Goal: Task Accomplishment & Management: Use online tool/utility

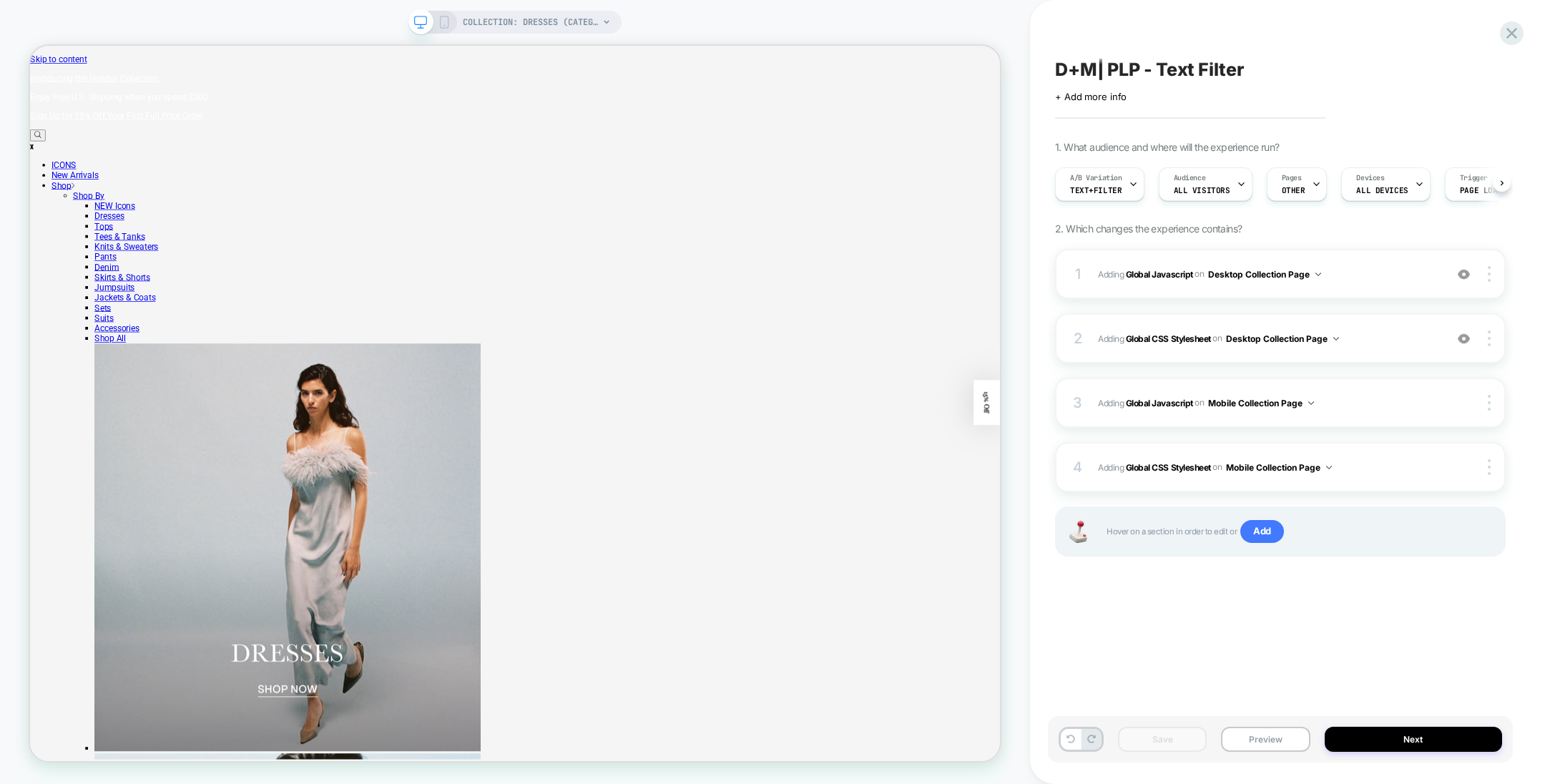
click at [1287, 646] on div "D+M| PLP - Text Filter Click to edit experience details + Add more info 1. What…" at bounding box center [1280, 392] width 465 height 755
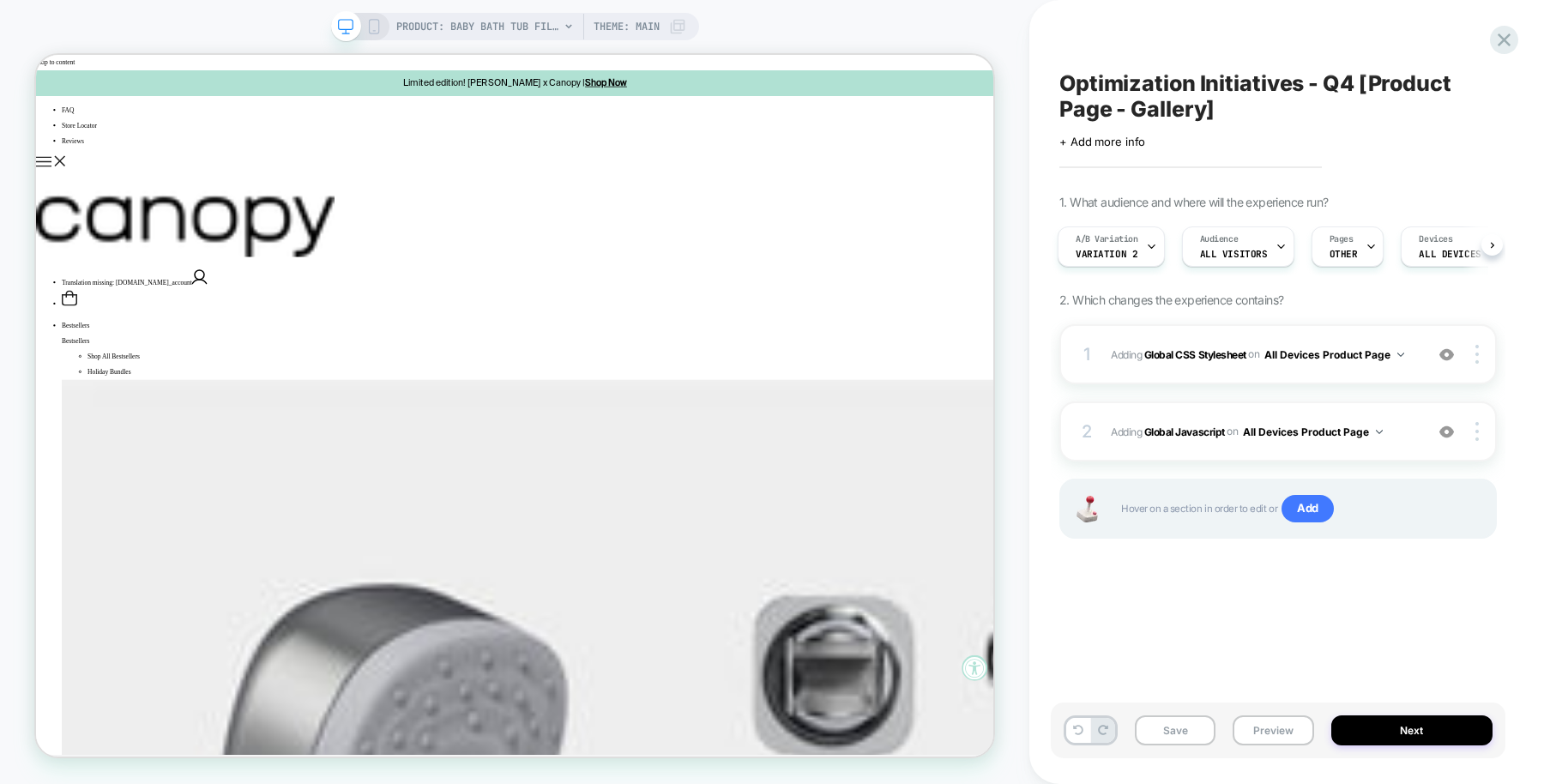
click at [1150, 14] on div "Optimization Initiatives - Q4 [Product Page - Gallery] Click to edit experience…" at bounding box center [1287, 392] width 454 height 784
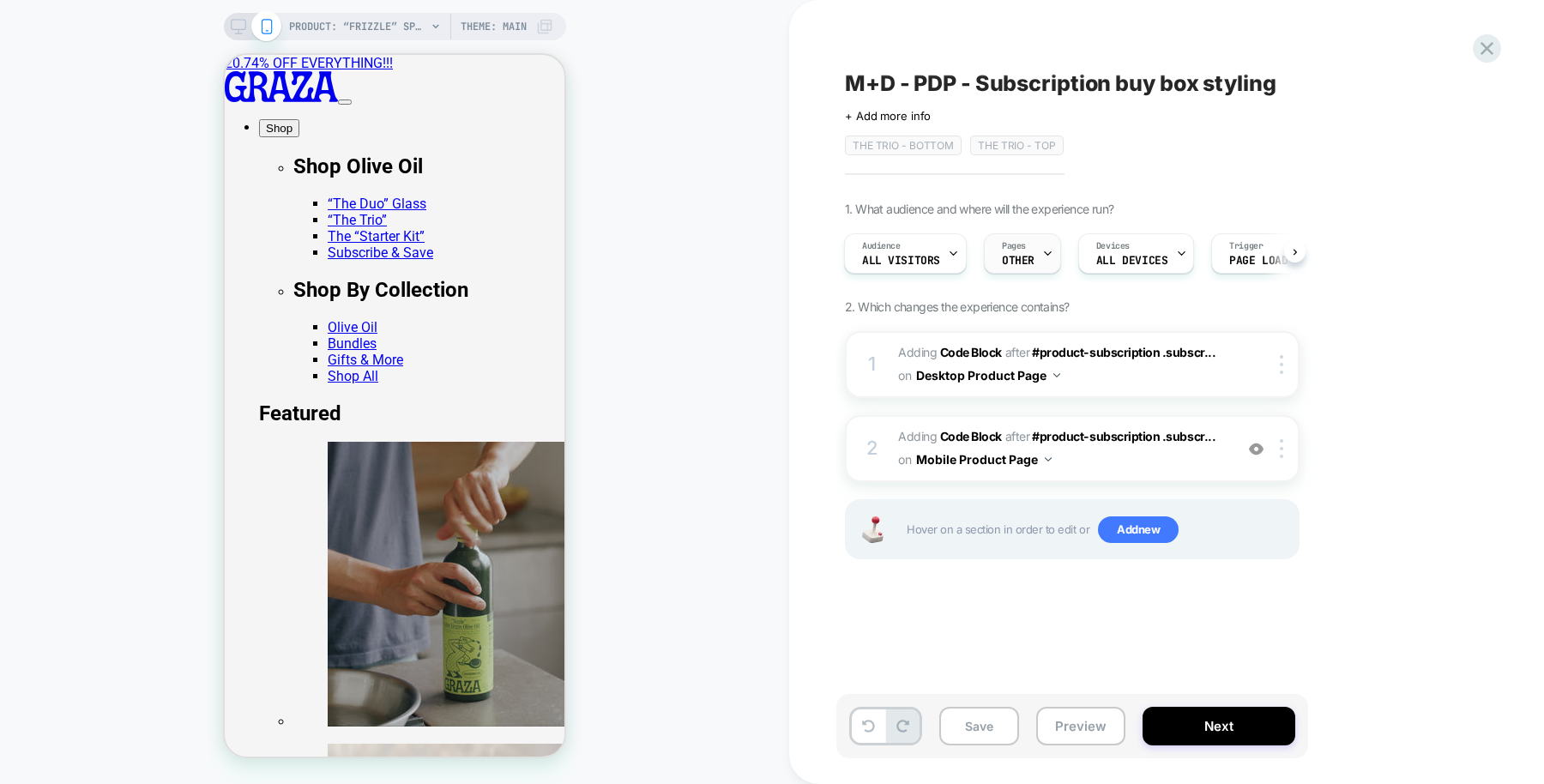
click at [1022, 258] on span "OTHER" at bounding box center [1018, 260] width 33 height 12
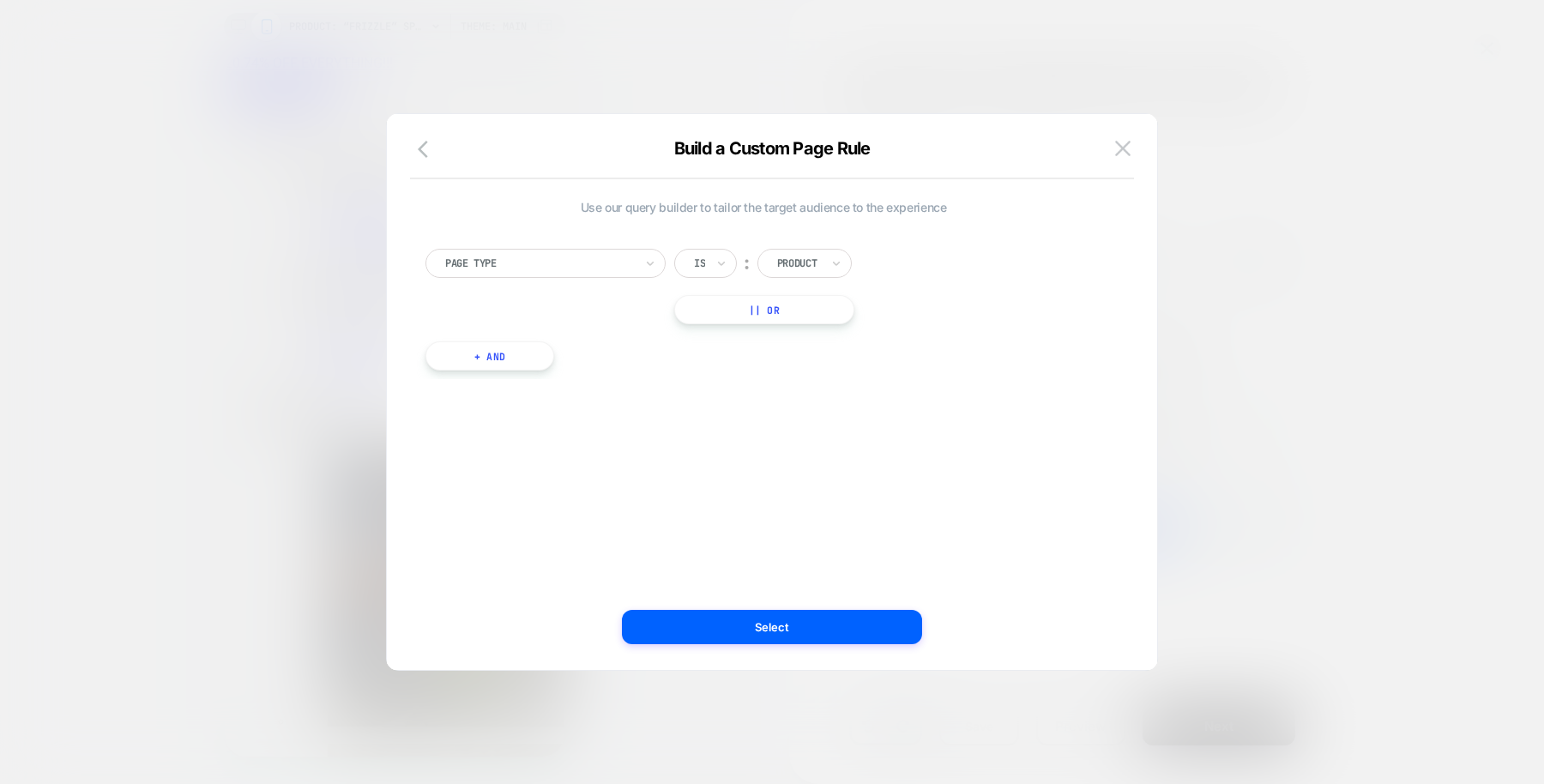
click at [1100, 145] on div "Build a Custom Page Rule" at bounding box center [772, 159] width 771 height 42
click at [1116, 145] on img at bounding box center [1123, 148] width 15 height 14
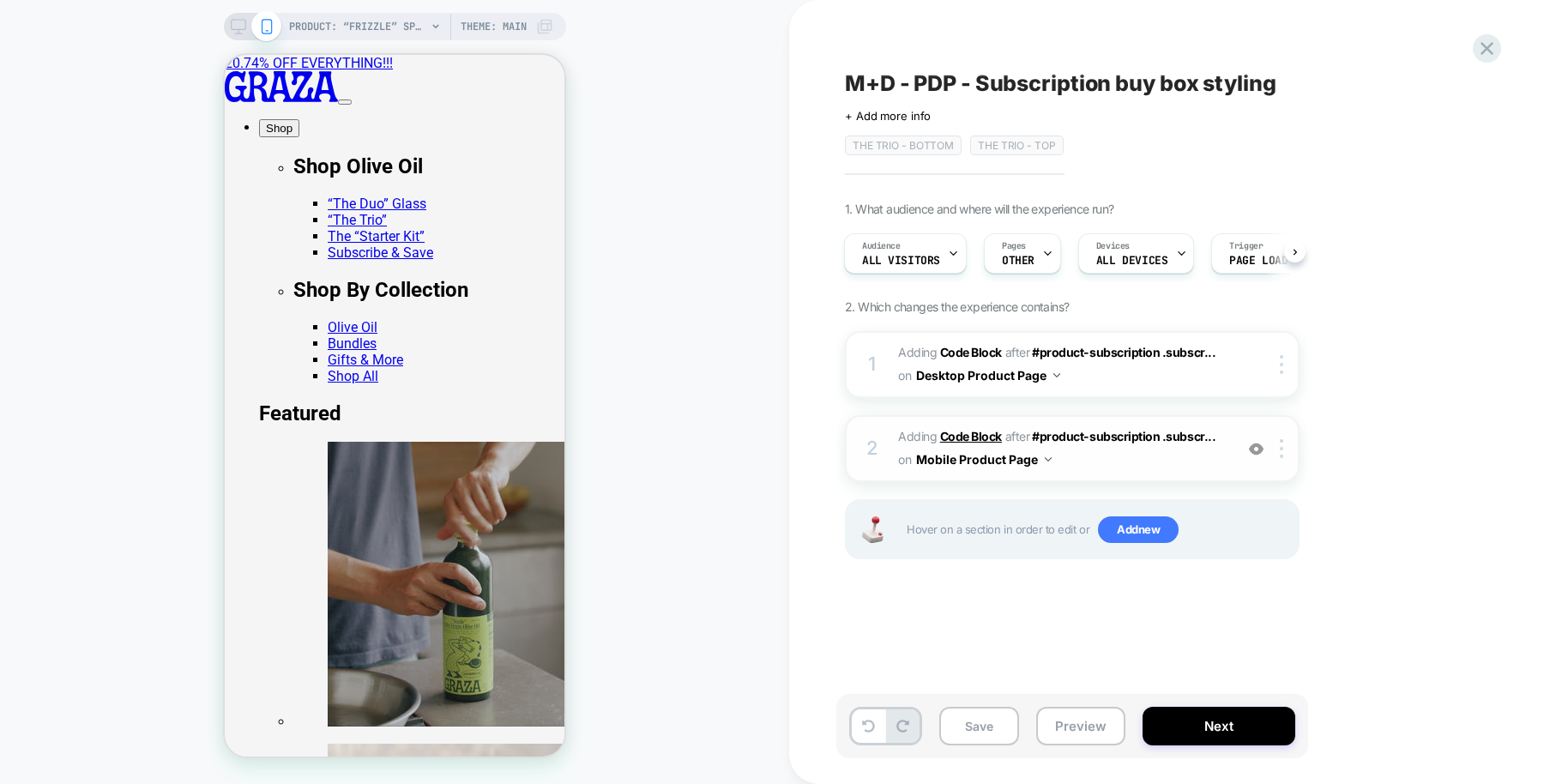
click at [969, 432] on b "Code Block" at bounding box center [971, 436] width 61 height 14
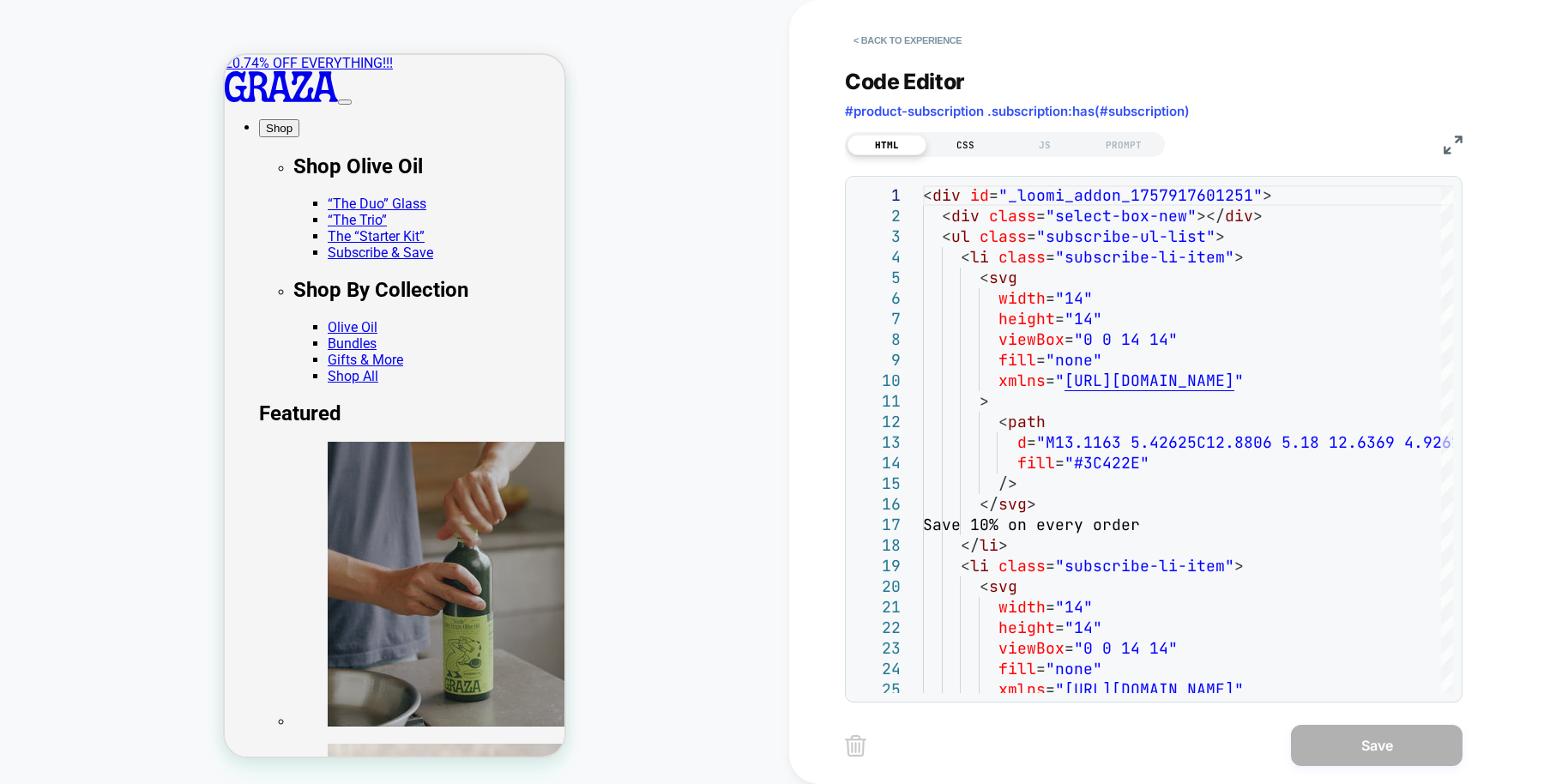
click at [973, 148] on div "CSS" at bounding box center [966, 145] width 79 height 21
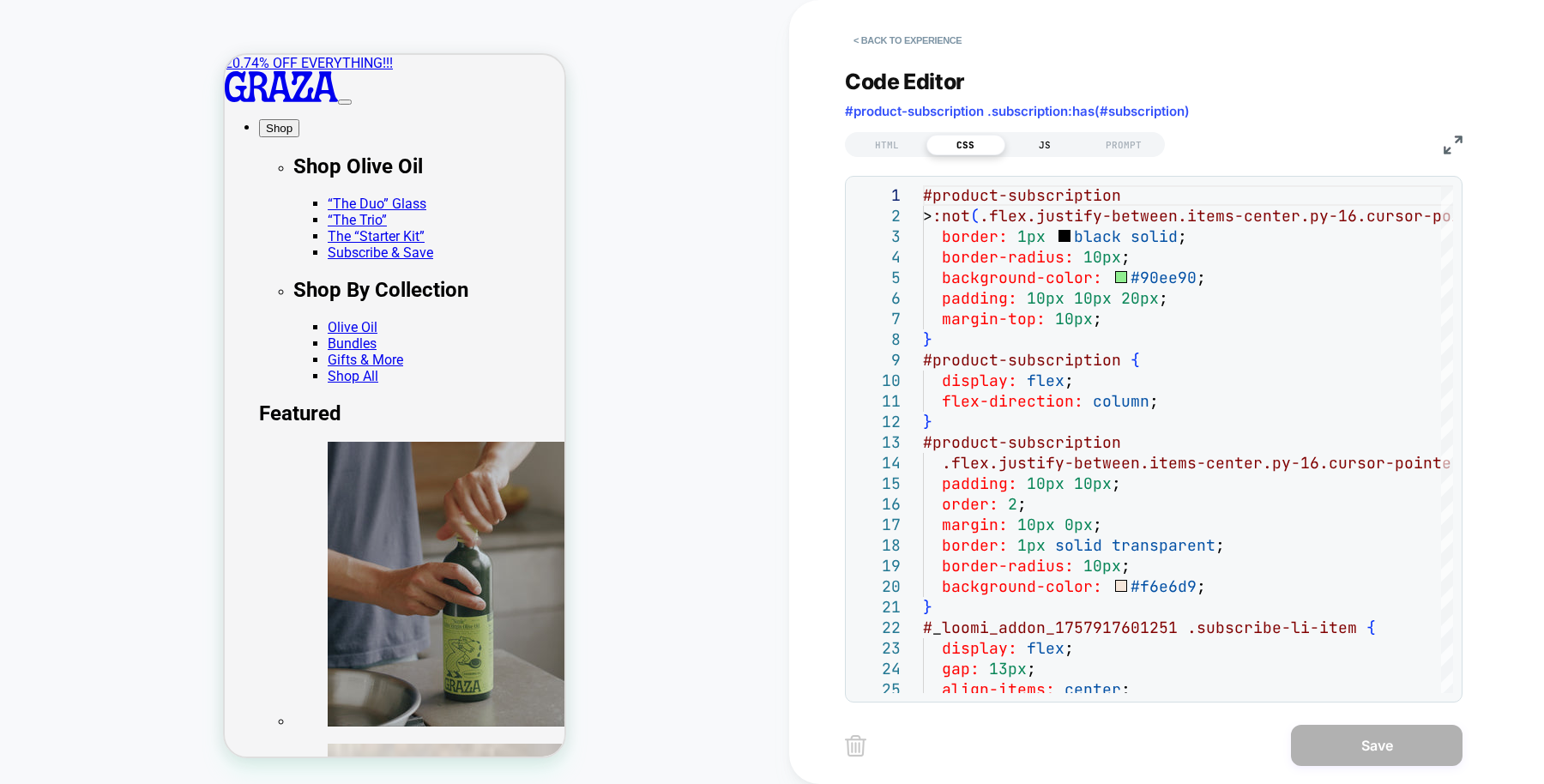
click at [1053, 145] on div "JS" at bounding box center [1044, 145] width 79 height 21
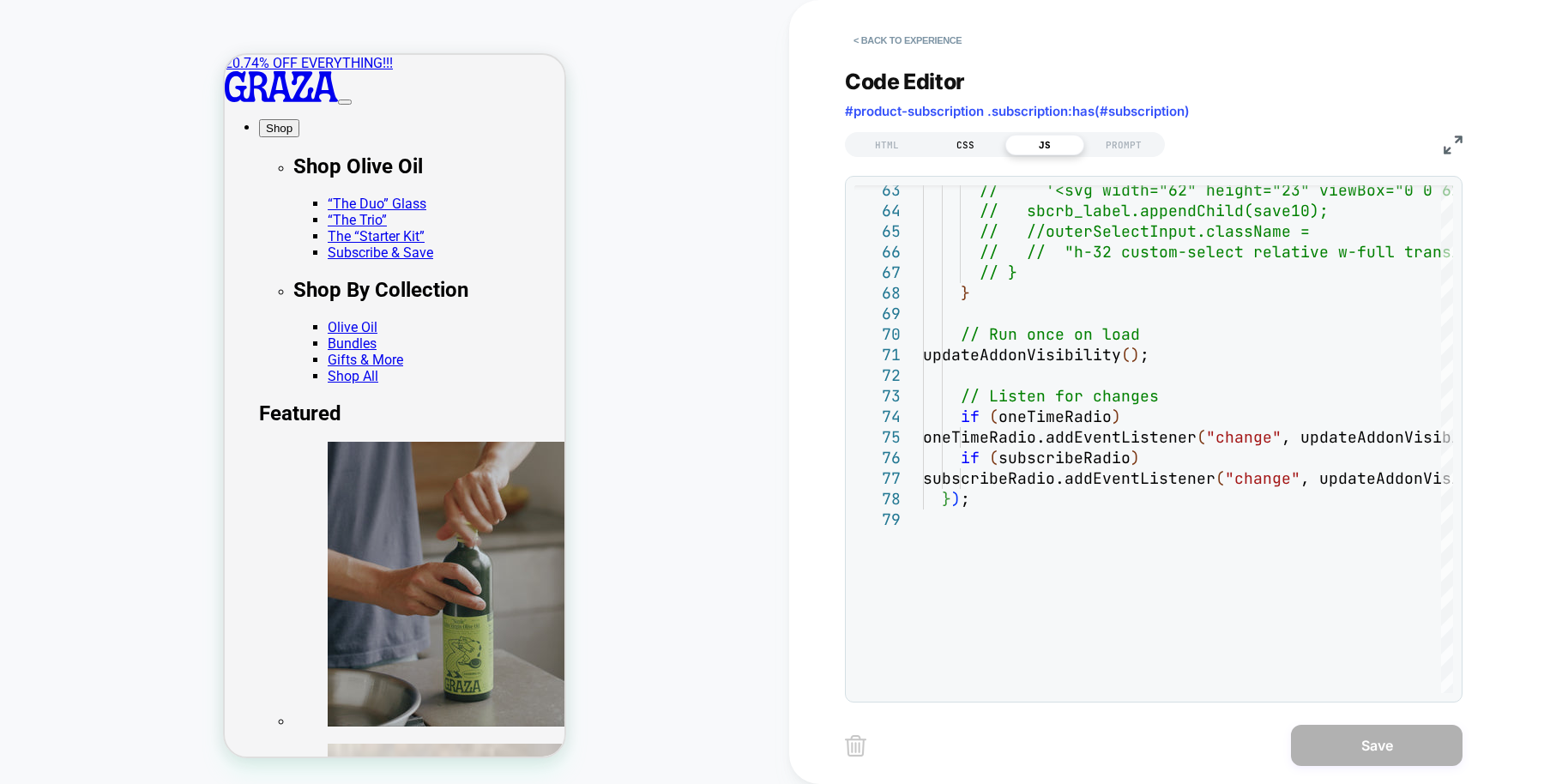
click at [959, 151] on div "CSS" at bounding box center [966, 145] width 79 height 21
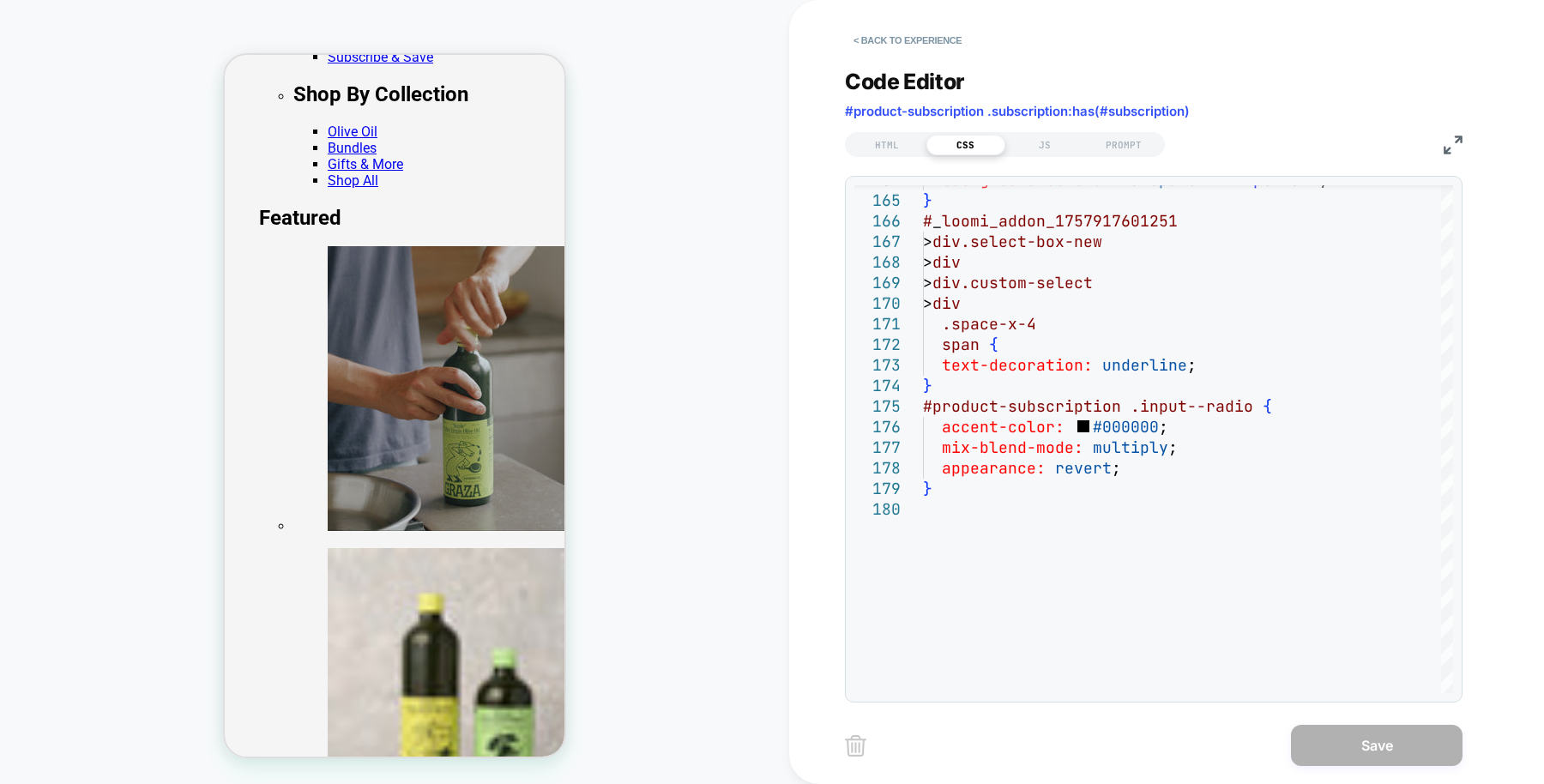
scroll to position [251, 0]
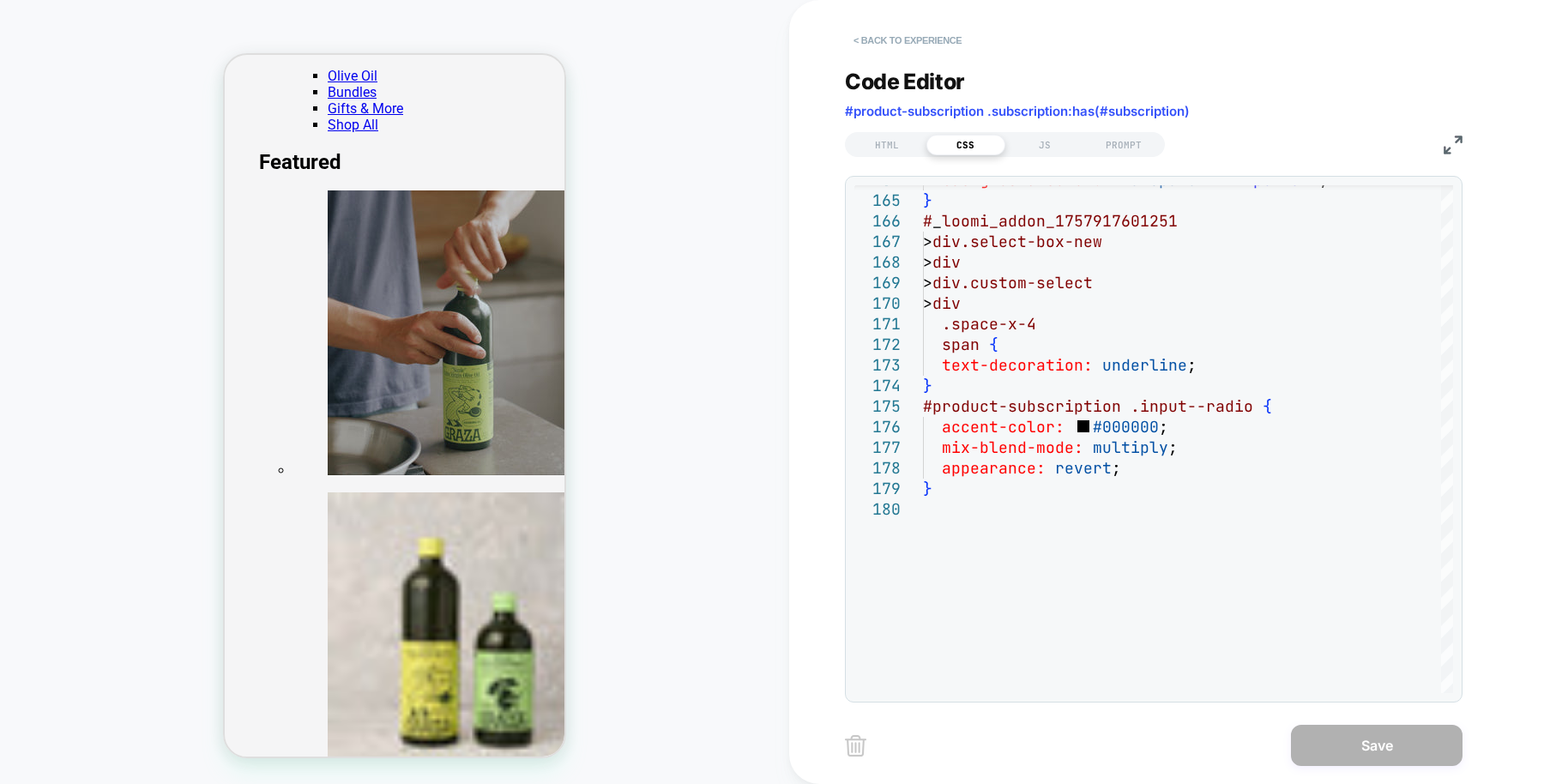
click at [924, 37] on button "< Back to experience" at bounding box center [907, 40] width 126 height 27
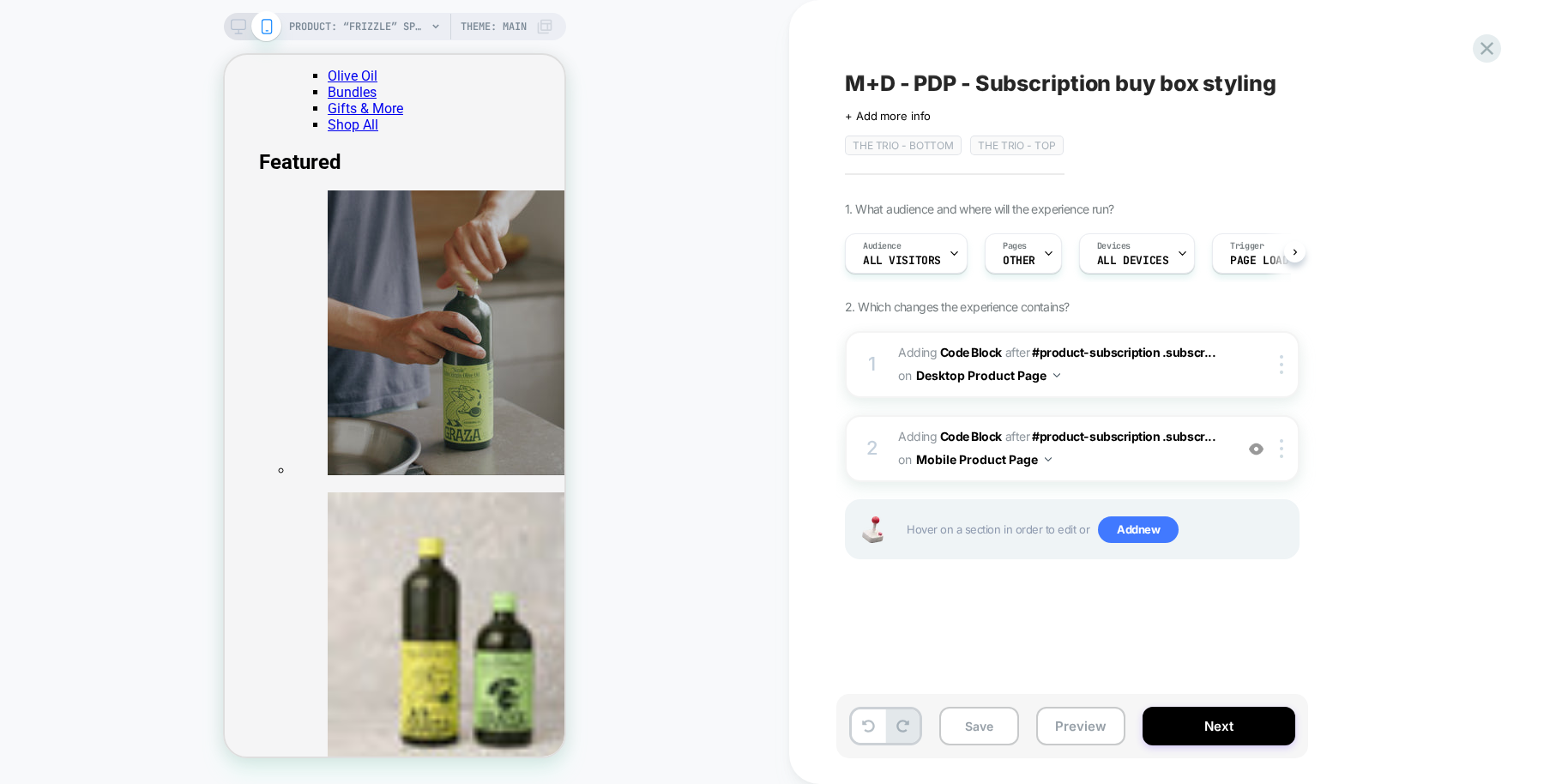
scroll to position [0, 1]
click at [1030, 261] on span "OTHER" at bounding box center [1018, 260] width 33 height 12
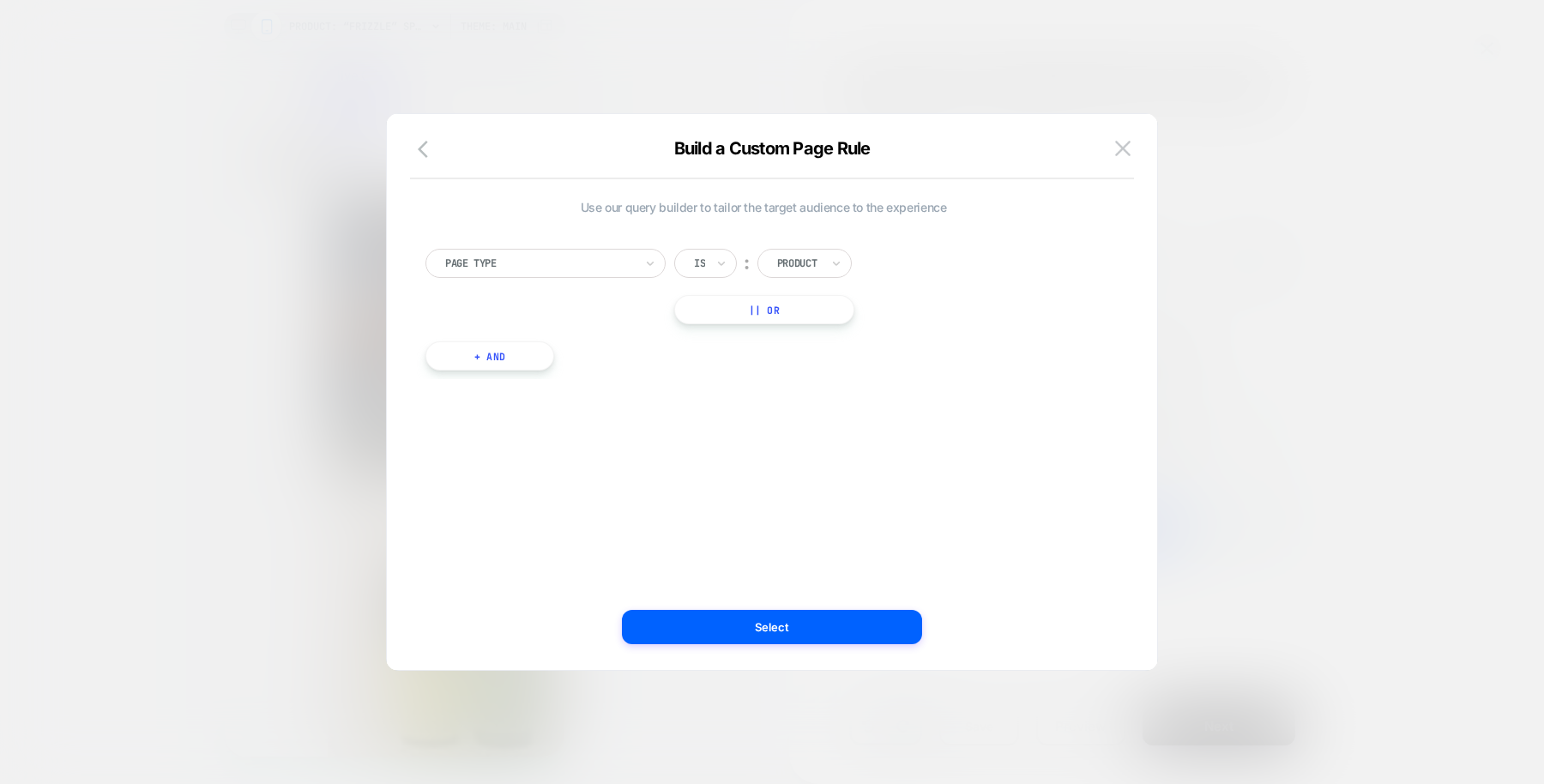
click at [519, 355] on button "+ And" at bounding box center [490, 356] width 128 height 29
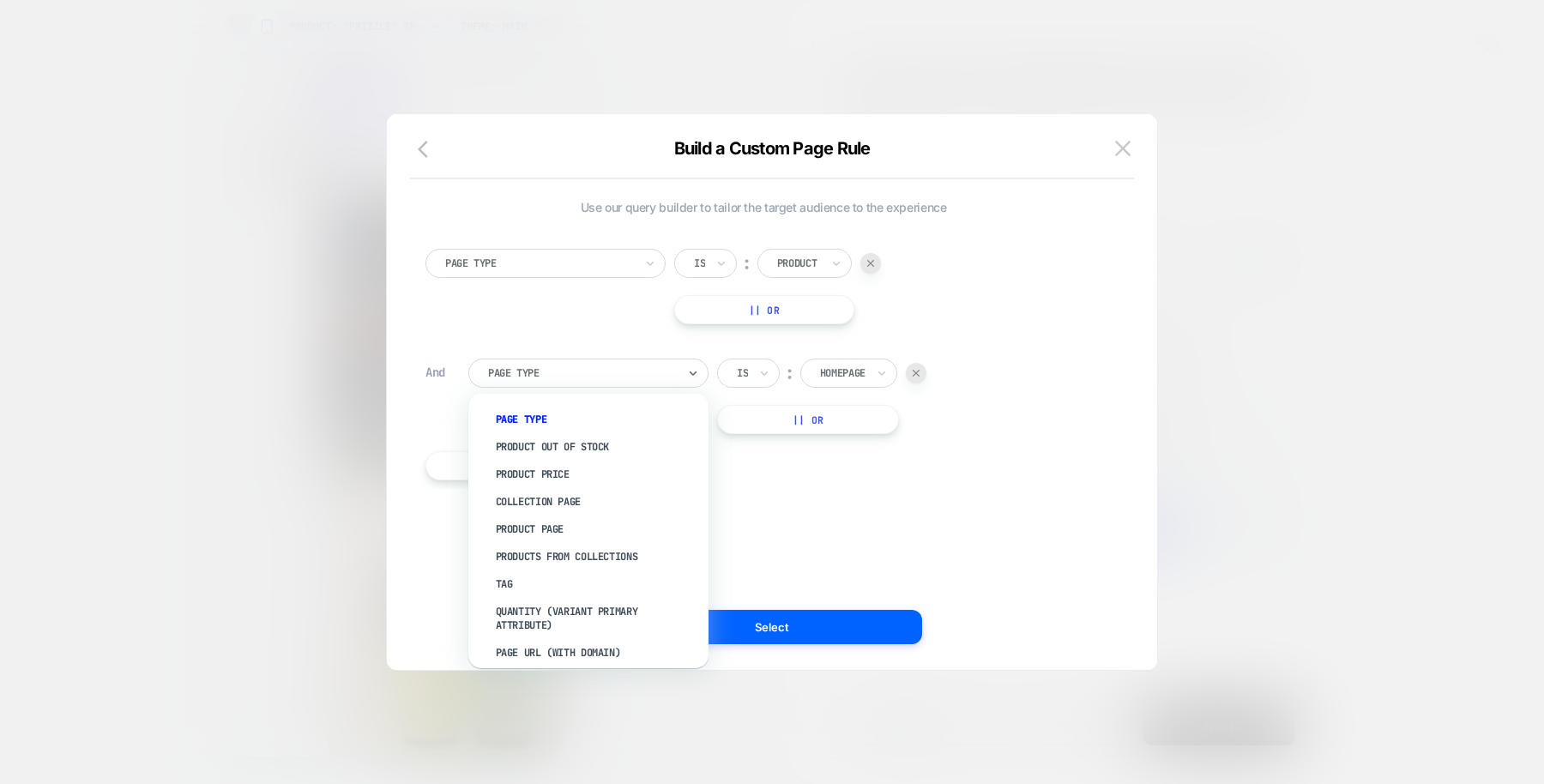
click at [556, 370] on div at bounding box center [582, 373] width 189 height 15
click at [554, 528] on div "Product Page" at bounding box center [596, 529] width 223 height 27
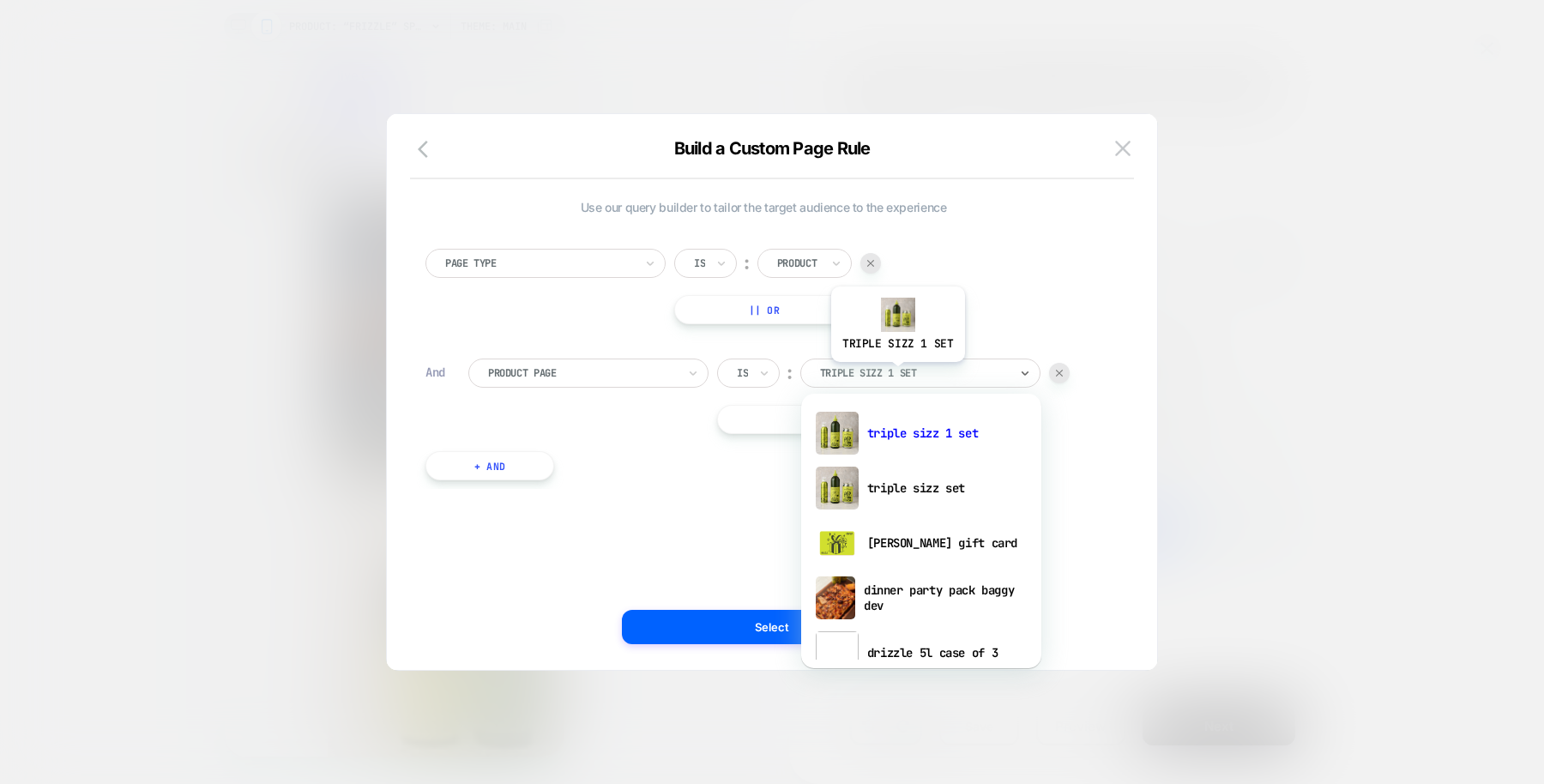
click at [896, 374] on div at bounding box center [914, 373] width 189 height 15
type input "****"
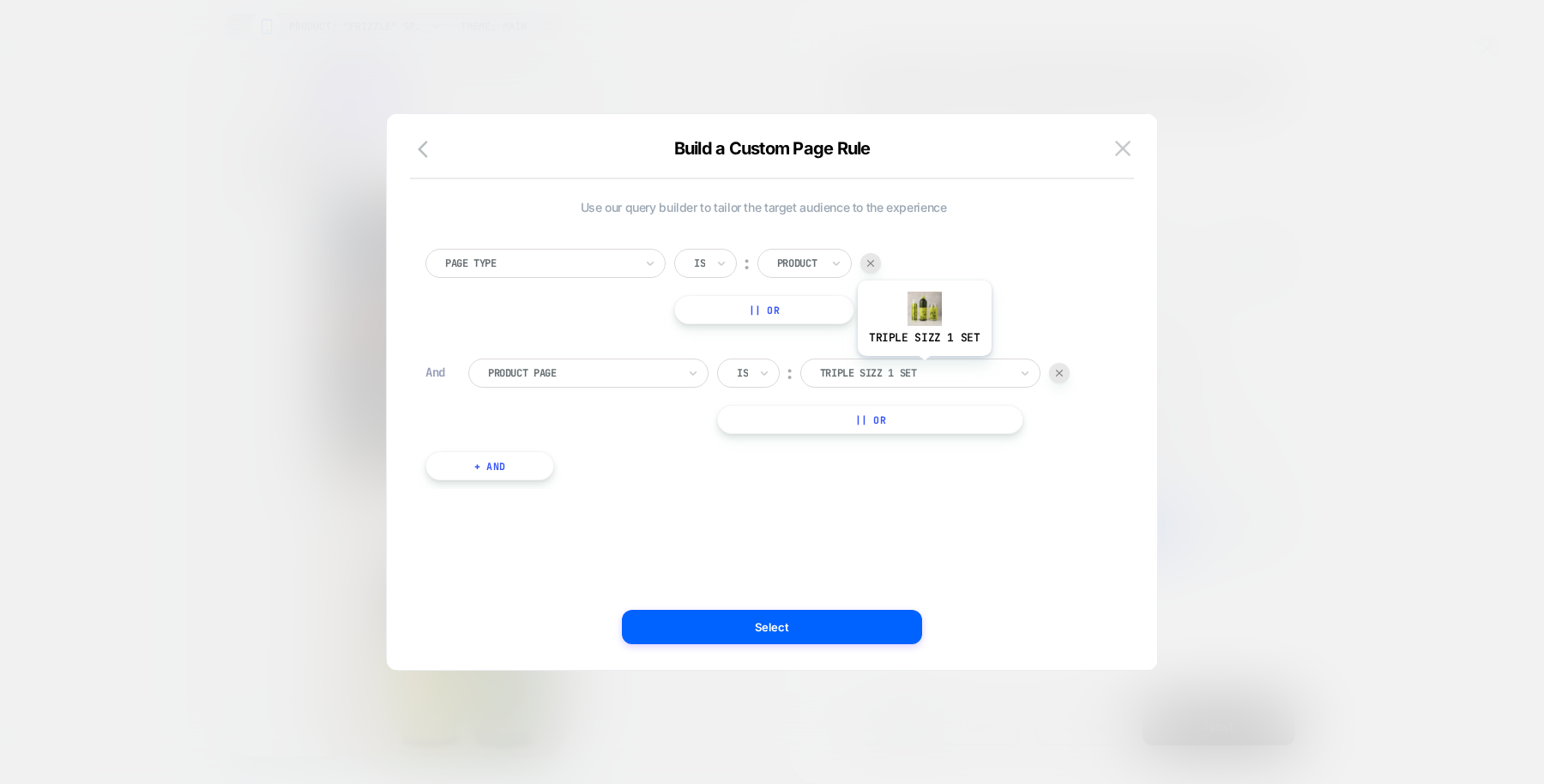
click at [923, 368] on div at bounding box center [914, 373] width 189 height 15
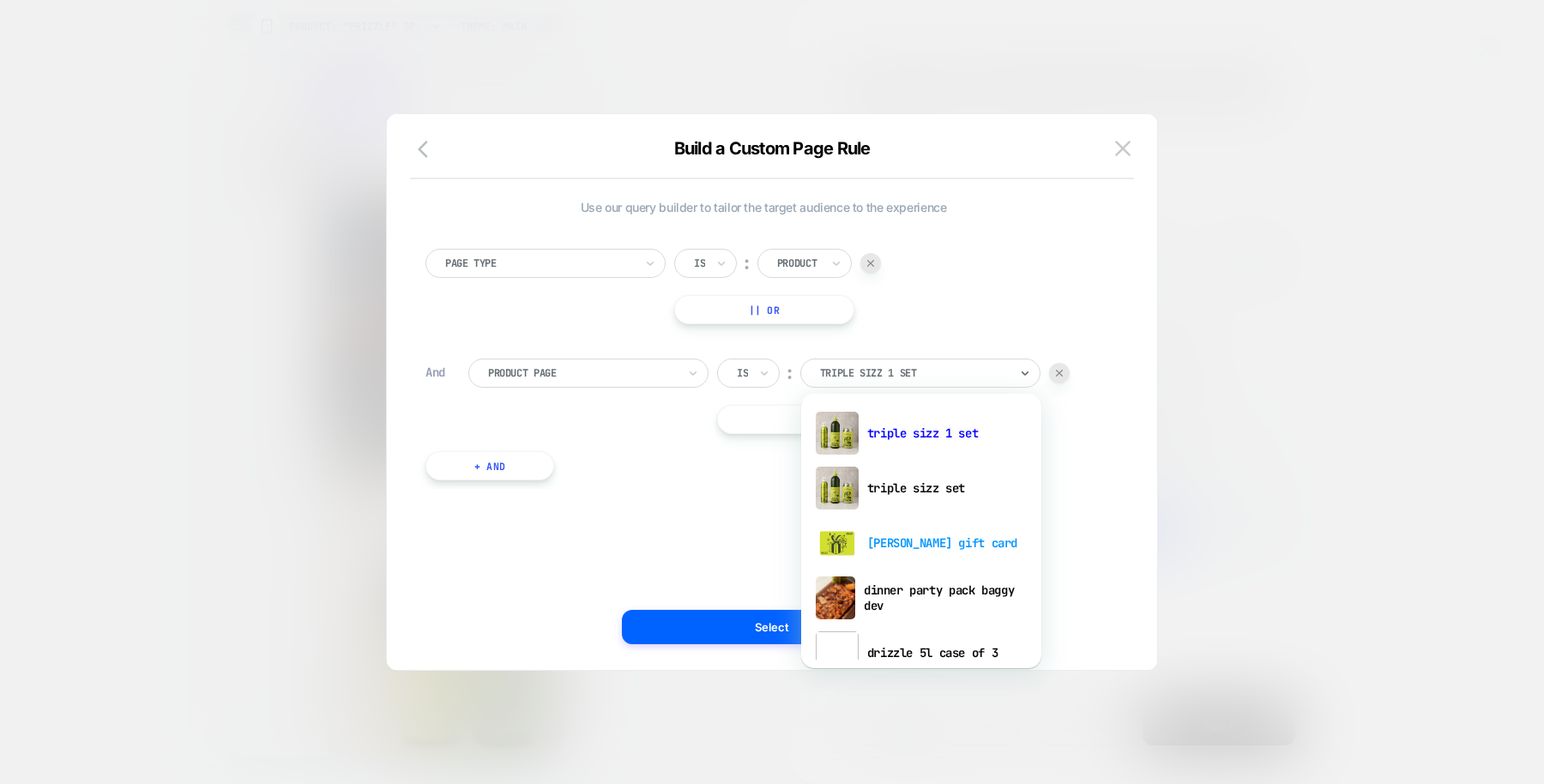
scroll to position [47, 0]
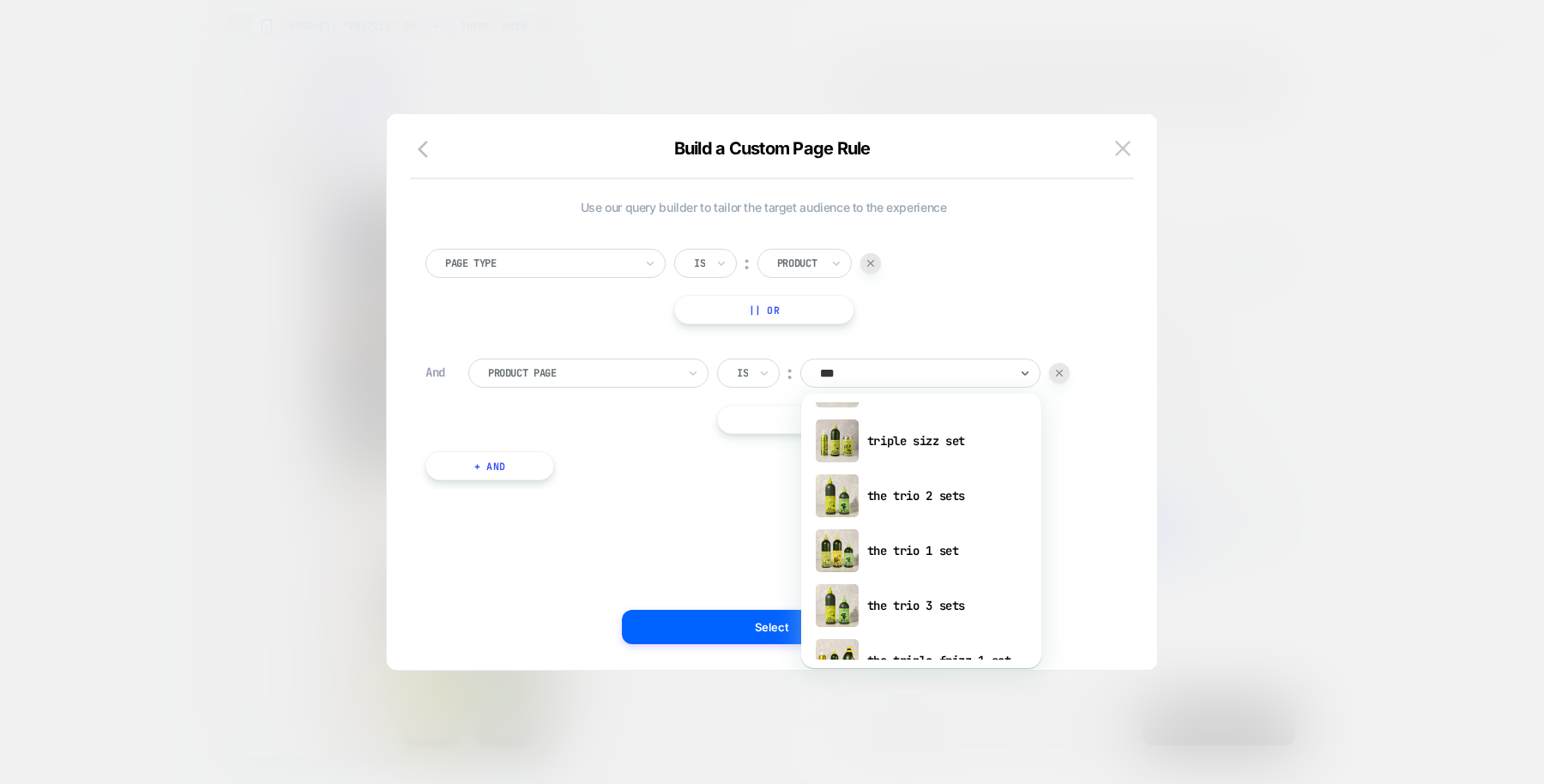
type input "****"
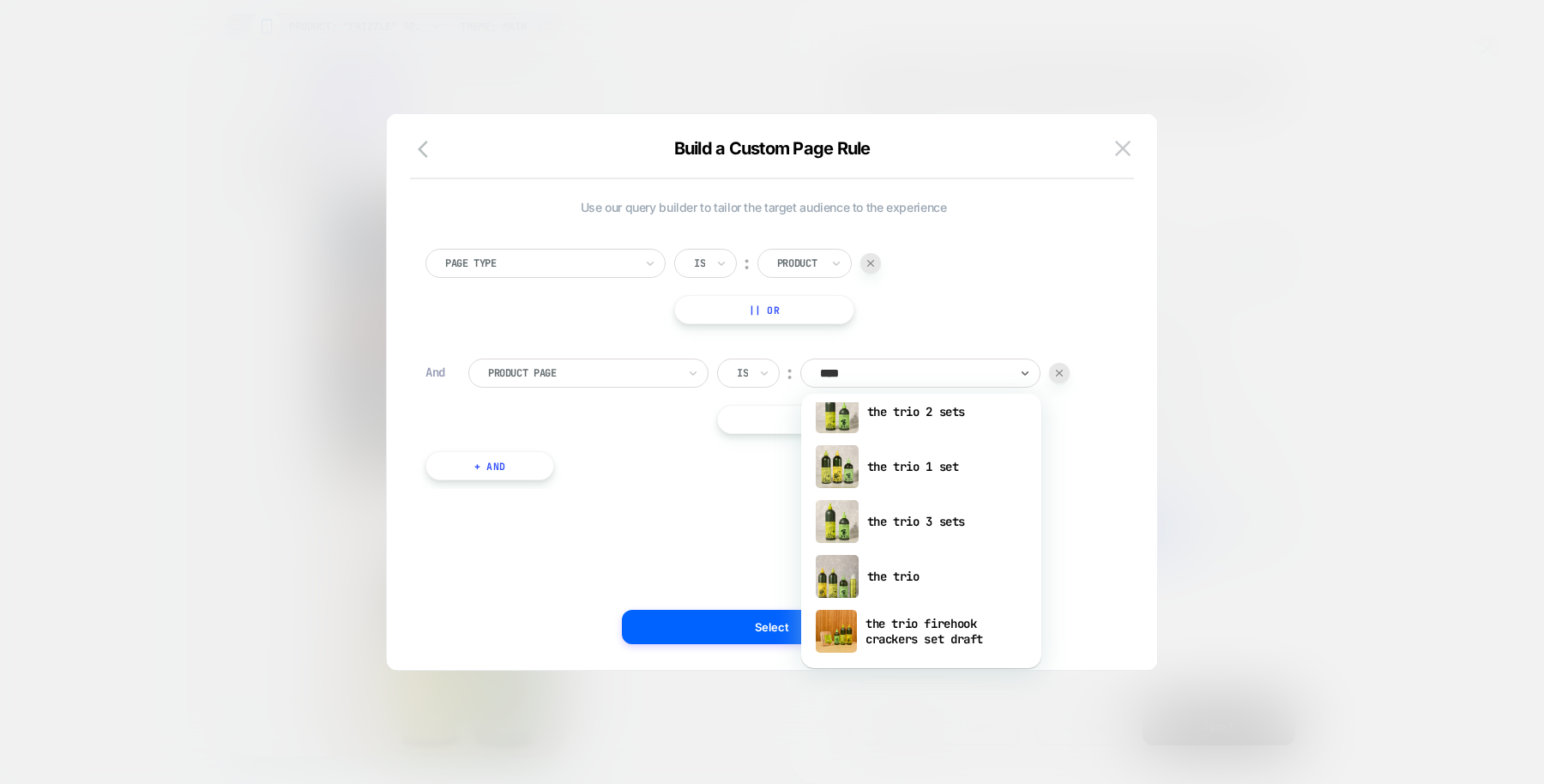
scroll to position [21, 0]
click at [881, 571] on div "the trio" at bounding box center [921, 577] width 223 height 55
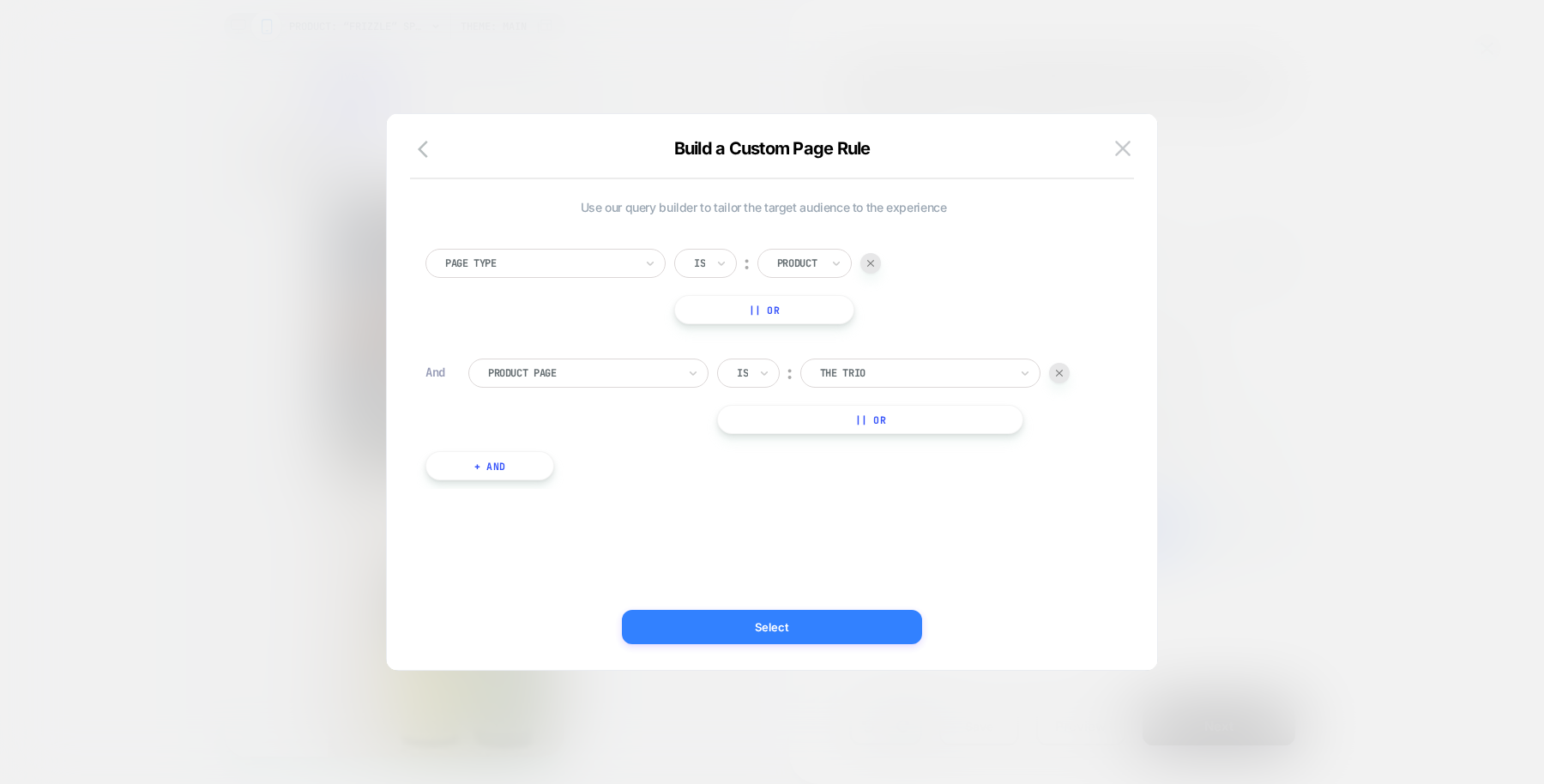
click at [817, 637] on button "Select" at bounding box center [772, 627] width 300 height 34
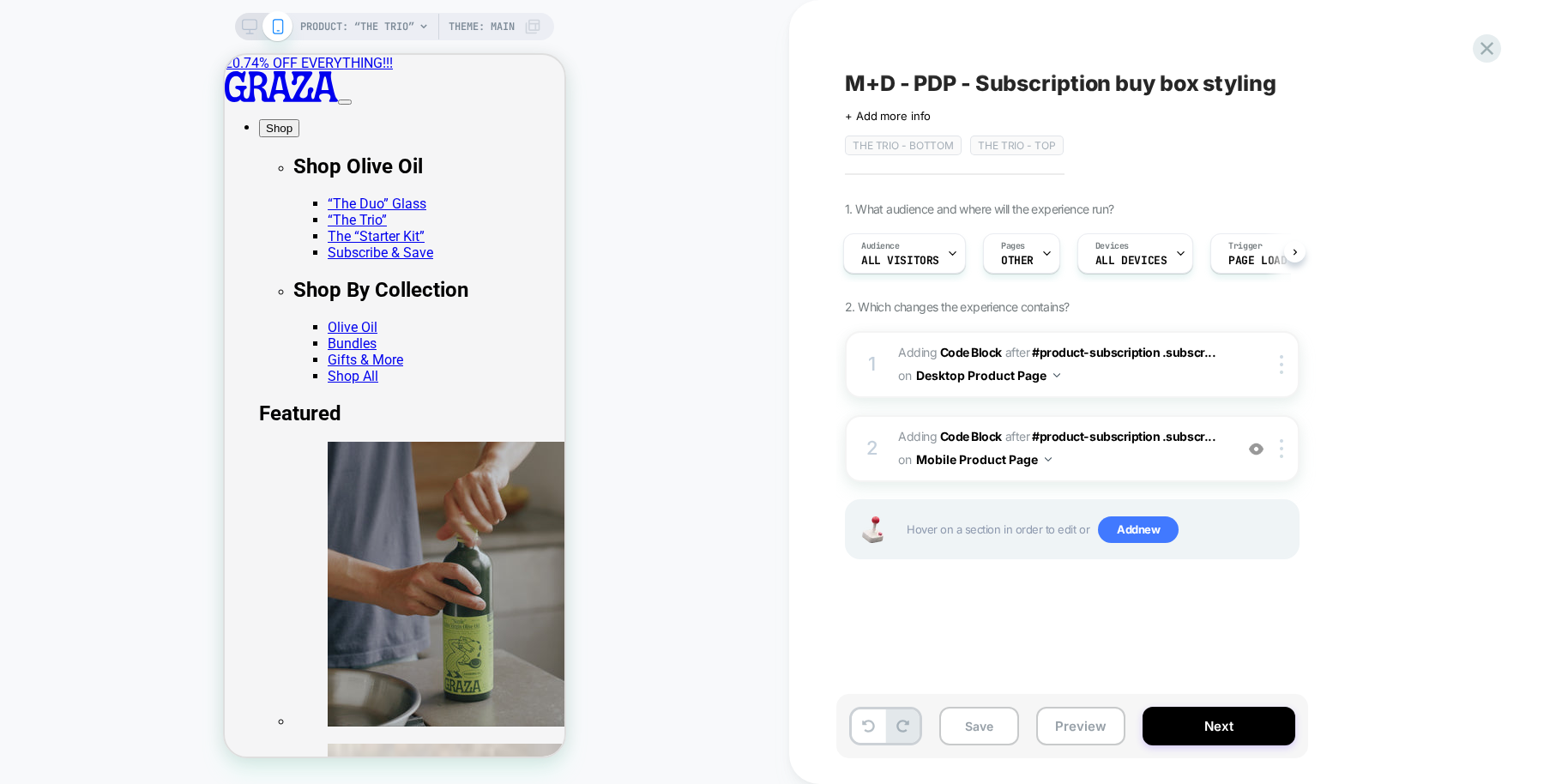
scroll to position [0, 0]
click at [975, 434] on b "Code Block" at bounding box center [971, 436] width 61 height 14
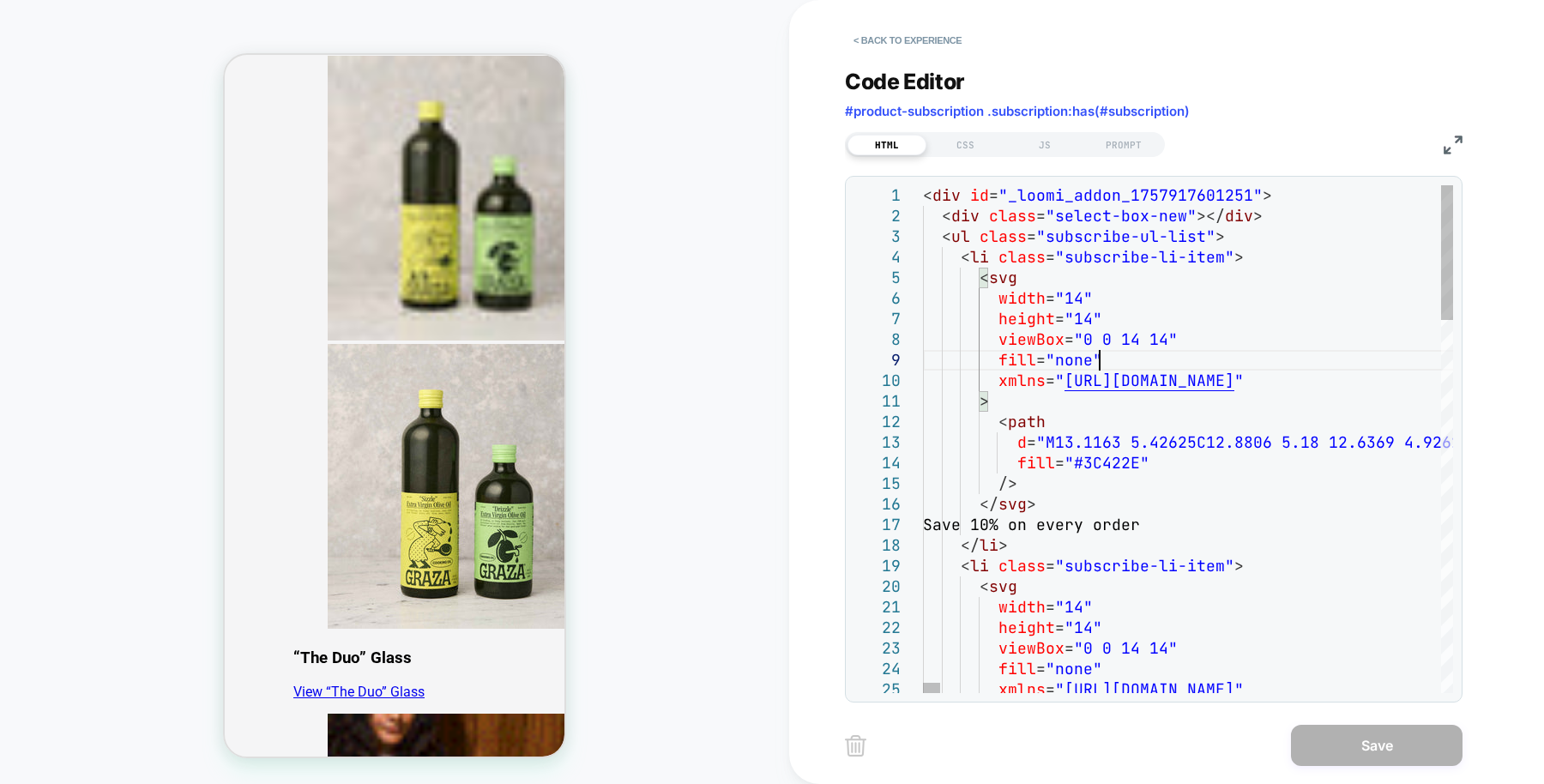
drag, startPoint x: 1138, startPoint y: 465, endPoint x: 1095, endPoint y: 458, distance: 43.6
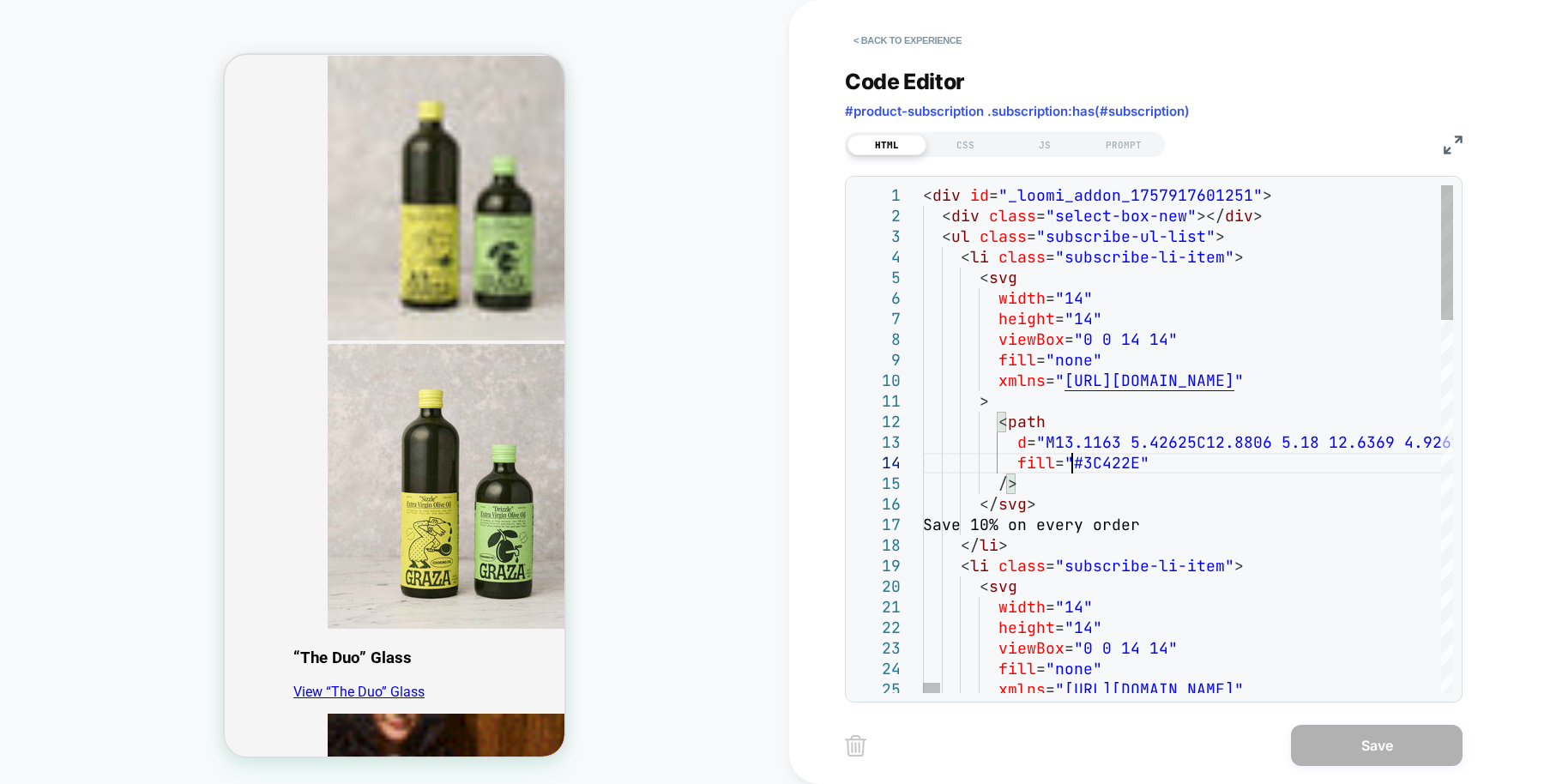
type textarea "**********"
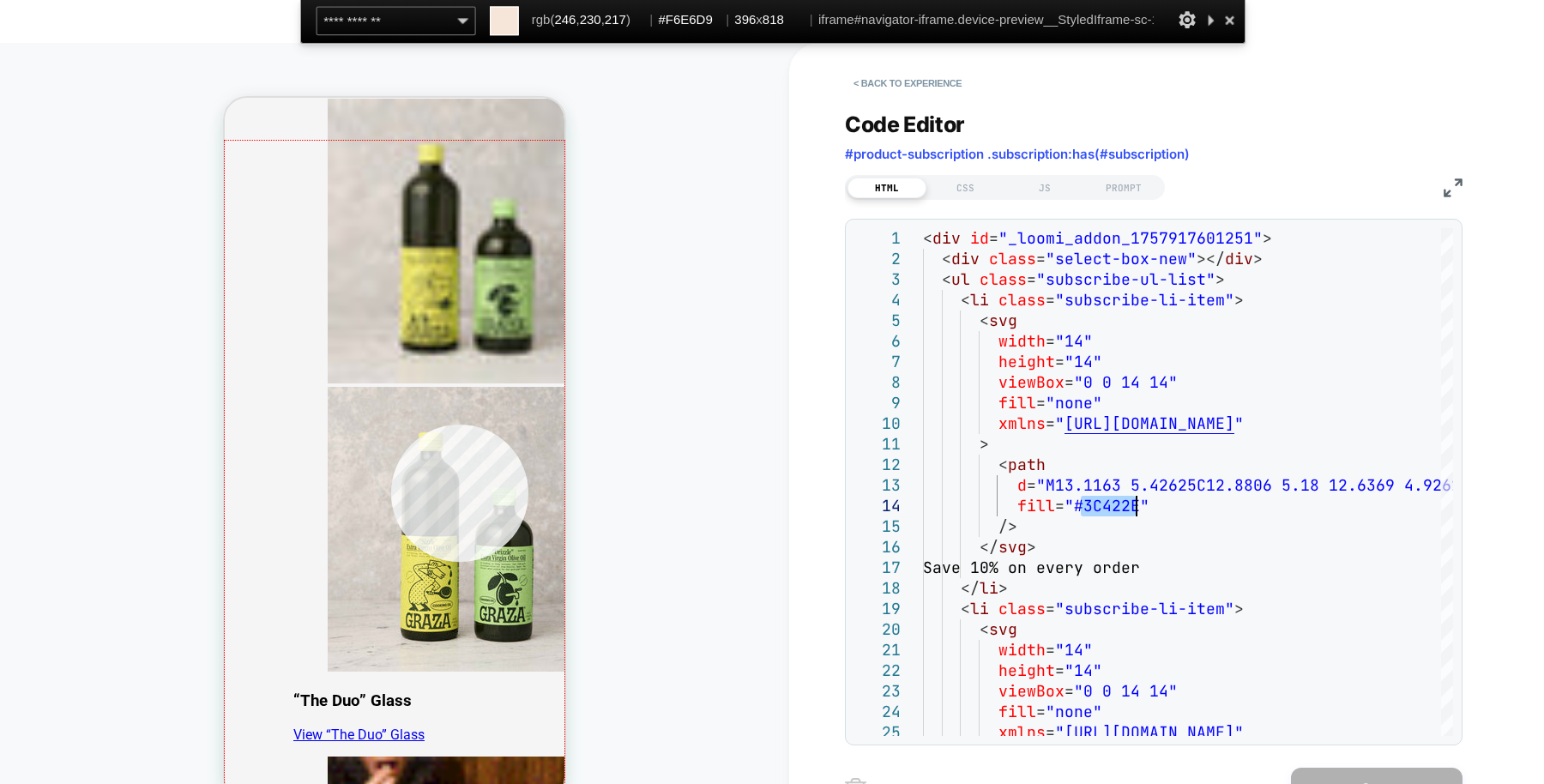
click at [391, 425] on div at bounding box center [395, 491] width 340 height 702
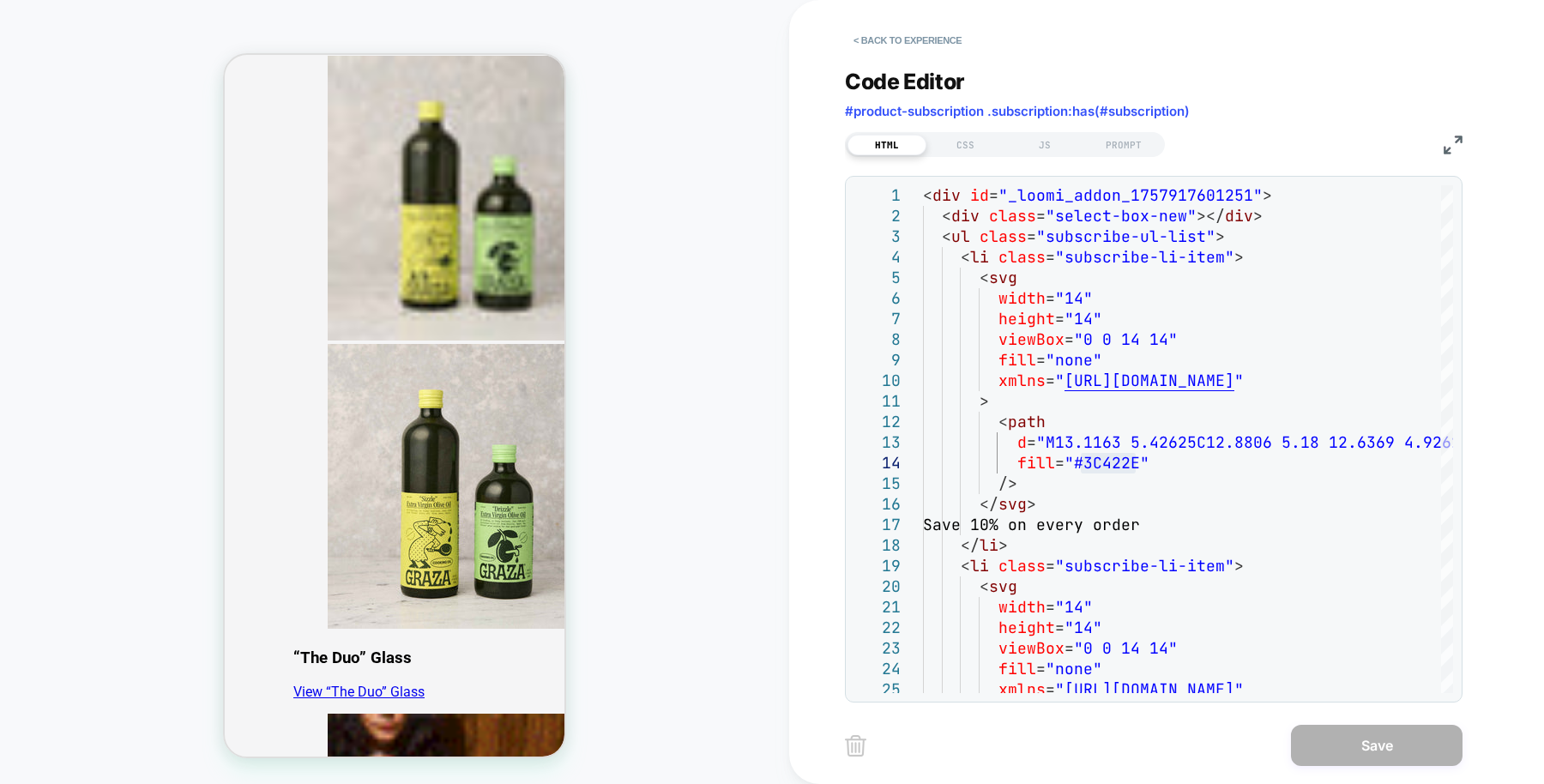
click at [825, 462] on div "< Back to experience Code Editor #product-subscription .subscription:has(#subsc…" at bounding box center [1167, 392] width 755 height 784
click at [987, 141] on div "CSS" at bounding box center [966, 145] width 79 height 21
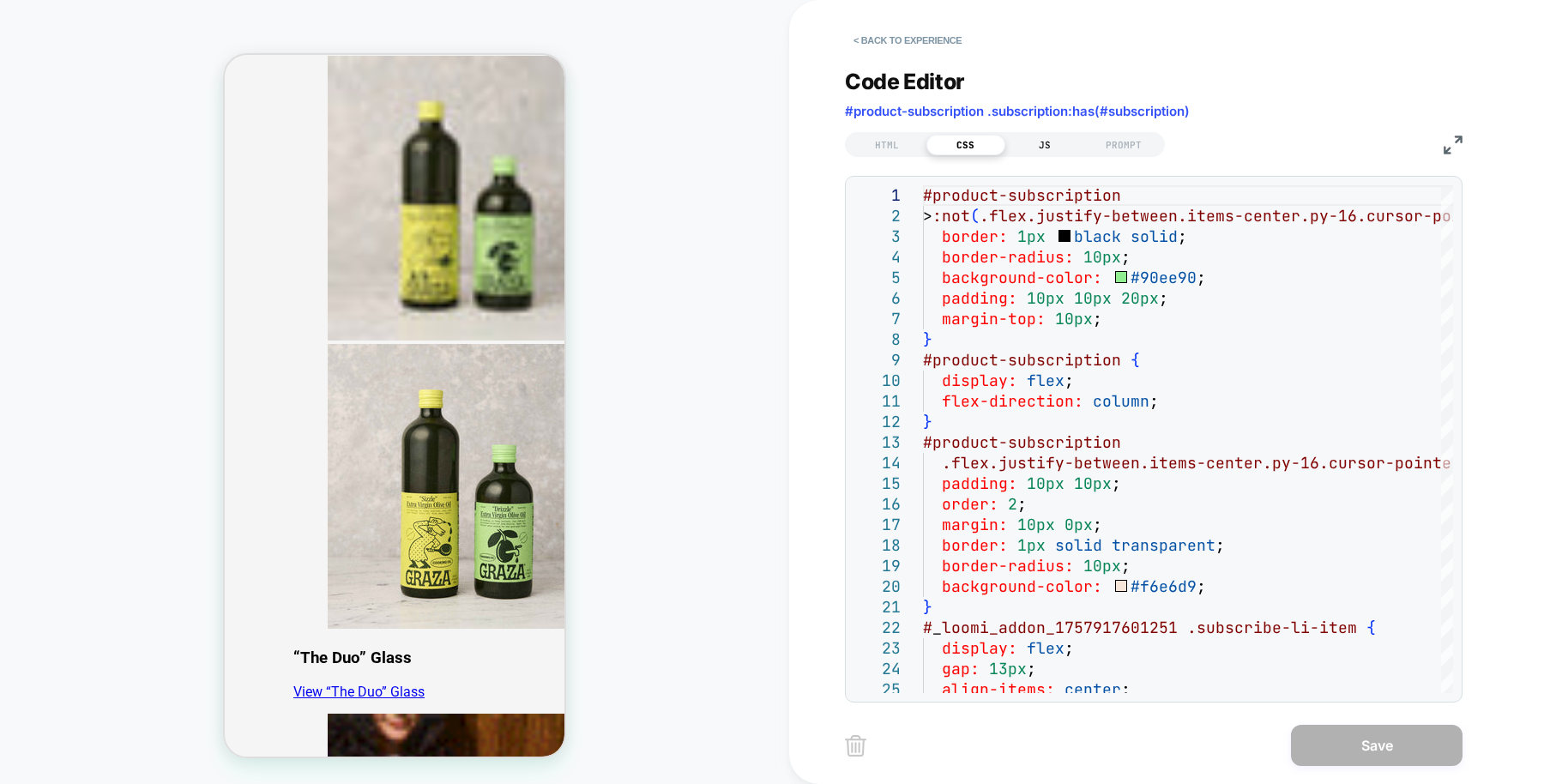
click at [1015, 143] on div "JS" at bounding box center [1044, 145] width 79 height 21
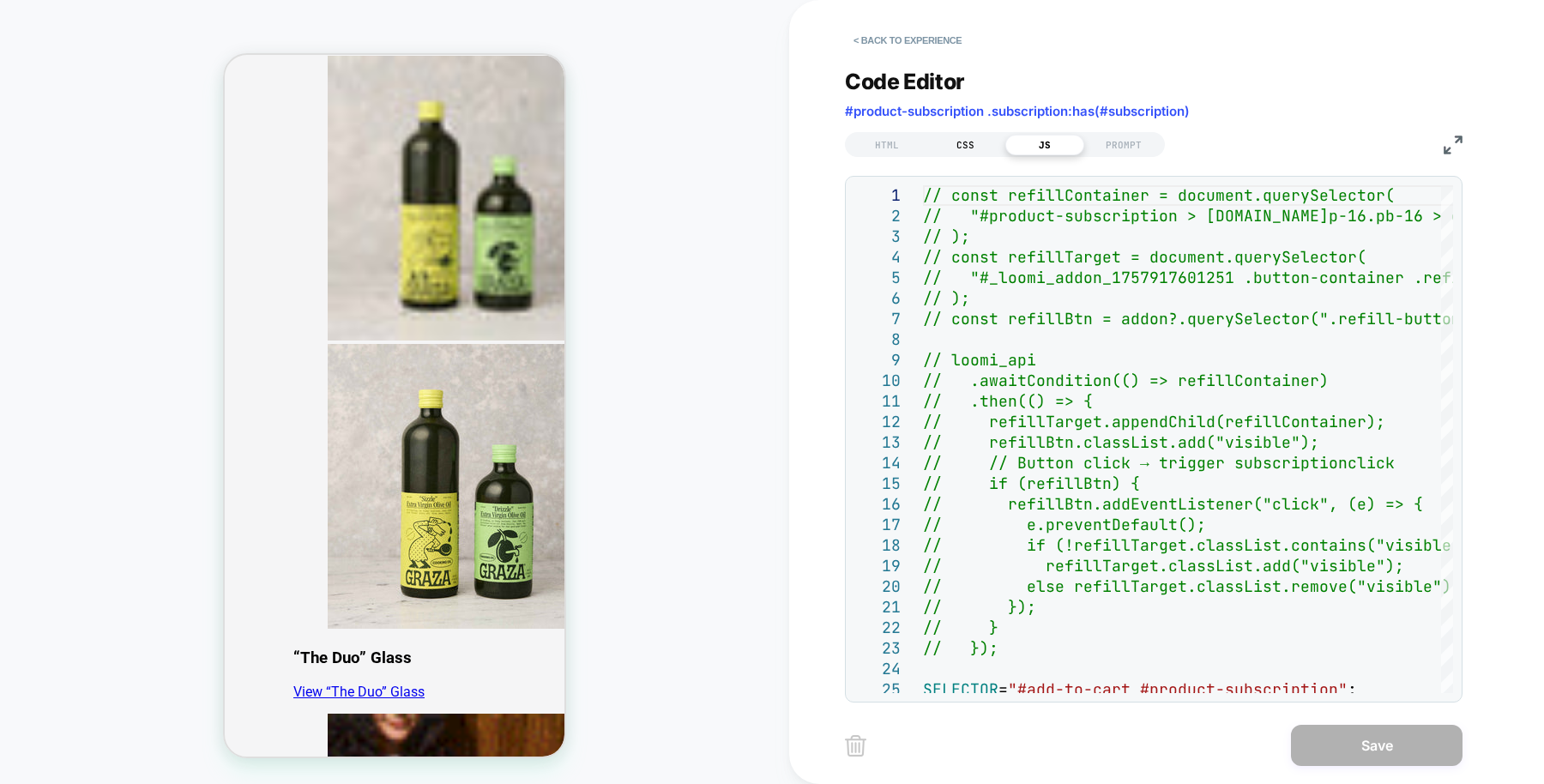
click at [962, 150] on div "CSS" at bounding box center [966, 145] width 79 height 21
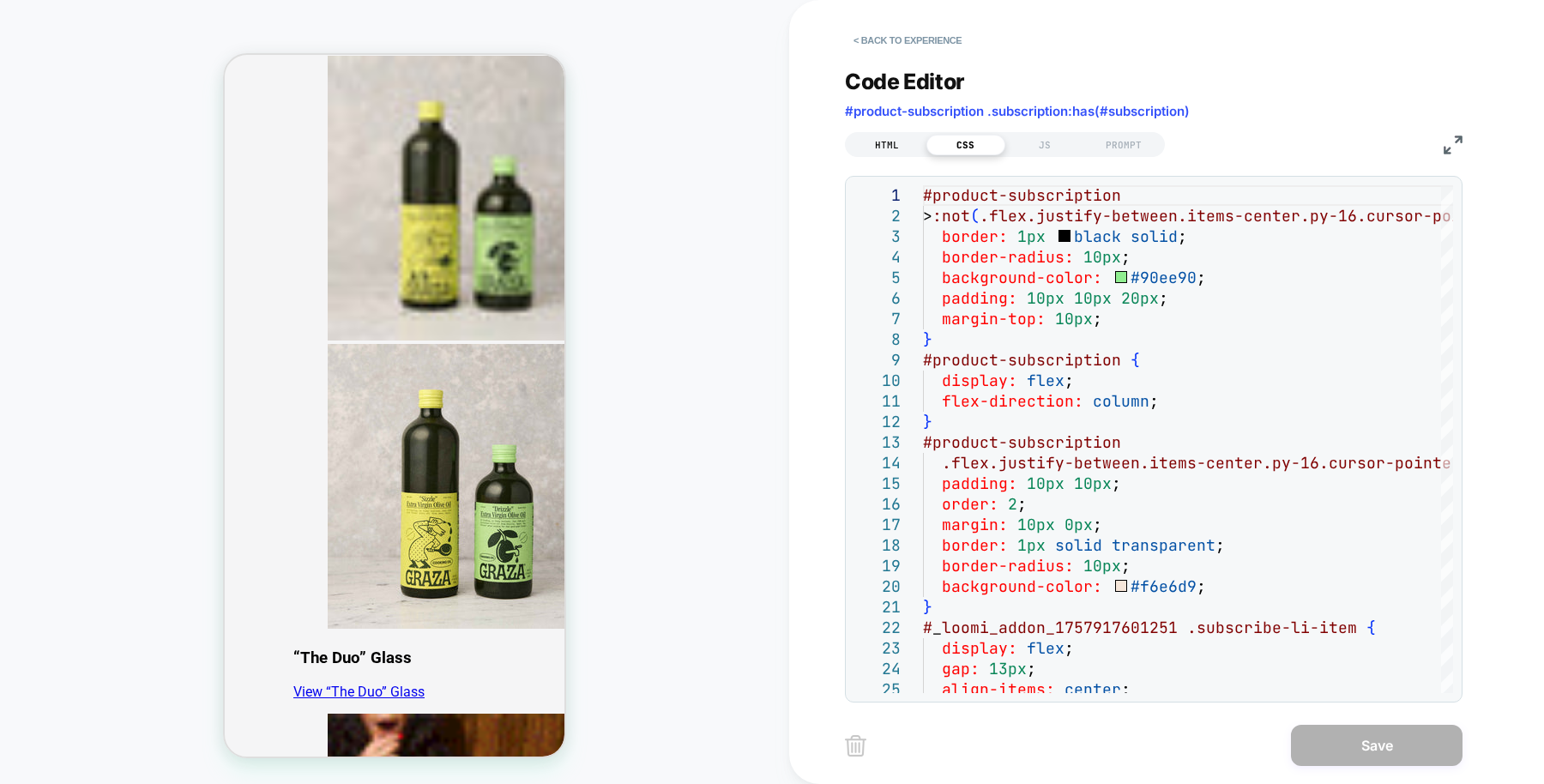
click at [893, 140] on div "HTML" at bounding box center [886, 145] width 79 height 21
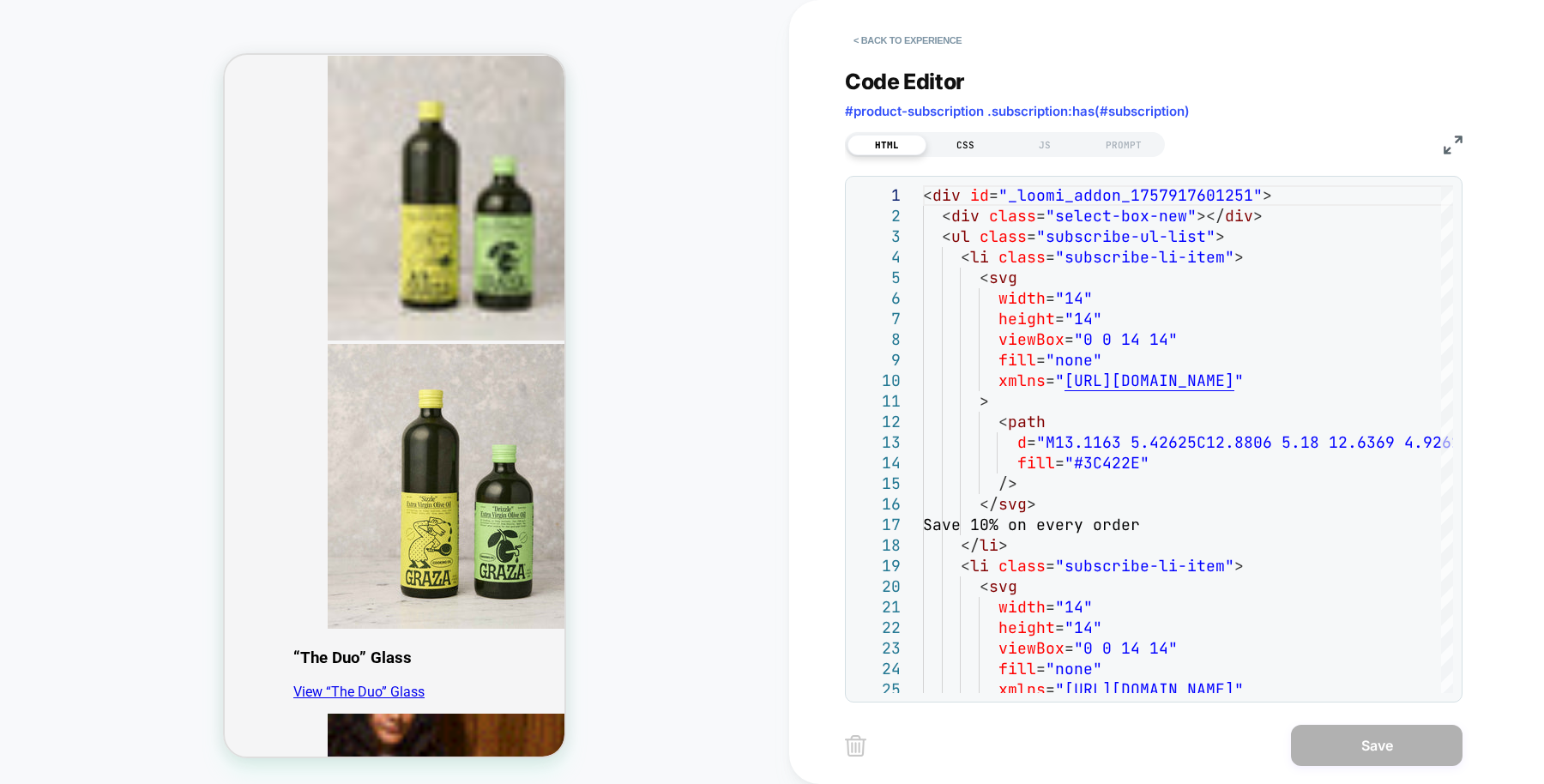
click at [946, 143] on div "CSS" at bounding box center [966, 145] width 79 height 21
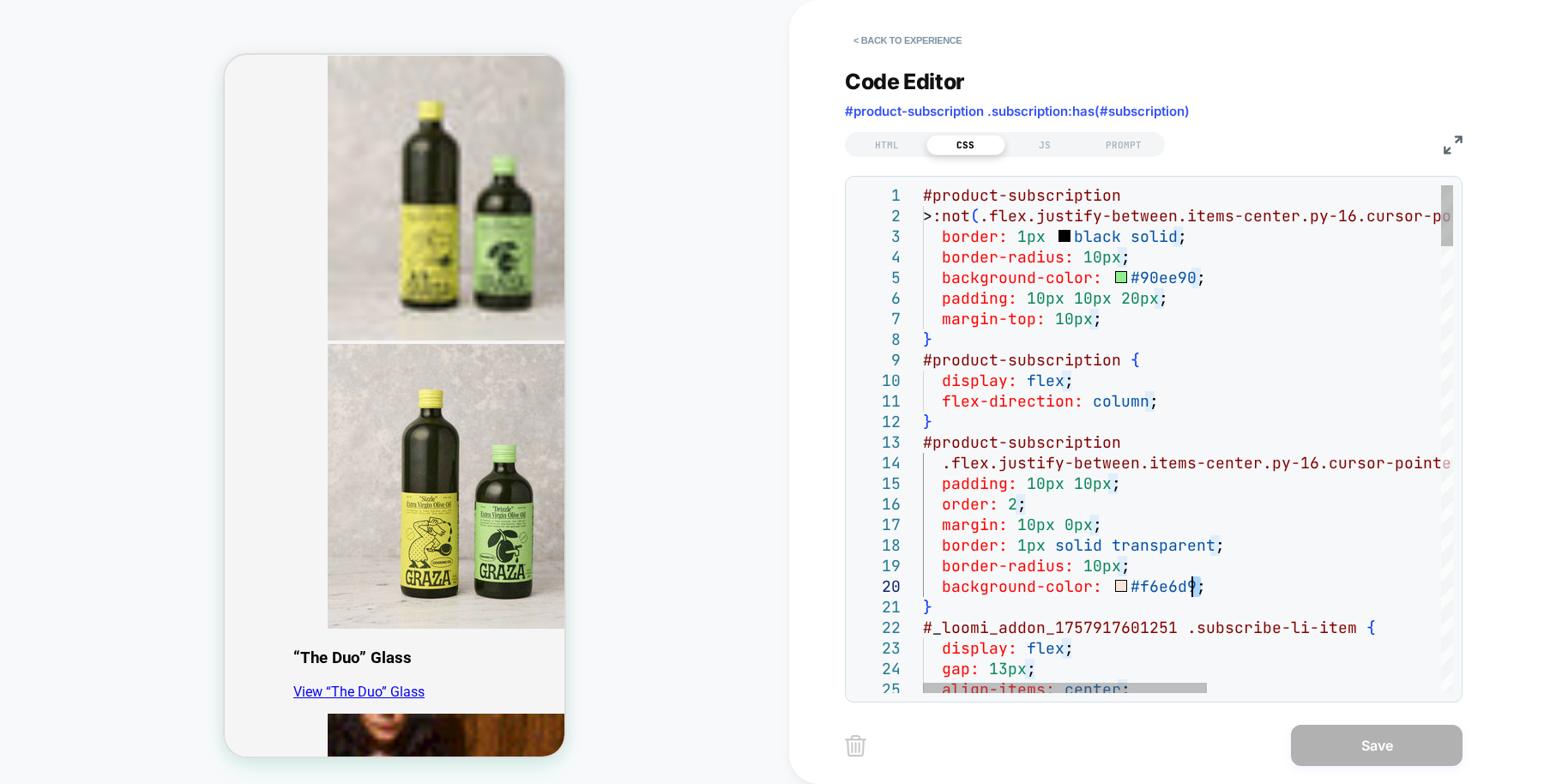
drag, startPoint x: 1205, startPoint y: 587, endPoint x: 1193, endPoint y: 595, distance: 14.4
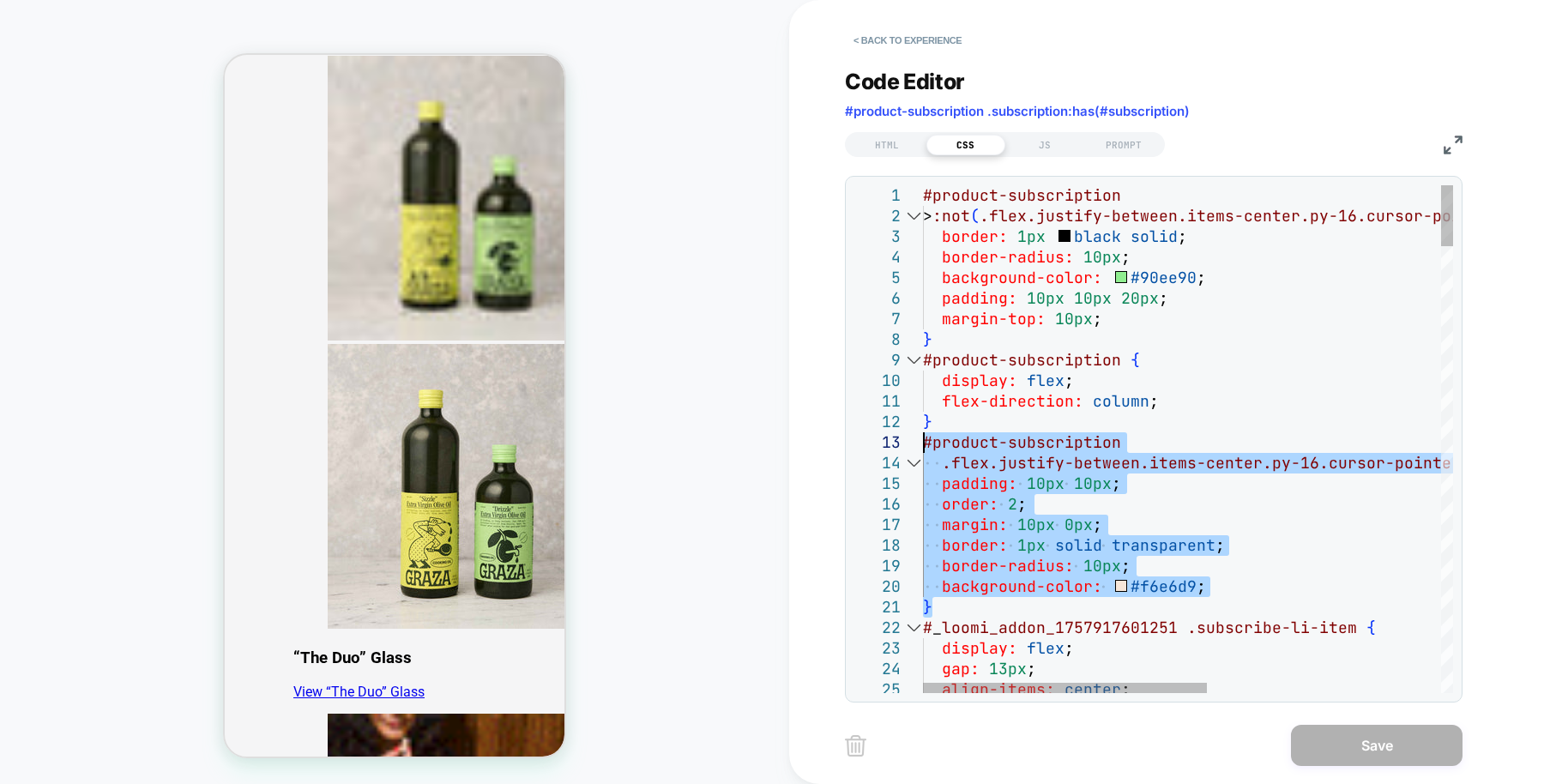
drag, startPoint x: 980, startPoint y: 607, endPoint x: 914, endPoint y: 446, distance: 174.0
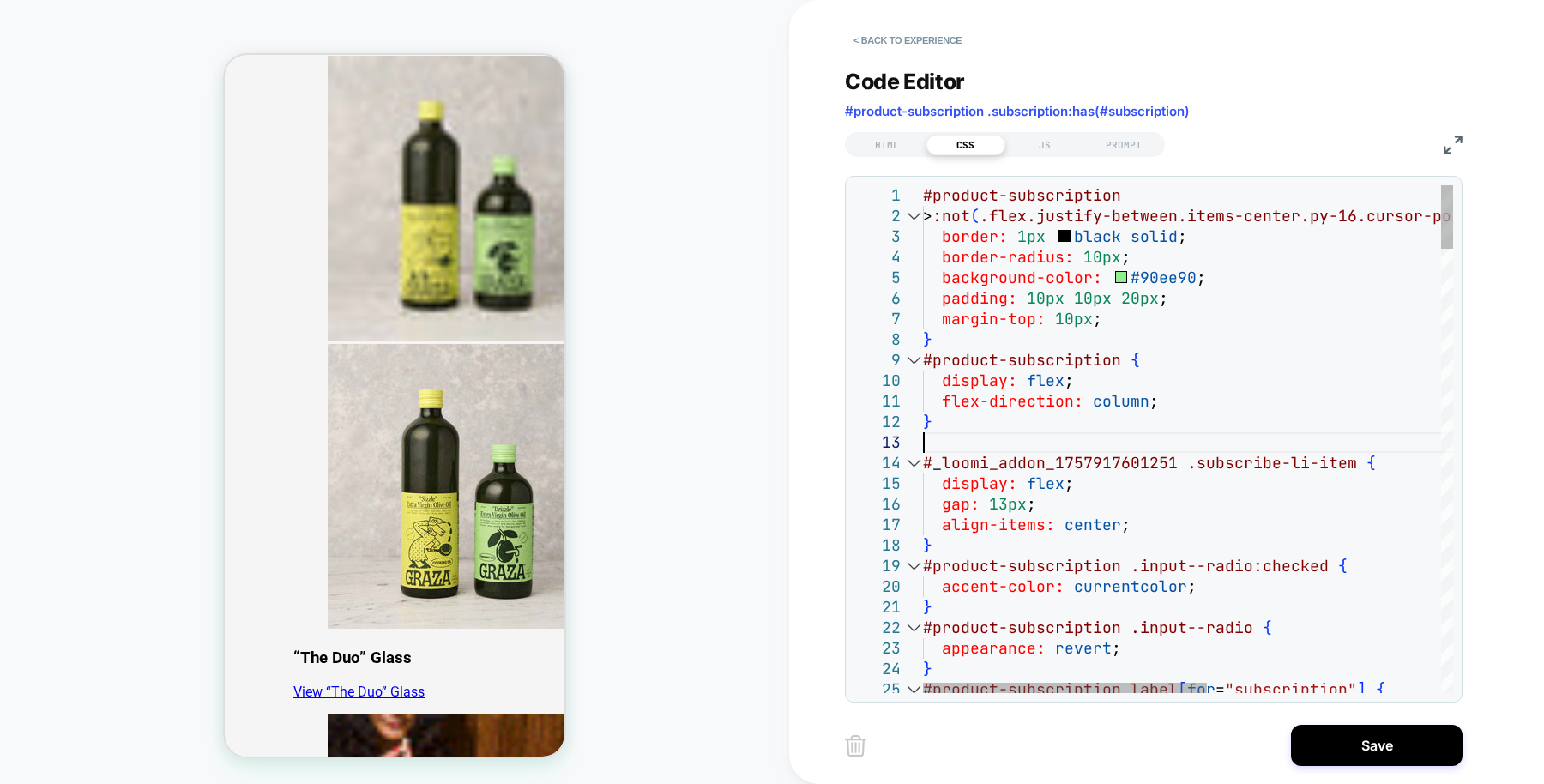
type textarea "**********"
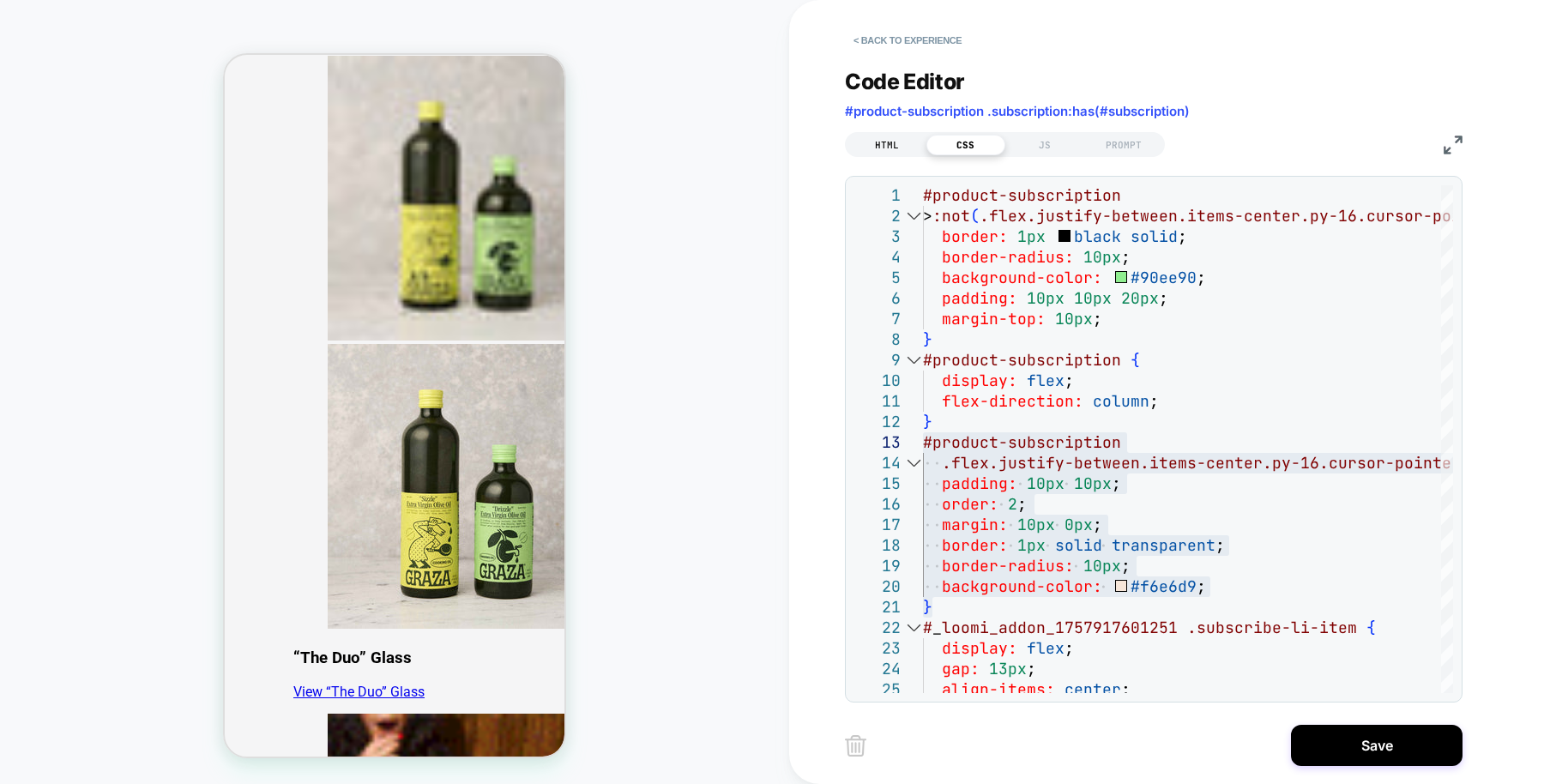
click at [901, 145] on div "HTML" at bounding box center [886, 145] width 79 height 21
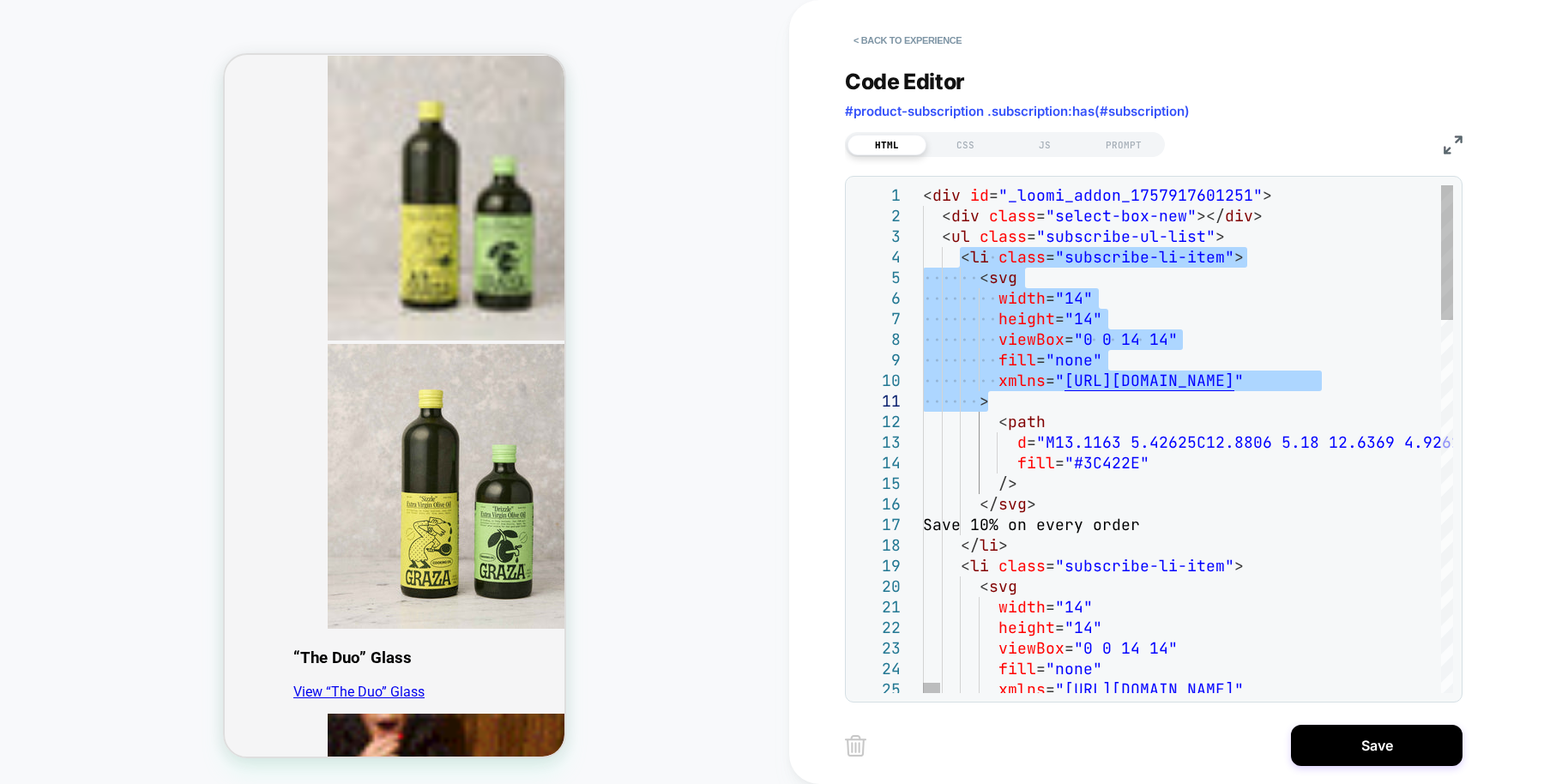
drag, startPoint x: 958, startPoint y: 260, endPoint x: 1333, endPoint y: 397, distance: 399.2
type textarea "**********"
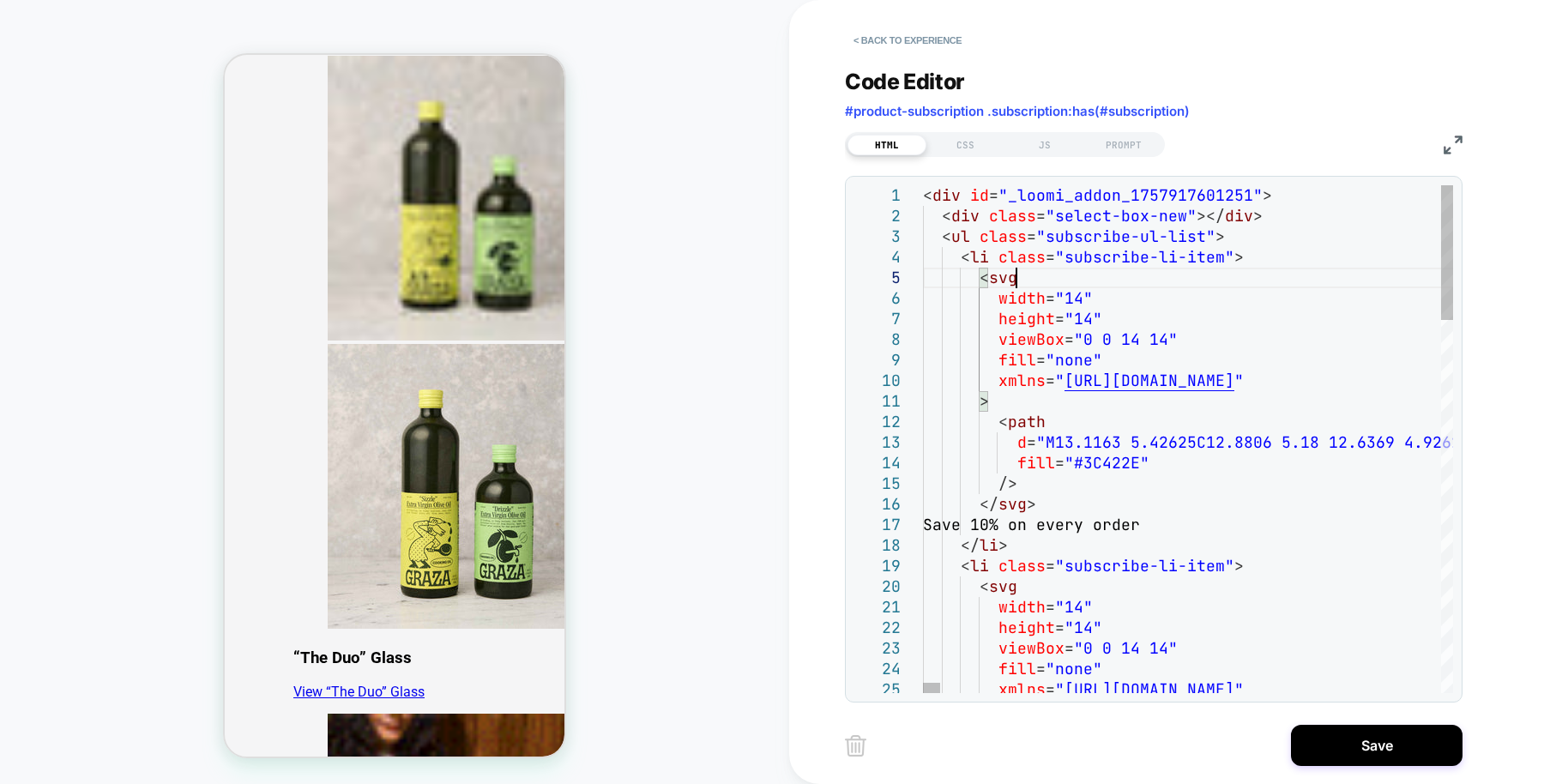
click at [918, 39] on button "< Back to experience" at bounding box center [907, 40] width 126 height 27
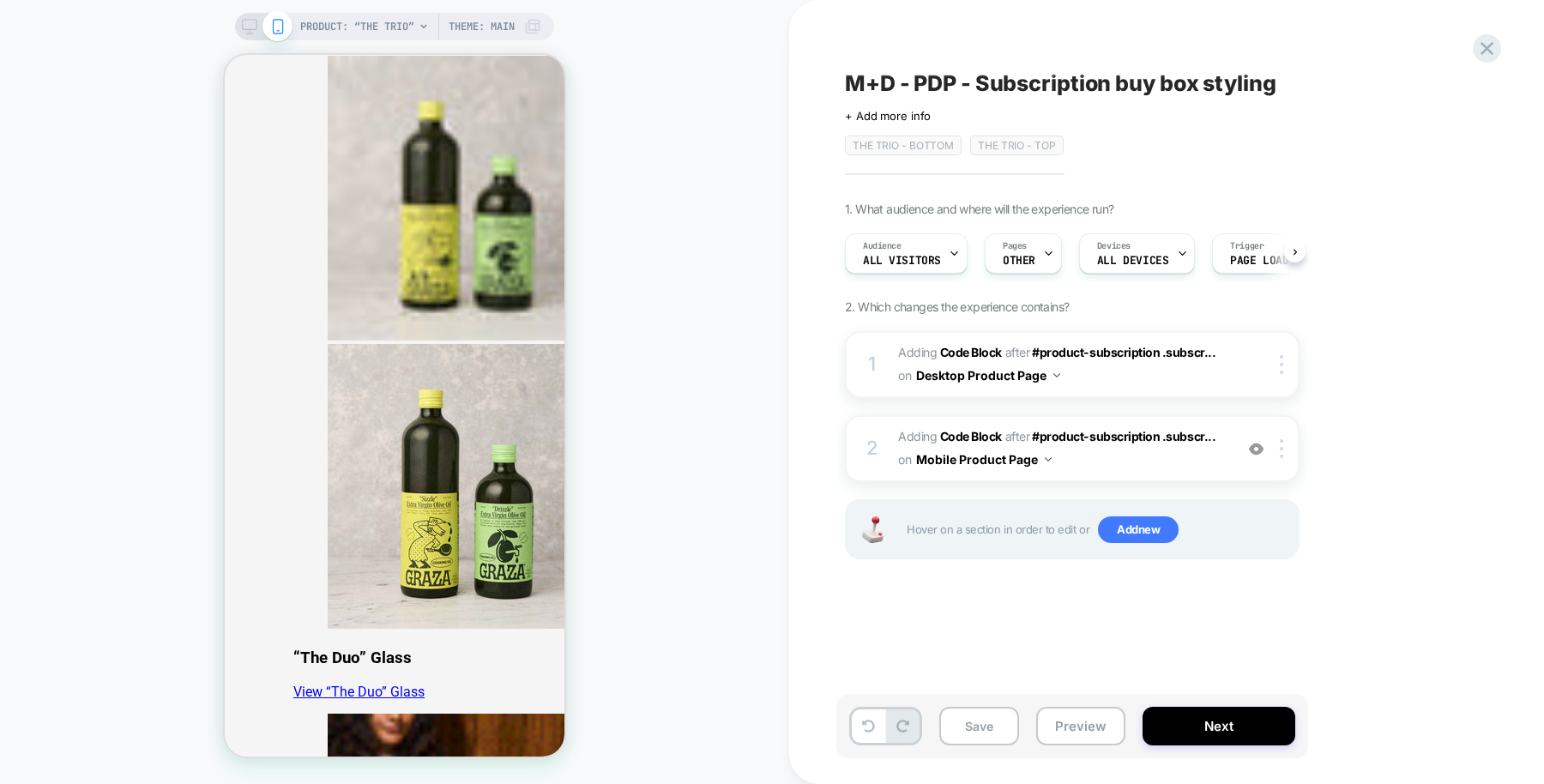
scroll to position [0, 1]
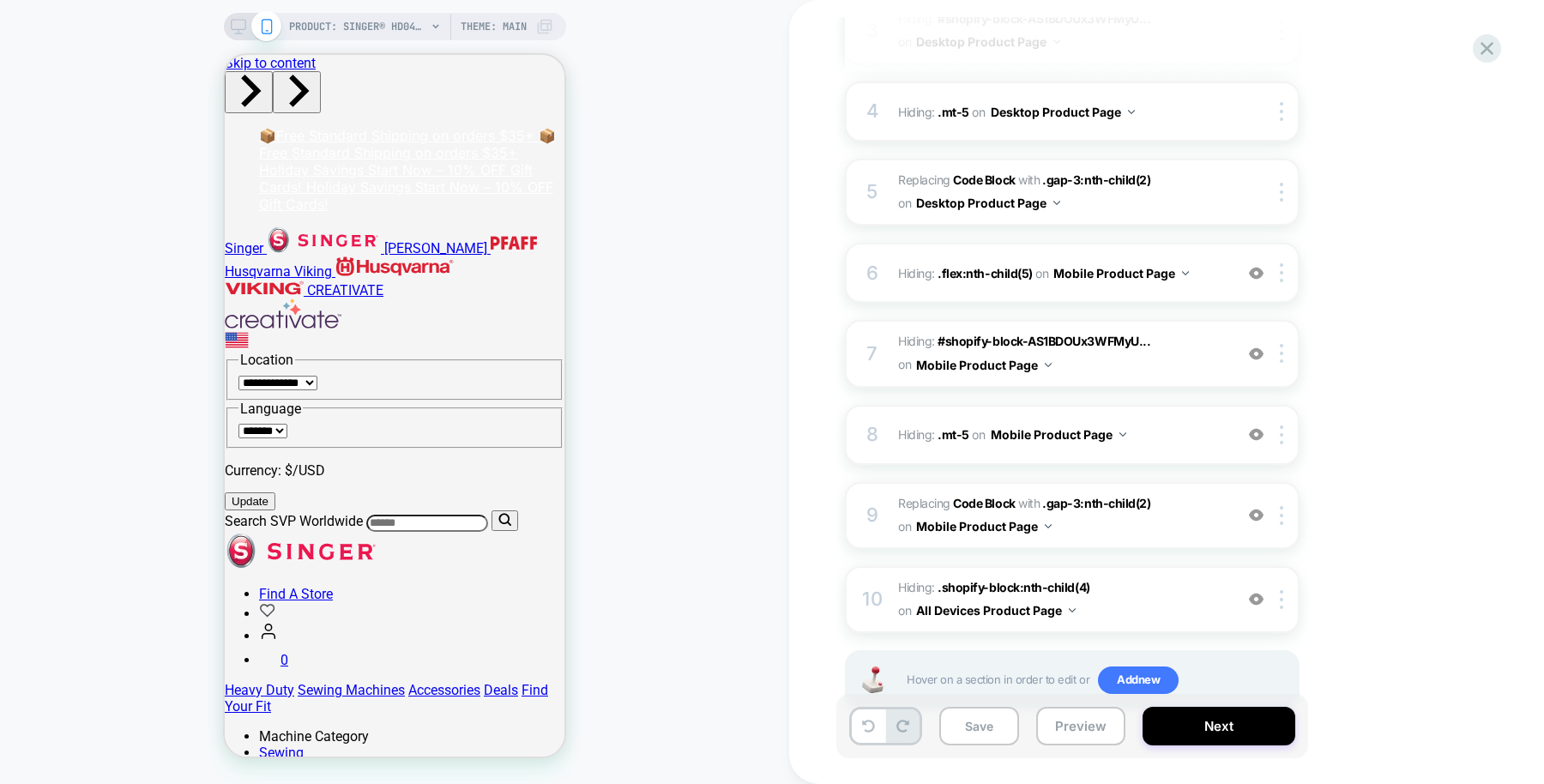
scroll to position [508, 0]
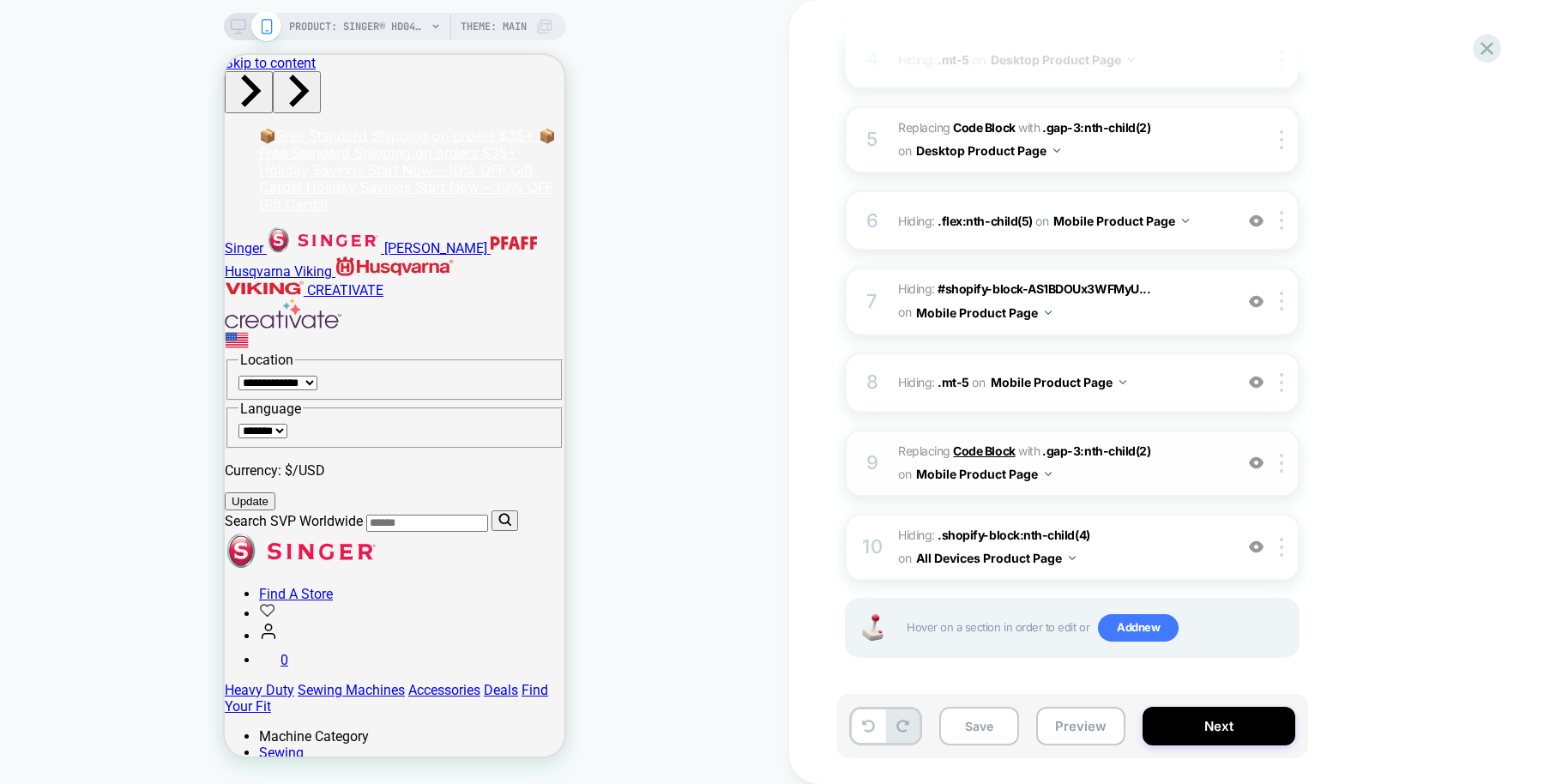
click at [996, 449] on b "Code Block" at bounding box center [984, 451] width 61 height 14
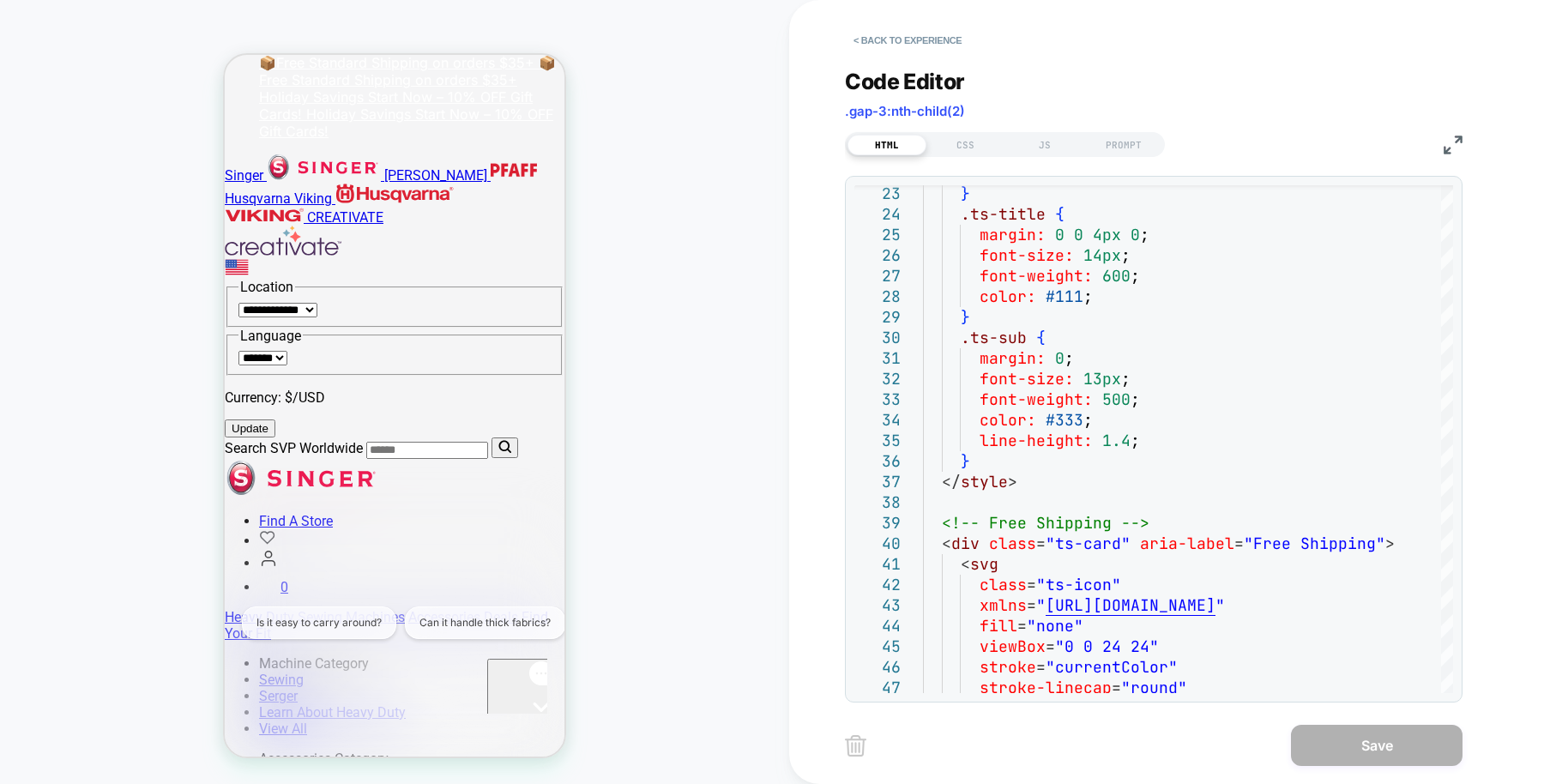
scroll to position [0, 0]
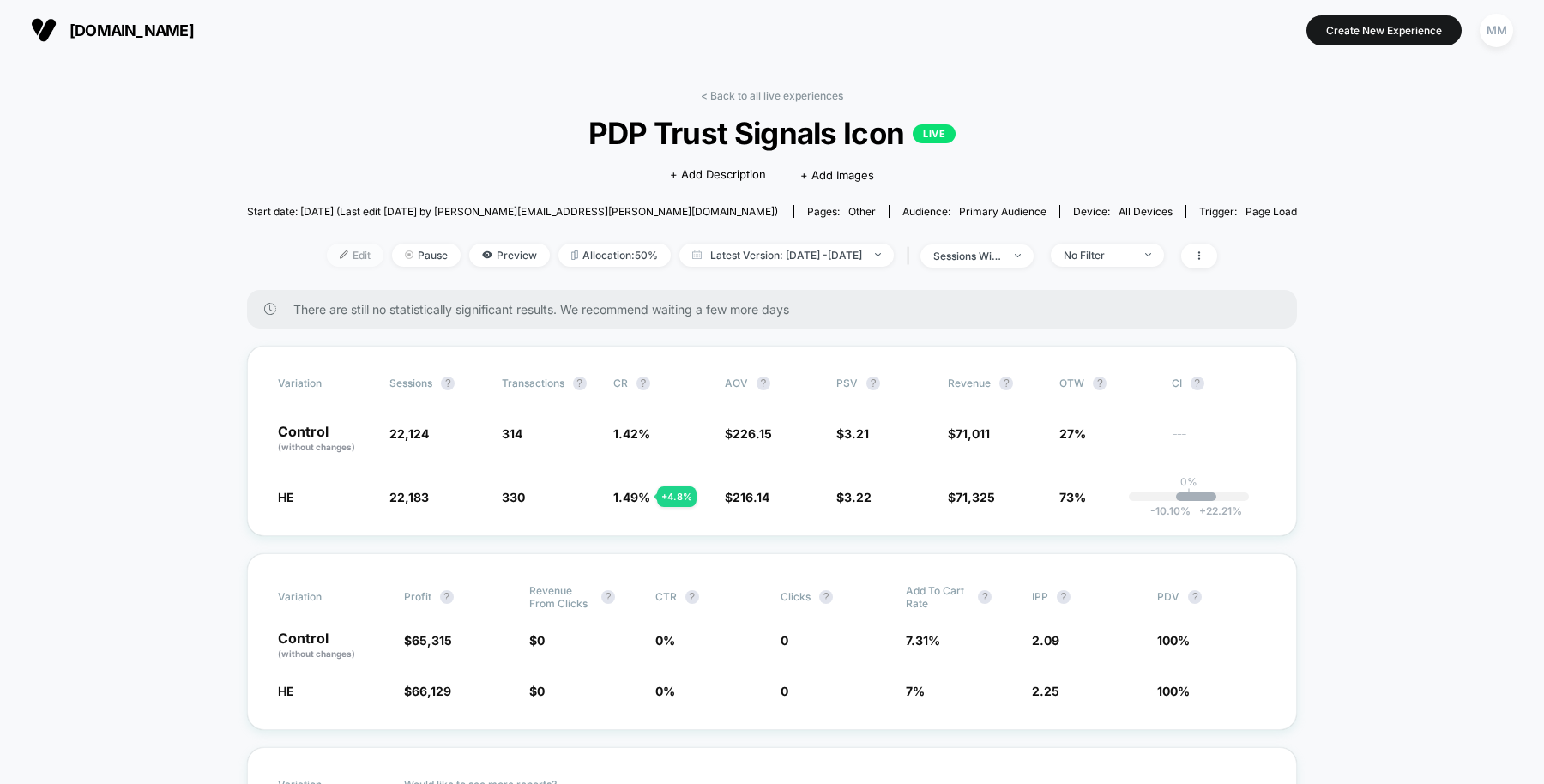
click at [332, 251] on span "Edit" at bounding box center [355, 256] width 57 height 23
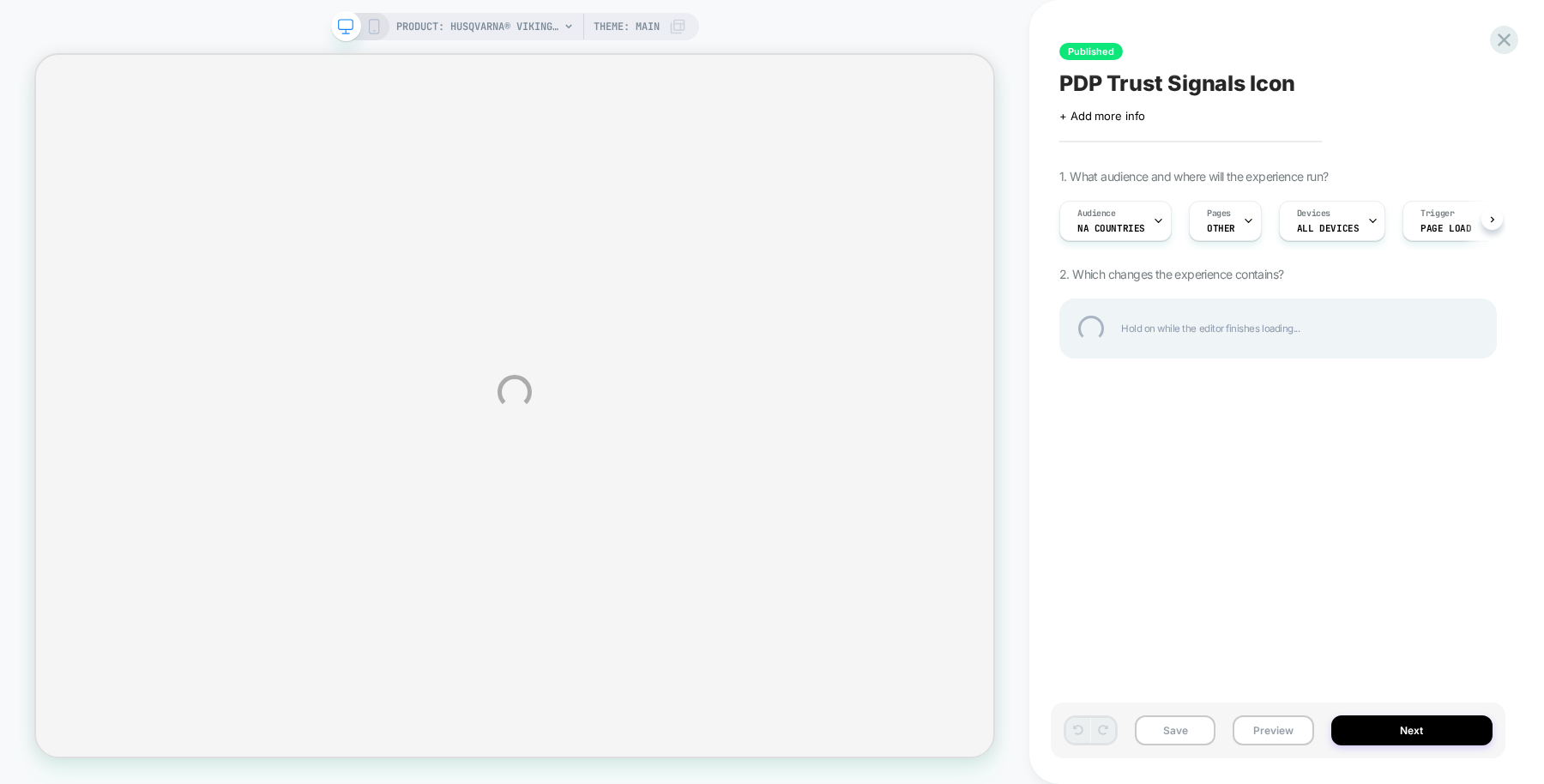
scroll to position [0, 1]
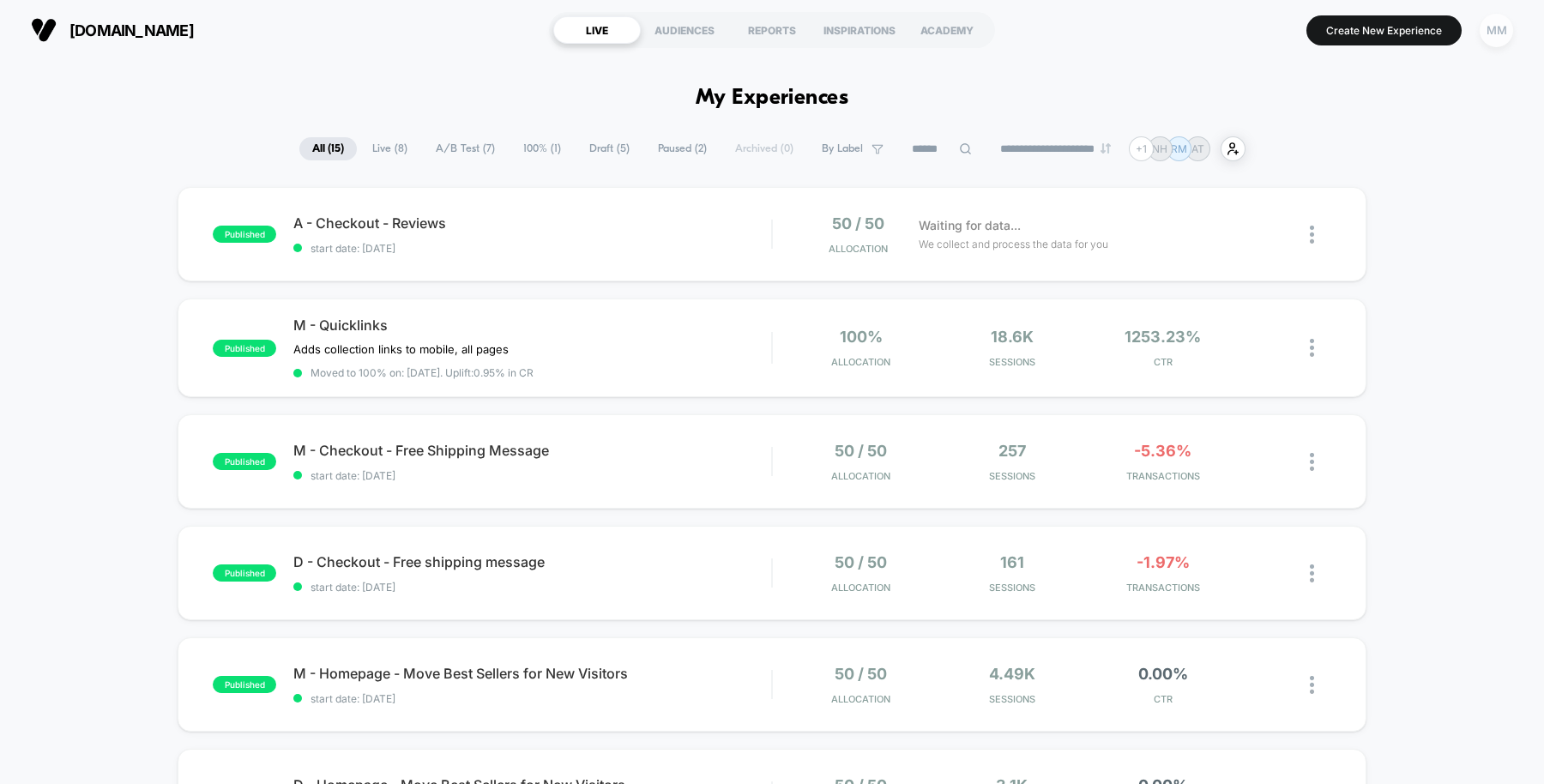
click at [1491, 28] on div "MM" at bounding box center [1496, 30] width 33 height 33
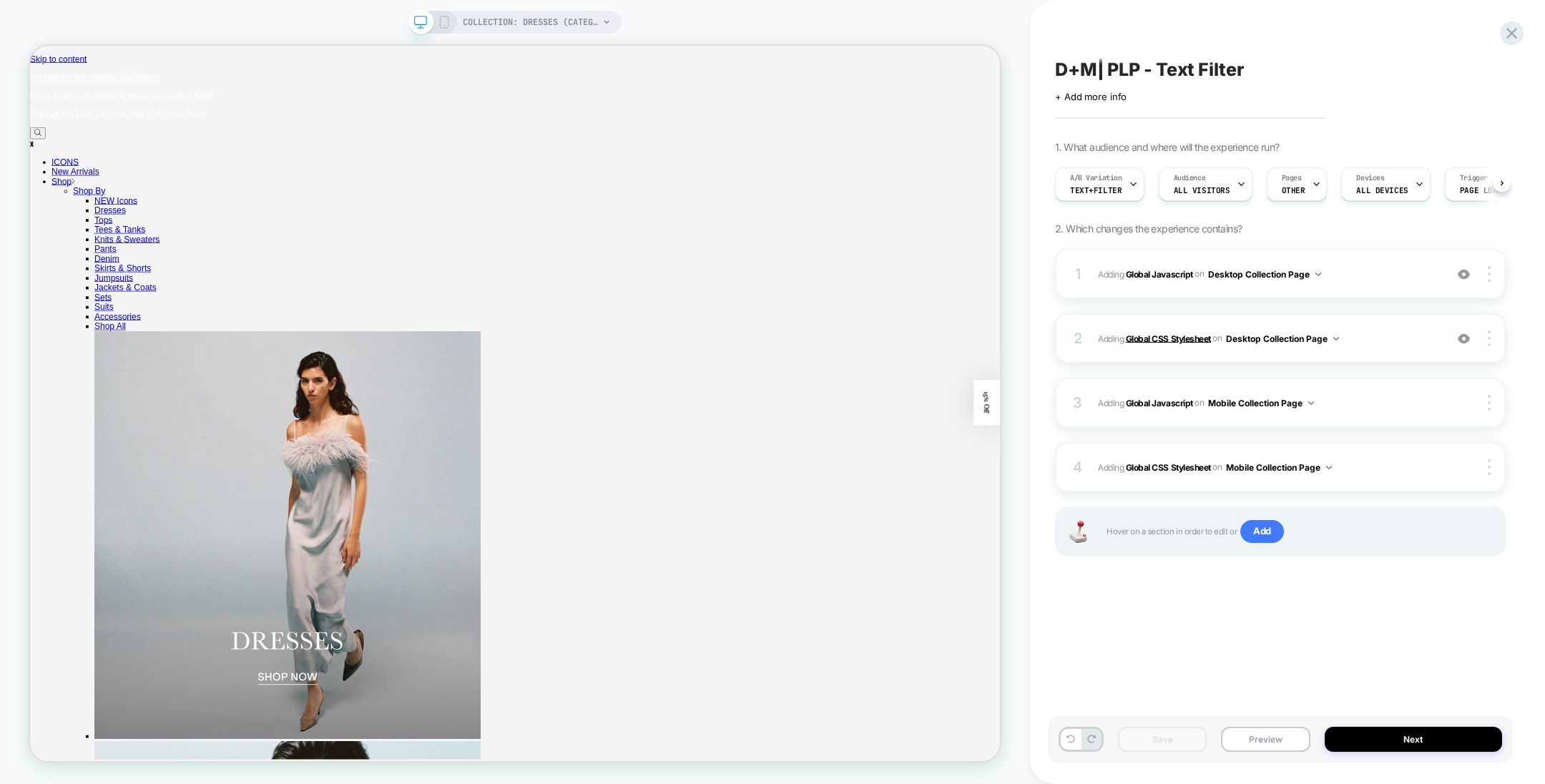
click at [1171, 340] on b "Global CSS Stylesheet" at bounding box center [1168, 338] width 85 height 11
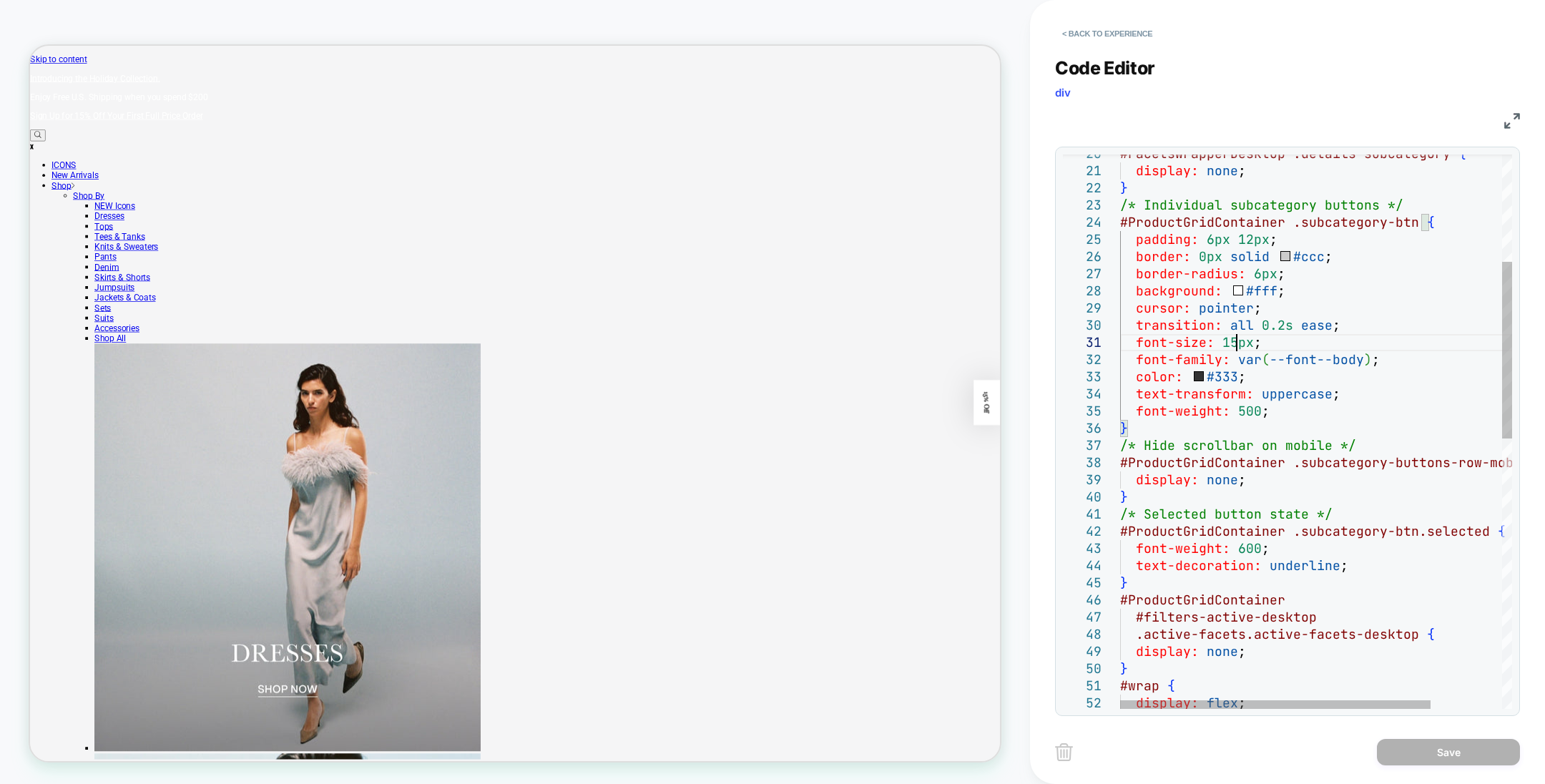
click at [1232, 342] on div "#FacetsWrapperDesktop .details-subcategory { display: none ; } /* Individual su…" at bounding box center [1360, 688] width 481 height 1739
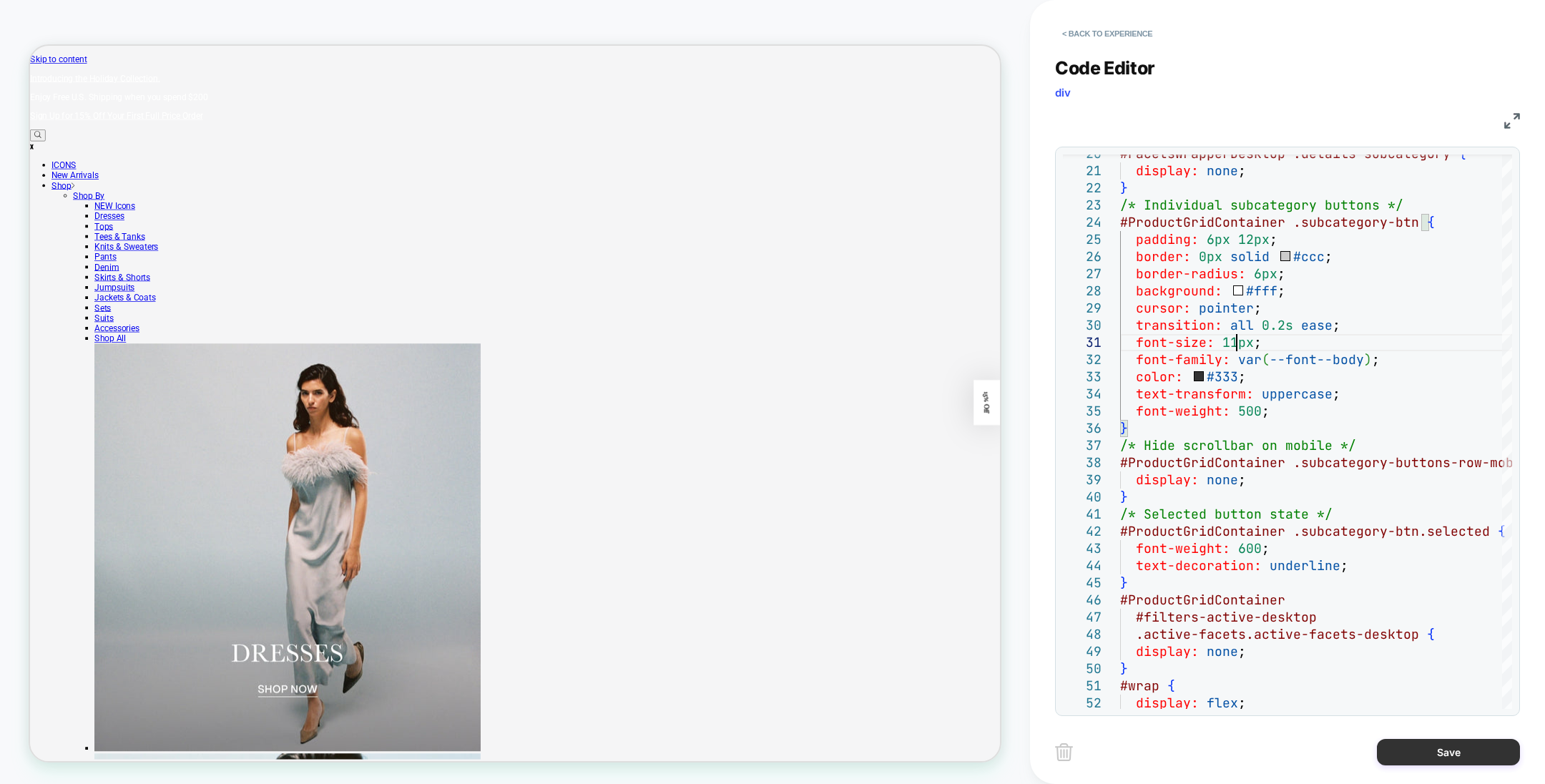
type textarea "**********"
click at [1409, 753] on button "Save" at bounding box center [1449, 752] width 143 height 26
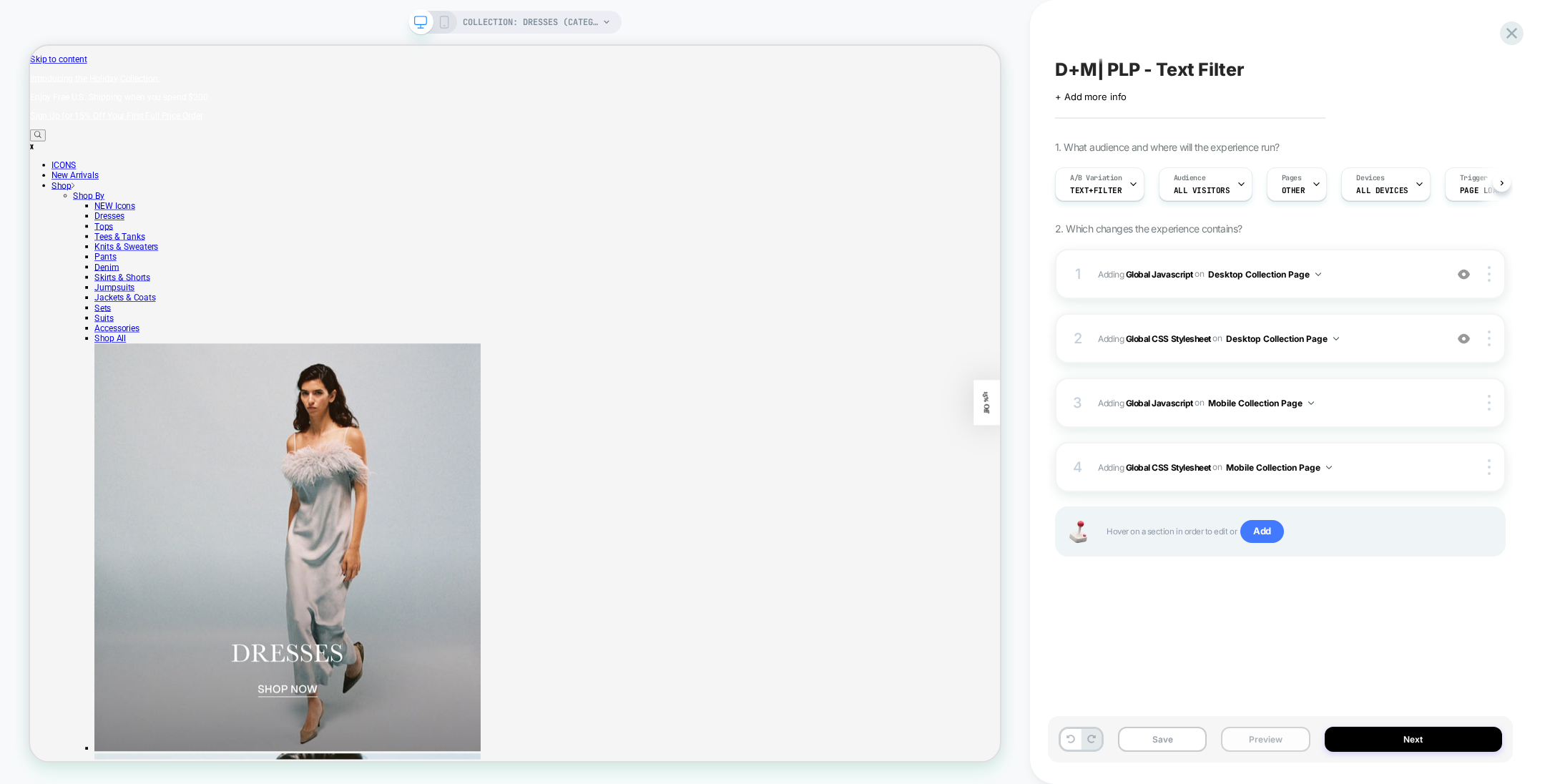
scroll to position [0, 0]
click at [1170, 743] on button "Save" at bounding box center [1162, 739] width 89 height 25
click at [1155, 273] on b "Global Javascript" at bounding box center [1159, 273] width 67 height 11
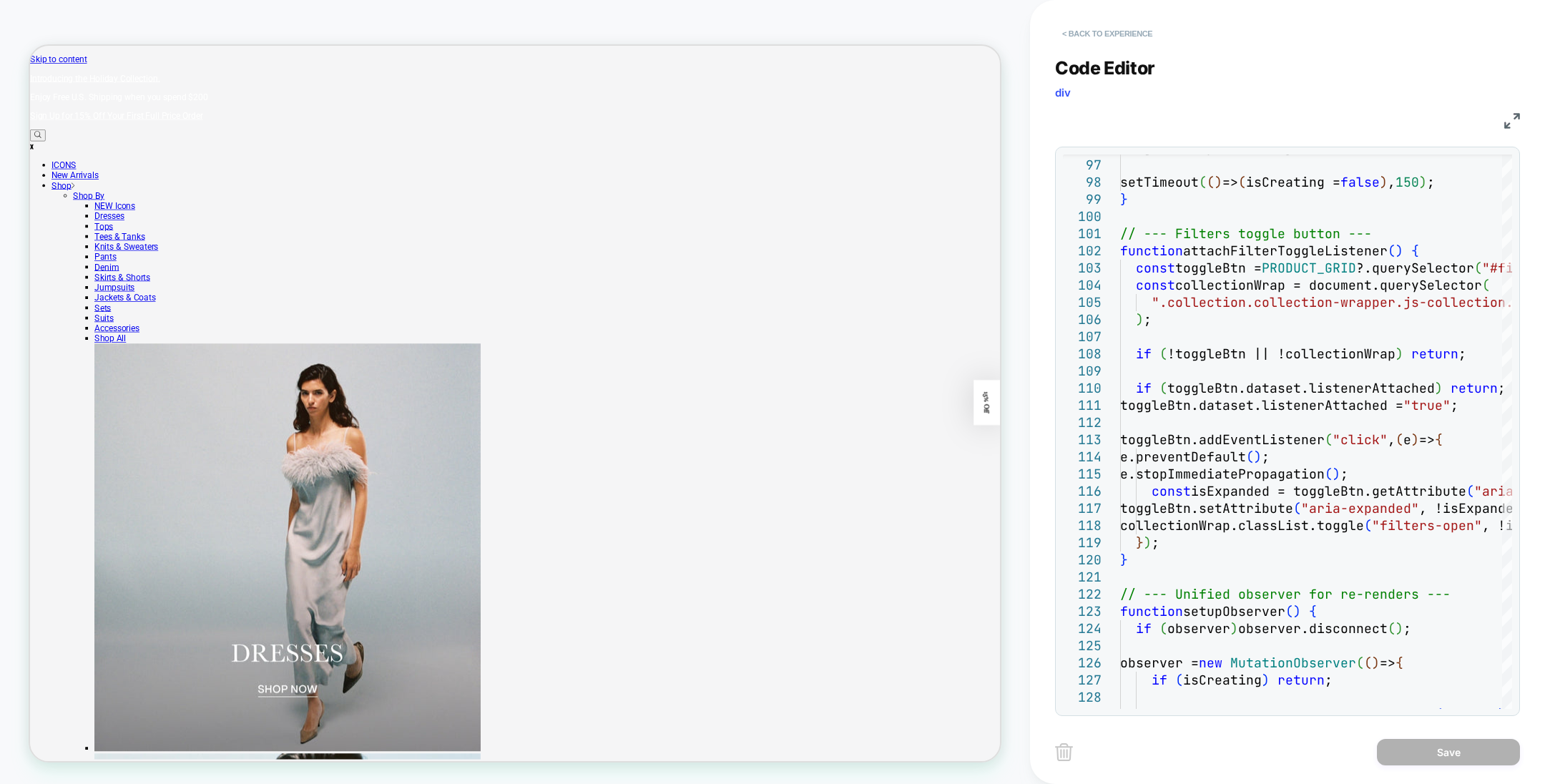
click at [1103, 32] on button "< Back to experience" at bounding box center [1107, 33] width 105 height 23
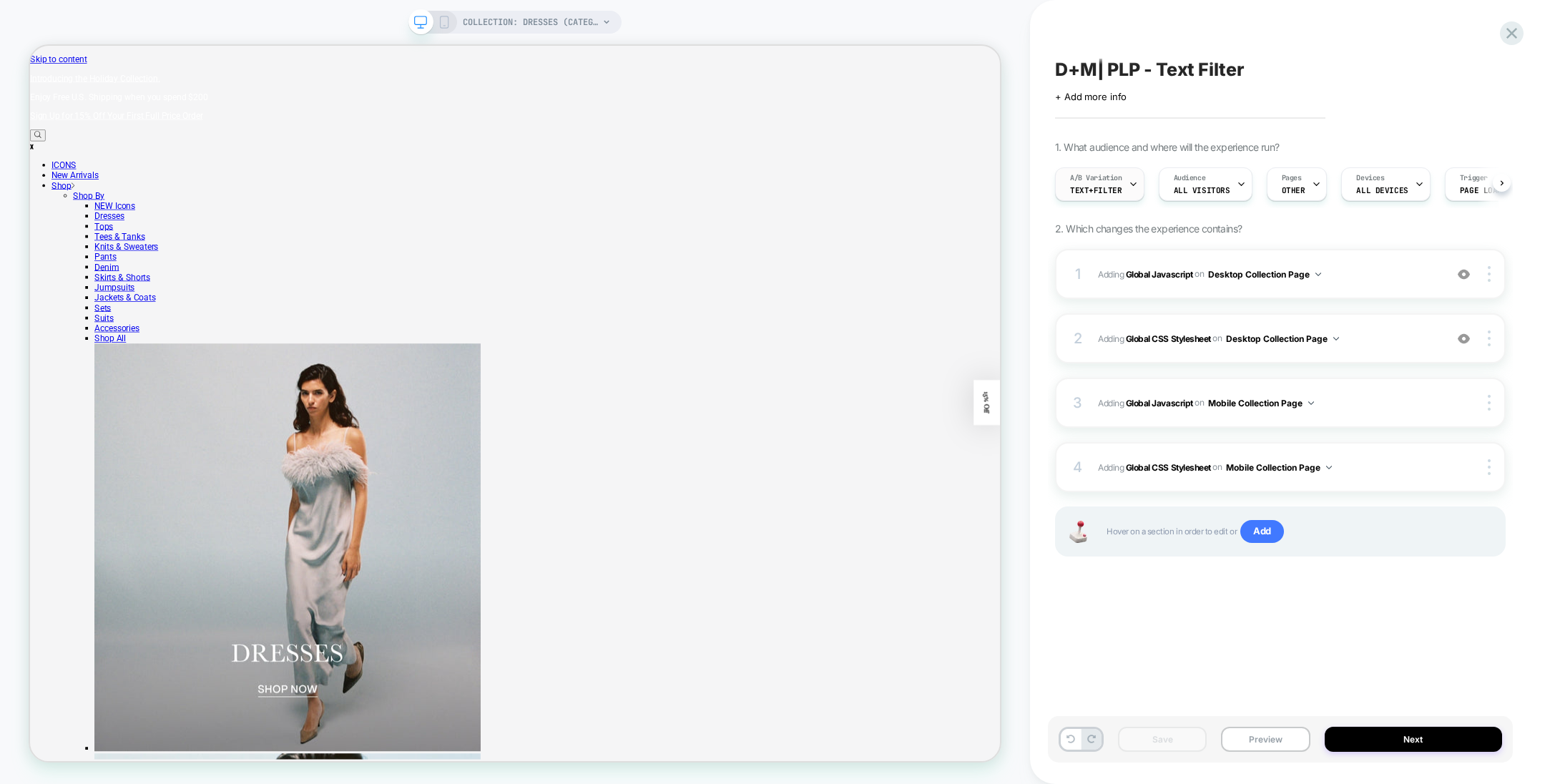
click at [1105, 189] on span "Text+Filter" at bounding box center [1096, 190] width 51 height 10
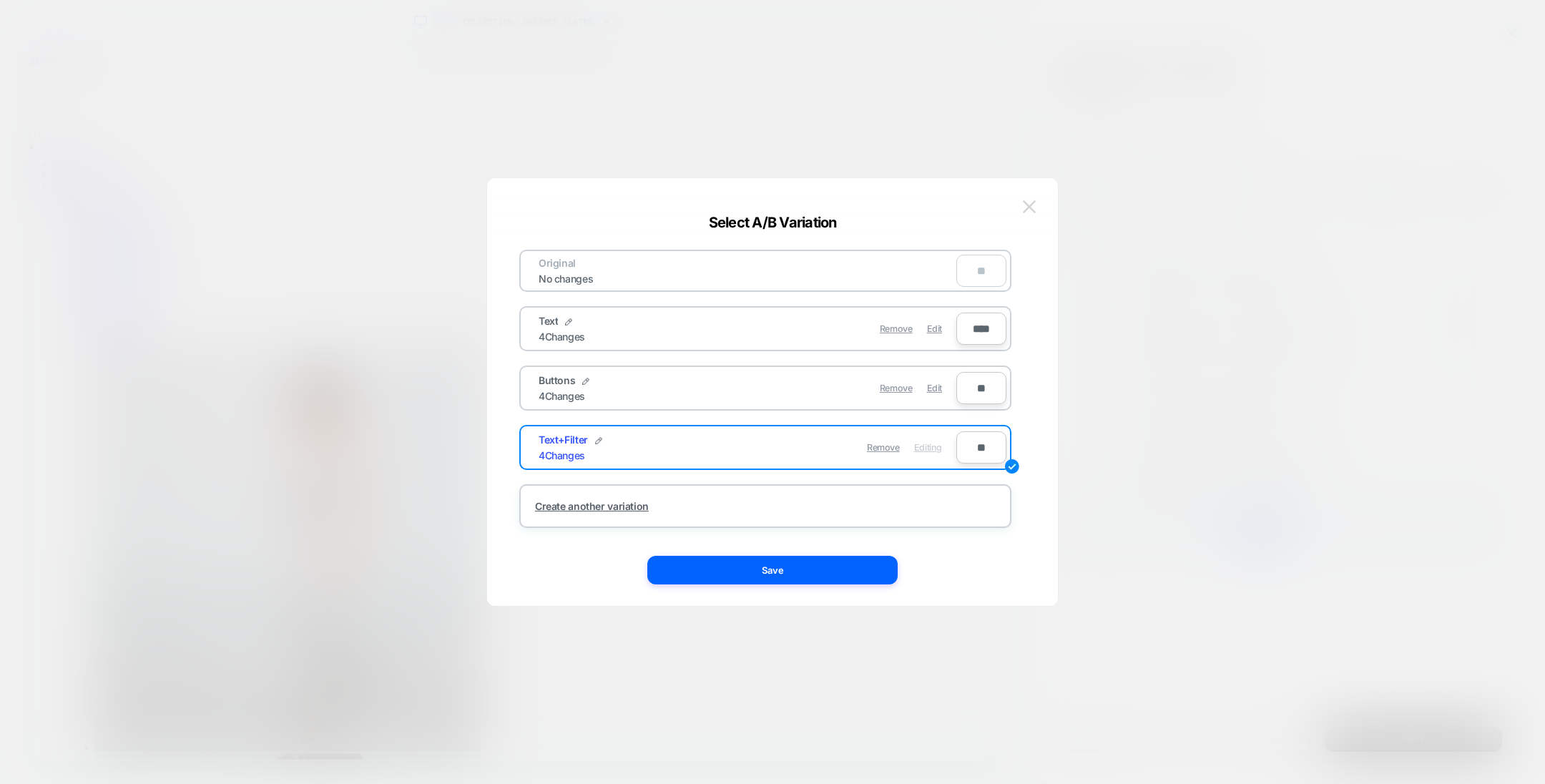
click at [1027, 204] on img at bounding box center [1029, 206] width 13 height 12
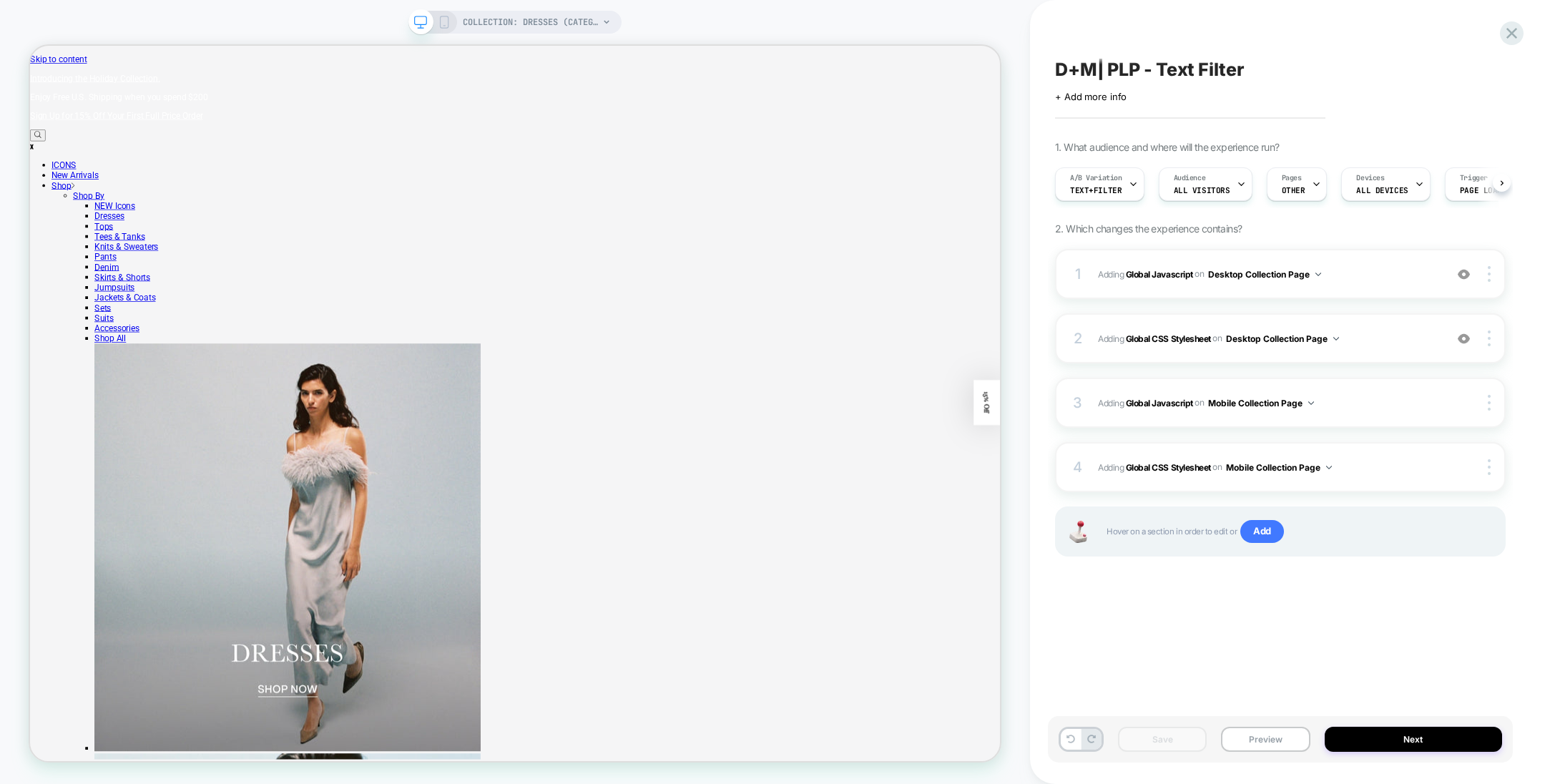
click at [448, 16] on icon at bounding box center [444, 22] width 13 height 13
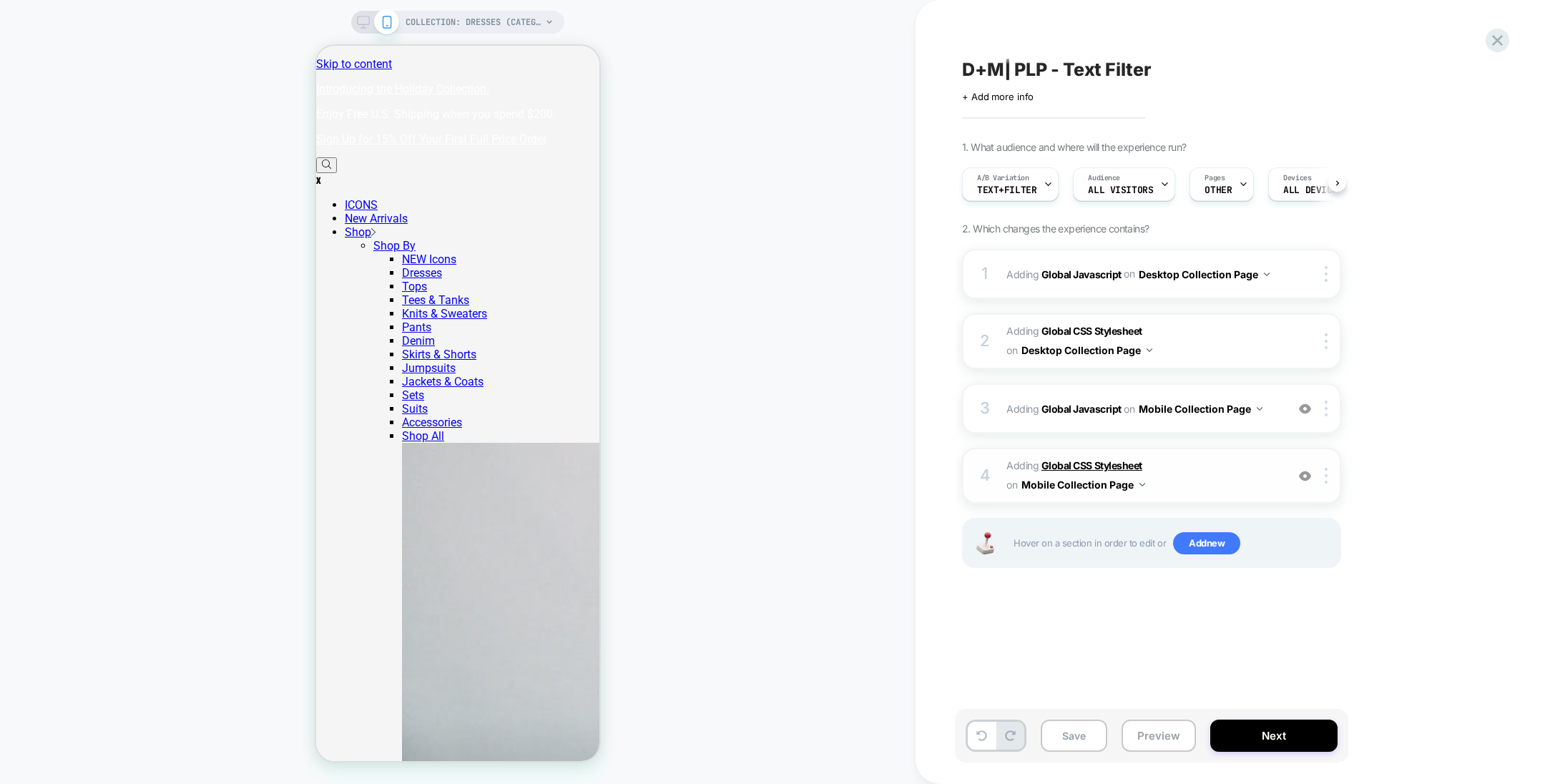
click at [1086, 466] on b "Global CSS Stylesheet" at bounding box center [1092, 465] width 101 height 12
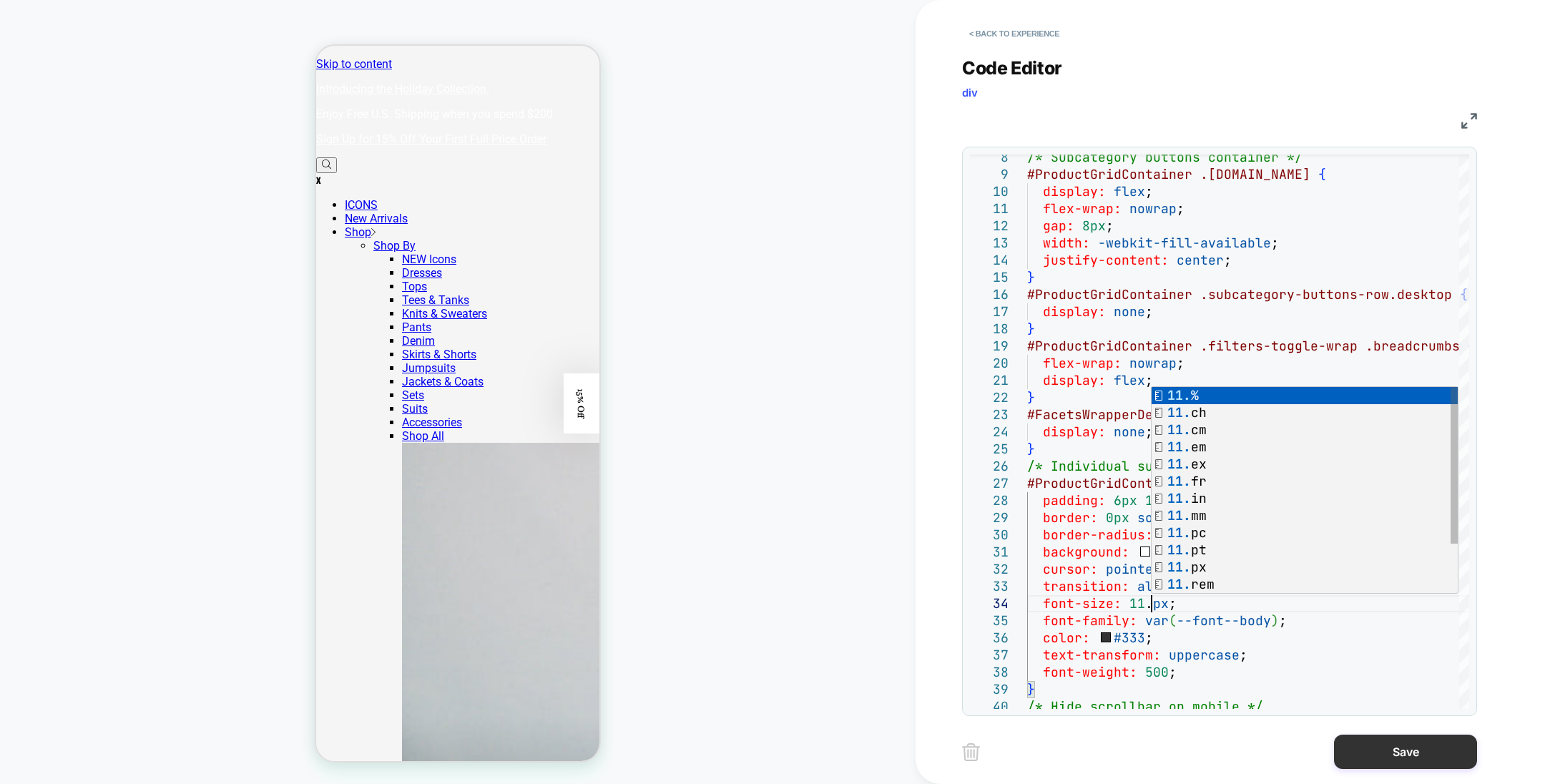
scroll to position [67, 130]
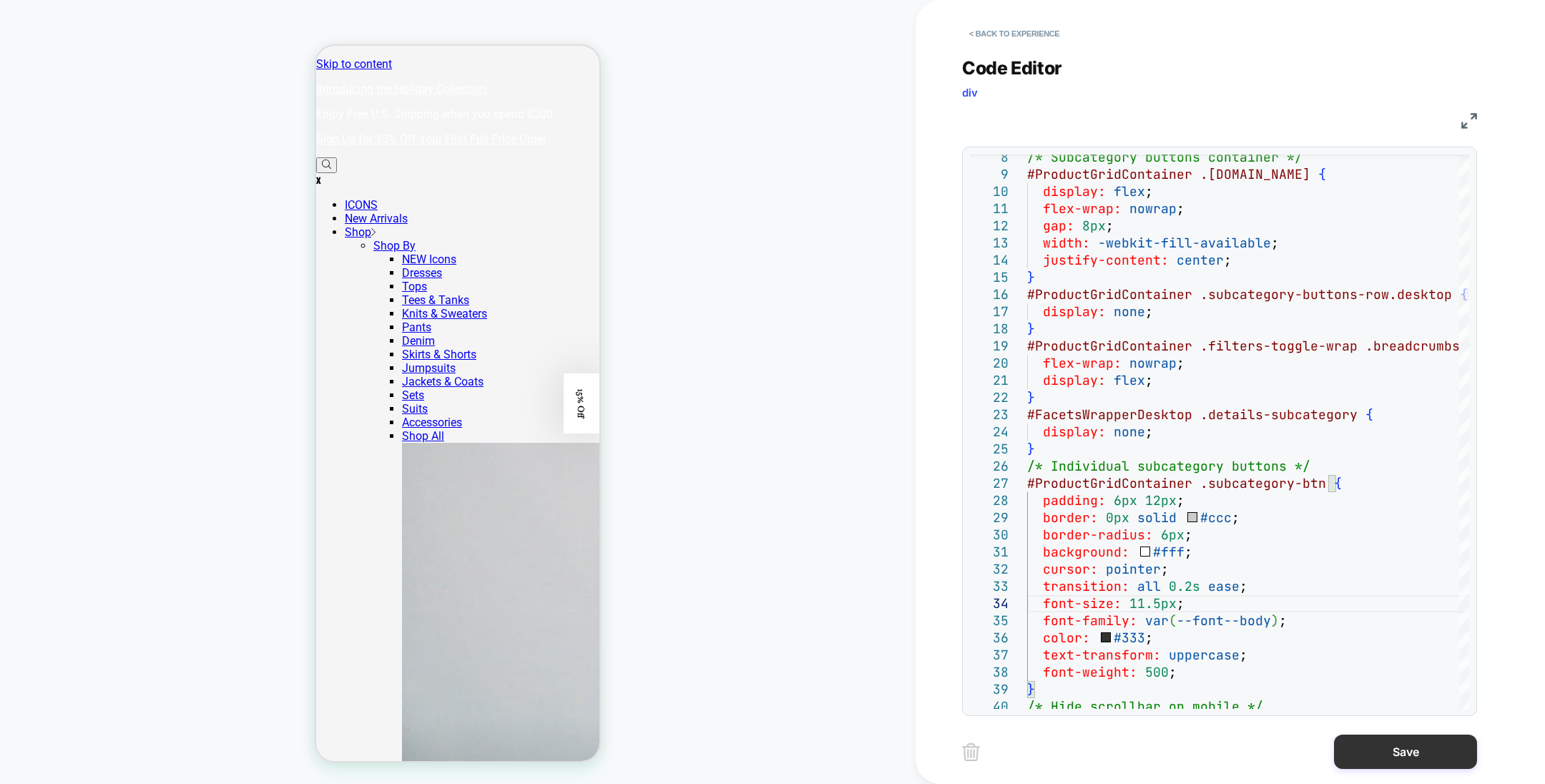
type textarea "**********"
click at [1393, 760] on button "Save" at bounding box center [1406, 752] width 143 height 35
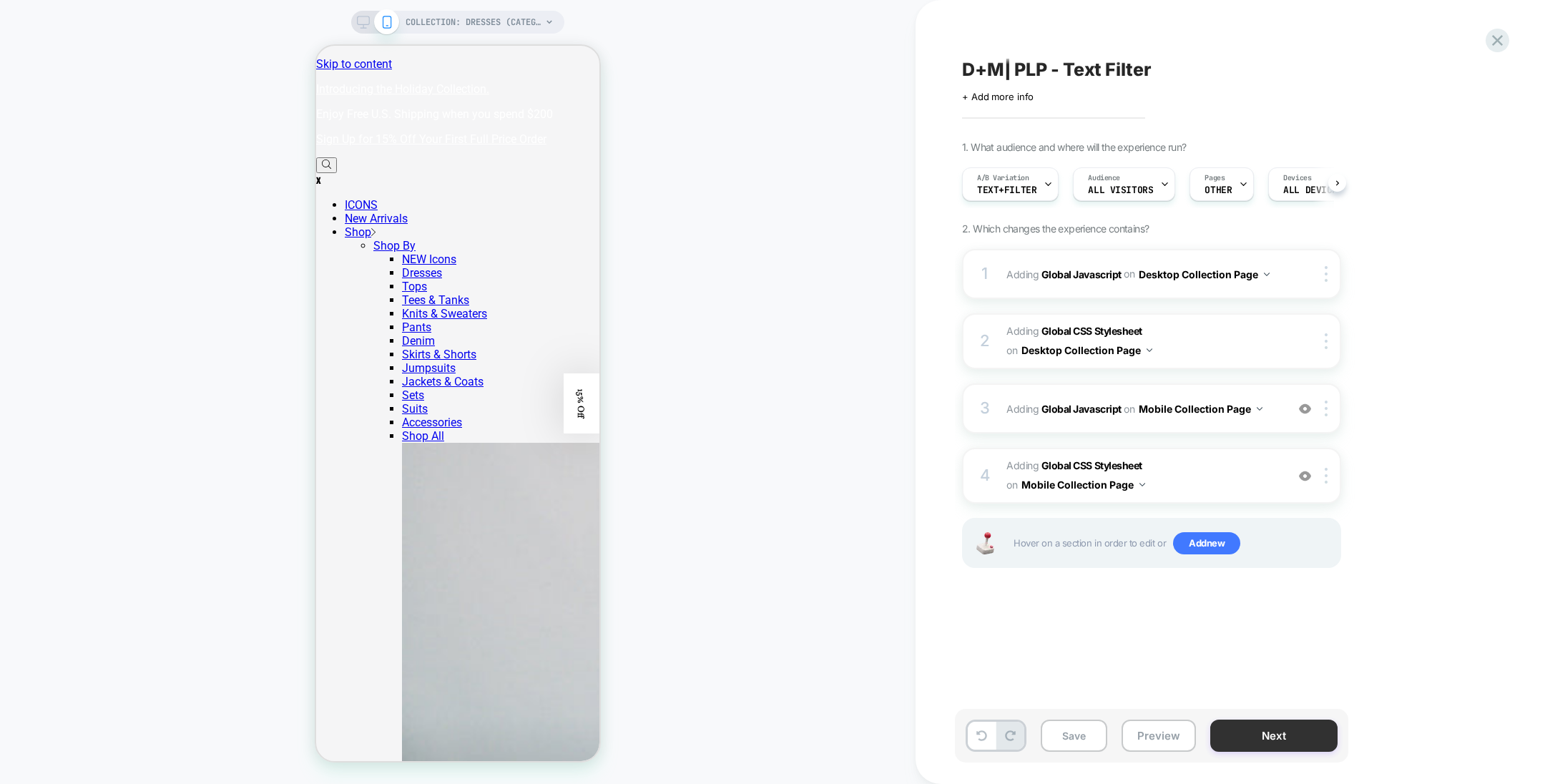
scroll to position [0, 0]
click at [1075, 738] on button "Save" at bounding box center [1074, 735] width 66 height 32
click at [1019, 187] on span "Text+Filter" at bounding box center [1006, 190] width 60 height 10
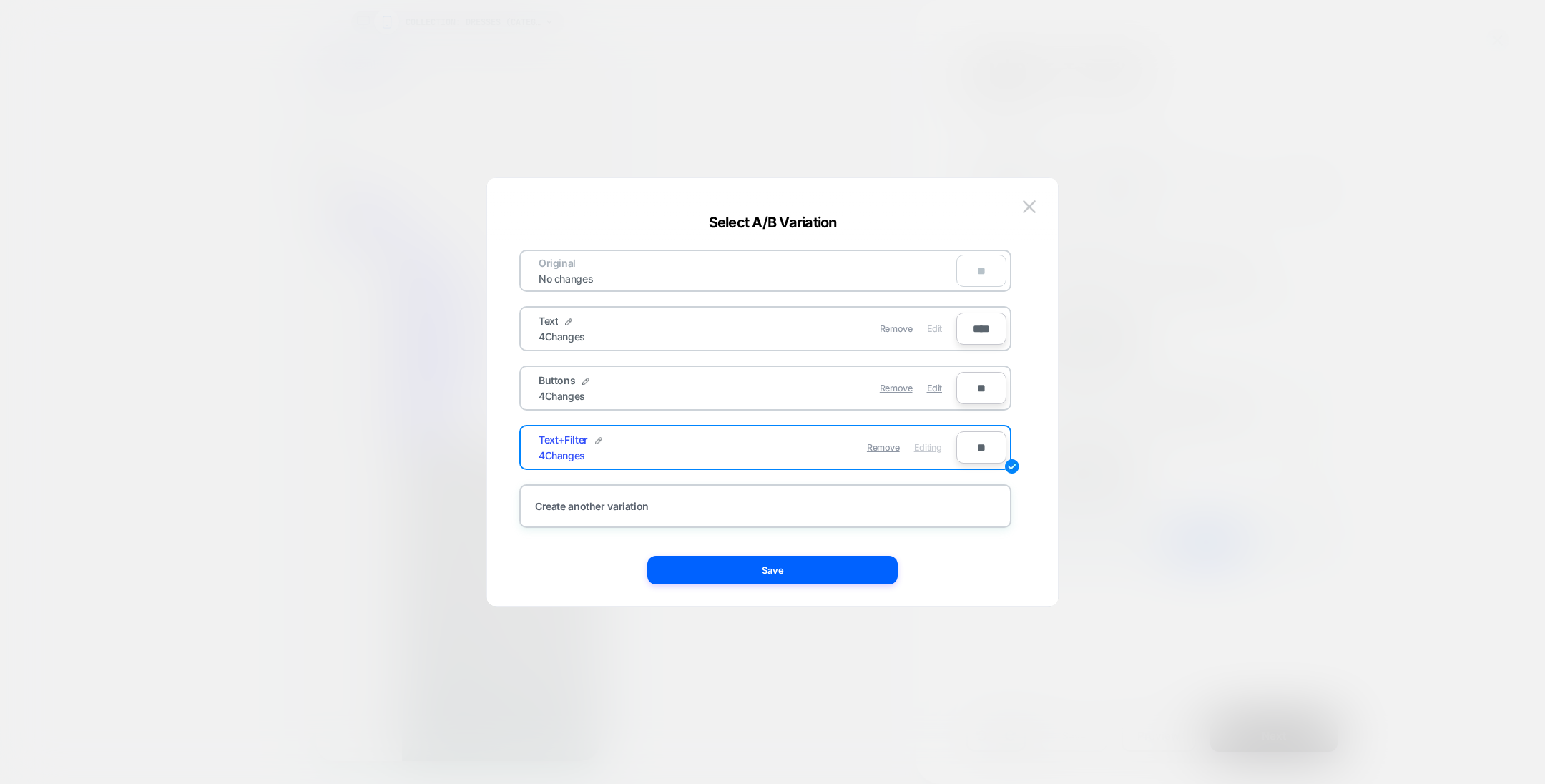
click at [928, 324] on span "Edit" at bounding box center [935, 328] width 15 height 11
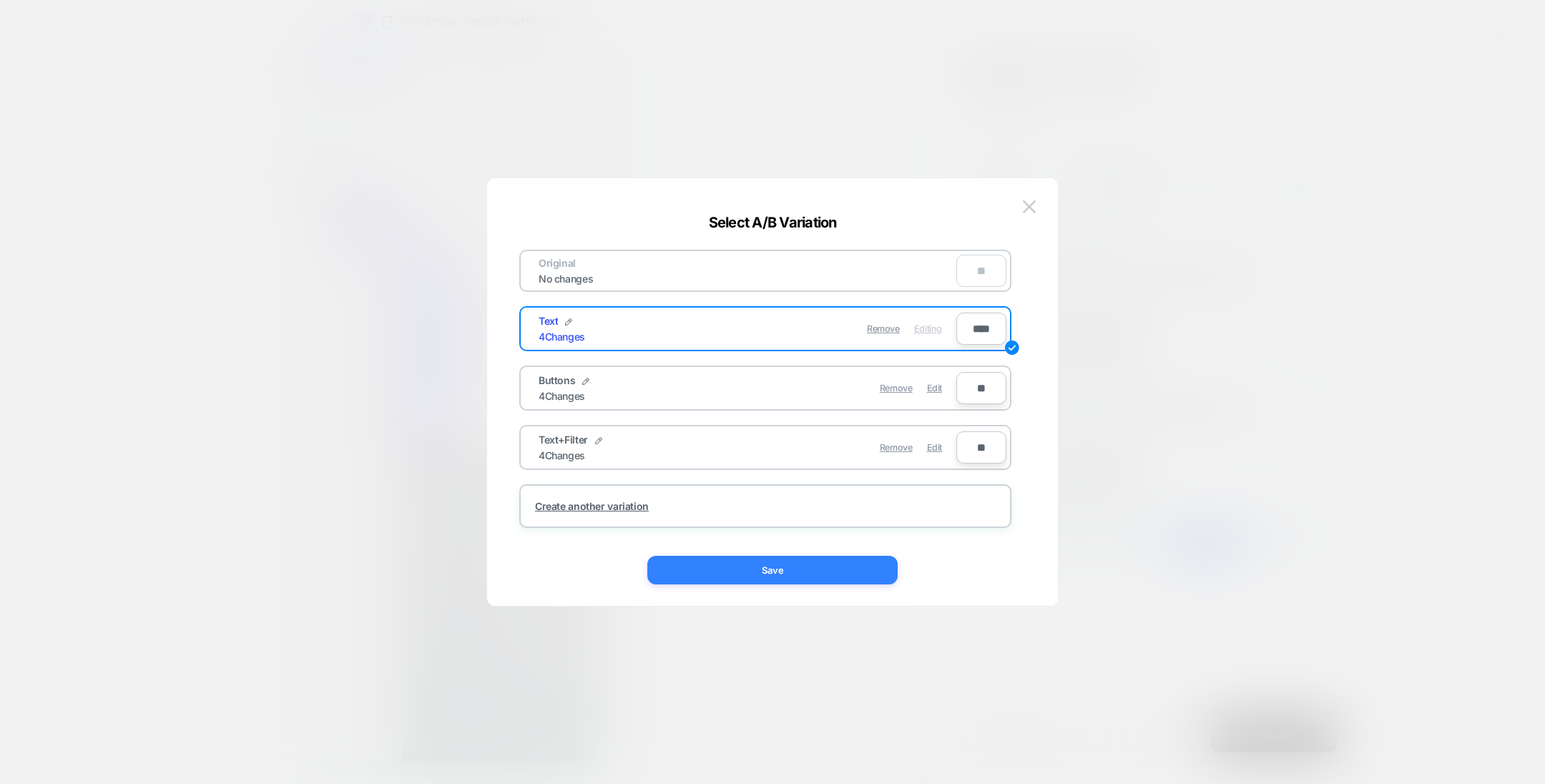
click at [814, 569] on button "Save" at bounding box center [772, 570] width 250 height 29
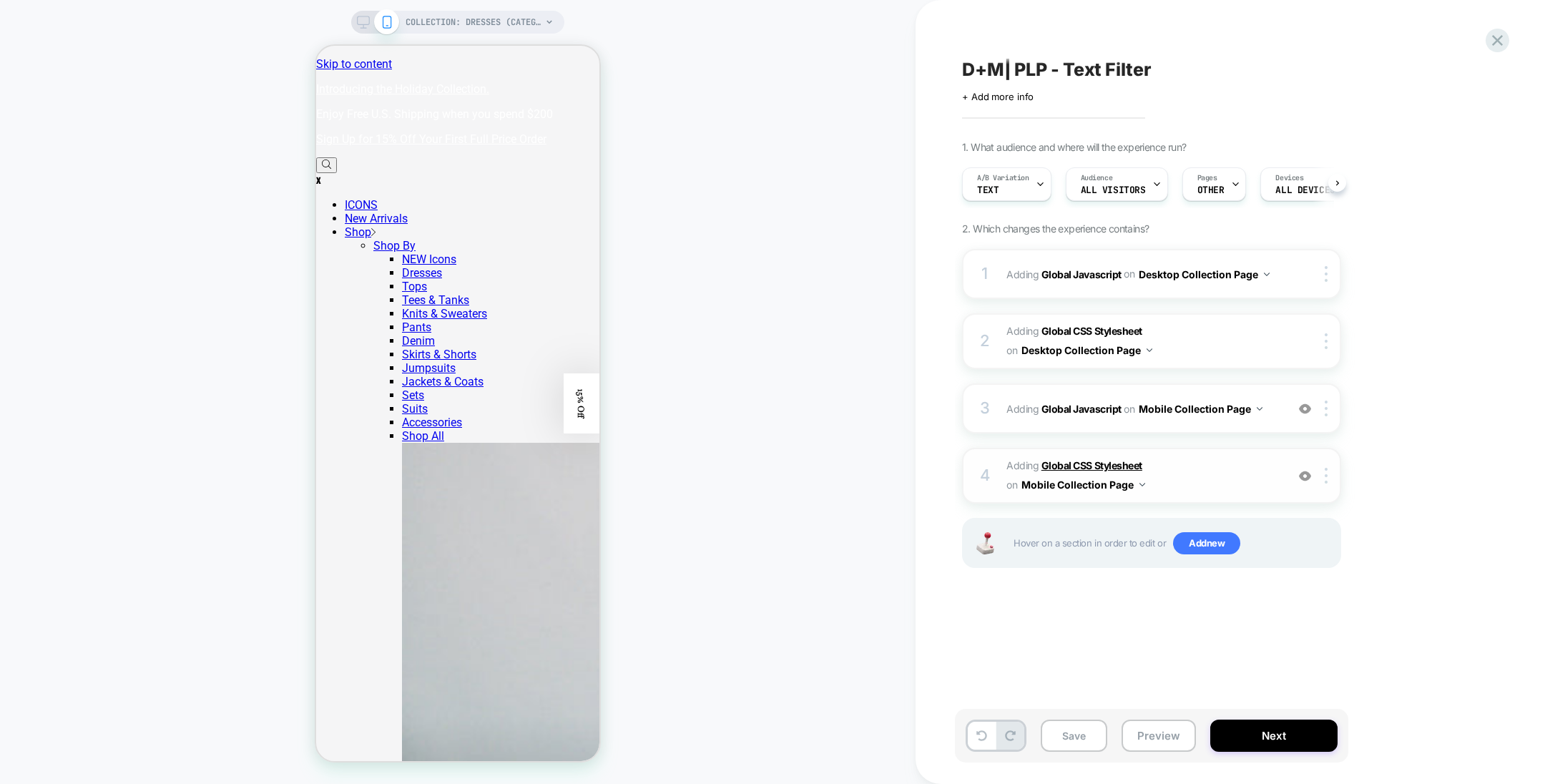
click at [1073, 462] on b "Global CSS Stylesheet" at bounding box center [1092, 465] width 101 height 12
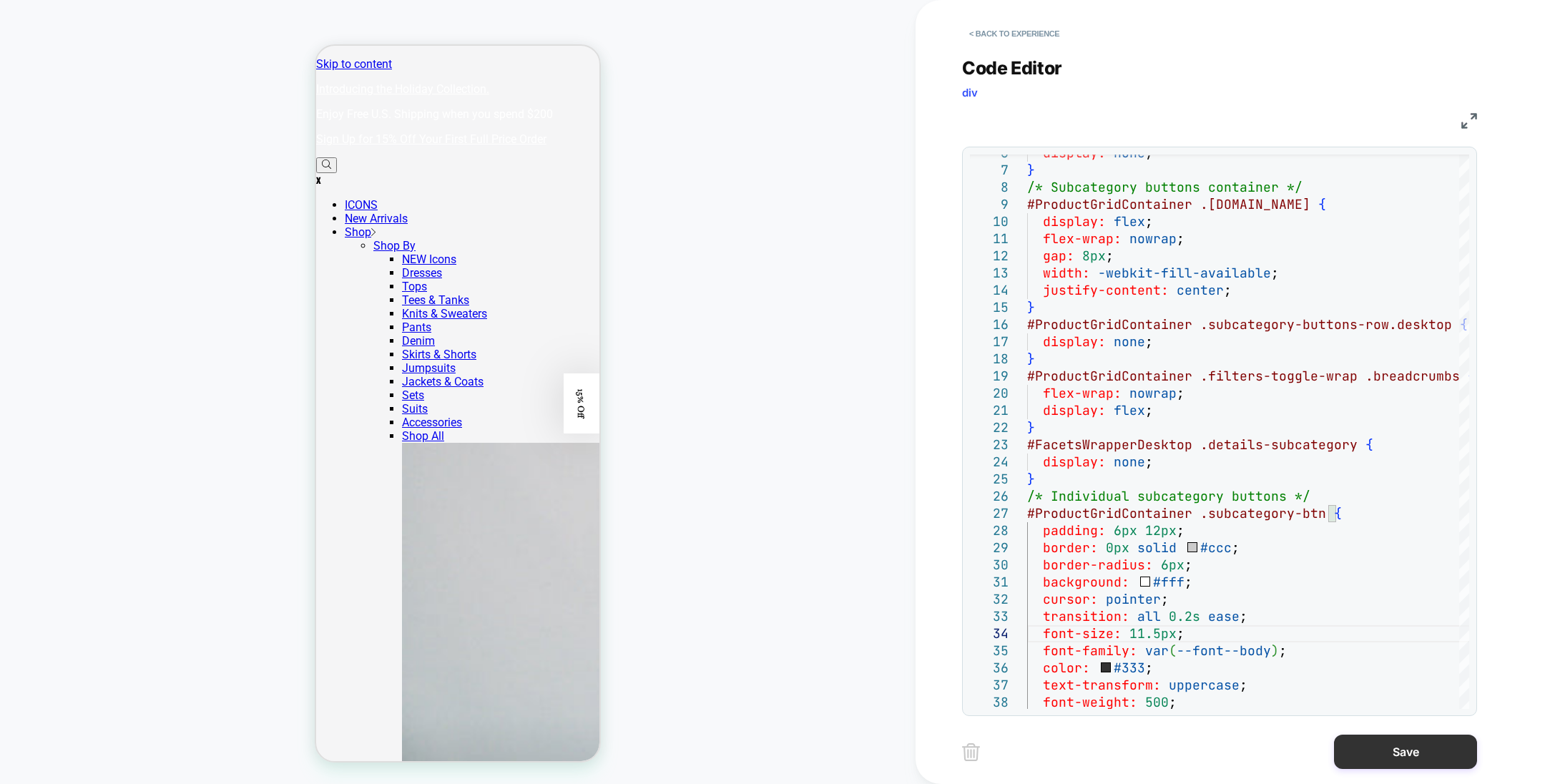
type textarea "**********"
click at [1346, 737] on button "Save" at bounding box center [1406, 752] width 143 height 35
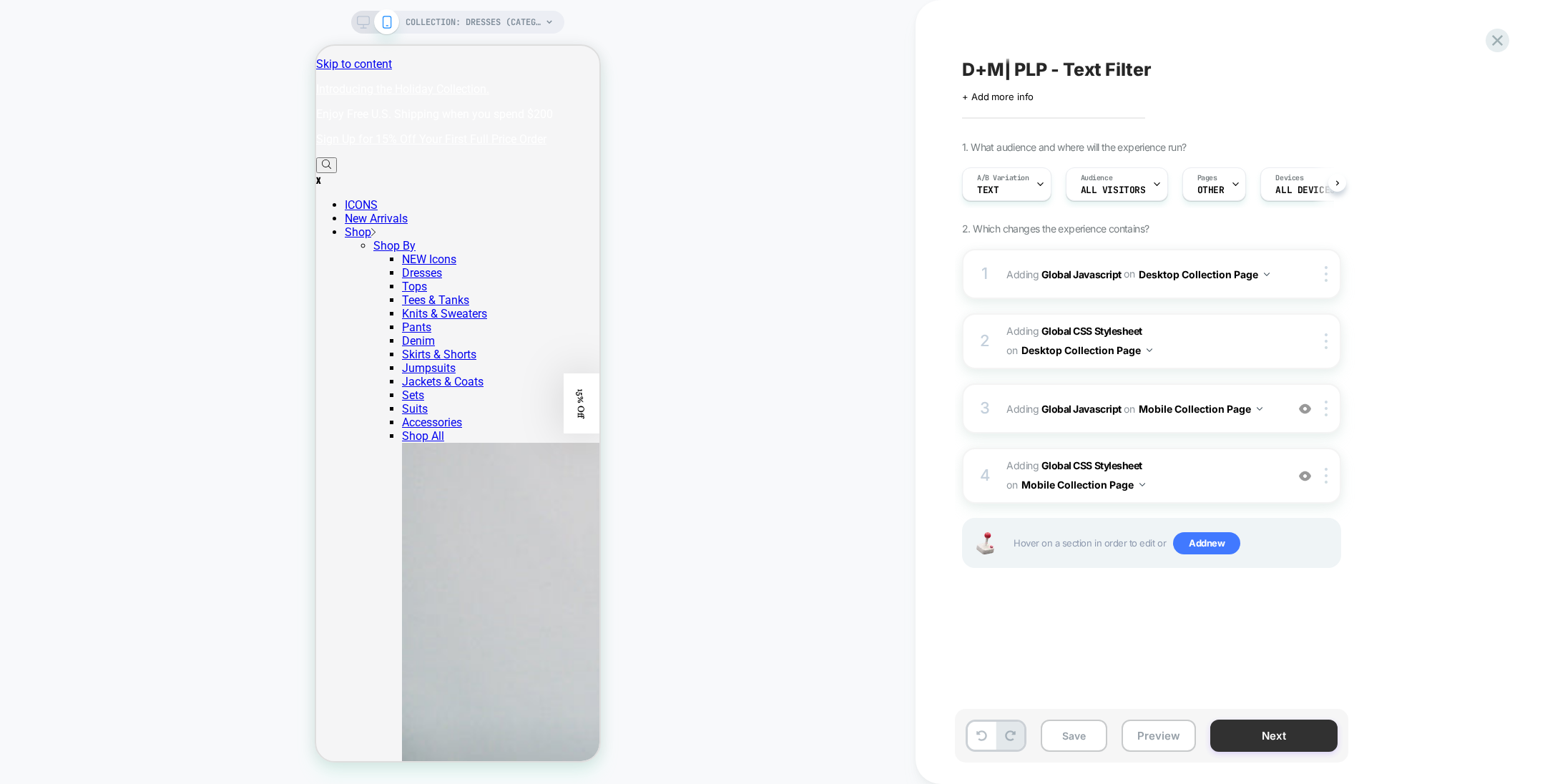
scroll to position [0, 0]
click at [1073, 732] on button "Save" at bounding box center [1074, 735] width 66 height 32
click at [365, 21] on icon at bounding box center [363, 22] width 13 height 13
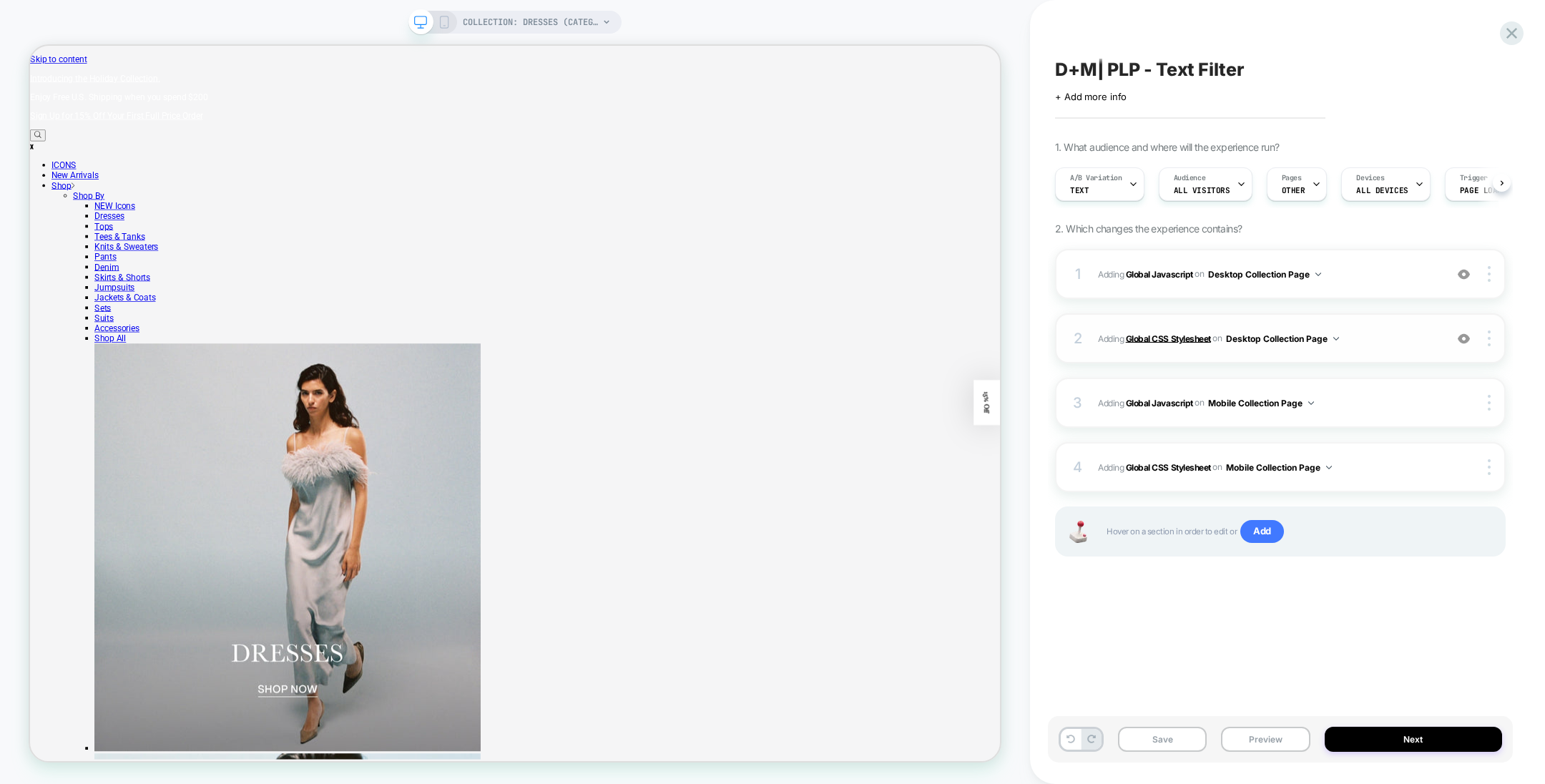
click at [1175, 340] on b "Global CSS Stylesheet" at bounding box center [1168, 338] width 85 height 11
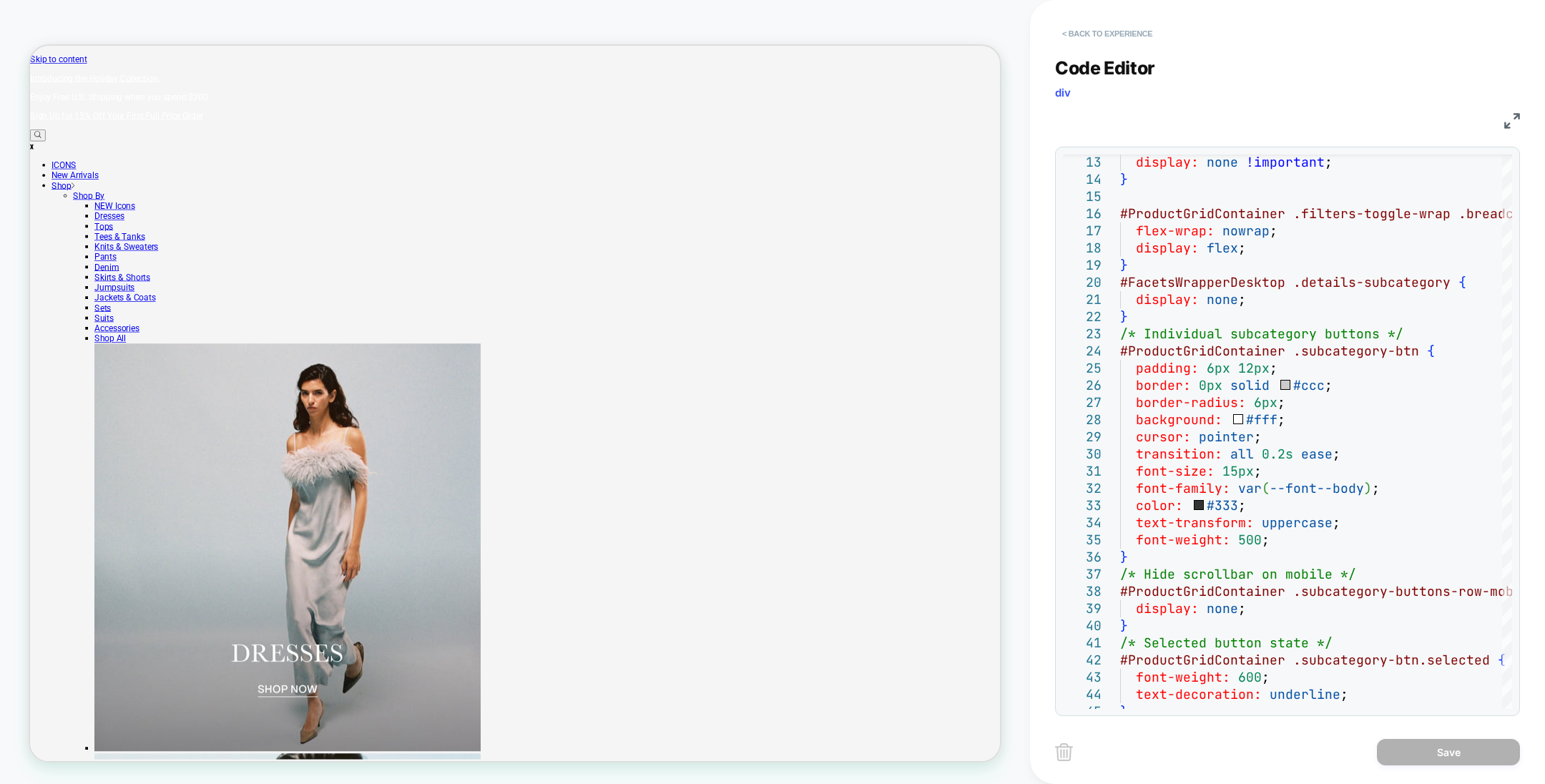
click at [1104, 28] on button "< Back to experience" at bounding box center [1107, 33] width 105 height 23
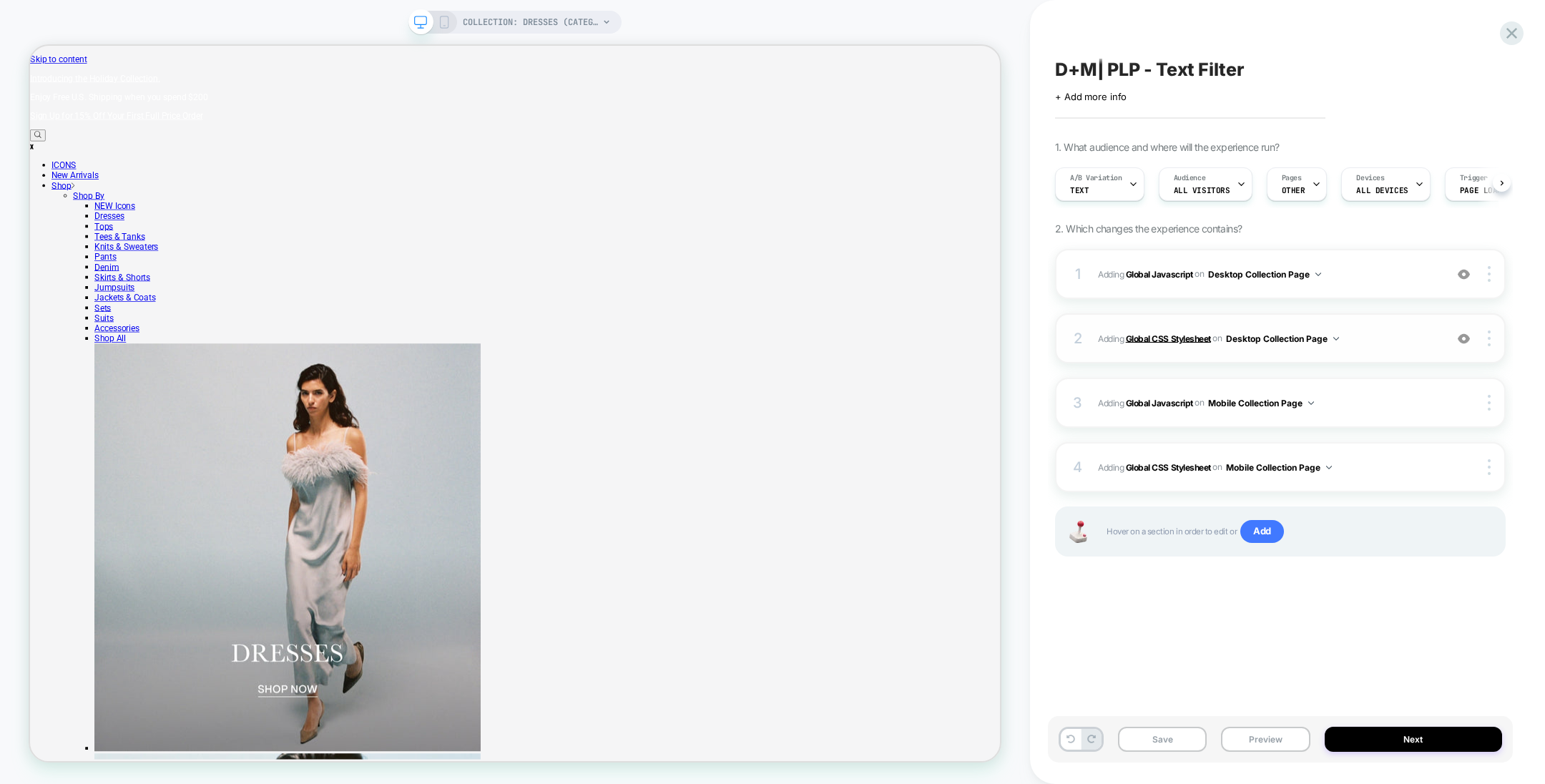
click at [1173, 340] on b "Global CSS Stylesheet" at bounding box center [1168, 338] width 85 height 11
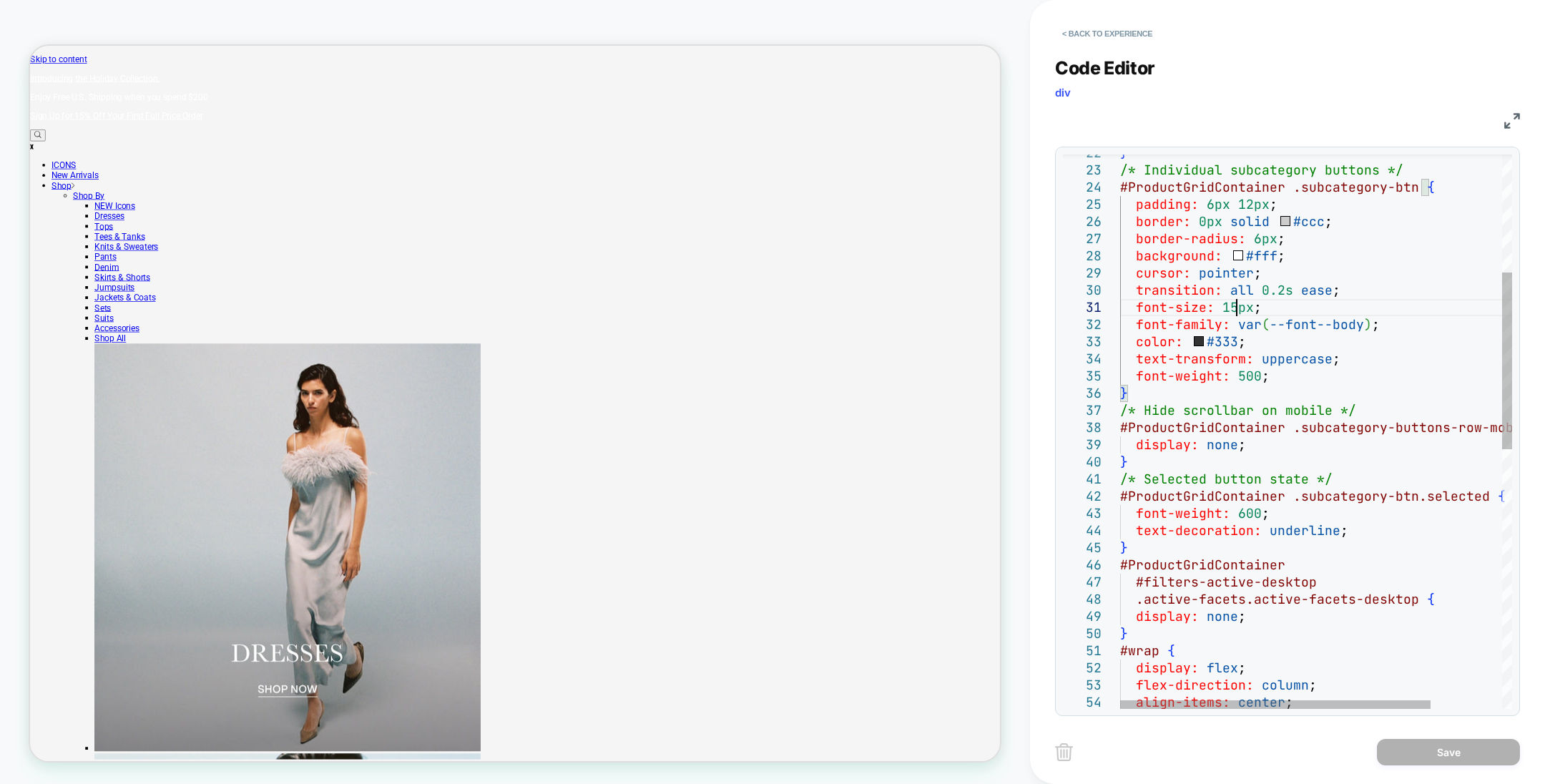
click at [1235, 310] on div "#ProductGridContainer .subcategory-btn { padding: 6px 12px ; border: 0px solid …" at bounding box center [1360, 653] width 481 height 1739
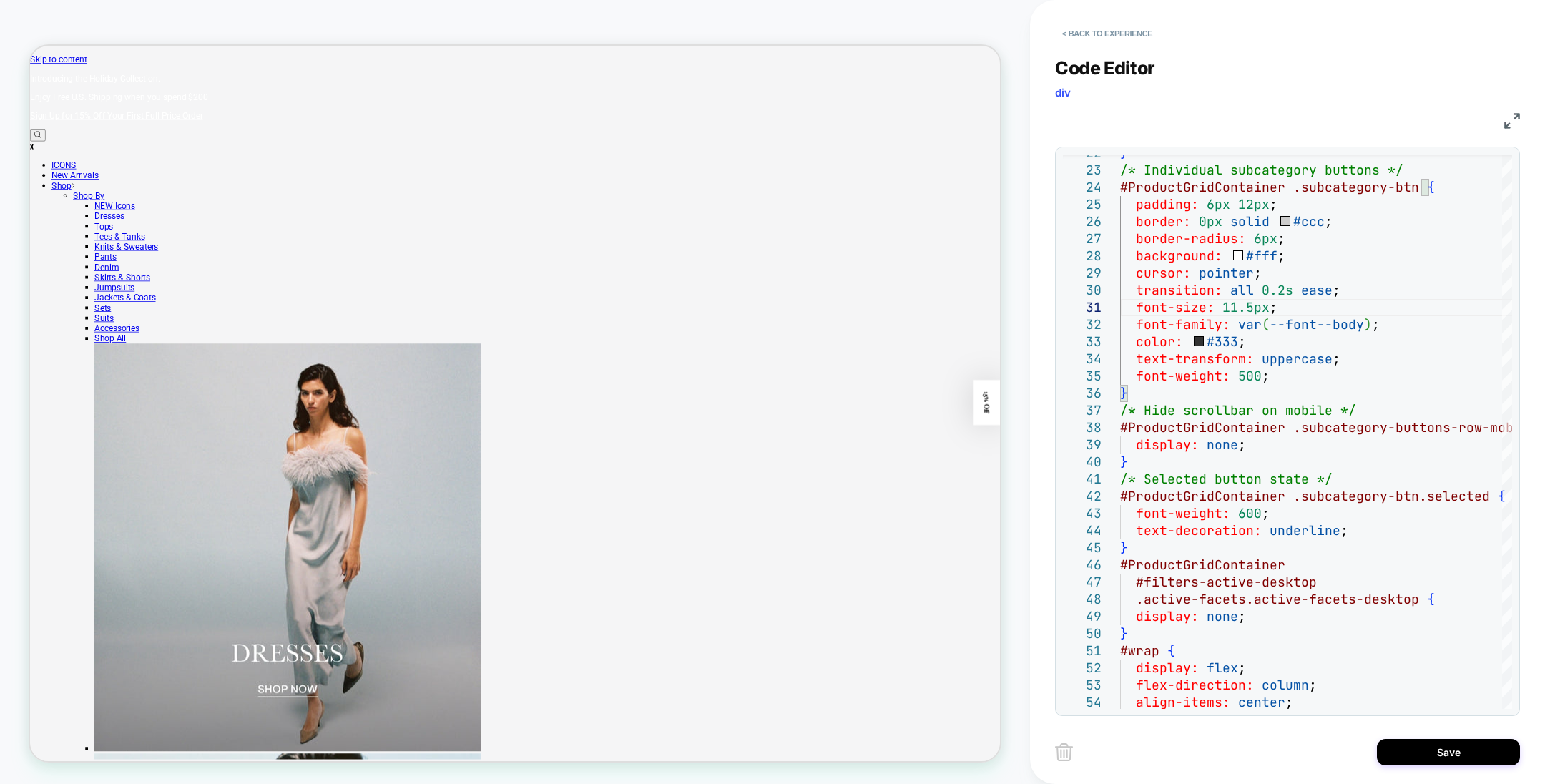
type textarea "**********"
click at [1391, 60] on div "Code Editor div" at bounding box center [1287, 82] width 465 height 50
click at [1400, 750] on button "Save" at bounding box center [1449, 752] width 143 height 26
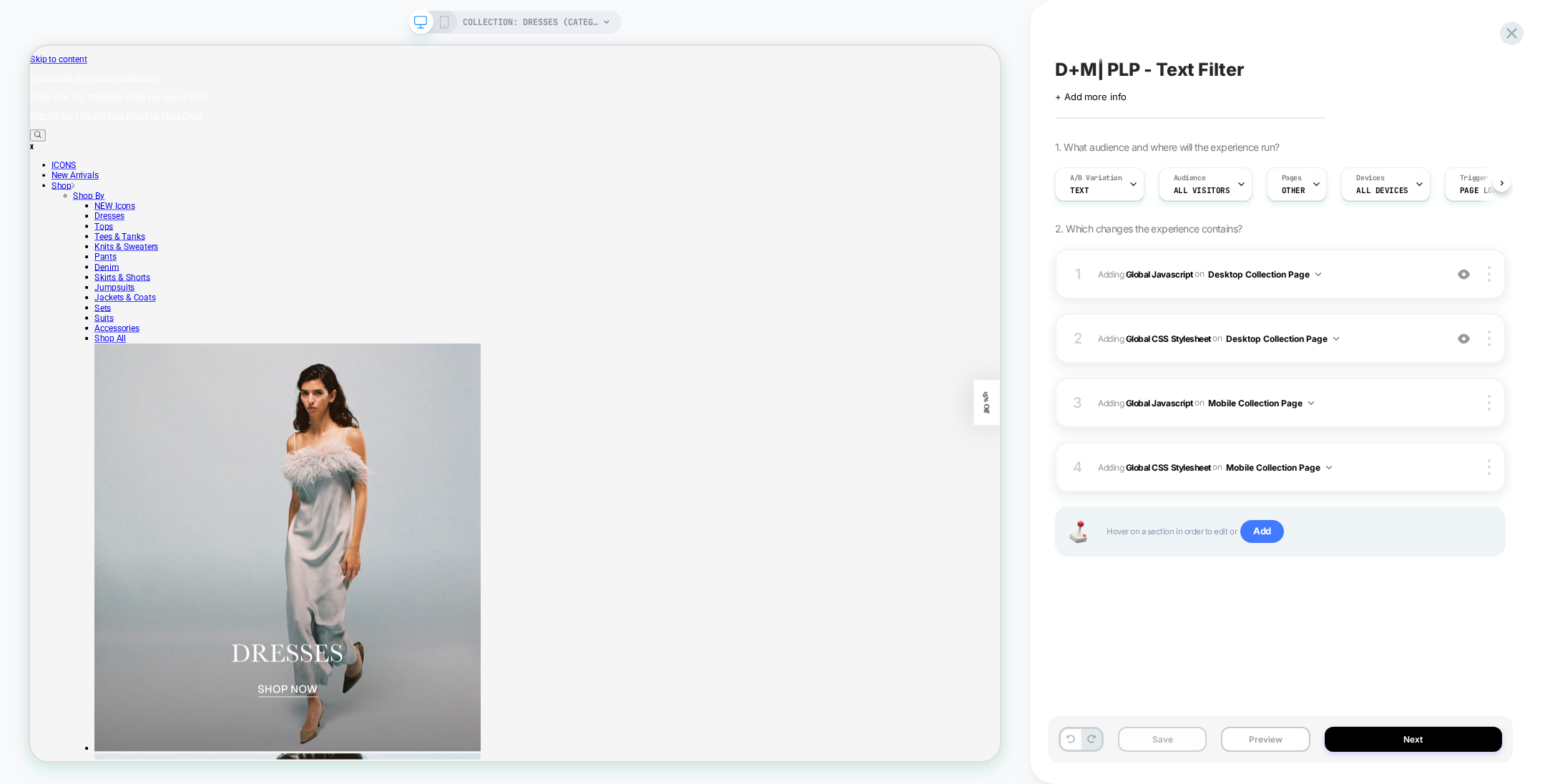
scroll to position [0, 0]
click at [1162, 745] on button "Save" at bounding box center [1162, 739] width 89 height 25
click at [1268, 731] on button "Preview" at bounding box center [1266, 739] width 89 height 25
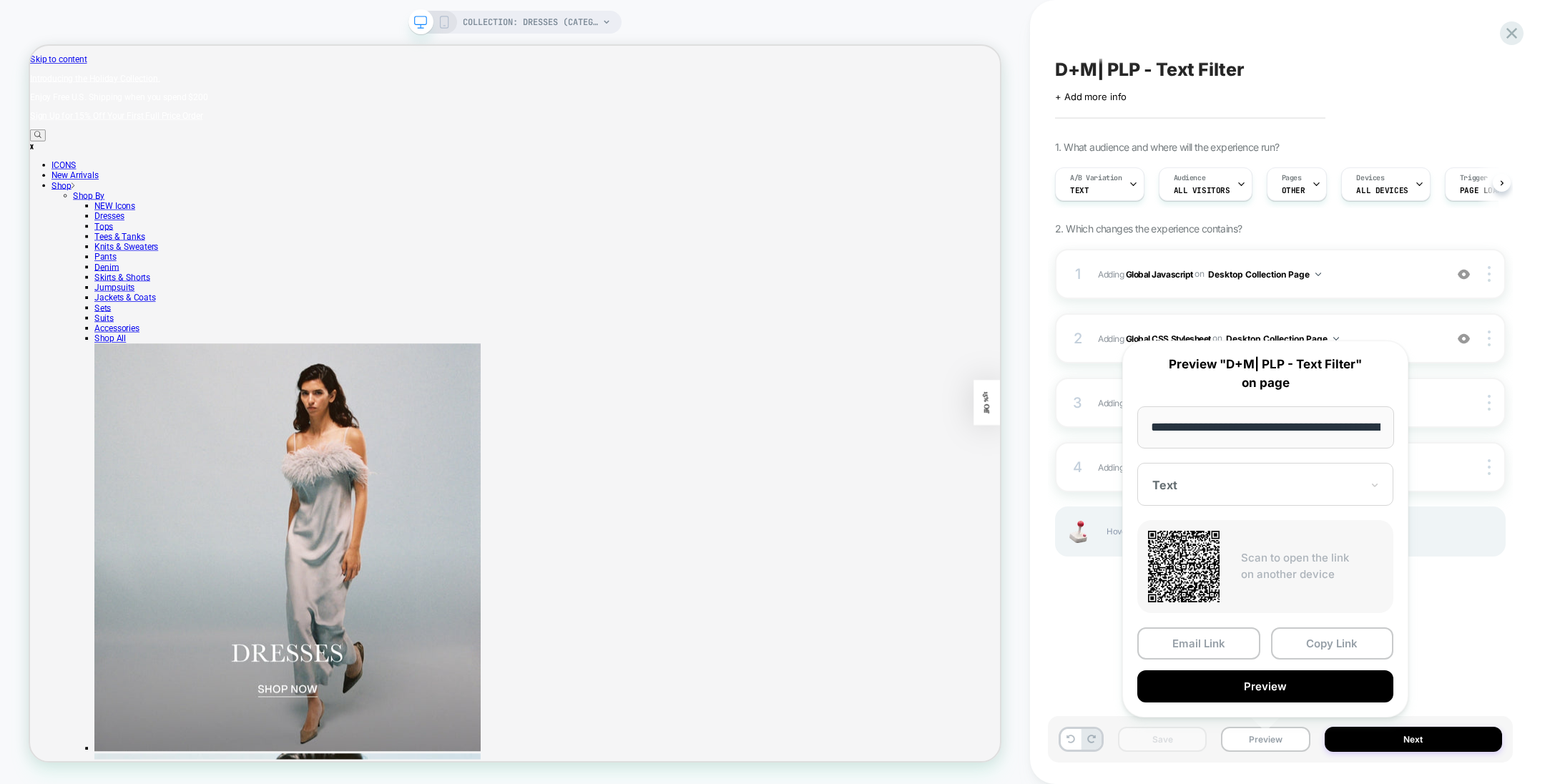
click at [1101, 622] on div "D+M| PLP - Text Filter Click to edit experience details + Add more info 1. What…" at bounding box center [1280, 392] width 465 height 755
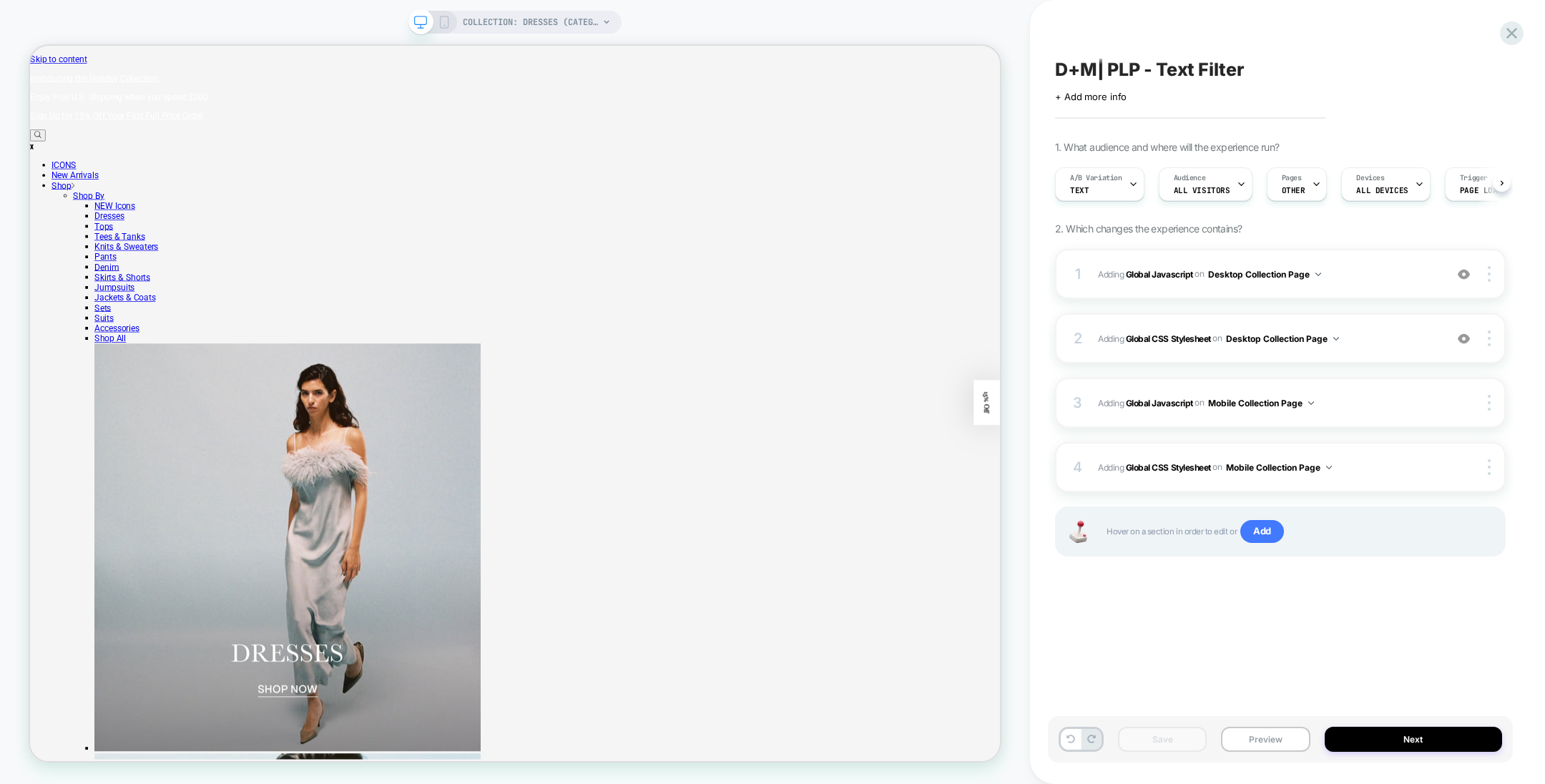
click at [448, 14] on div "COLLECTION: Dresses (Category)" at bounding box center [514, 22] width 213 height 23
click at [459, 17] on div "COLLECTION: Dresses (Category)" at bounding box center [514, 22] width 213 height 23
click at [443, 20] on icon at bounding box center [444, 22] width 13 height 13
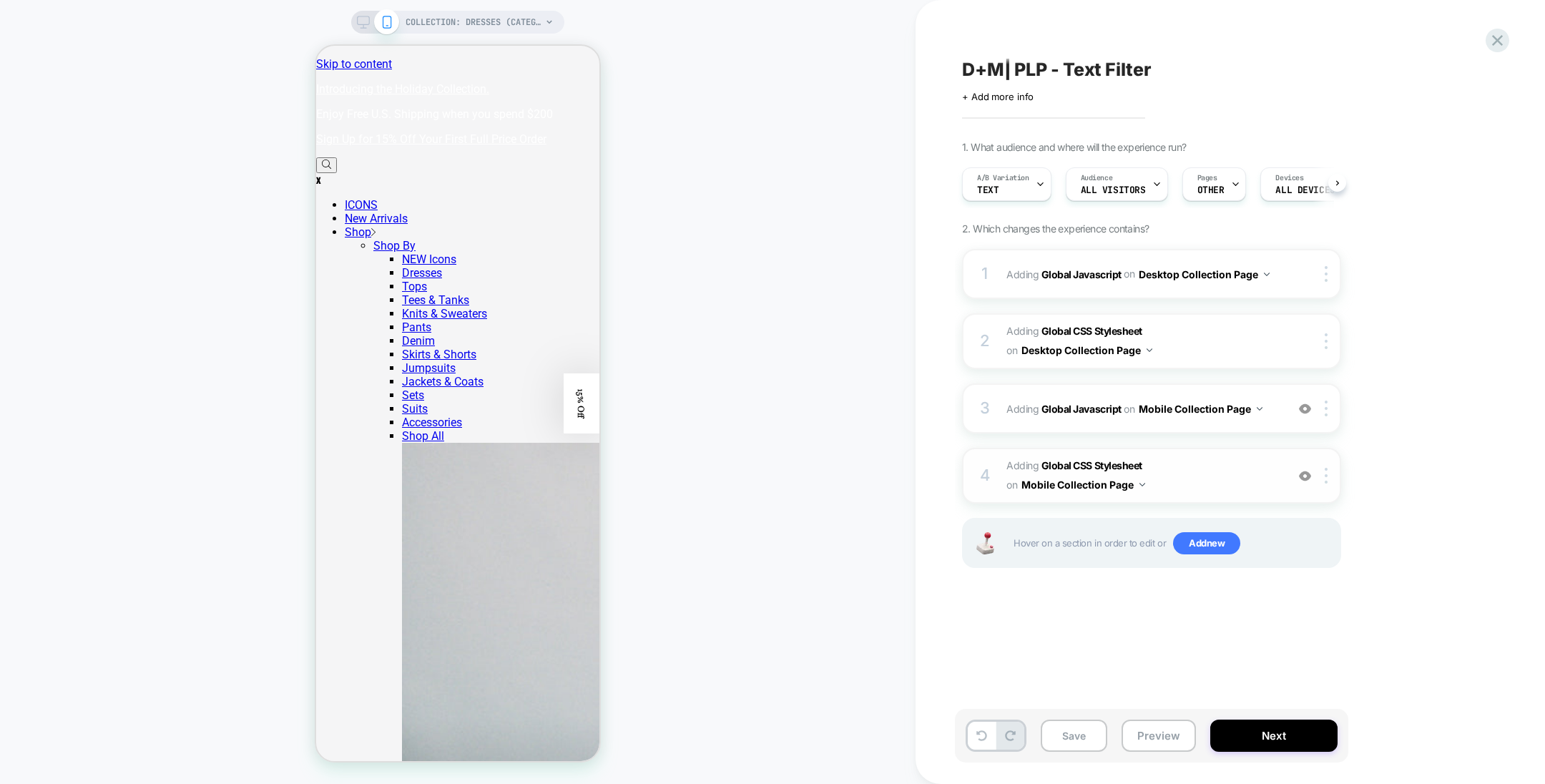
click at [1085, 457] on span "Adding Global CSS Stylesheet on Mobile Collection Page" at bounding box center [1143, 475] width 273 height 38
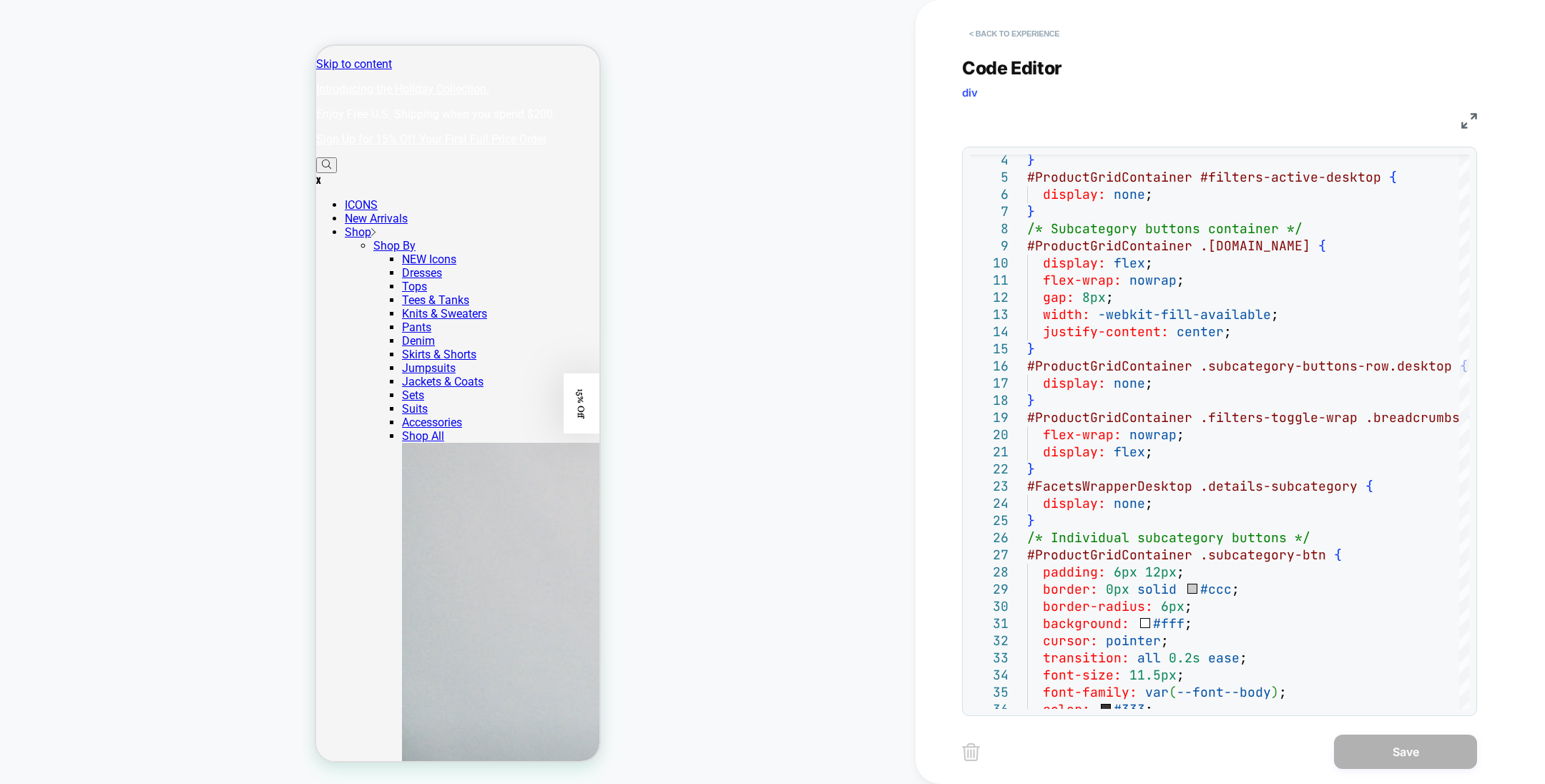
click at [1016, 26] on button "< Back to experience" at bounding box center [1014, 33] width 105 height 23
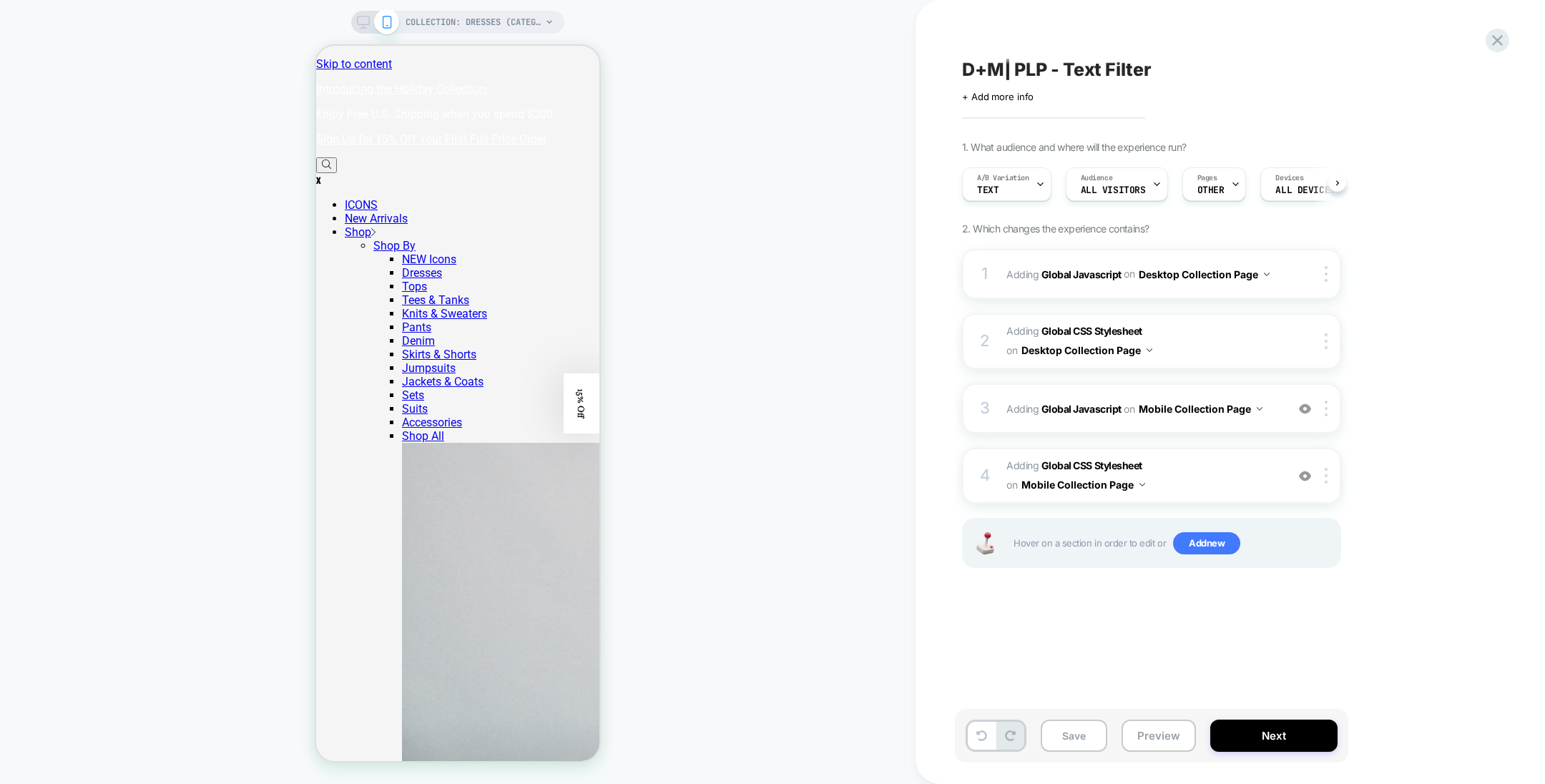
click at [362, 21] on icon at bounding box center [363, 22] width 13 height 13
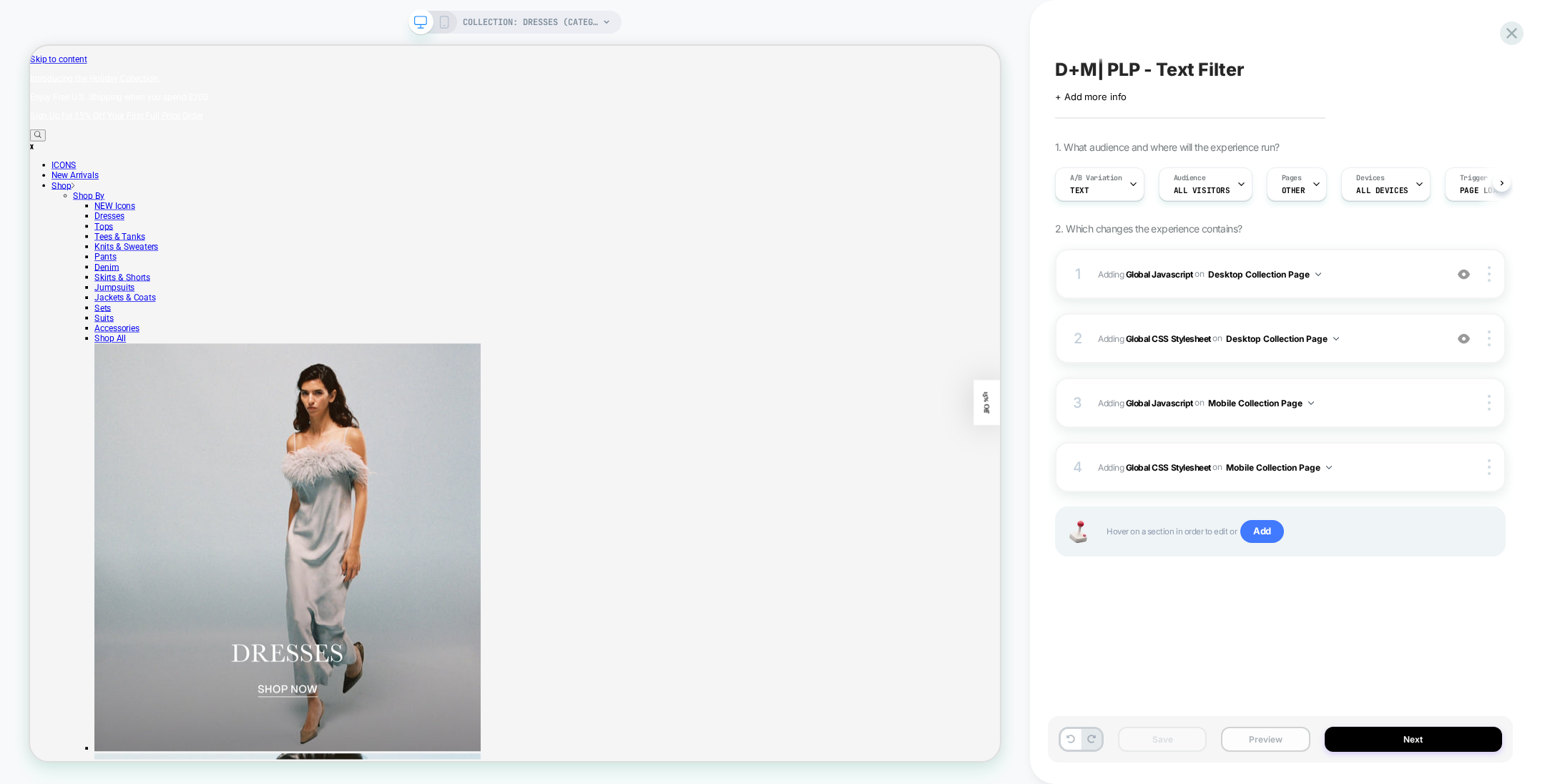
click at [1266, 740] on button "Preview" at bounding box center [1266, 739] width 89 height 25
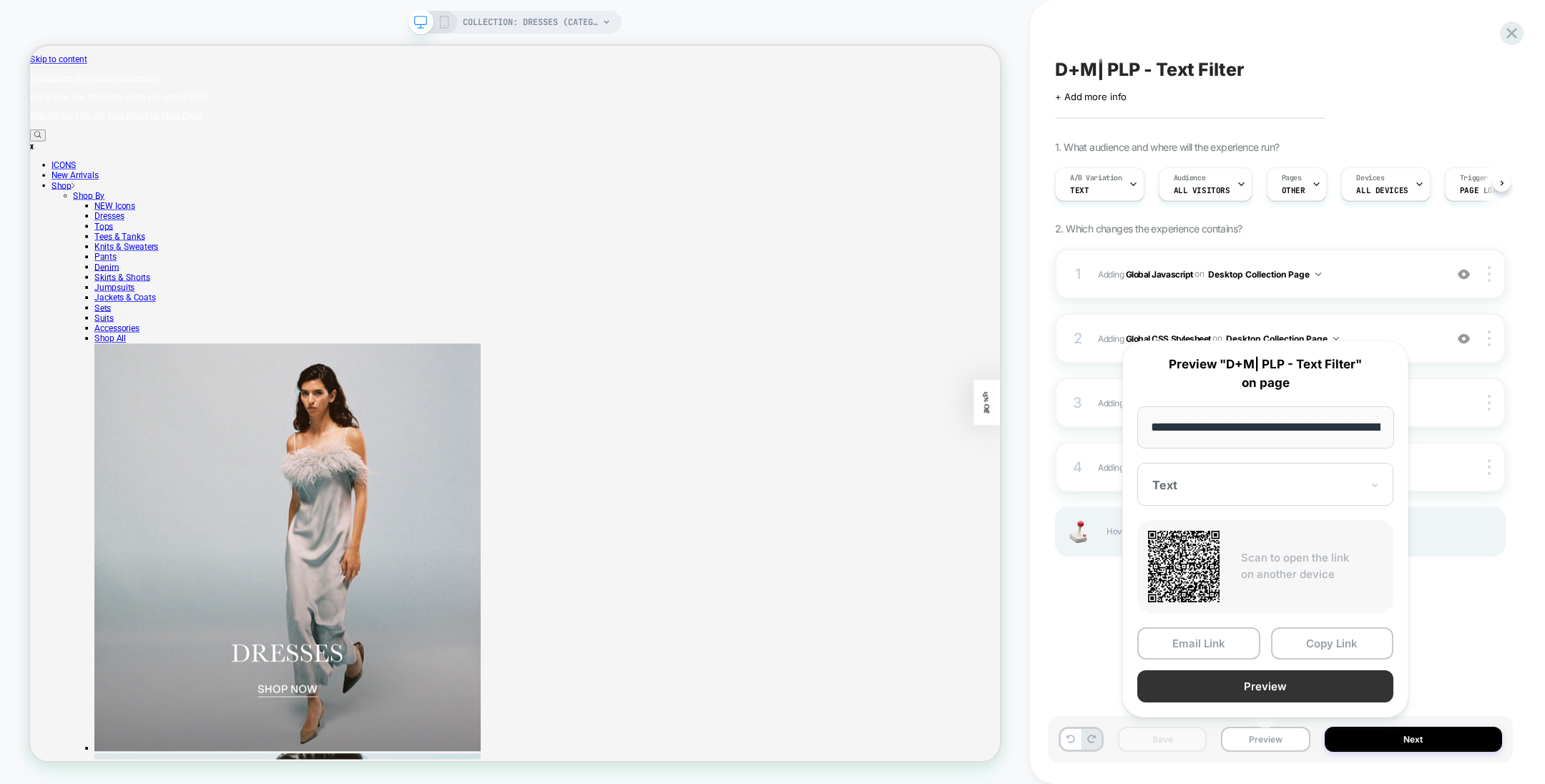
click at [1260, 674] on button "Preview" at bounding box center [1266, 686] width 256 height 32
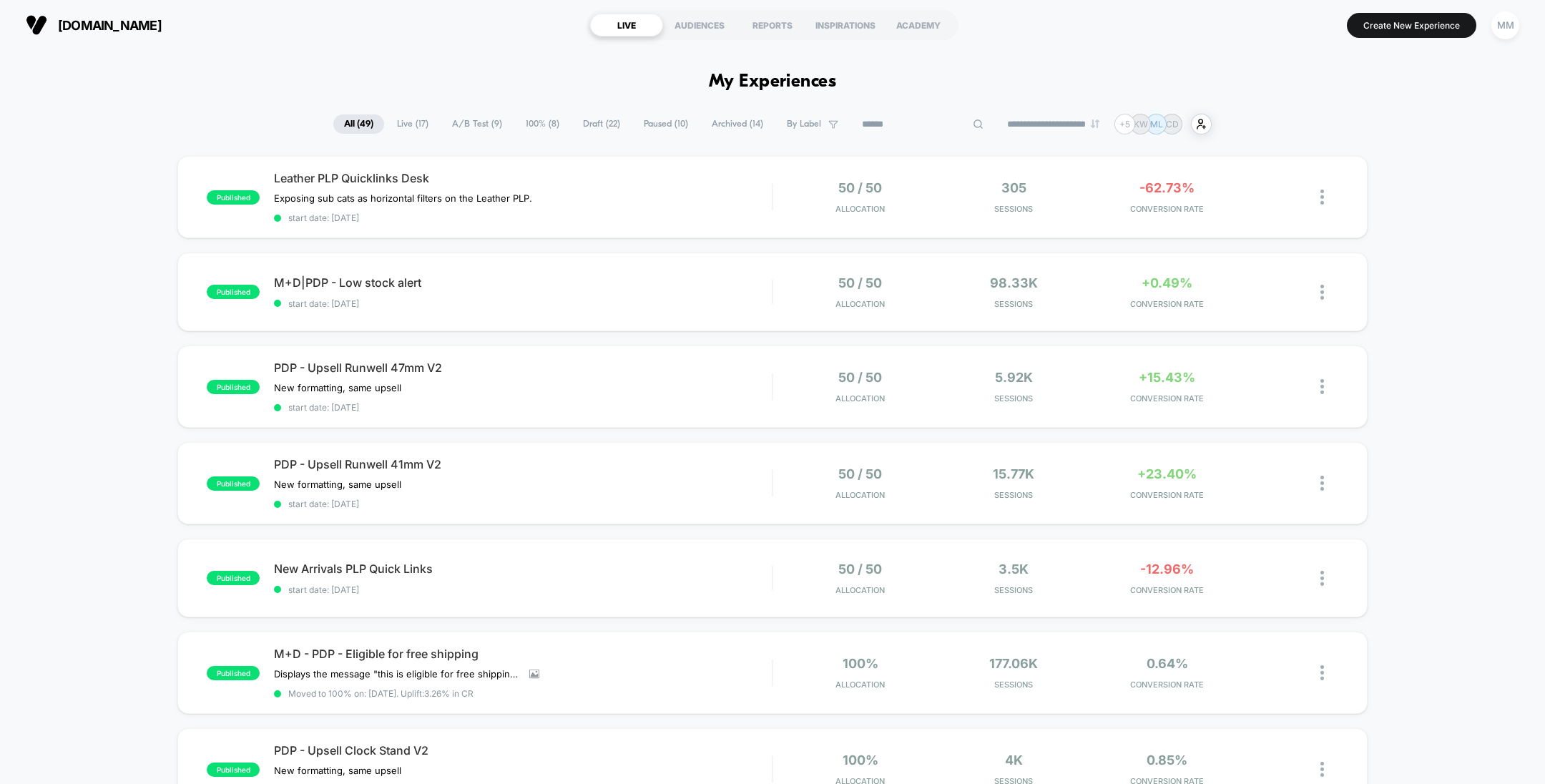
click at [890, 131] on input at bounding box center [923, 124] width 143 height 17
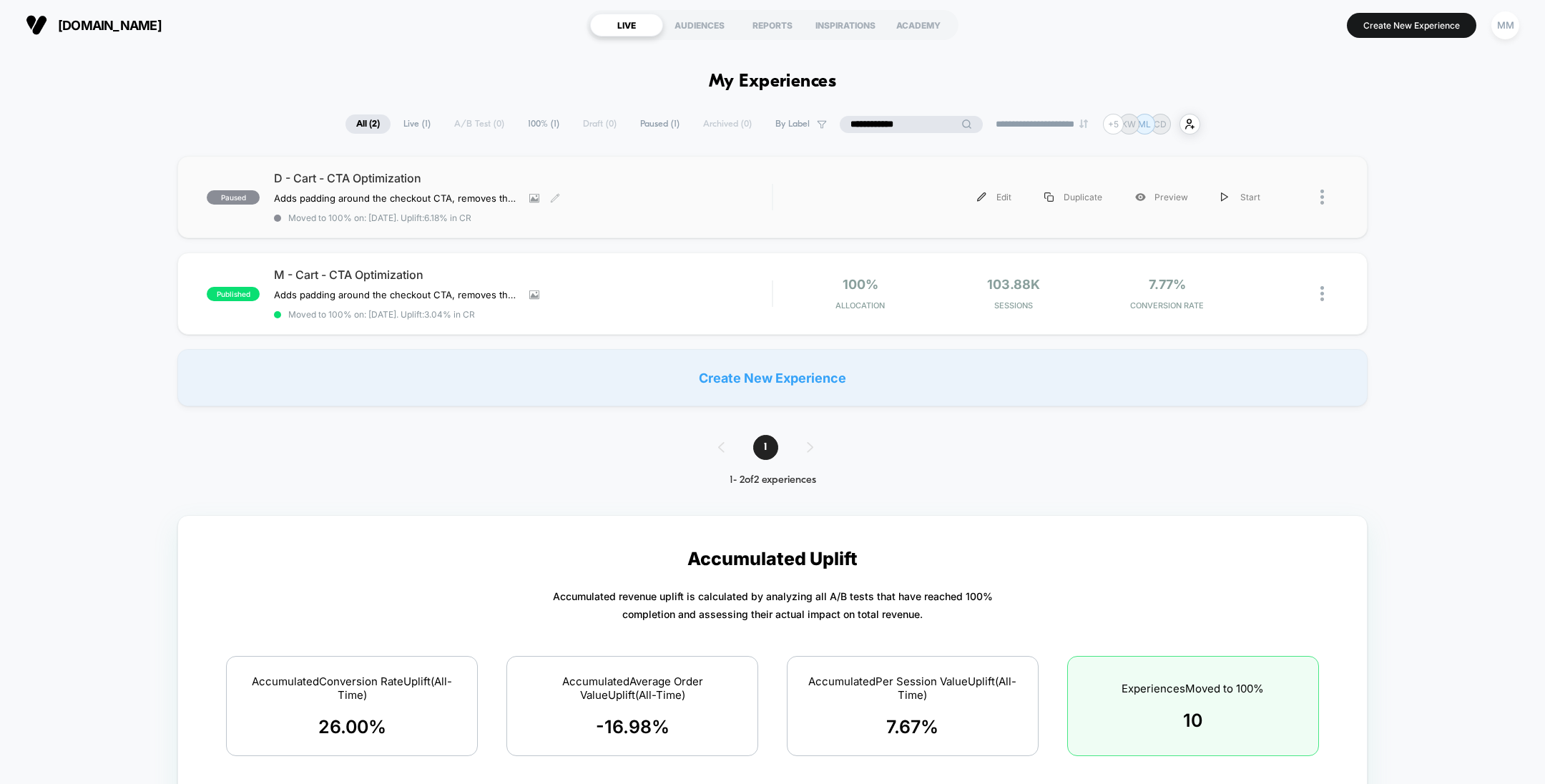
type input "**********"
click at [682, 188] on div "D - Cart - CTA Optimization Adds padding around the checkout CTA, removes the s…" at bounding box center [523, 197] width 498 height 52
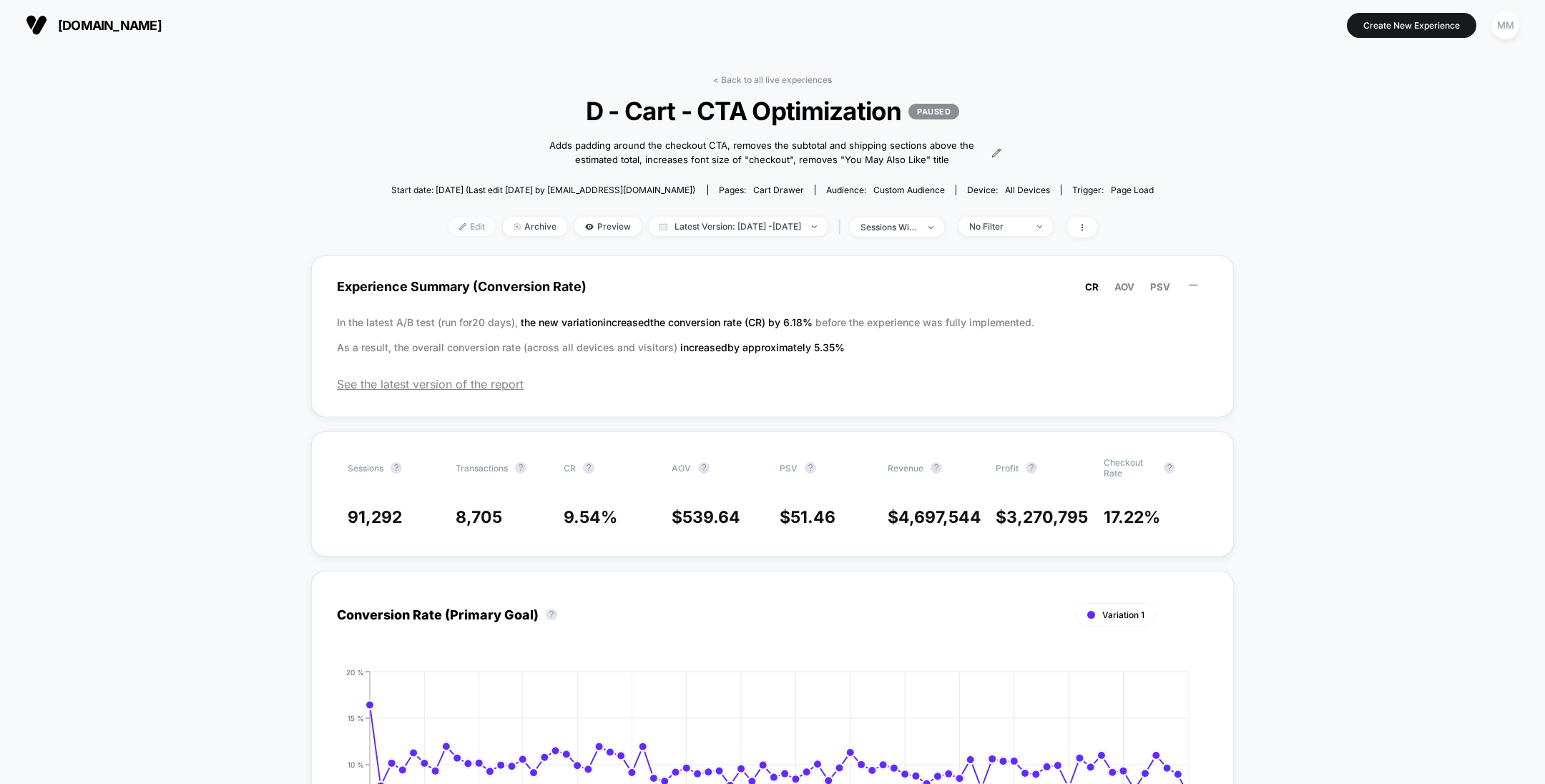
click at [454, 230] on span "Edit" at bounding box center [472, 227] width 47 height 20
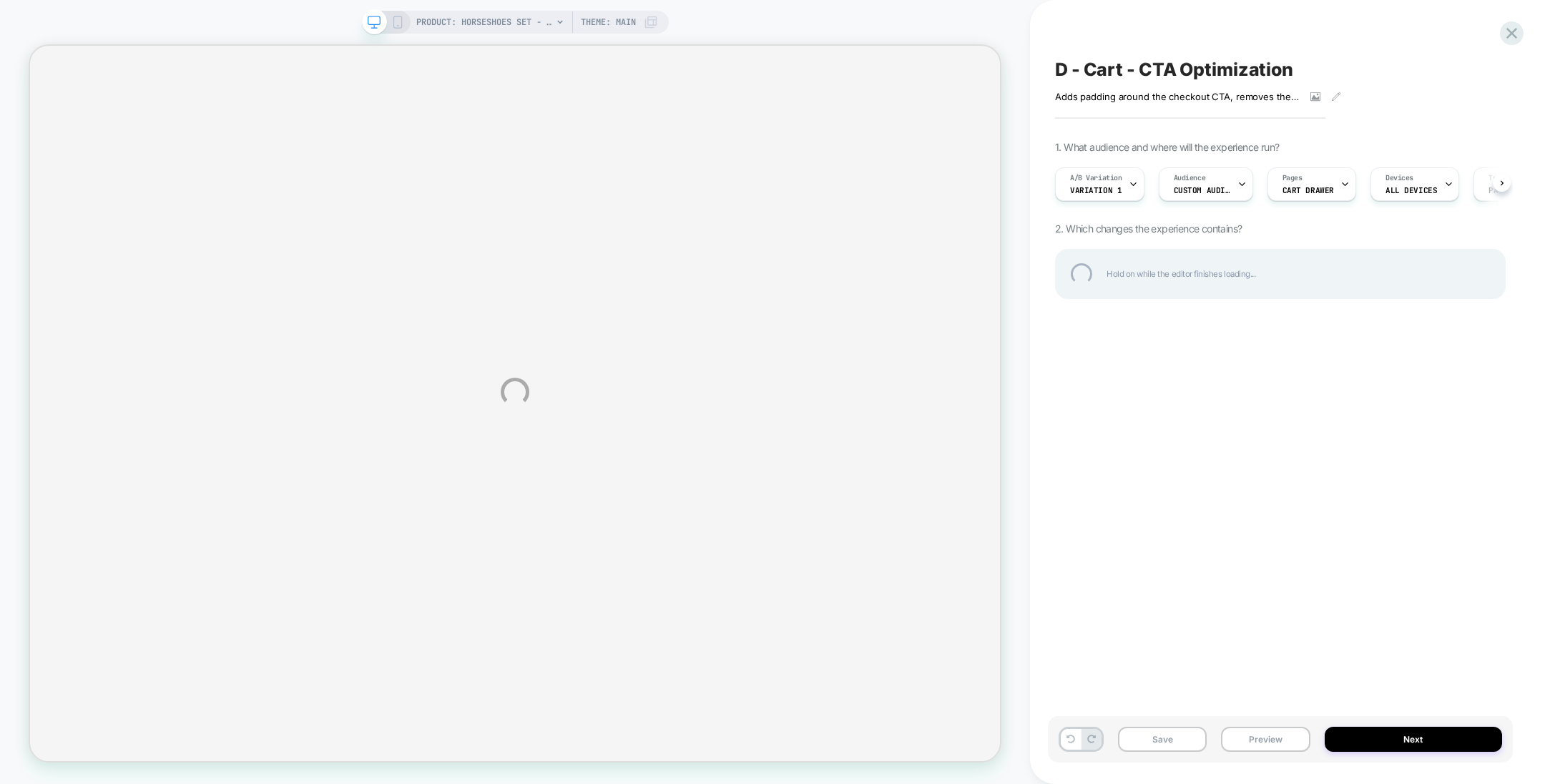
click at [1246, 287] on div "PRODUCT: Horseshoes Set - Orange / Navy PRODUCT: Horseshoes Set - Orange / Navy…" at bounding box center [772, 392] width 1545 height 784
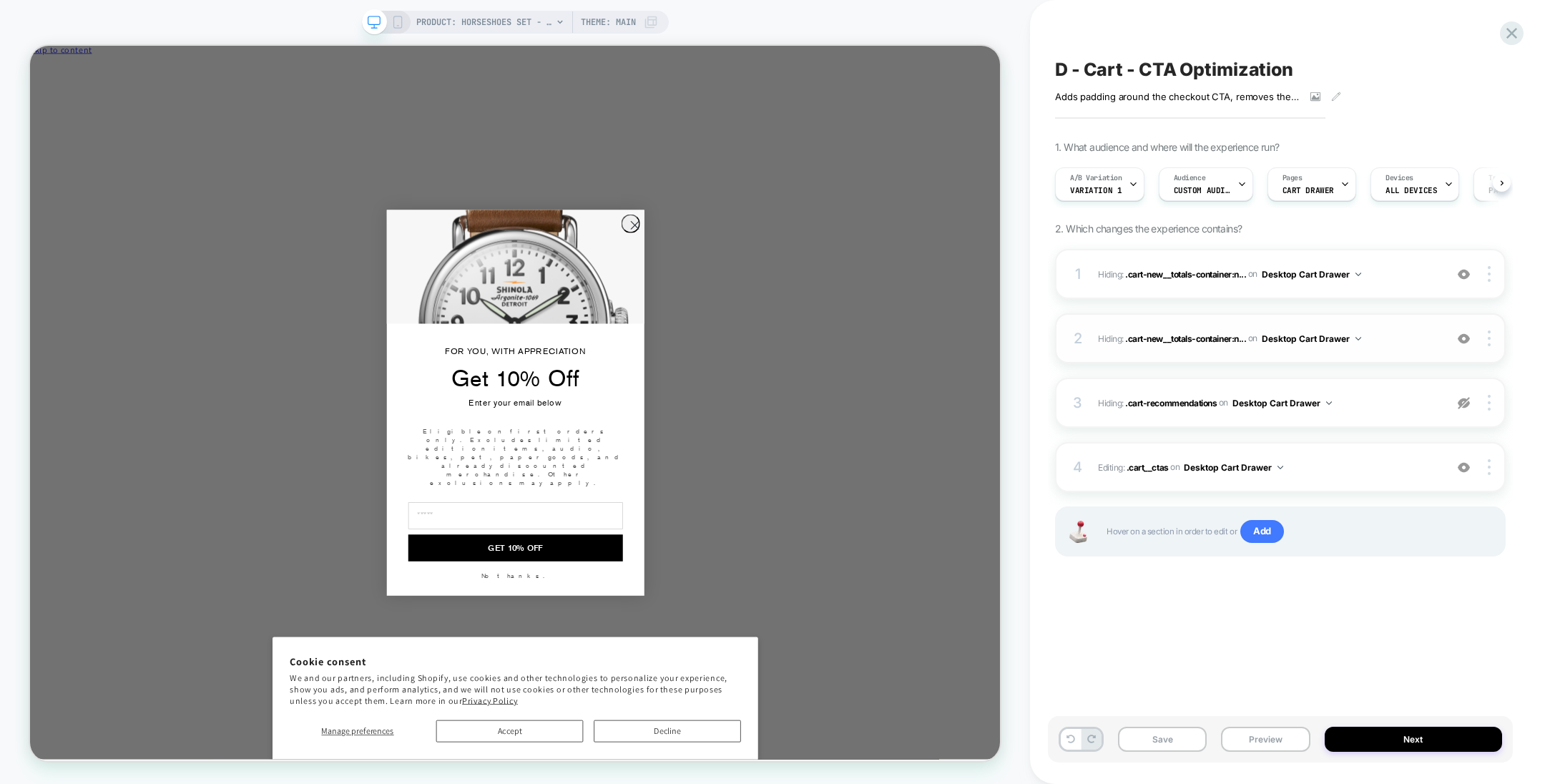
scroll to position [0, 1]
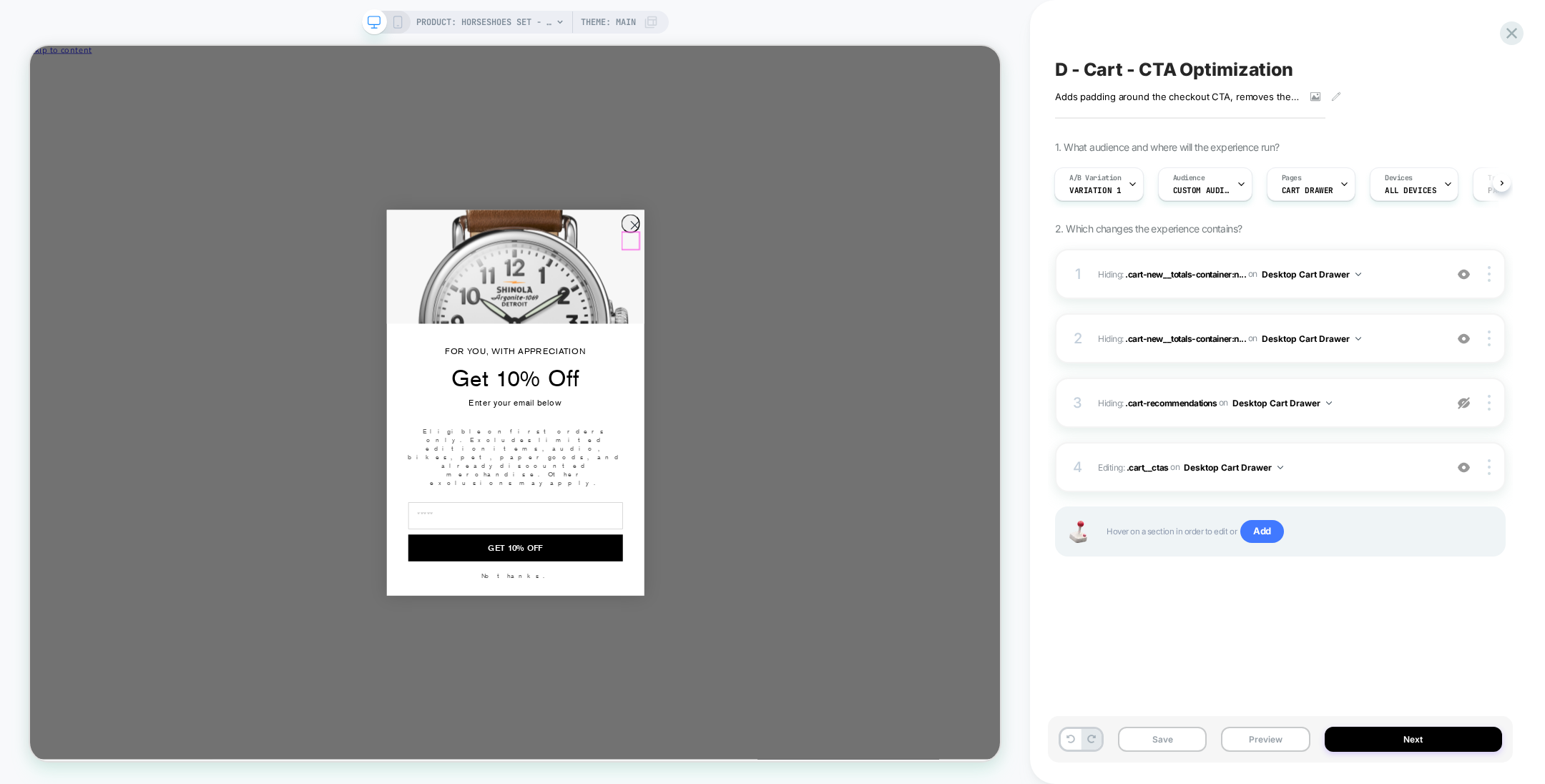
click at [831, 296] on circle "Close dialog" at bounding box center [835, 284] width 23 height 23
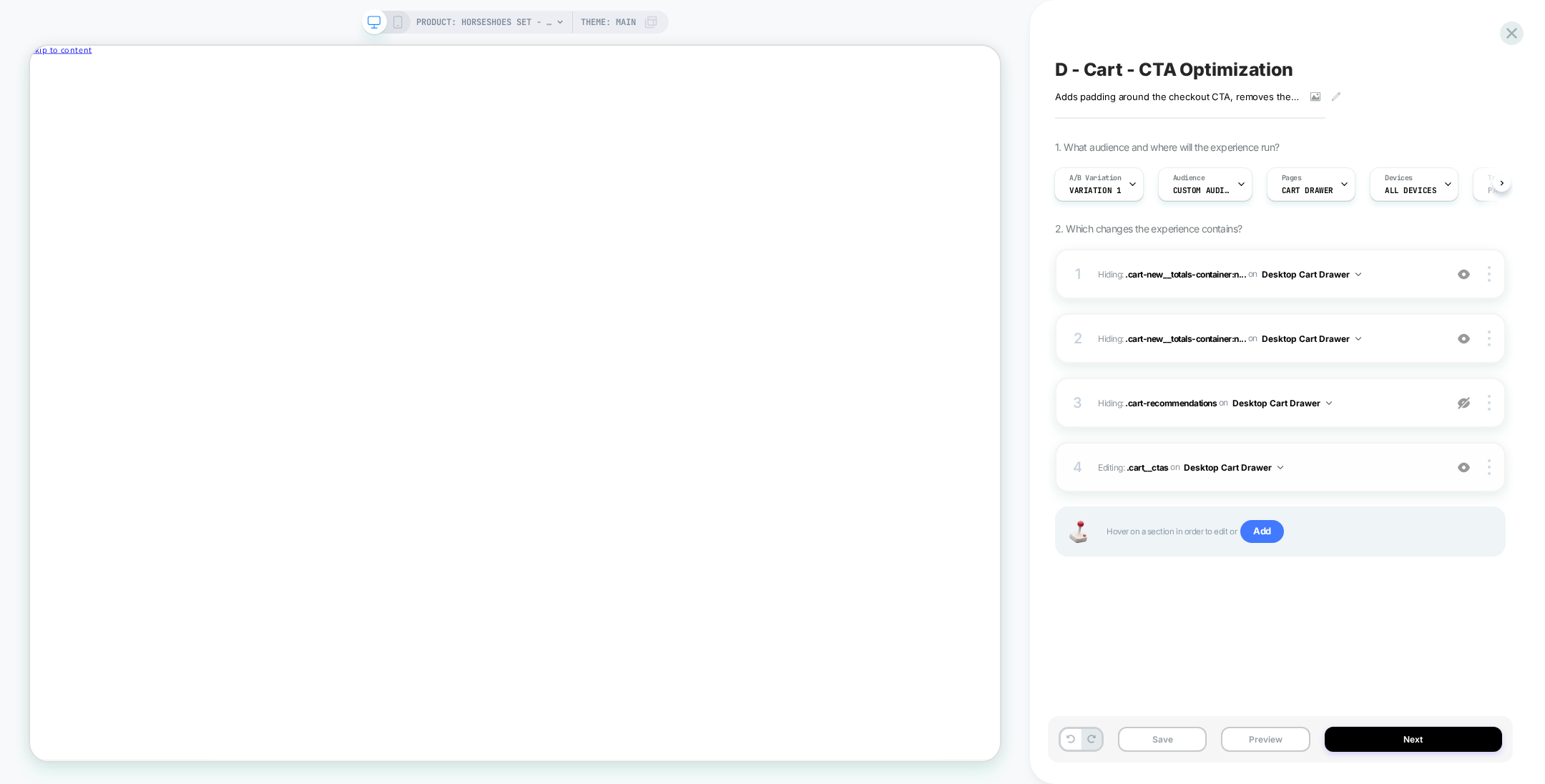
click at [1467, 465] on img at bounding box center [1464, 468] width 12 height 12
click at [1464, 401] on img at bounding box center [1464, 403] width 12 height 12
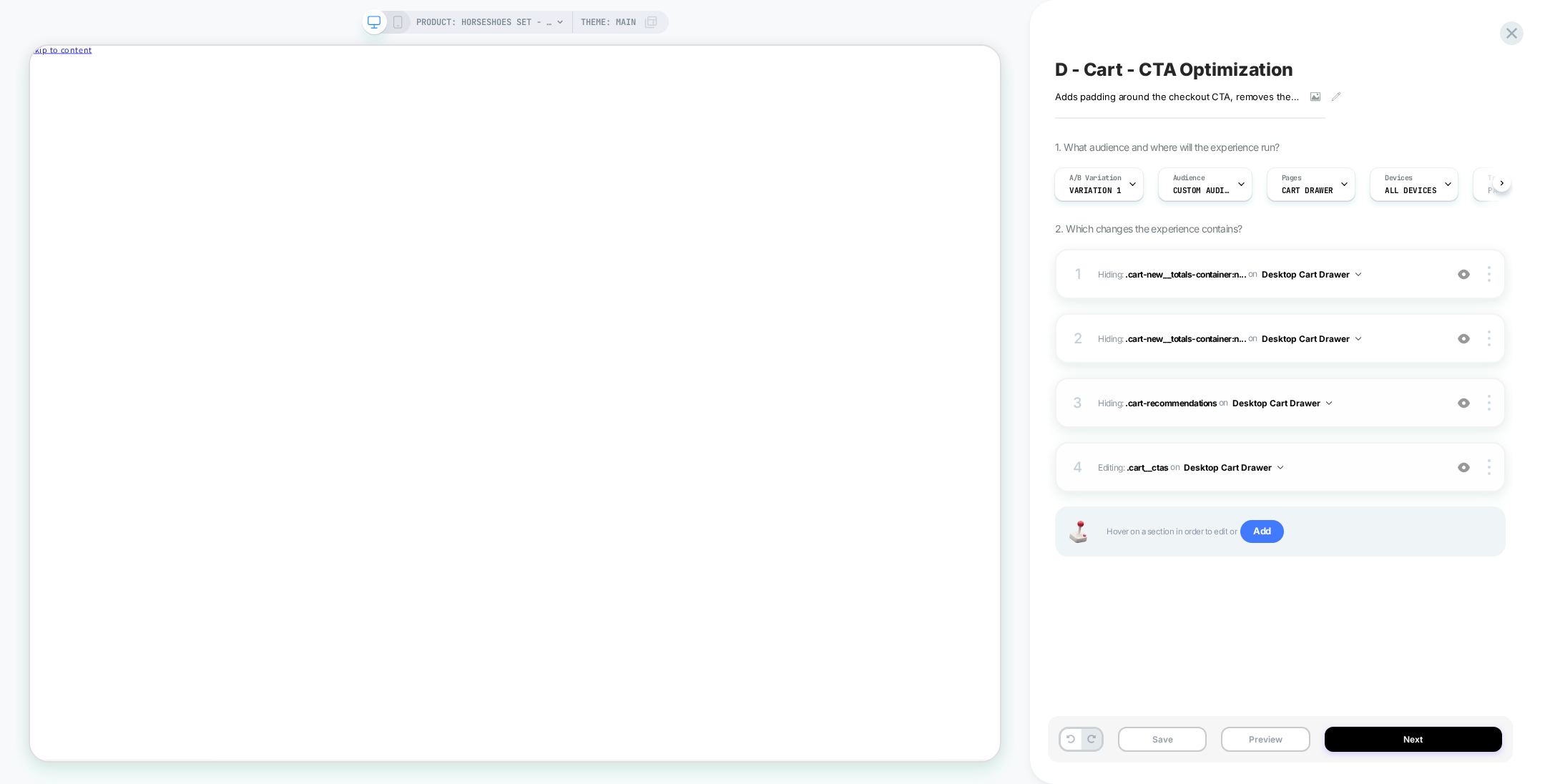
click at [1464, 401] on img at bounding box center [1464, 403] width 12 height 12
click at [1119, 191] on div "A/B Variation Variation 1" at bounding box center [1095, 184] width 81 height 32
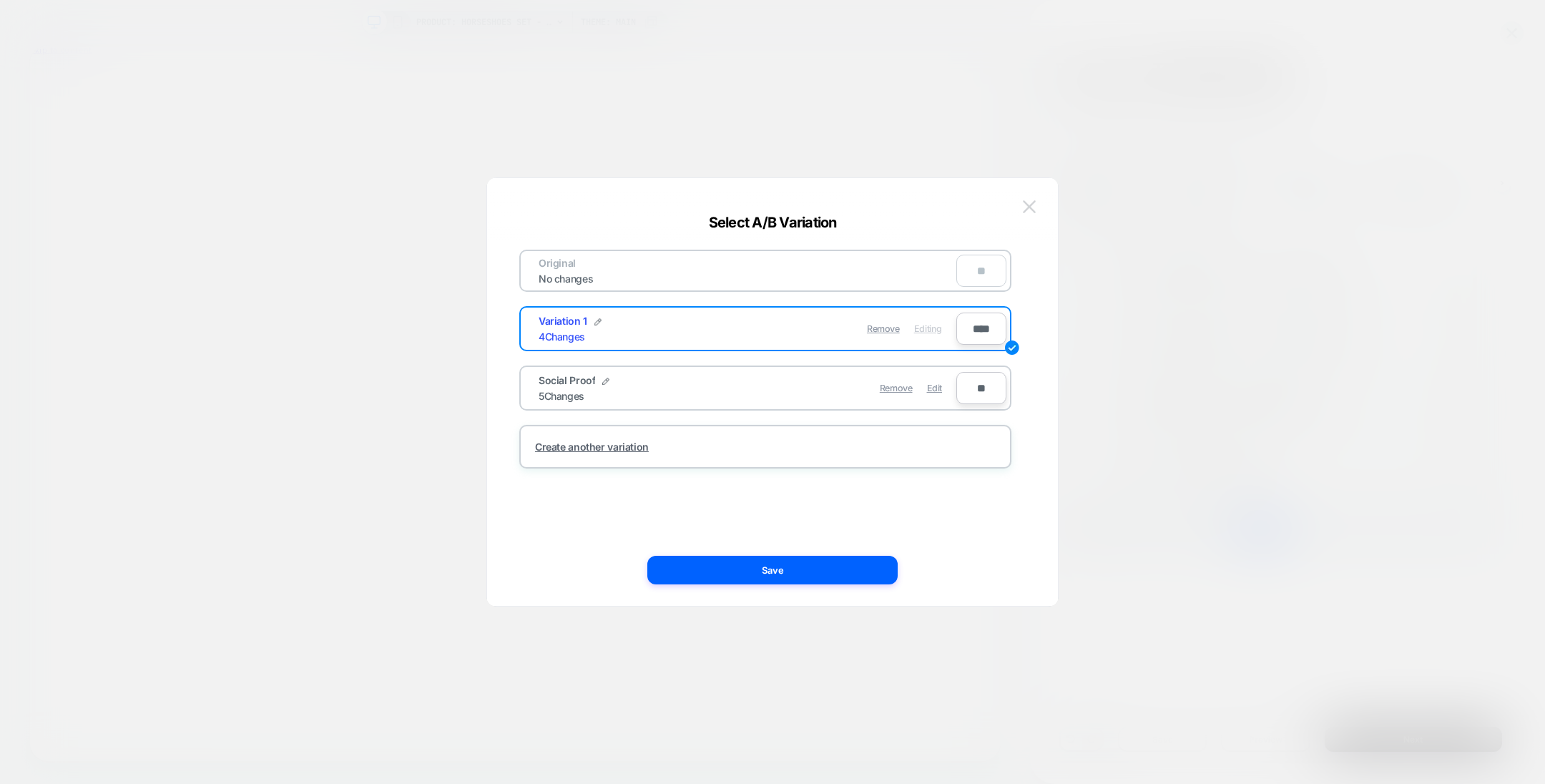
click at [1031, 209] on img at bounding box center [1029, 206] width 13 height 12
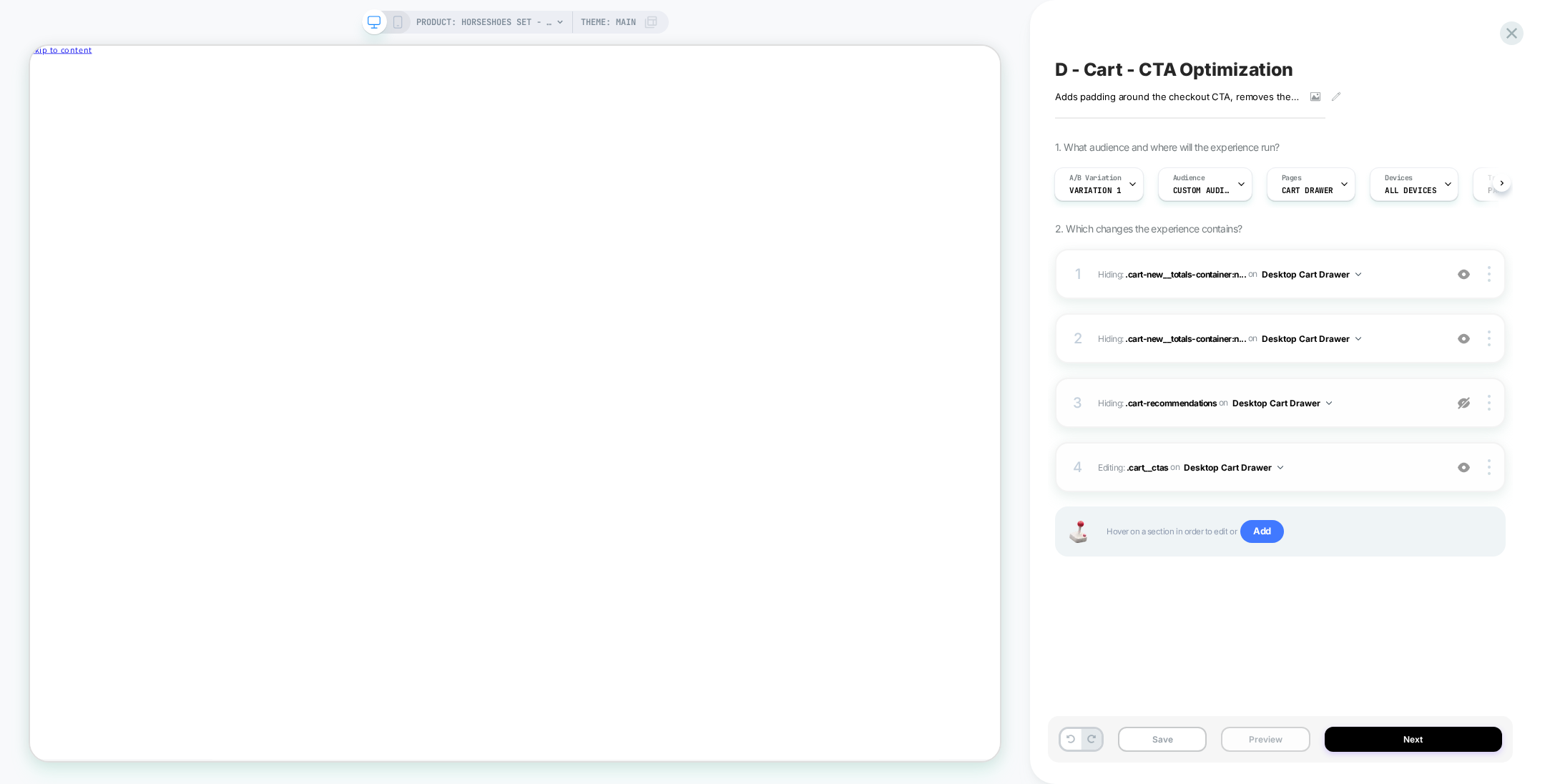
click at [1284, 740] on button "Preview" at bounding box center [1266, 739] width 89 height 25
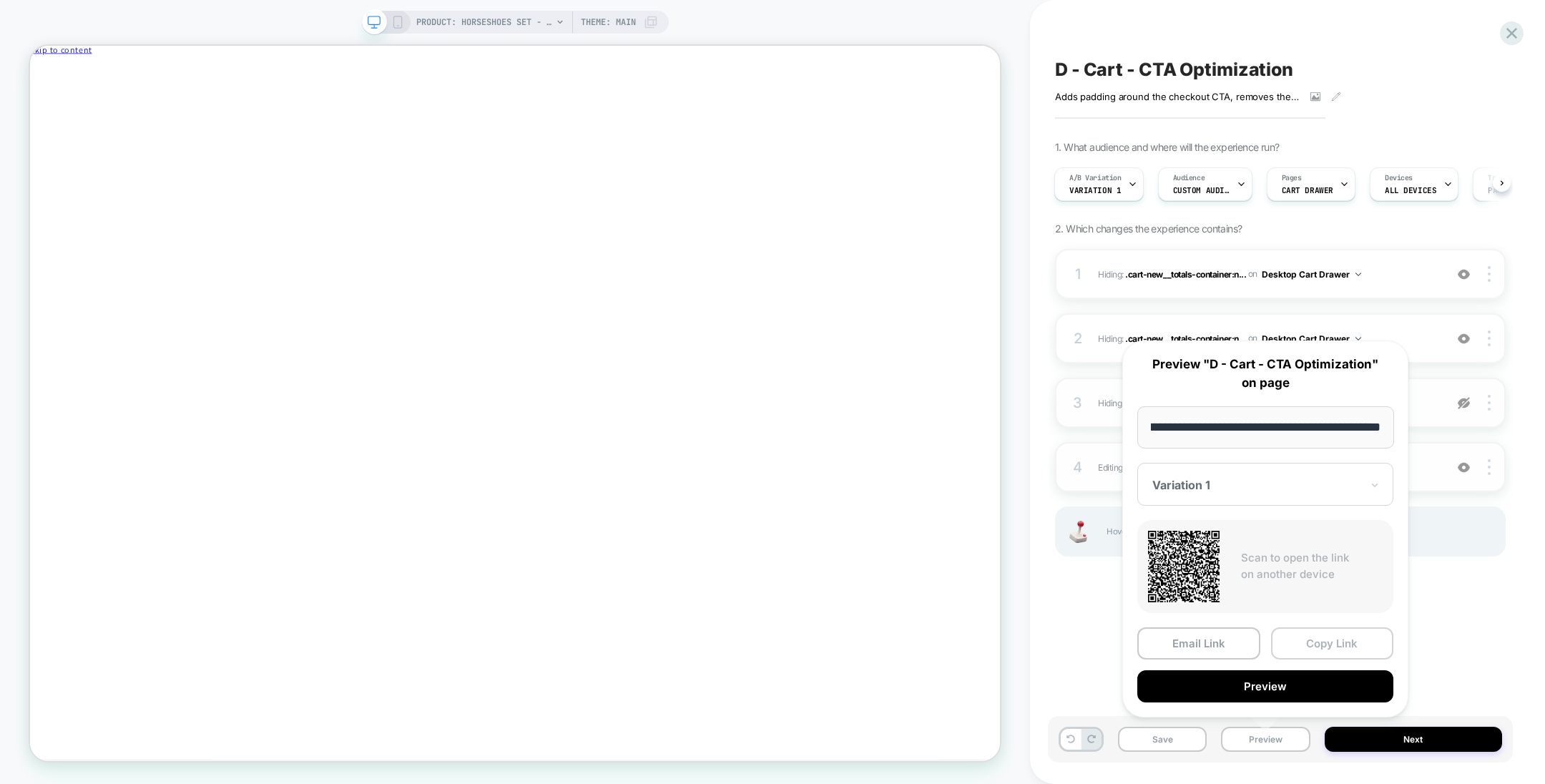
scroll to position [0, 0]
click at [1321, 641] on button "Copy Link" at bounding box center [1332, 643] width 123 height 32
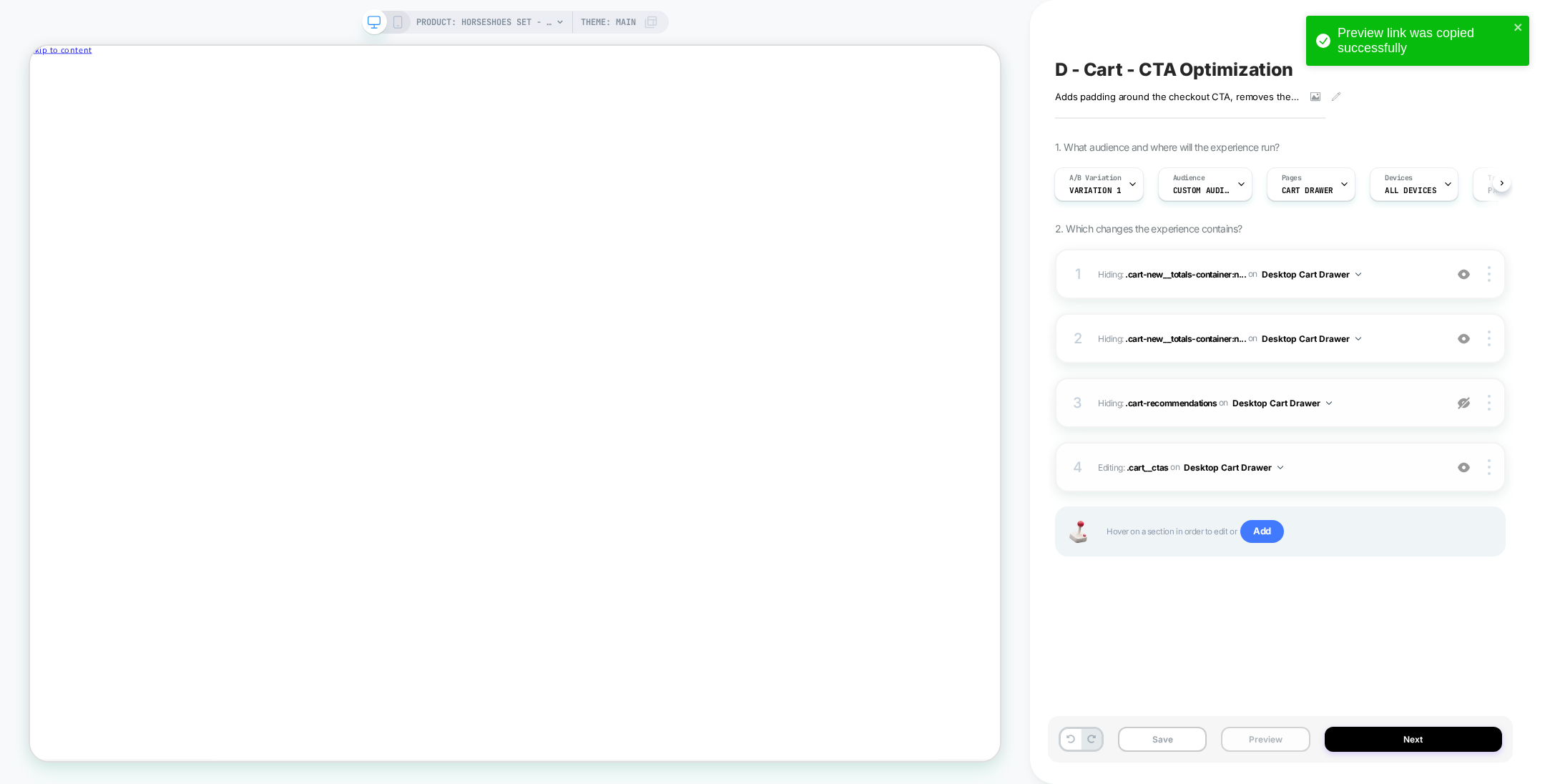
click at [1290, 742] on button "Preview" at bounding box center [1266, 739] width 89 height 25
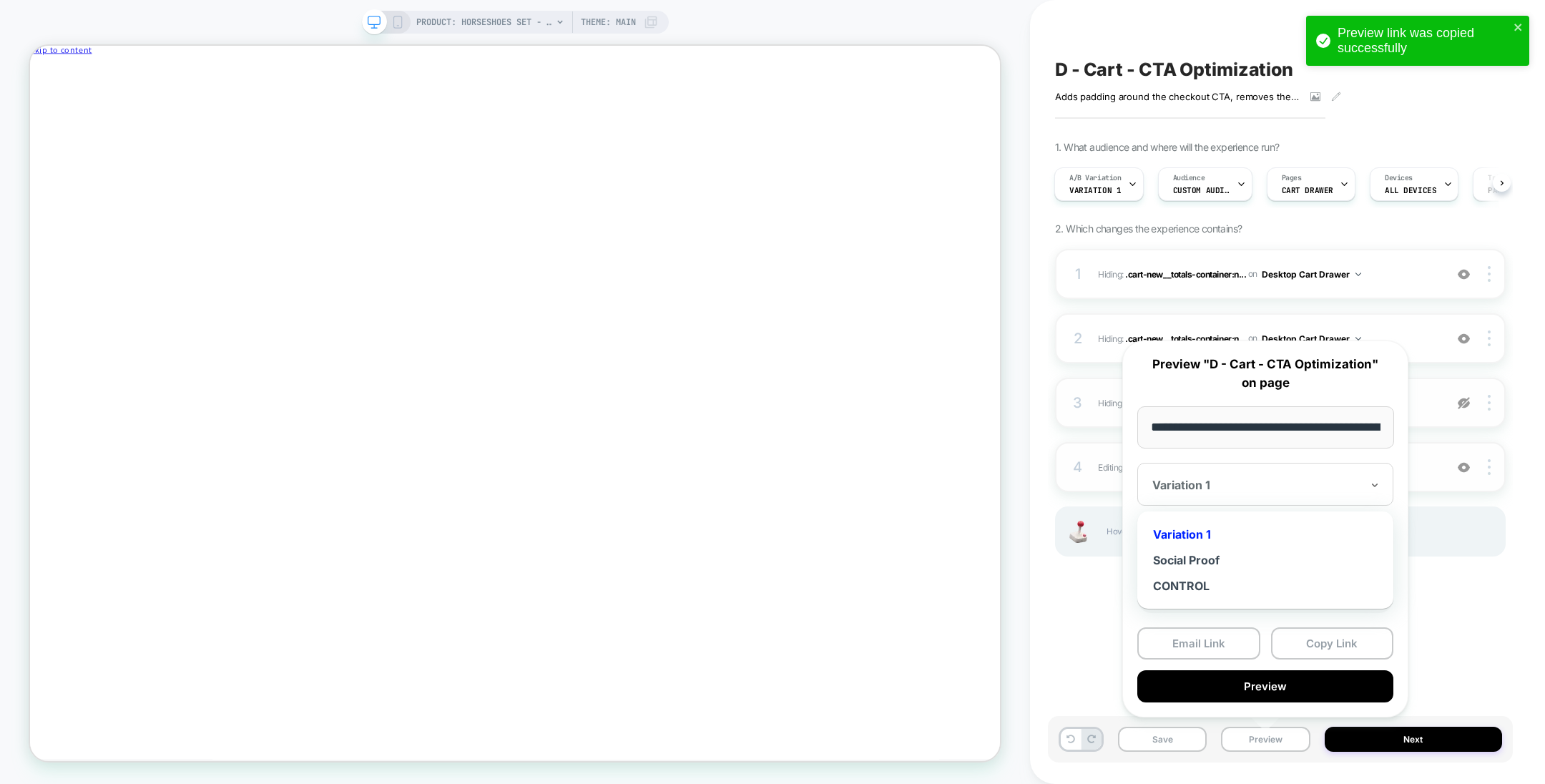
click at [1224, 490] on div at bounding box center [1256, 484] width 209 height 14
click at [1203, 589] on div "CONTROL" at bounding box center [1265, 586] width 242 height 26
click at [1328, 639] on button "Copy Link" at bounding box center [1332, 643] width 123 height 32
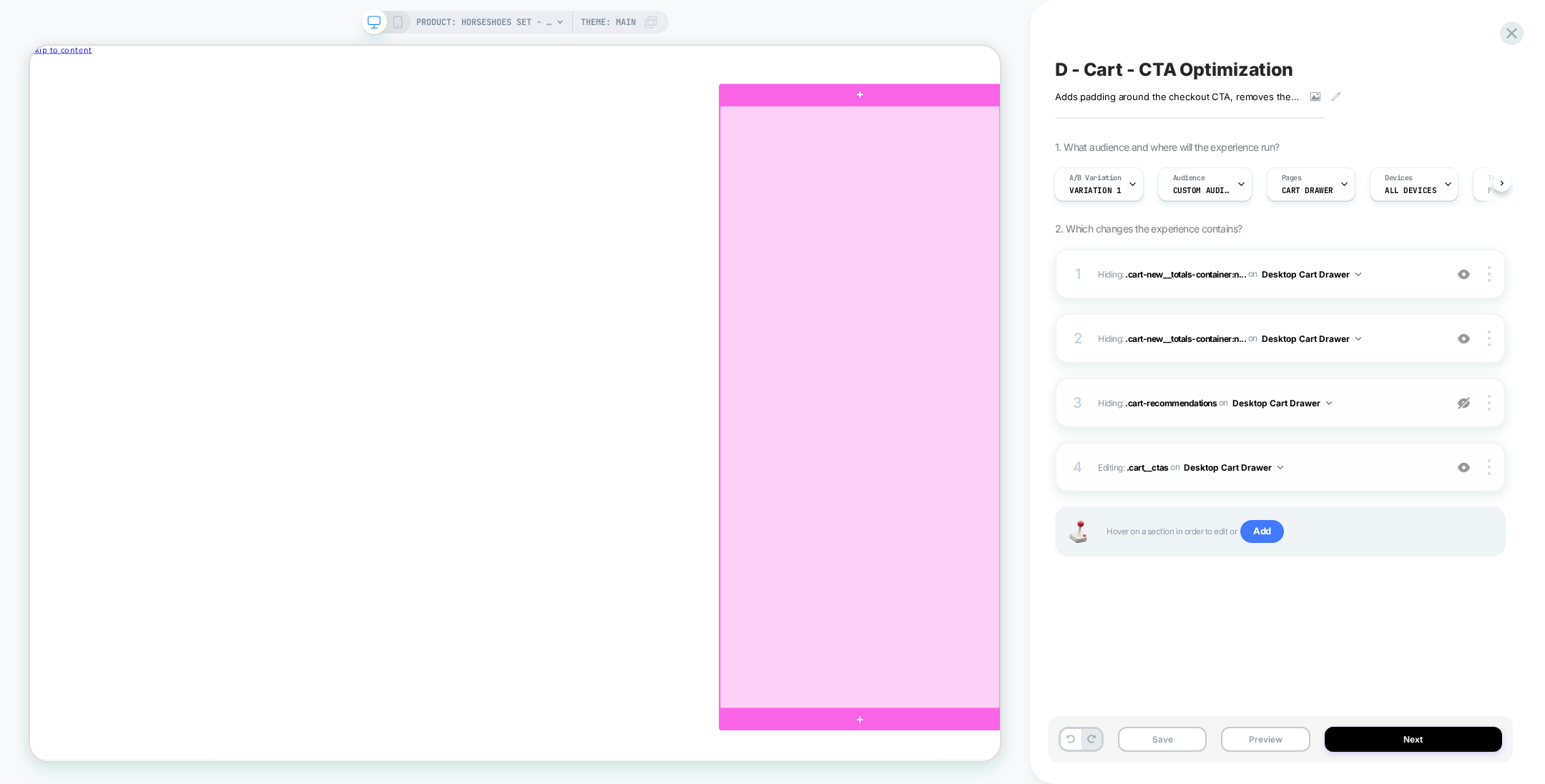
click at [1275, 580] on div at bounding box center [1137, 527] width 374 height 803
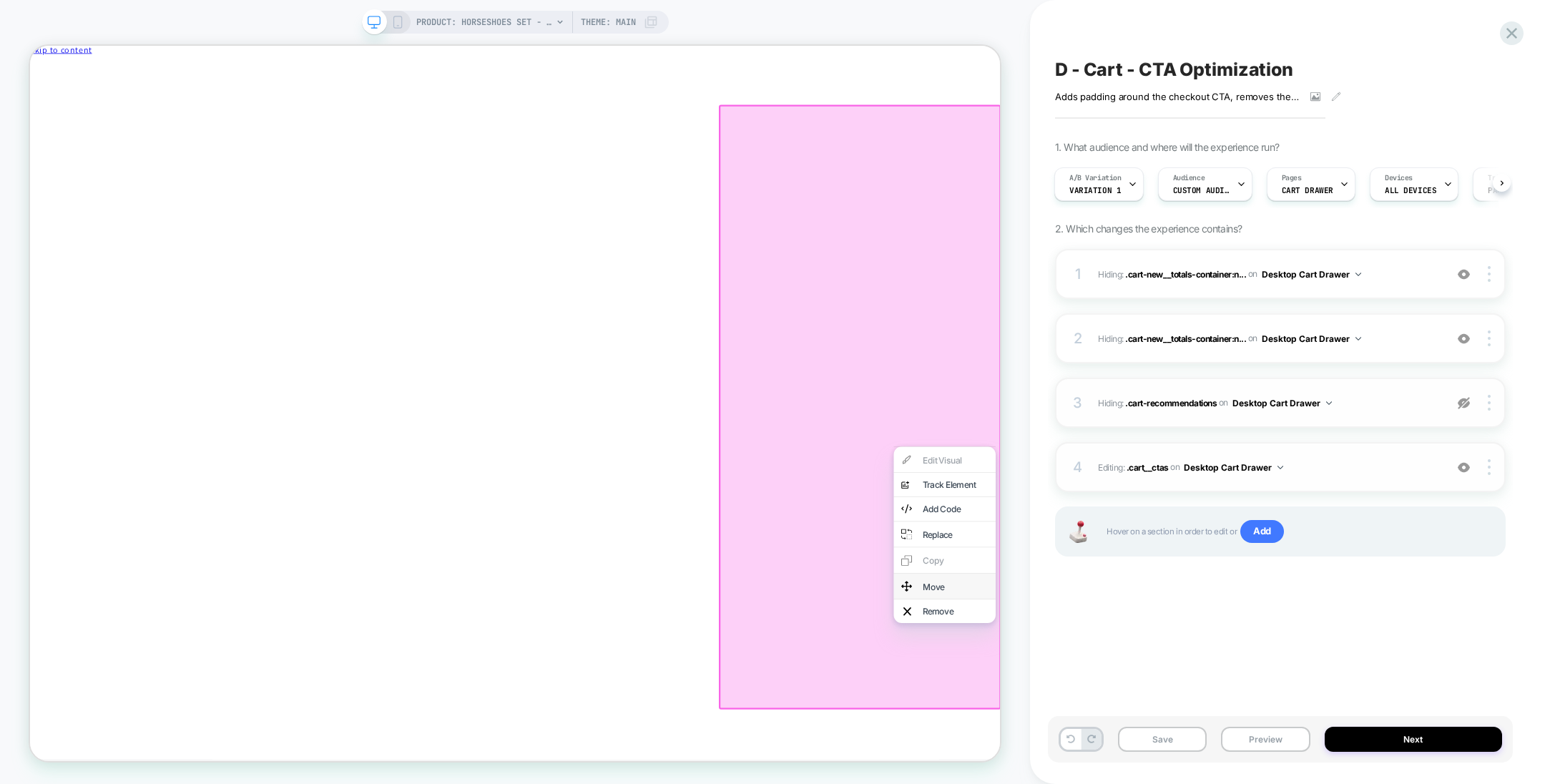
click at [1275, 770] on div "Move" at bounding box center [1250, 767] width 136 height 35
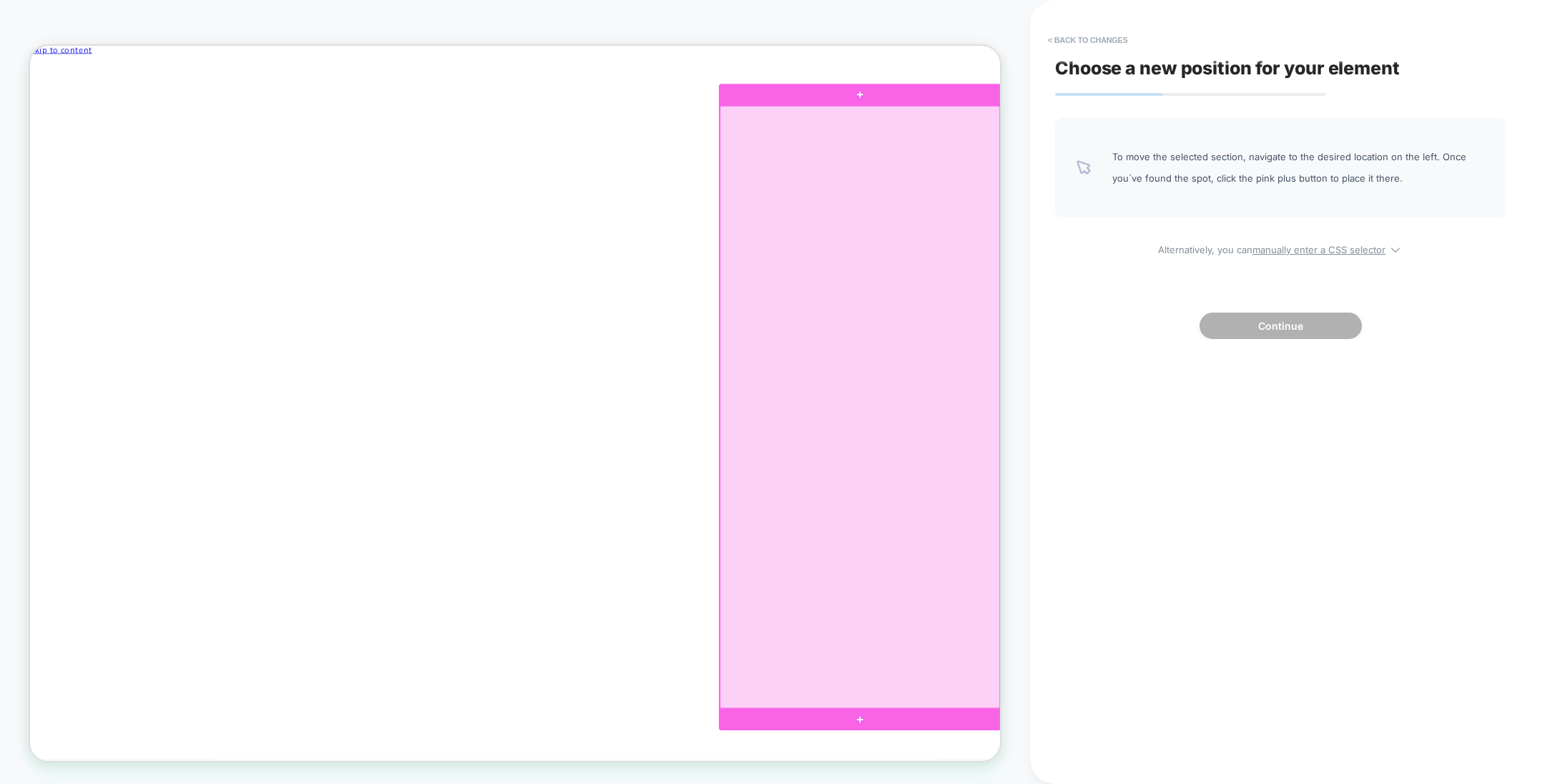
click at [1275, 640] on div at bounding box center [1137, 527] width 374 height 803
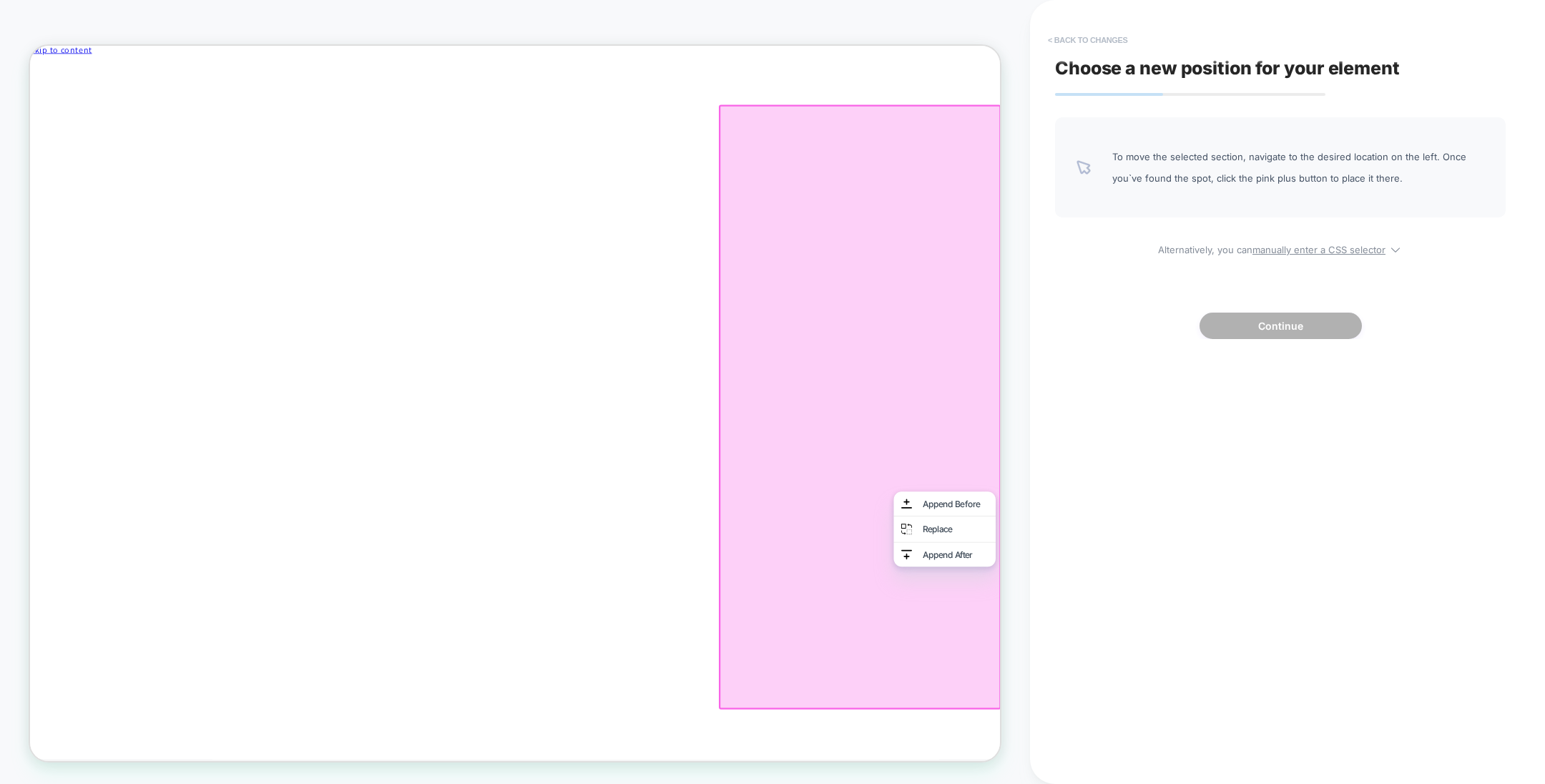
click at [1098, 36] on button "< Back to changes" at bounding box center [1088, 40] width 94 height 23
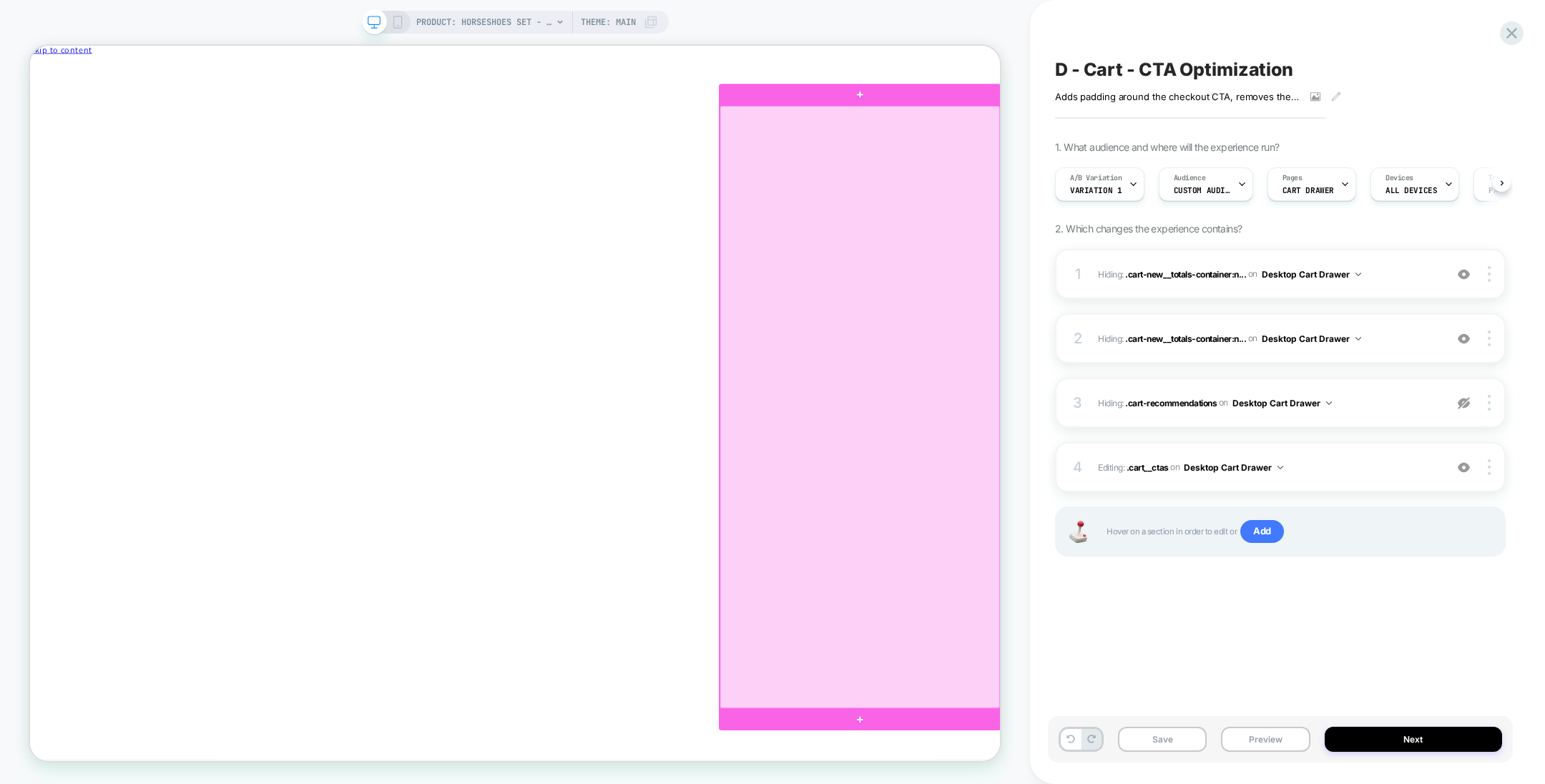
click at [1229, 664] on div at bounding box center [1137, 527] width 374 height 803
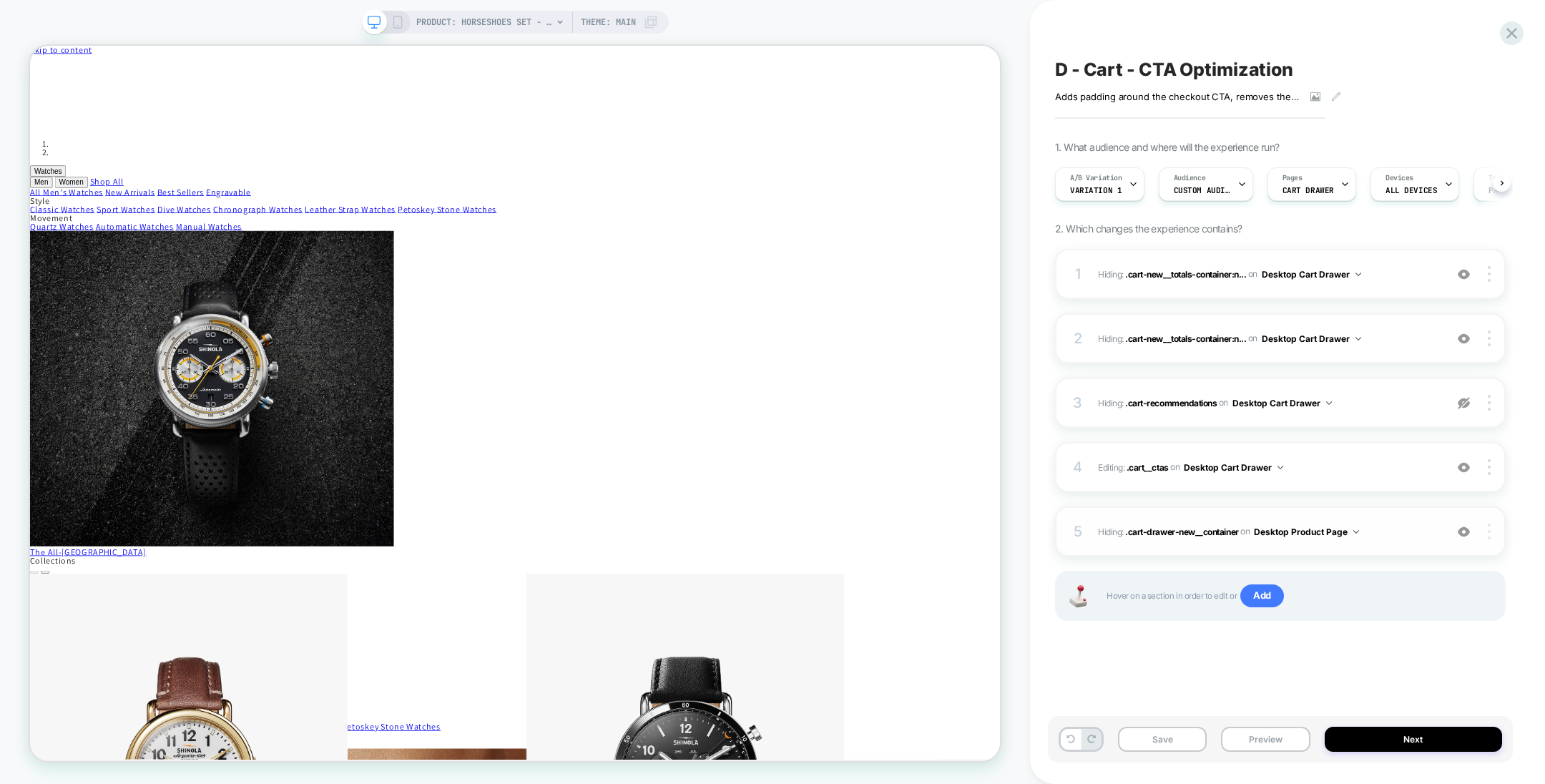
click at [1485, 534] on div at bounding box center [1492, 531] width 27 height 16
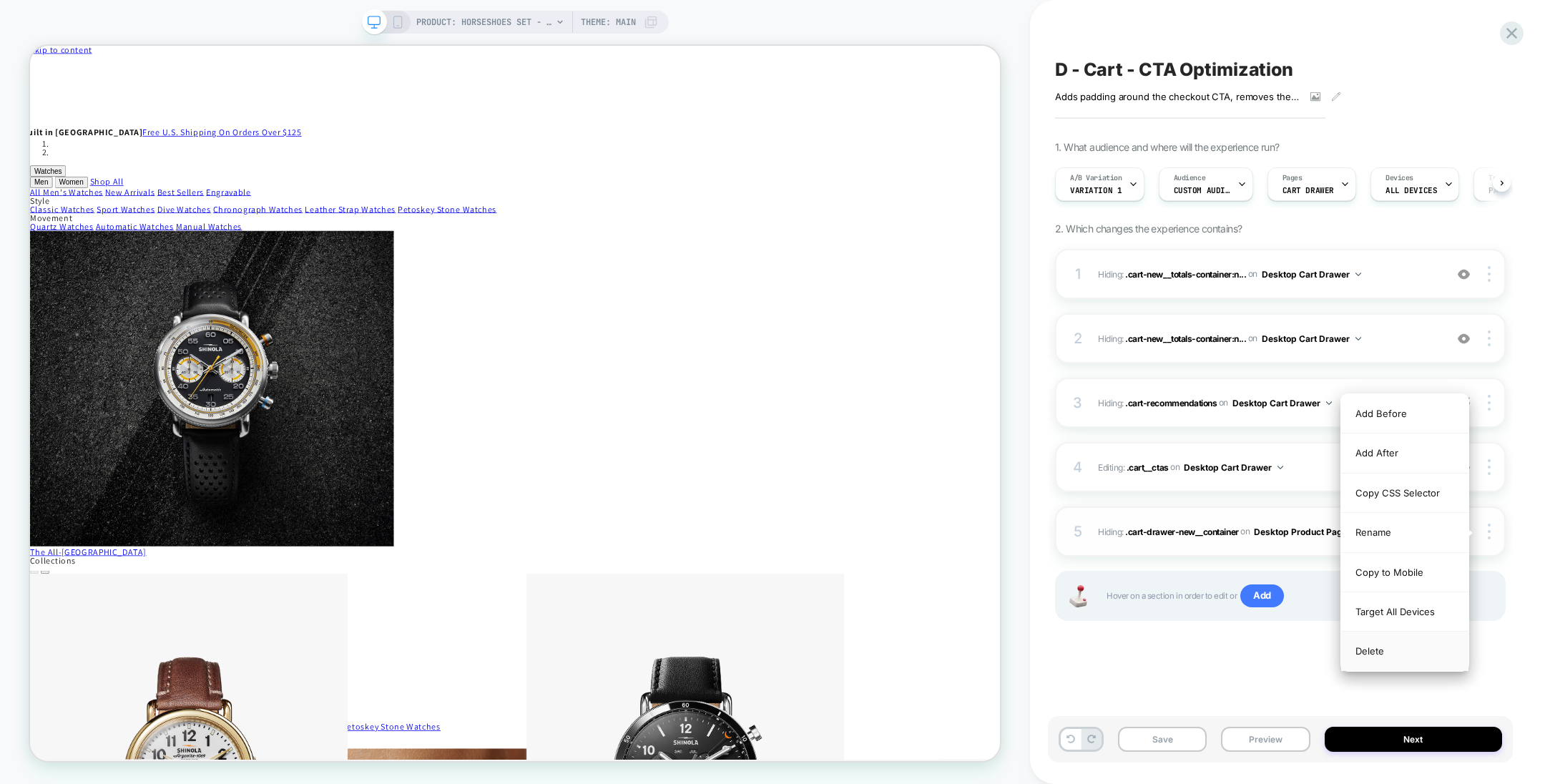
click at [1397, 648] on div "Delete" at bounding box center [1405, 651] width 127 height 38
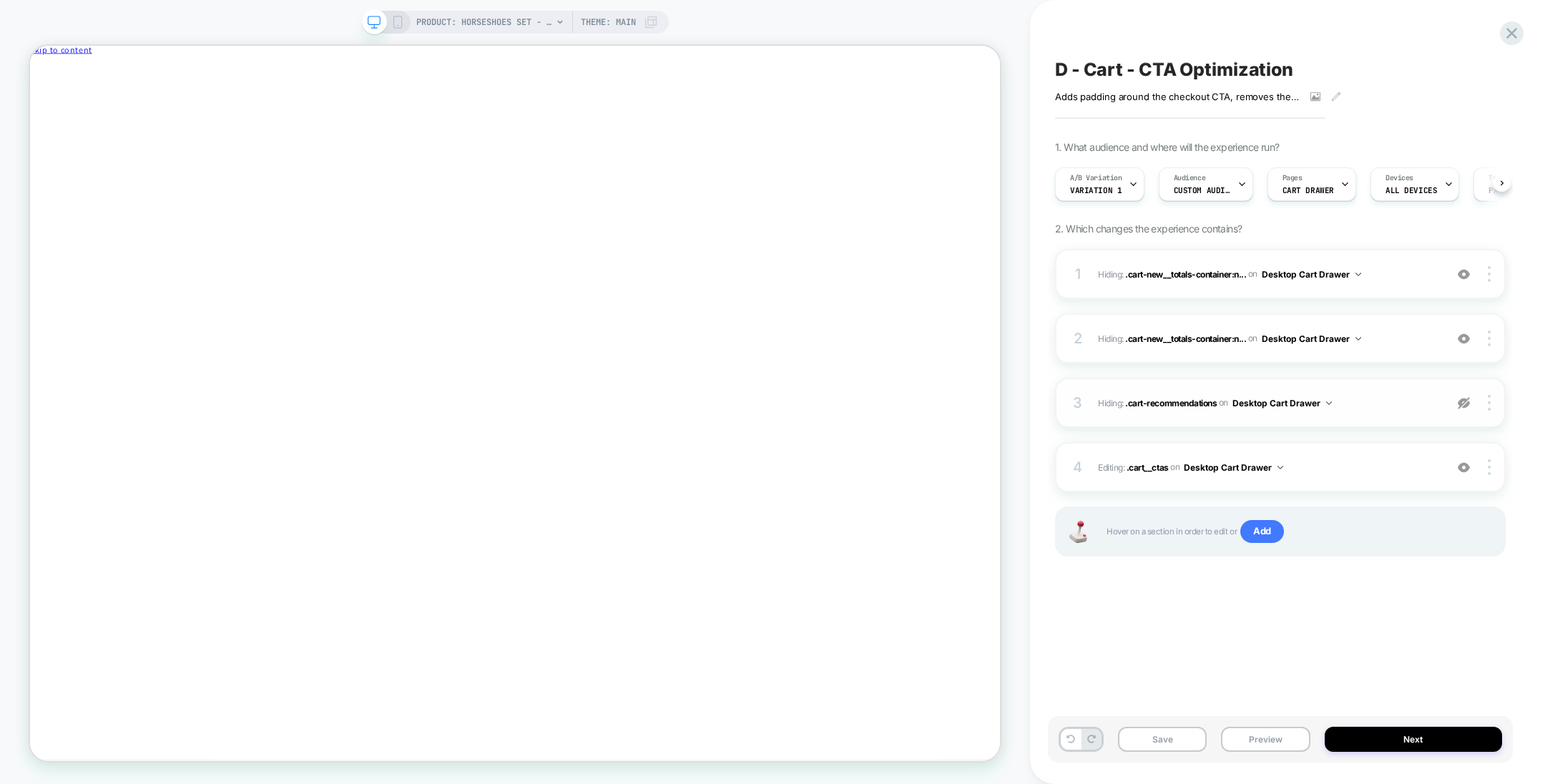
click at [1462, 403] on img at bounding box center [1464, 403] width 12 height 12
click at [1470, 399] on img at bounding box center [1464, 403] width 12 height 12
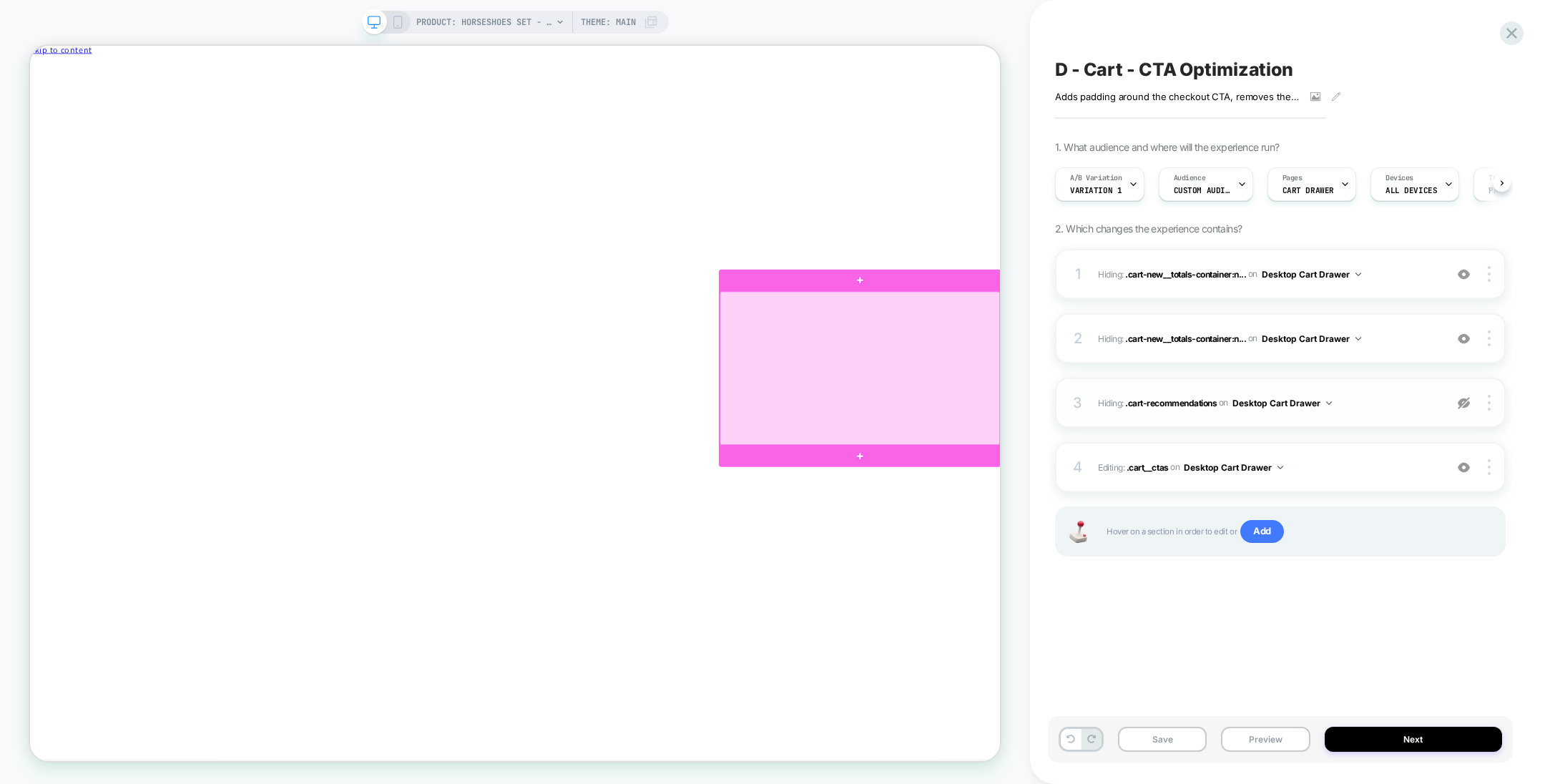
click at [1229, 526] on div at bounding box center [1137, 476] width 374 height 205
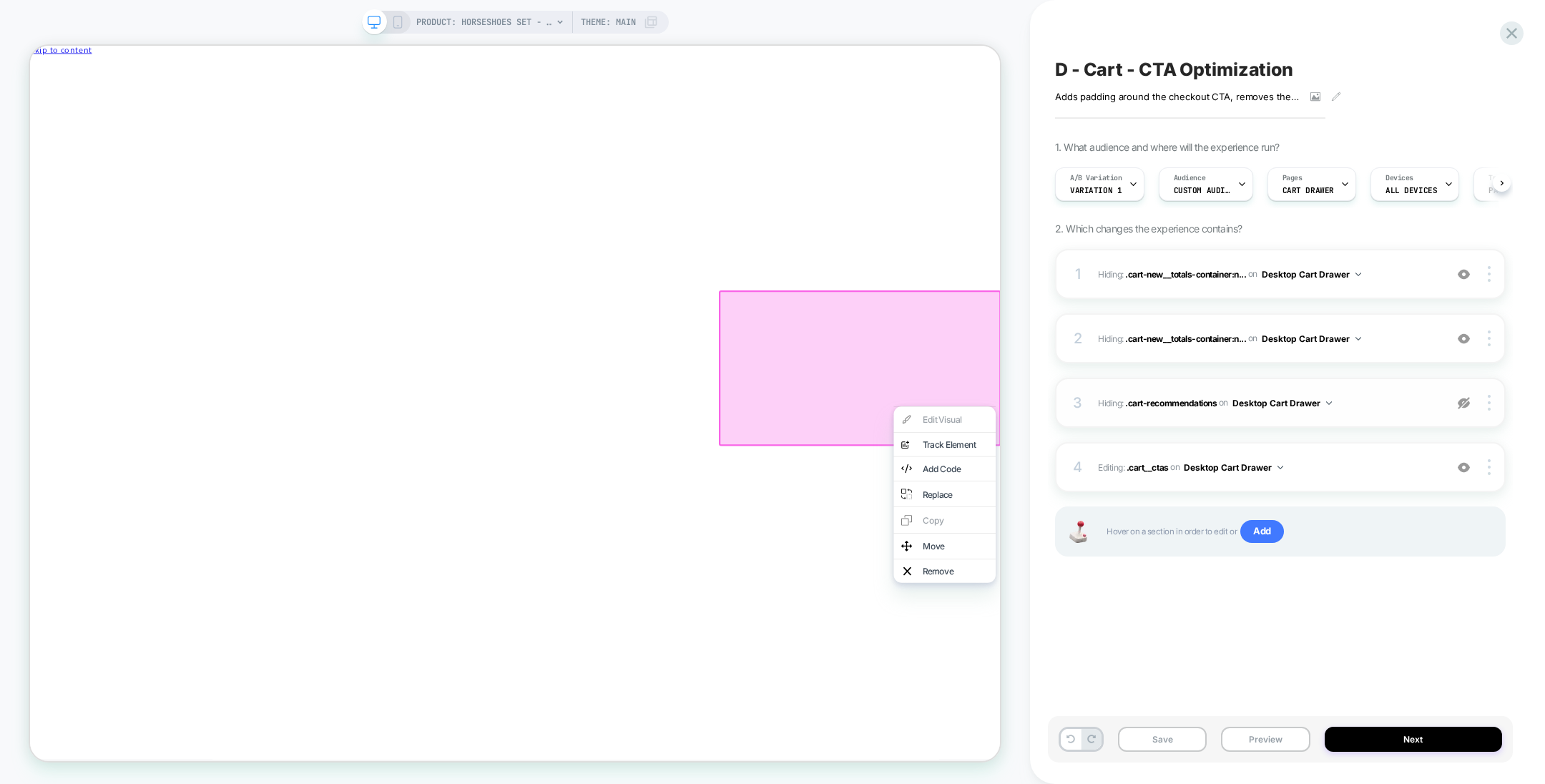
click at [1239, 537] on div "Edit Visual analytics-plus-line-svgrepo-com Track Element Add Code Replace Copy…" at bounding box center [1250, 644] width 136 height 235
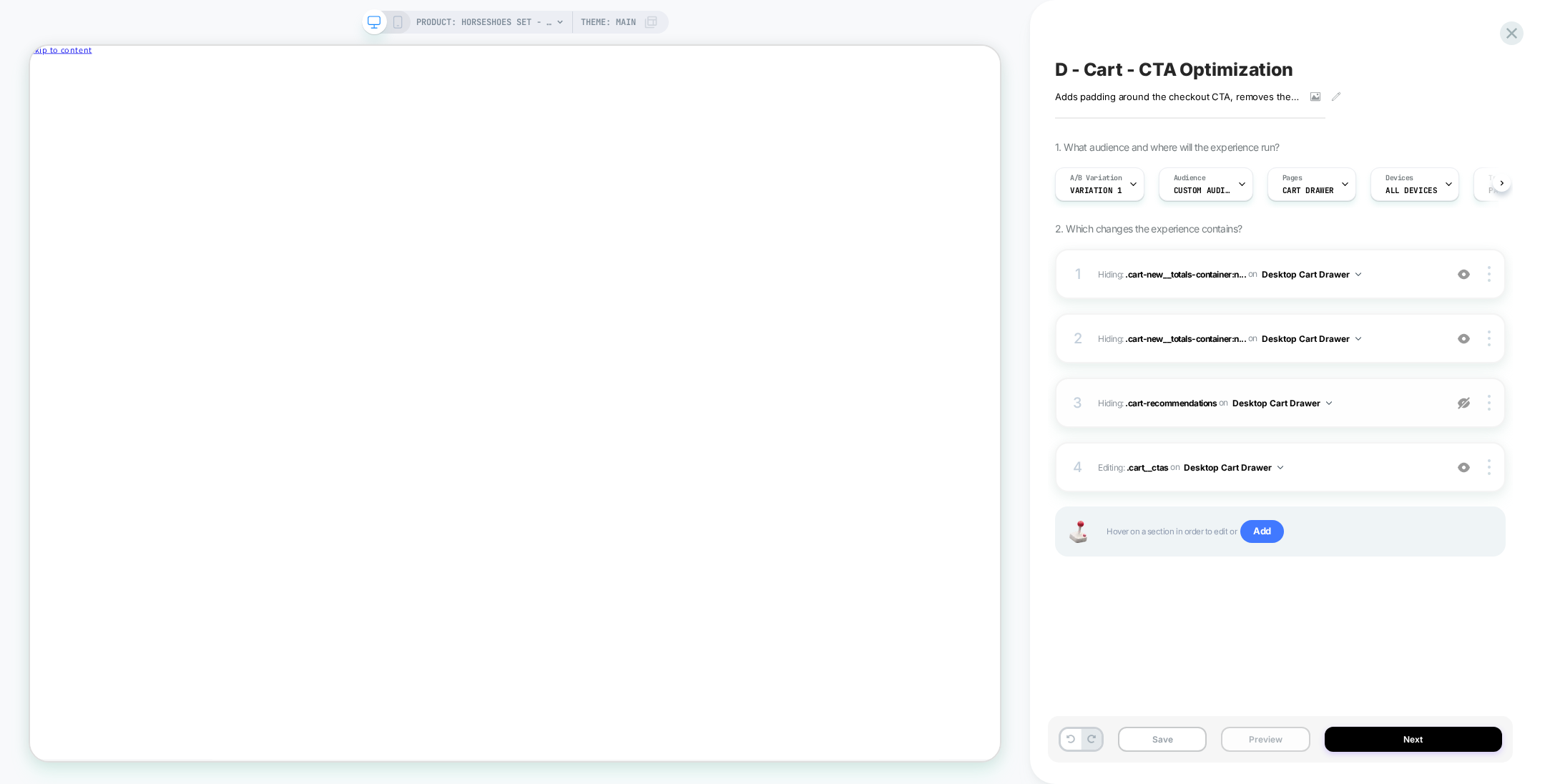
click at [1262, 736] on button "Preview" at bounding box center [1266, 739] width 89 height 25
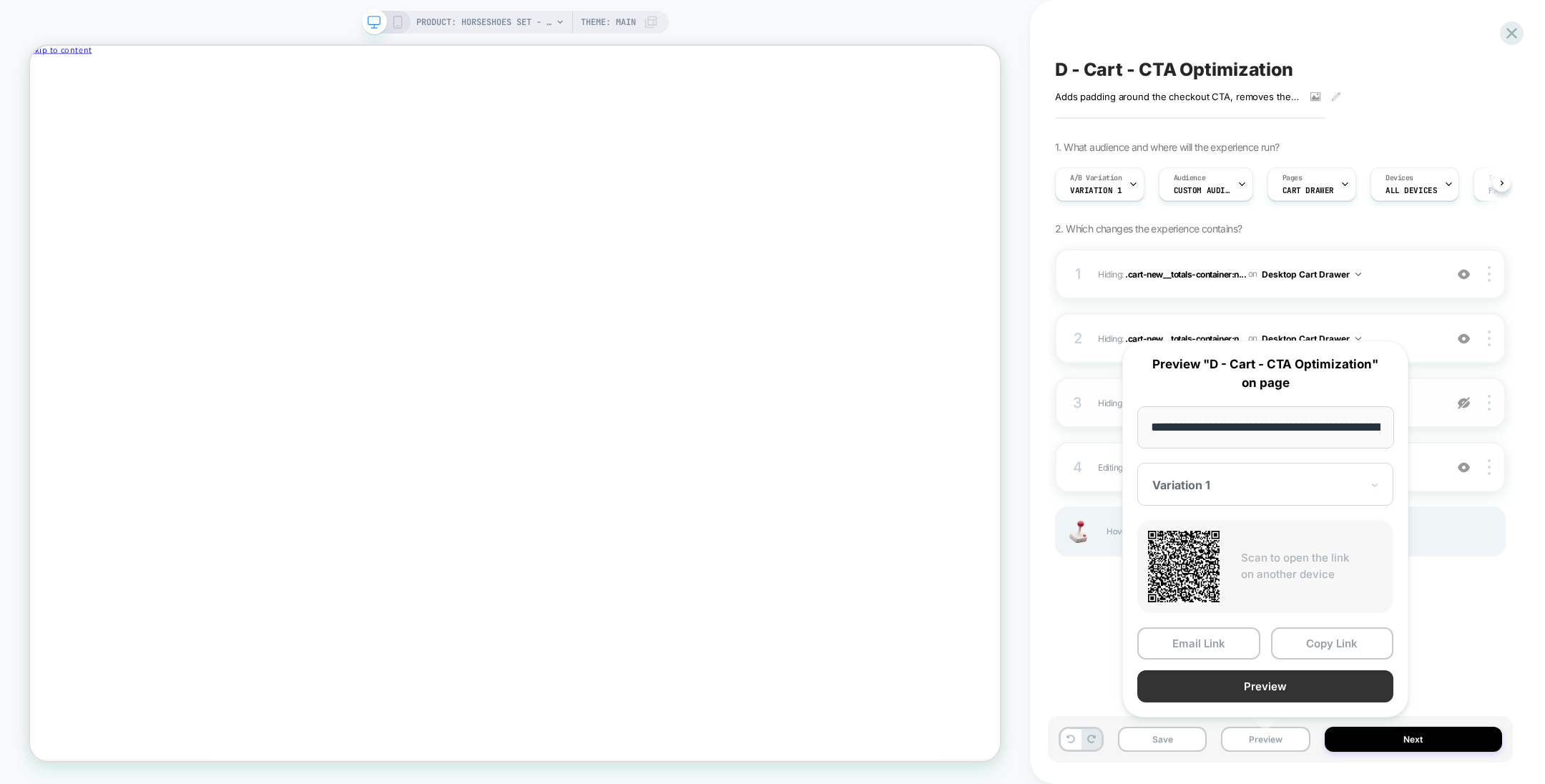
click at [1290, 676] on button "Preview" at bounding box center [1266, 686] width 256 height 32
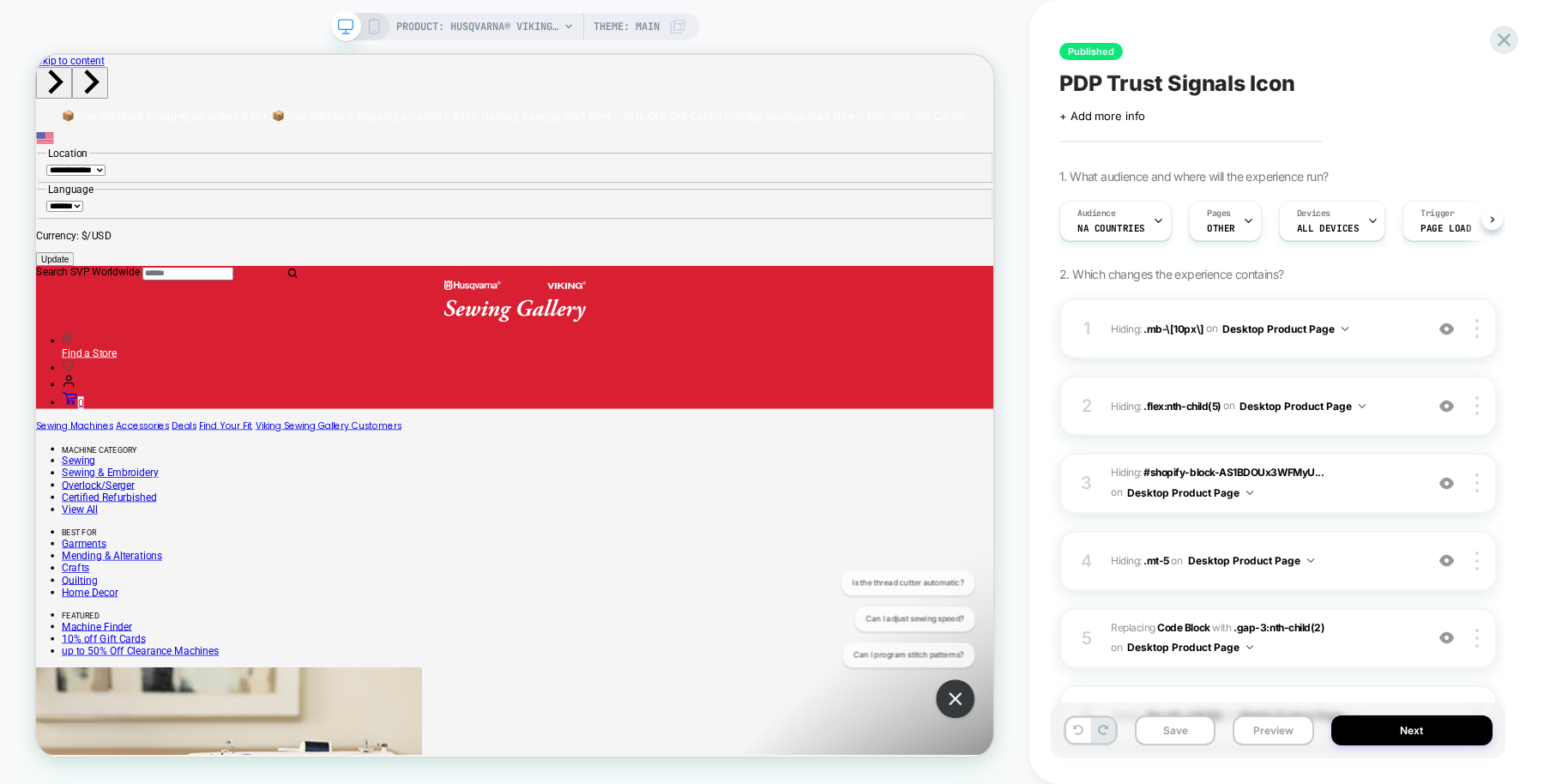
scroll to position [0, 2]
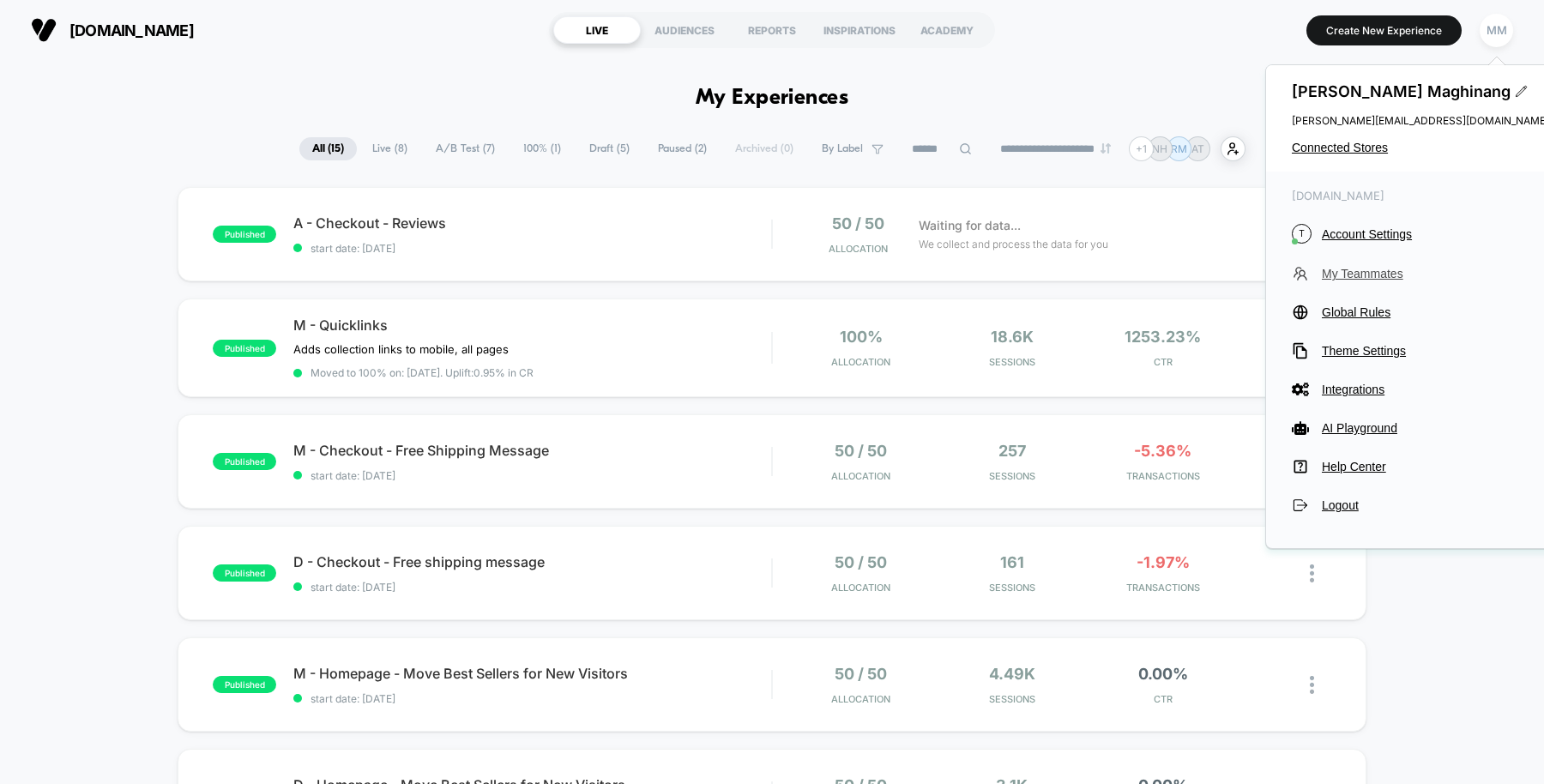
click at [1346, 277] on span "My Teammates" at bounding box center [1436, 273] width 228 height 14
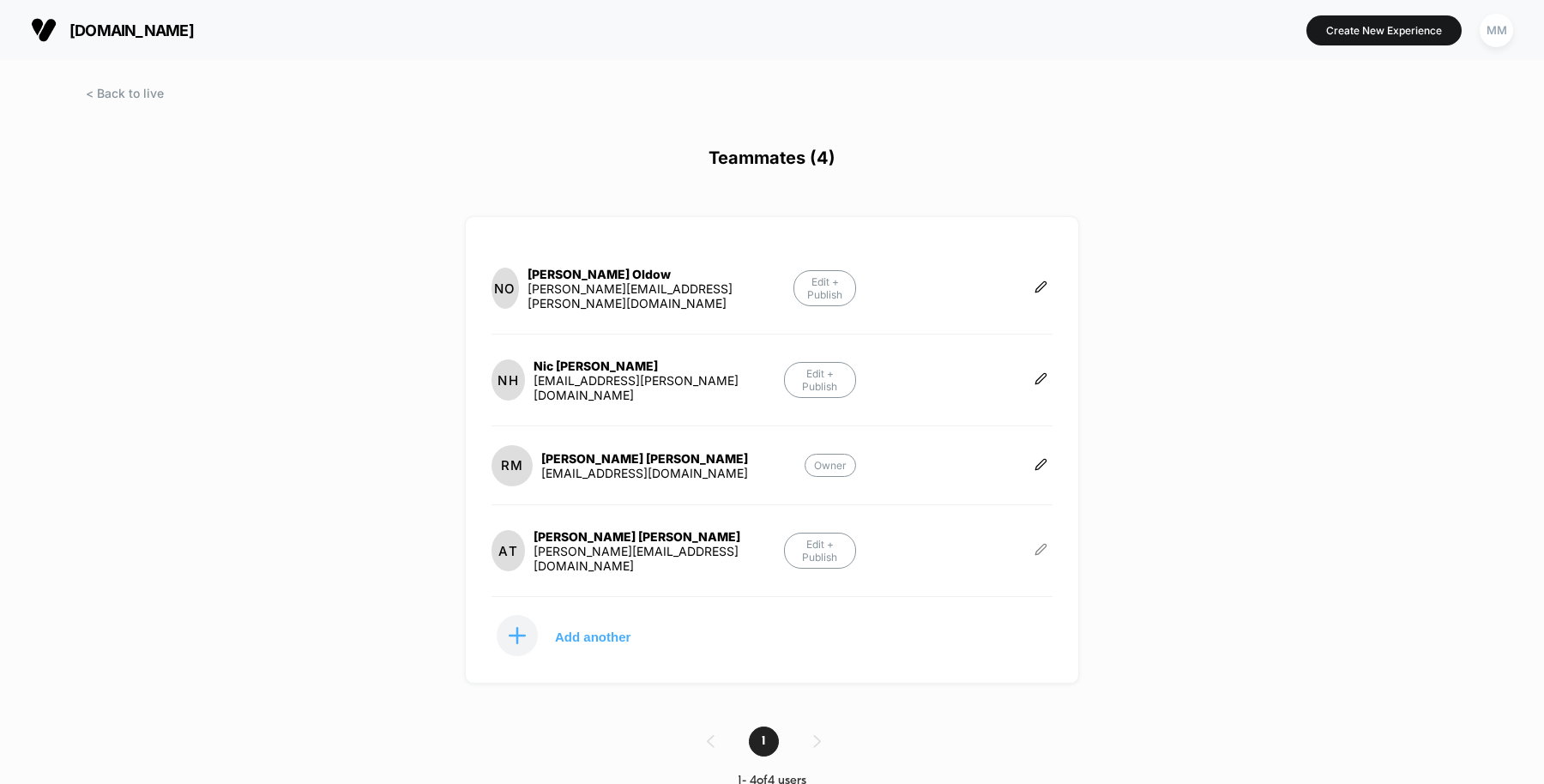
click at [1036, 543] on icon at bounding box center [1041, 549] width 13 height 13
click at [1121, 493] on button "Edit Role" at bounding box center [1119, 496] width 111 height 40
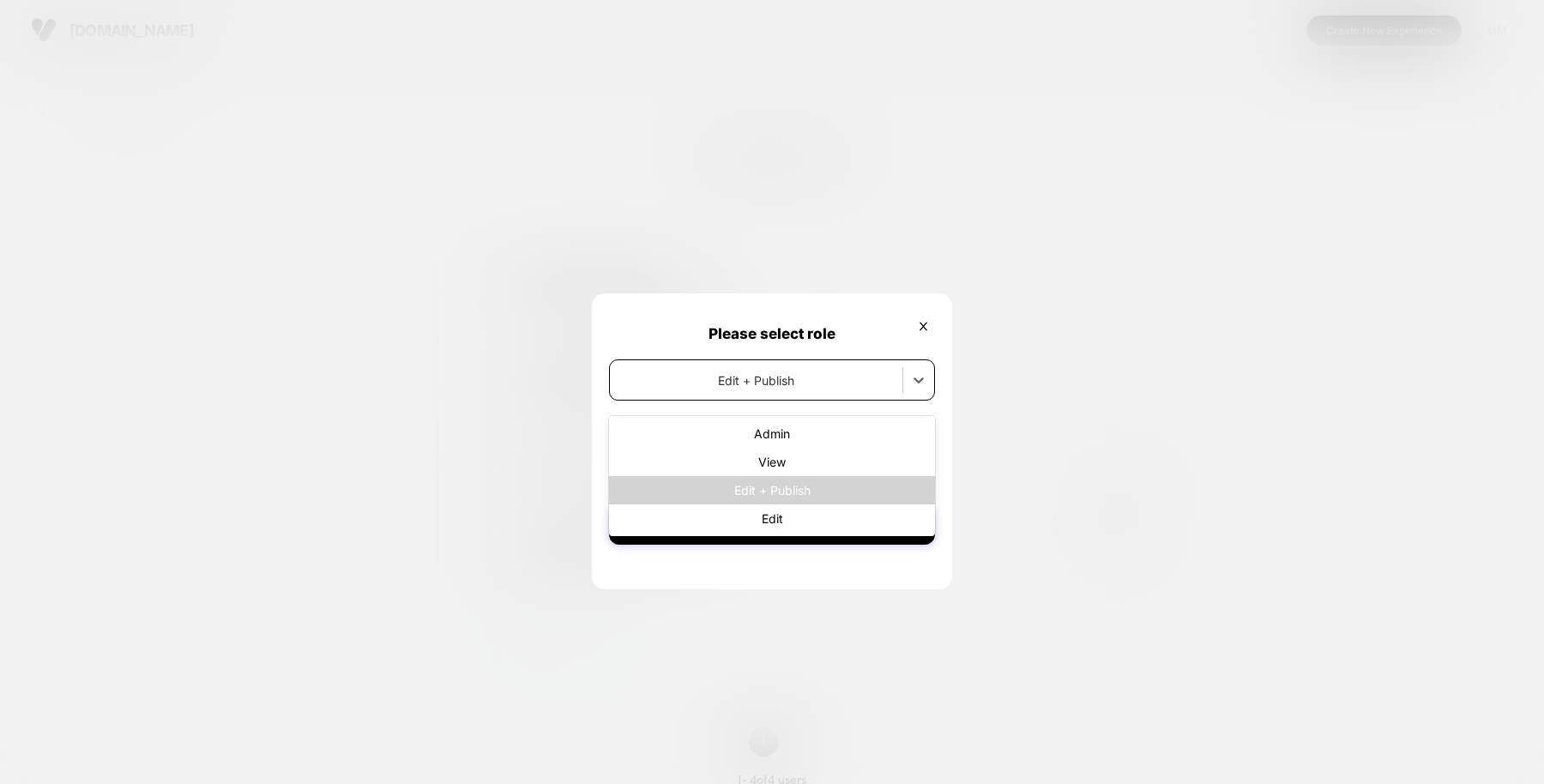
click at [800, 369] on div "Edit + Publish" at bounding box center [756, 380] width 293 height 25
click at [773, 434] on div "Admin" at bounding box center [772, 433] width 326 height 28
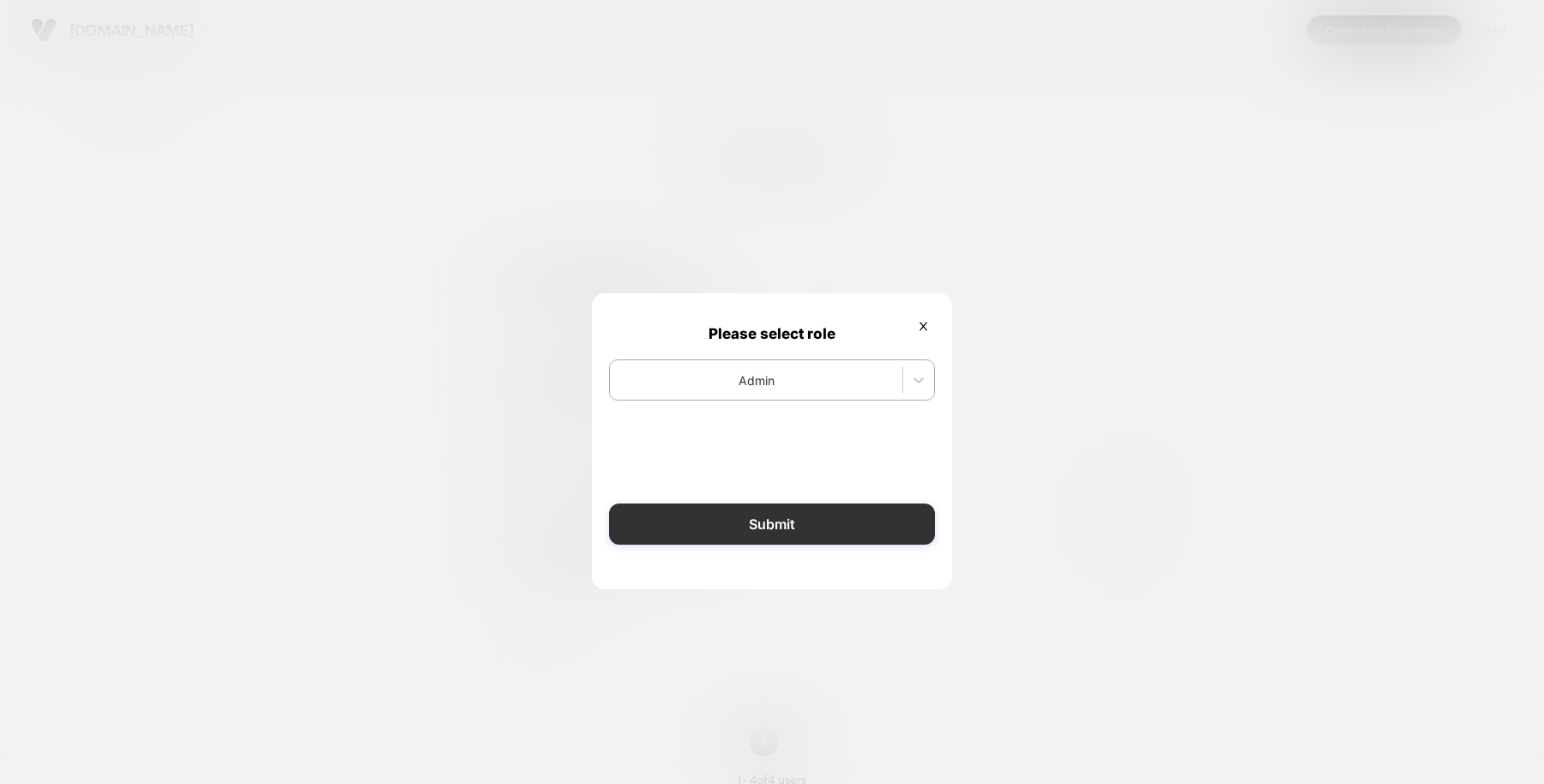
click at [791, 530] on button "Submit" at bounding box center [772, 524] width 326 height 42
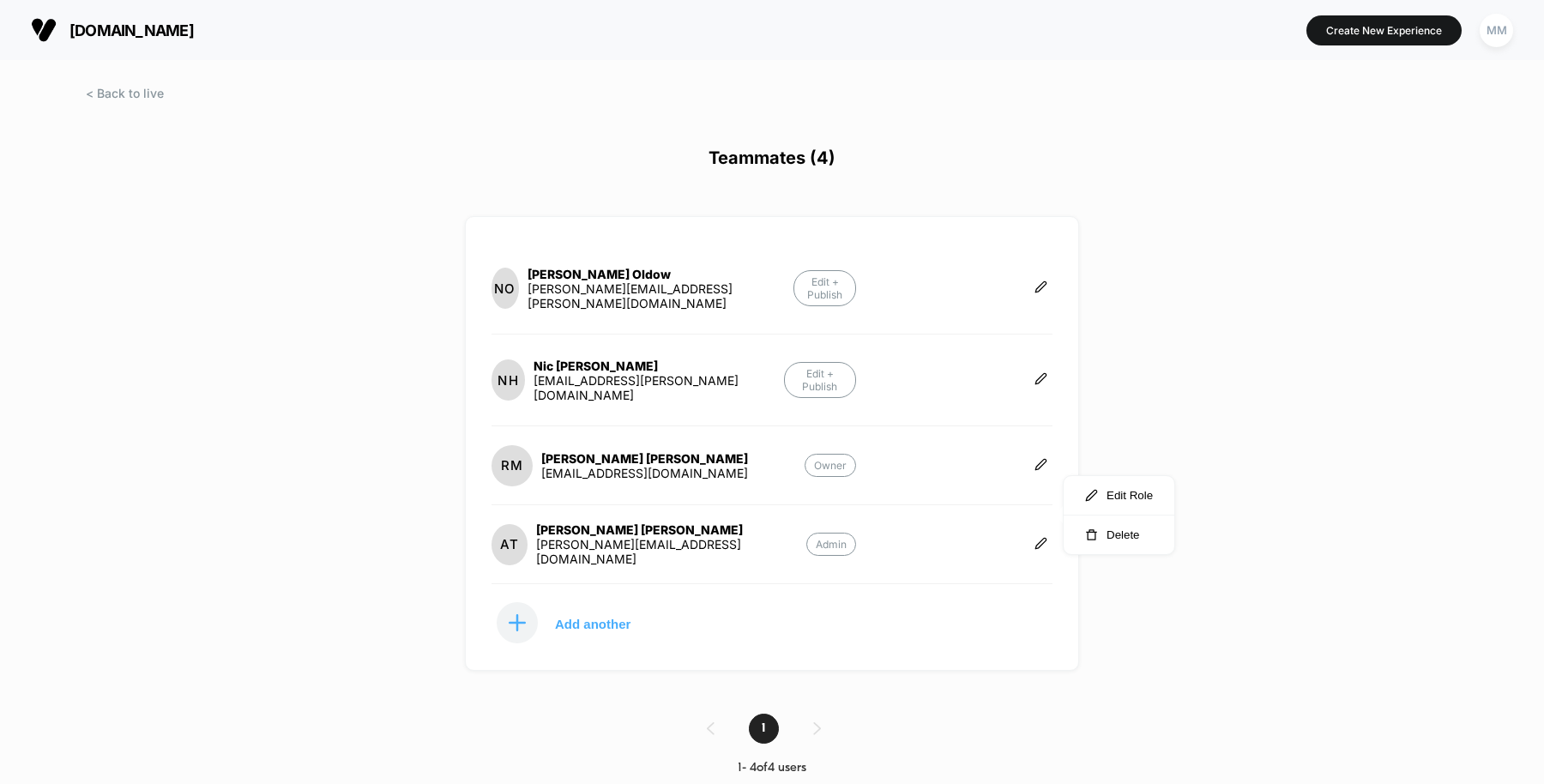
click at [1081, 622] on div "[DOMAIN_NAME] Create New Experience MM Teammates (4) NO [PERSON_NAME] [PERSON_N…" at bounding box center [772, 392] width 1544 height 784
drag, startPoint x: 636, startPoint y: 430, endPoint x: 545, endPoint y: 427, distance: 91.0
click at [545, 445] on div "[PERSON_NAME] [EMAIL_ADDRESS][DOMAIN_NAME]" at bounding box center [620, 466] width 257 height 42
copy div "[PERSON_NAME] [PERSON_NAME]"
click at [1111, 360] on div "[DOMAIN_NAME] Create New Experience MM Teammates (4) NO [PERSON_NAME] [PERSON_N…" at bounding box center [772, 392] width 1544 height 784
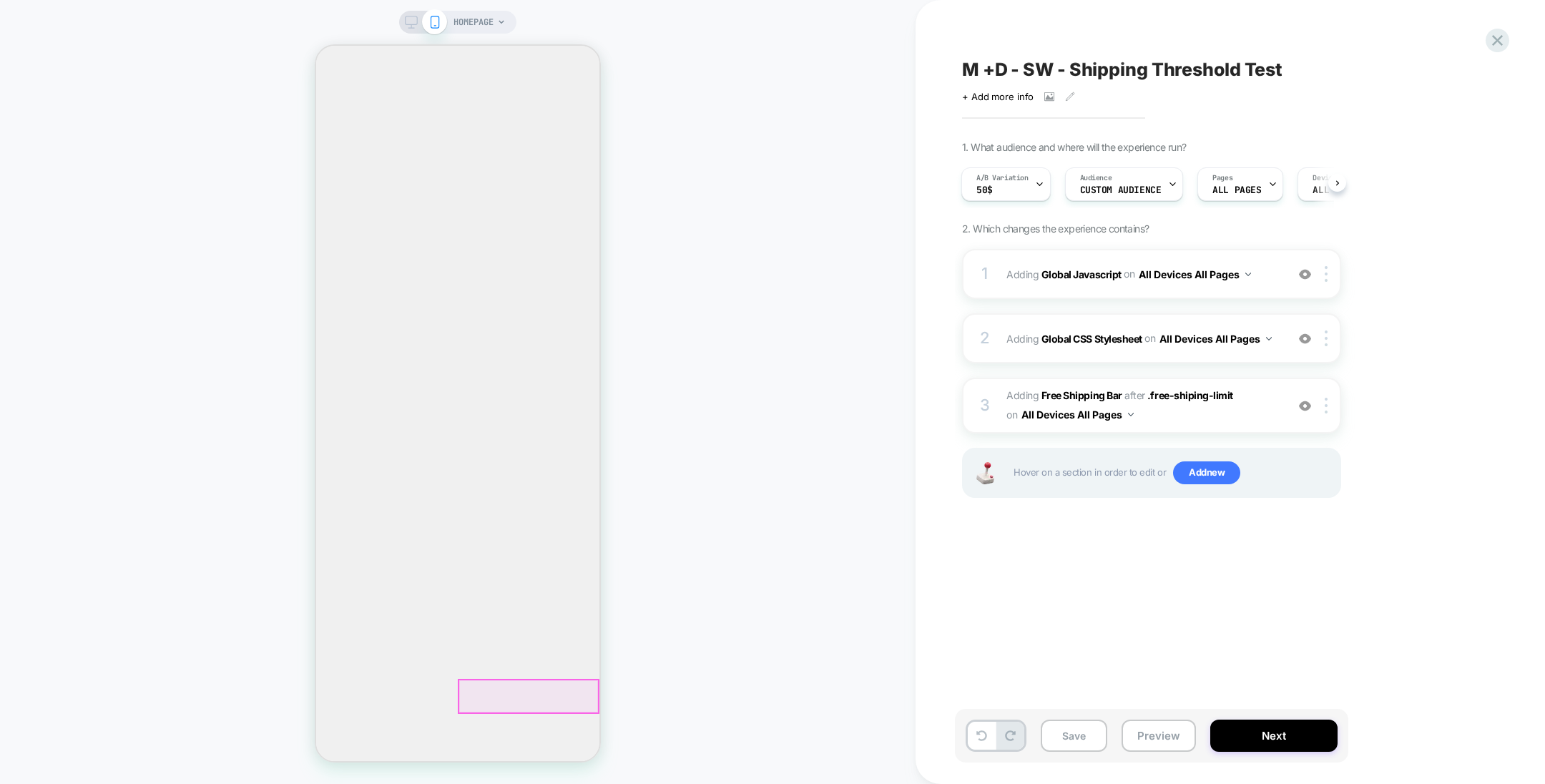
scroll to position [300, 0]
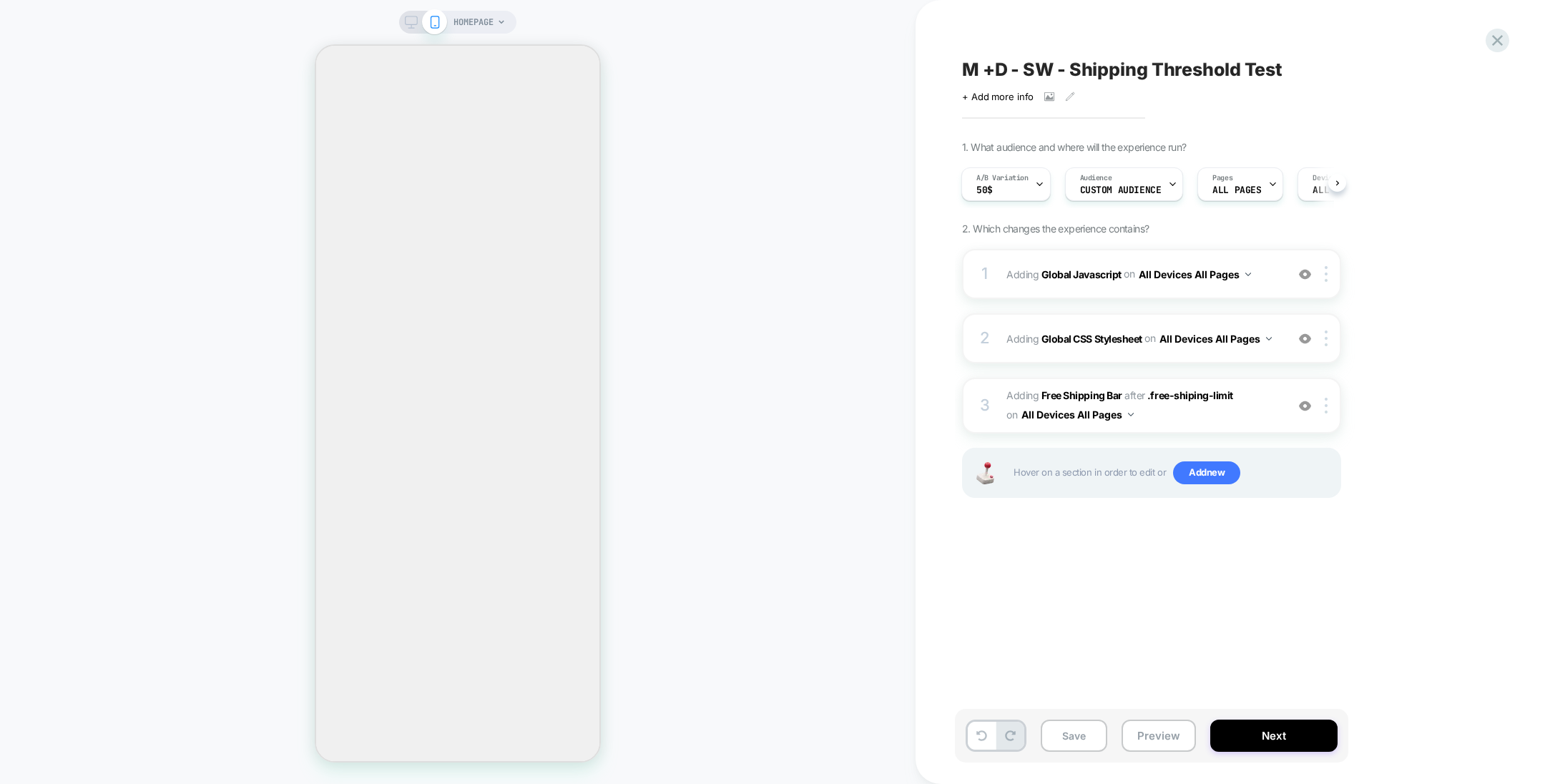
scroll to position [0, 0]
click at [569, 180] on div at bounding box center [574, 182] width 27 height 9
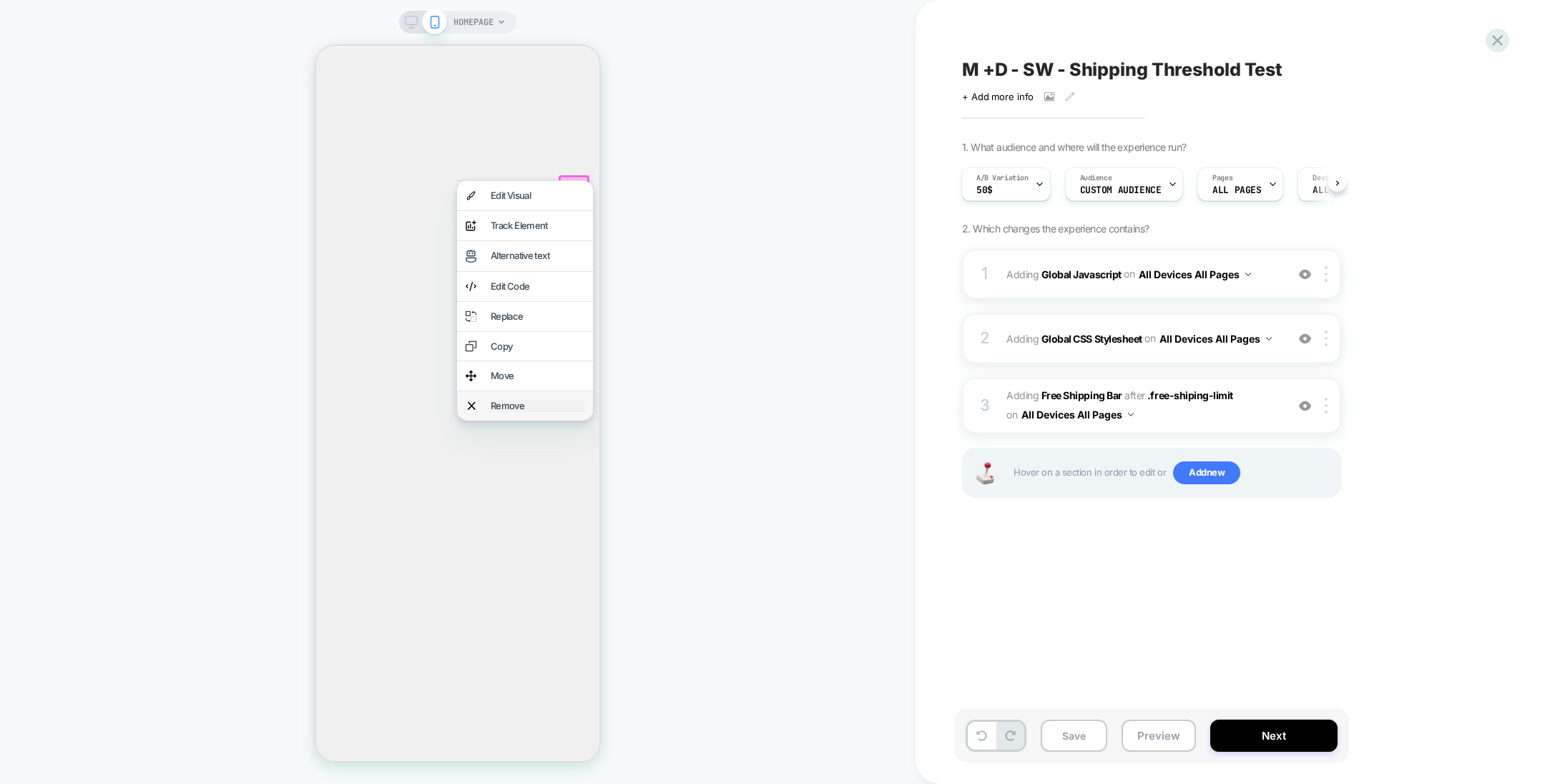
click at [551, 401] on div "Remove" at bounding box center [537, 406] width 93 height 12
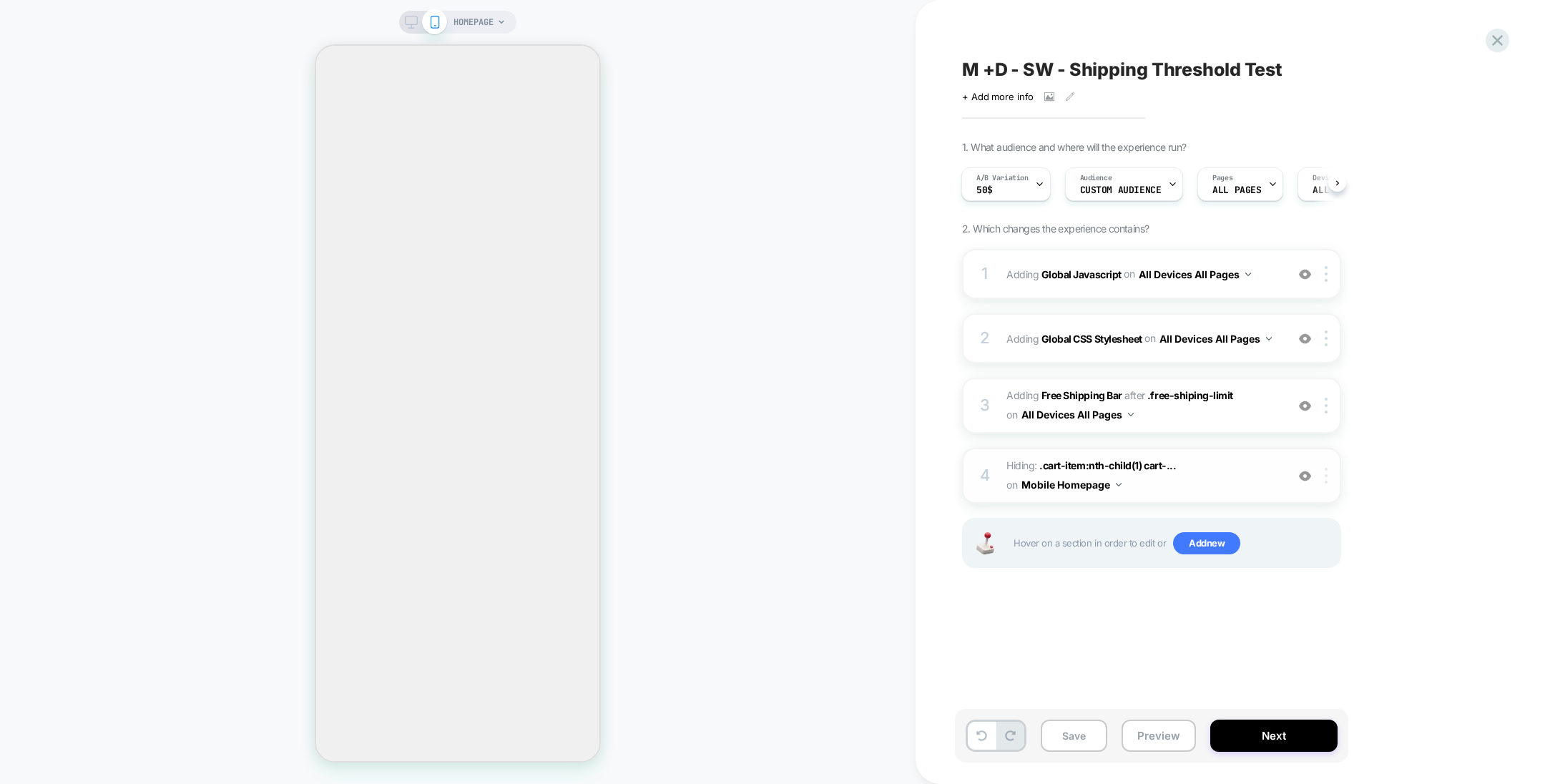
click at [1332, 475] on div at bounding box center [1328, 475] width 23 height 16
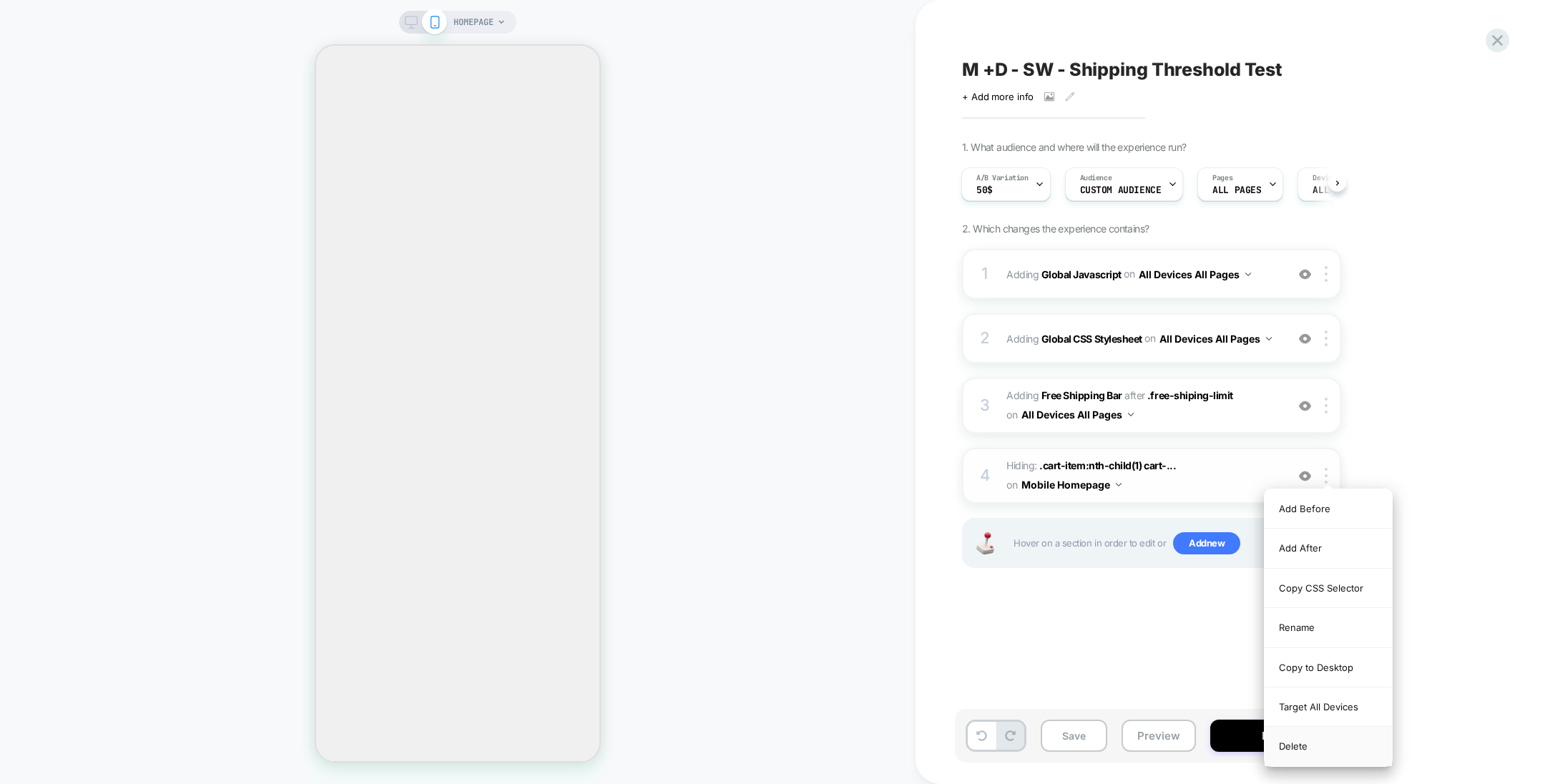
click at [1327, 752] on div "Delete" at bounding box center [1328, 746] width 127 height 38
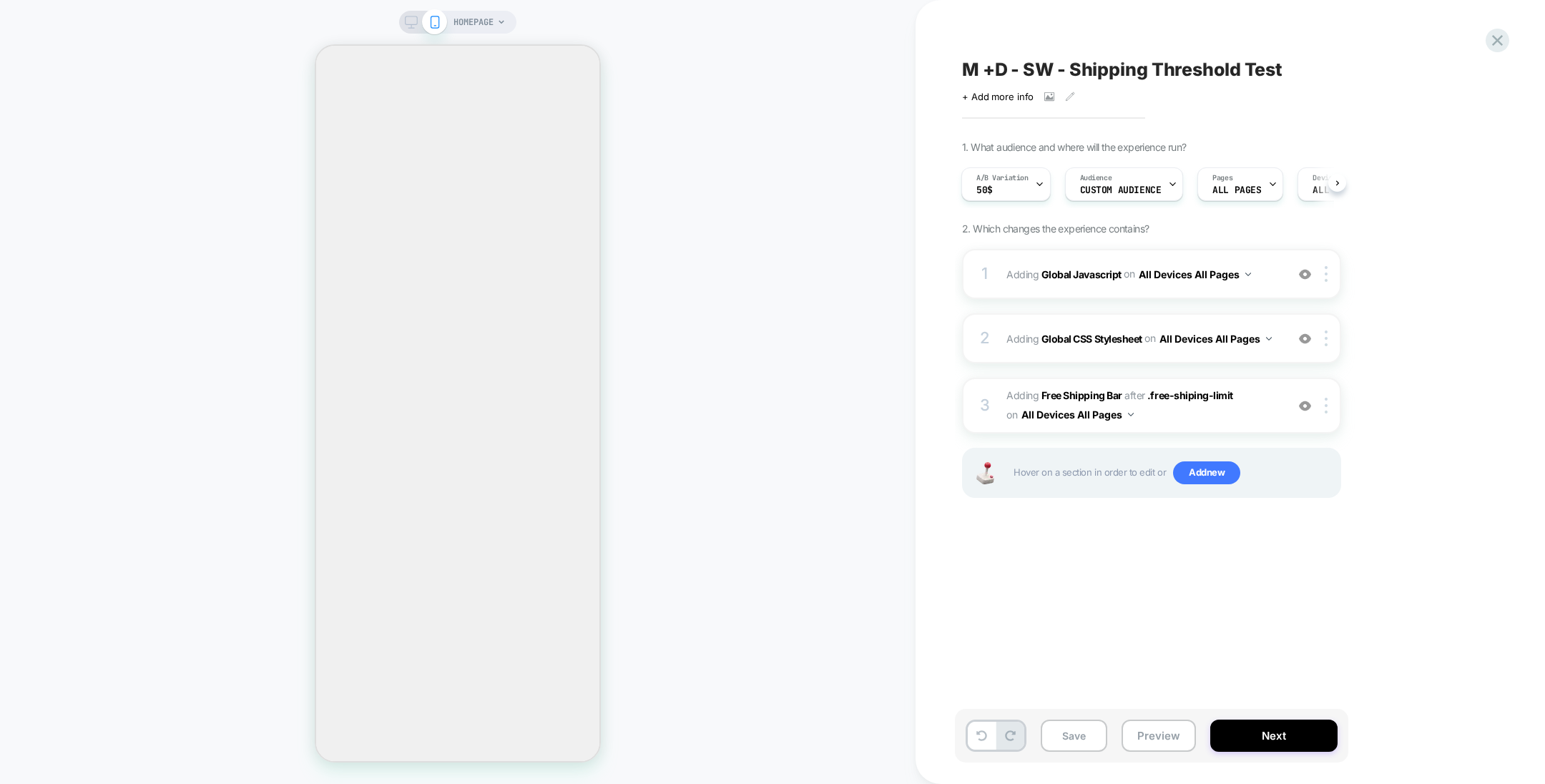
click at [480, 62] on icon "Your cart" at bounding box center [471, 52] width 19 height 19
click at [561, 249] on button "Remove" at bounding box center [547, 243] width 29 height 8
click at [561, 154] on button "Remove" at bounding box center [547, 150] width 29 height 8
click at [561, 50] on button "Remove" at bounding box center [547, 44] width 29 height 8
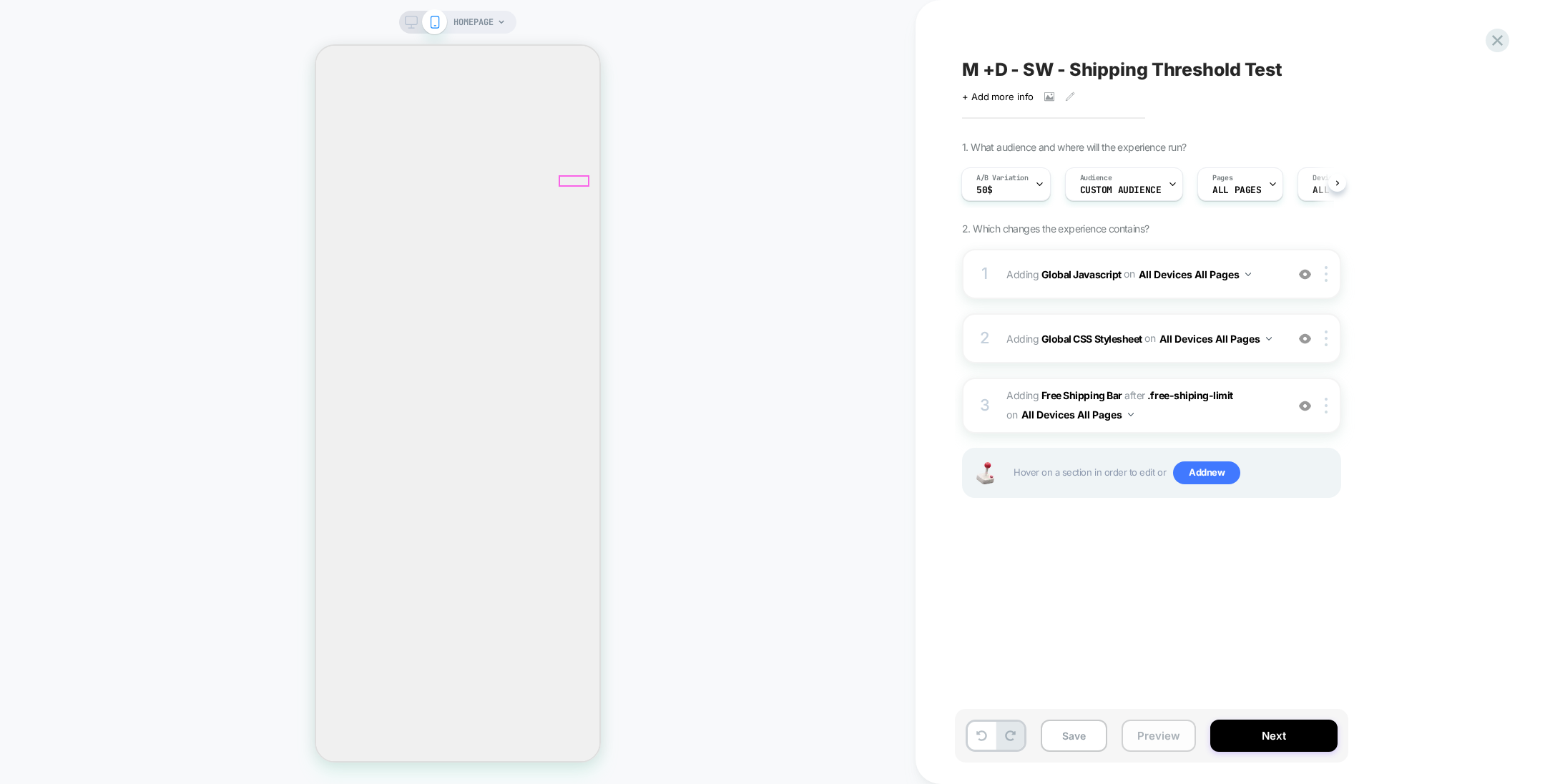
click at [1154, 736] on button "Preview" at bounding box center [1159, 735] width 75 height 32
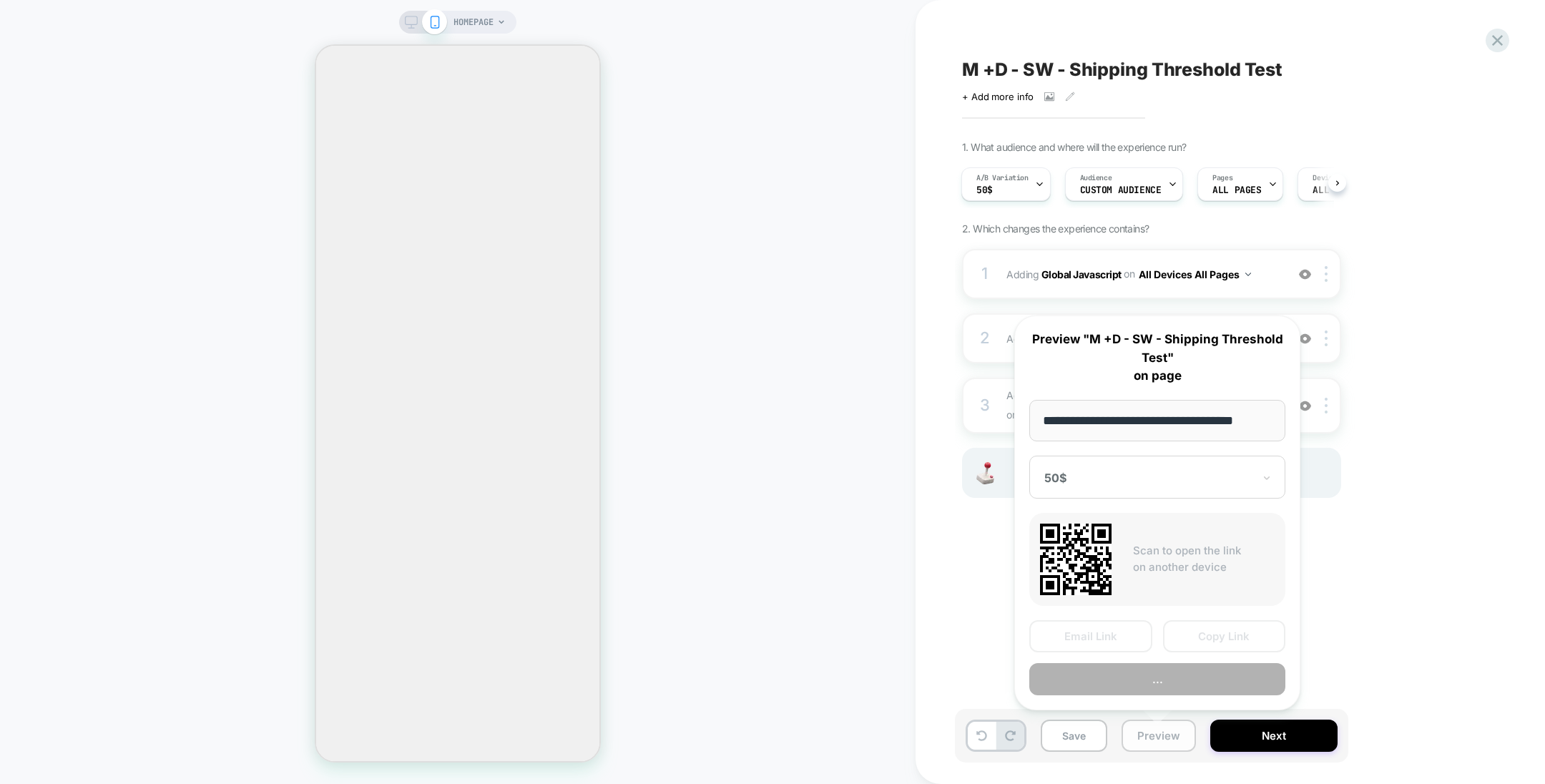
scroll to position [0, 5]
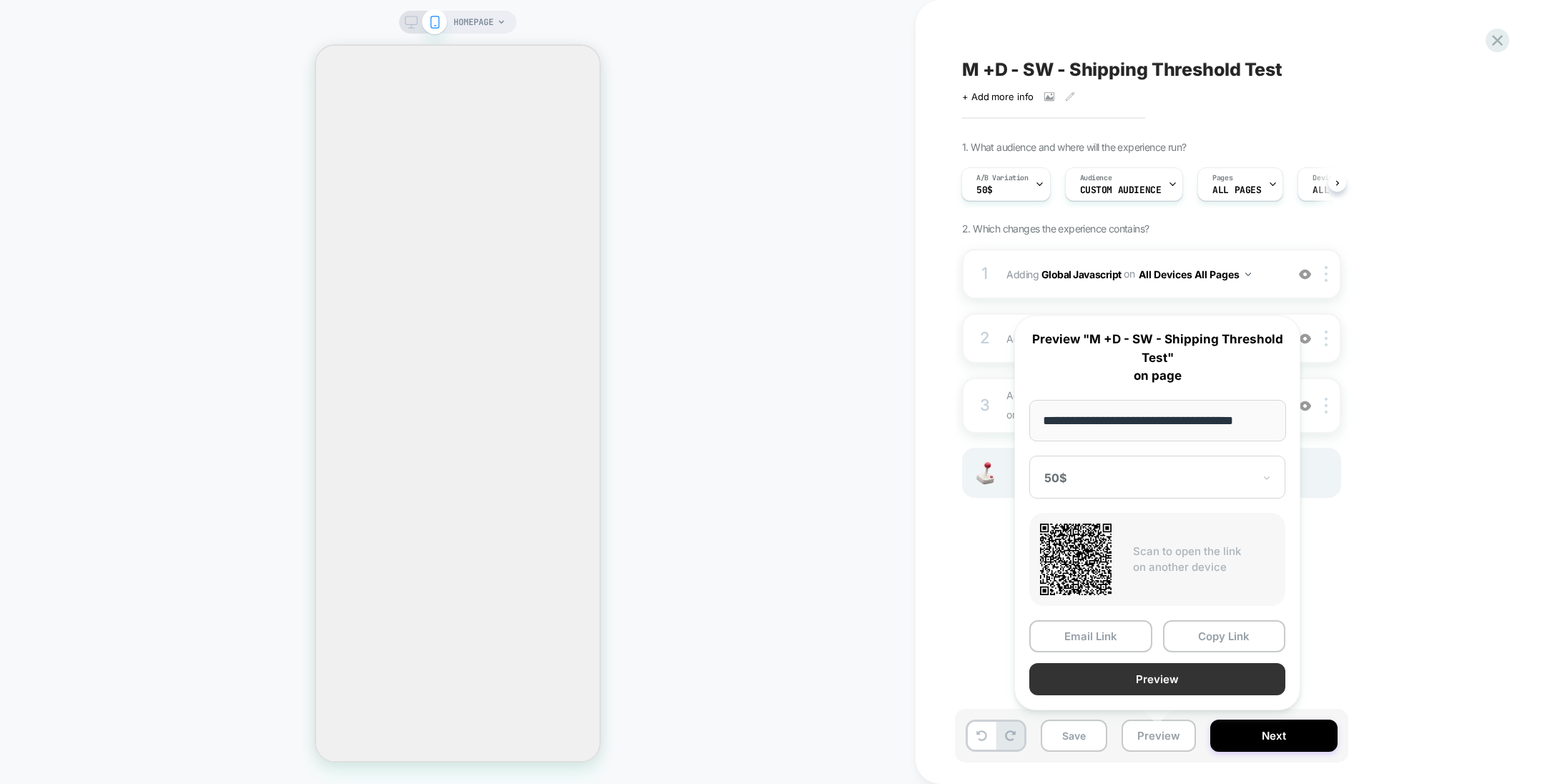
click at [1110, 682] on button "Preview" at bounding box center [1158, 679] width 256 height 32
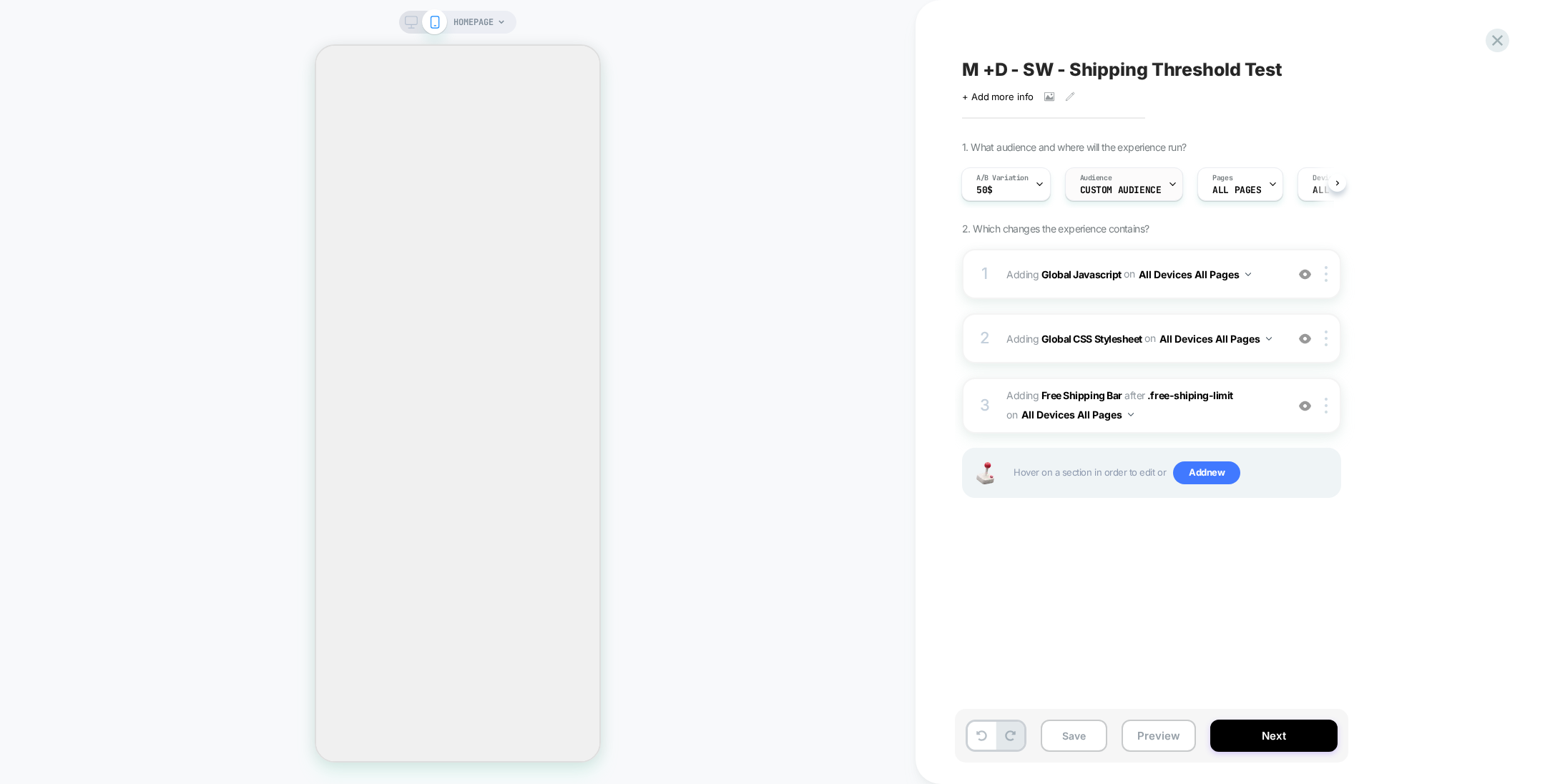
click at [1103, 185] on span "Custom Audience" at bounding box center [1121, 190] width 81 height 10
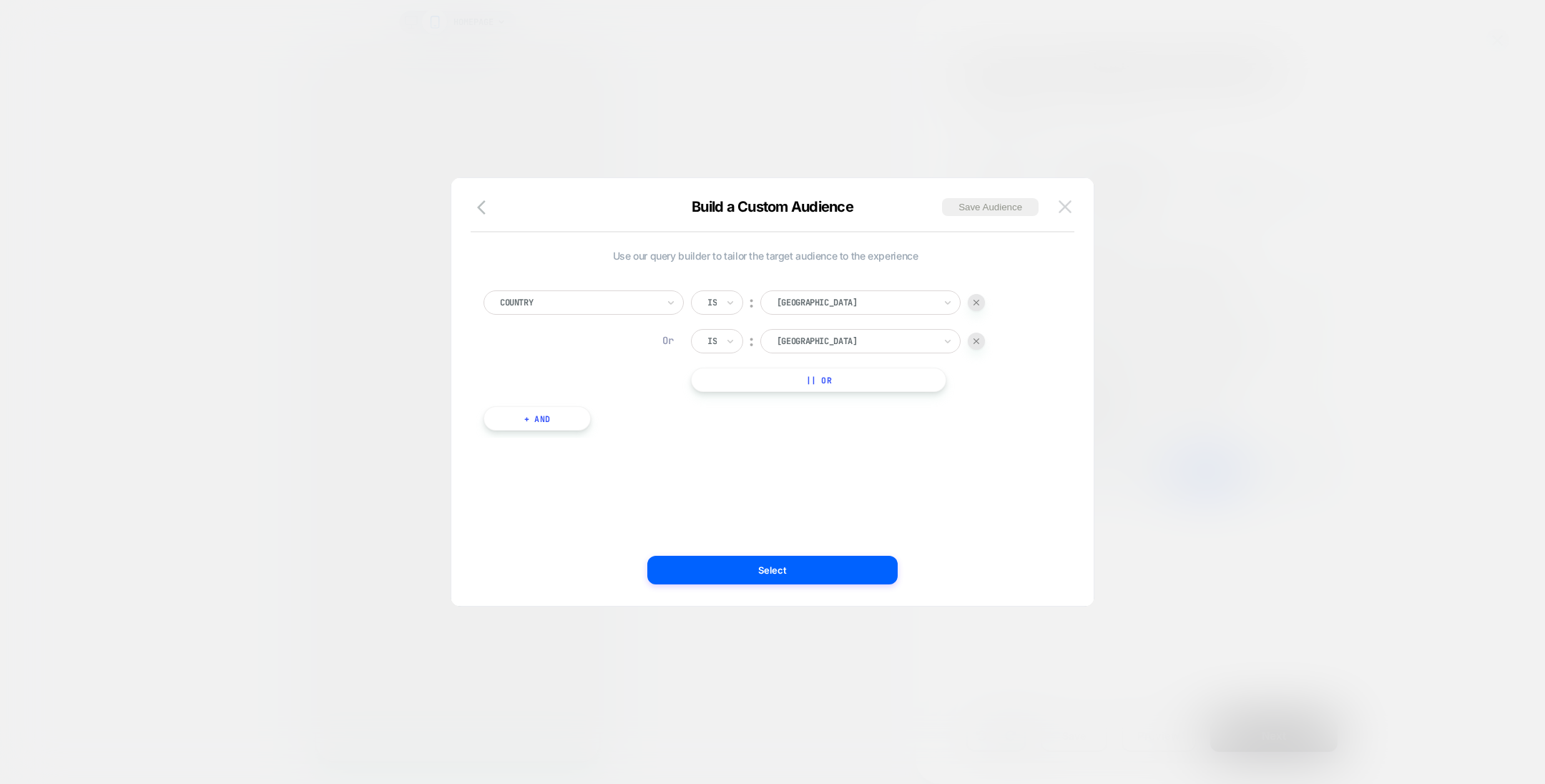
click at [1064, 209] on img at bounding box center [1064, 206] width 13 height 12
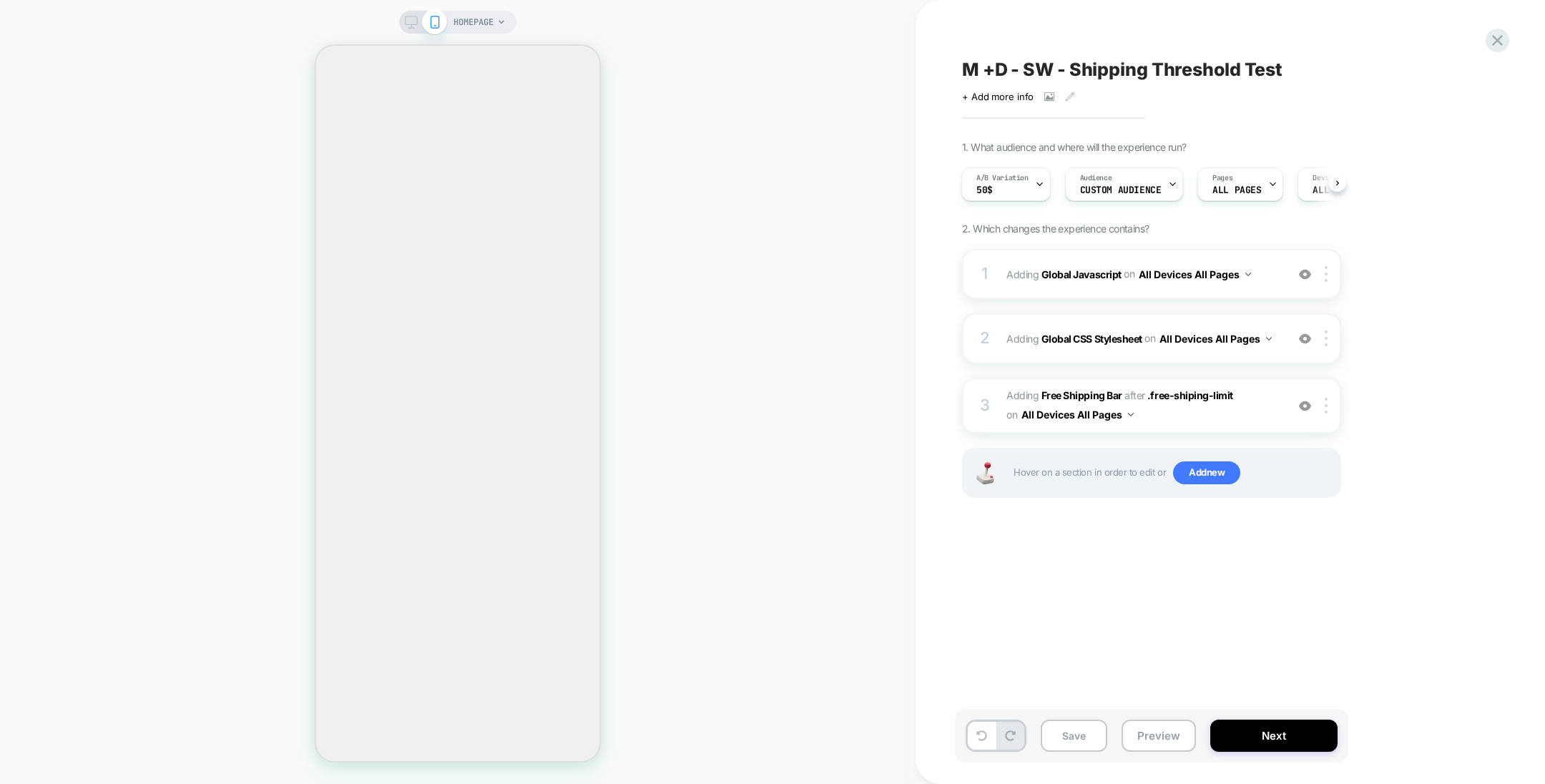
click at [1400, 315] on div "1. What audience and where will the experience run? A/B Variation 50$ Audience …" at bounding box center [1223, 337] width 522 height 392
click at [1157, 738] on button "Preview" at bounding box center [1159, 735] width 75 height 32
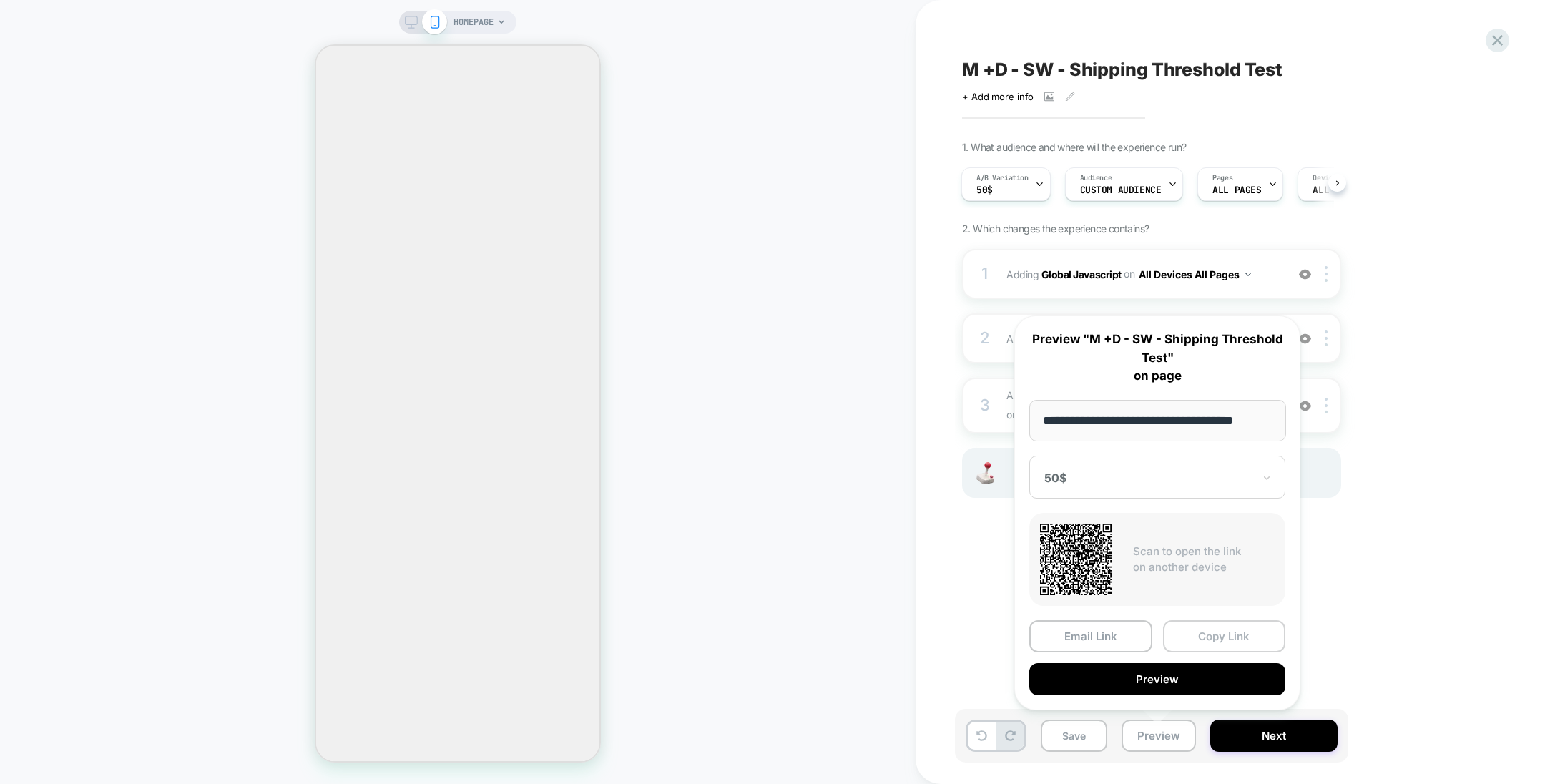
scroll to position [0, 0]
click at [1223, 632] on button "Copy Link" at bounding box center [1224, 636] width 123 height 32
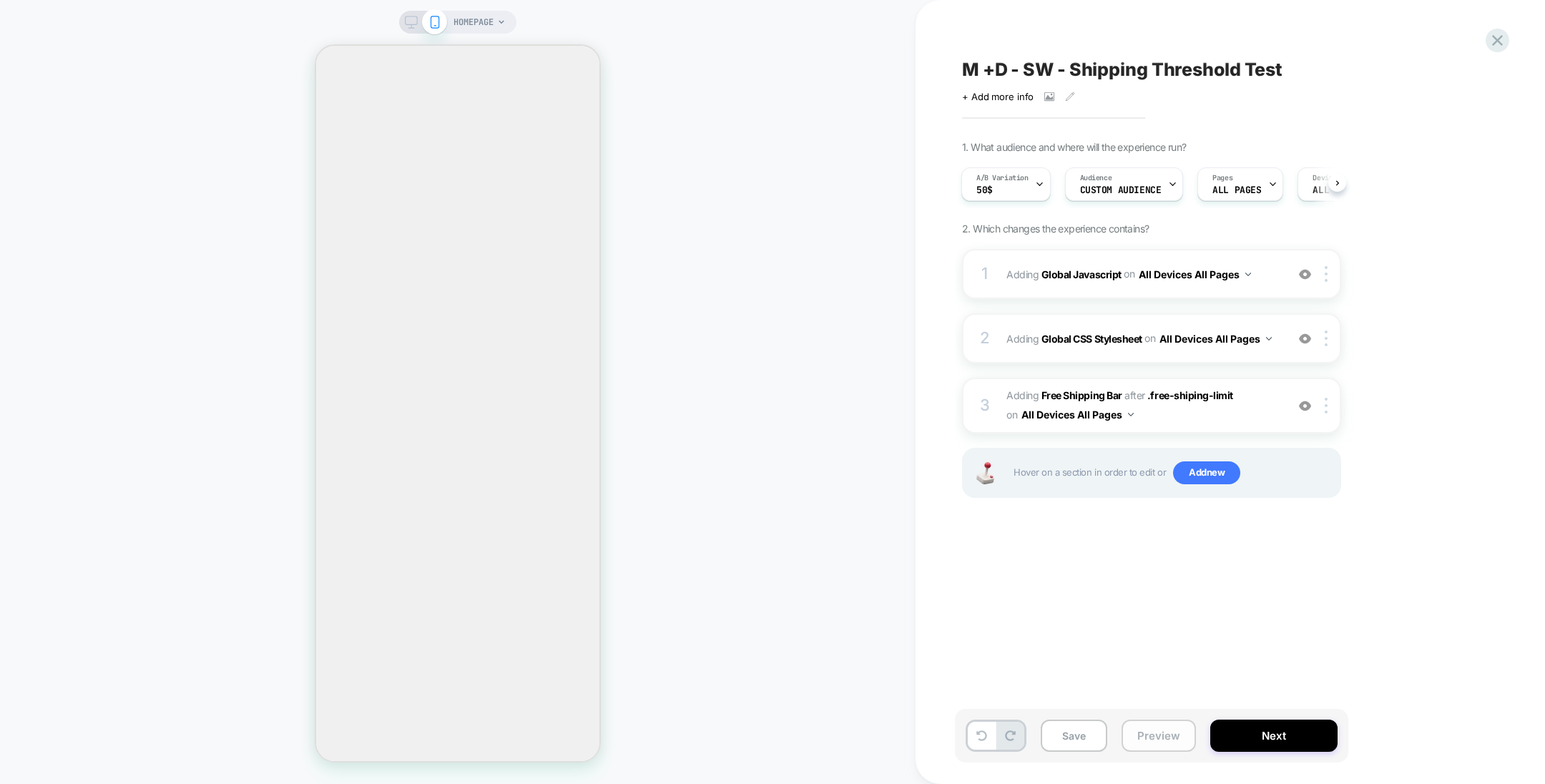
click at [1157, 723] on button "Preview" at bounding box center [1159, 735] width 75 height 32
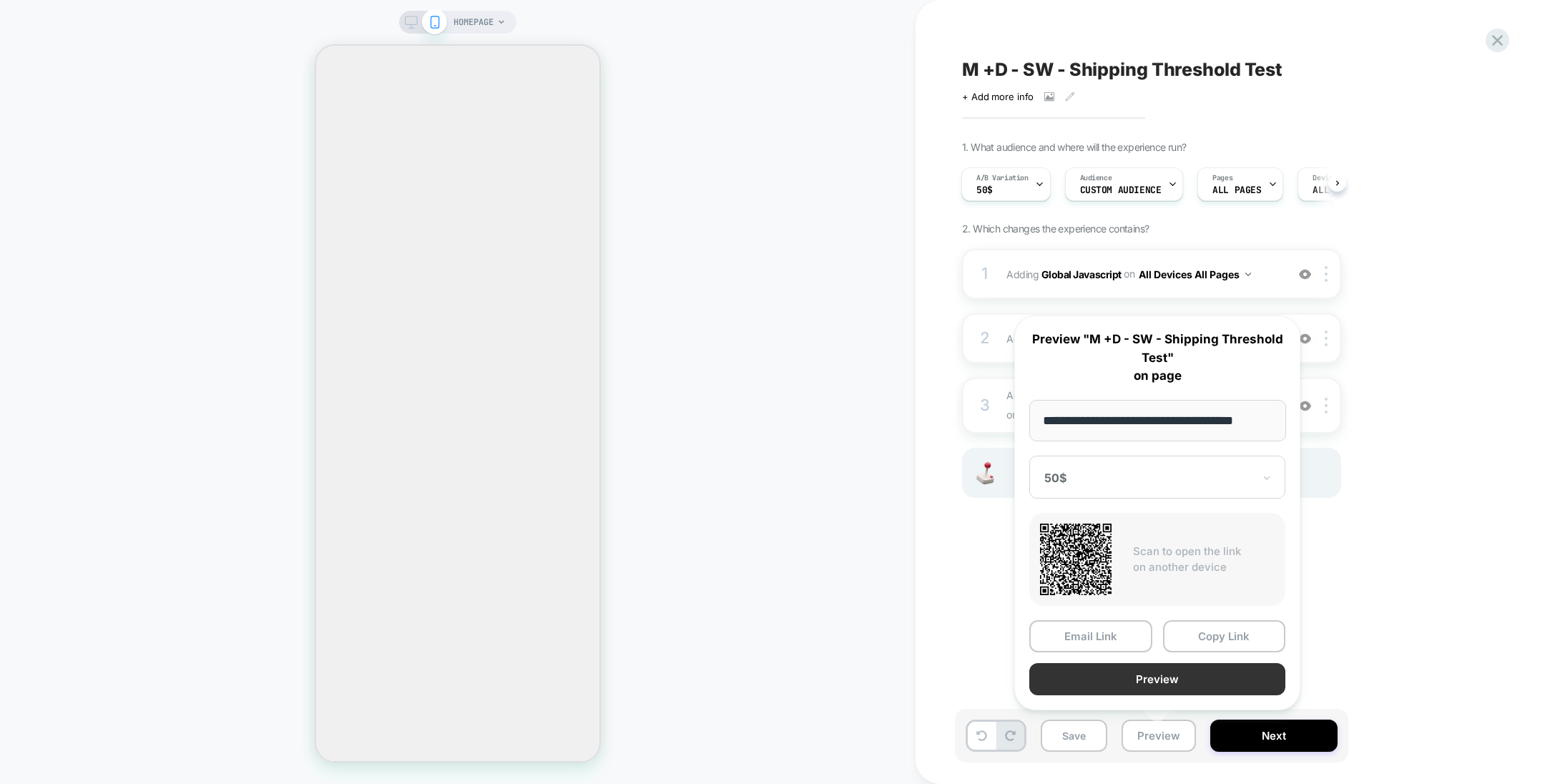
click at [1159, 663] on button "Preview" at bounding box center [1158, 679] width 256 height 32
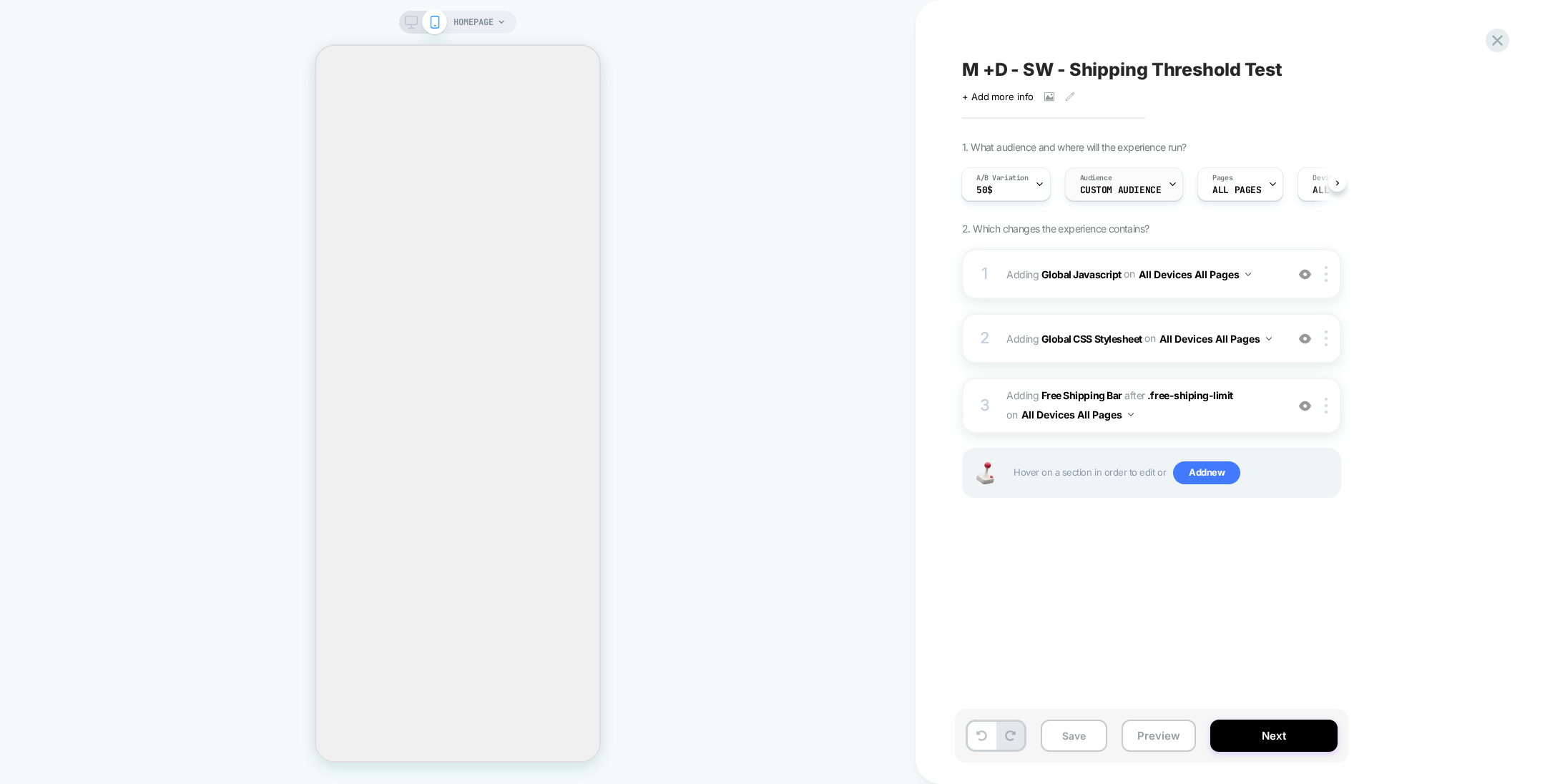
click at [1134, 187] on span "Custom Audience" at bounding box center [1121, 190] width 81 height 10
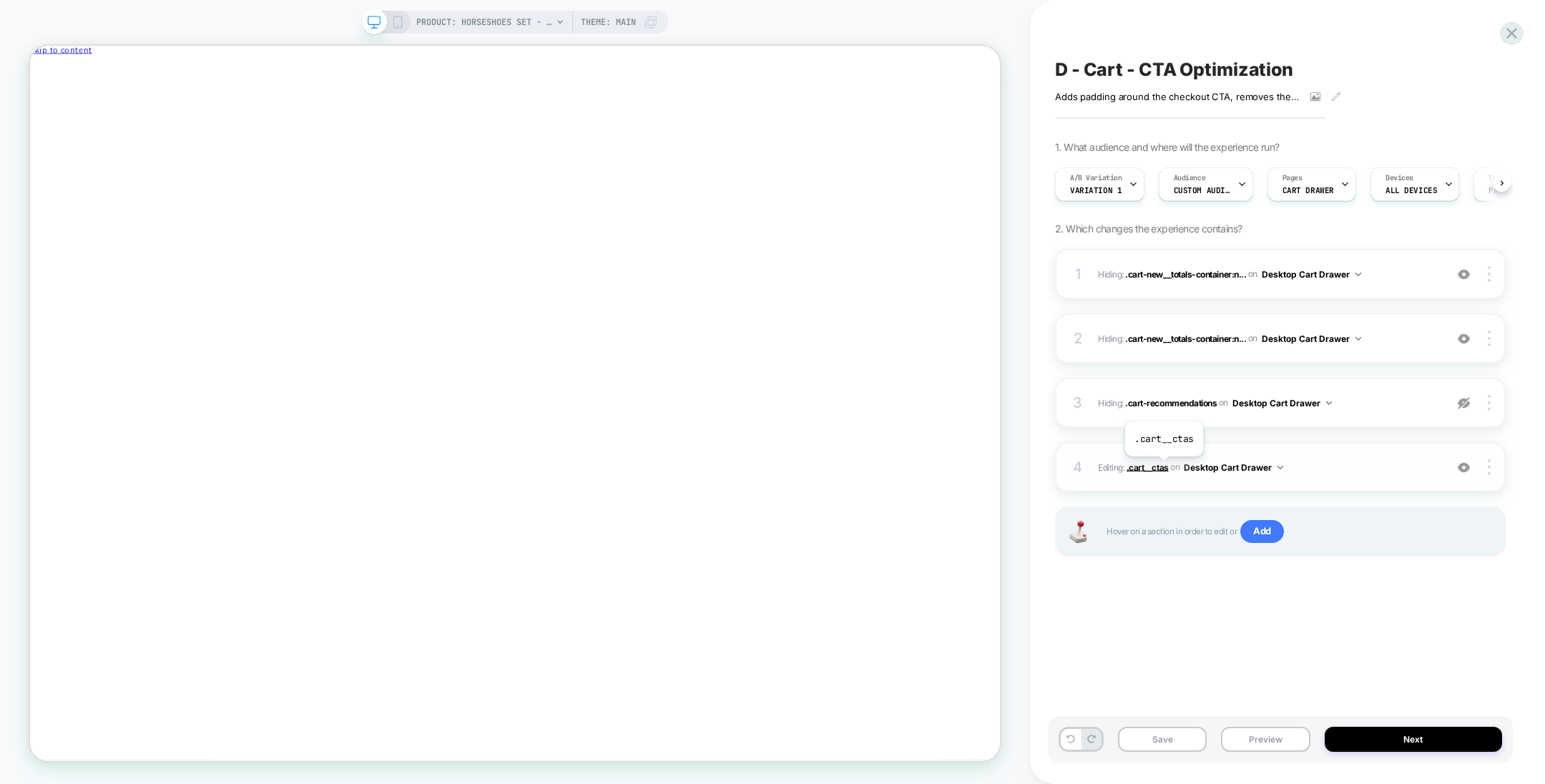
click at [1163, 466] on span ".cart__ctas" at bounding box center [1148, 467] width 42 height 11
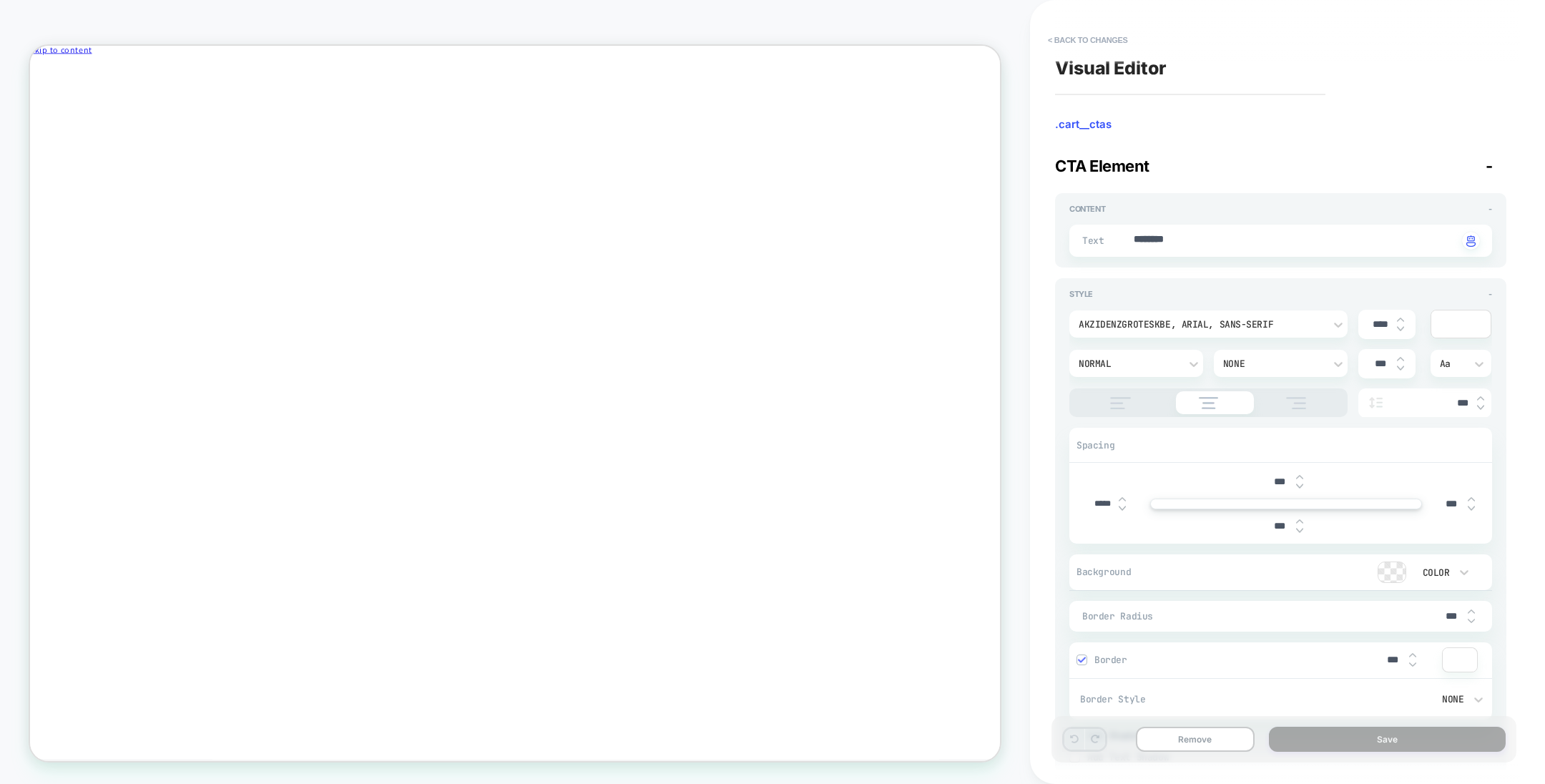
scroll to position [80, 0]
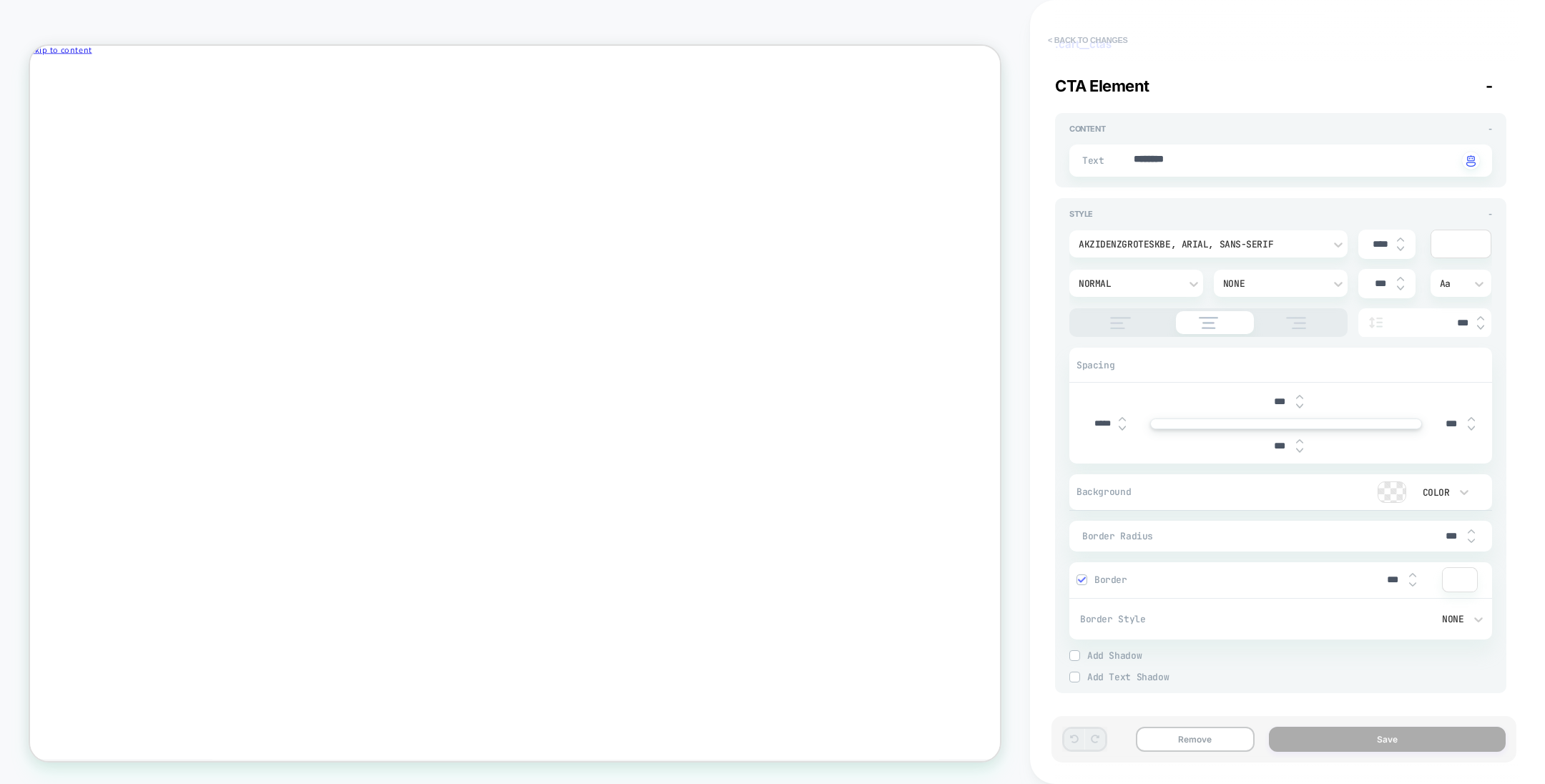
click at [1092, 47] on button "< Back to changes" at bounding box center [1088, 40] width 94 height 23
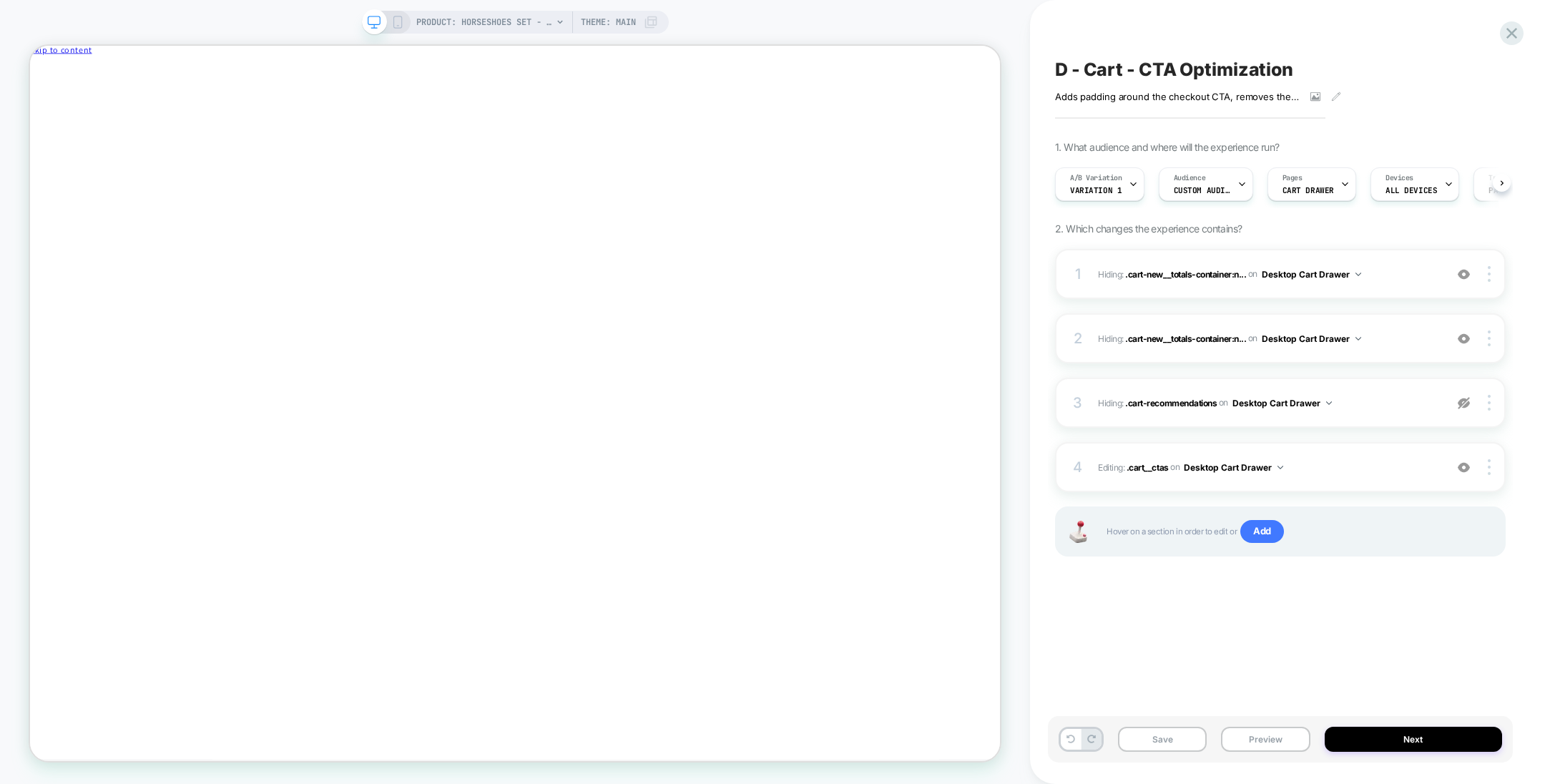
scroll to position [0, 0]
click at [1125, 178] on div "A/B Variation Variation 1" at bounding box center [1096, 184] width 81 height 32
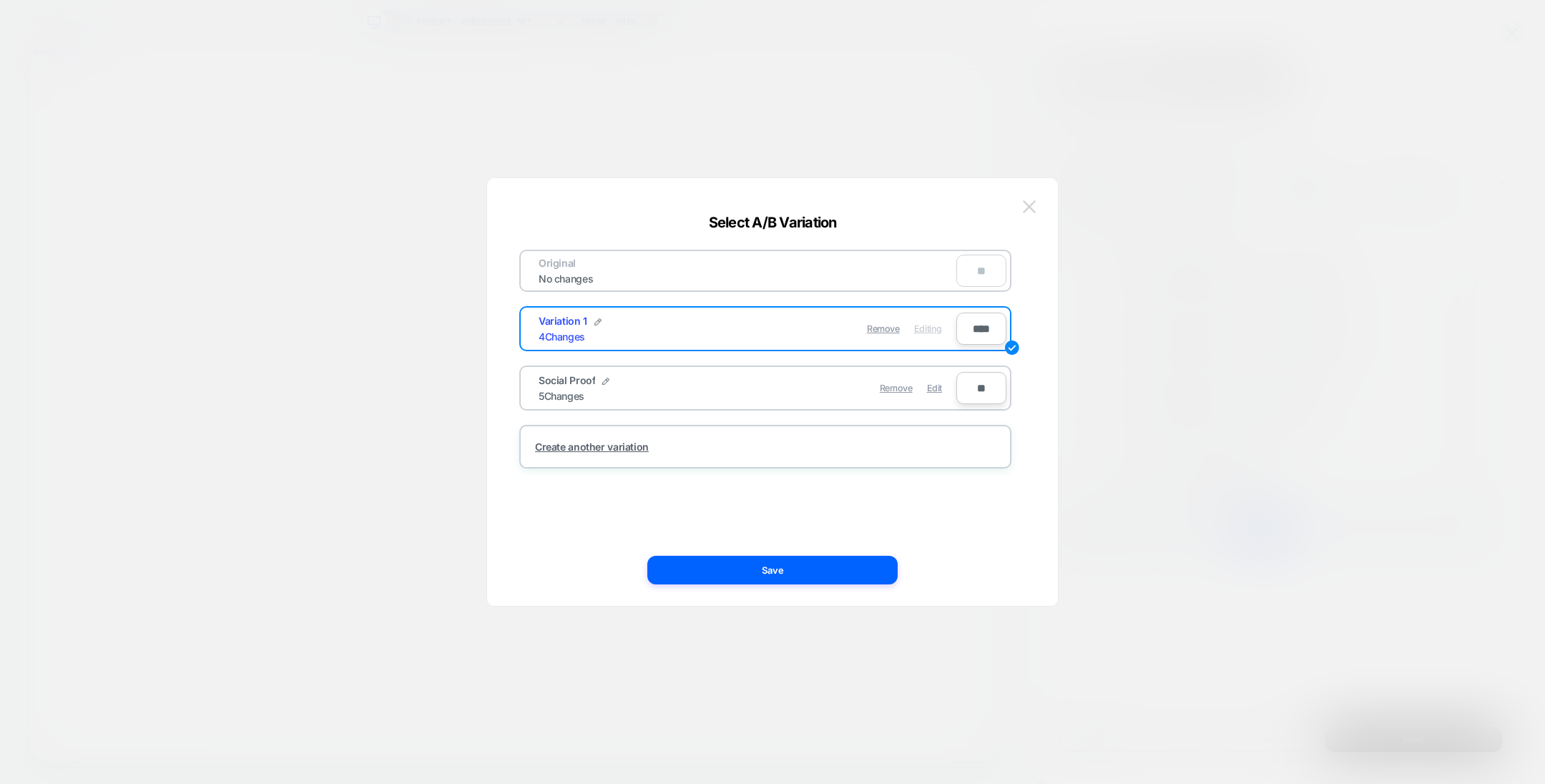
click at [1034, 204] on img at bounding box center [1029, 206] width 13 height 12
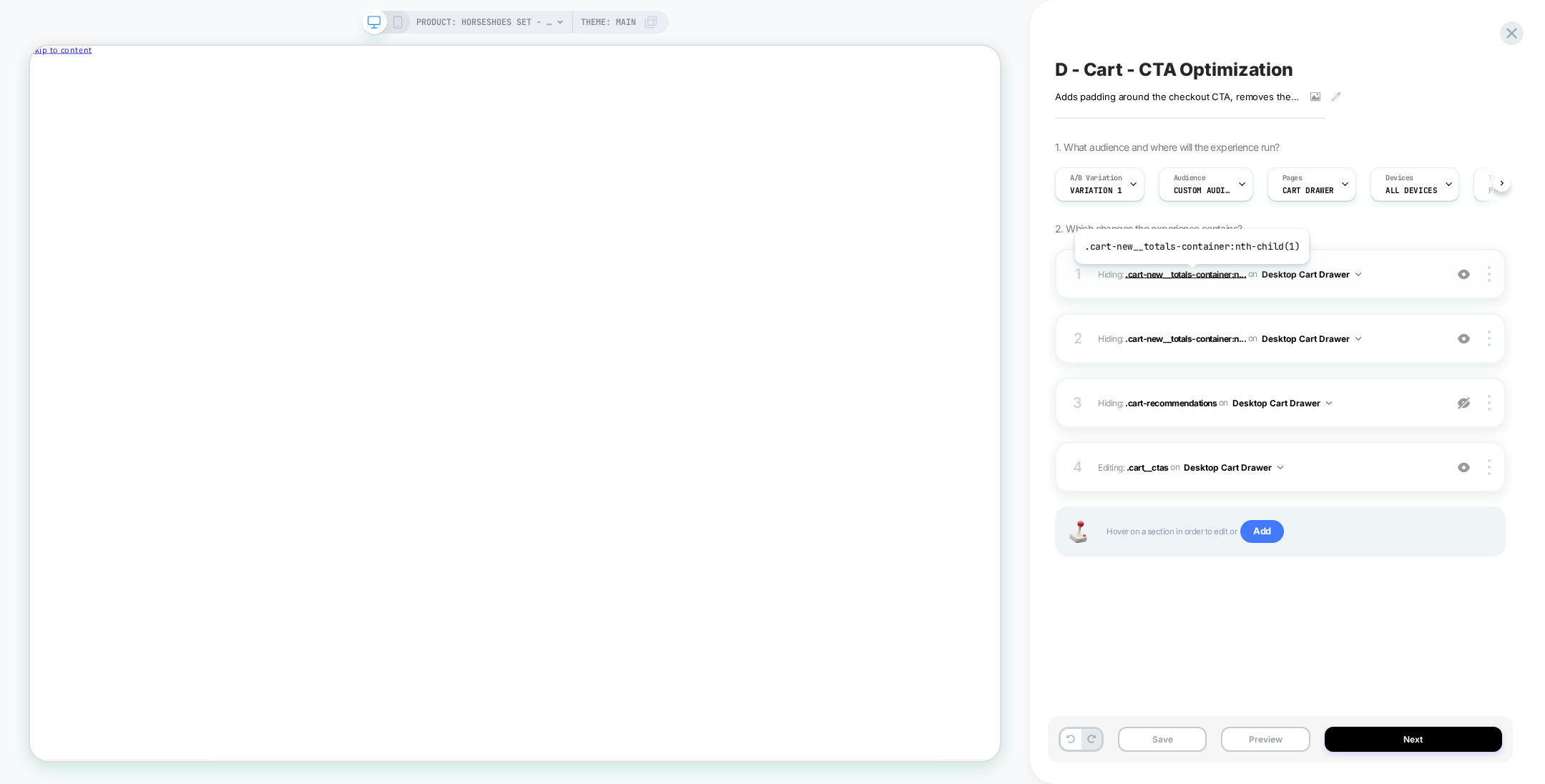
click at [1189, 273] on span ".cart-new__totals-container:n..." at bounding box center [1186, 273] width 121 height 11
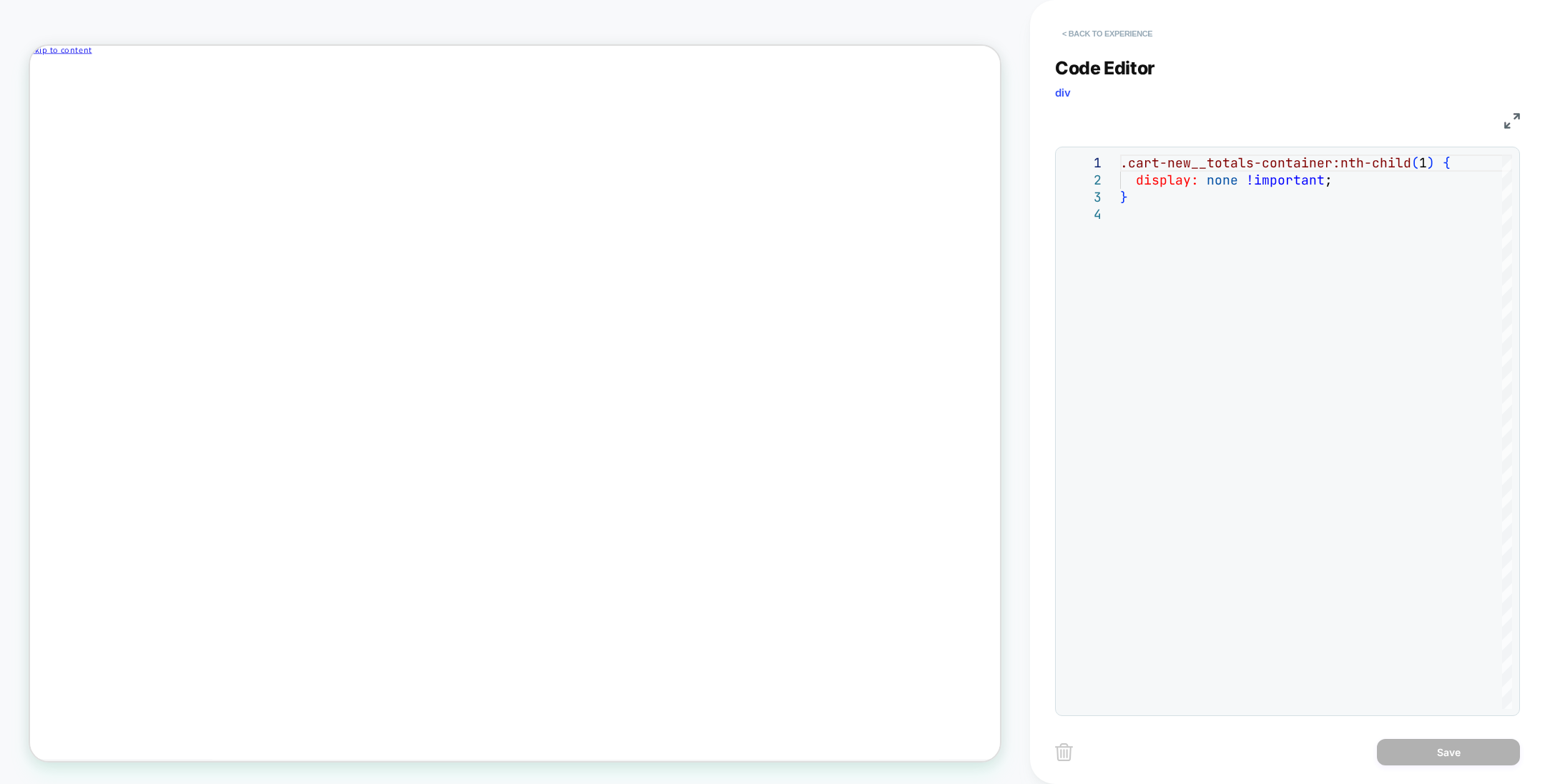
click at [1126, 30] on button "< Back to experience" at bounding box center [1107, 33] width 105 height 23
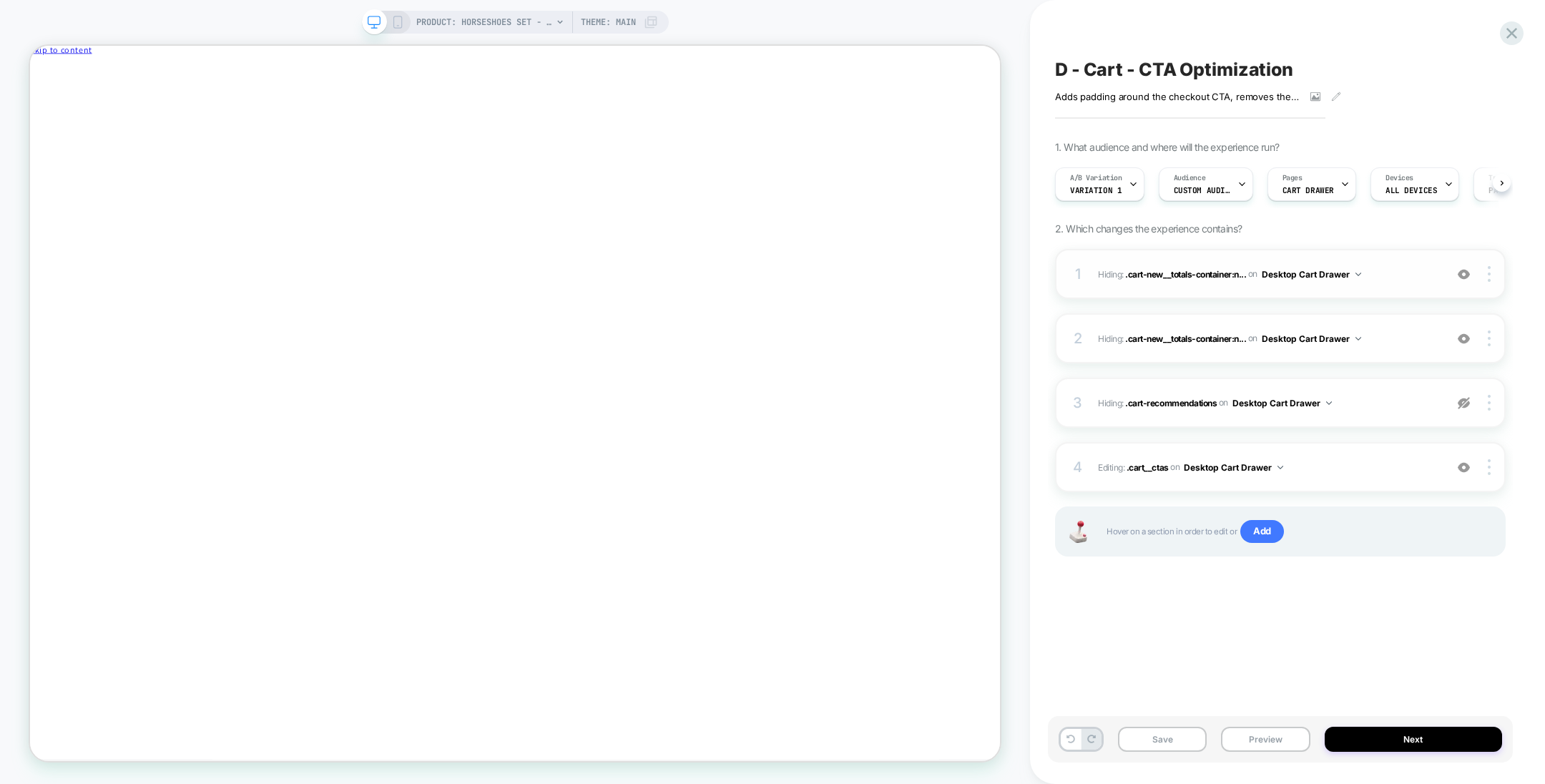
click at [1468, 274] on img at bounding box center [1464, 274] width 12 height 12
click at [1463, 333] on img at bounding box center [1464, 339] width 12 height 12
click at [1492, 276] on div at bounding box center [1492, 273] width 27 height 16
click at [1389, 350] on div "Delete" at bounding box center [1405, 352] width 127 height 38
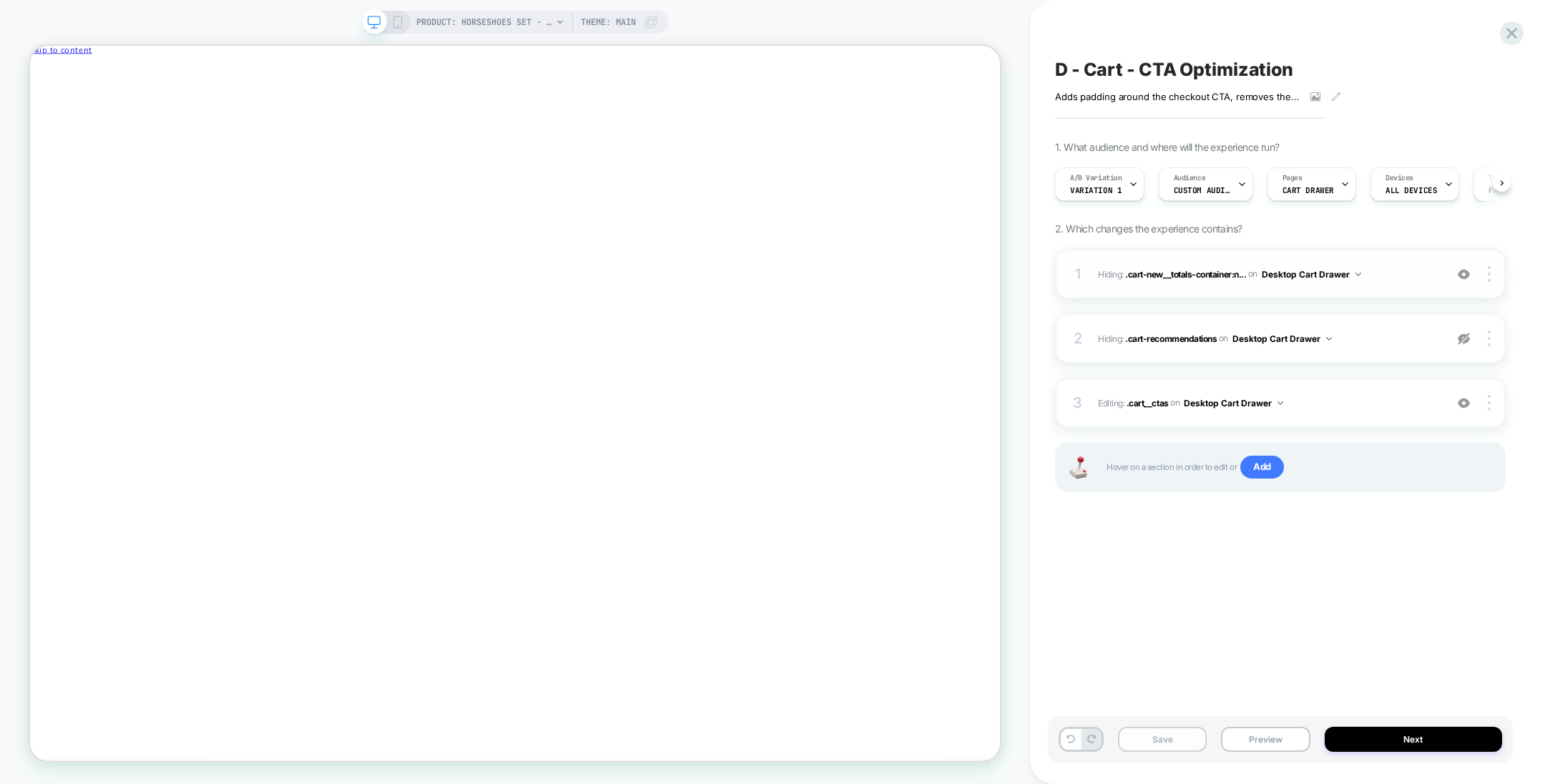
click at [1157, 737] on button "Save" at bounding box center [1162, 739] width 89 height 25
click at [1208, 54] on div "D - Cart - CTA Optimization Adds padding around the checkout CTA, removes the s…" at bounding box center [1280, 392] width 465 height 755
click at [1211, 73] on span "D - Cart - CTA Optimization" at bounding box center [1174, 69] width 238 height 21
click at [1211, 73] on textarea "**********" at bounding box center [1229, 69] width 347 height 21
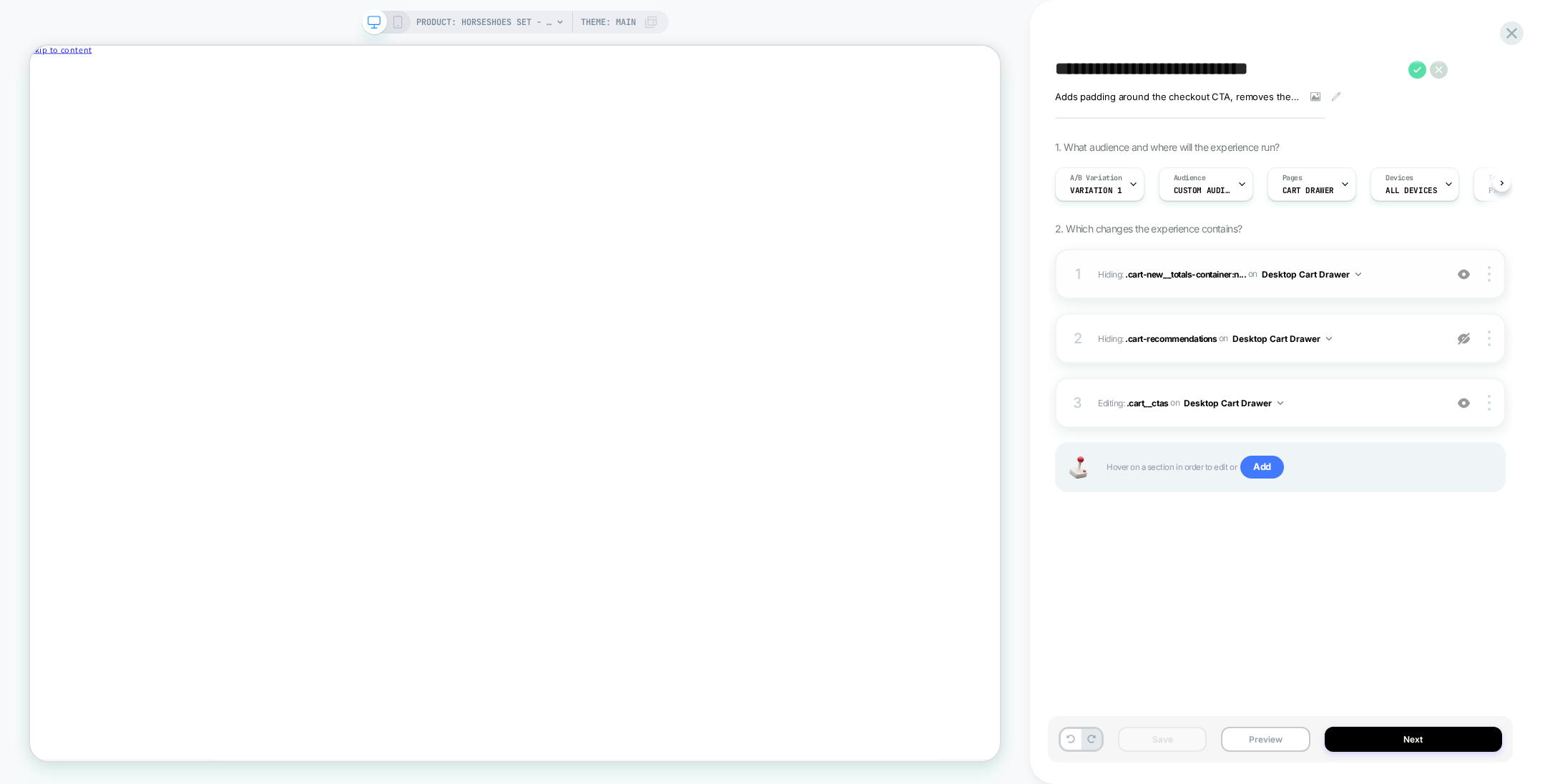
click at [1415, 65] on icon at bounding box center [1418, 70] width 18 height 18
click at [1520, 26] on icon at bounding box center [1512, 33] width 20 height 20
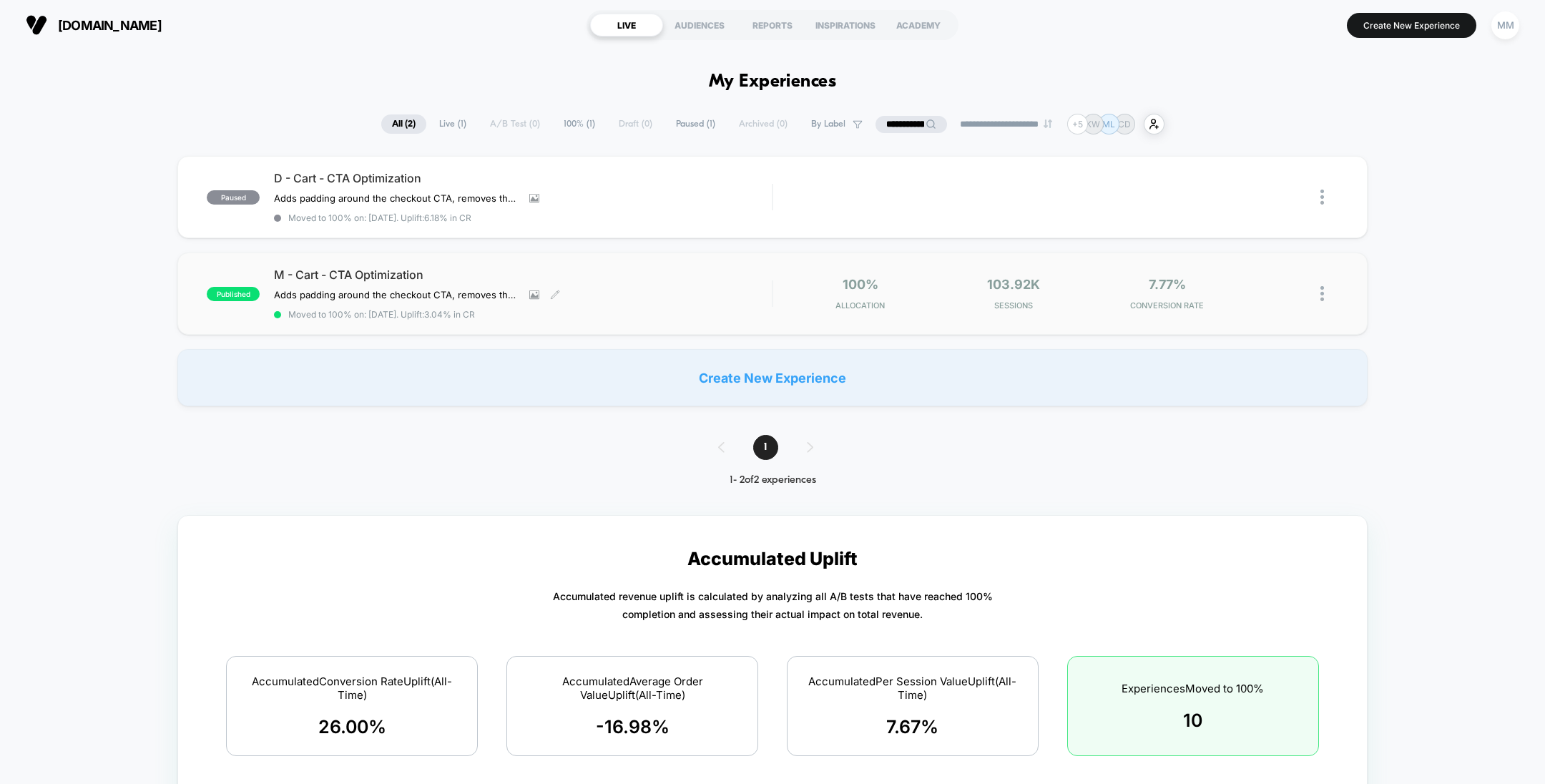
click at [640, 305] on div "M - Cart - CTA Optimization Adds padding around the checkout CTA, removes the s…" at bounding box center [523, 293] width 498 height 52
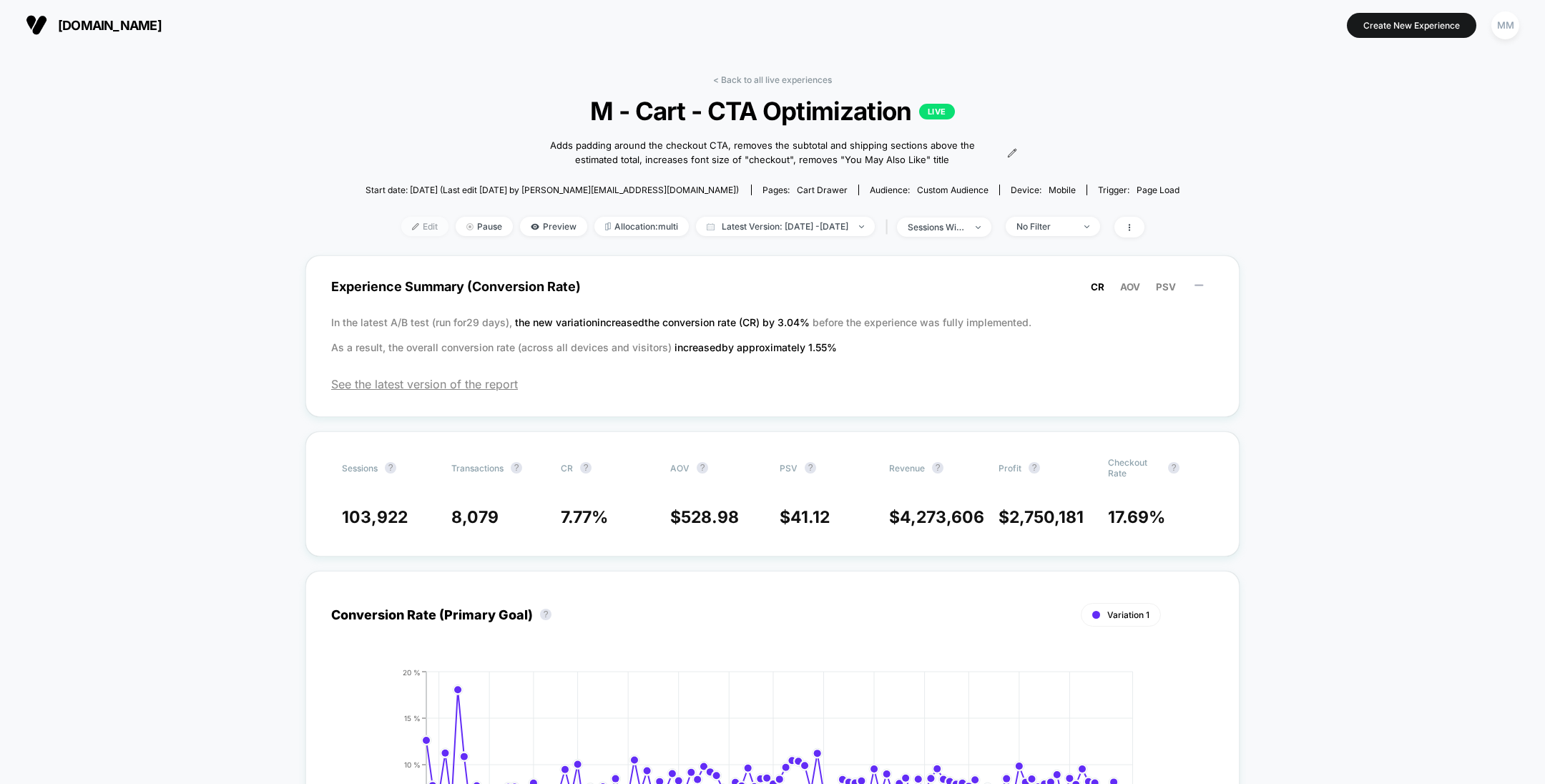
click at [402, 220] on span "Edit" at bounding box center [425, 227] width 47 height 20
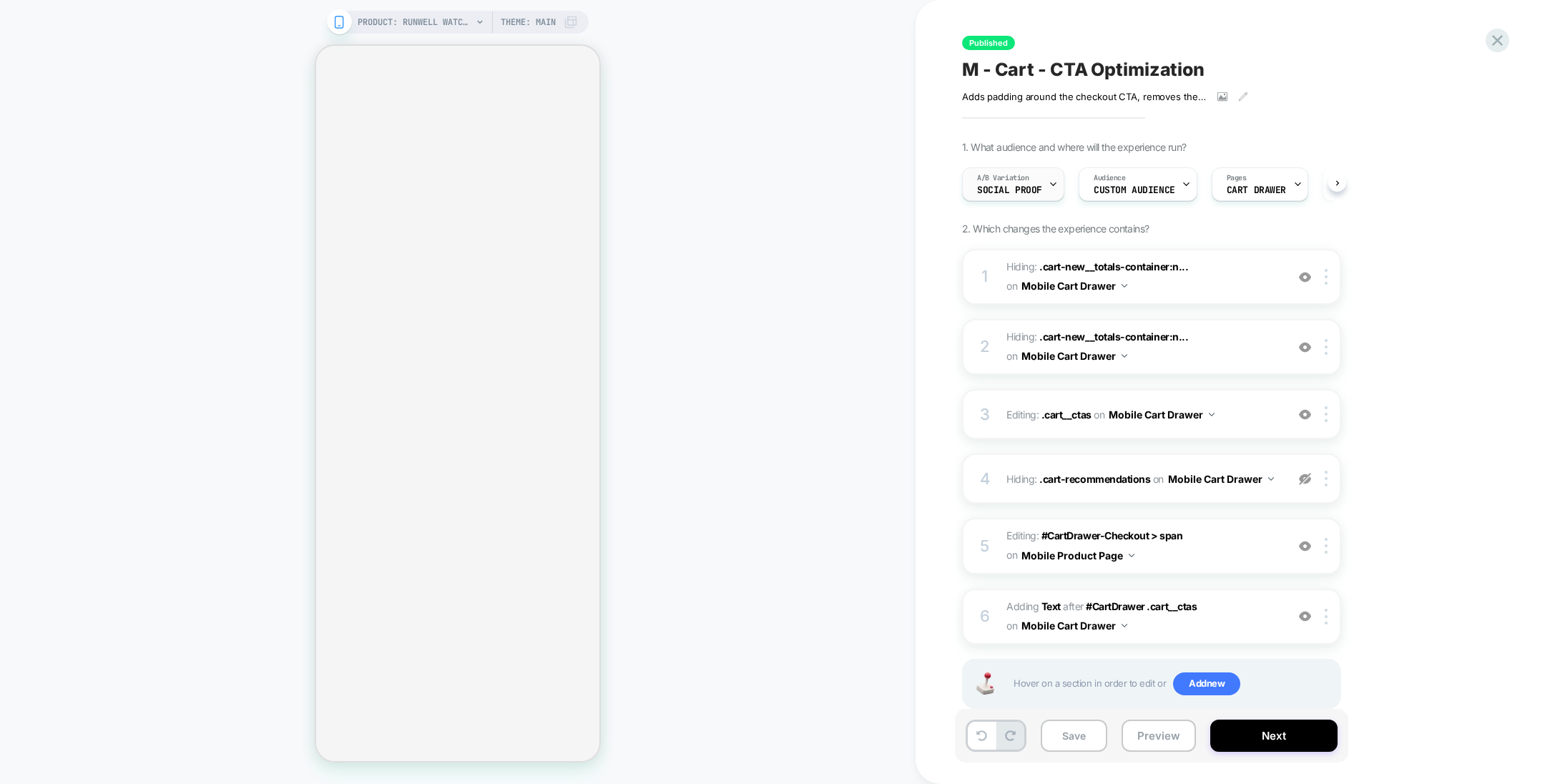
click at [1049, 185] on icon at bounding box center [1053, 184] width 9 height 9
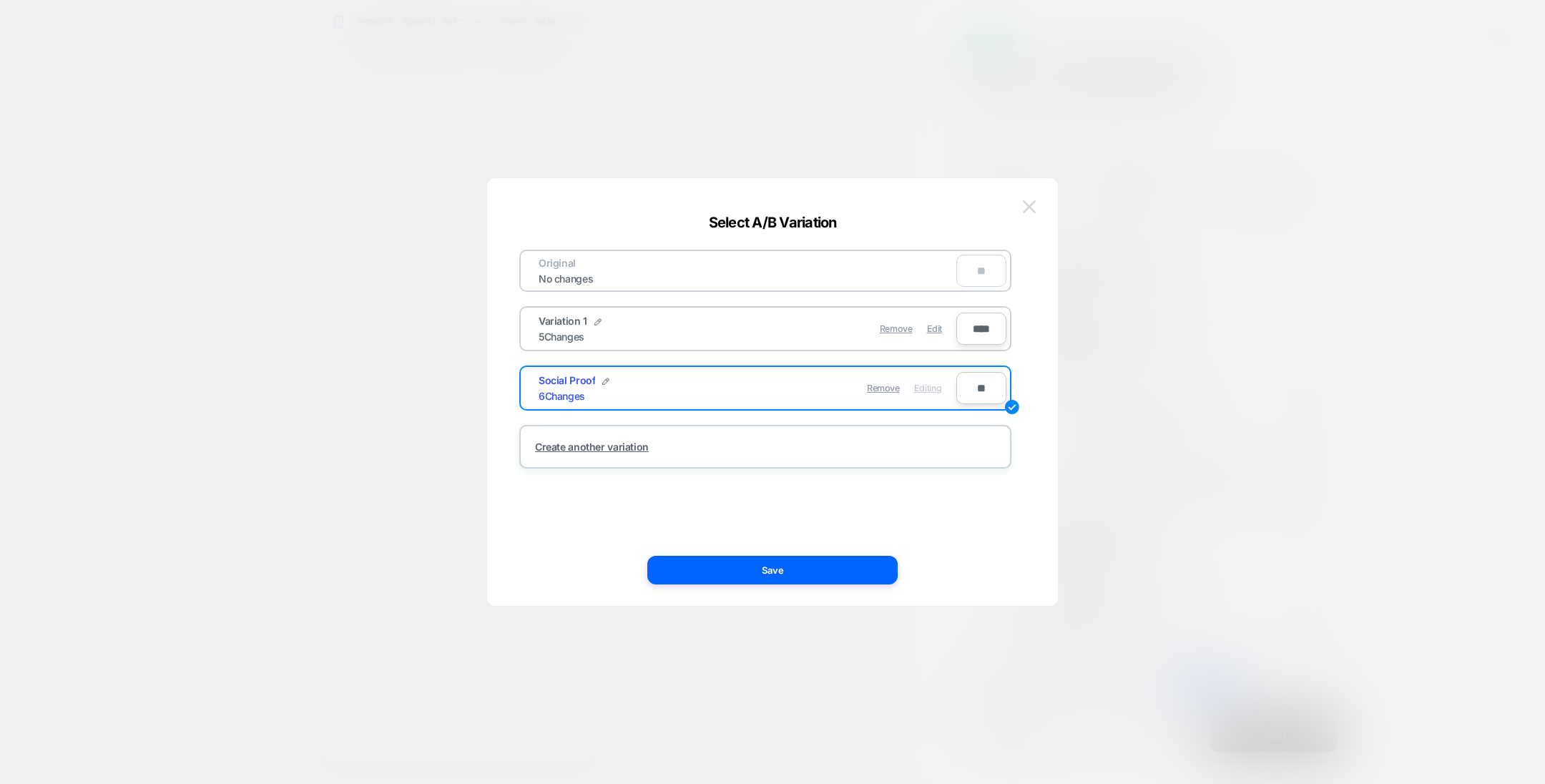
click at [1026, 205] on img at bounding box center [1029, 206] width 13 height 12
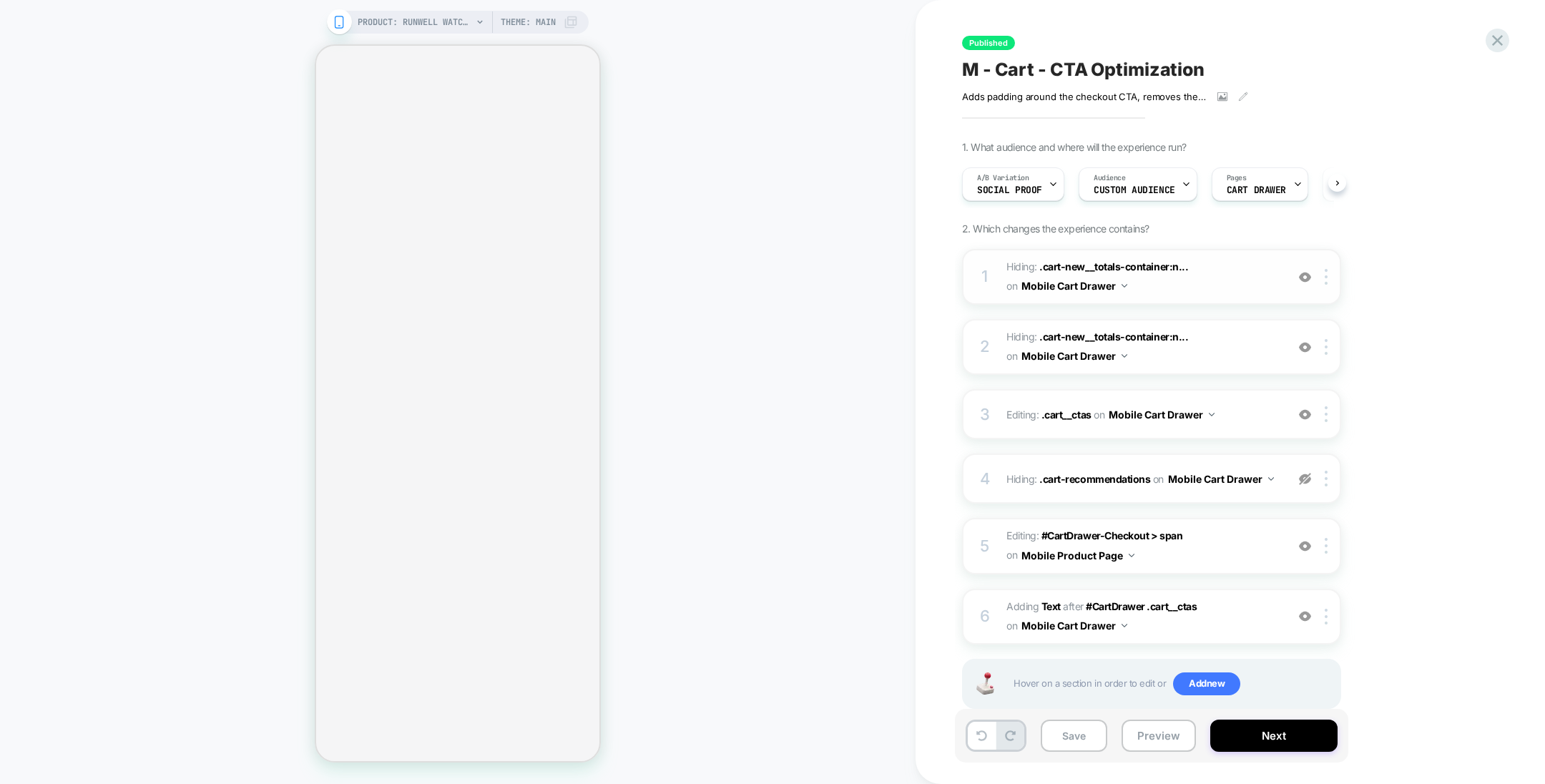
click at [1309, 276] on img at bounding box center [1305, 277] width 12 height 12
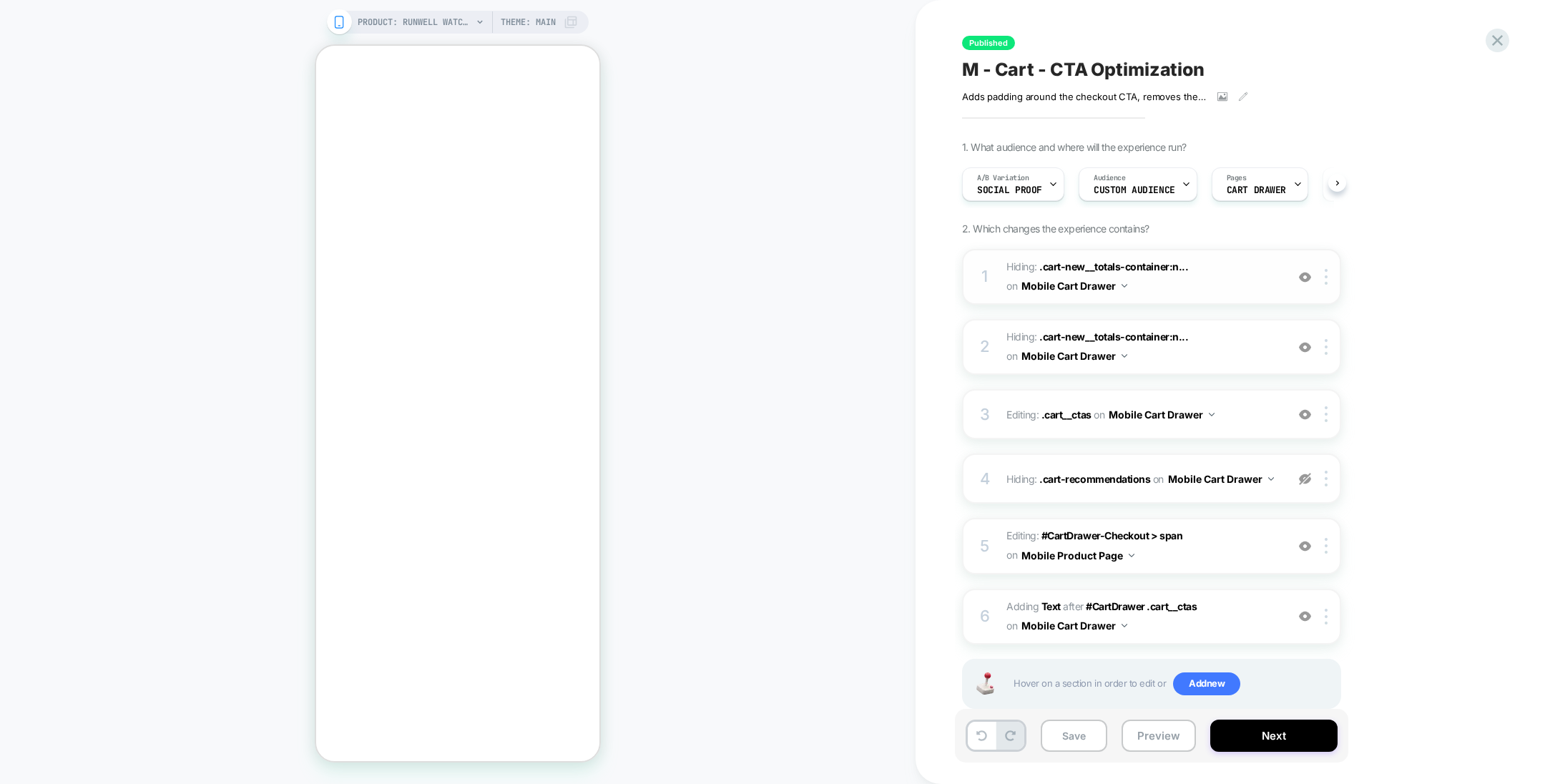
click at [1307, 271] on img at bounding box center [1305, 277] width 12 height 12
click at [1305, 273] on img at bounding box center [1305, 277] width 12 height 12
click at [1021, 175] on span "A/B Variation" at bounding box center [1003, 178] width 52 height 10
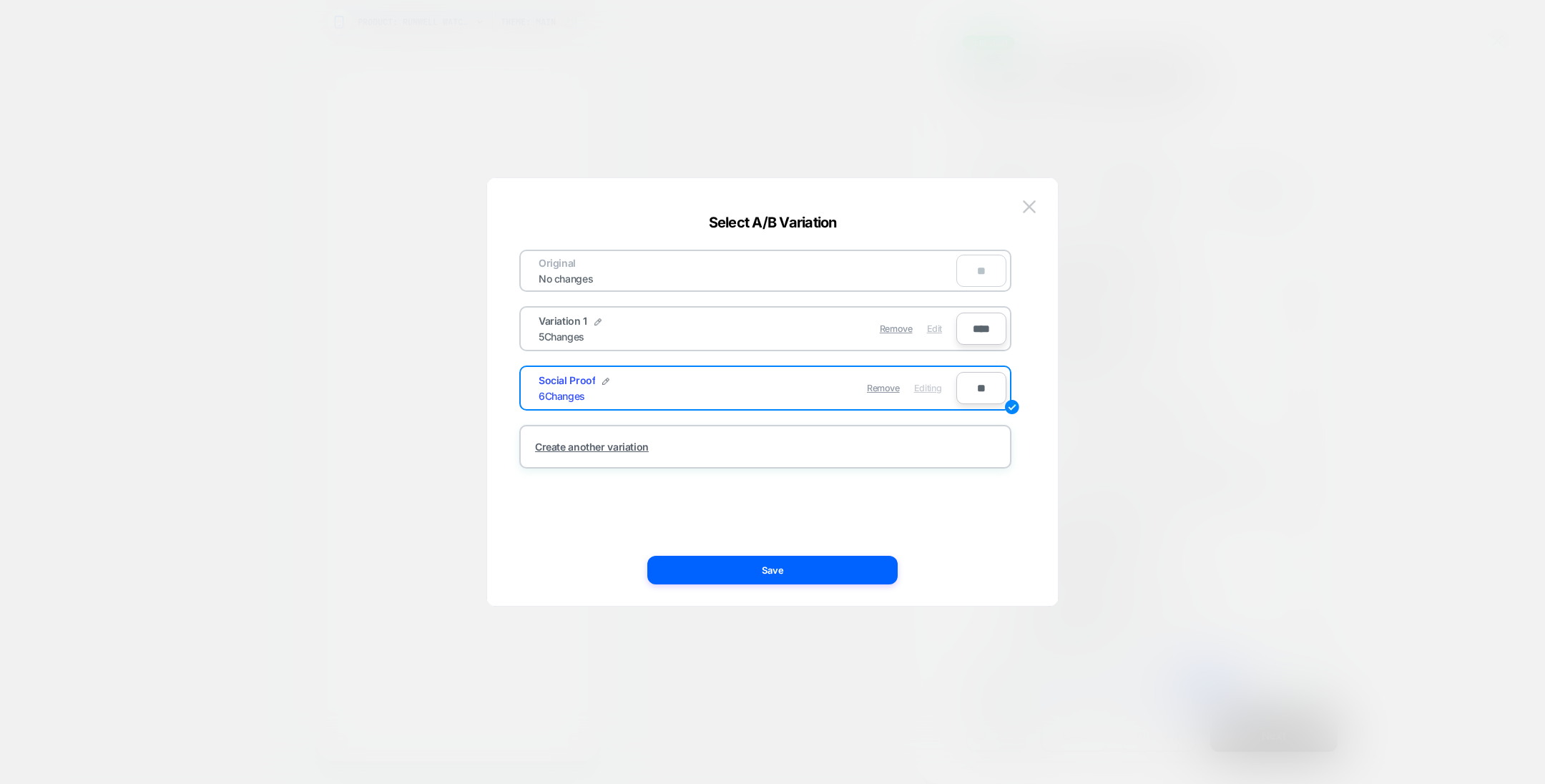
click at [934, 323] on span "Edit" at bounding box center [935, 328] width 15 height 11
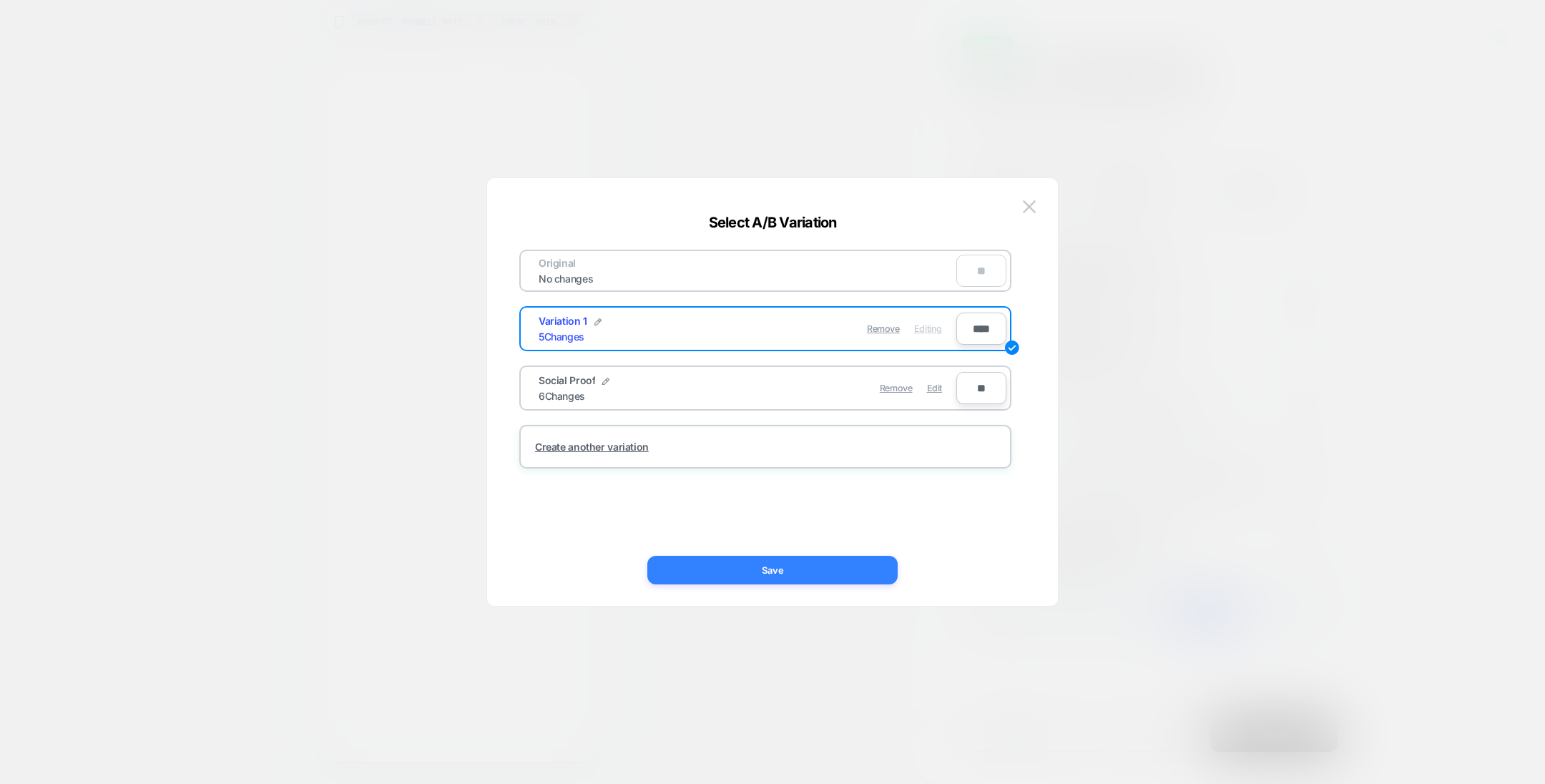
click at [826, 574] on button "Save" at bounding box center [772, 570] width 250 height 29
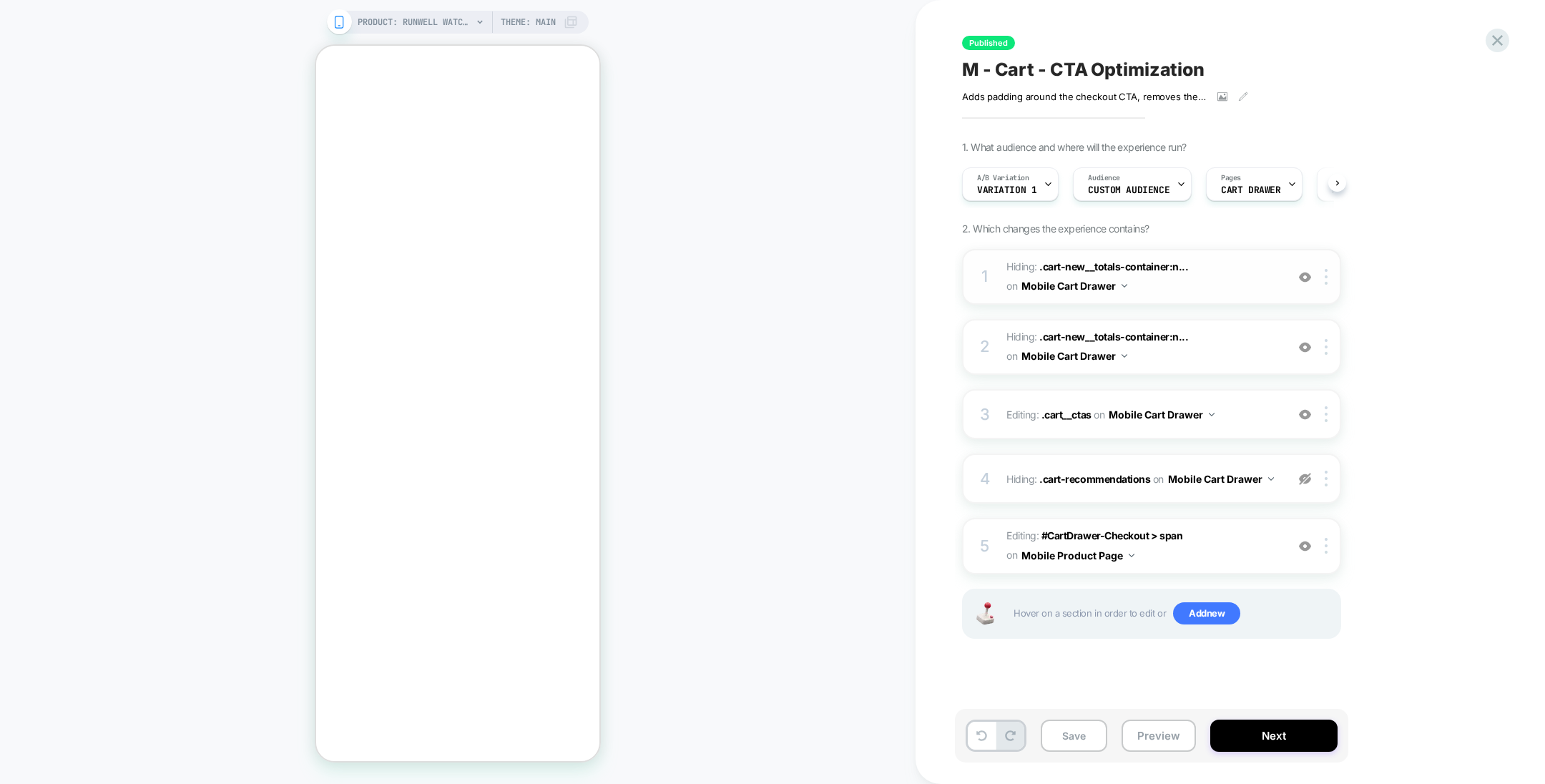
click at [1305, 273] on img at bounding box center [1305, 277] width 12 height 12
click at [1311, 480] on img at bounding box center [1305, 479] width 12 height 12
click at [1305, 553] on div "5 Editing : #CartDrawer-Checkout > span #CartDrawer-Checkout > span on Mobile P…" at bounding box center [1151, 546] width 379 height 56
type textarea "*"
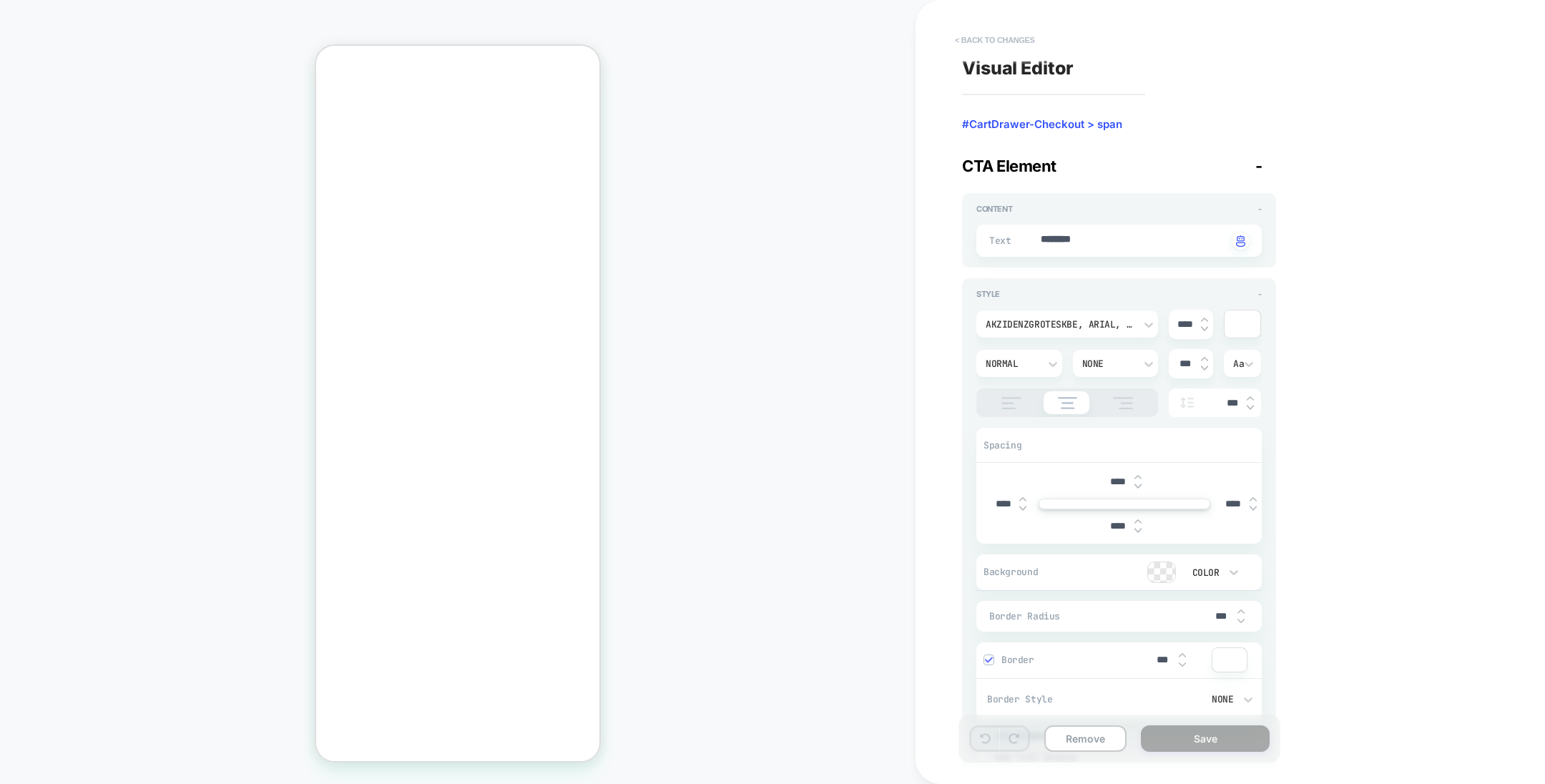
click at [1000, 39] on button "< Back to changes" at bounding box center [994, 40] width 94 height 23
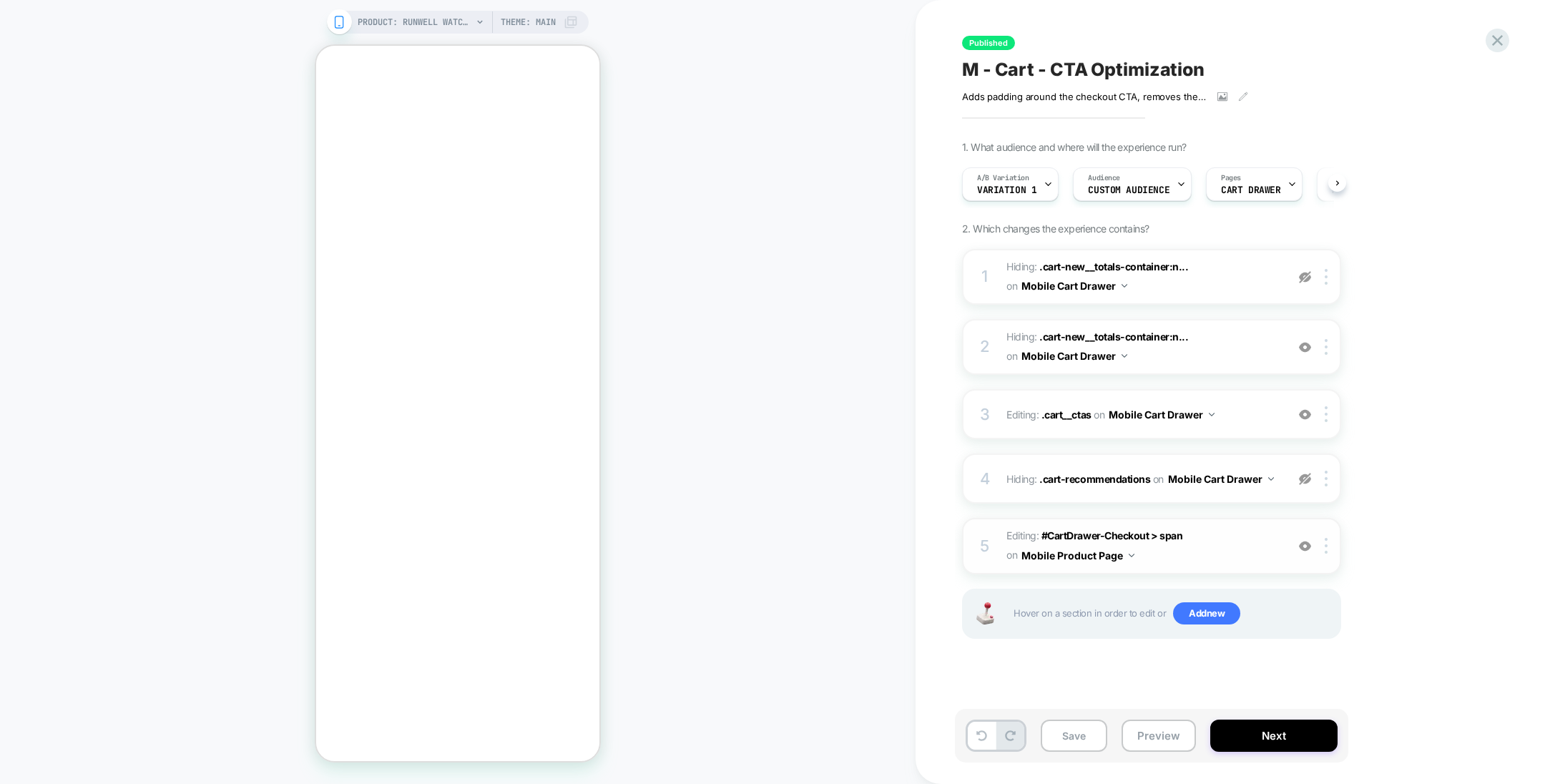
click at [1307, 543] on img at bounding box center [1305, 546] width 12 height 12
click at [1306, 408] on img at bounding box center [1305, 414] width 12 height 12
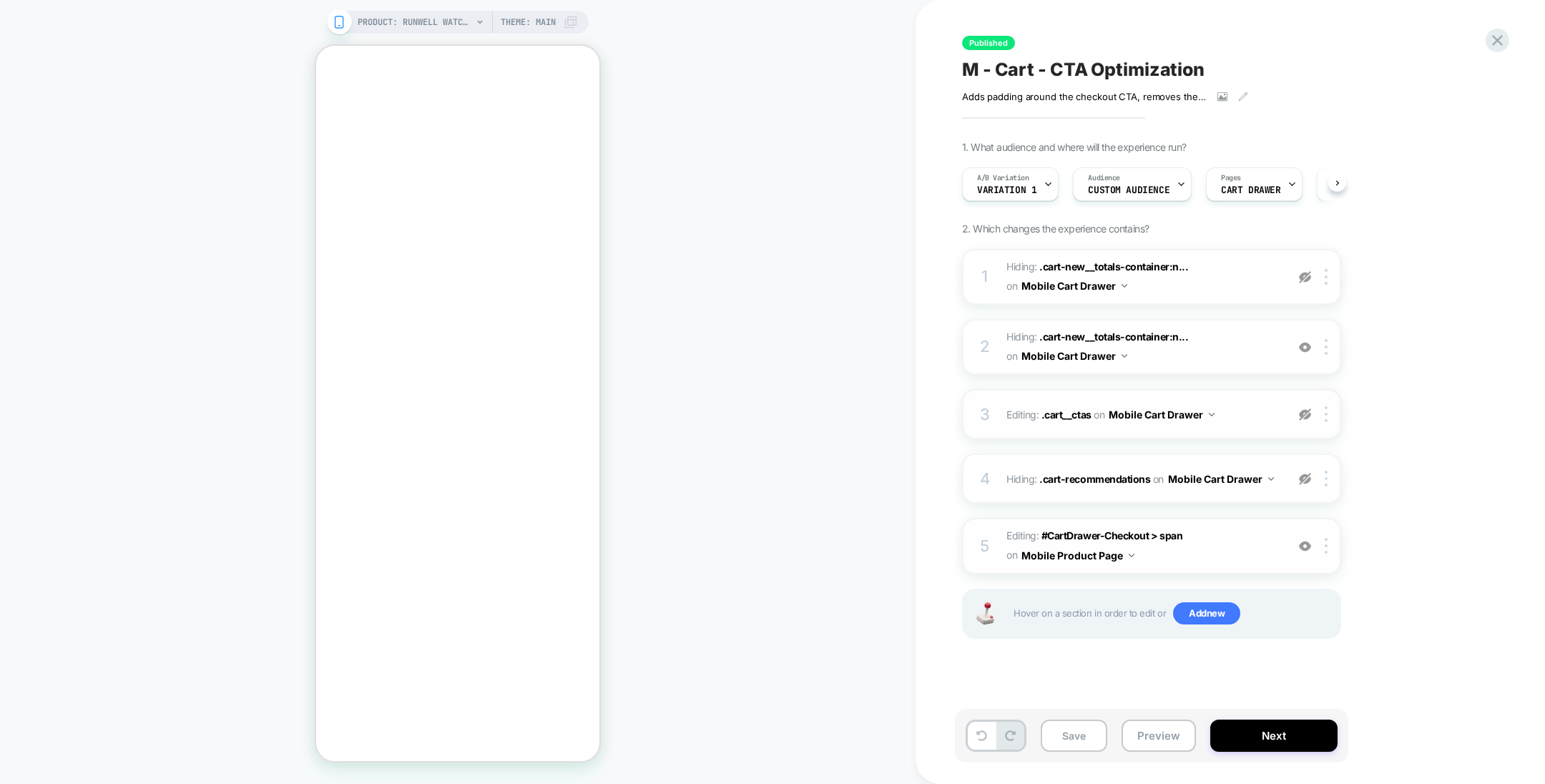
click at [1306, 408] on img at bounding box center [1305, 414] width 12 height 12
click at [1306, 349] on img at bounding box center [1305, 347] width 12 height 12
click at [1098, 744] on button "Save" at bounding box center [1074, 735] width 66 height 32
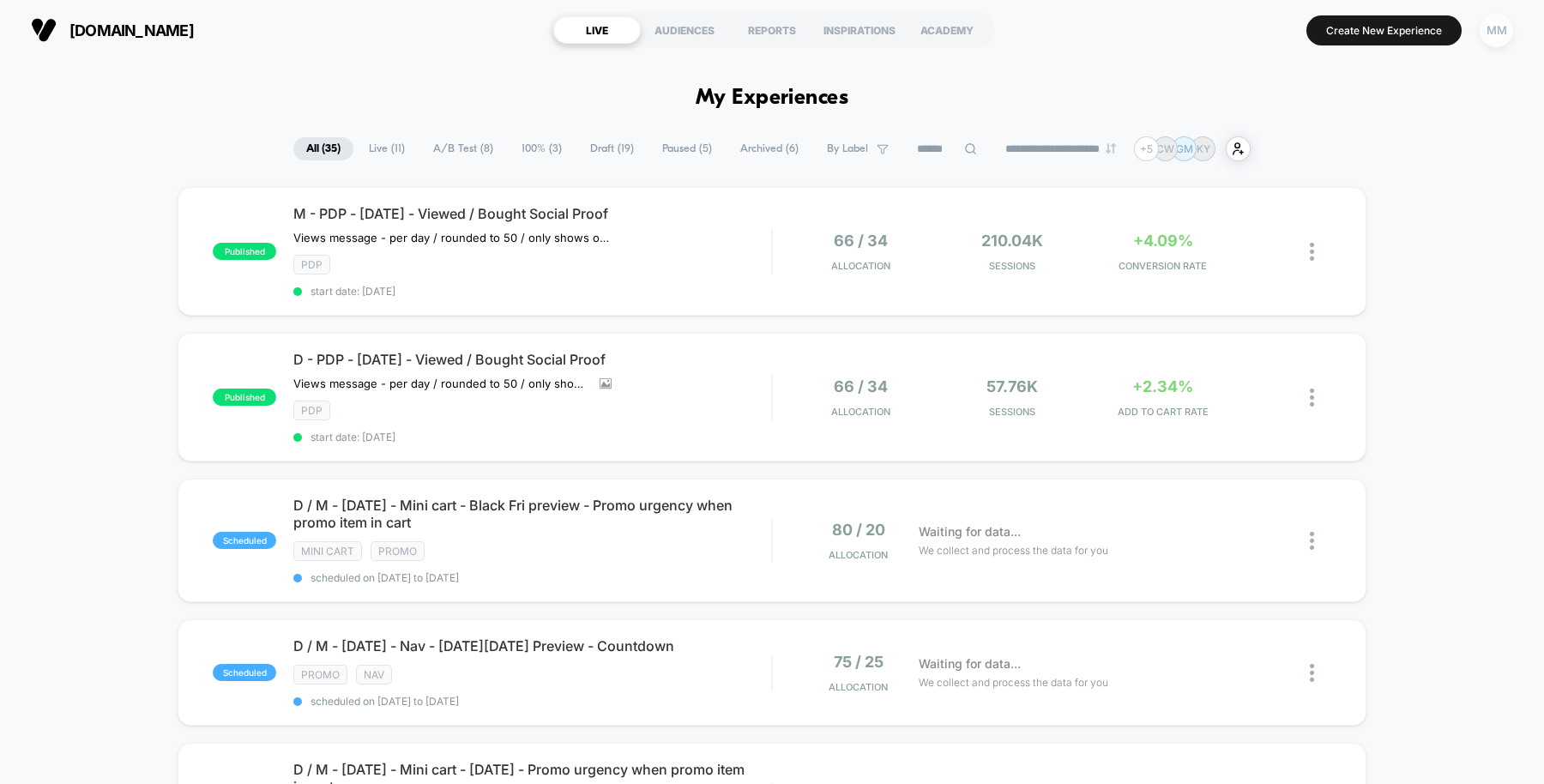
click at [1492, 30] on div "MM" at bounding box center [1496, 30] width 33 height 33
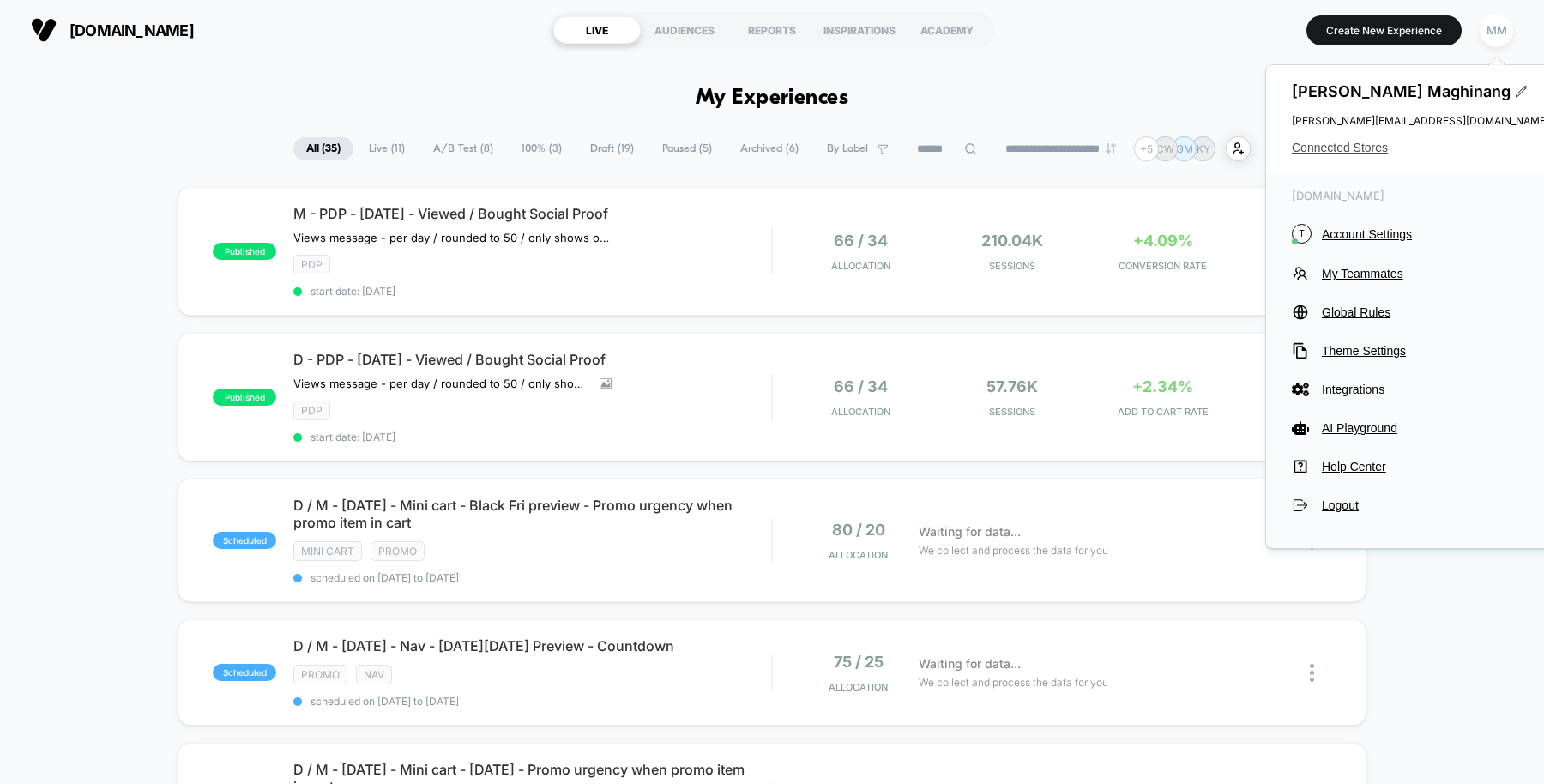
click at [1348, 141] on span "Connected Stores" at bounding box center [1420, 147] width 257 height 14
click at [1347, 147] on span "Connected Stores" at bounding box center [1420, 147] width 257 height 14
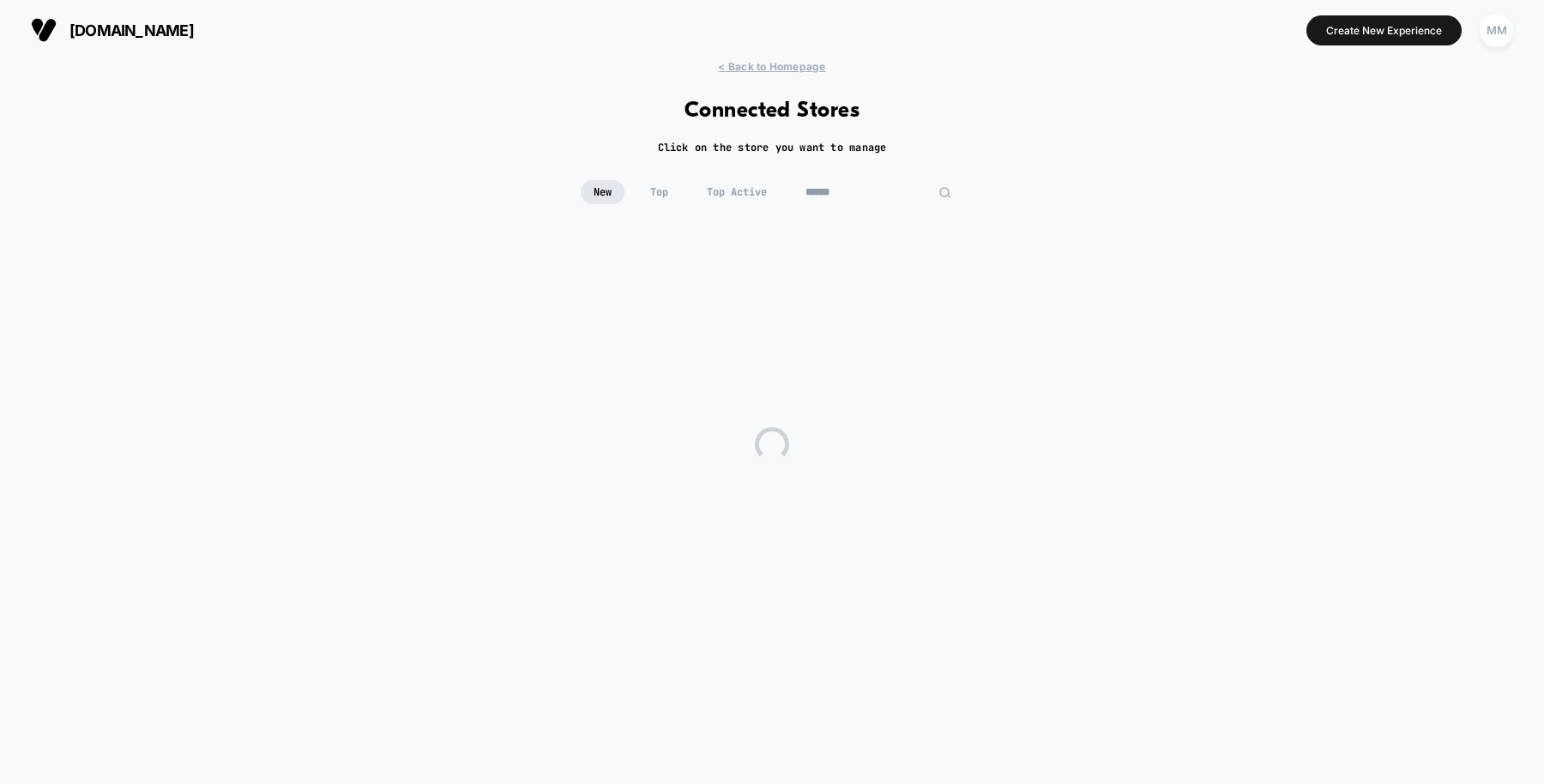
click at [865, 189] on input at bounding box center [878, 191] width 172 height 24
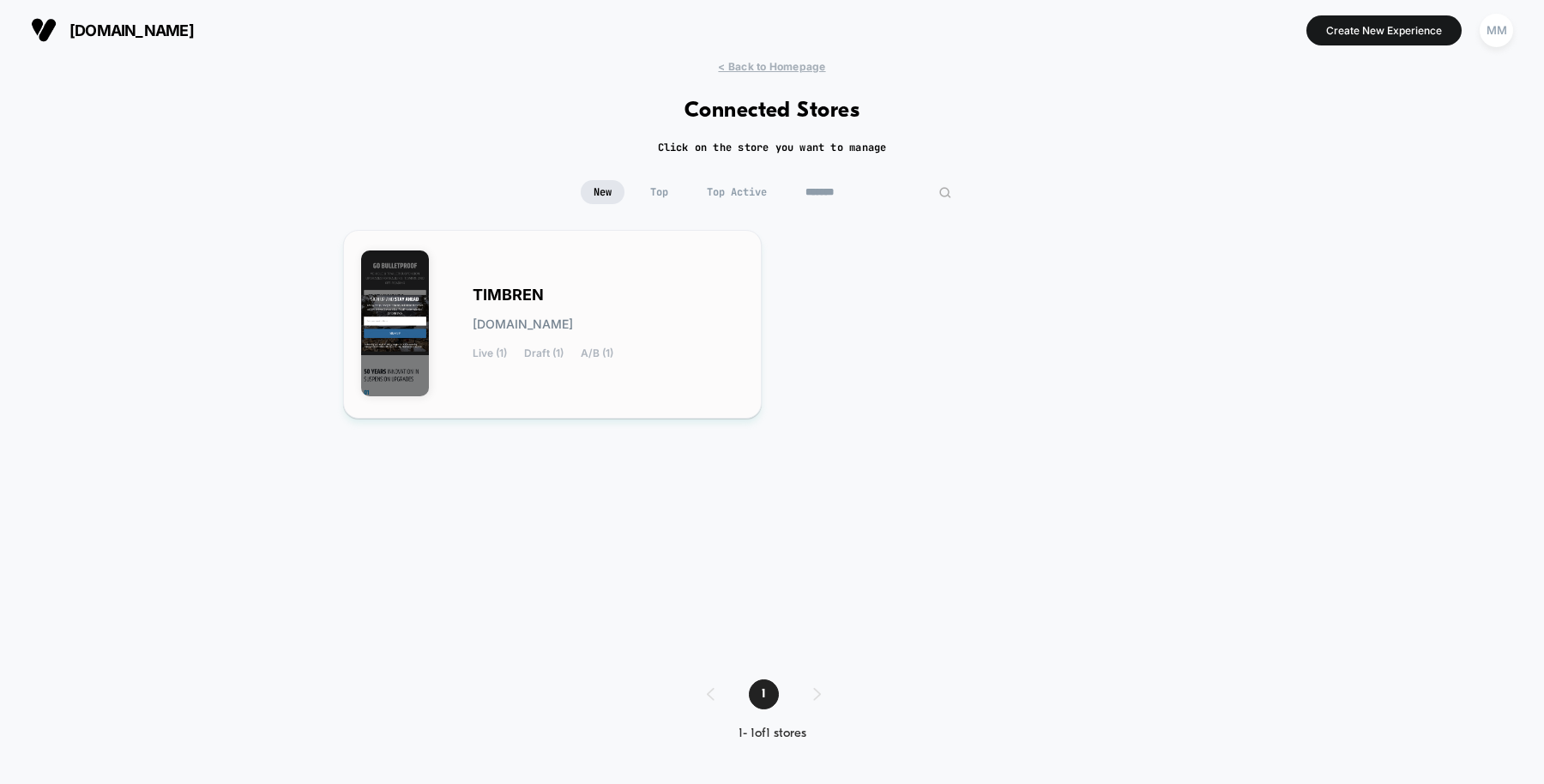
type input "*******"
click at [633, 363] on div "TIMBREN [DOMAIN_NAME] Live (1) Draft (1) A/B (1)" at bounding box center [553, 323] width 383 height 153
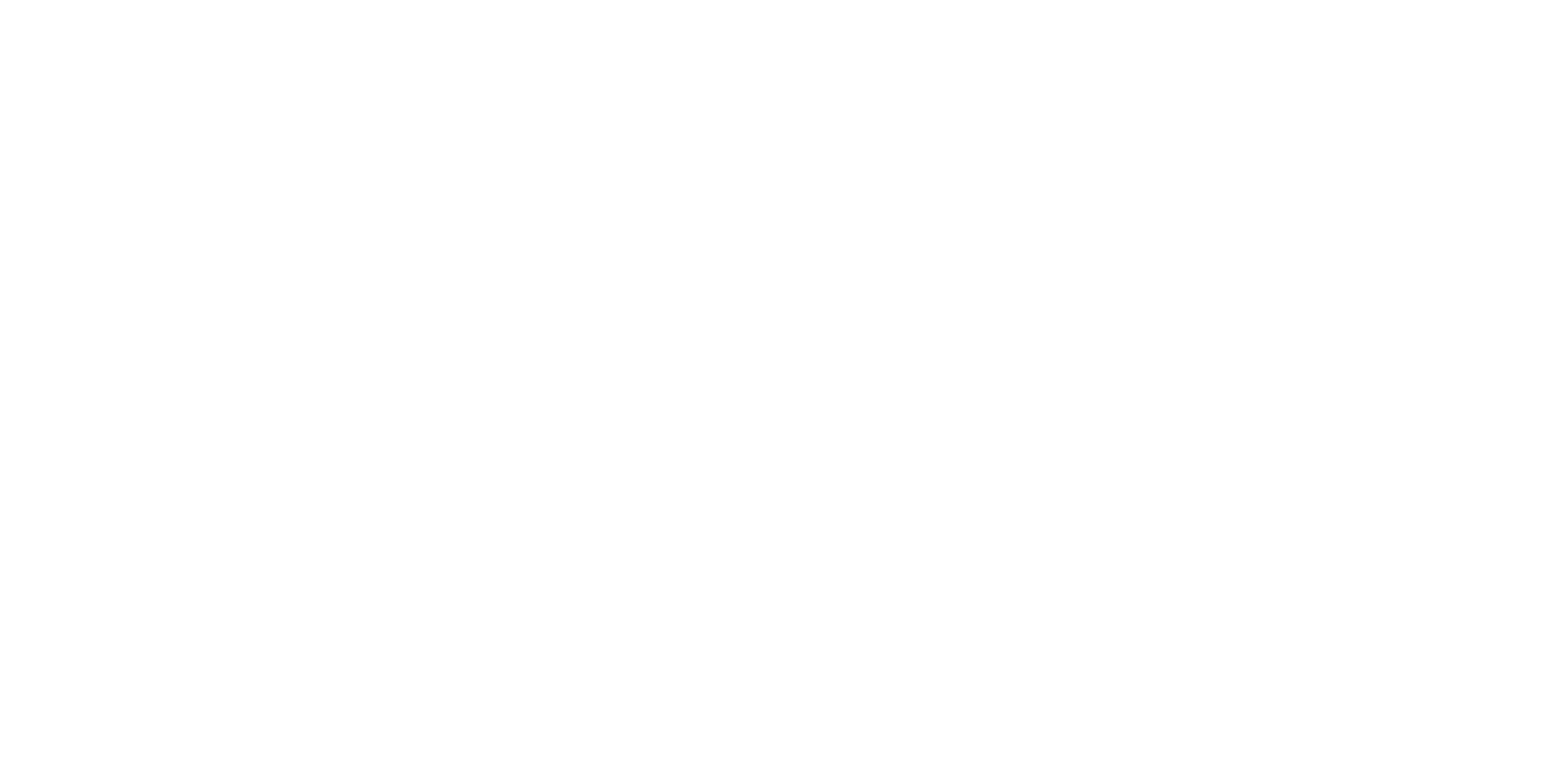
click at [948, 7] on html "Navigated to [DOMAIN_NAME] | No-code CRO for Shopify" at bounding box center [772, 4] width 1544 height 7
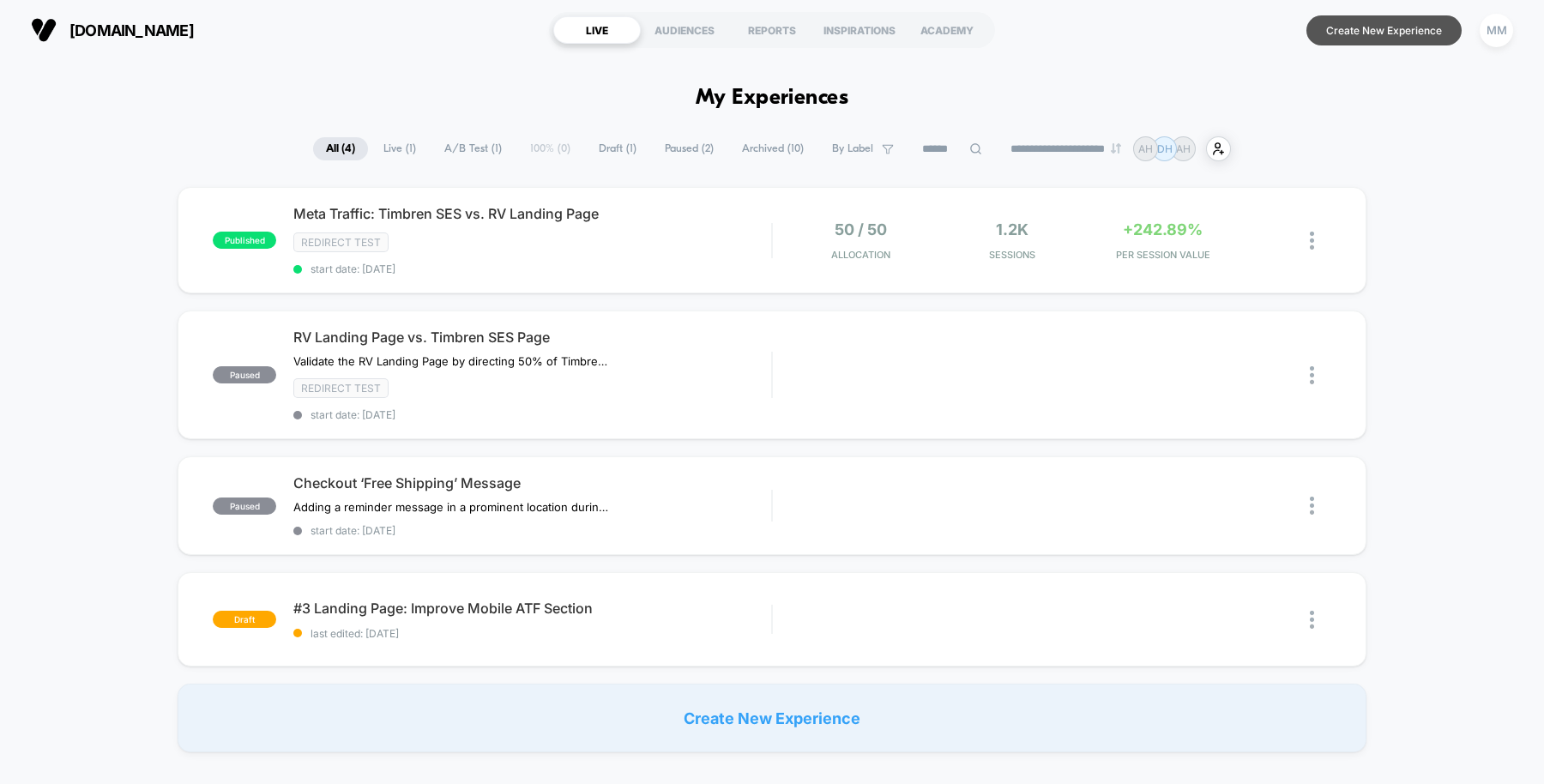
click at [1418, 33] on button "Create New Experience" at bounding box center [1384, 30] width 155 height 30
click at [1364, 37] on button "Create New Experience" at bounding box center [1384, 30] width 155 height 30
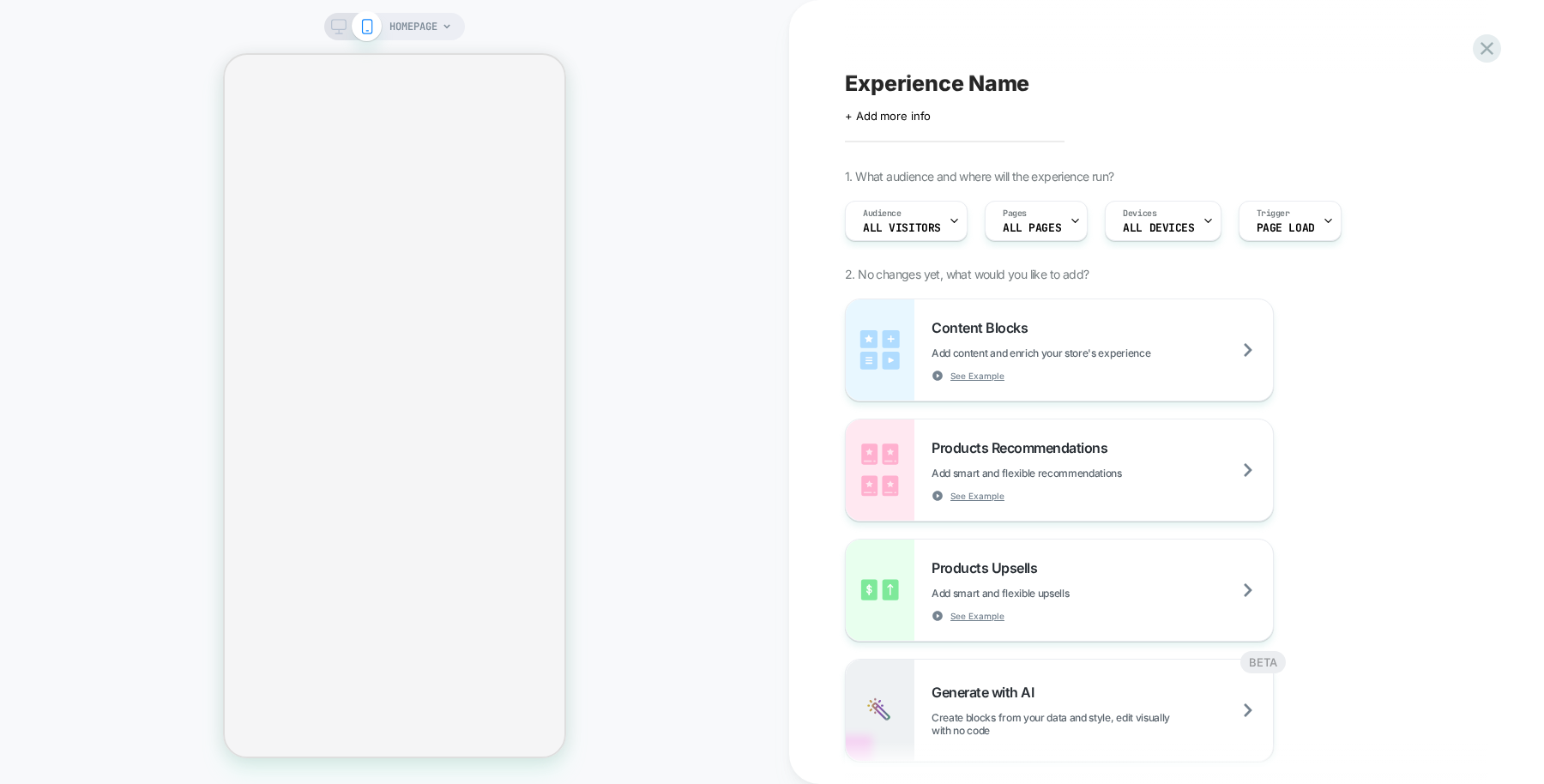
click at [828, 537] on div "Experience Name Click to edit experience details + Add more info 1. What audien…" at bounding box center [1167, 392] width 755 height 784
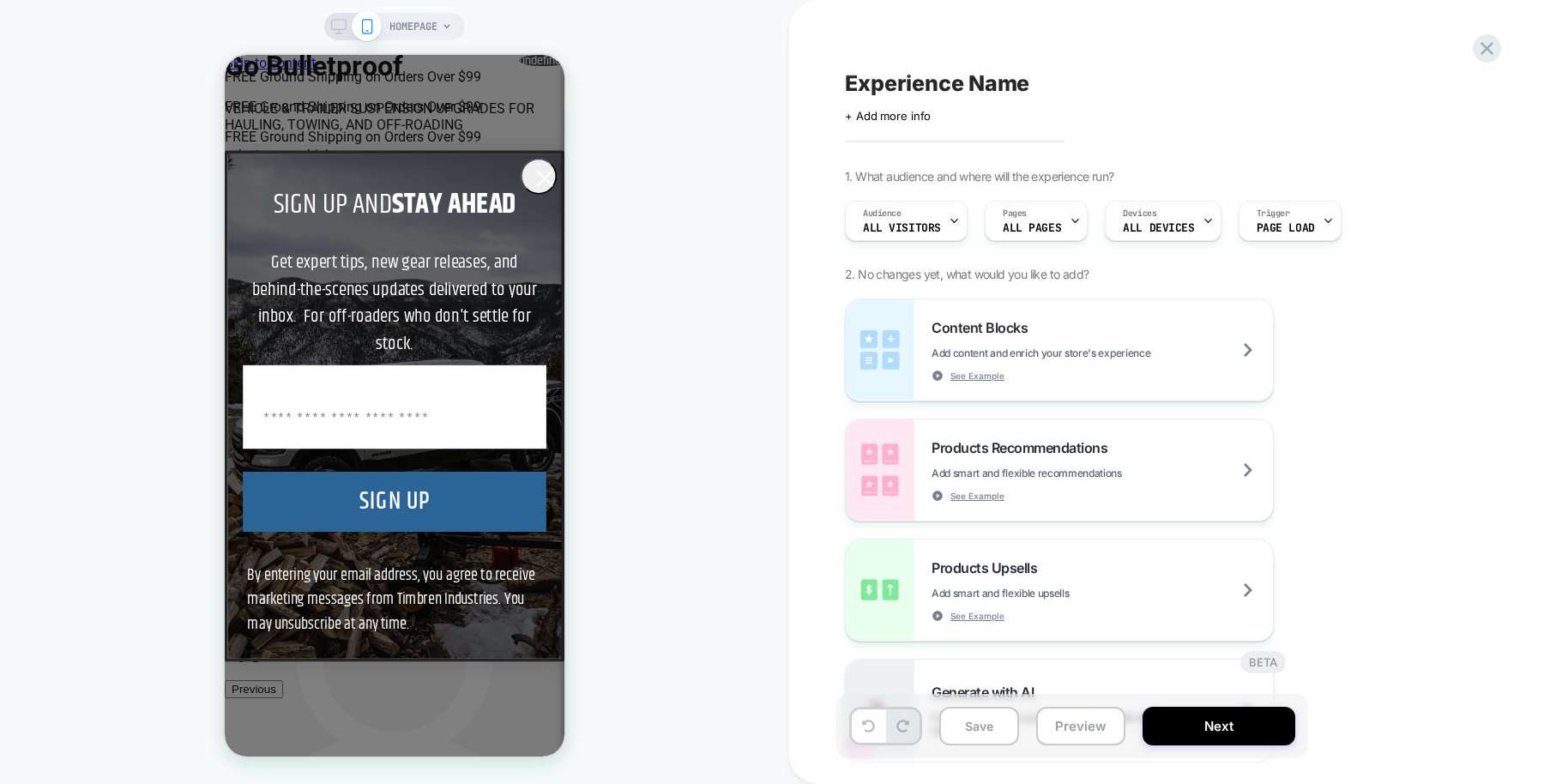
click at [1292, 116] on div "Experience Name Click to edit experience details + Add more info" at bounding box center [1157, 96] width 626 height 54
click at [959, 84] on span "Experience Name" at bounding box center [937, 83] width 184 height 25
drag, startPoint x: 959, startPoint y: 84, endPoint x: 884, endPoint y: 89, distance: 75.2
click at [884, 89] on div at bounding box center [1157, 83] width 626 height 26
click at [869, 89] on textarea at bounding box center [856, 83] width 24 height 26
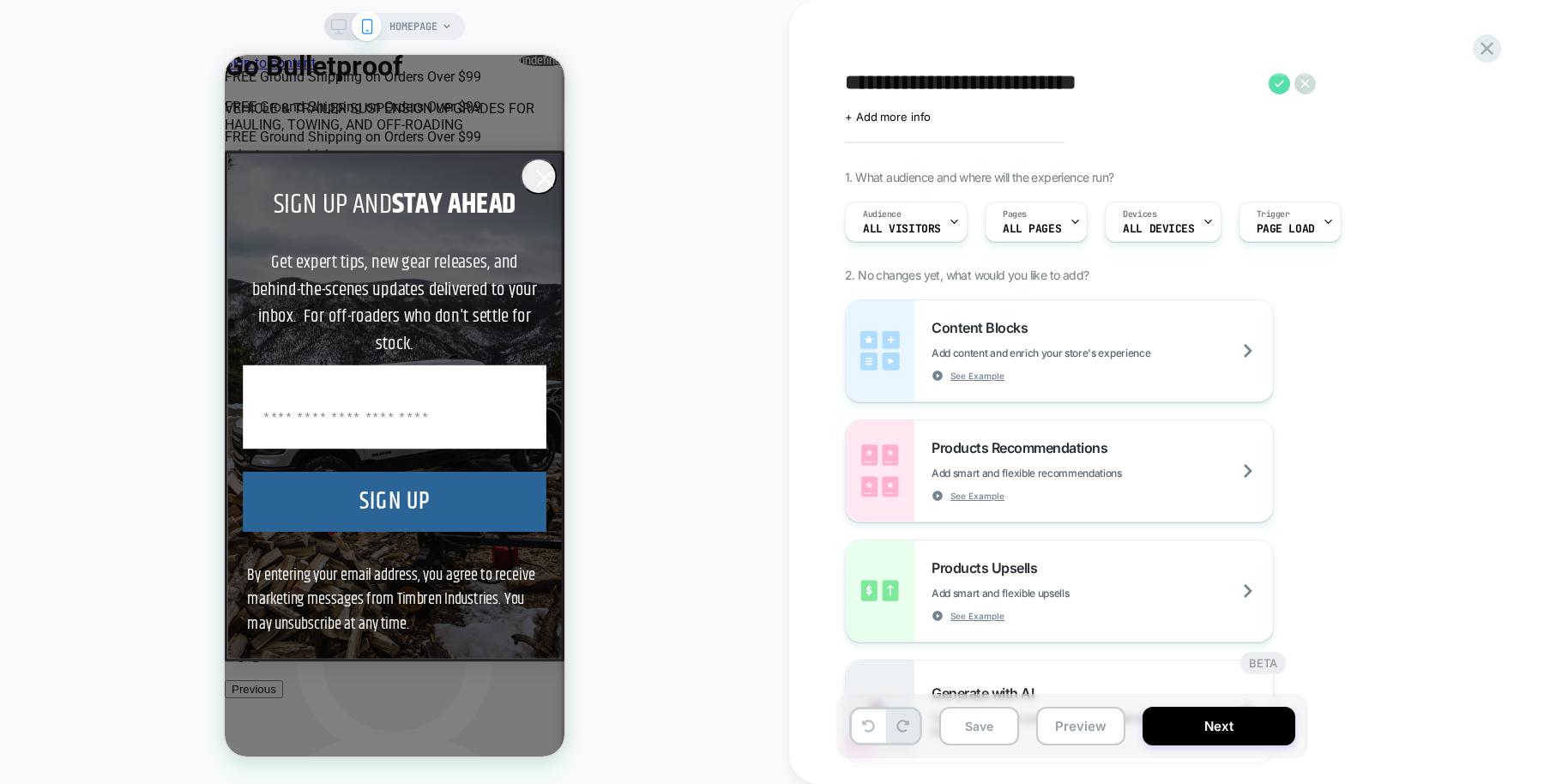
type textarea "**********"
click at [1279, 84] on icon at bounding box center [1280, 83] width 9 height 7
drag, startPoint x: 1424, startPoint y: 290, endPoint x: 1399, endPoint y: 307, distance: 30.2
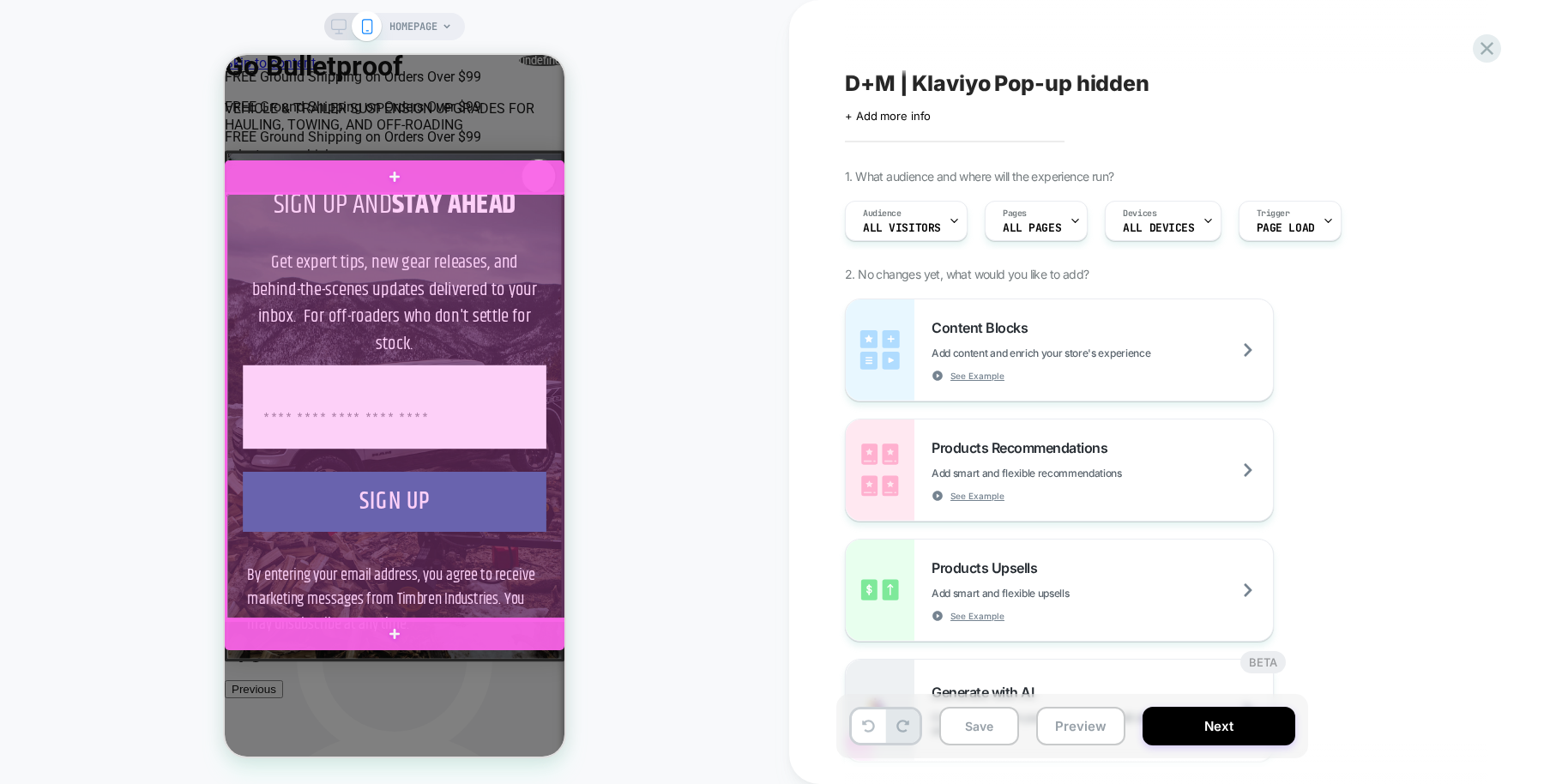
click at [554, 261] on div at bounding box center [397, 407] width 340 height 426
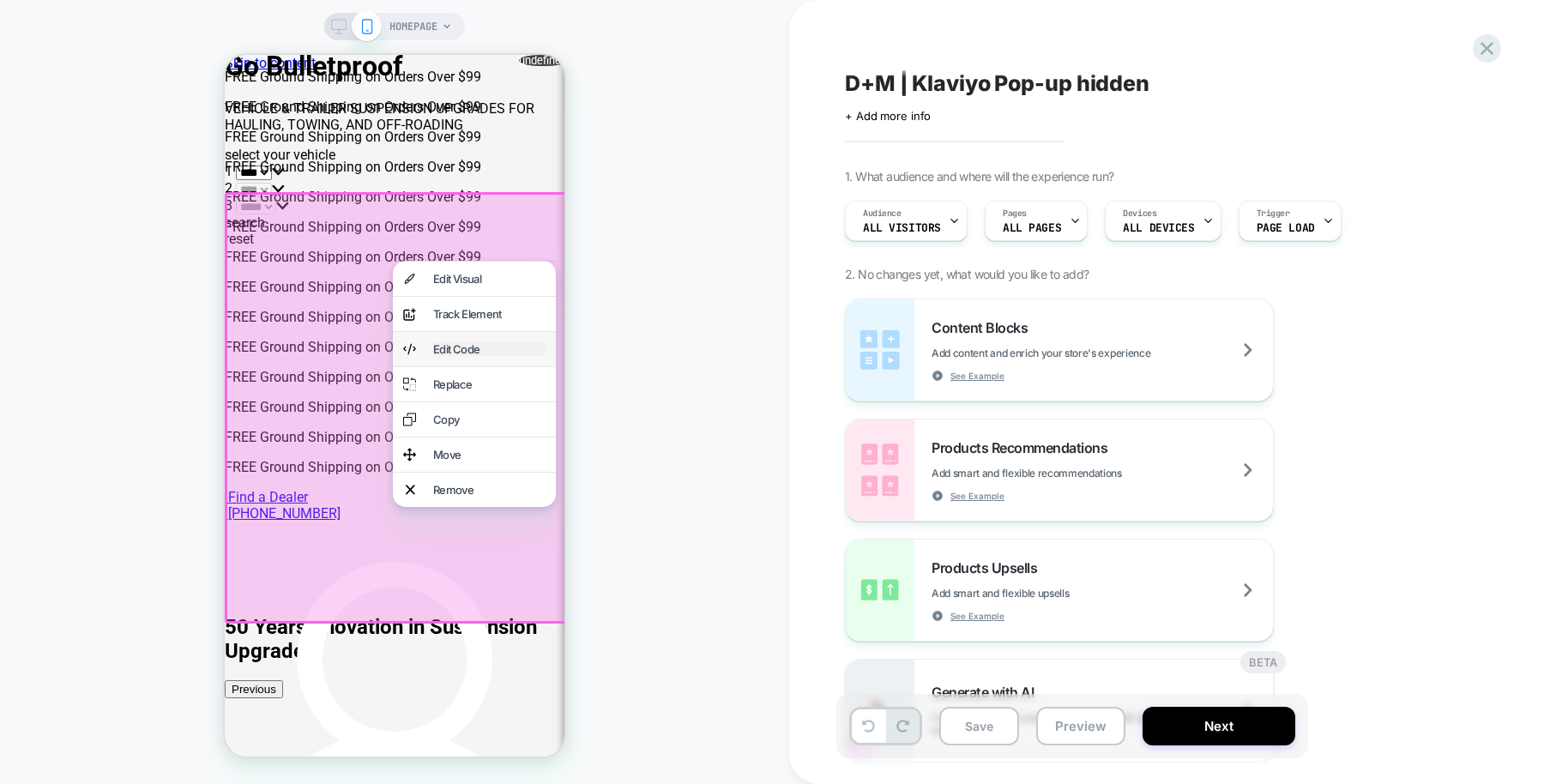
click at [513, 356] on div "Edit Code" at bounding box center [490, 349] width 112 height 14
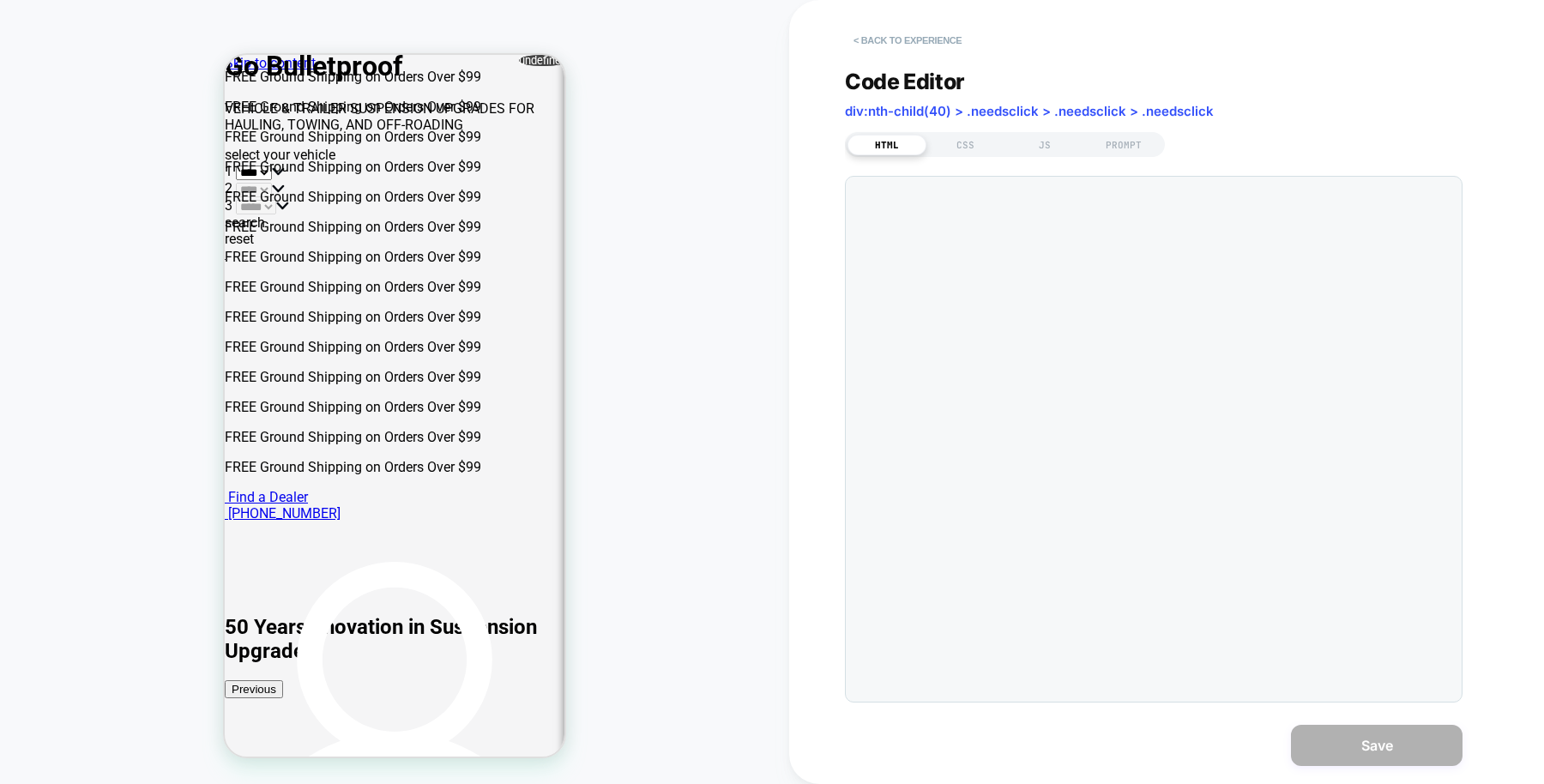
click at [896, 42] on button "< Back to experience" at bounding box center [907, 40] width 126 height 27
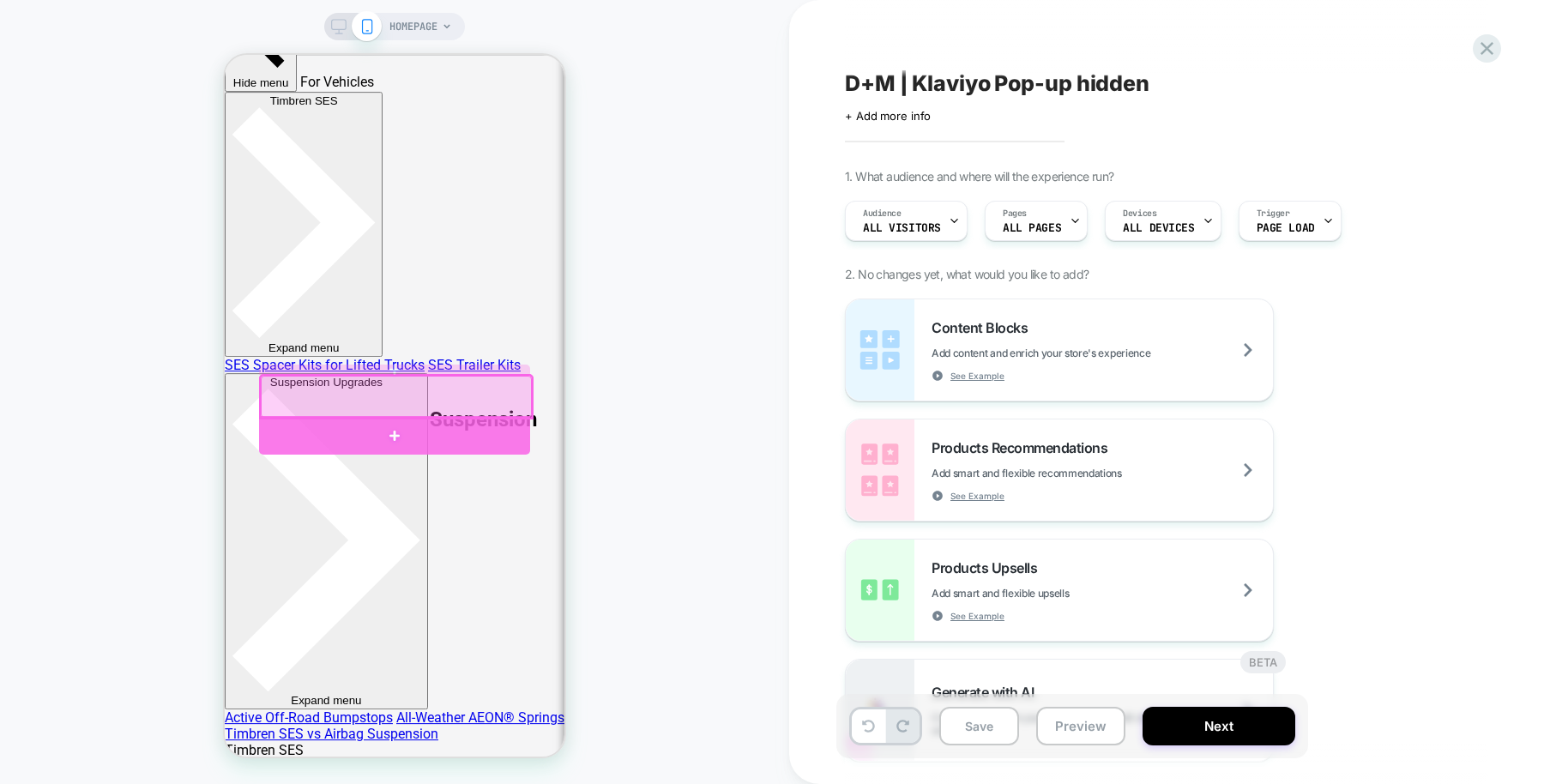
scroll to position [209, 0]
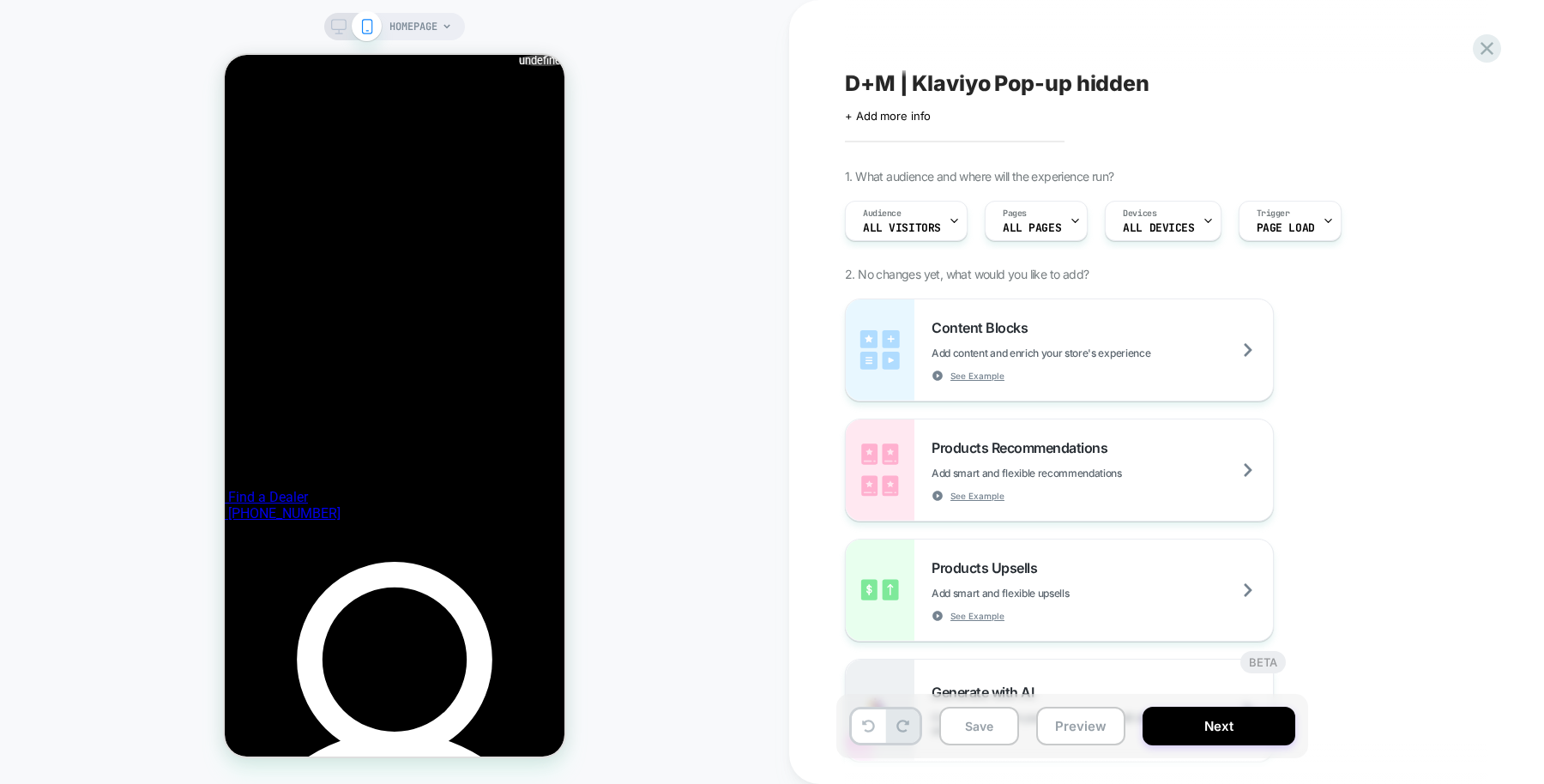
scroll to position [0, 0]
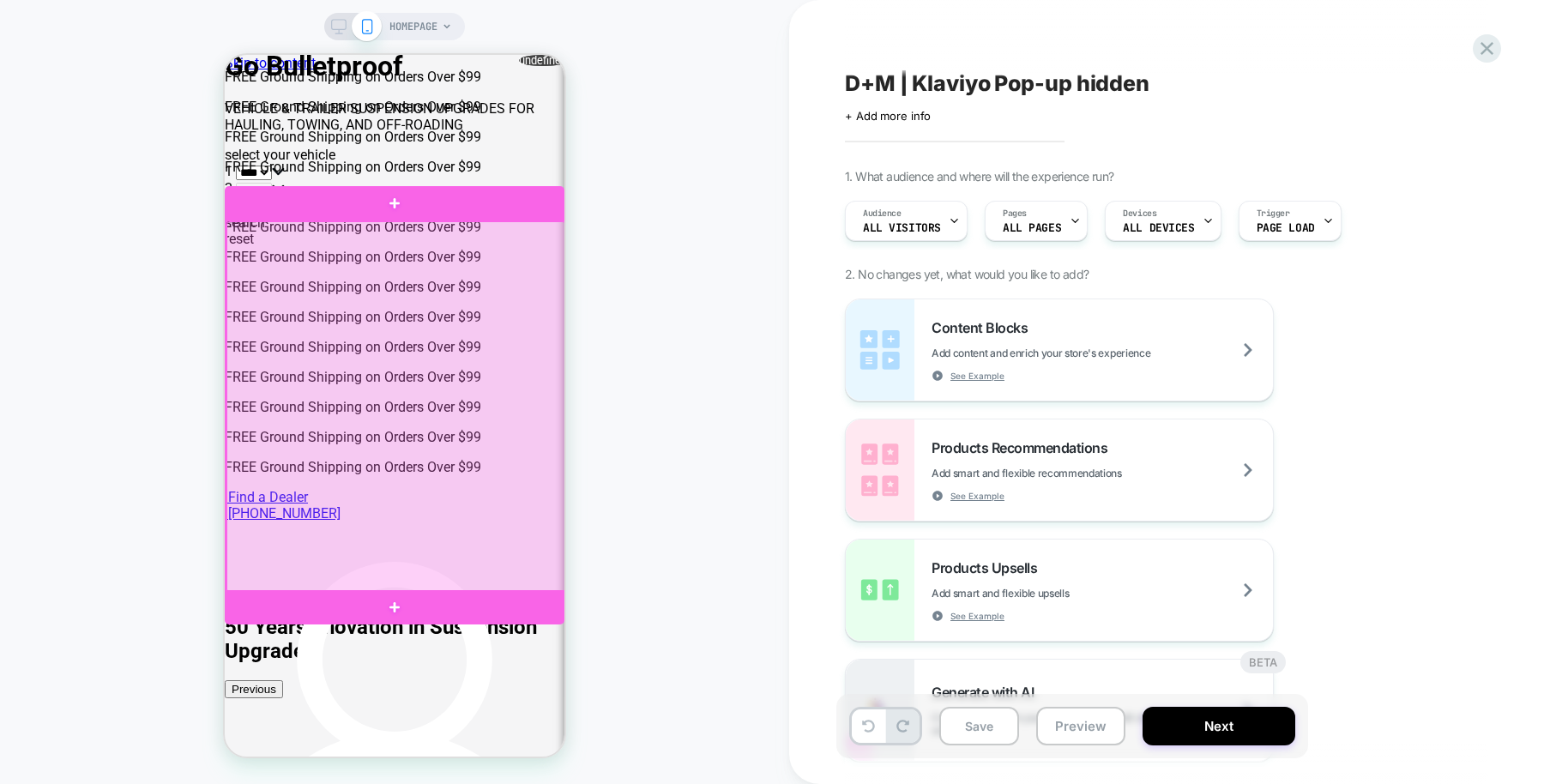
click at [476, 312] on div at bounding box center [397, 406] width 340 height 371
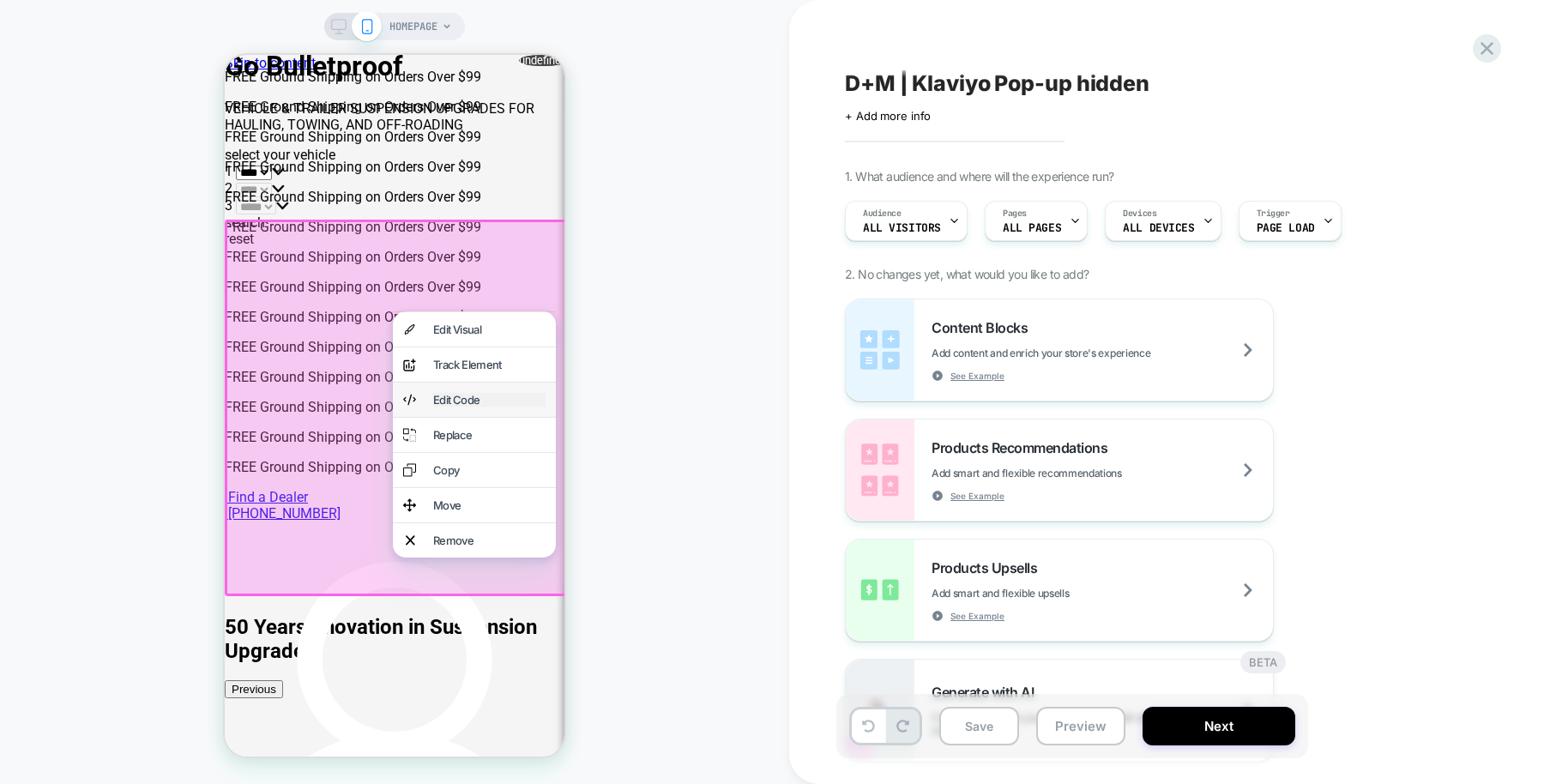
click at [527, 406] on div "Edit Code" at bounding box center [490, 399] width 112 height 14
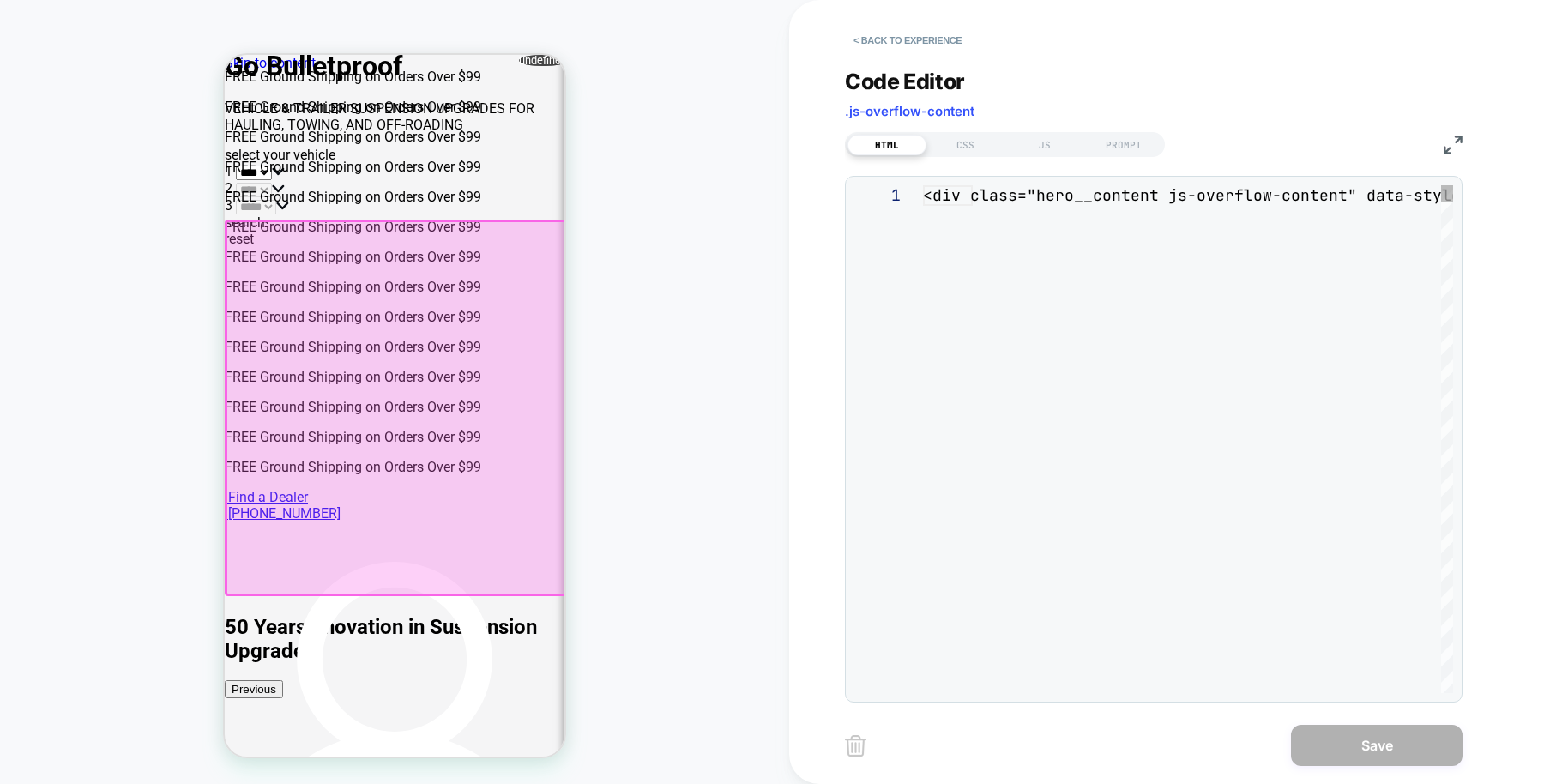
scroll to position [5, 0]
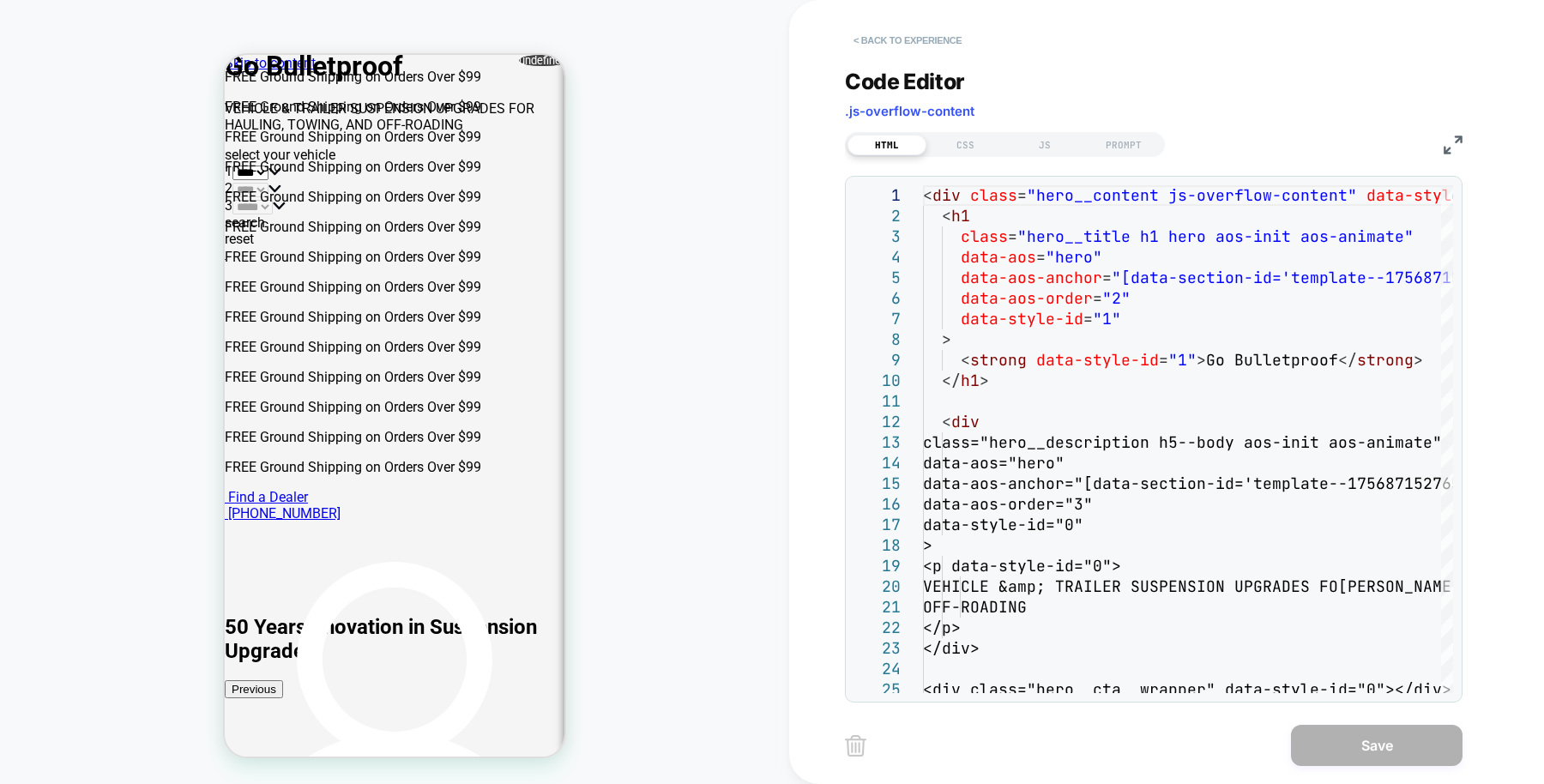
click at [912, 41] on button "< Back to experience" at bounding box center [907, 40] width 126 height 27
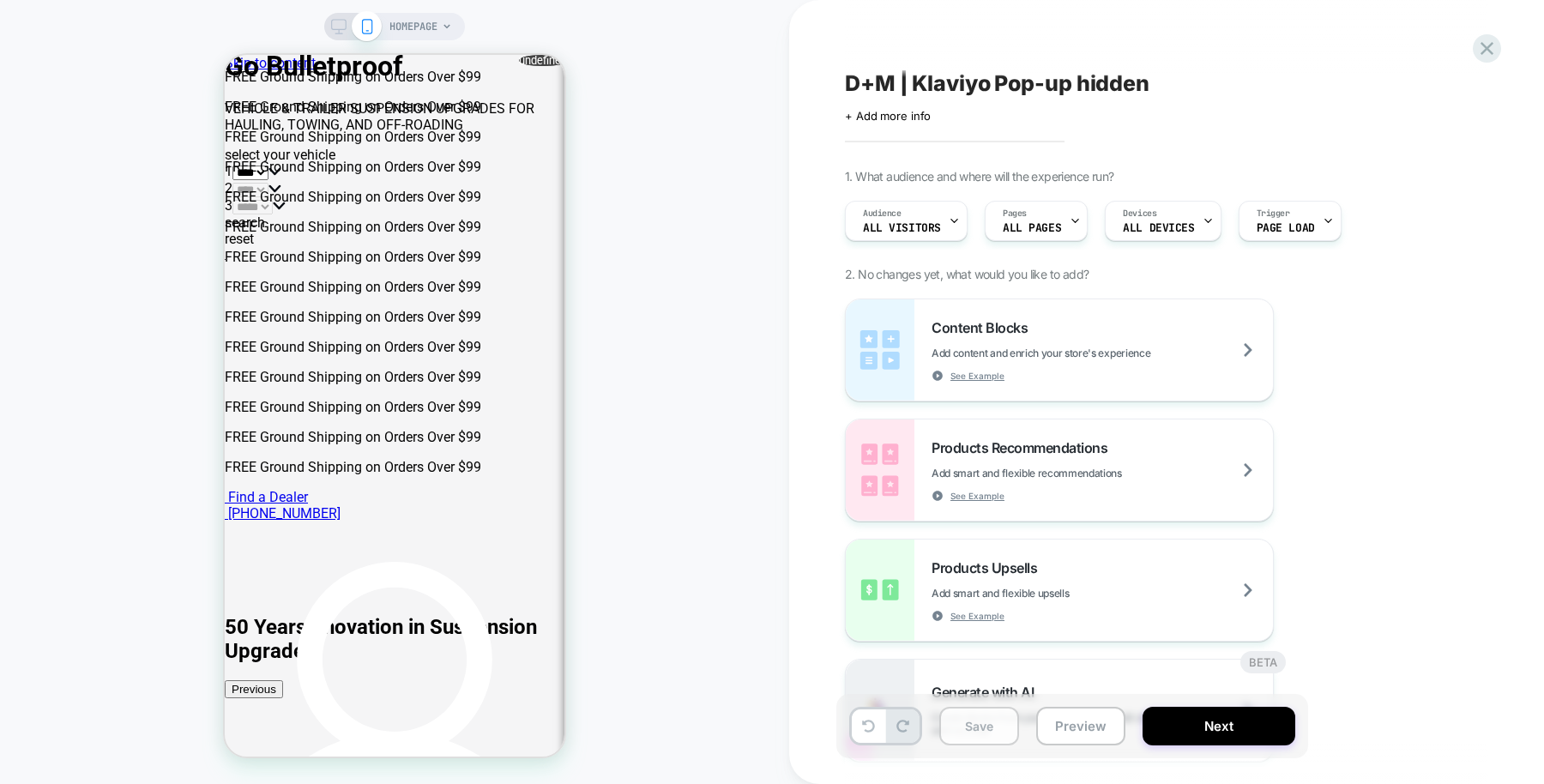
click at [989, 725] on button "Save" at bounding box center [979, 725] width 80 height 39
click at [1474, 48] on div at bounding box center [1487, 48] width 35 height 35
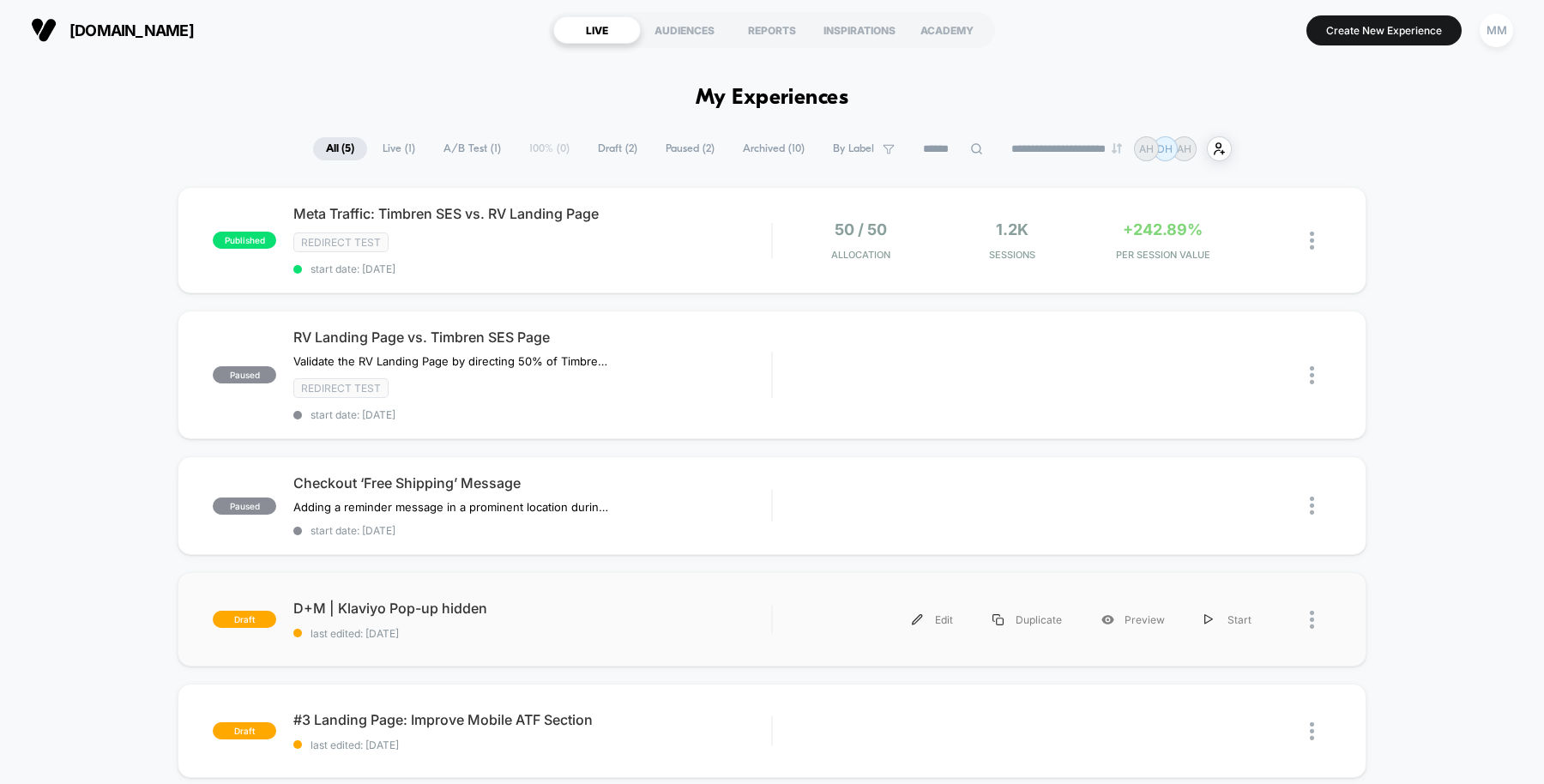
click at [696, 633] on div "draft D+M | [PERSON_NAME]-up hidden last edited: [DATE] Edit Duplicate Preview …" at bounding box center [772, 619] width 1189 height 94
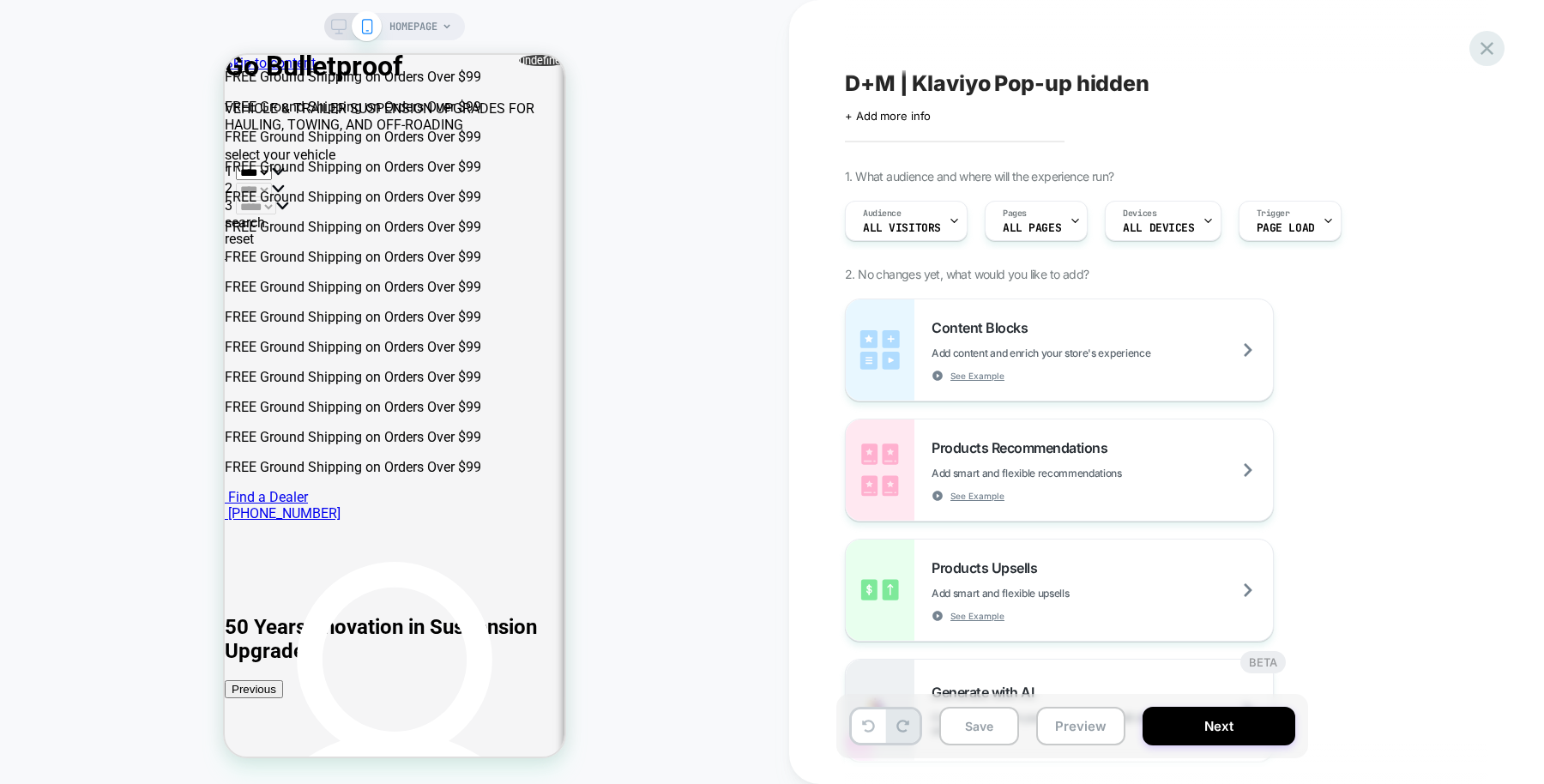
click at [1485, 49] on icon at bounding box center [1487, 49] width 13 height 13
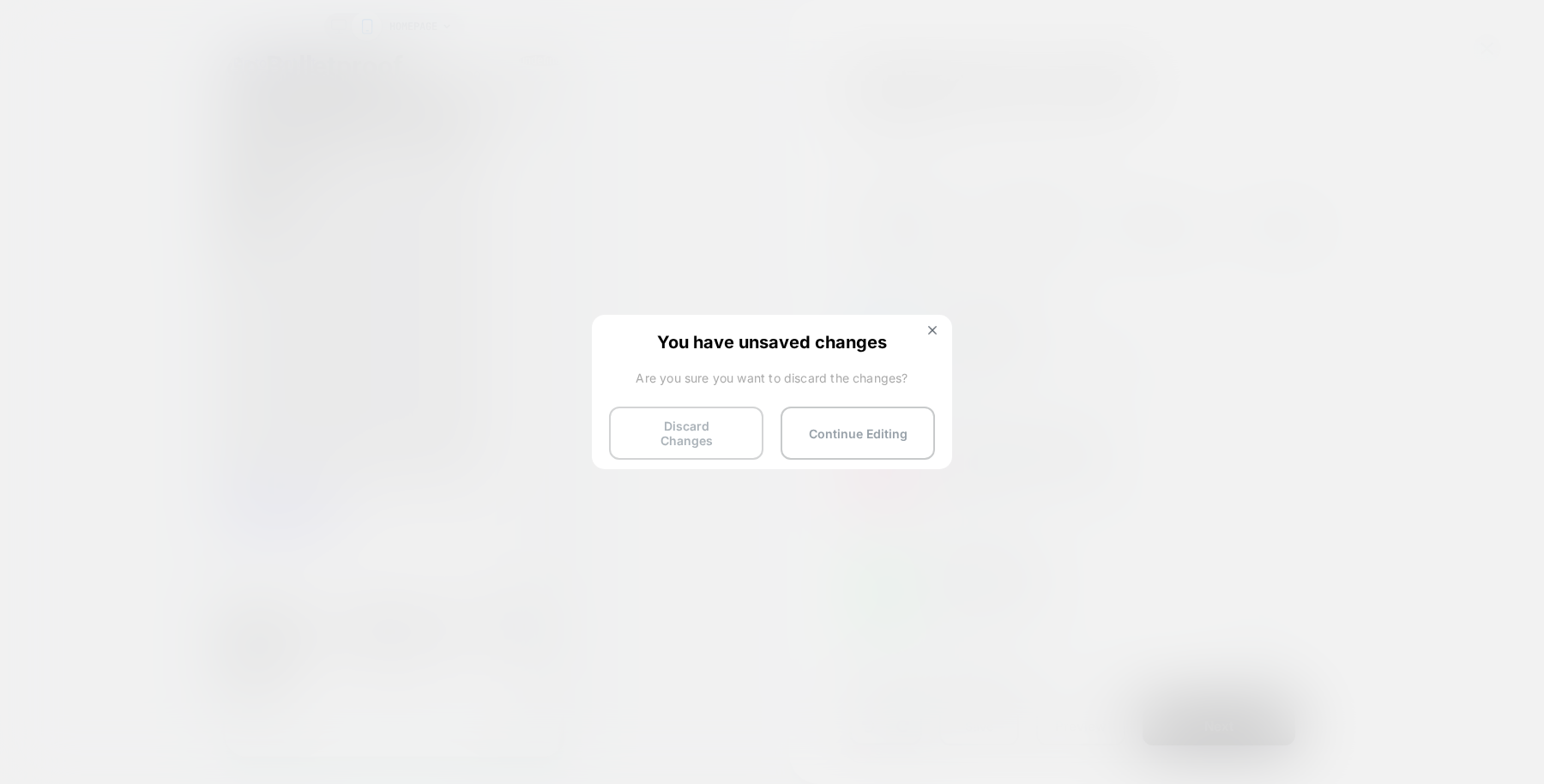
click at [732, 418] on button "Discard Changes" at bounding box center [686, 433] width 154 height 53
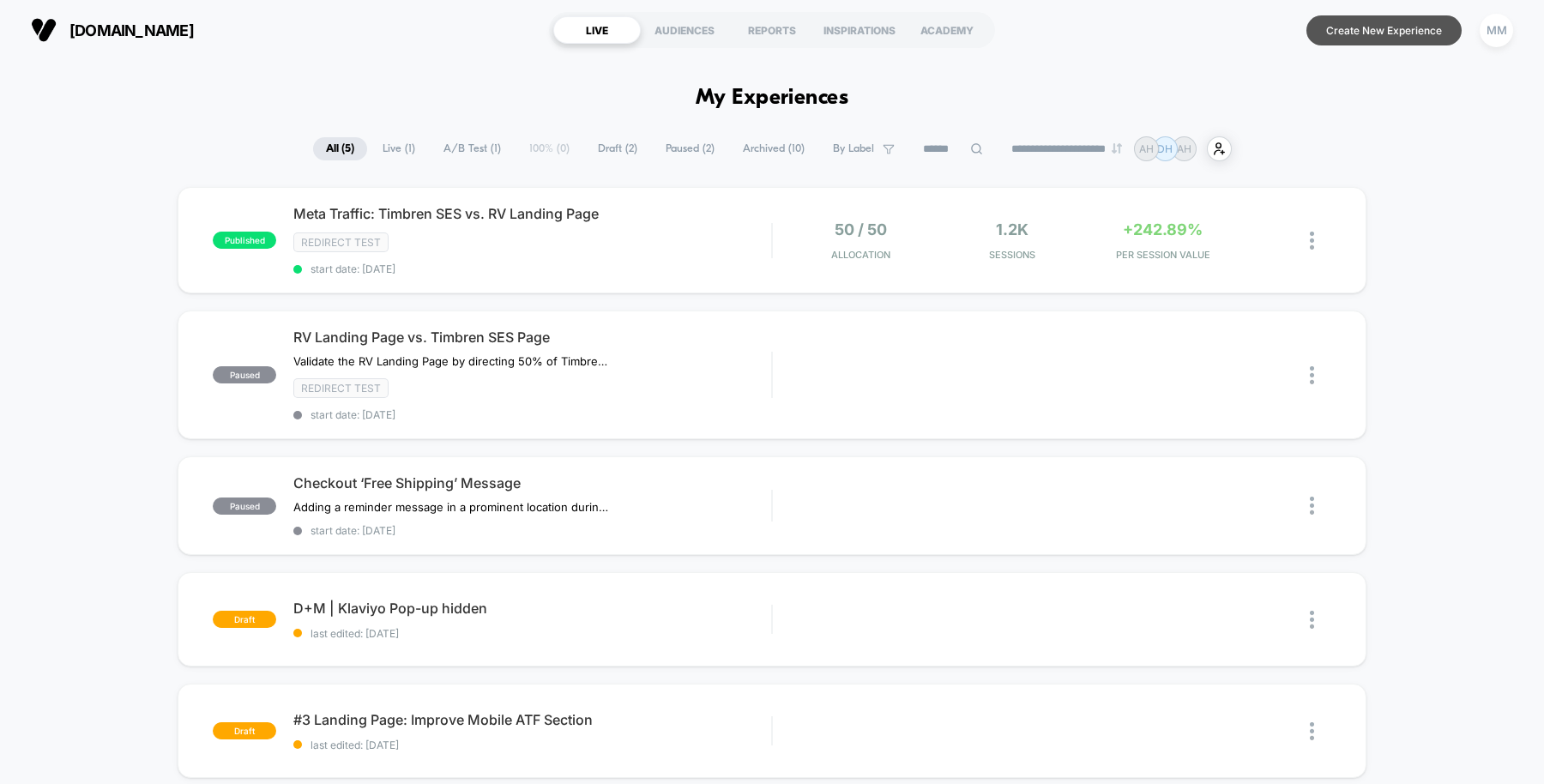
click at [1377, 33] on button "Create New Experience" at bounding box center [1384, 30] width 155 height 30
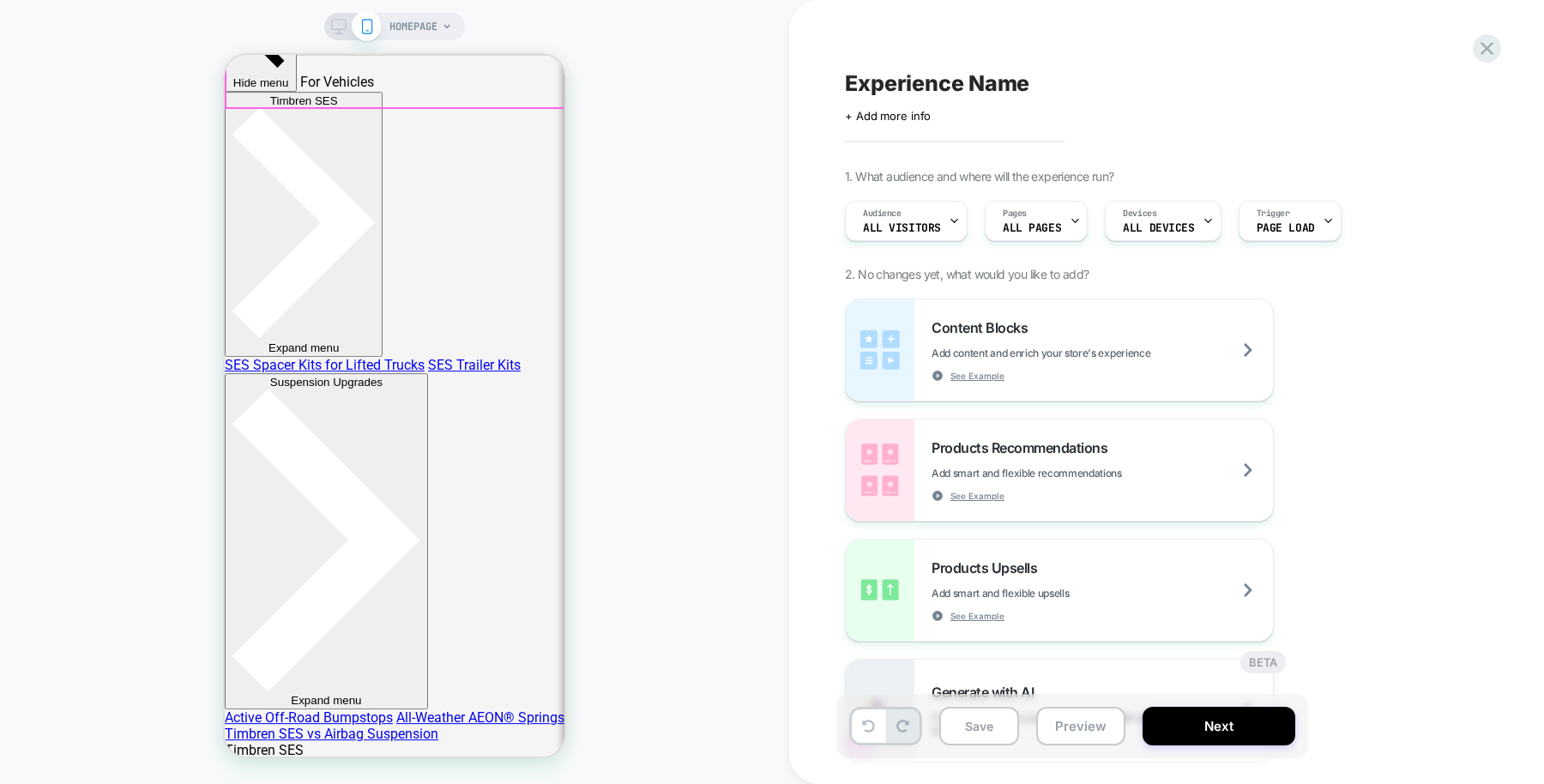
scroll to position [1297, 0]
click at [341, 22] on icon at bounding box center [339, 26] width 15 height 15
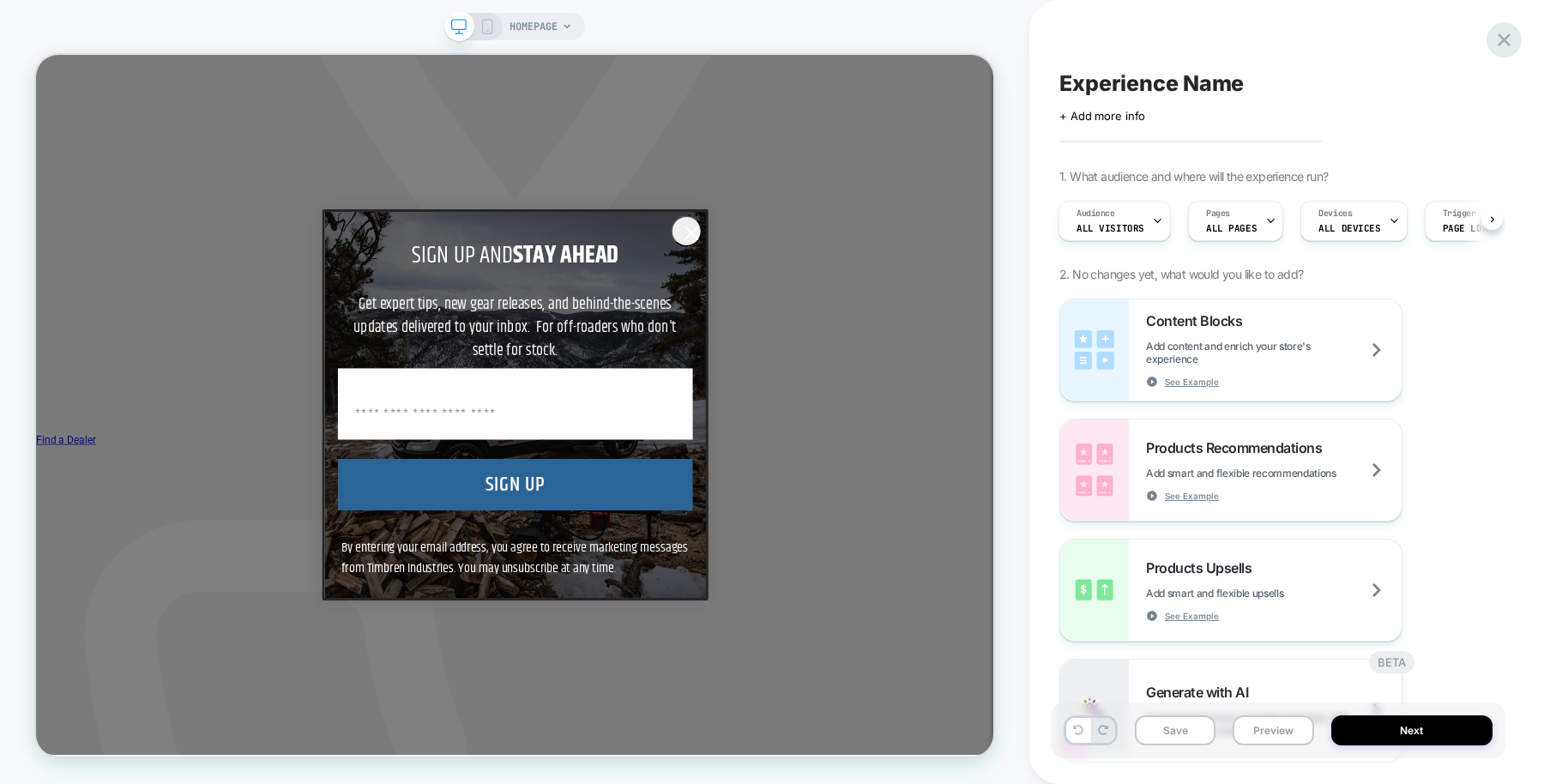
click at [1518, 39] on div at bounding box center [1504, 40] width 35 height 35
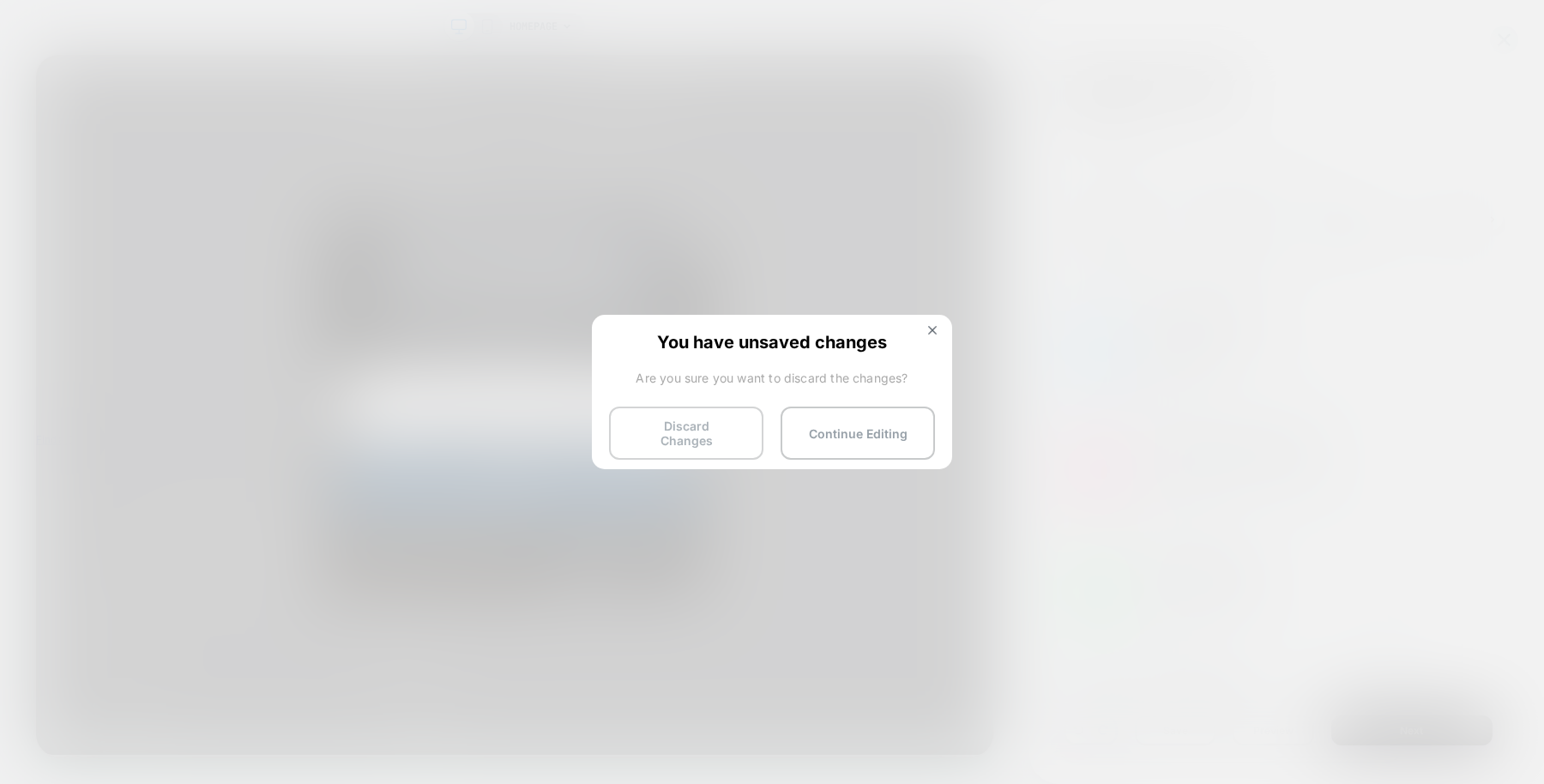
click at [676, 417] on button "Discard Changes" at bounding box center [686, 433] width 154 height 53
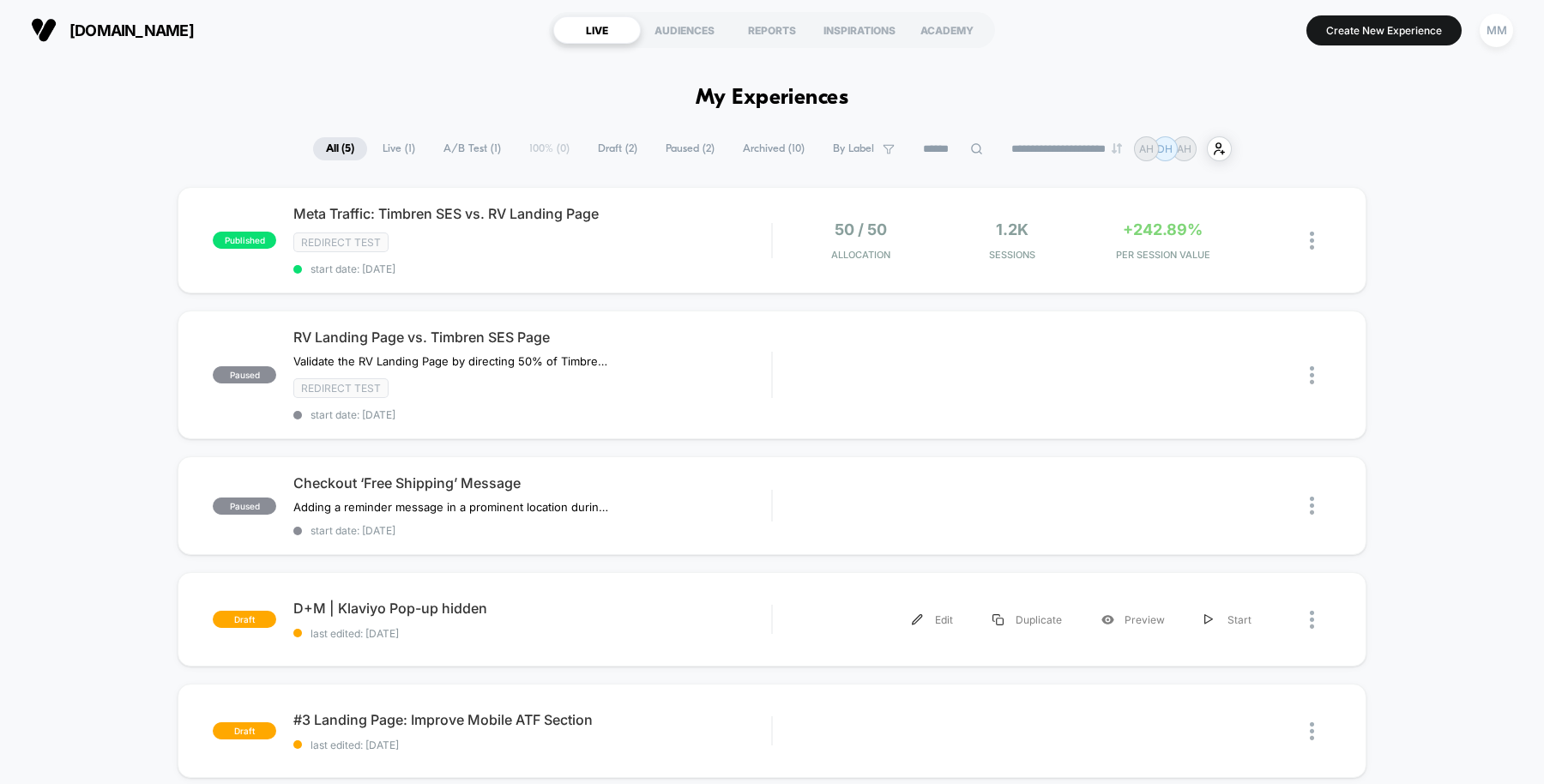
drag, startPoint x: 772, startPoint y: 612, endPoint x: 805, endPoint y: 617, distance: 33.4
click at [772, 612] on div at bounding box center [772, 619] width 2 height 29
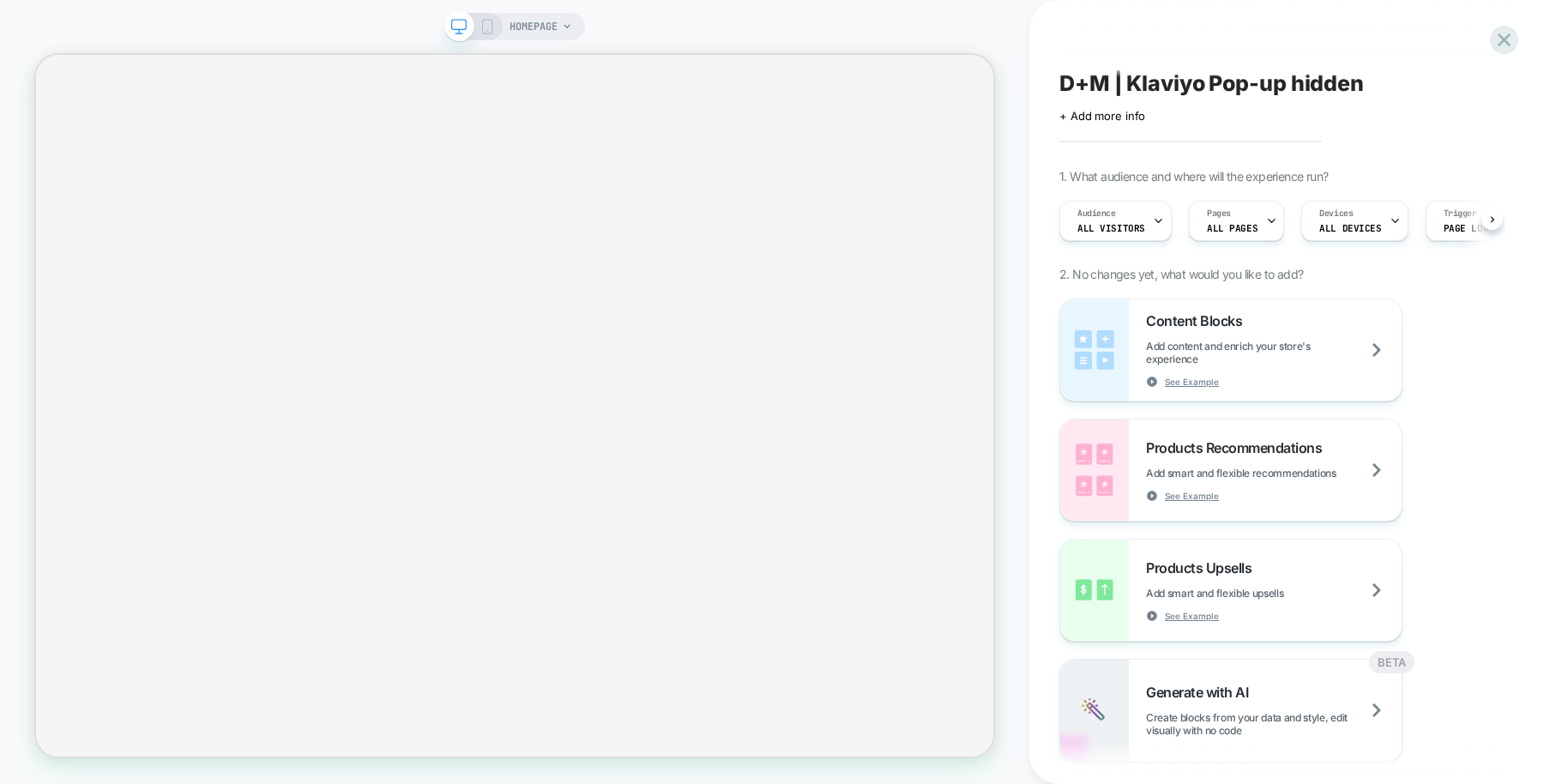
scroll to position [0, 1]
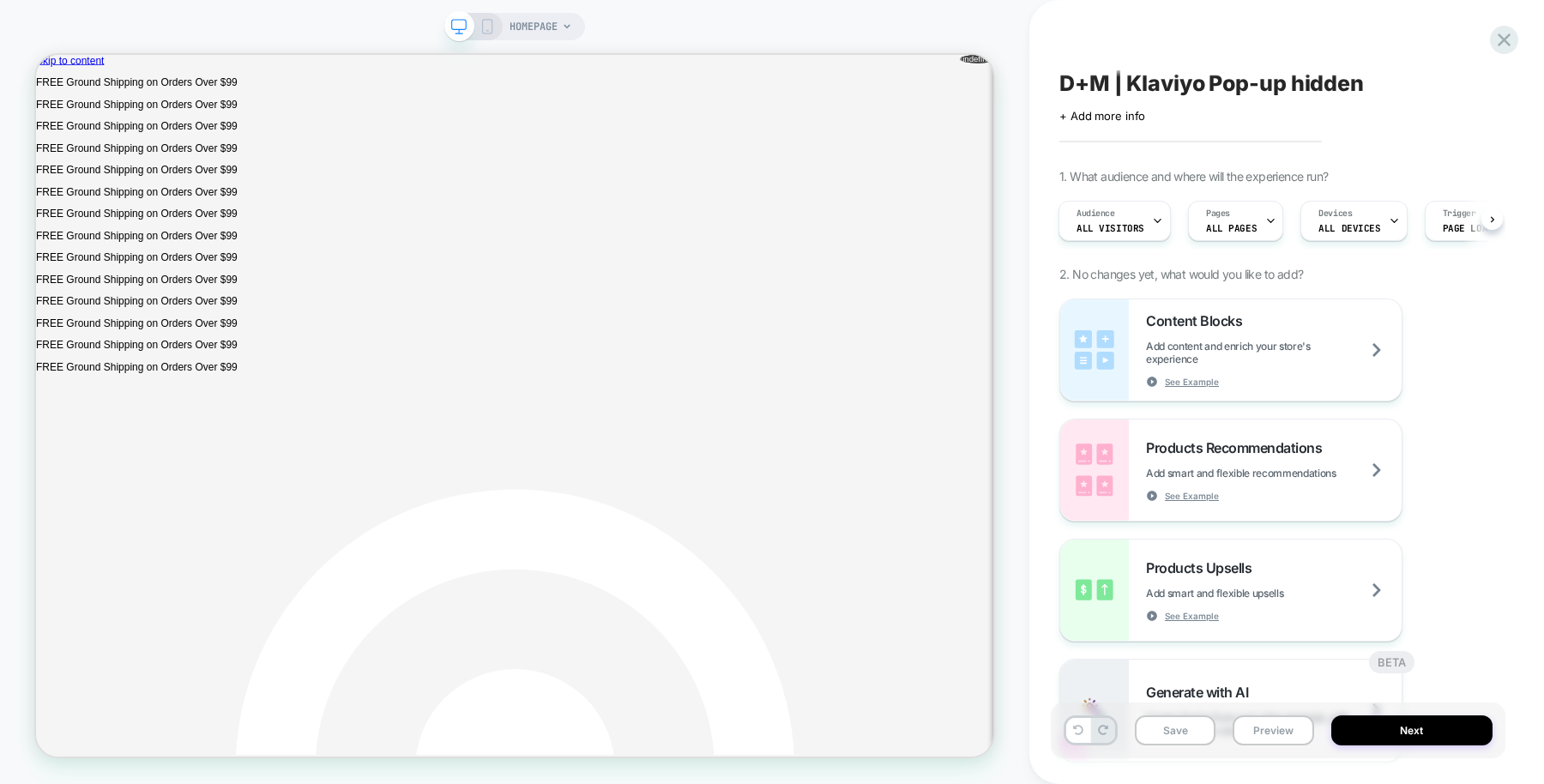
drag, startPoint x: 1477, startPoint y: 146, endPoint x: 1085, endPoint y: 272, distance: 411.8
click at [1477, 146] on div "D+M | Klaviyo Pop-up hidden Click to edit experience details + Add more info 1.…" at bounding box center [1277, 392] width 454 height 750
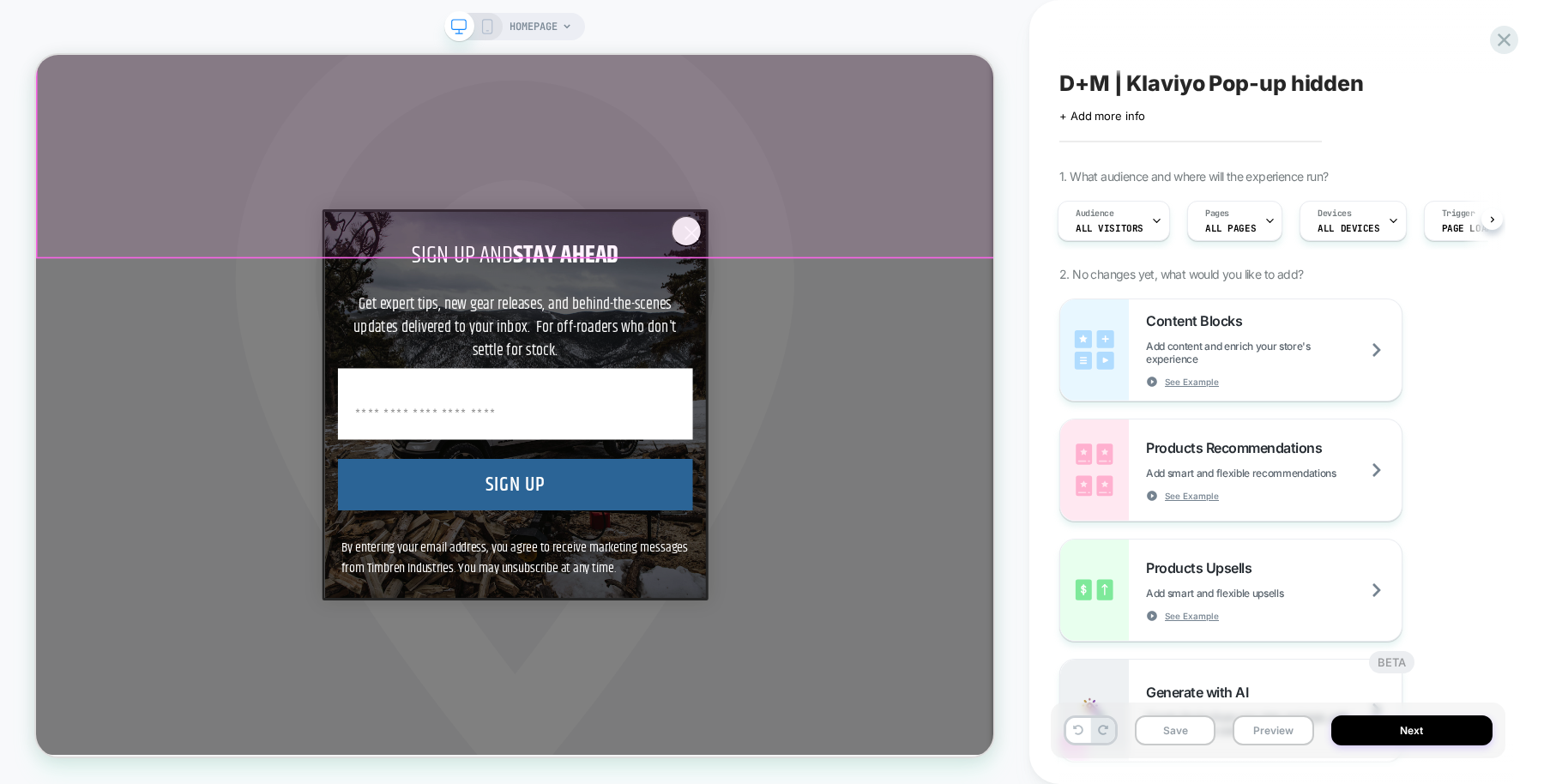
scroll to position [0, 0]
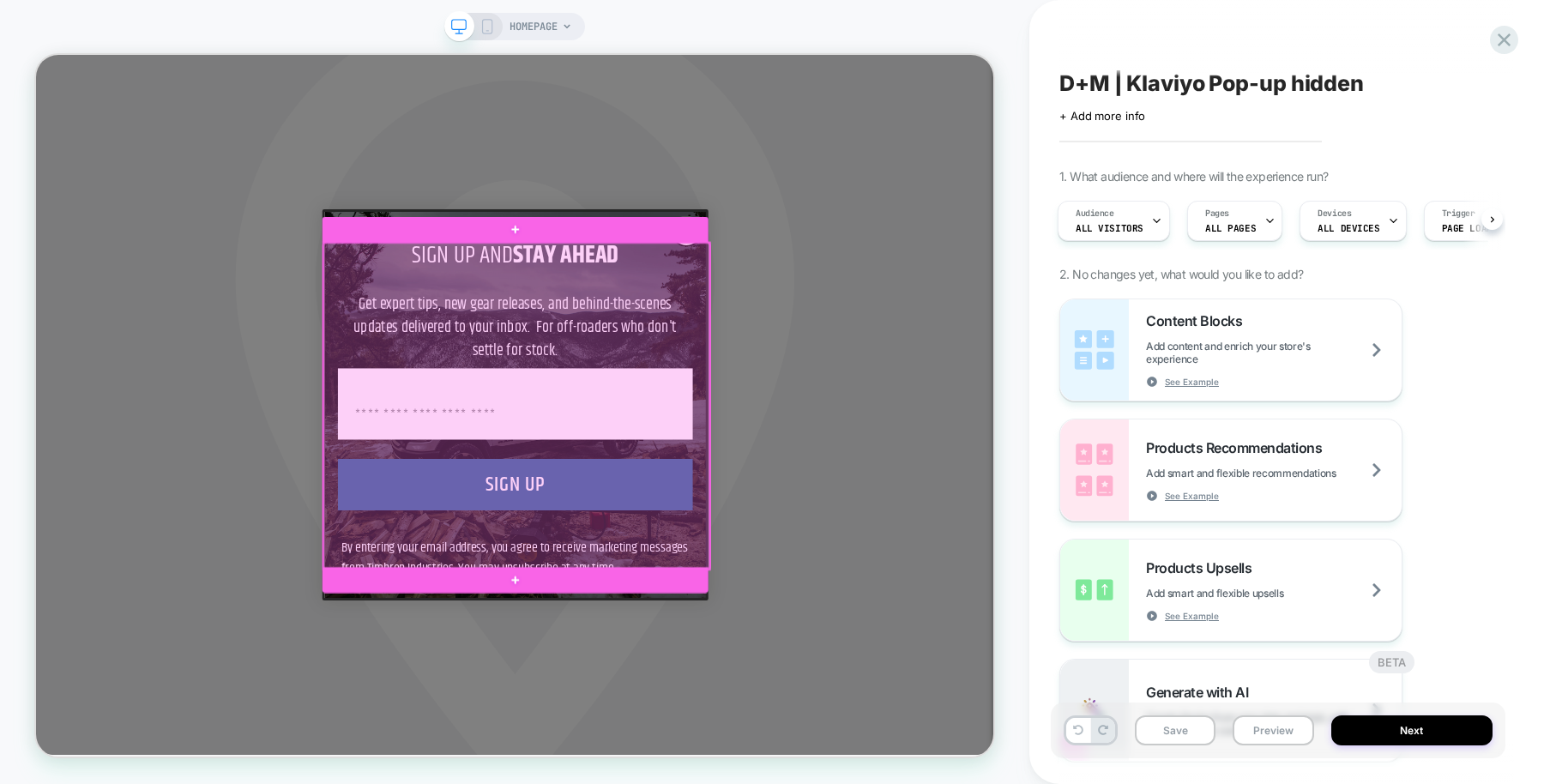
click at [914, 395] on div at bounding box center [677, 522] width 515 height 434
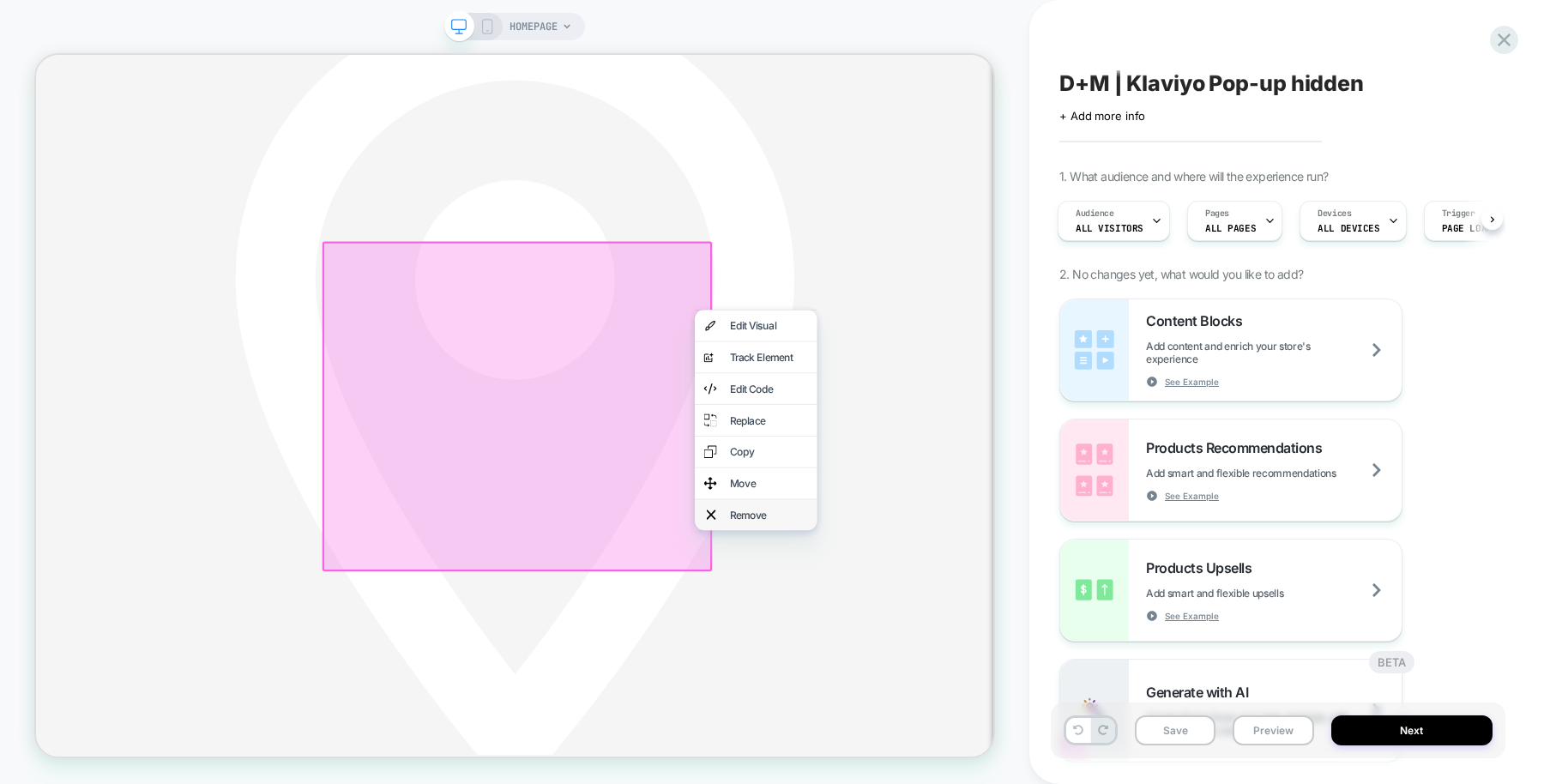
click at [1007, 668] on div "Remove" at bounding box center [996, 668] width 163 height 42
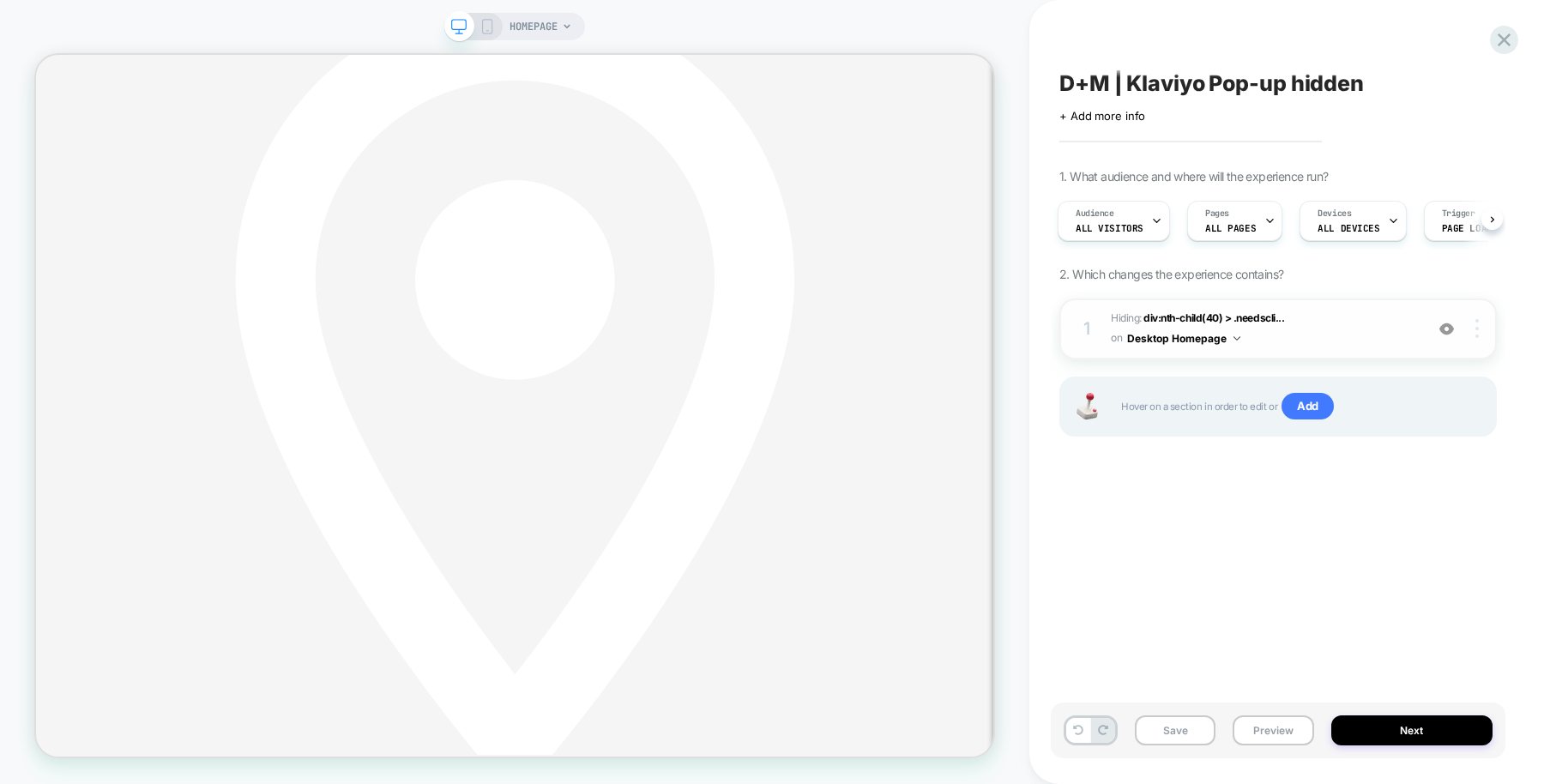
click at [1480, 325] on div at bounding box center [1480, 328] width 33 height 19
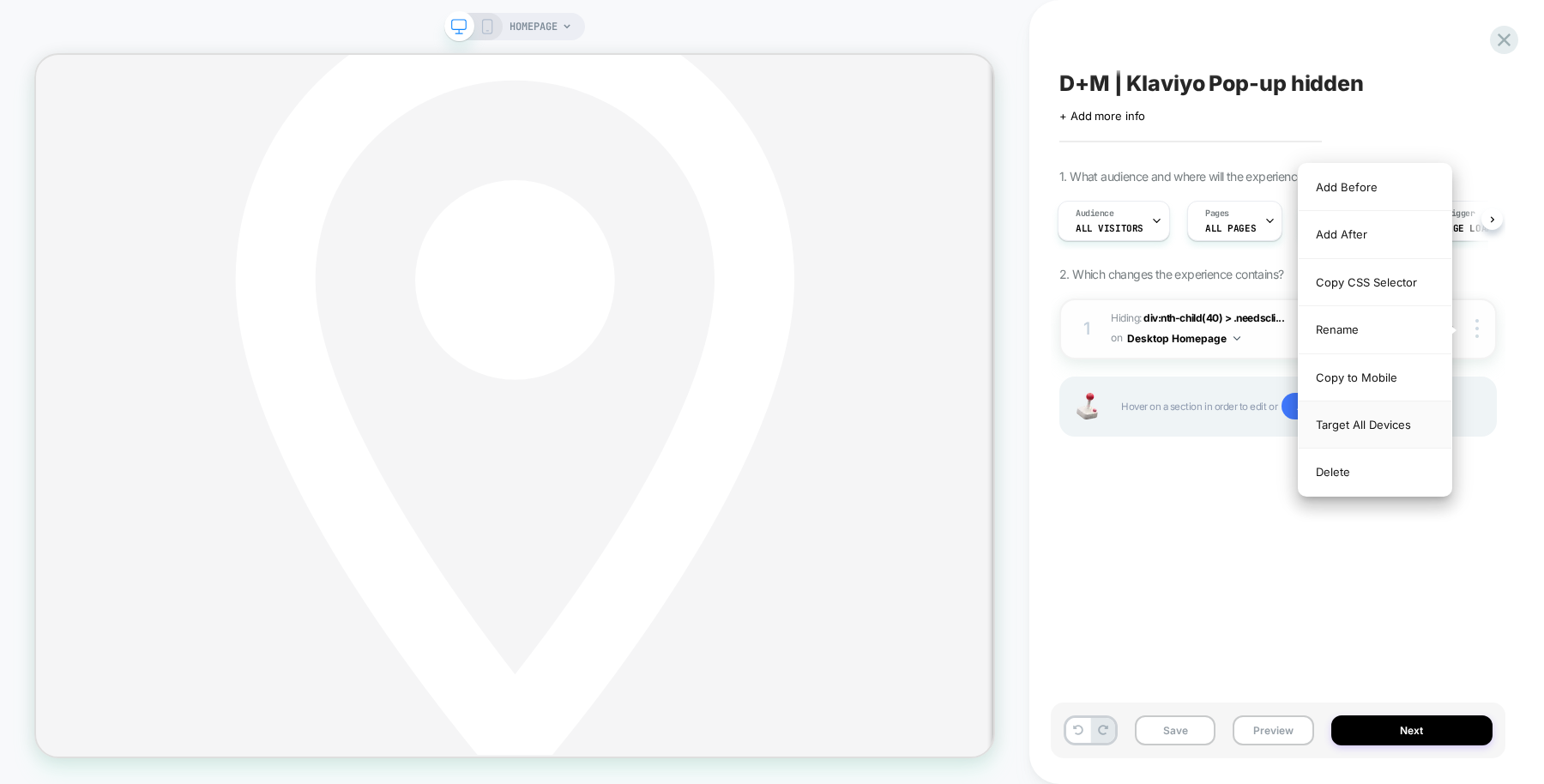
click at [1386, 415] on div "Target All Devices" at bounding box center [1375, 425] width 153 height 47
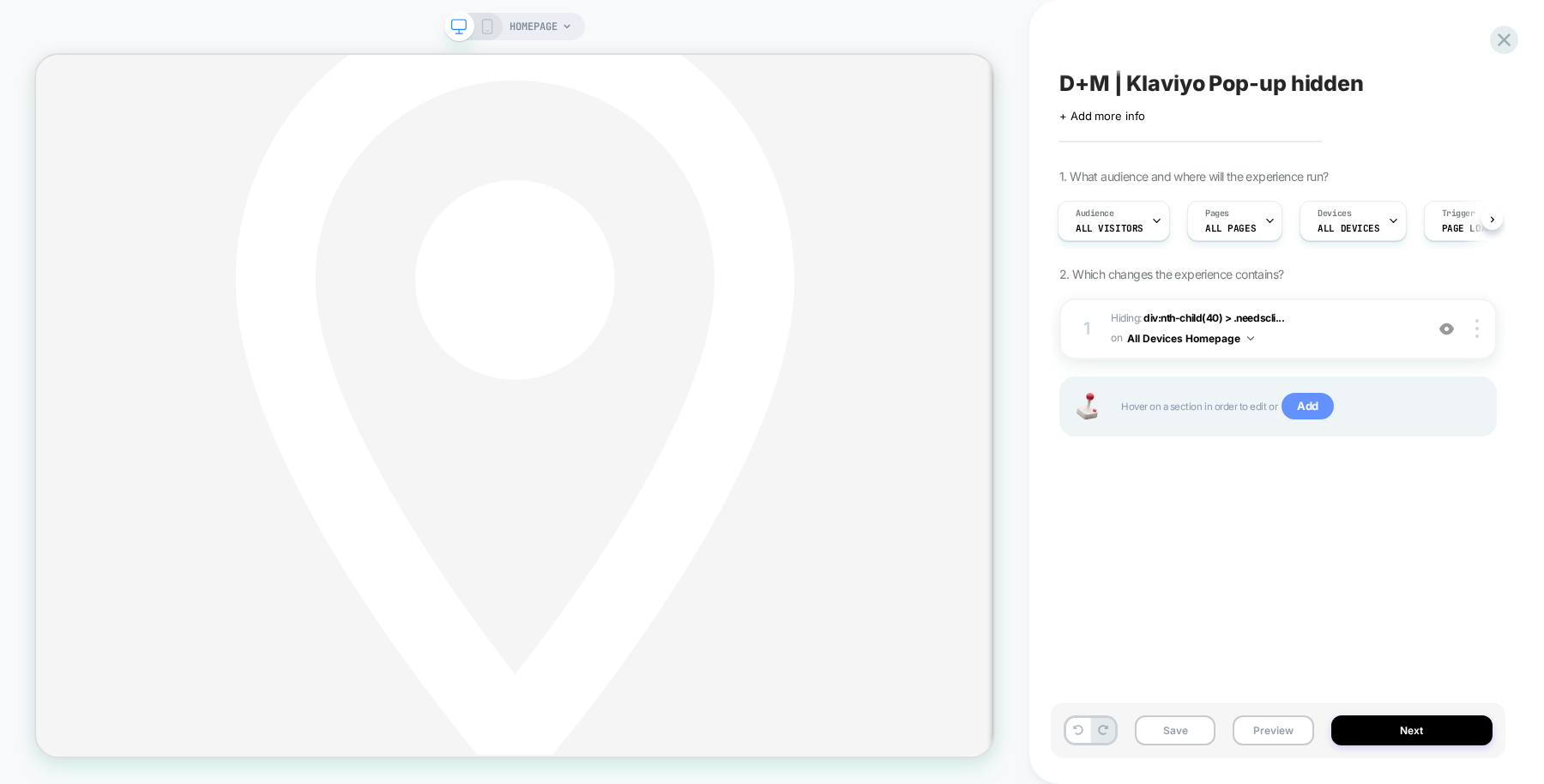
click at [1309, 407] on span "Add" at bounding box center [1308, 406] width 52 height 27
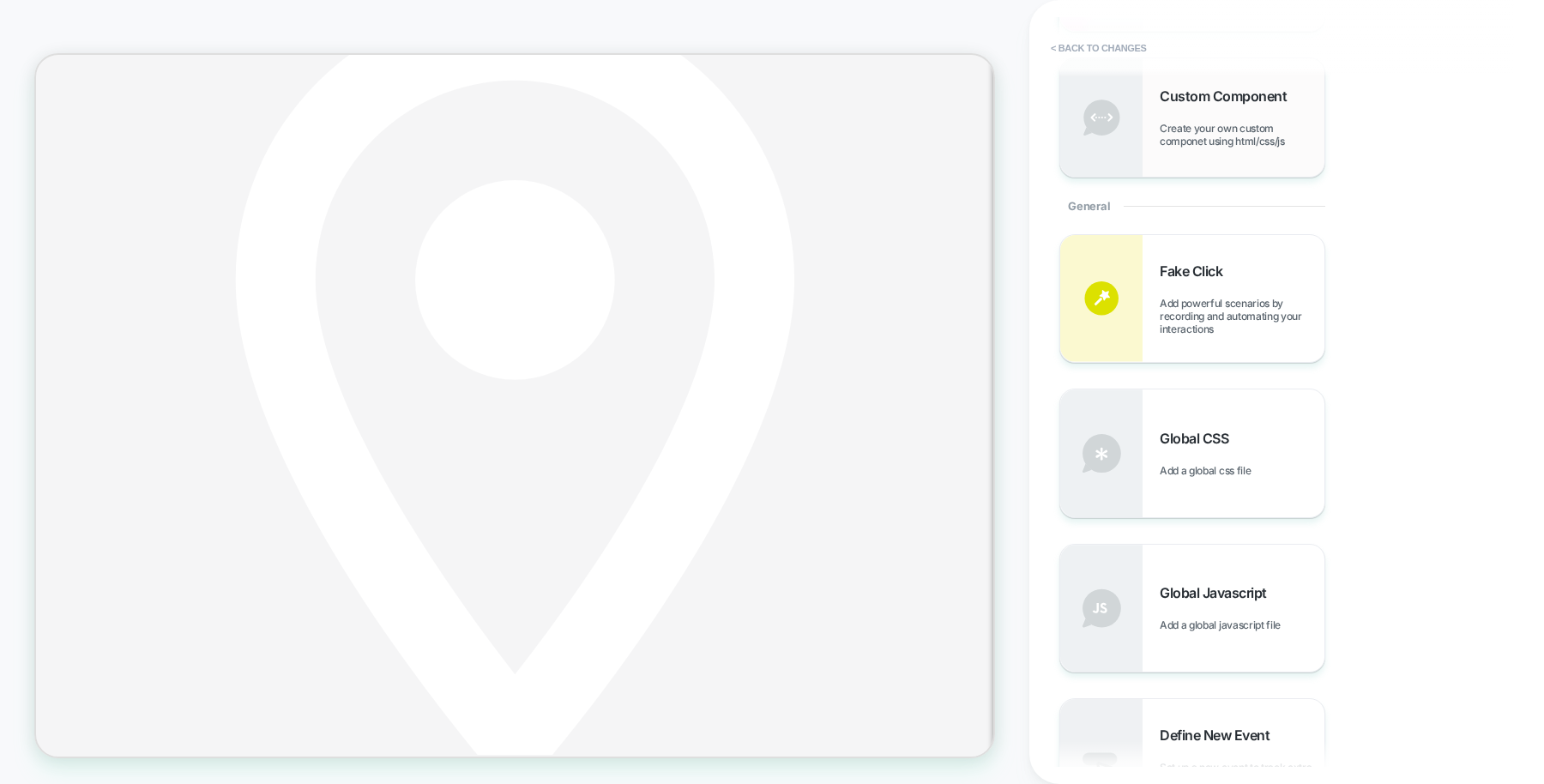
scroll to position [667, 0]
click at [1232, 443] on span "Global CSS" at bounding box center [1198, 437] width 77 height 17
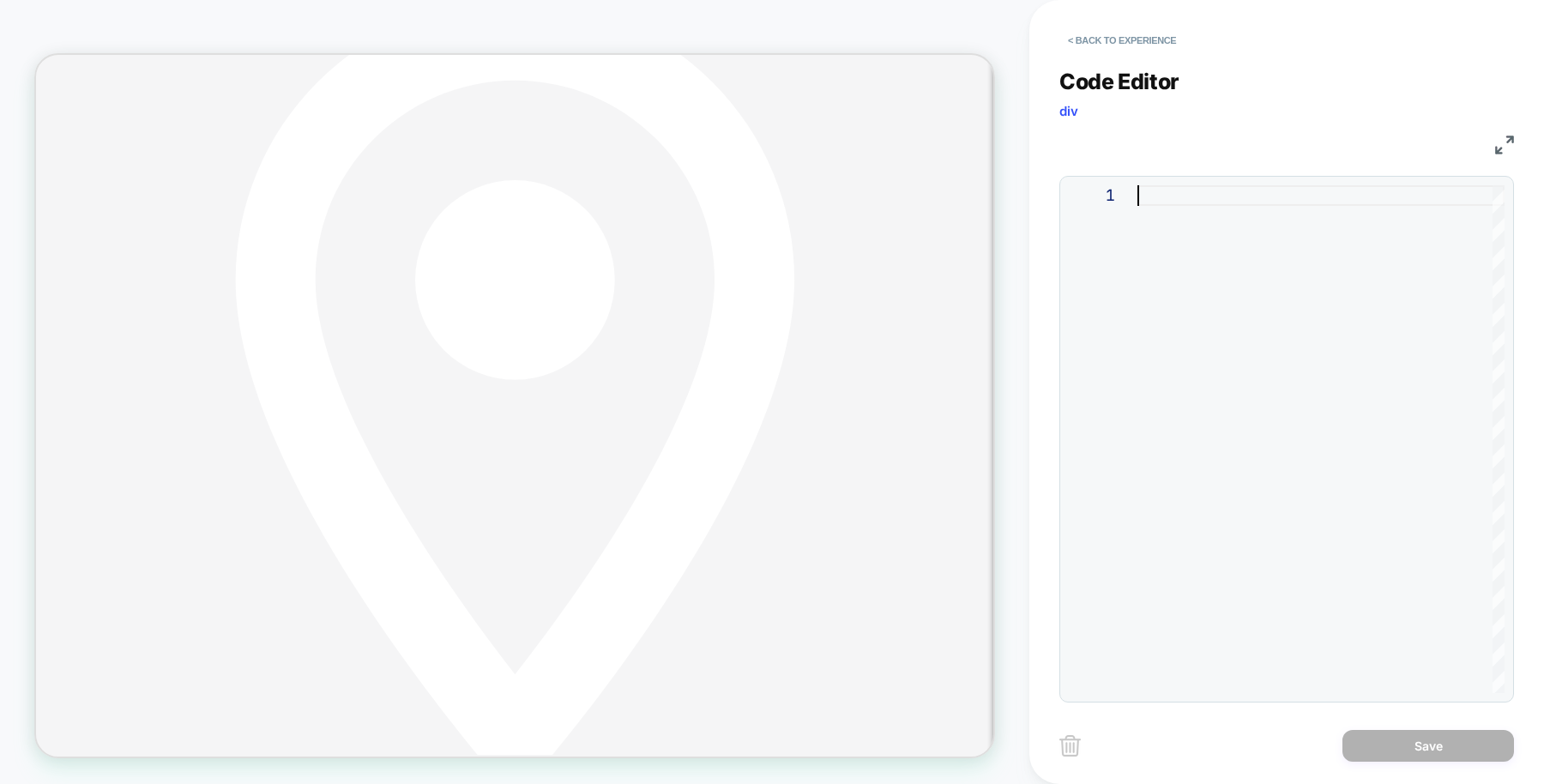
click at [1232, 443] on div at bounding box center [1321, 439] width 367 height 508
type textarea "**********"
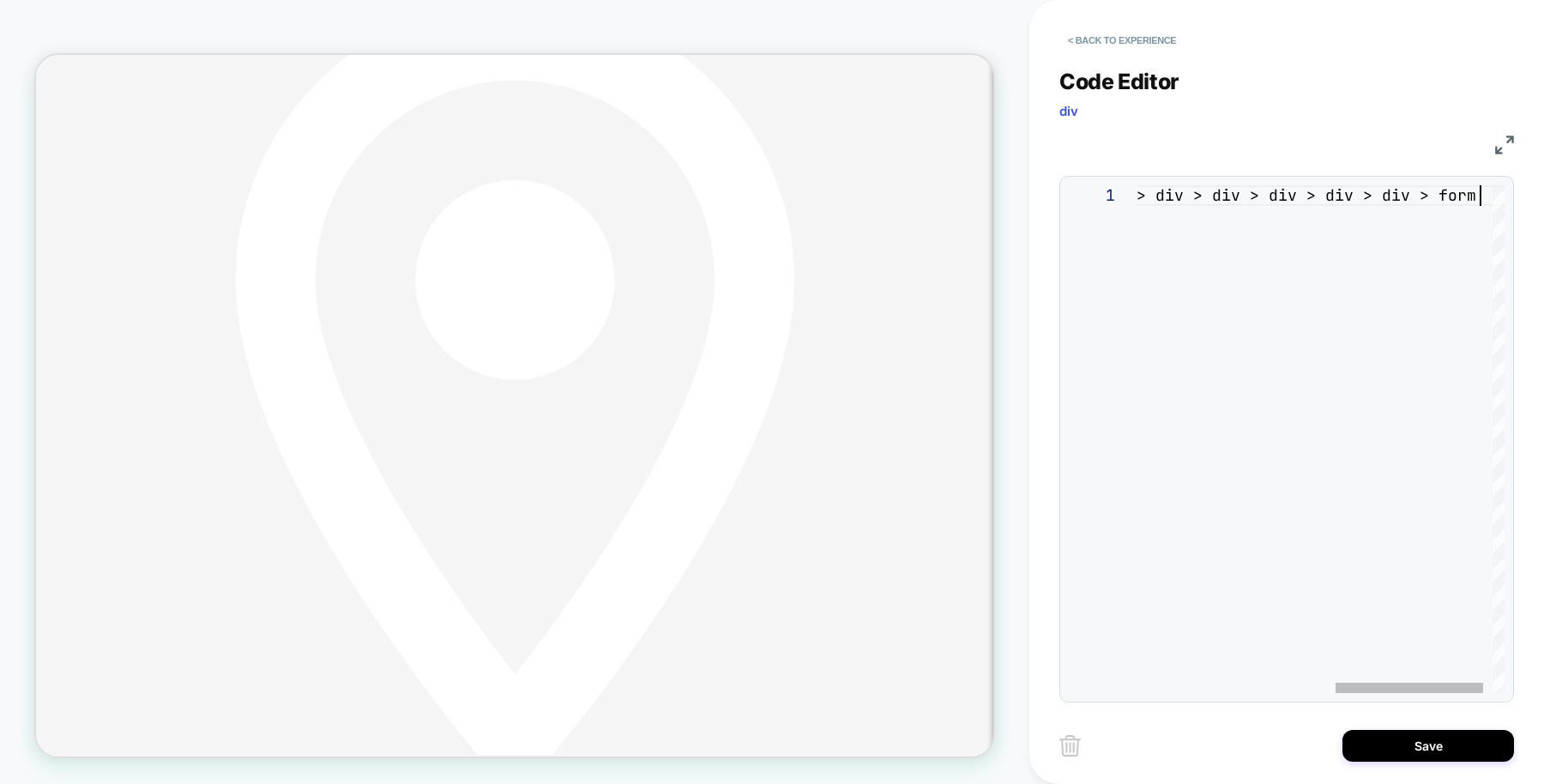
click at [1232, 443] on div "#timbren > div:nth-child ( 40 ) > div > div:nth-child ( 2 ) > div > div > div >…" at bounding box center [1087, 439] width 883 height 508
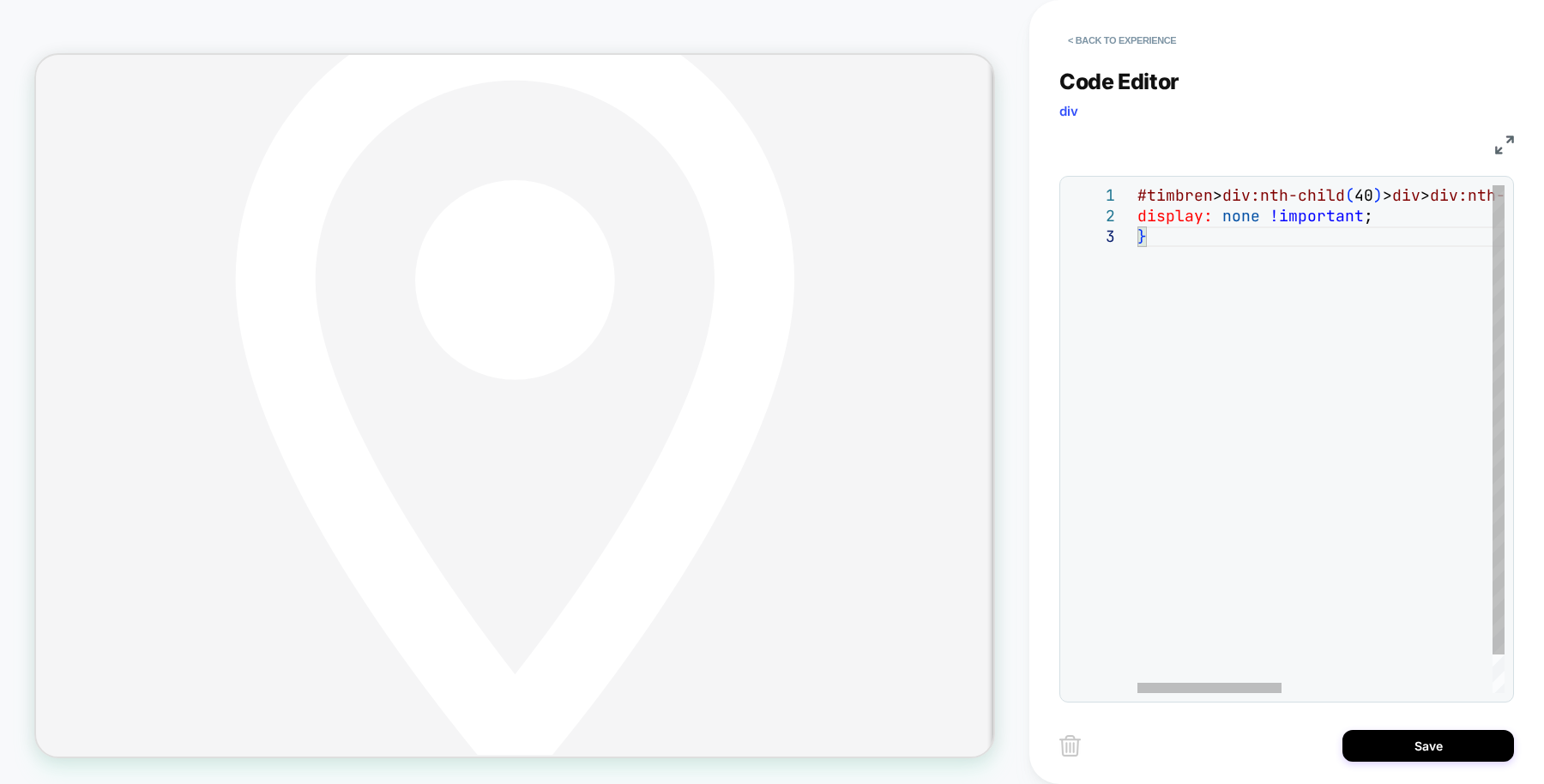
scroll to position [61, 0]
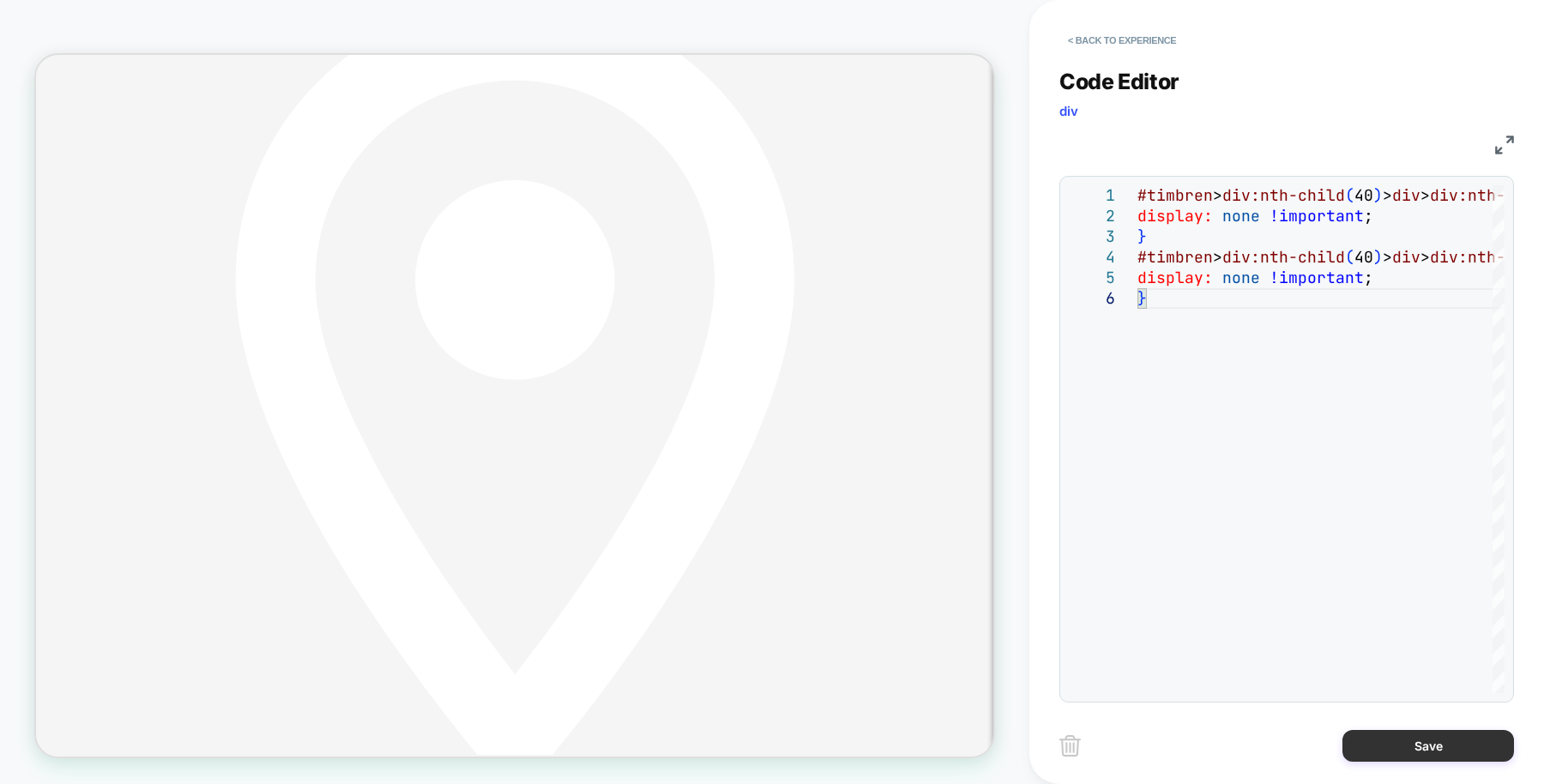
type textarea "**********"
click at [1395, 740] on button "Save" at bounding box center [1428, 745] width 172 height 32
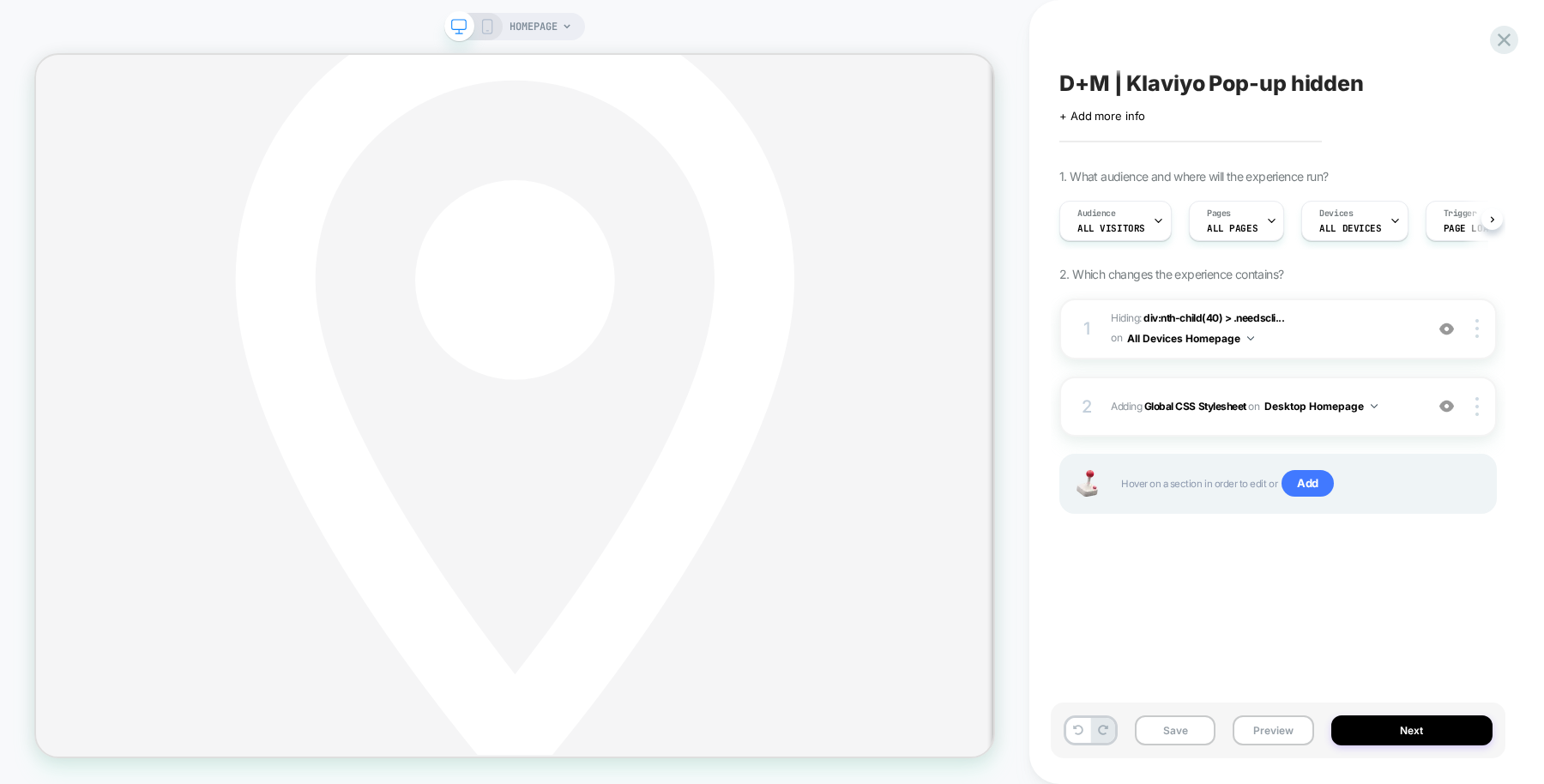
scroll to position [0, 1]
click at [1476, 403] on img at bounding box center [1477, 406] width 4 height 19
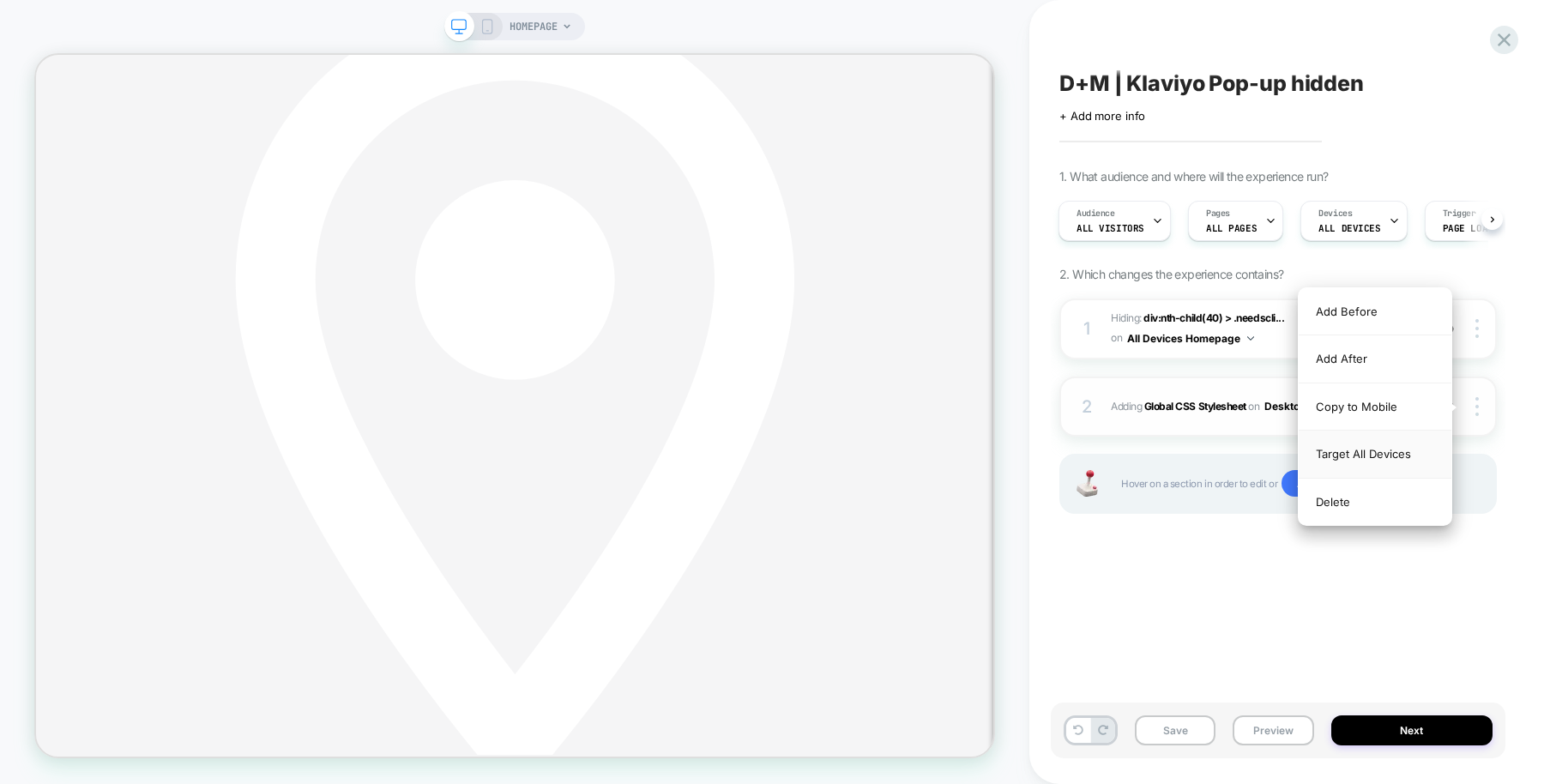
click at [1371, 452] on div "Target All Devices" at bounding box center [1375, 454] width 153 height 47
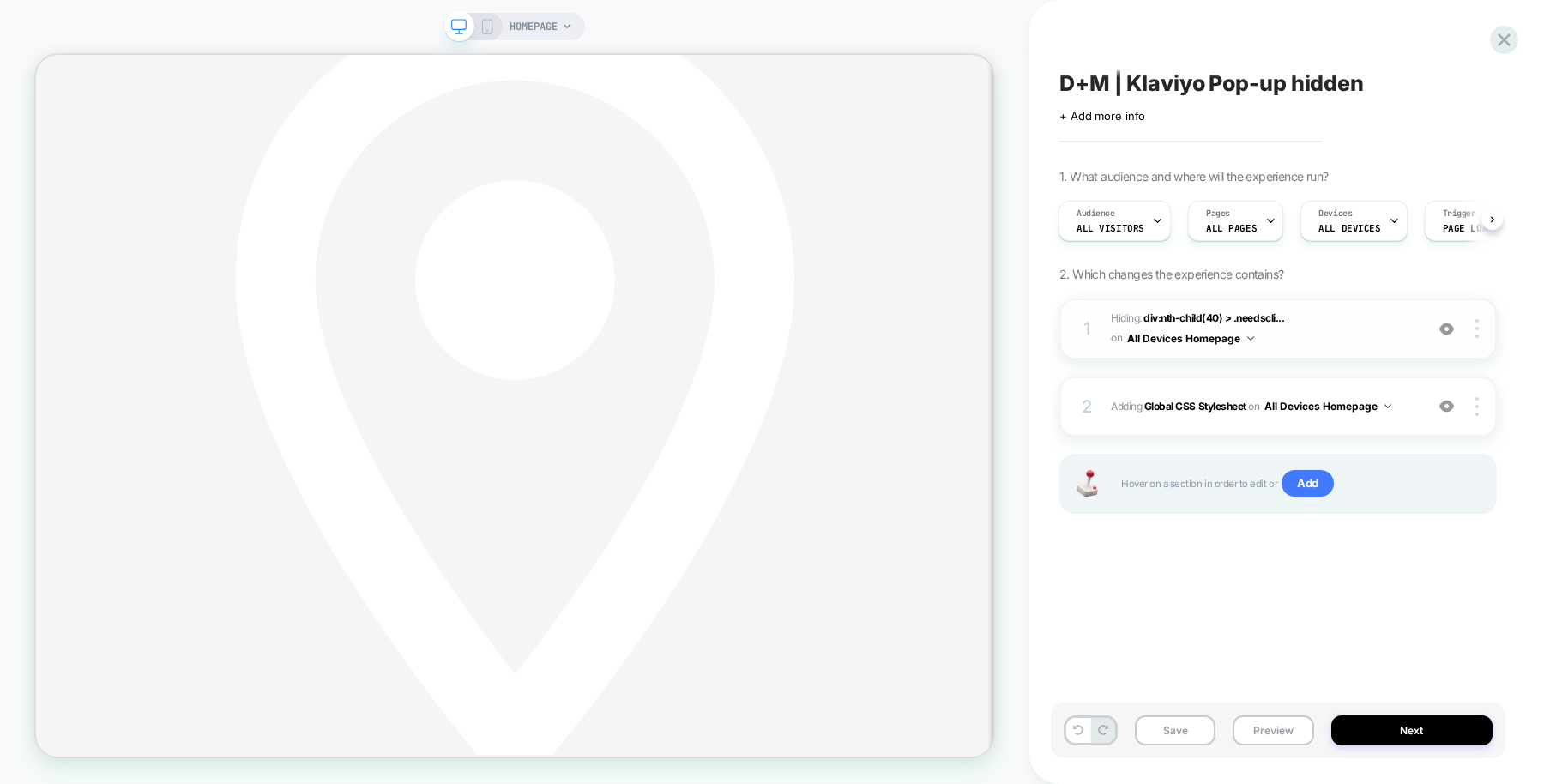
click at [1250, 343] on button "All Devices Homepage" at bounding box center [1191, 339] width 127 height 22
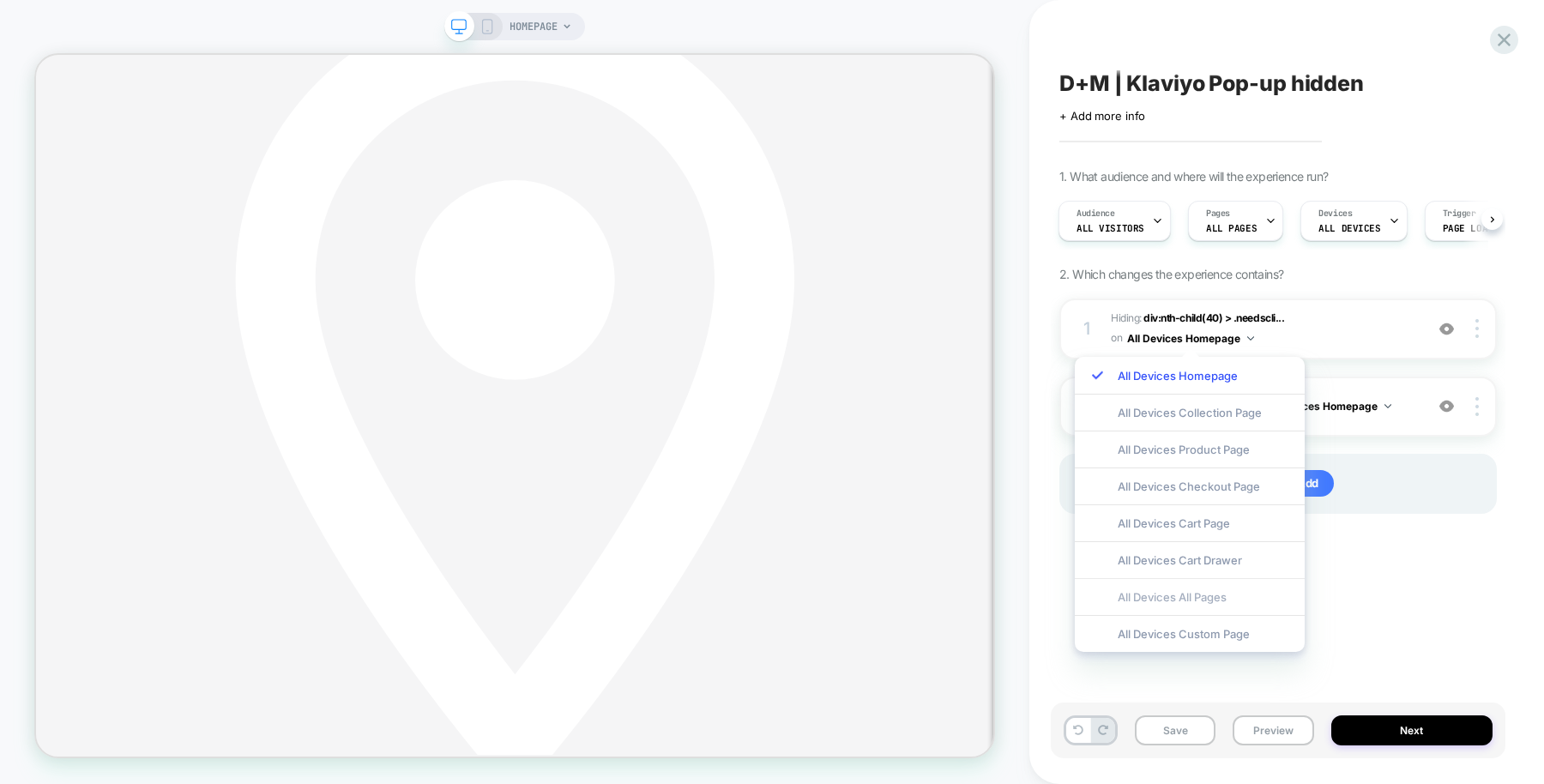
click at [1177, 595] on div "All Devices All Pages" at bounding box center [1190, 596] width 230 height 37
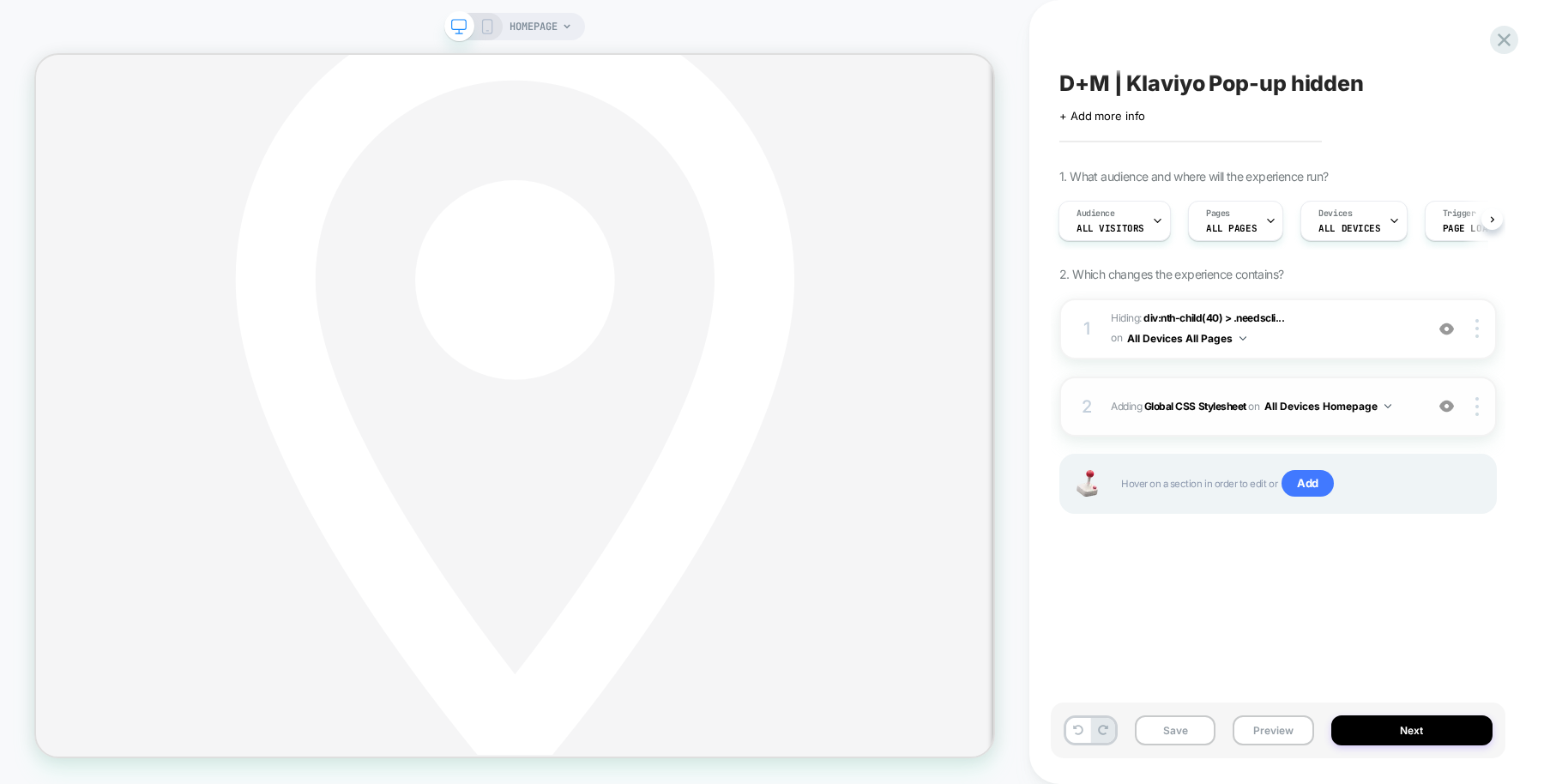
click at [1387, 409] on button "All Devices Homepage" at bounding box center [1328, 406] width 127 height 22
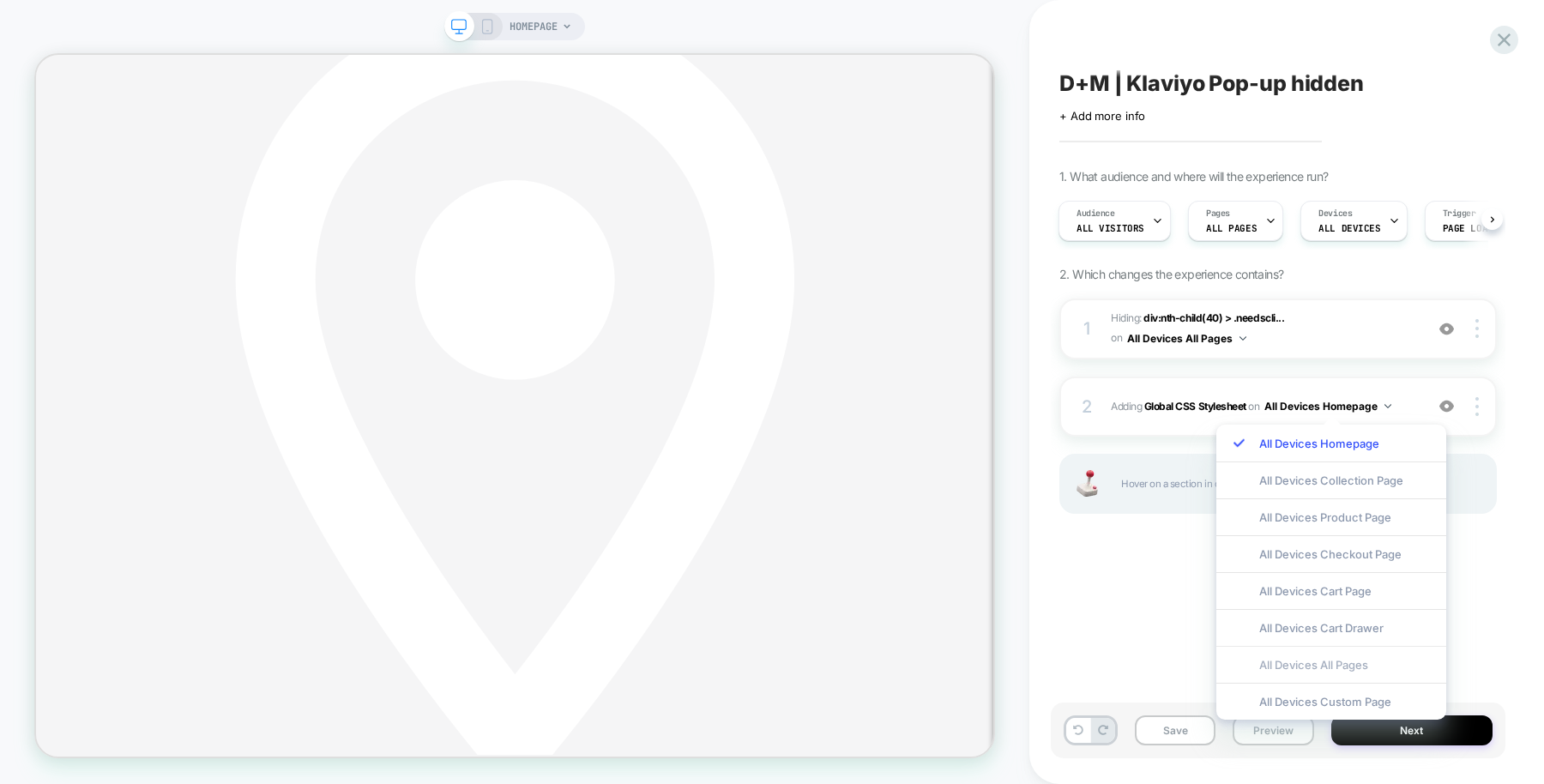
click at [1309, 657] on div "All Devices All Pages" at bounding box center [1332, 664] width 230 height 37
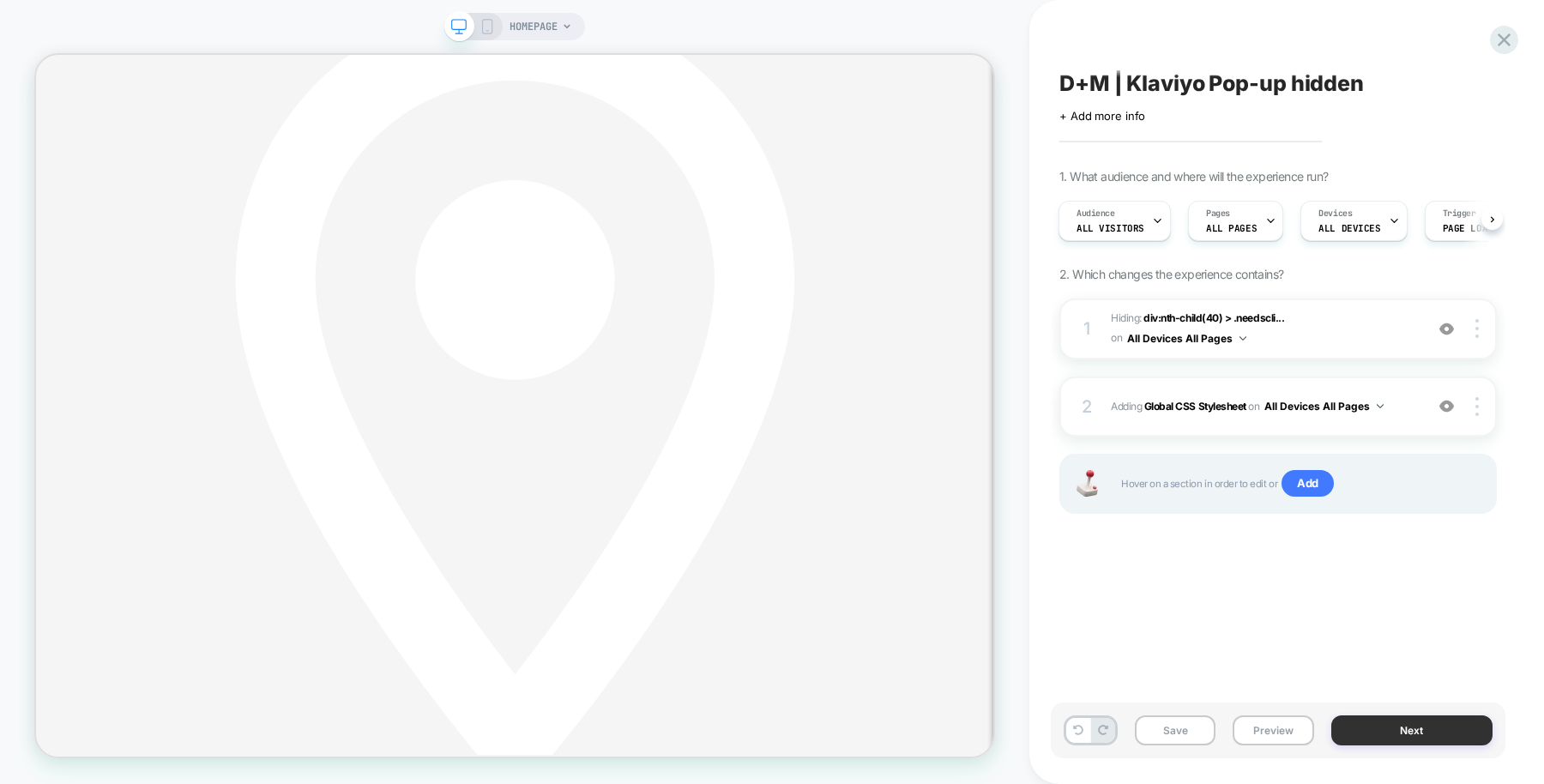
click at [1343, 725] on button "Next" at bounding box center [1412, 730] width 162 height 30
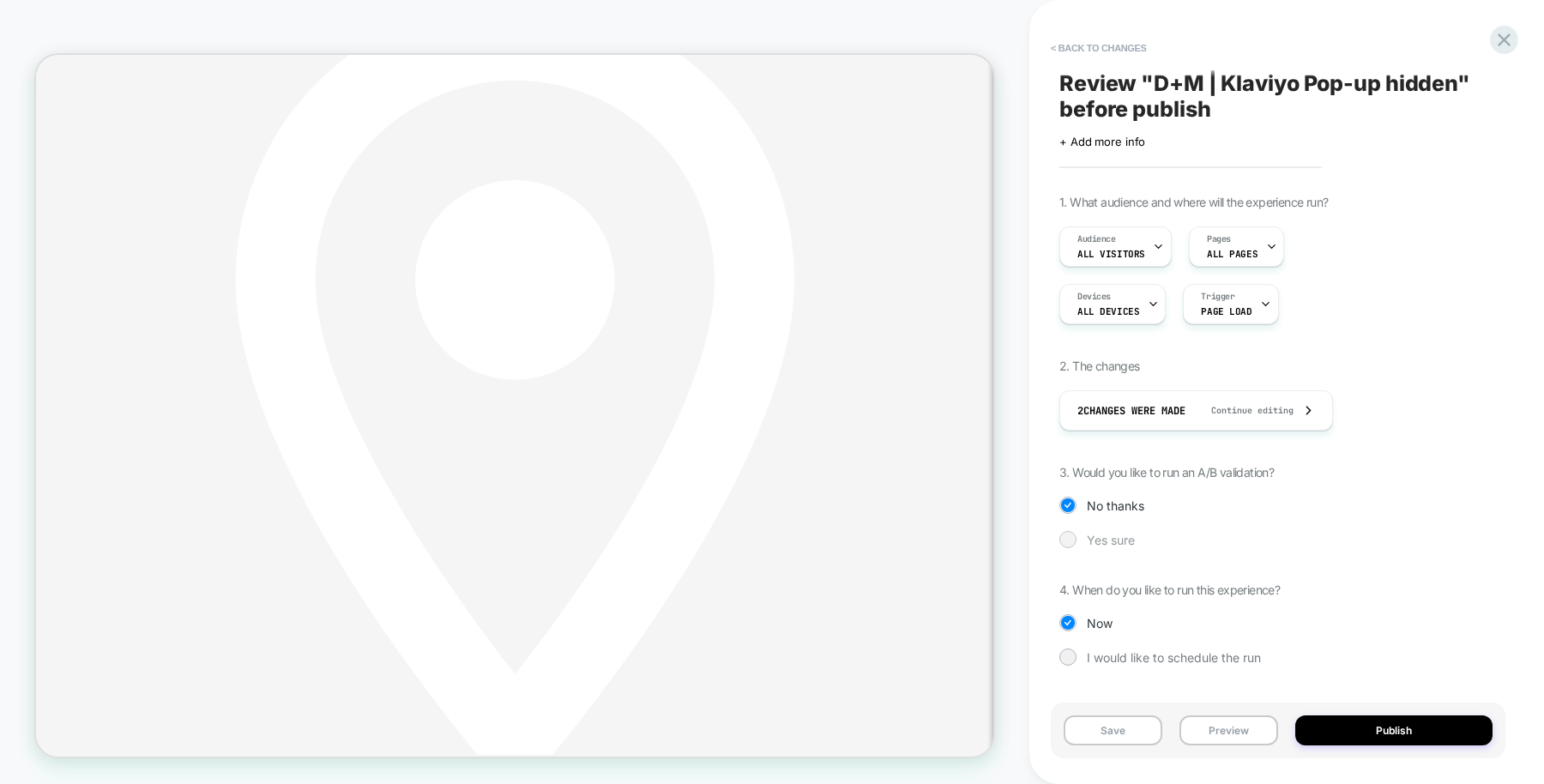
click at [1124, 543] on span "Yes sure" at bounding box center [1110, 540] width 48 height 14
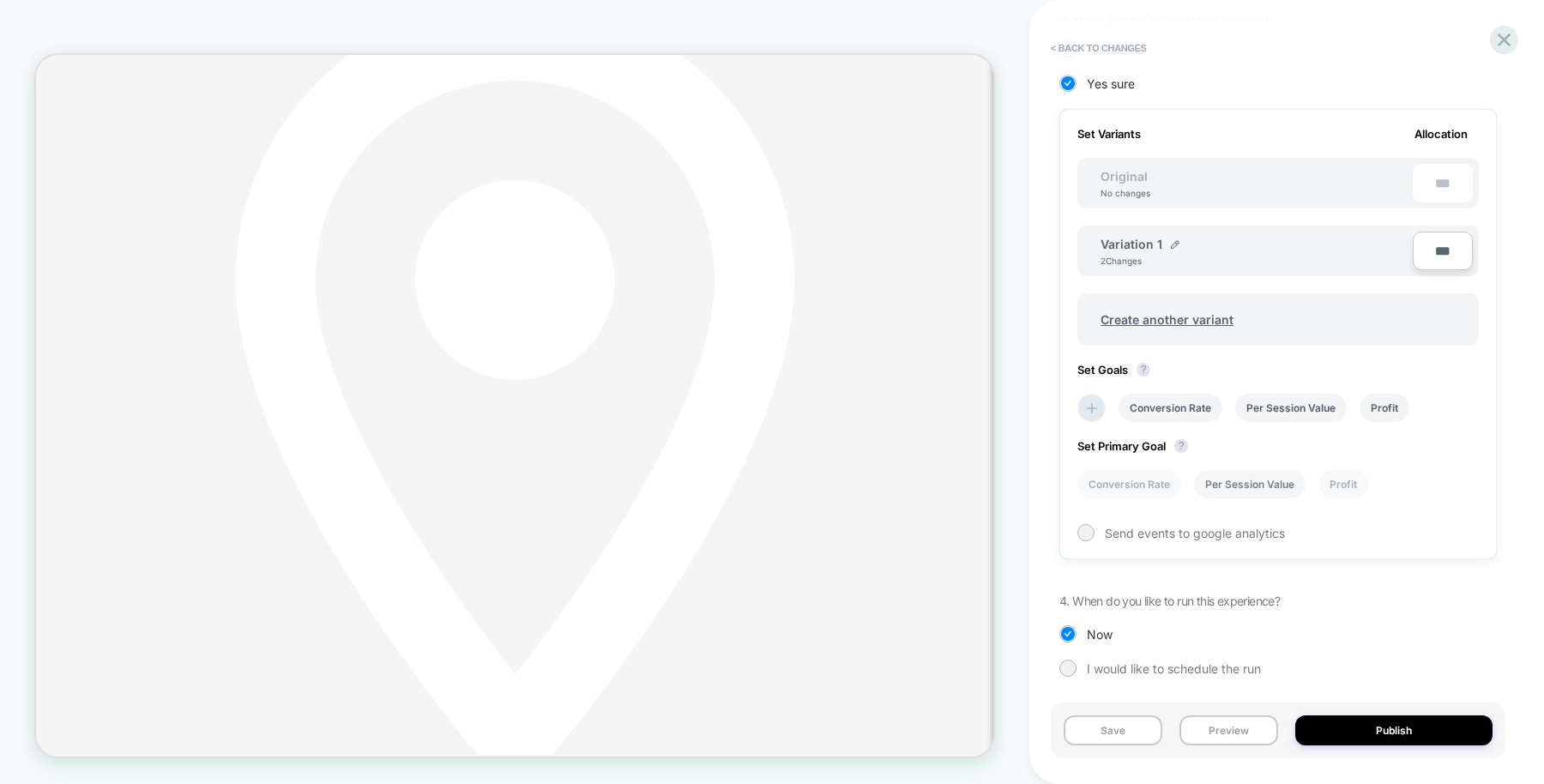
scroll to position [459, 0]
click at [1131, 723] on button "Save" at bounding box center [1113, 730] width 98 height 30
click at [1115, 47] on button "< Back to changes" at bounding box center [1099, 48] width 113 height 27
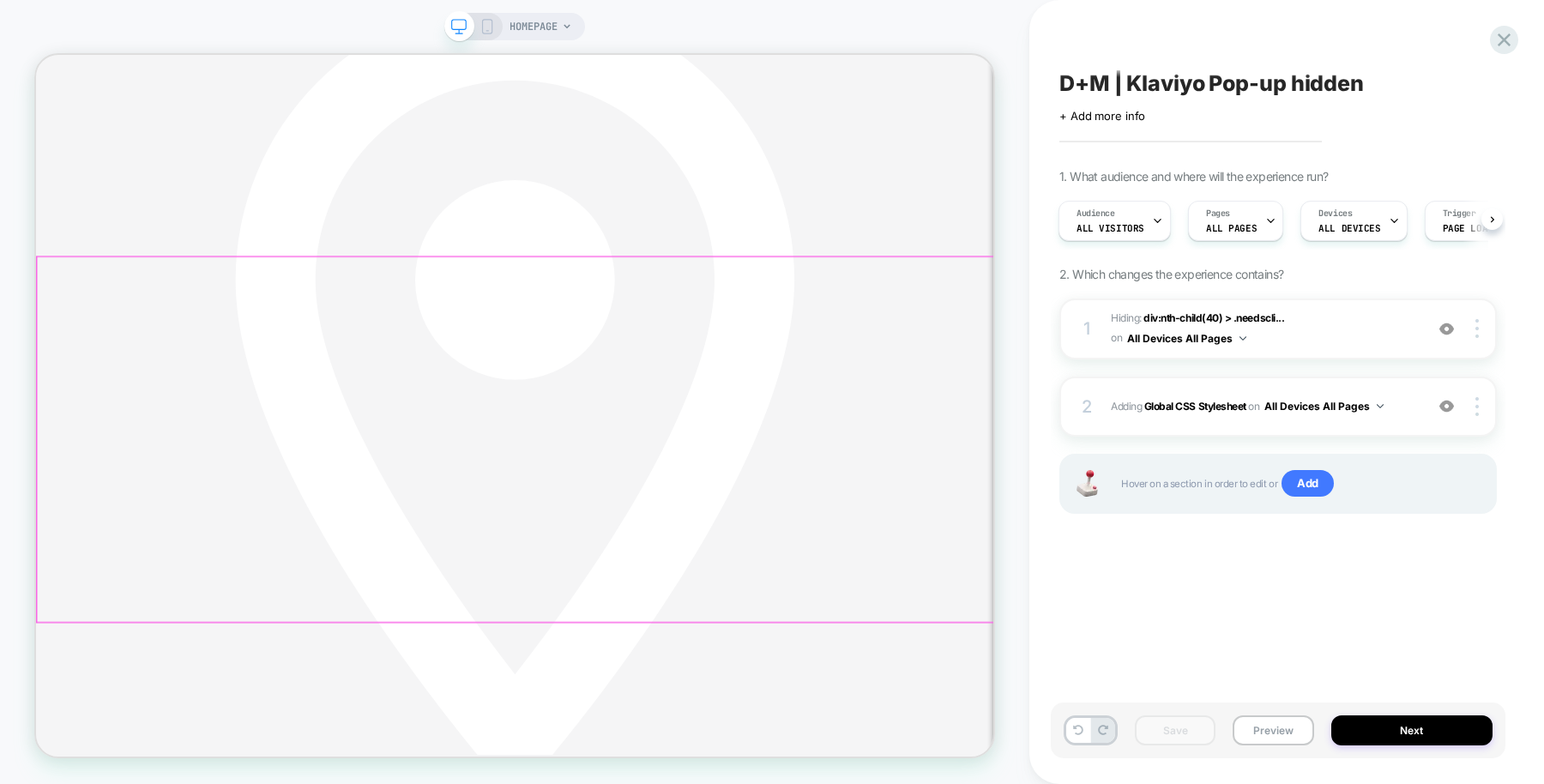
scroll to position [0, 0]
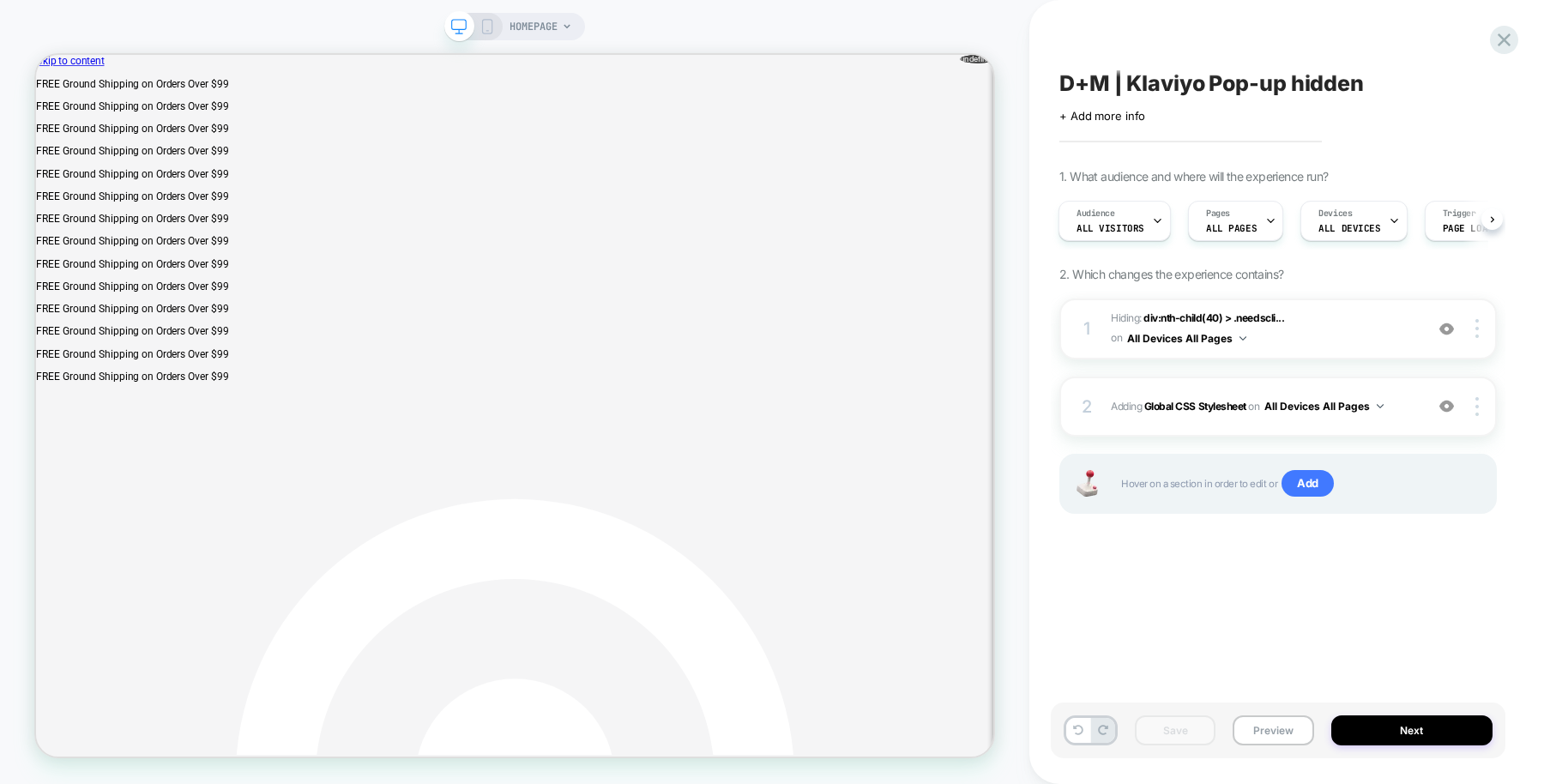
click at [1111, 79] on span "D+M | Klaviyo Pop-up hidden" at bounding box center [1212, 83] width 304 height 25
click at [1107, 112] on span "+ Add more info" at bounding box center [1102, 117] width 86 height 14
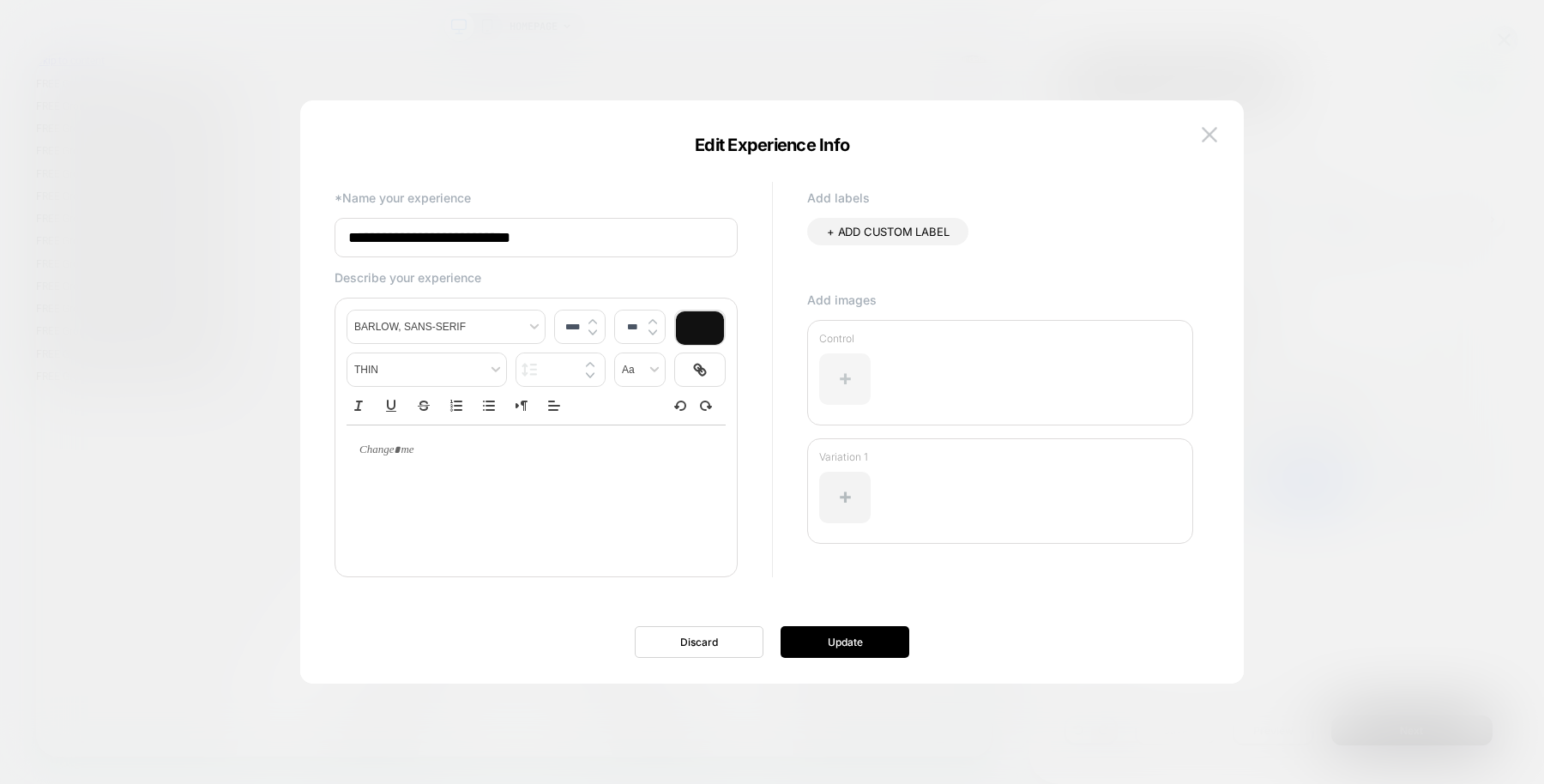
click at [847, 377] on div at bounding box center [845, 378] width 51 height 51
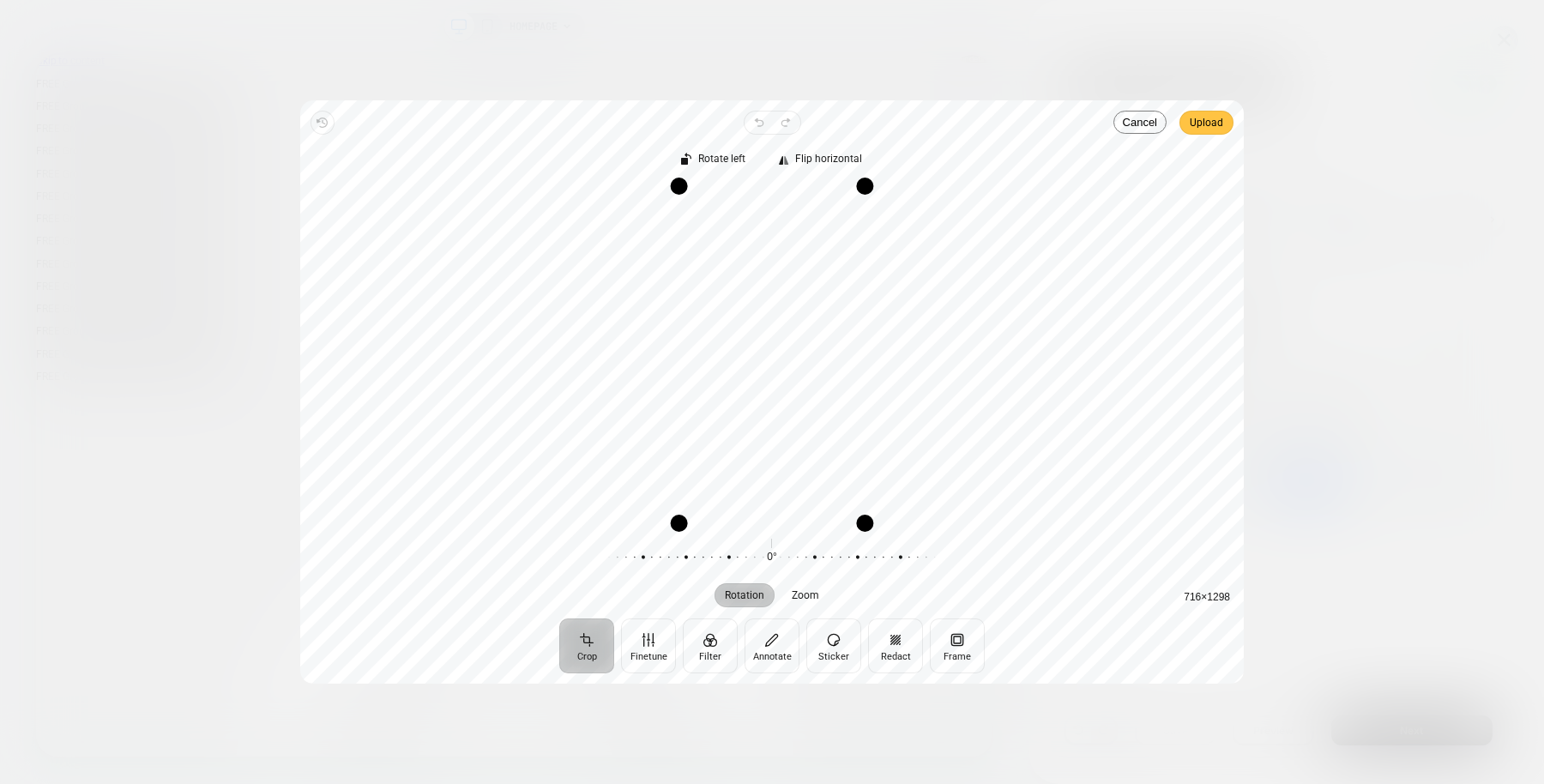
click at [1218, 117] on span "Upload" at bounding box center [1206, 122] width 33 height 21
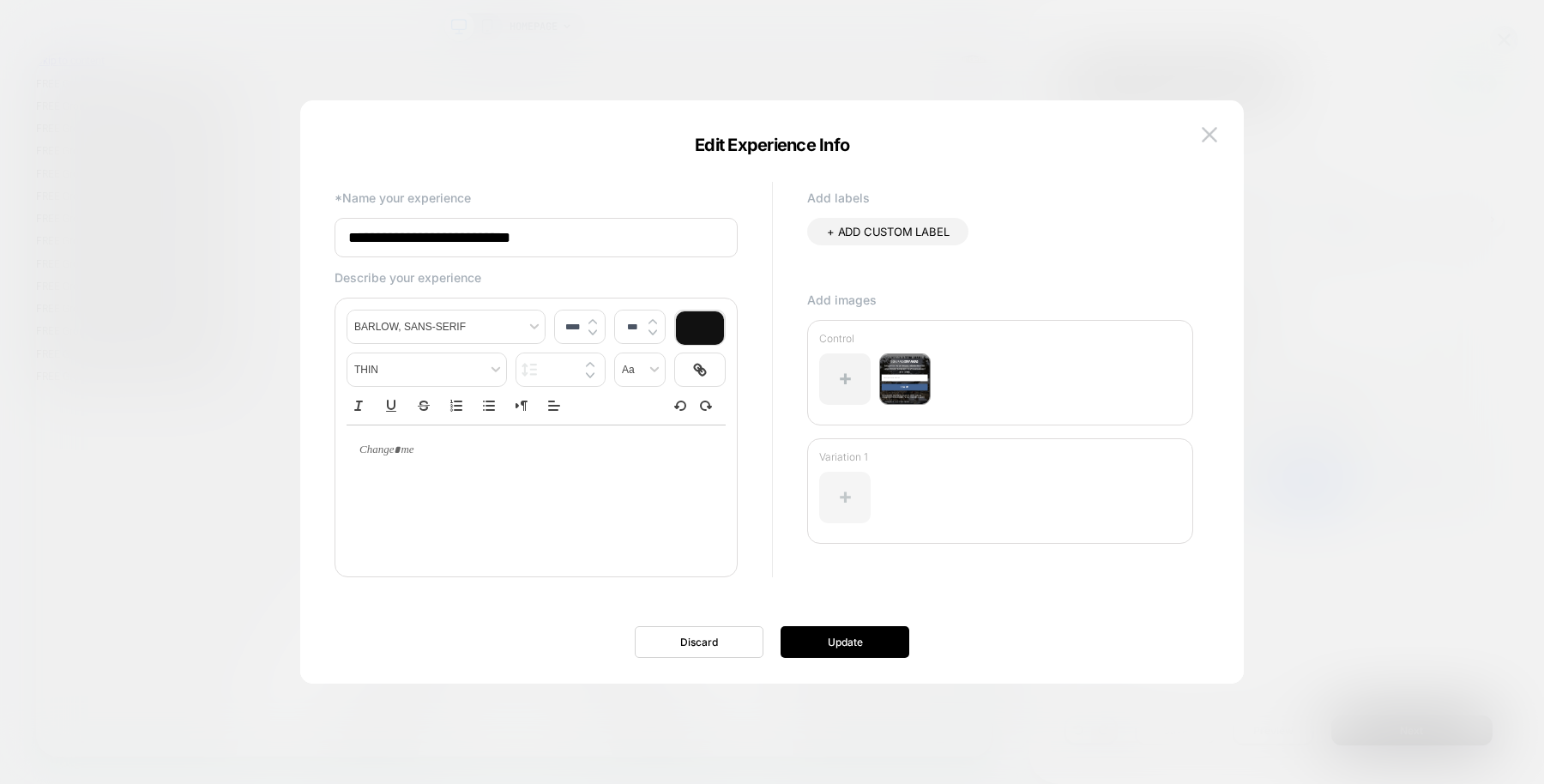
click at [841, 484] on div at bounding box center [845, 497] width 51 height 51
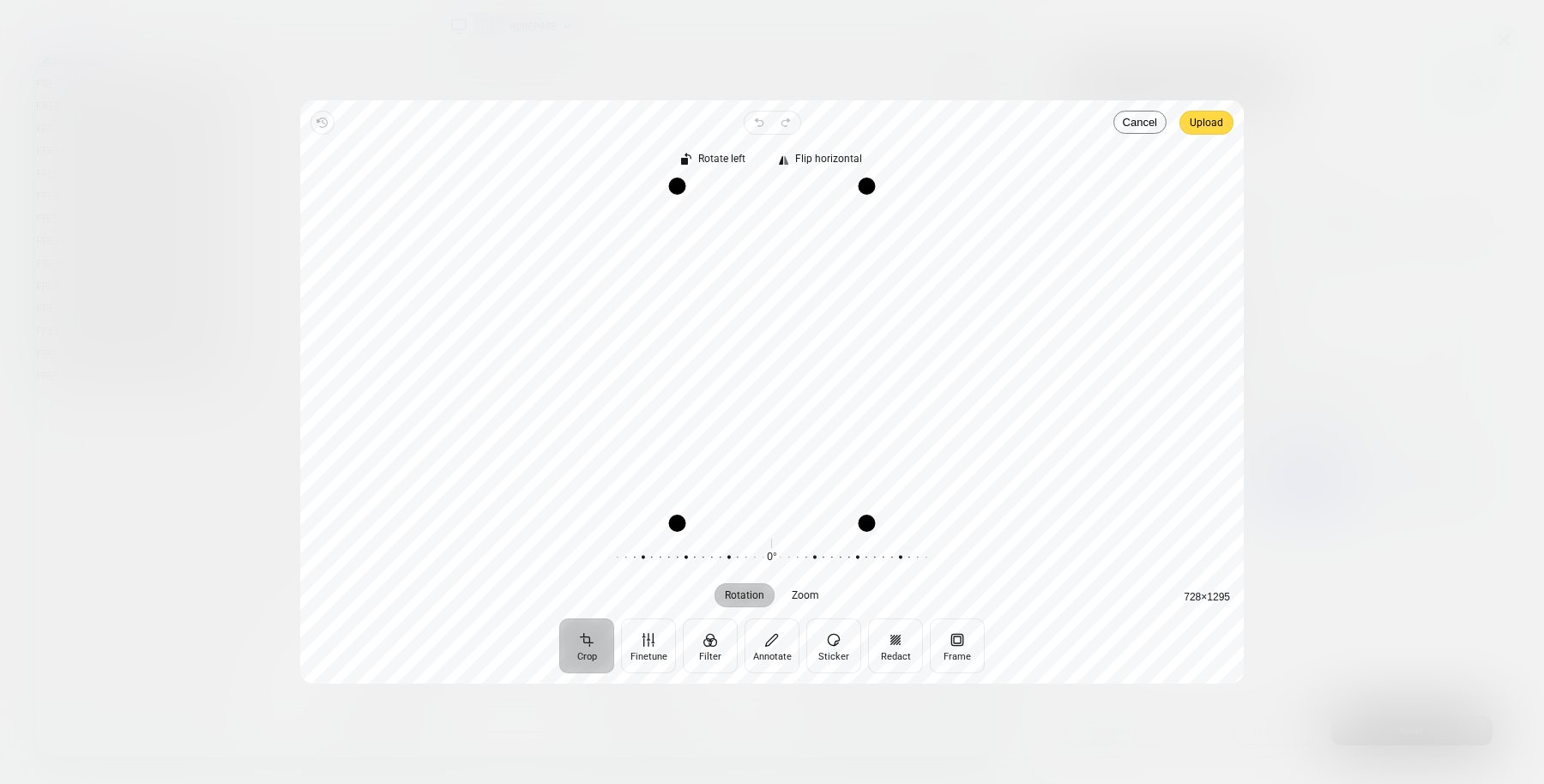
click at [1290, 215] on div at bounding box center [772, 392] width 1544 height 784
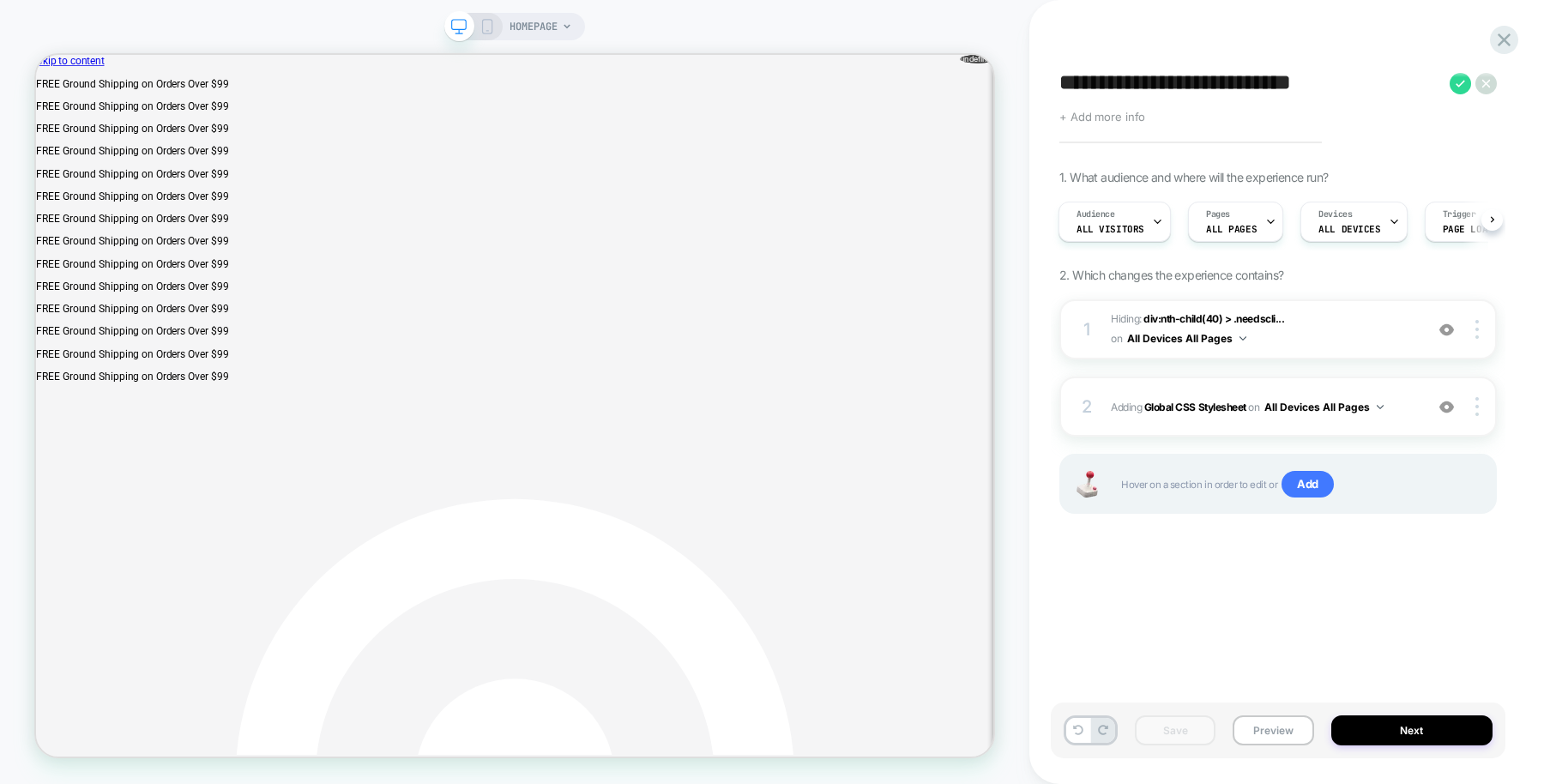
click at [1127, 119] on span "+ Add more info" at bounding box center [1102, 117] width 86 height 14
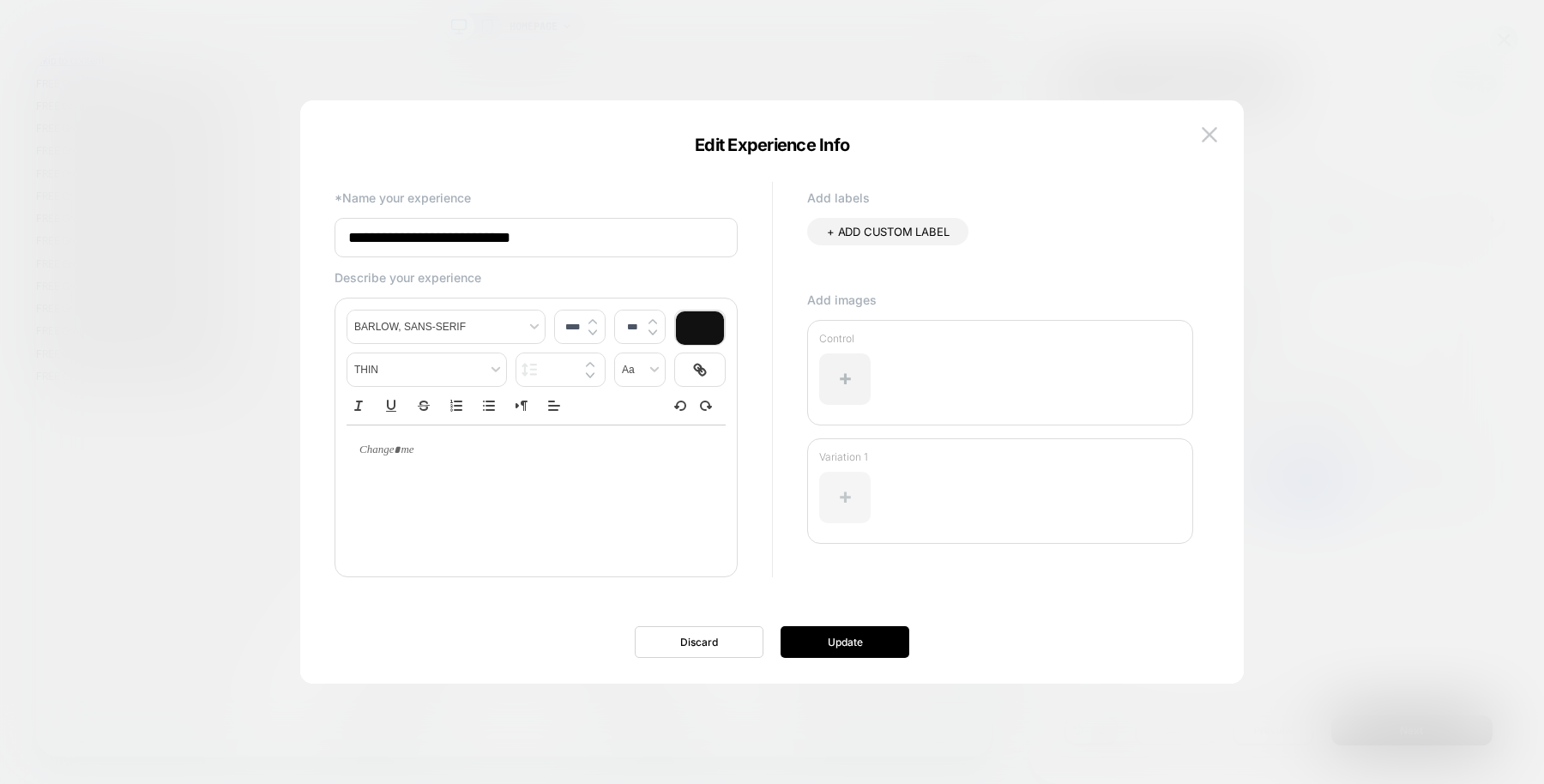
click at [850, 481] on div at bounding box center [845, 497] width 51 height 51
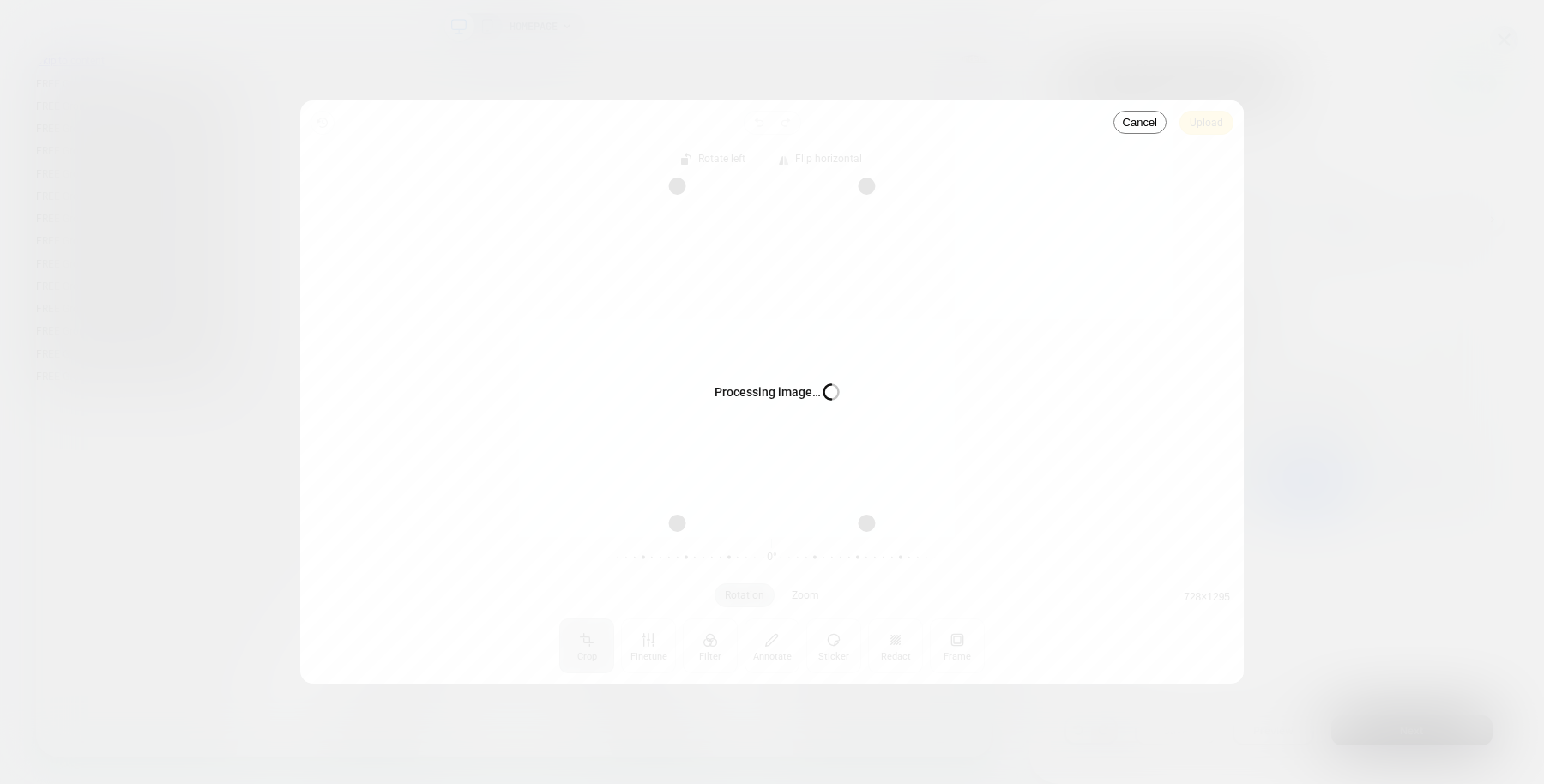
click at [1205, 113] on div "Processing image… Busy" at bounding box center [772, 392] width 944 height 583
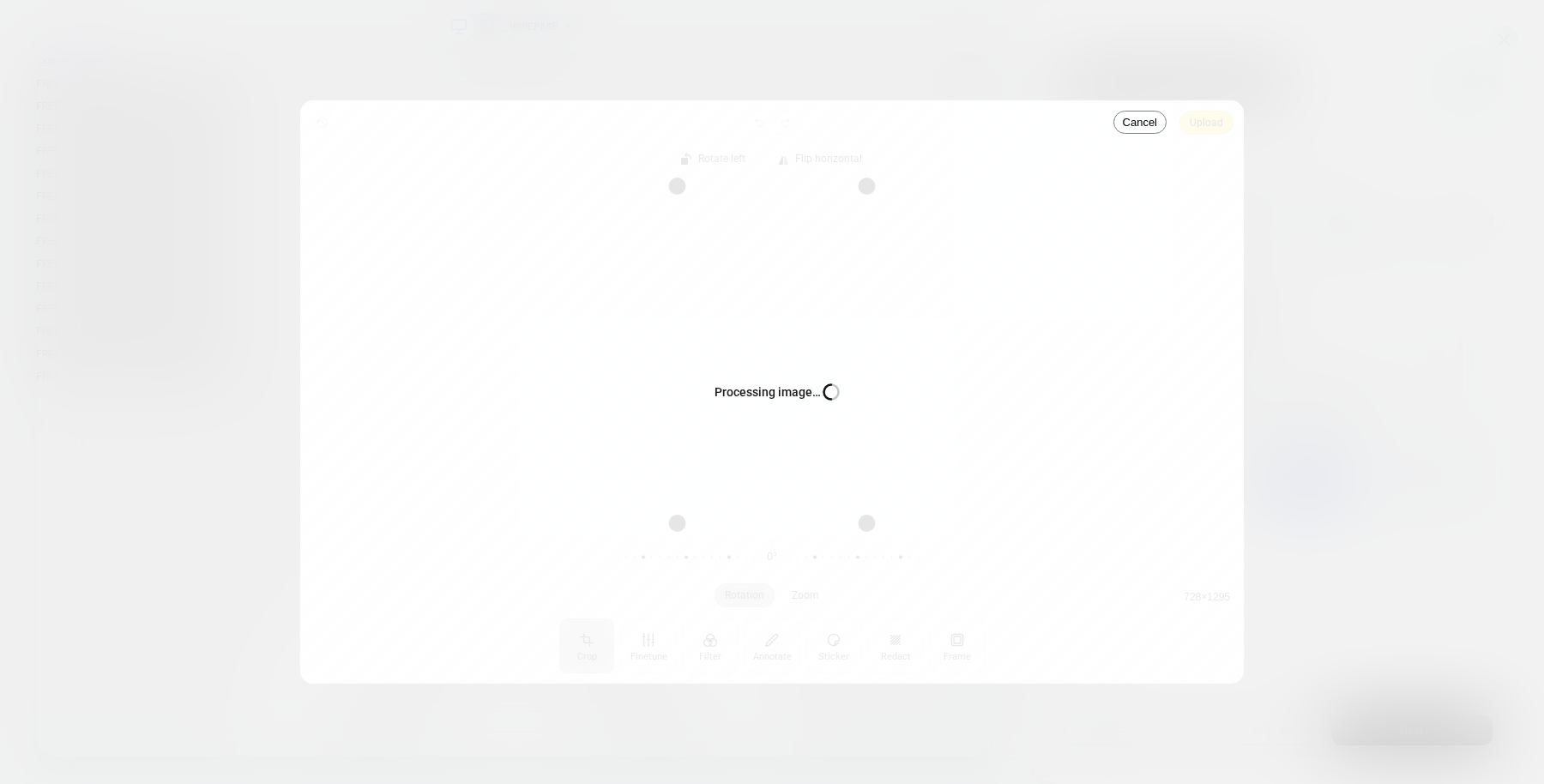
click at [1205, 113] on div "Processing image… Busy" at bounding box center [772, 392] width 944 height 583
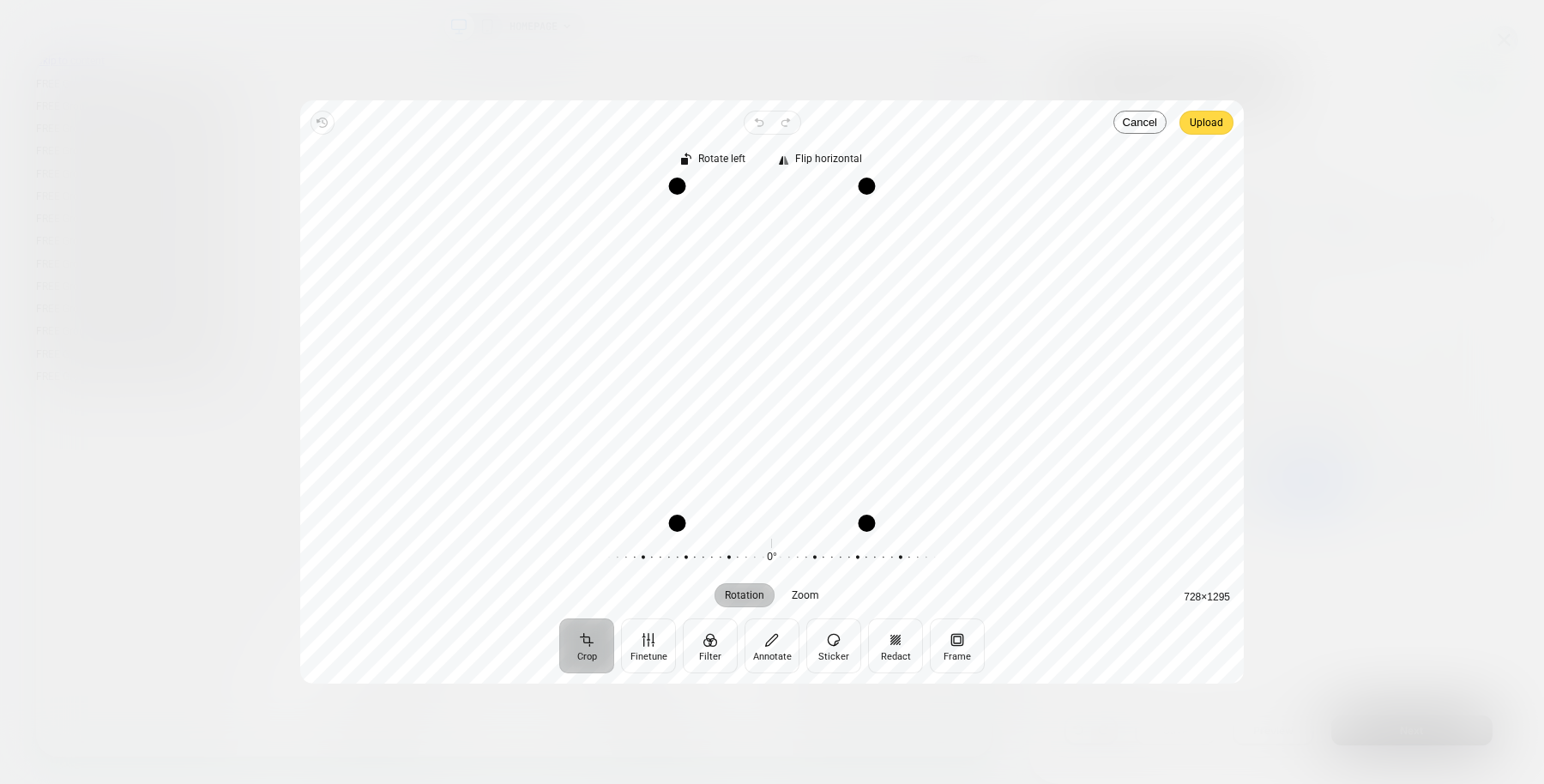
click at [1206, 126] on span "Upload" at bounding box center [1206, 122] width 33 height 21
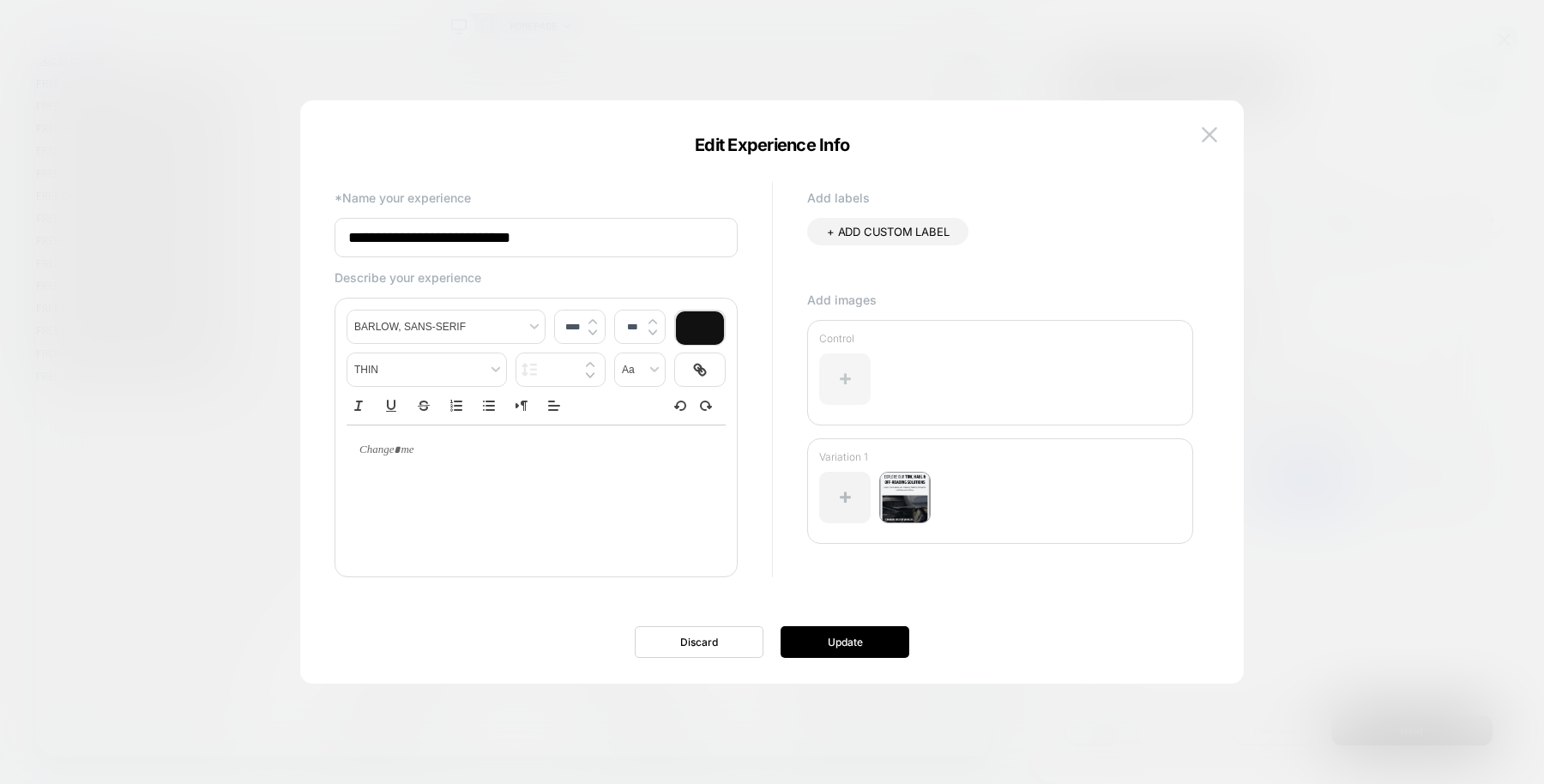
click at [847, 376] on div at bounding box center [845, 378] width 51 height 51
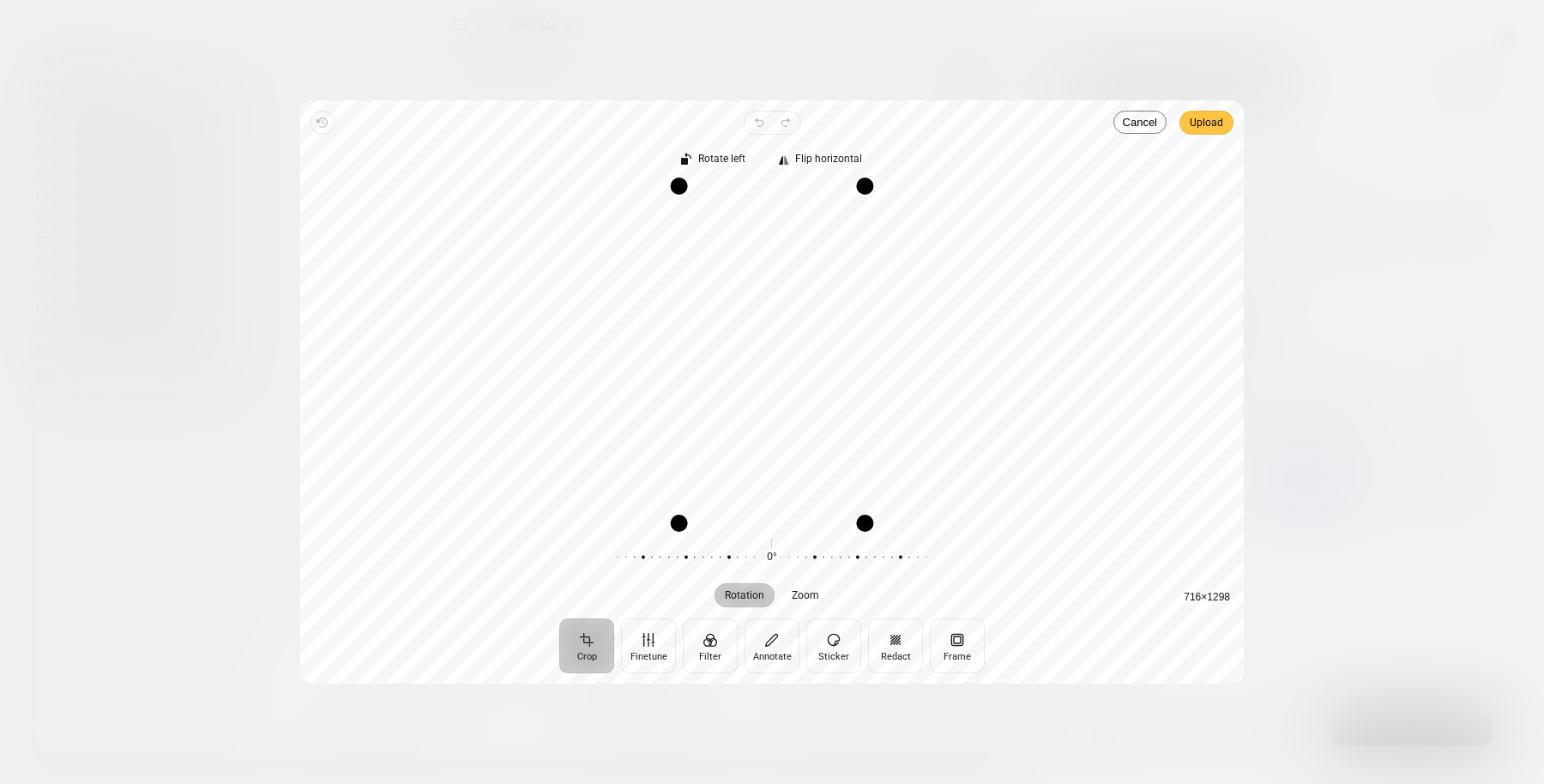
click at [1202, 124] on span "Upload" at bounding box center [1206, 122] width 33 height 21
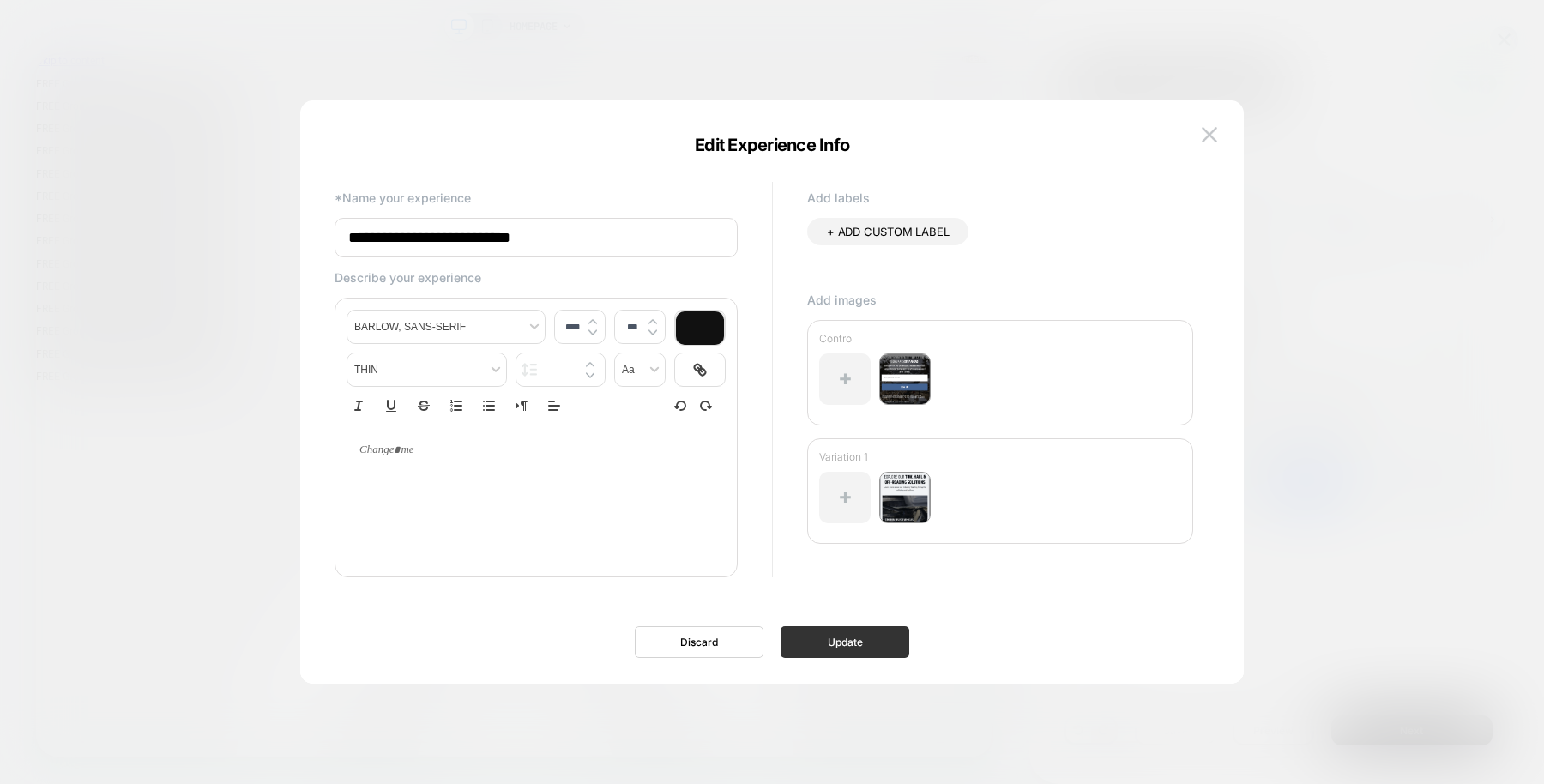
click at [820, 641] on button "Update" at bounding box center [845, 641] width 128 height 32
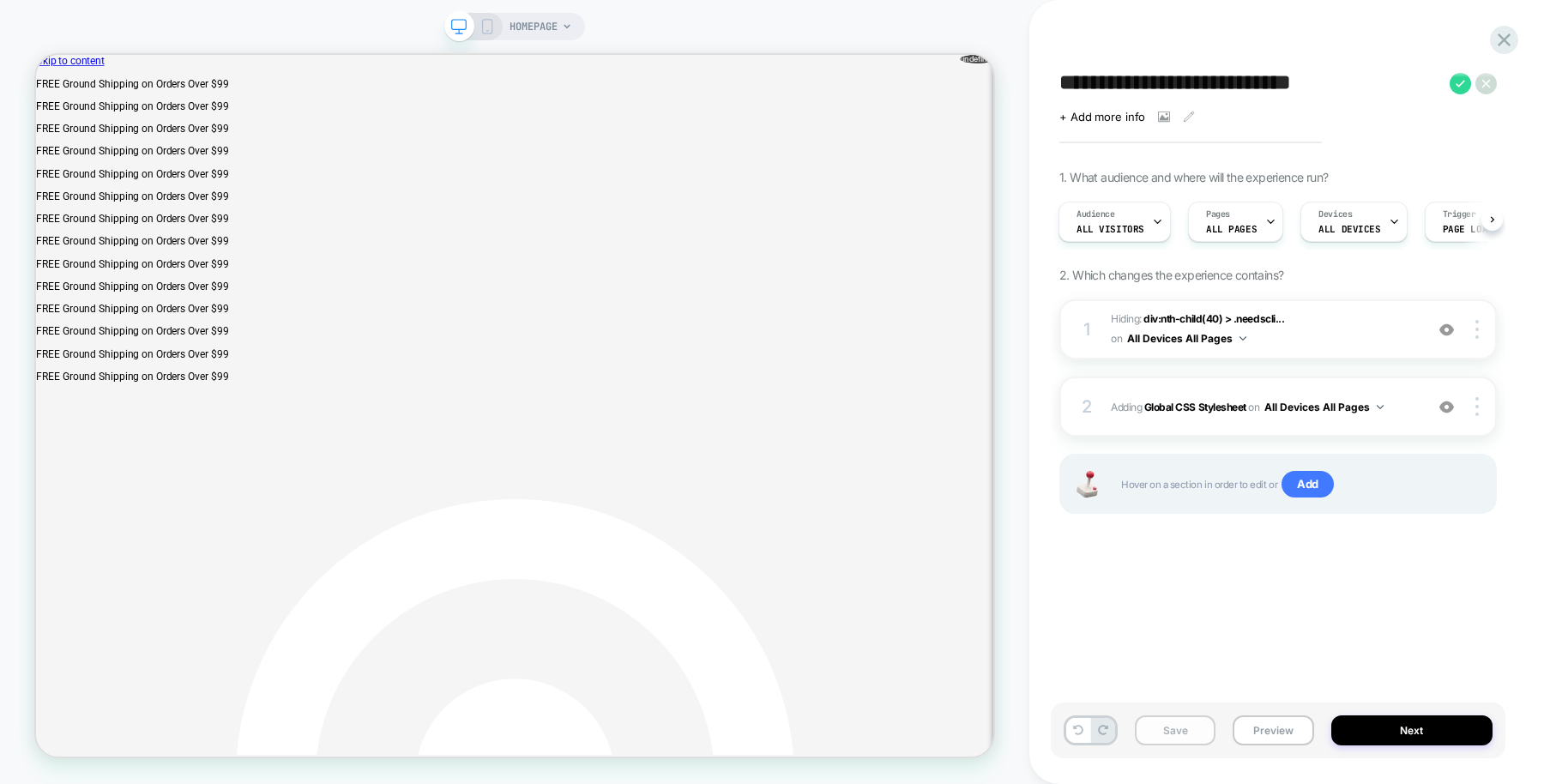
click at [1183, 731] on button "Save" at bounding box center [1174, 730] width 80 height 30
click at [1461, 77] on icon at bounding box center [1461, 84] width 22 height 22
click at [1270, 727] on button "Preview" at bounding box center [1273, 730] width 80 height 30
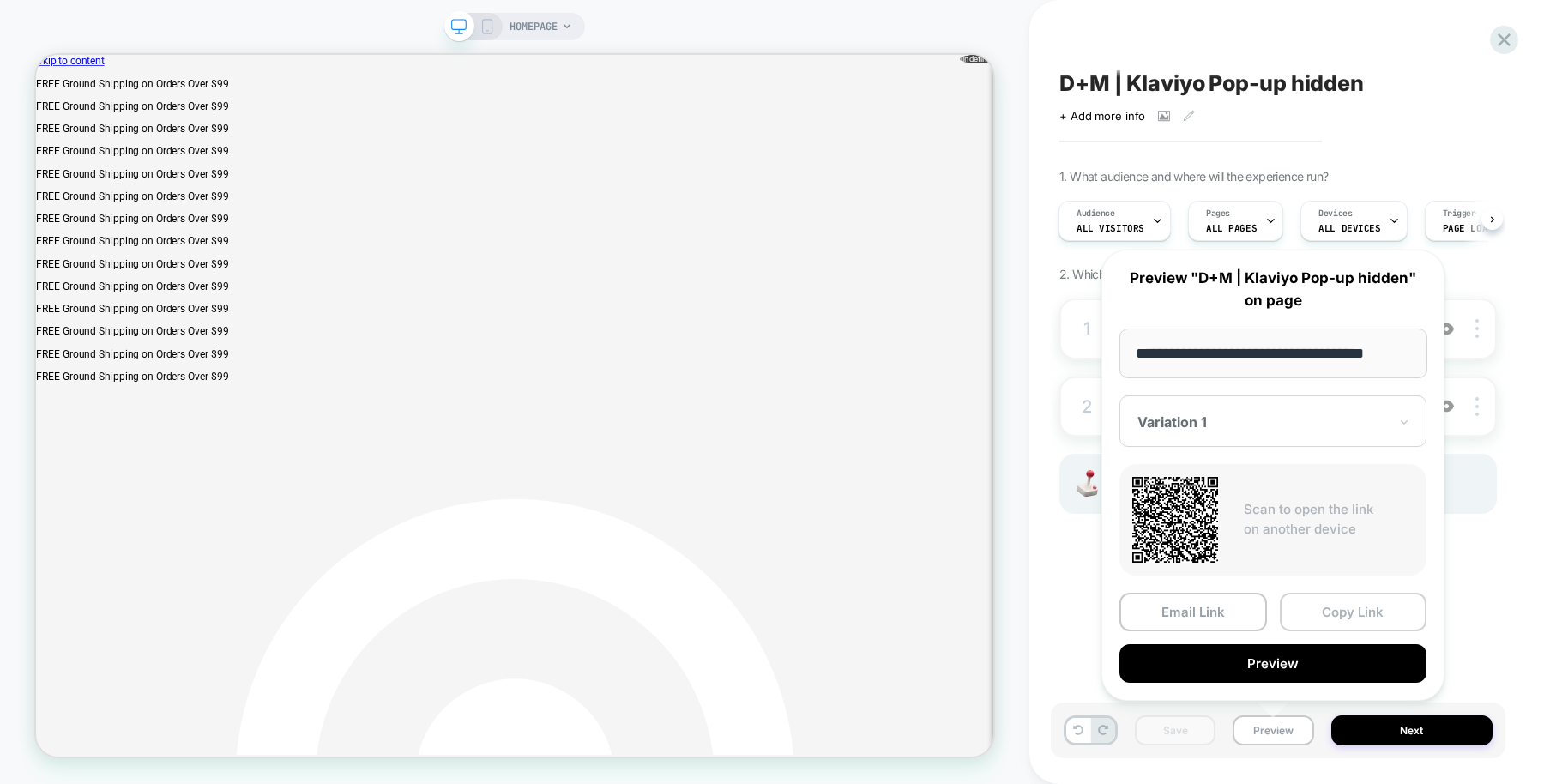
click at [1308, 604] on button "Copy Link" at bounding box center [1353, 611] width 147 height 39
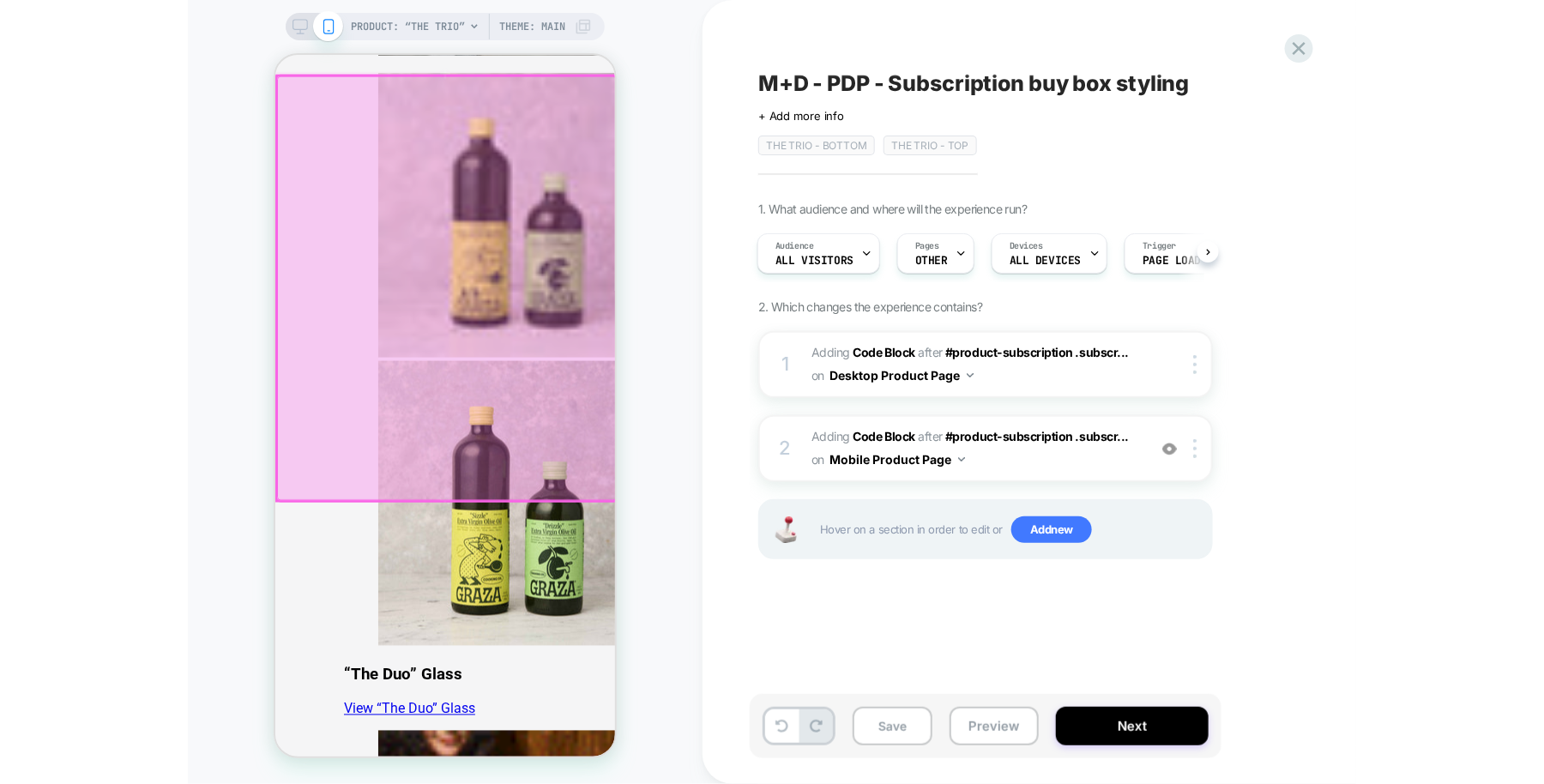
scroll to position [674, 0]
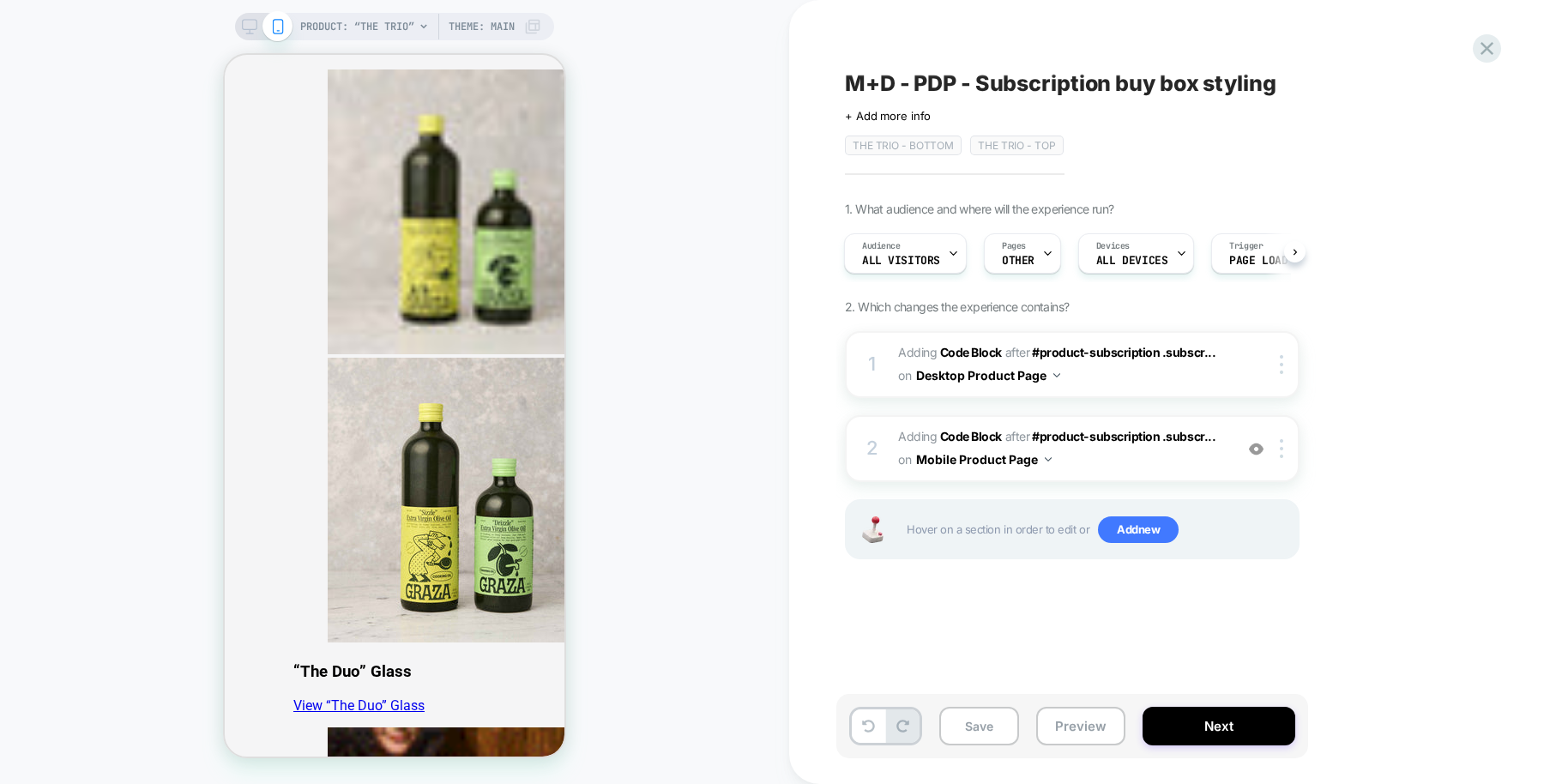
click at [656, 483] on div "PRODUCT: “The Trio” Theme: MAIN" at bounding box center [395, 392] width 790 height 750
click at [1068, 716] on button "Preview" at bounding box center [1081, 725] width 89 height 39
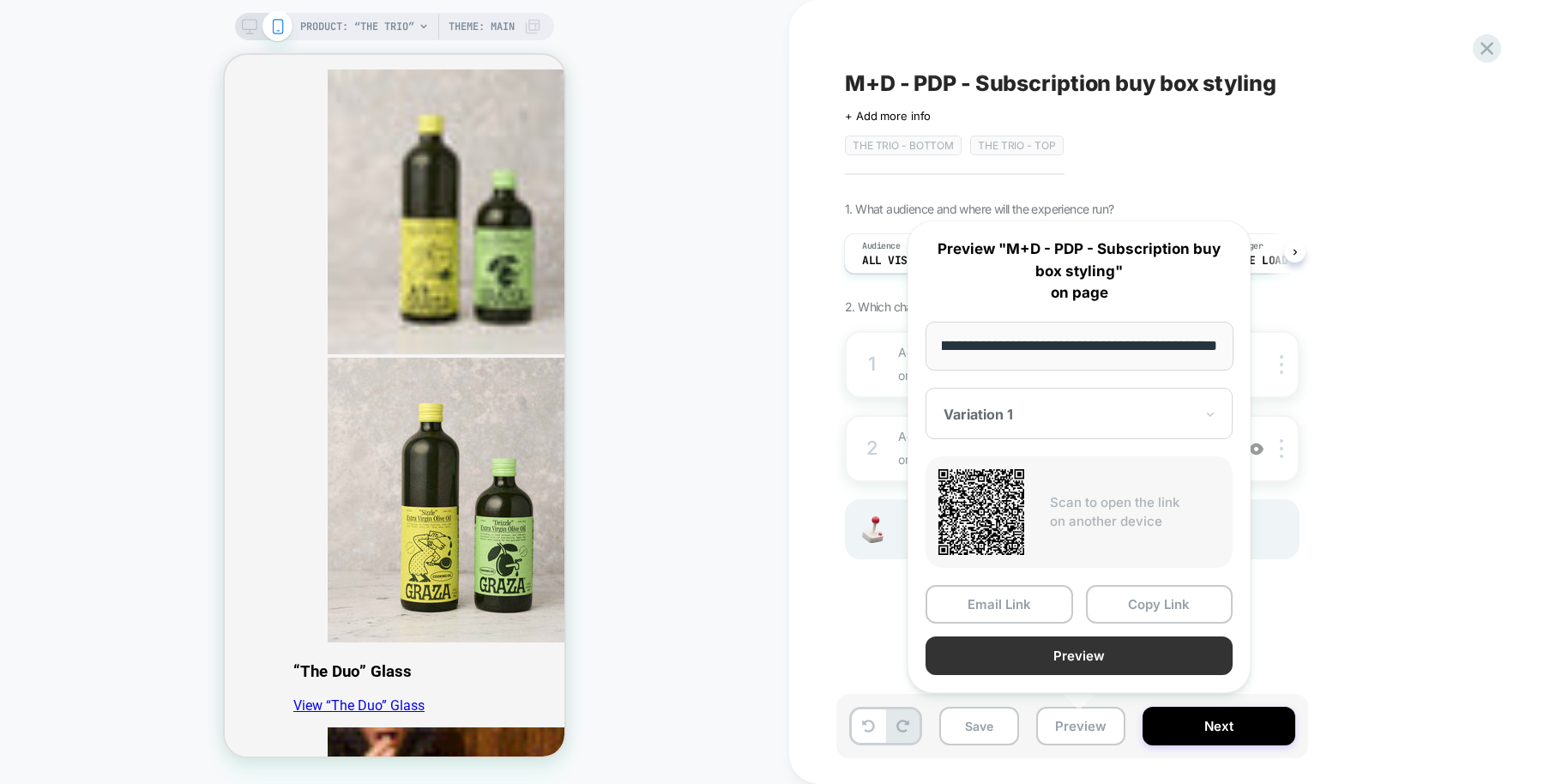
scroll to position [0, 0]
click at [1079, 657] on button "Preview" at bounding box center [1080, 656] width 307 height 39
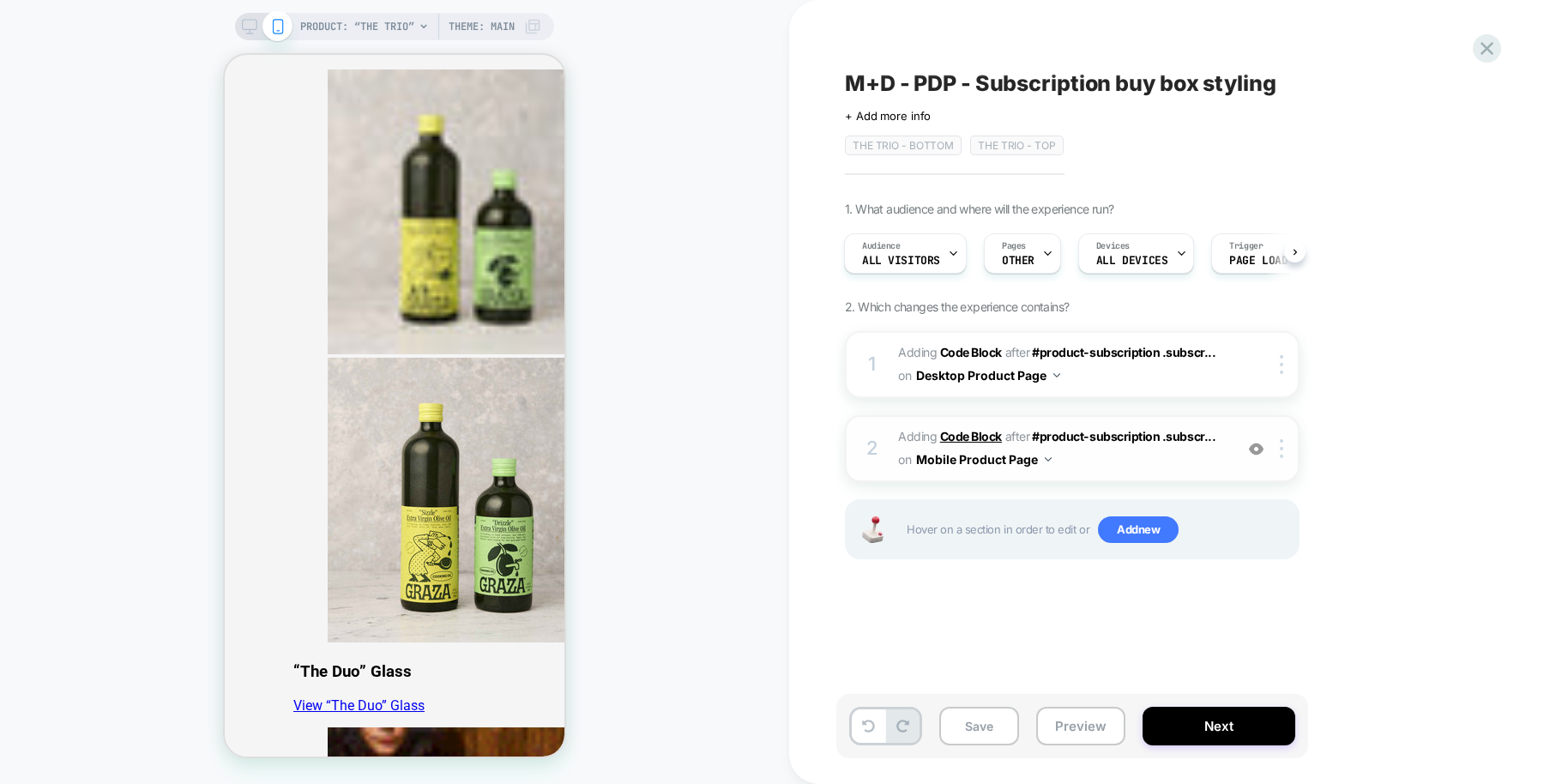
click at [955, 437] on b "Code Block" at bounding box center [971, 436] width 61 height 14
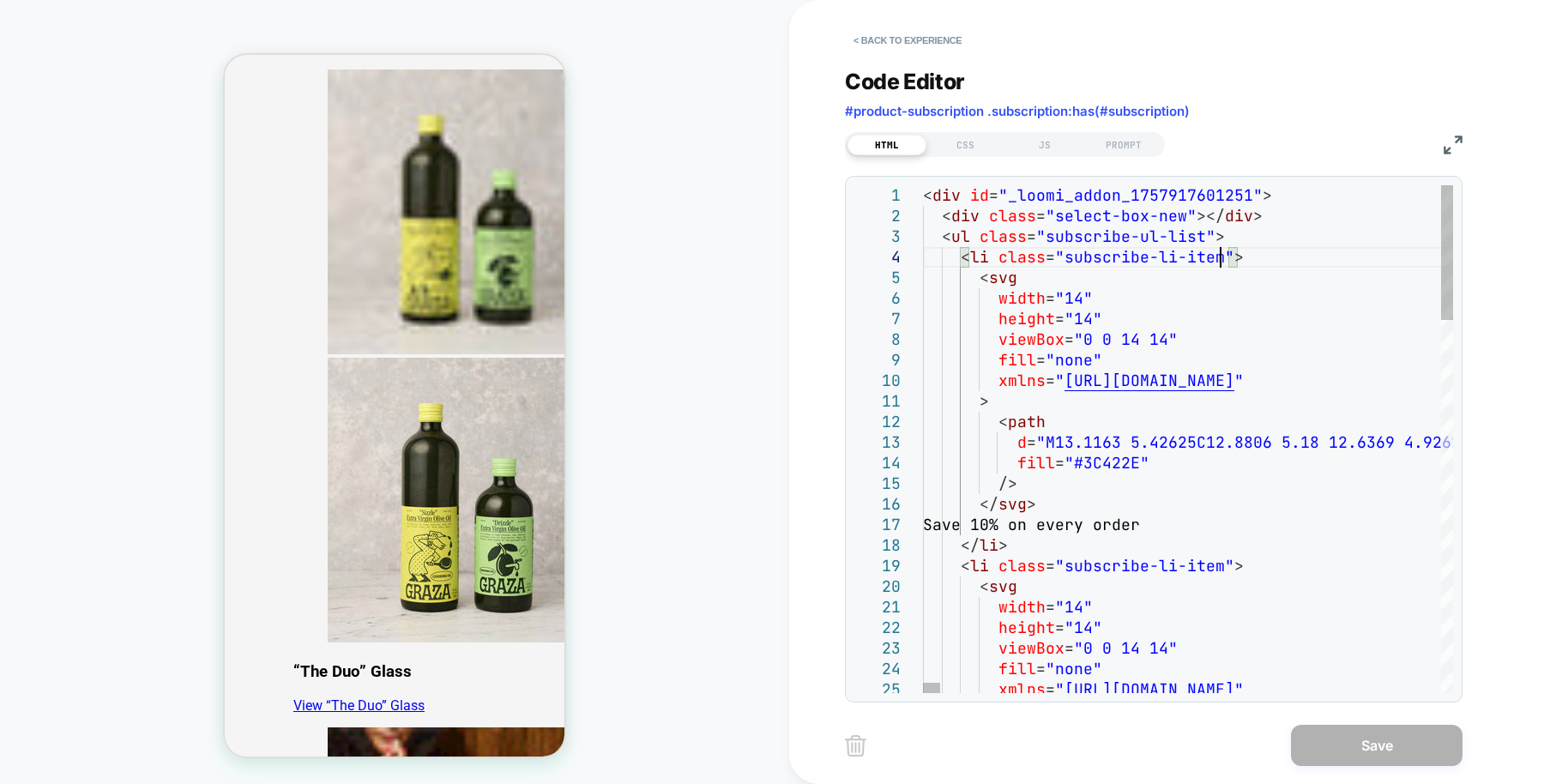
drag, startPoint x: 1245, startPoint y: 260, endPoint x: 959, endPoint y: 260, distance: 286.0
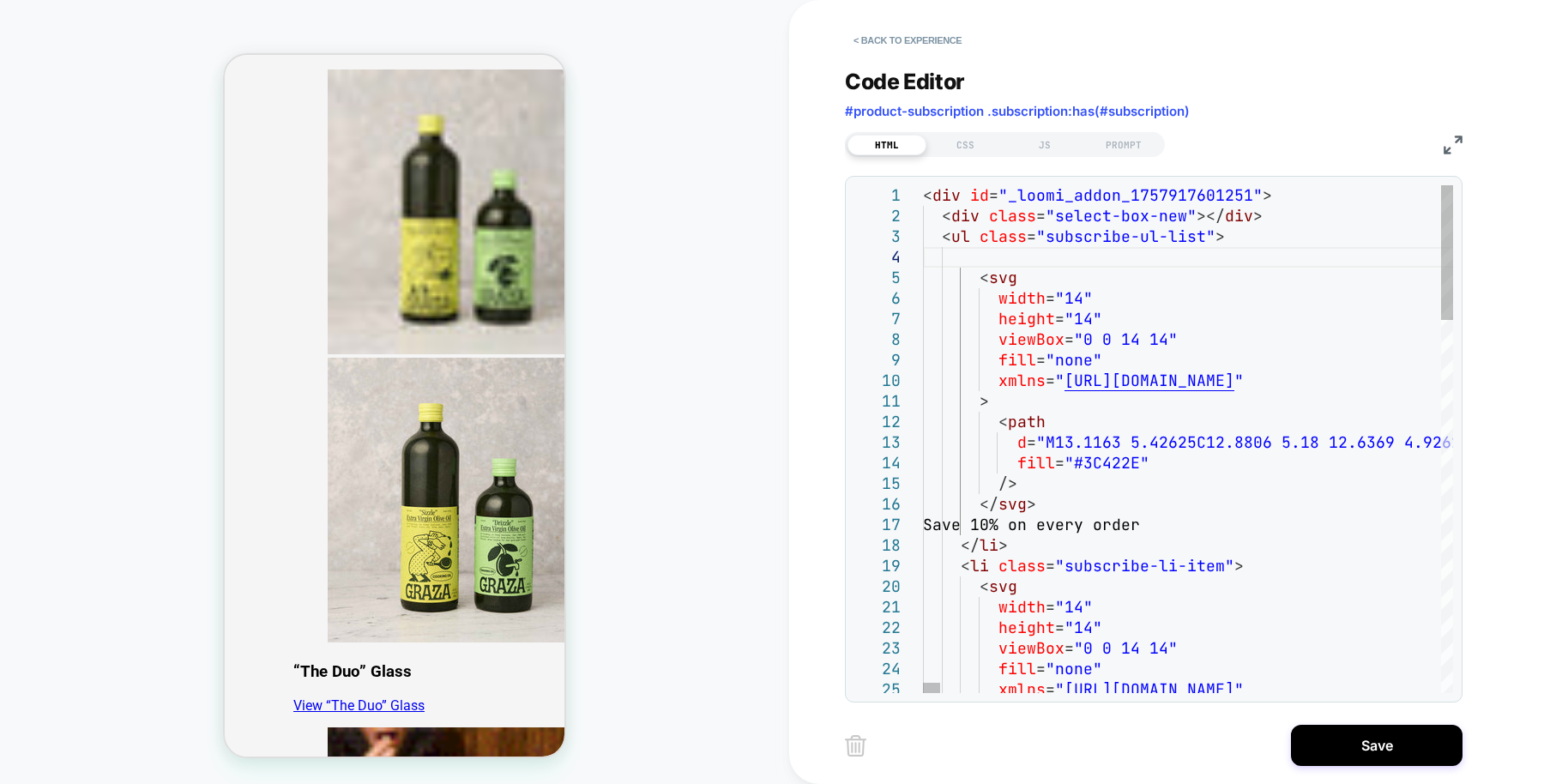
type textarea "**********"
click at [979, 146] on div "CSS" at bounding box center [966, 145] width 79 height 21
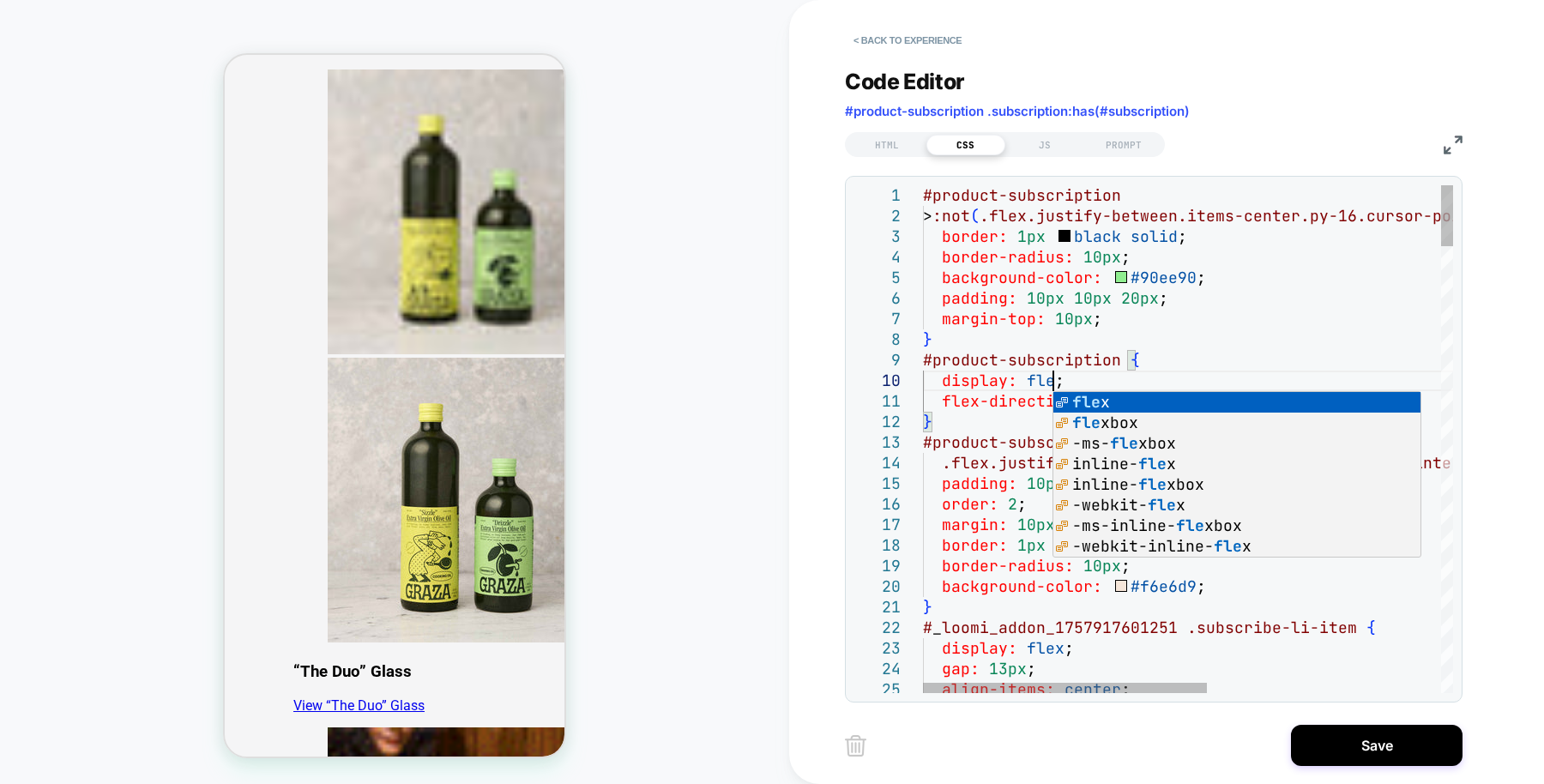
scroll to position [184, 137]
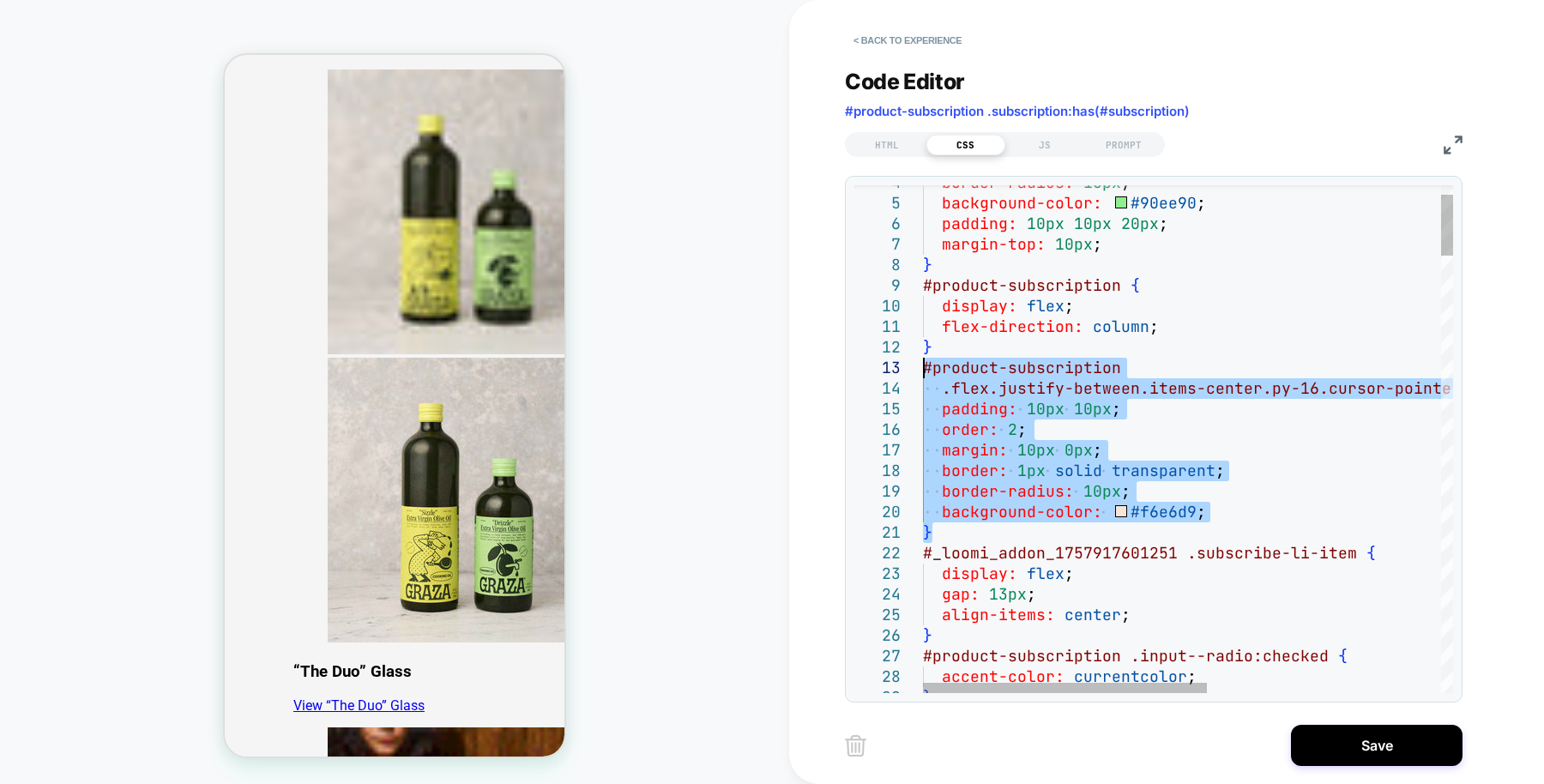
drag, startPoint x: 962, startPoint y: 532, endPoint x: 917, endPoint y: 375, distance: 163.3
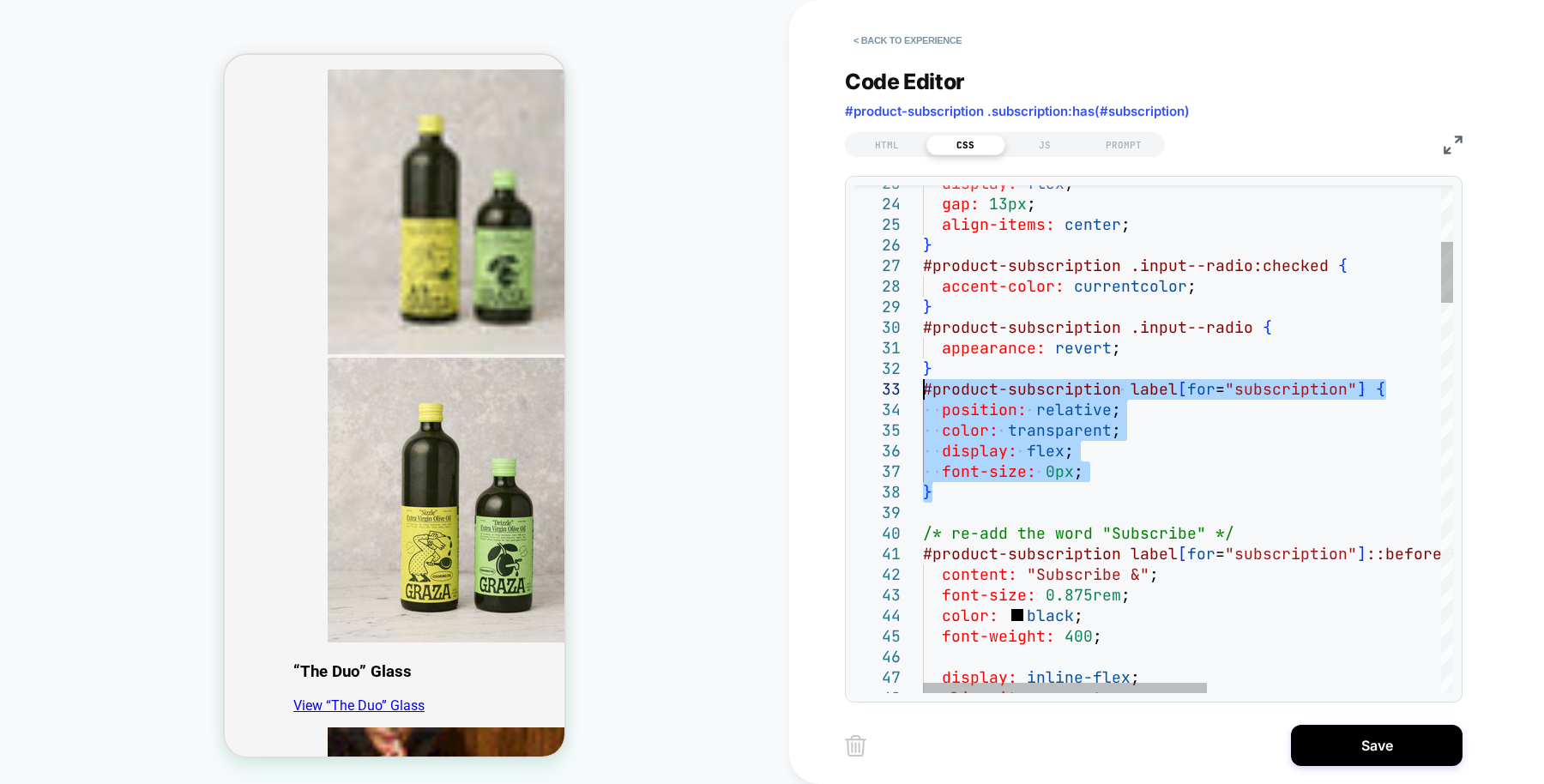
drag, startPoint x: 1025, startPoint y: 490, endPoint x: 916, endPoint y: 391, distance: 147.2
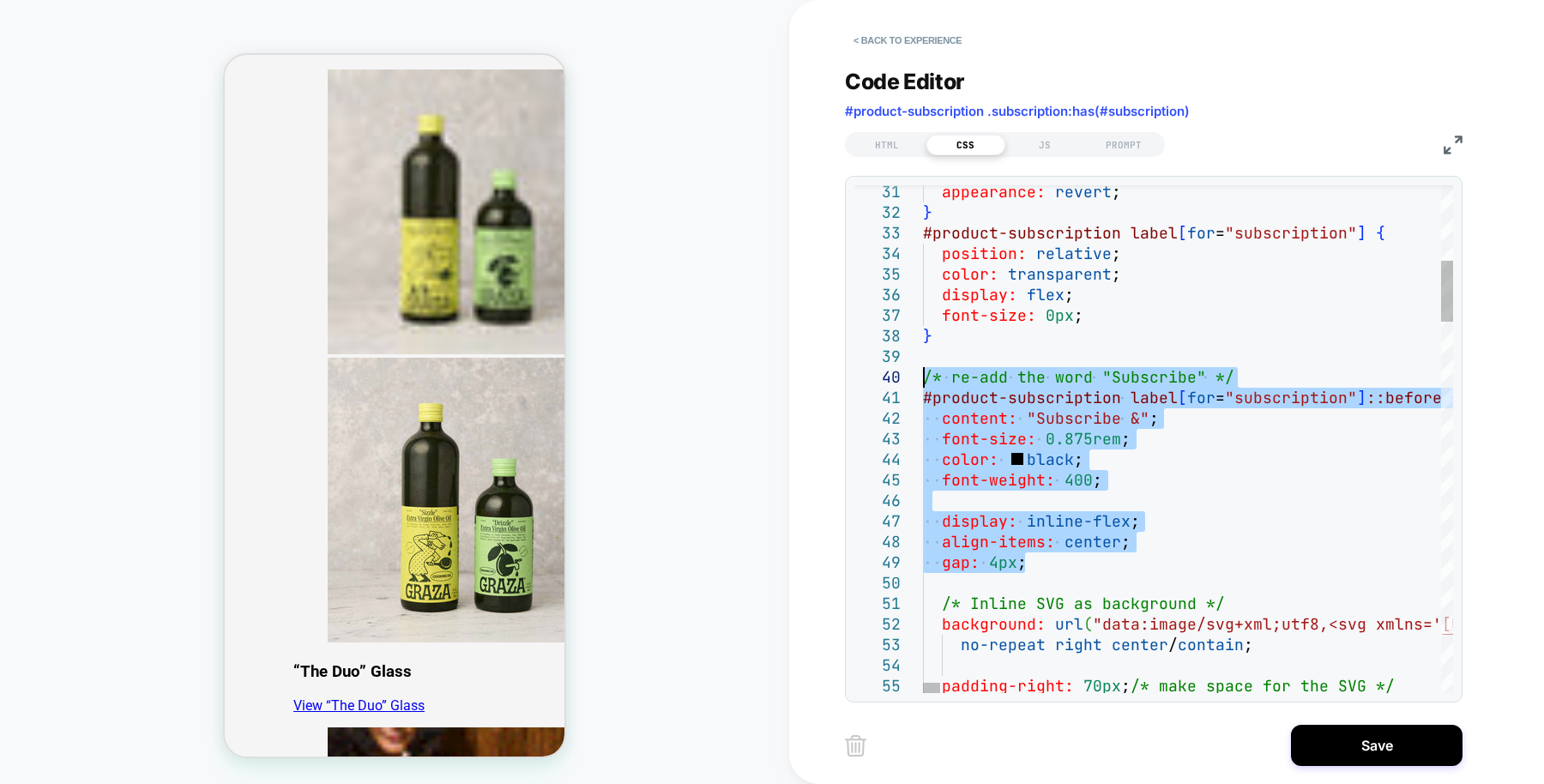
drag, startPoint x: 1120, startPoint y: 569, endPoint x: 927, endPoint y: 384, distance: 267.3
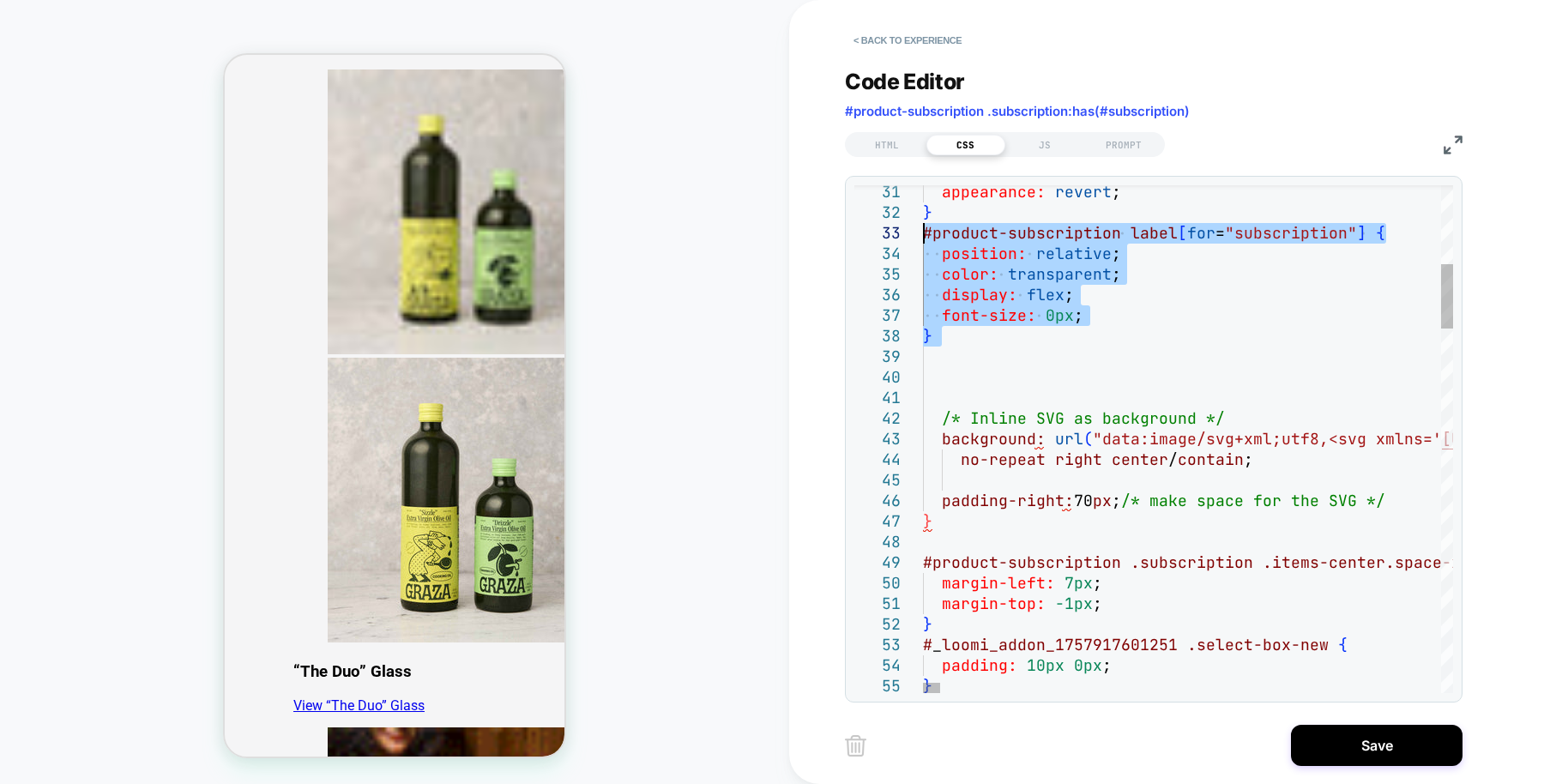
drag, startPoint x: 938, startPoint y: 348, endPoint x: 921, endPoint y: 238, distance: 111.3
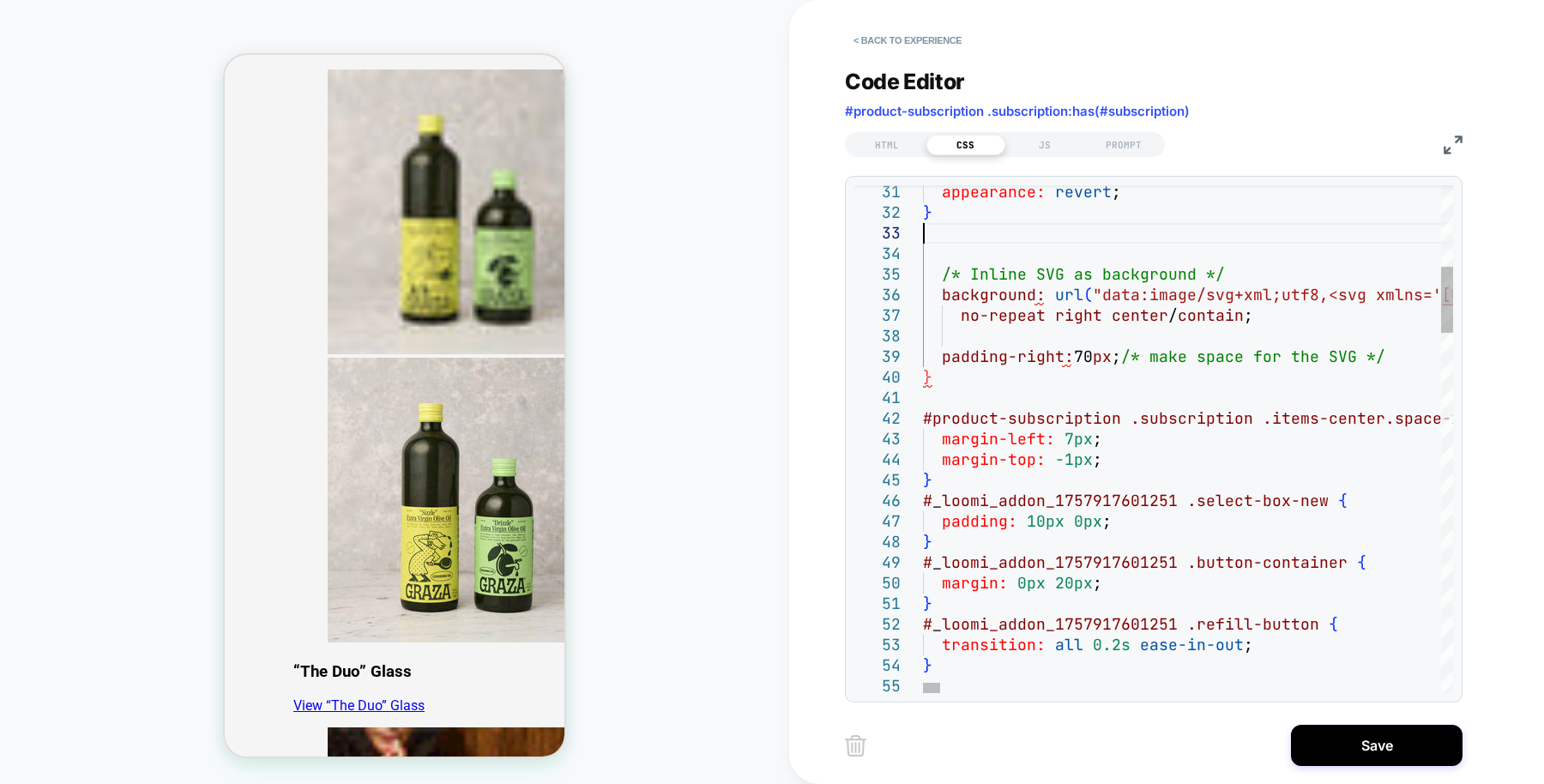
scroll to position [101, 137]
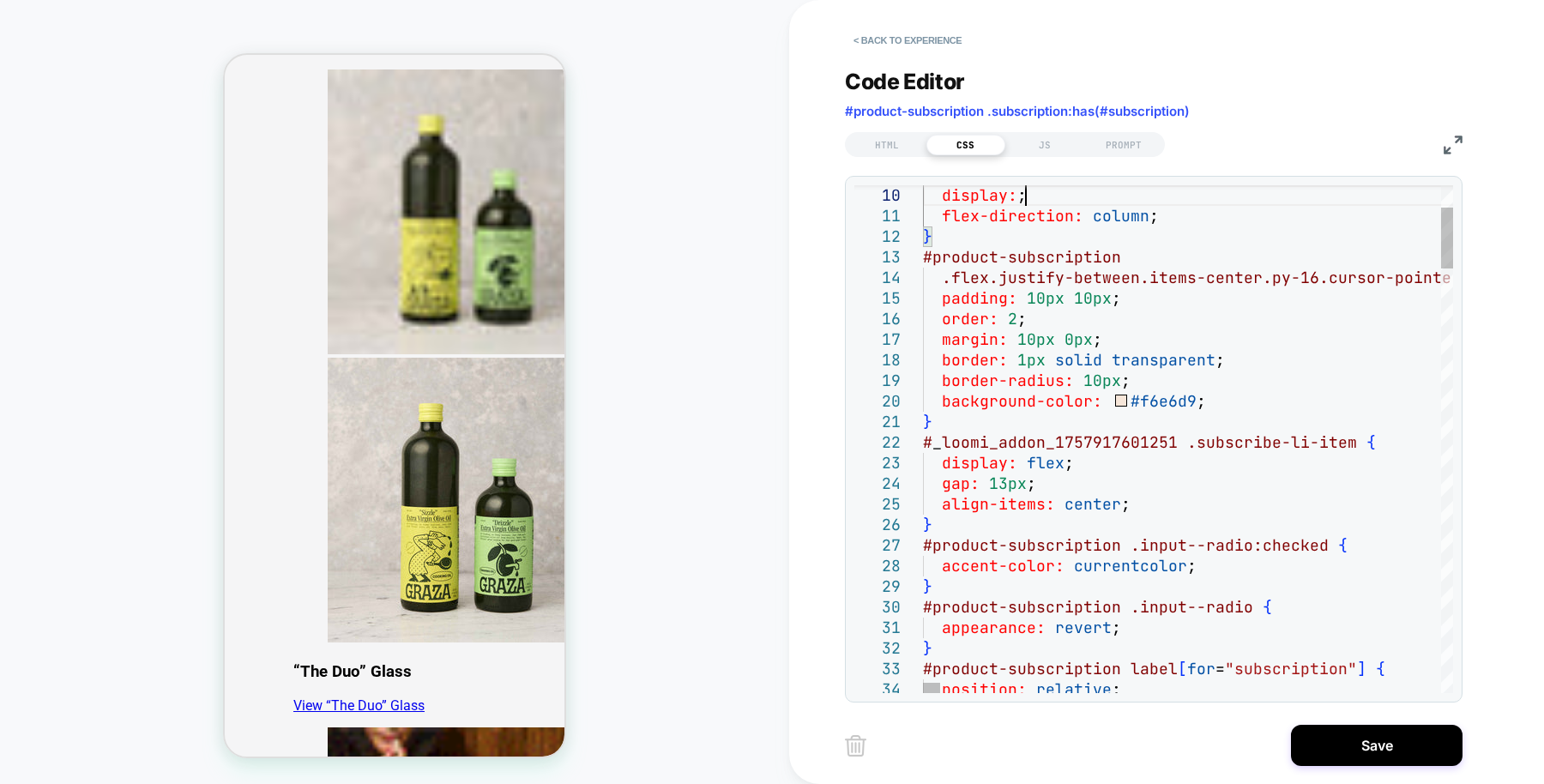
type textarea "**********"
click at [906, 38] on button "< Back to experience" at bounding box center [907, 40] width 126 height 27
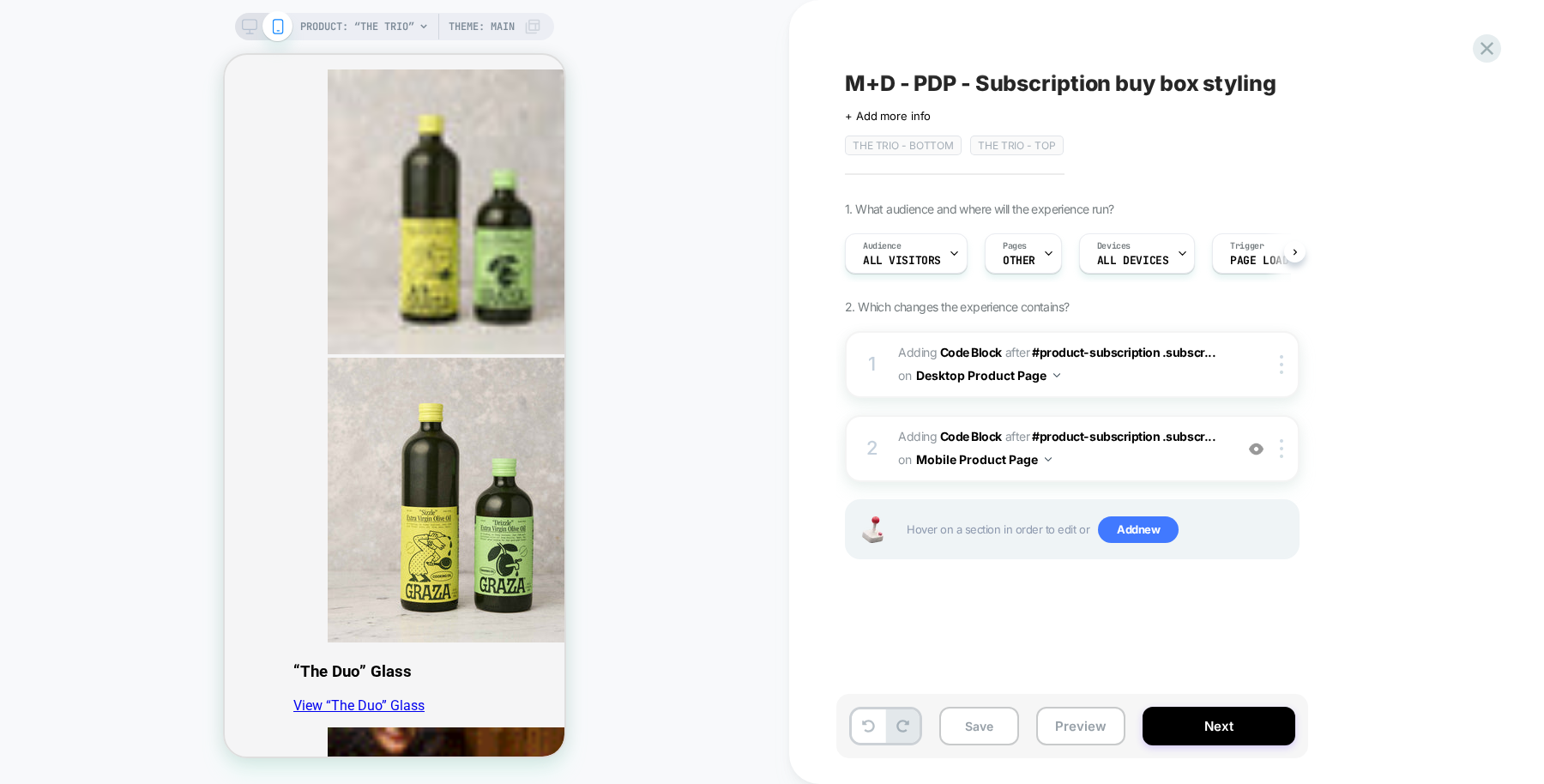
scroll to position [0, 1]
click at [1481, 51] on icon at bounding box center [1487, 49] width 23 height 23
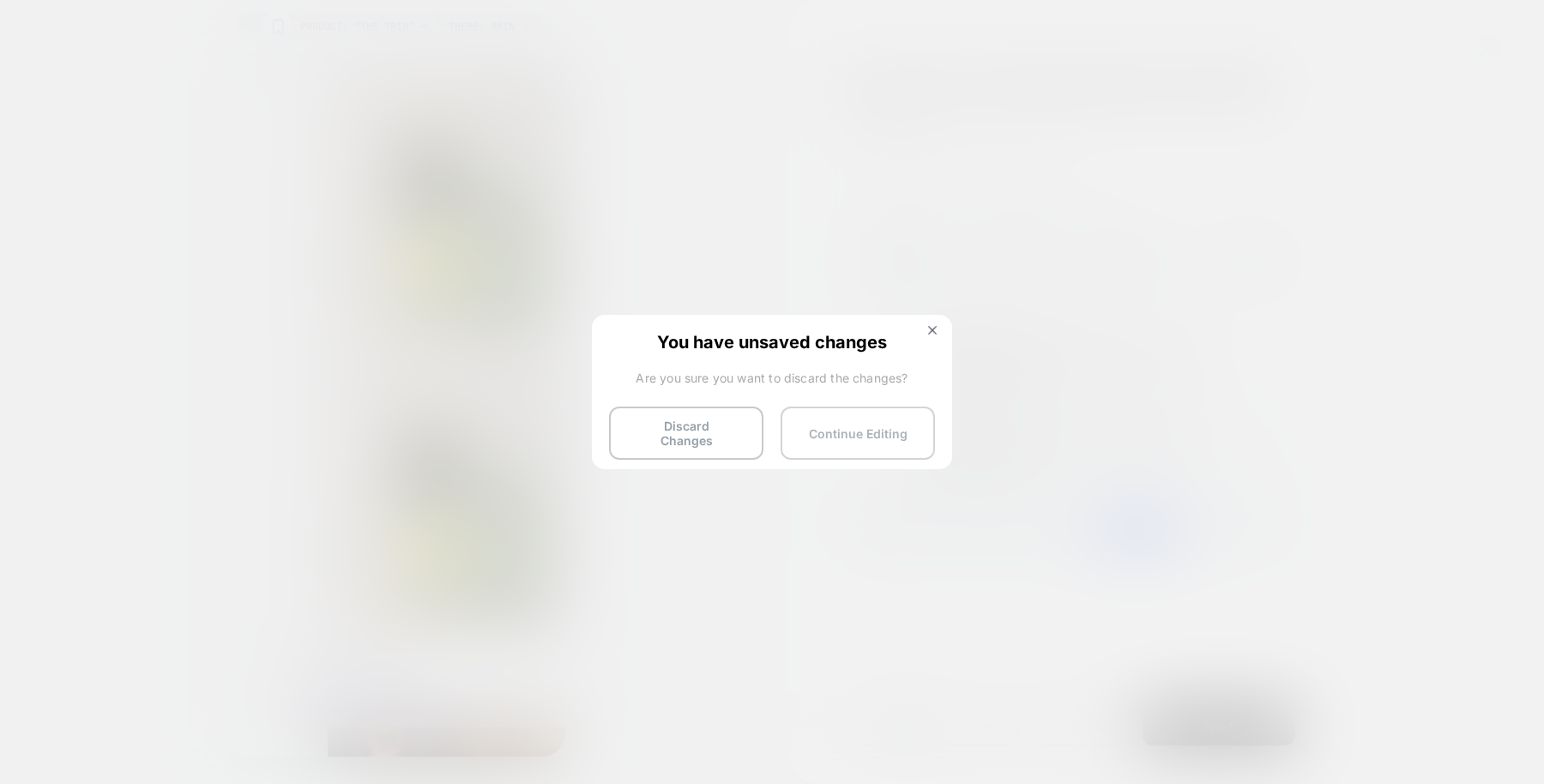
click at [826, 425] on button "Continue Editing" at bounding box center [857, 433] width 154 height 53
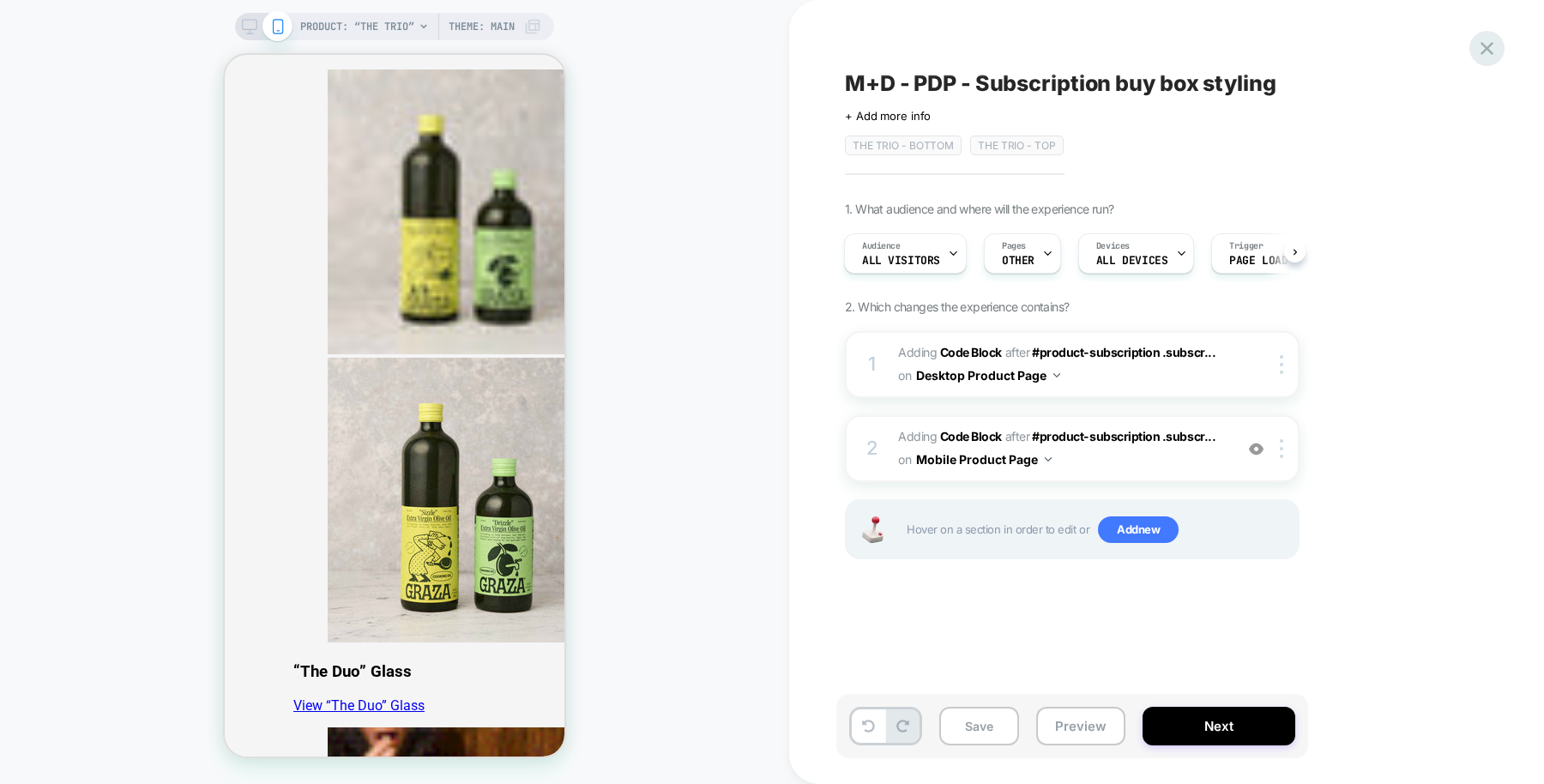
click at [1491, 54] on icon at bounding box center [1487, 49] width 23 height 23
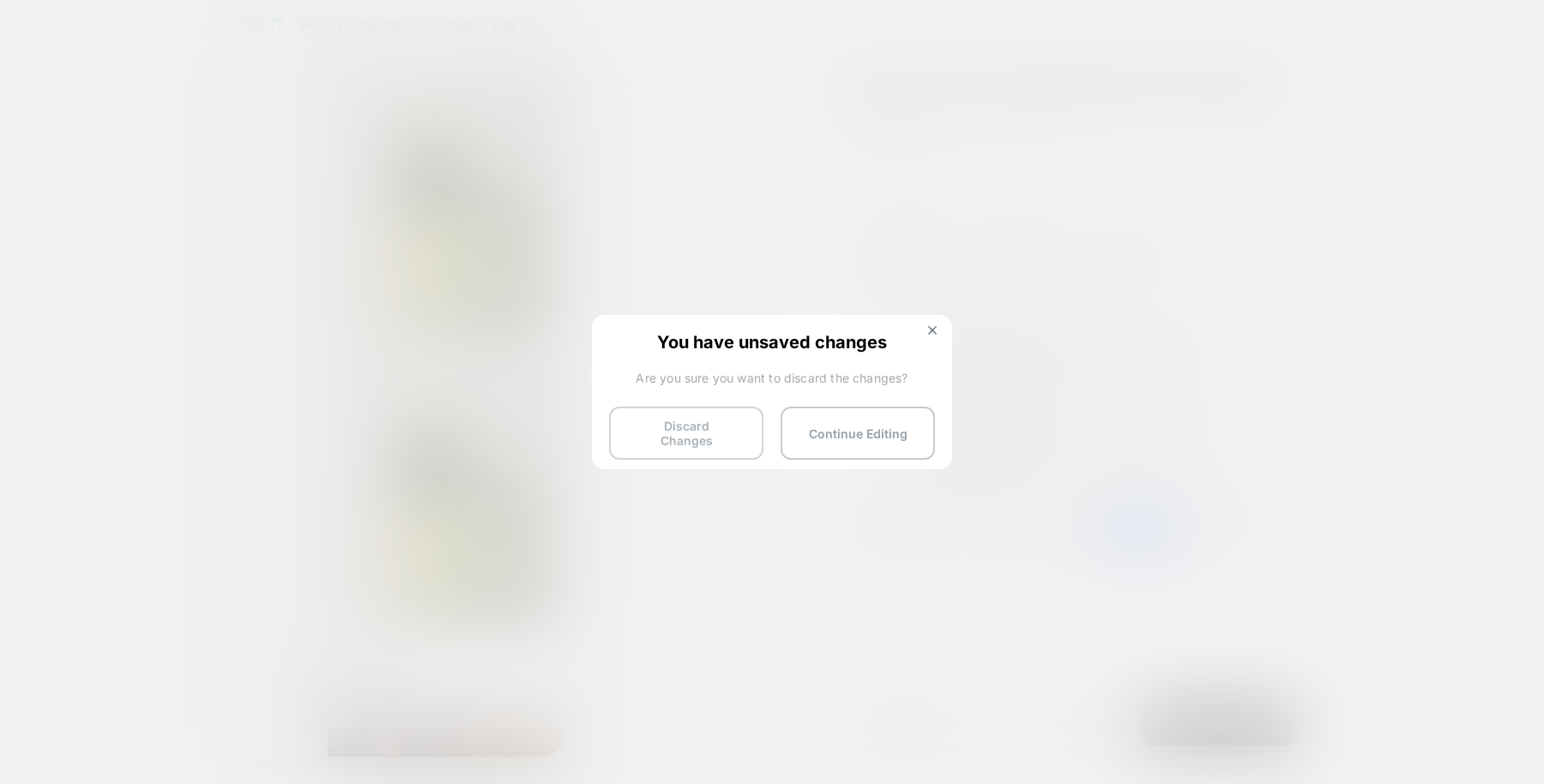
click at [736, 427] on button "Discard Changes" at bounding box center [686, 433] width 154 height 53
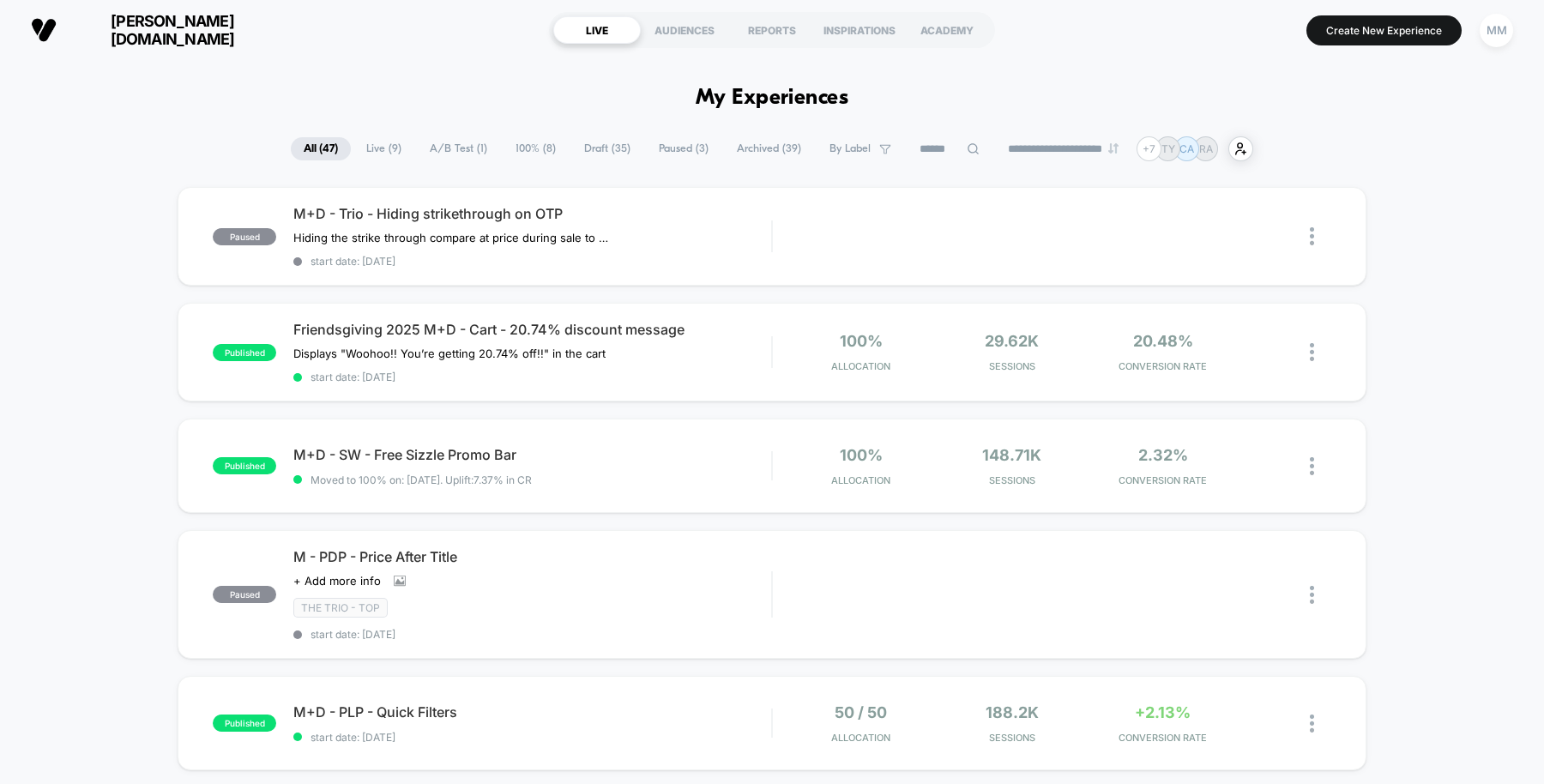
click at [594, 150] on span "Draft ( 35 )" at bounding box center [607, 149] width 72 height 23
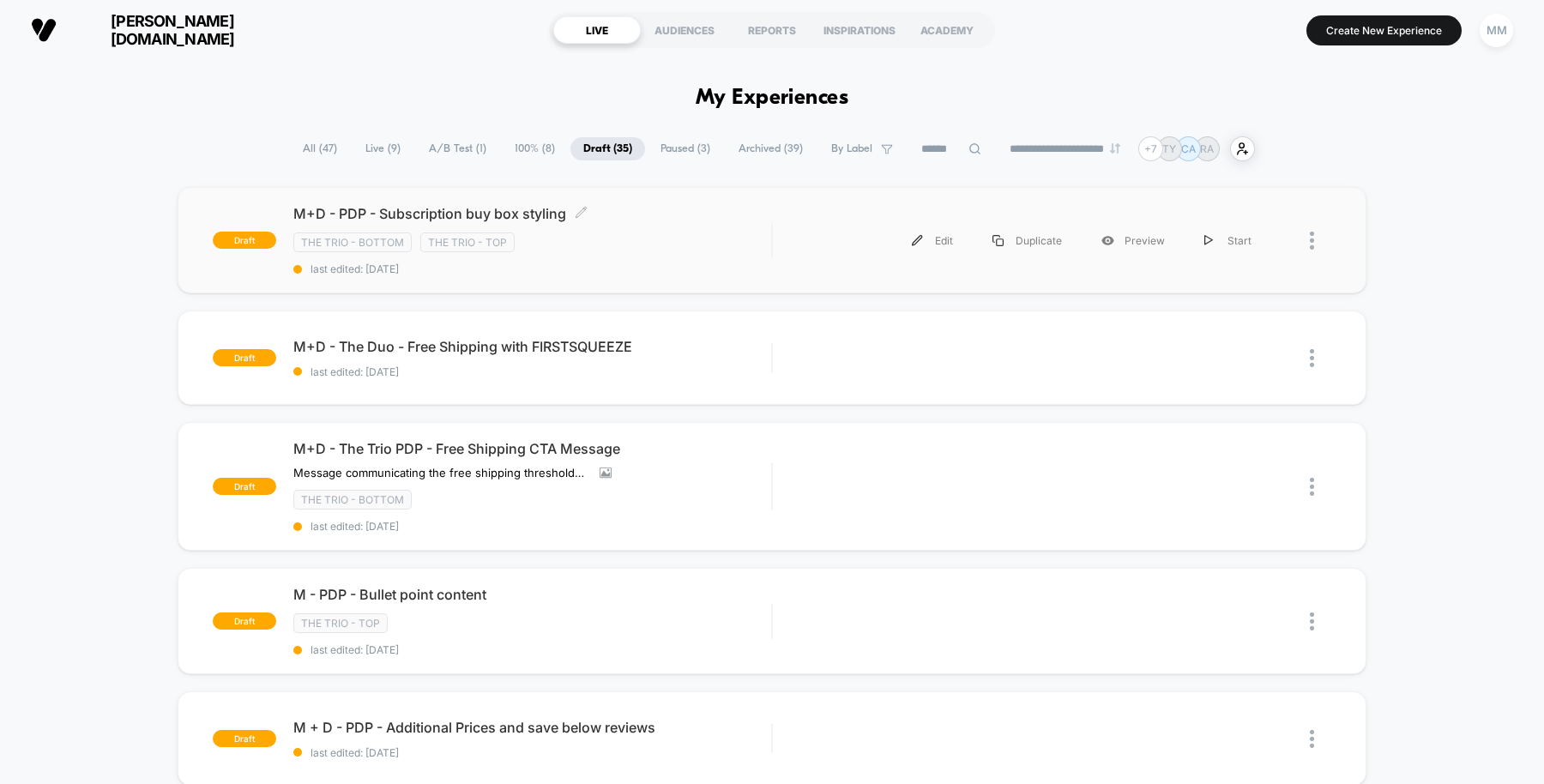
click at [646, 215] on span "M+D - PDP - Subscription buy box styling Click to edit experience details" at bounding box center [532, 213] width 478 height 17
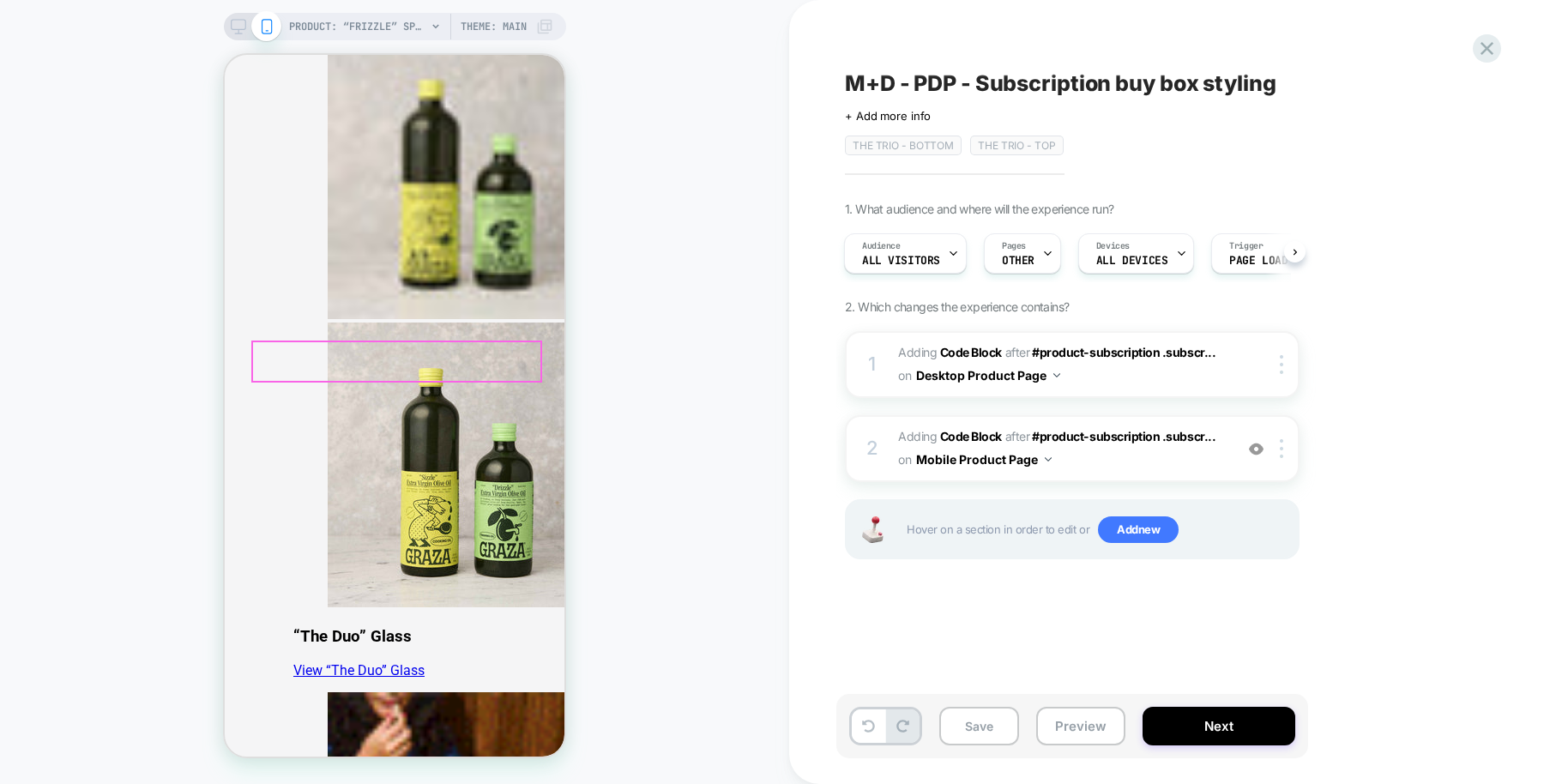
scroll to position [710, 0]
click at [986, 432] on b "Code Block" at bounding box center [971, 436] width 61 height 14
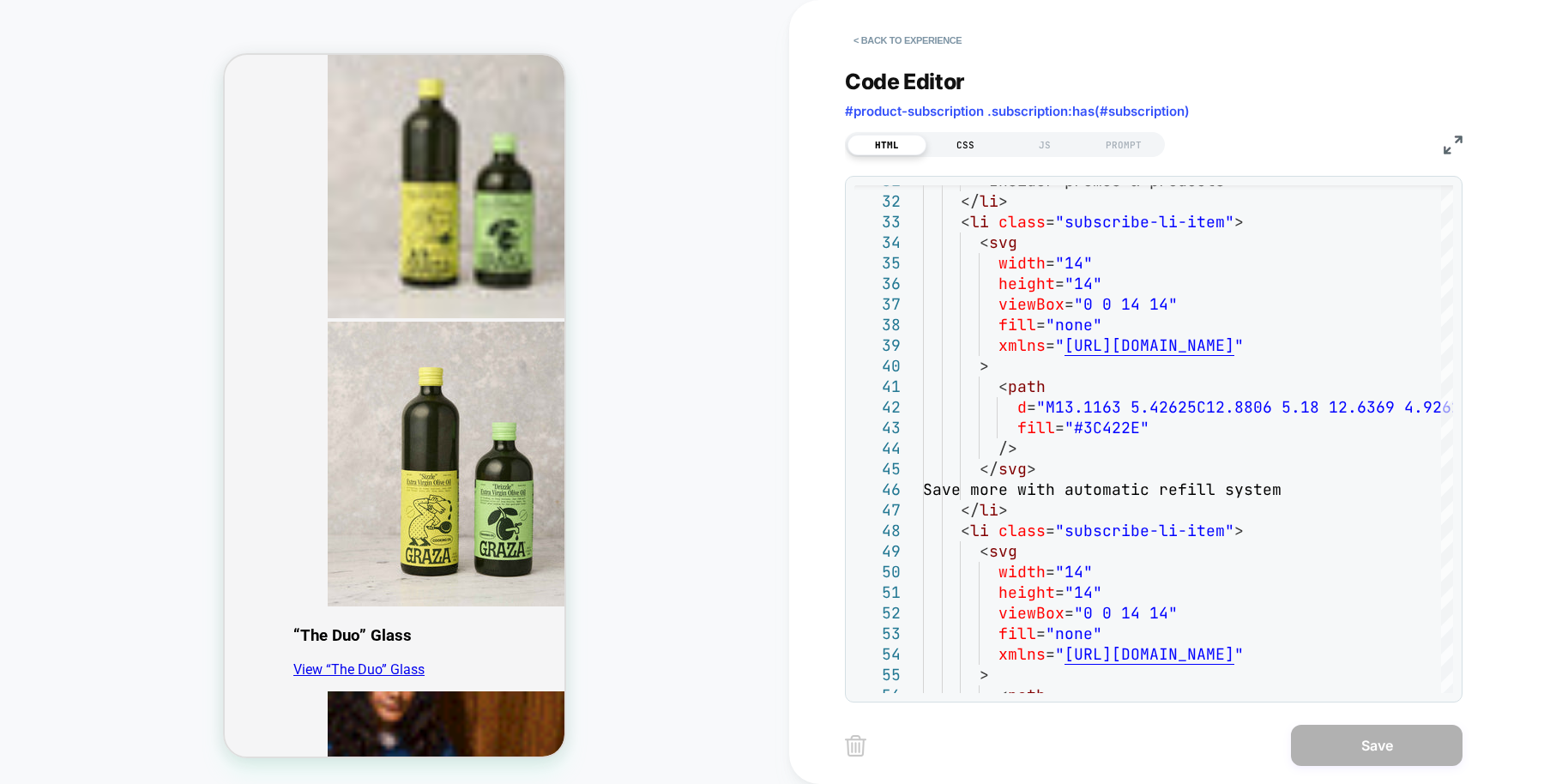
click at [960, 145] on div "CSS" at bounding box center [966, 145] width 79 height 21
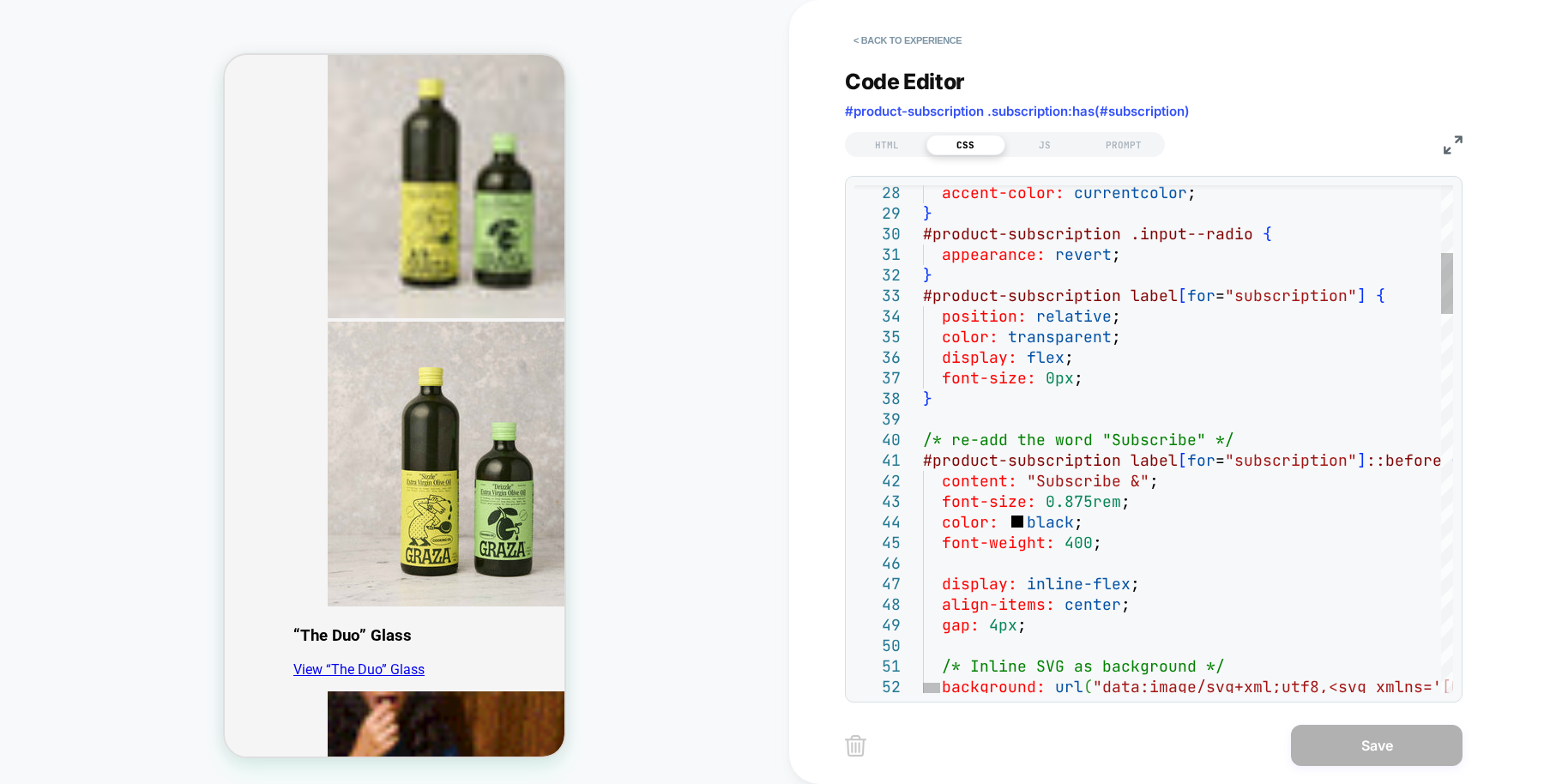
drag, startPoint x: 922, startPoint y: 297, endPoint x: 1131, endPoint y: 442, distance: 254.4
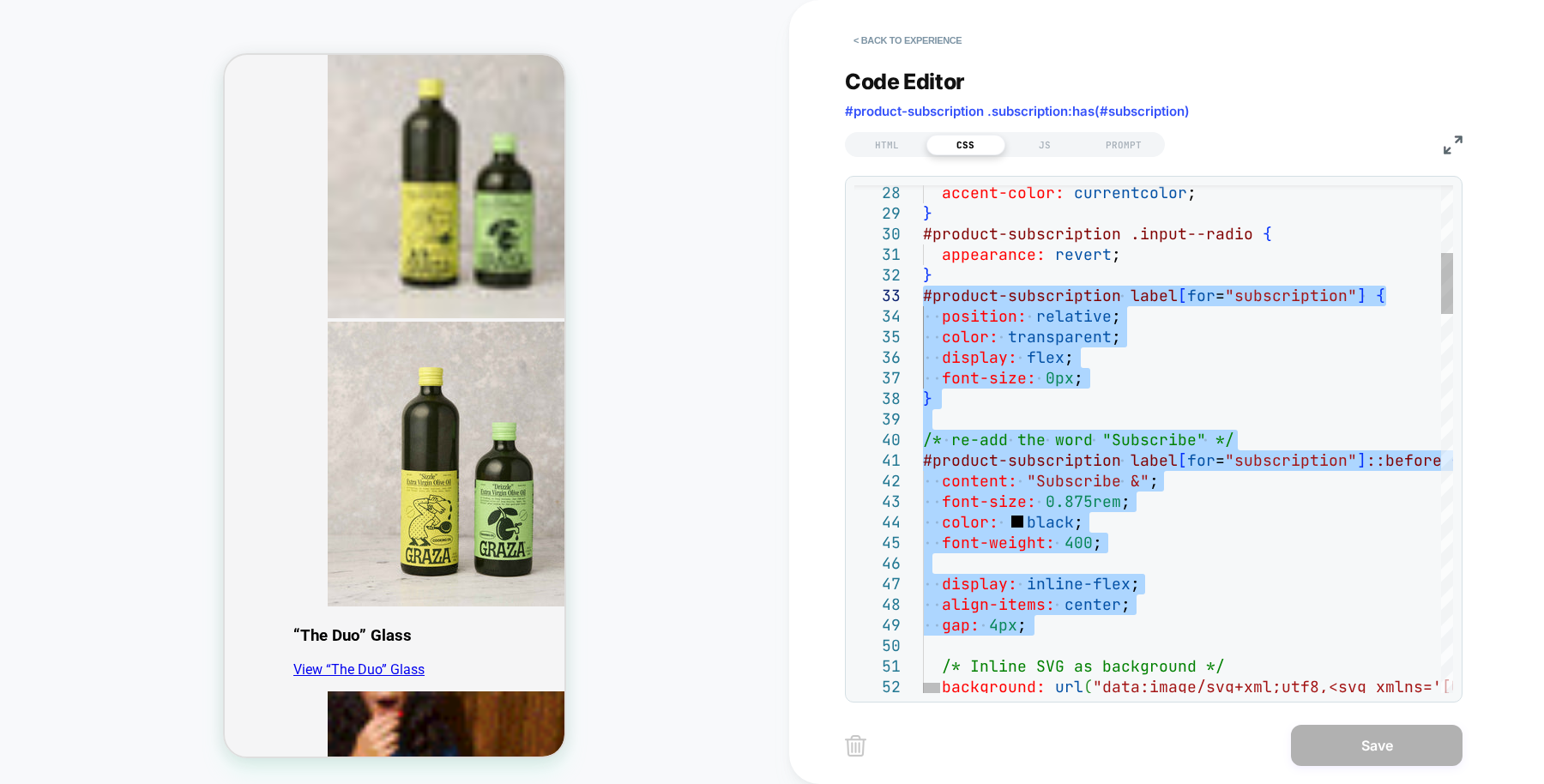
drag, startPoint x: 1038, startPoint y: 646, endPoint x: 914, endPoint y: 299, distance: 368.5
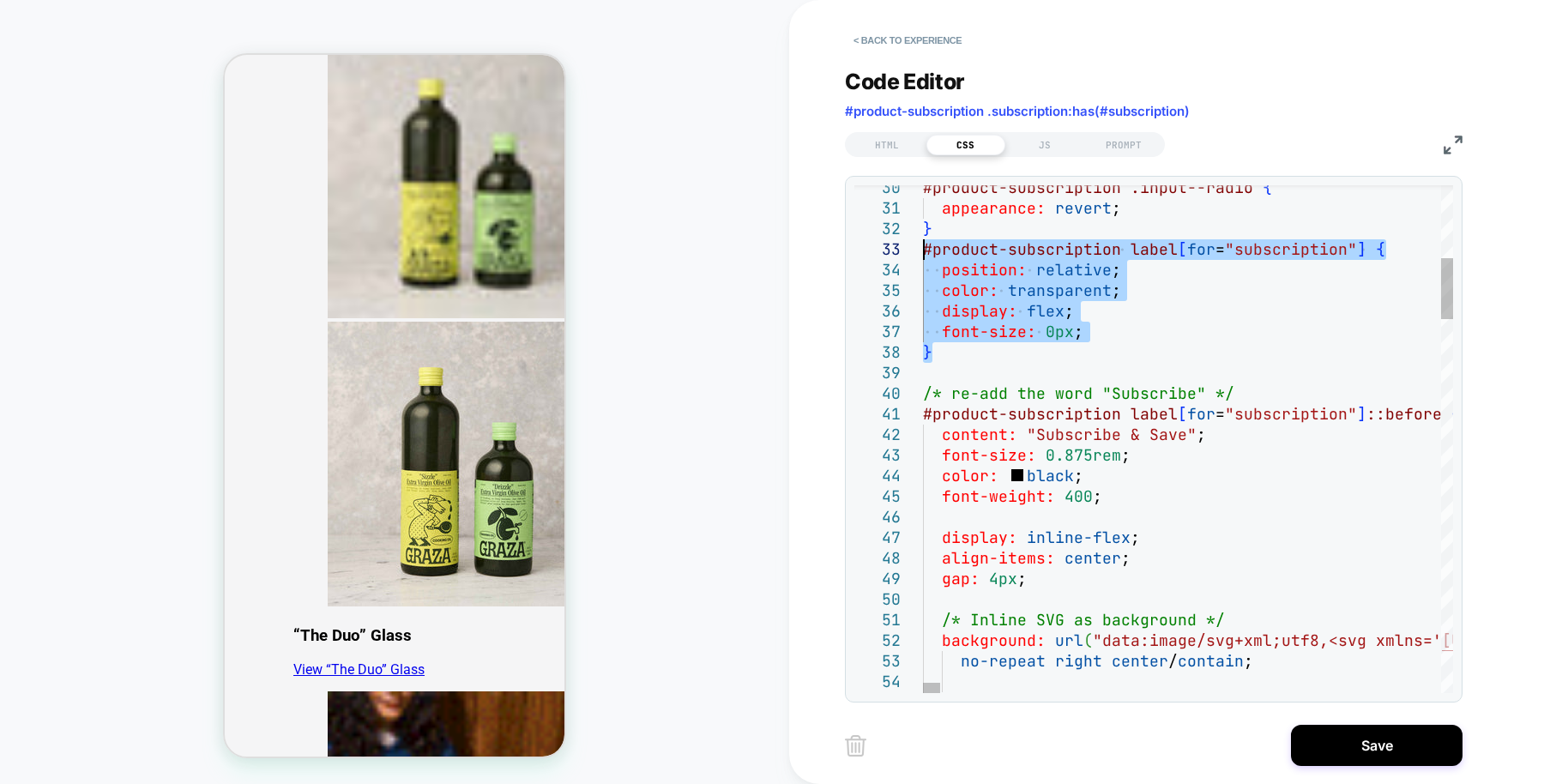
drag, startPoint x: 1164, startPoint y: 351, endPoint x: 921, endPoint y: 257, distance: 260.5
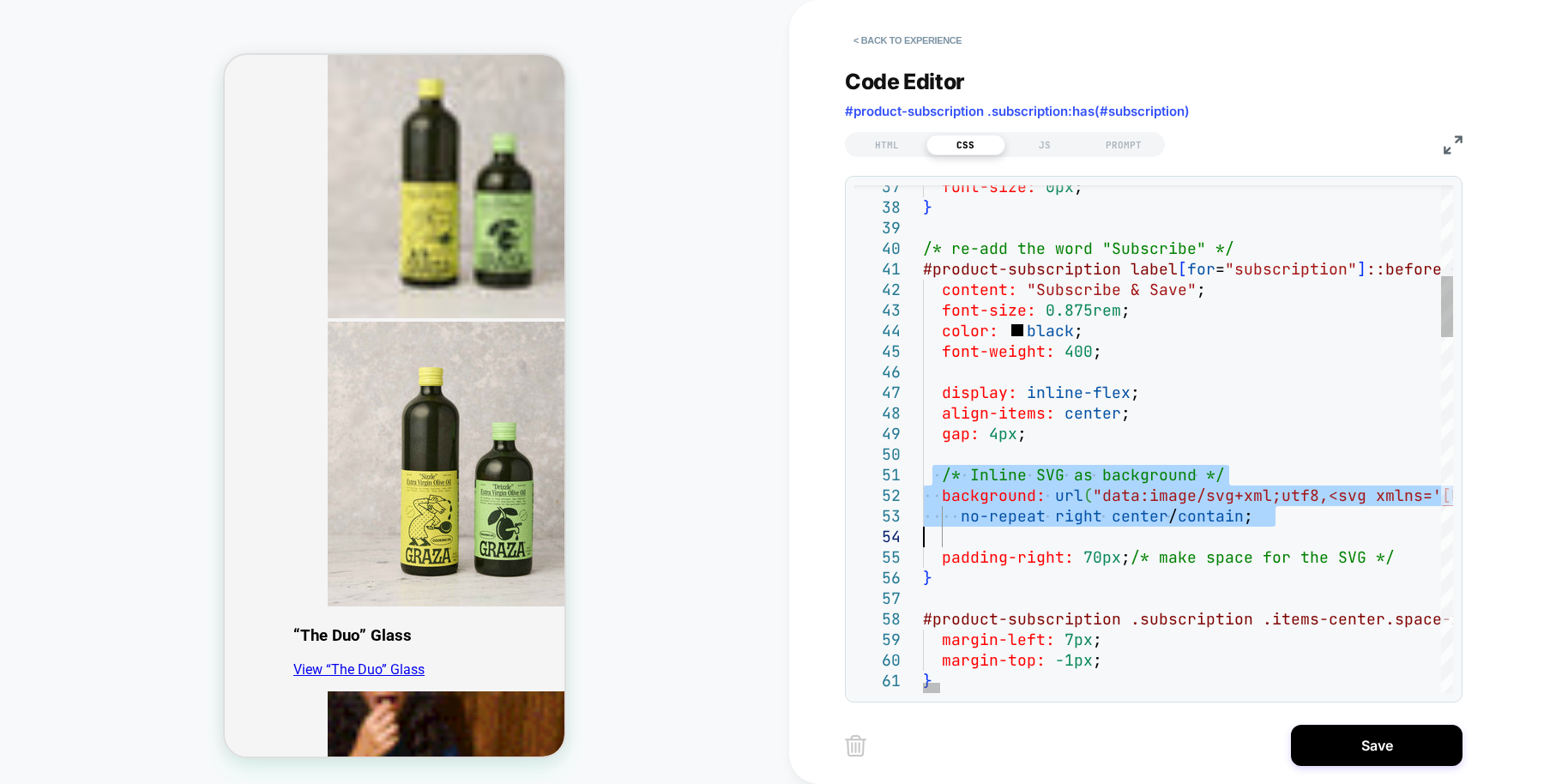
drag, startPoint x: 928, startPoint y: 477, endPoint x: 940, endPoint y: 532, distance: 56.3
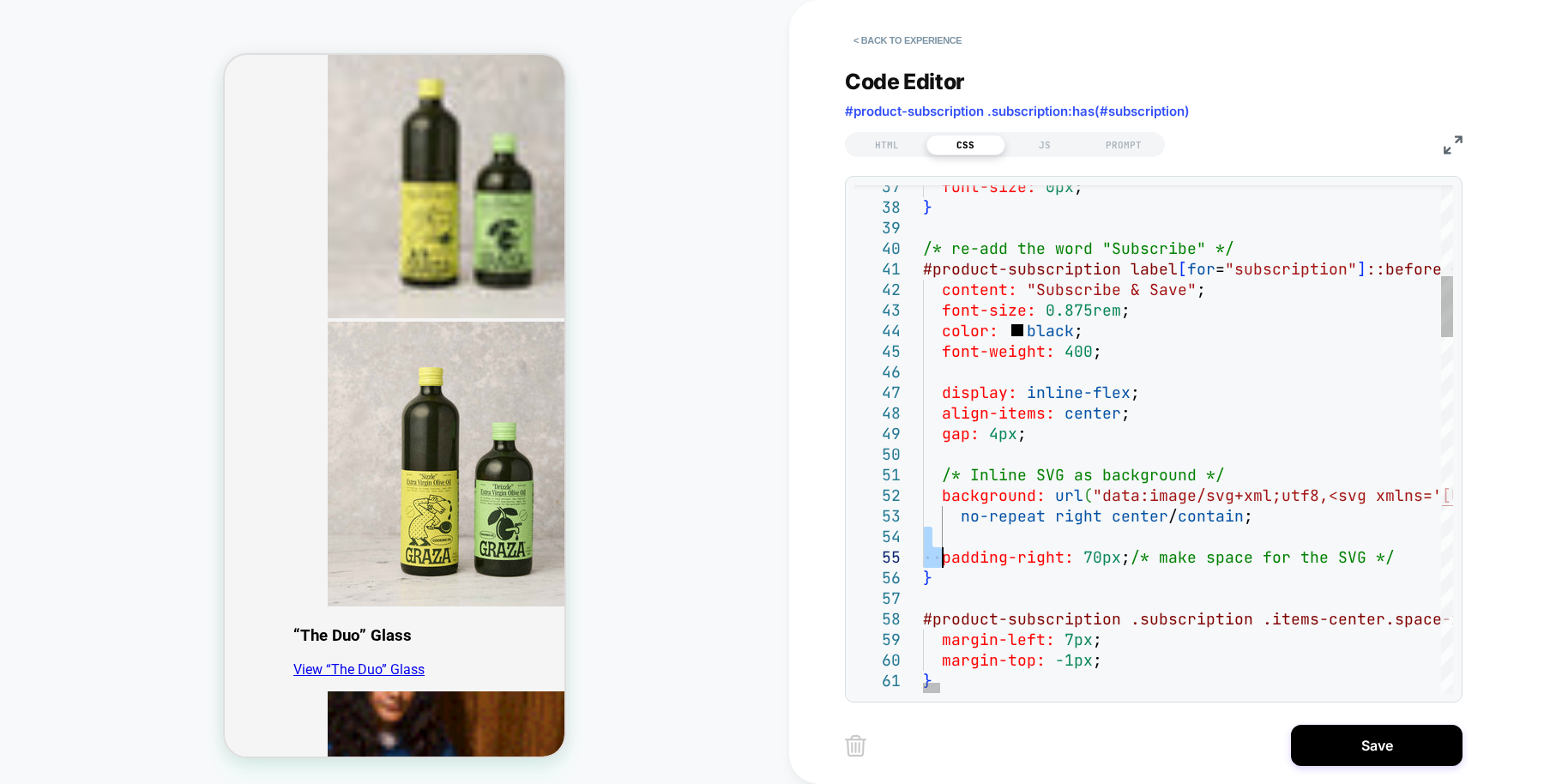
drag, startPoint x: 940, startPoint y: 532, endPoint x: 942, endPoint y: 555, distance: 23.1
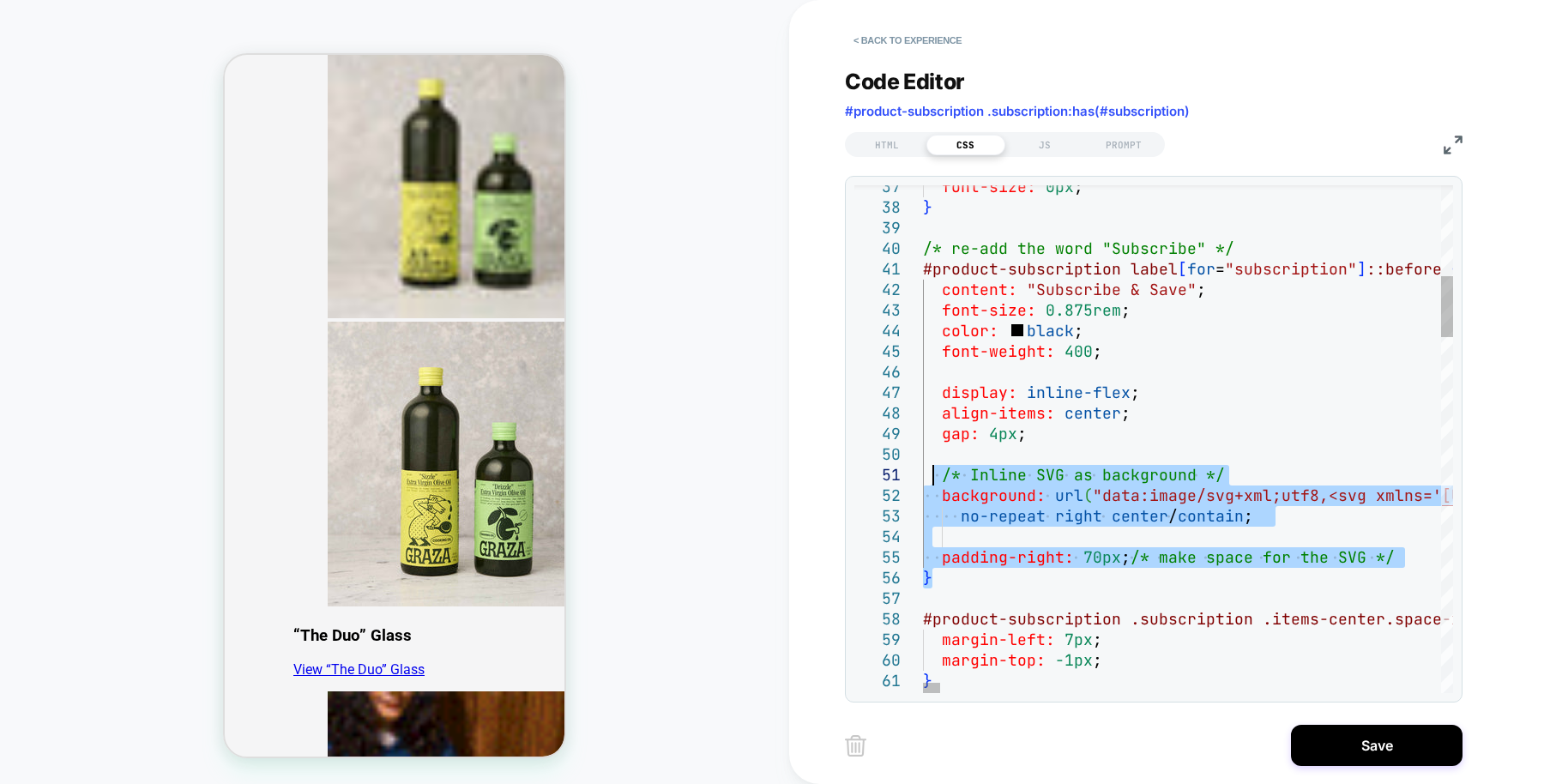
drag, startPoint x: 950, startPoint y: 579, endPoint x: 934, endPoint y: 471, distance: 109.2
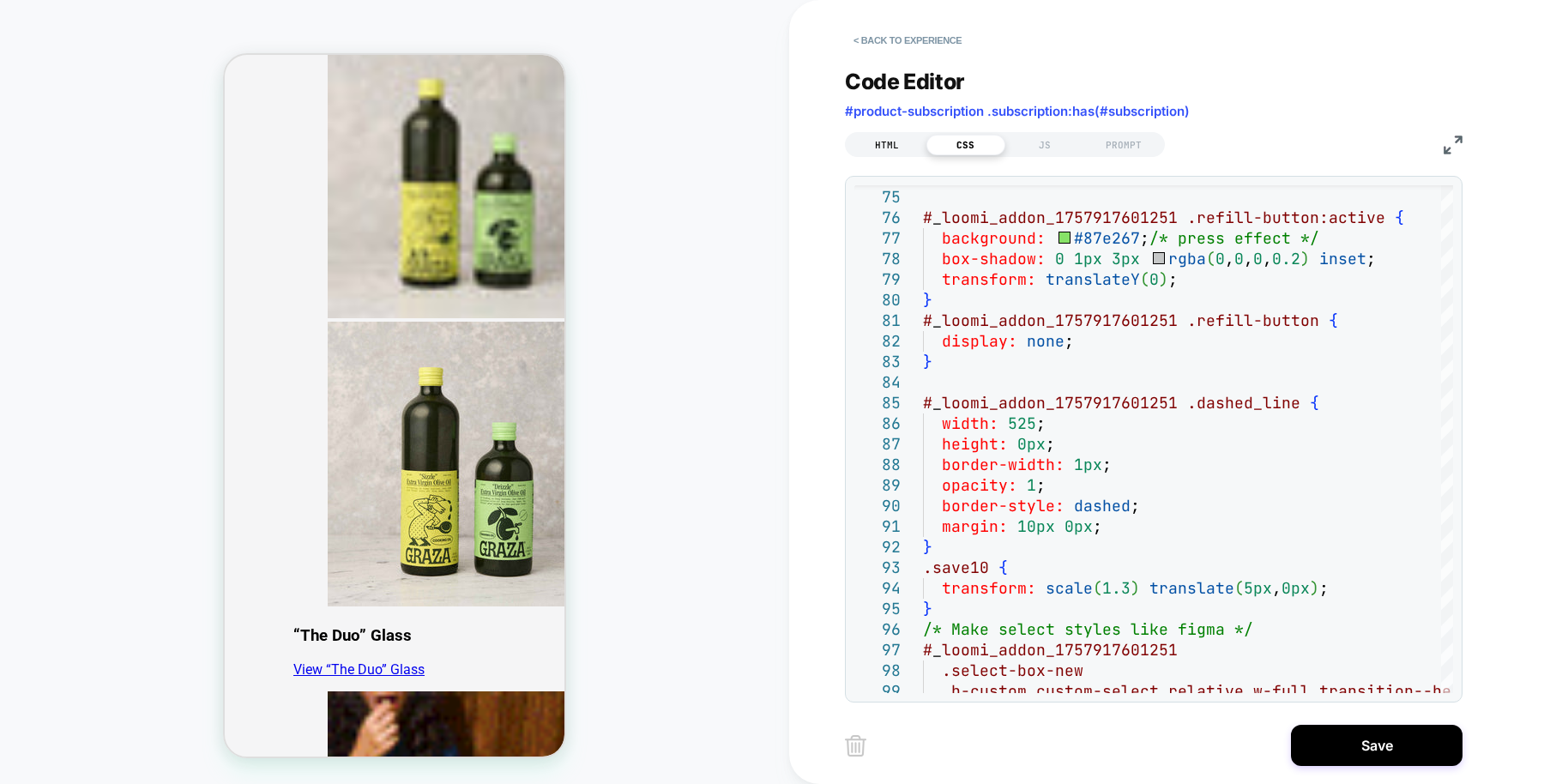
type textarea "**********"
click at [894, 142] on div "HTML" at bounding box center [886, 145] width 79 height 21
